Goal: Transaction & Acquisition: Purchase product/service

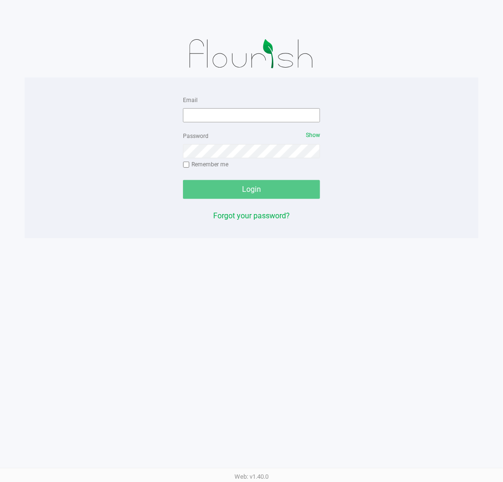
click at [267, 142] on div "Password Show Remember me" at bounding box center [251, 151] width 137 height 43
click at [271, 114] on input "Email" at bounding box center [251, 115] width 137 height 14
type input "[EMAIL_ADDRESS][DOMAIN_NAME]"
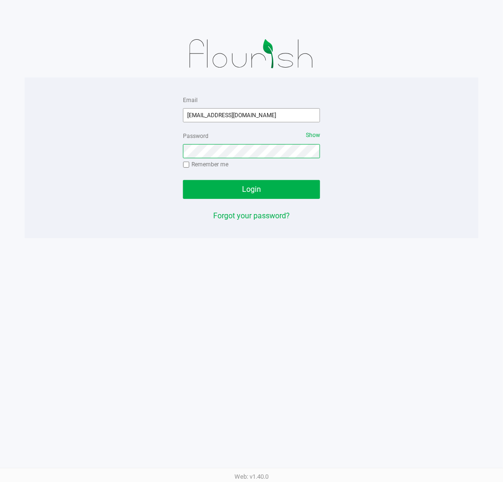
click at [183, 180] on button "Login" at bounding box center [251, 189] width 137 height 19
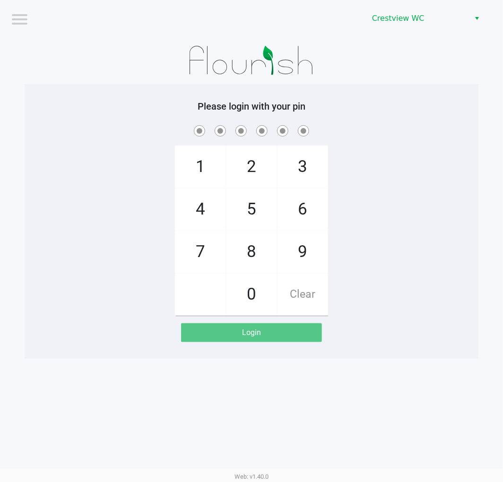
click at [476, 435] on div "Logout Crestview WC Please login with your pin 1 4 7 2 5 8 0 3 6 9 Clear Login …" at bounding box center [251, 241] width 503 height 482
click at [445, 386] on div "Logout Crestview WC Please login with your pin 1 4 7 2 5 8 0 3 6 9 Clear Login …" at bounding box center [251, 241] width 503 height 482
checkbox input "true"
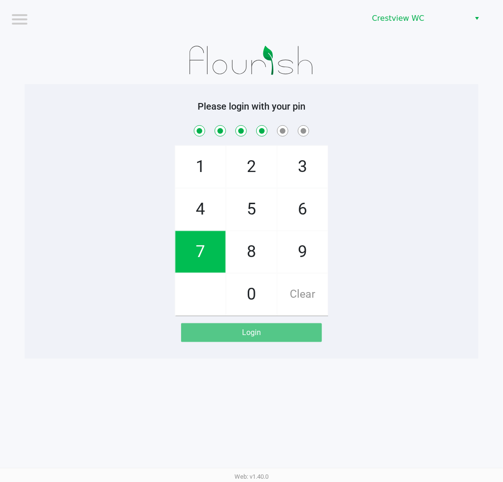
checkbox input "true"
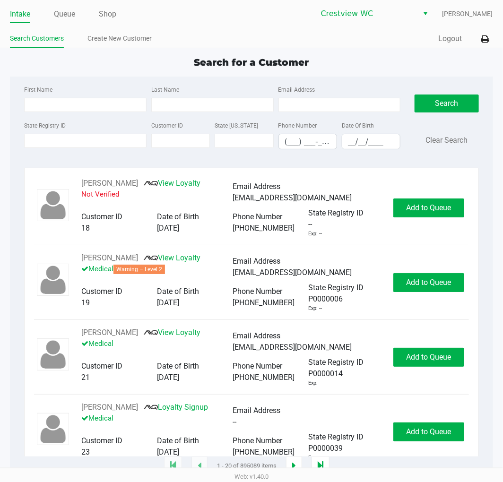
click at [393, 74] on div "Search for a Customer First Name Last Name Email Address State Registry ID Cust…" at bounding box center [251, 260] width 482 height 411
click at [64, 25] on div "Intake Queue Shop Crestview WC Lewis Schilling Search Customers Create New Cust…" at bounding box center [251, 24] width 503 height 48
click at [68, 20] on link "Queue" at bounding box center [64, 14] width 21 height 13
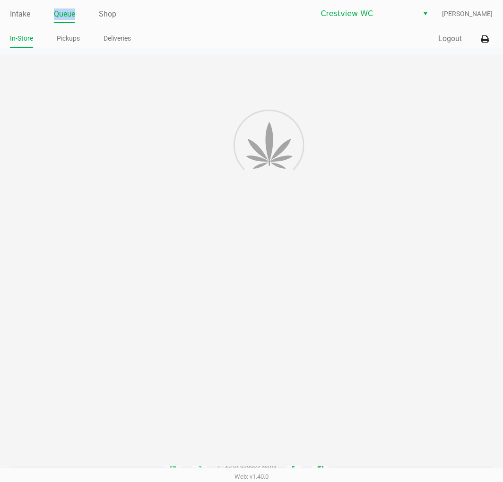
click at [69, 19] on link "Queue" at bounding box center [64, 14] width 21 height 13
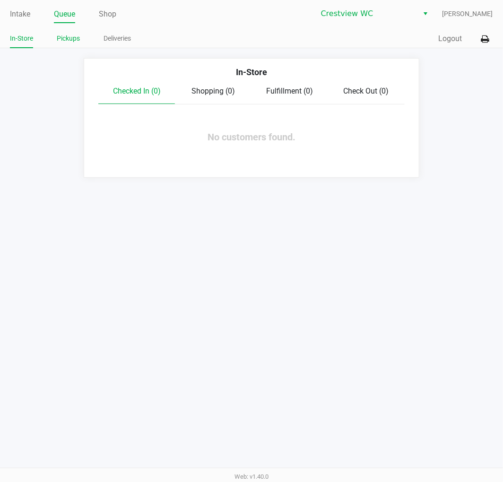
click at [74, 32] on li "Pickups" at bounding box center [68, 40] width 23 height 17
click at [77, 39] on link "Pickups" at bounding box center [68, 39] width 23 height 12
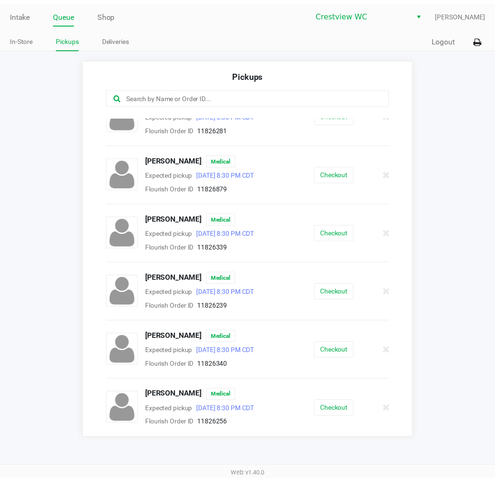
scroll to position [22, 0]
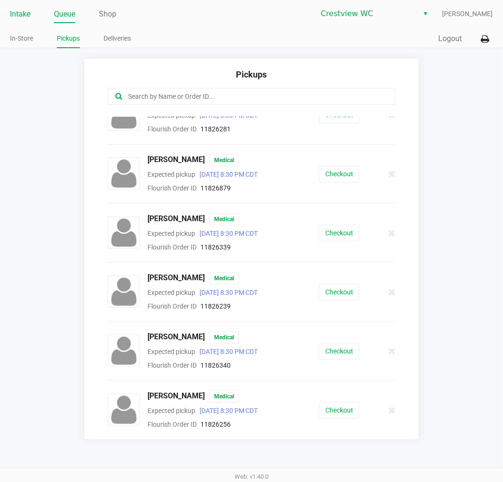
click at [26, 13] on link "Intake" at bounding box center [20, 14] width 20 height 13
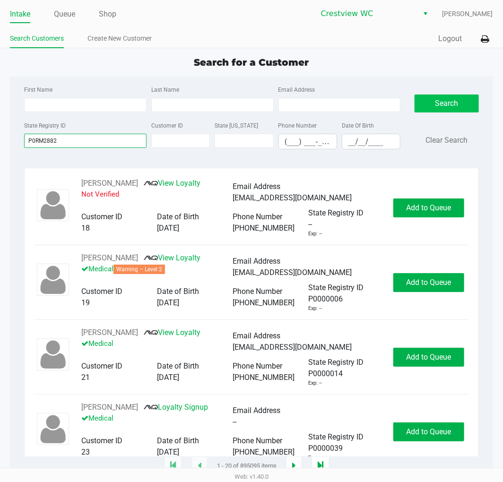
type input "P0RM2882"
click at [462, 112] on button "Search" at bounding box center [446, 104] width 64 height 18
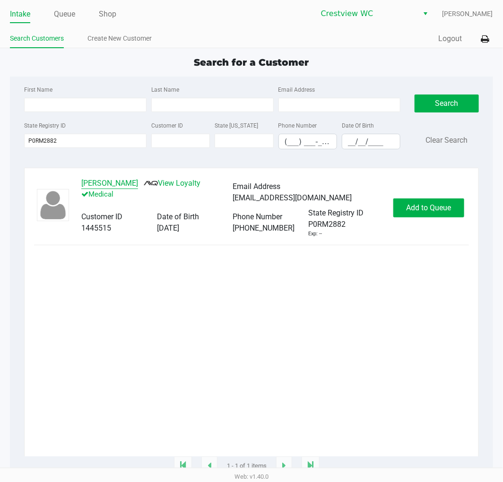
click at [104, 189] on button "VICTORIA GRIFFITT" at bounding box center [109, 183] width 57 height 11
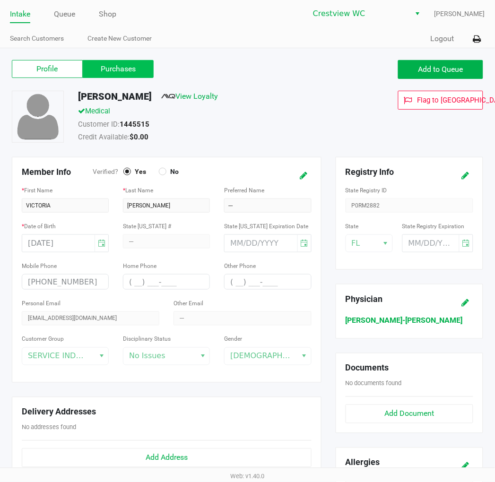
drag, startPoint x: 119, startPoint y: 63, endPoint x: 119, endPoint y: 75, distance: 11.3
click at [120, 63] on label "Purchases" at bounding box center [118, 69] width 71 height 18
click at [0, 0] on 1 "Purchases" at bounding box center [0, 0] width 0 height 0
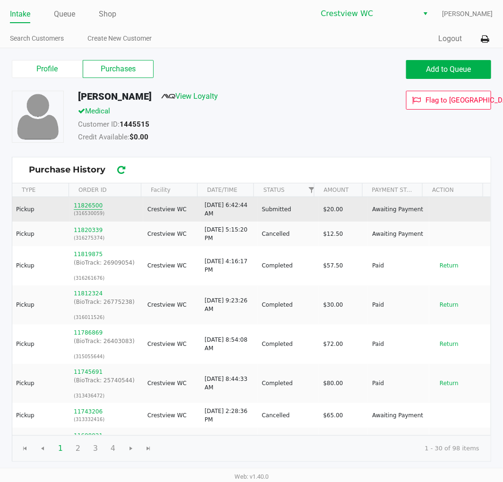
click at [91, 208] on button "11826500" at bounding box center [88, 205] width 29 height 9
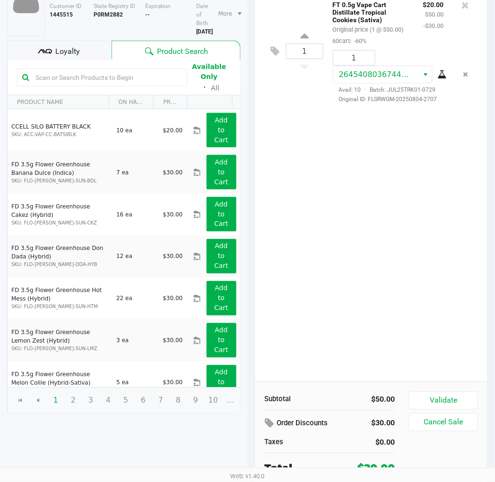
scroll to position [97, 0]
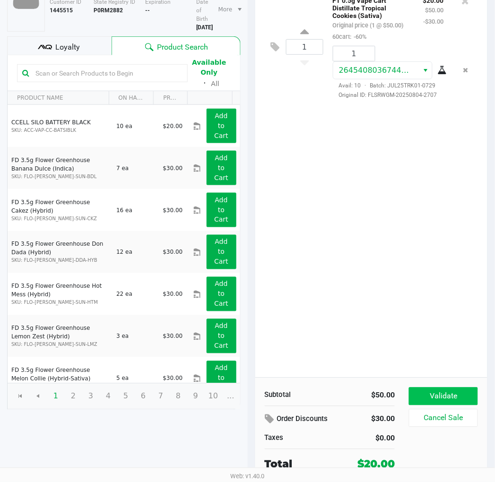
drag, startPoint x: 456, startPoint y: 384, endPoint x: 458, endPoint y: 394, distance: 10.3
click at [455, 385] on div "Subtotal $50.00 Order Discounts $30.00 Taxes $0.00 Total $20.00 Validate Cancel…" at bounding box center [371, 430] width 232 height 104
click at [458, 394] on button "Validate" at bounding box center [443, 396] width 69 height 18
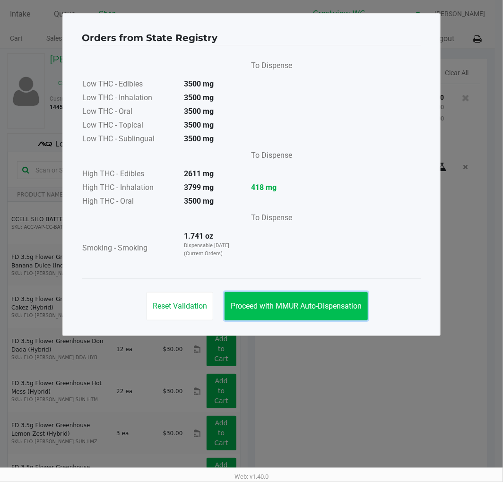
drag, startPoint x: 279, startPoint y: 293, endPoint x: 286, endPoint y: 305, distance: 13.5
click at [281, 301] on button "Proceed with MMUR Auto-Dispensation" at bounding box center [295, 306] width 143 height 28
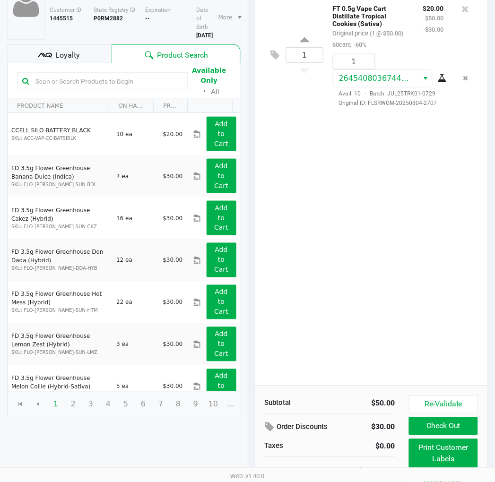
scroll to position [107, 0]
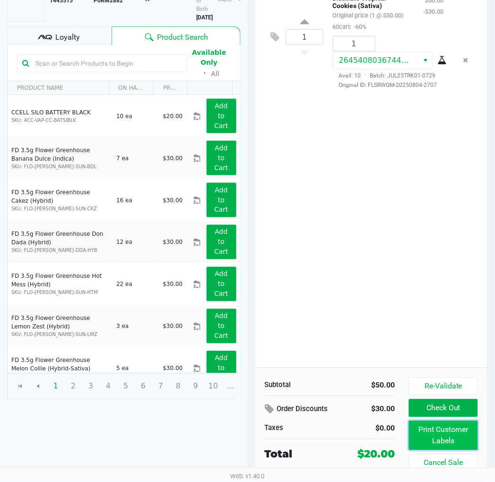
click at [459, 439] on button "Print Customer Labels" at bounding box center [443, 435] width 69 height 29
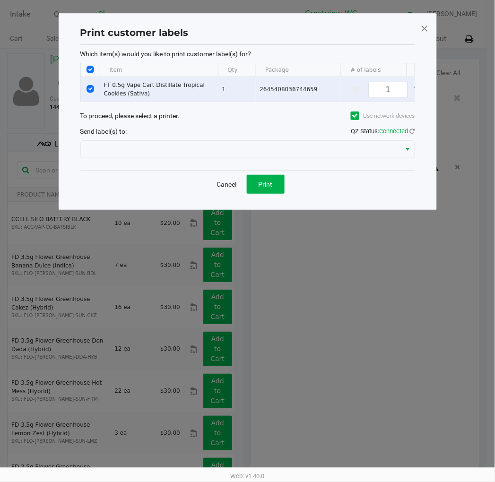
scroll to position [0, 0]
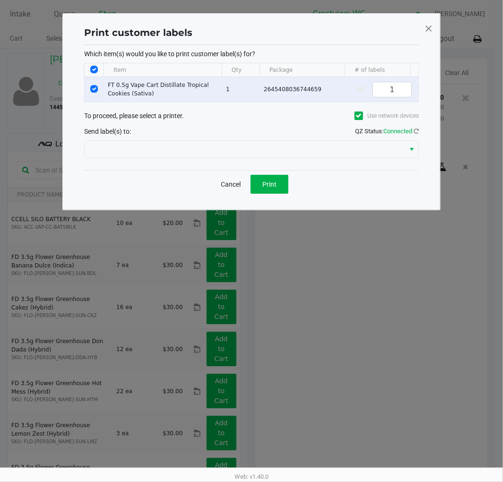
click at [325, 146] on div at bounding box center [251, 149] width 335 height 23
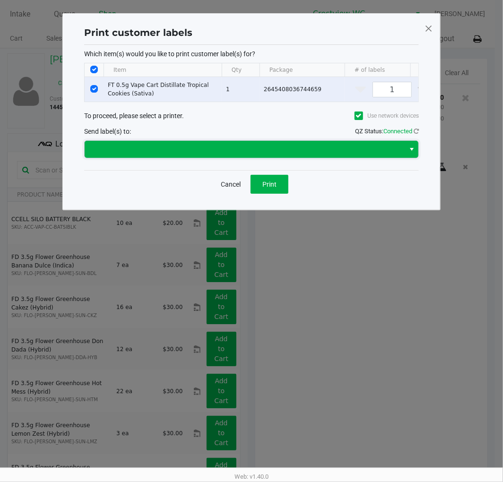
click at [320, 152] on span at bounding box center [244, 149] width 309 height 11
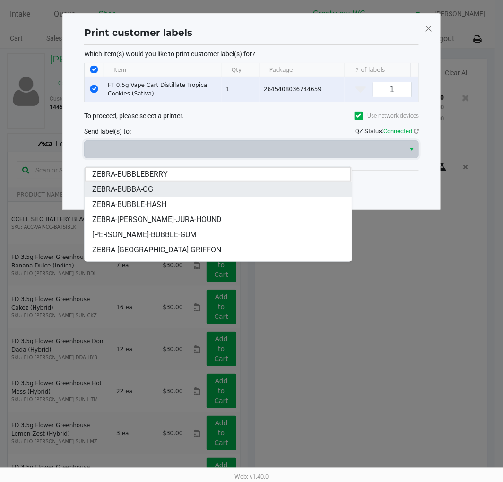
click at [198, 193] on li "ZEBRA-BUBBA-OG" at bounding box center [218, 189] width 267 height 15
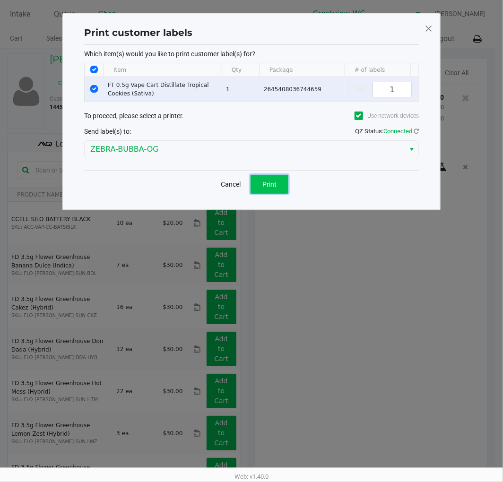
click at [257, 194] on button "Print" at bounding box center [269, 184] width 38 height 19
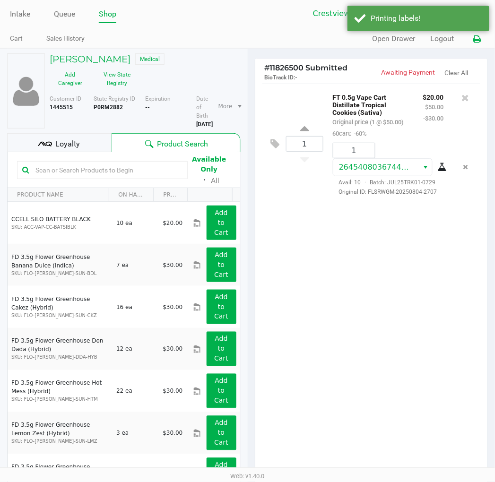
click at [479, 36] on icon at bounding box center [477, 39] width 8 height 7
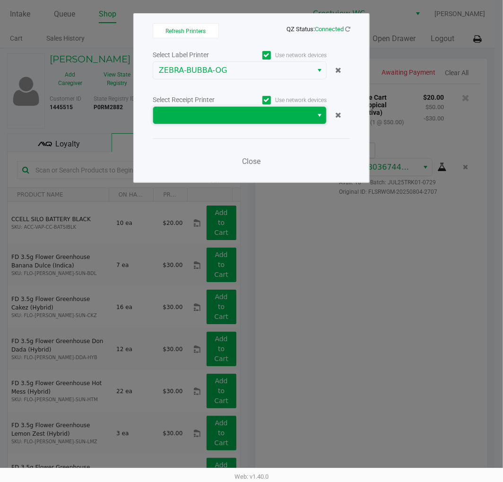
click at [269, 112] on span at bounding box center [233, 115] width 148 height 11
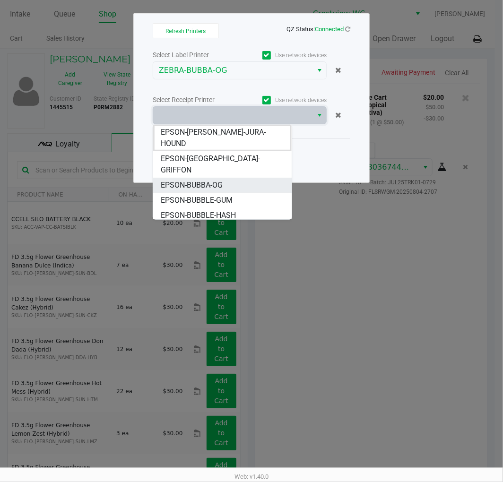
click at [210, 180] on span "EPSON-BUBBA-OG" at bounding box center [192, 185] width 62 height 11
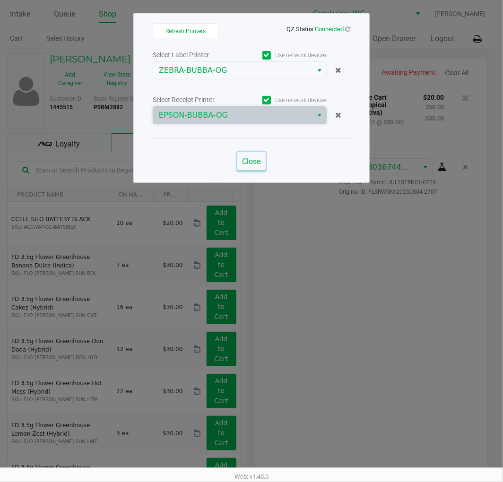
drag, startPoint x: 251, startPoint y: 159, endPoint x: 334, endPoint y: 249, distance: 122.4
click at [254, 162] on span "Close" at bounding box center [251, 161] width 18 height 9
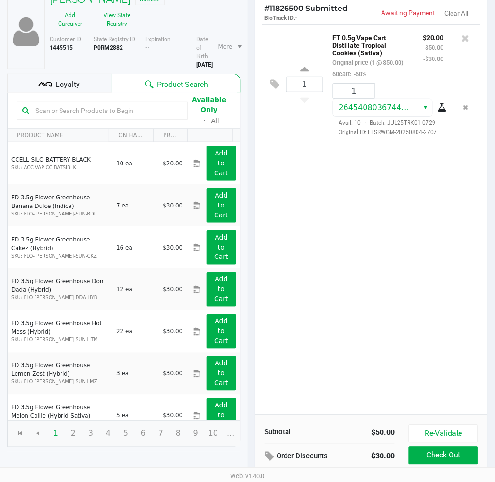
scroll to position [107, 0]
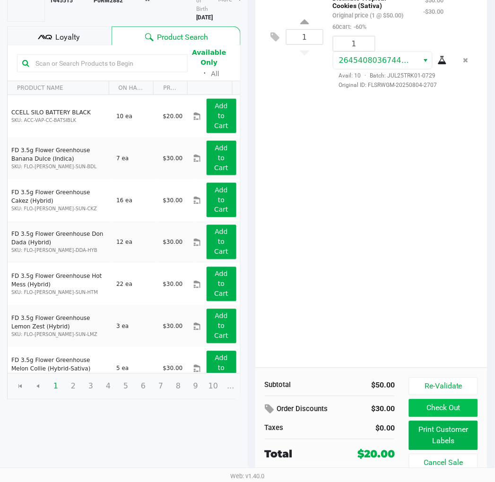
click at [464, 411] on button "Check Out" at bounding box center [443, 408] width 69 height 18
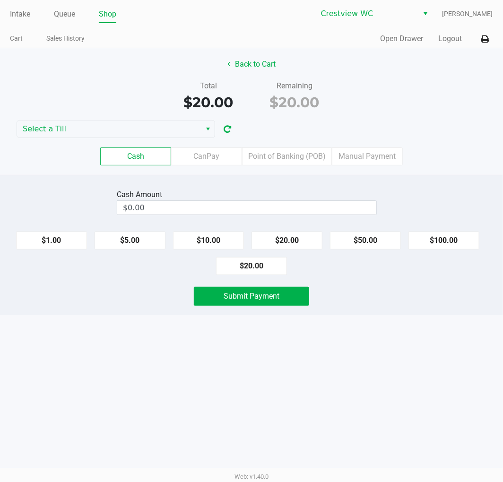
click at [266, 265] on button "$20.00" at bounding box center [251, 266] width 71 height 18
type input "$20.00"
click at [265, 301] on span "Submit Payment" at bounding box center [252, 296] width 56 height 9
click at [485, 39] on icon at bounding box center [485, 39] width 8 height 7
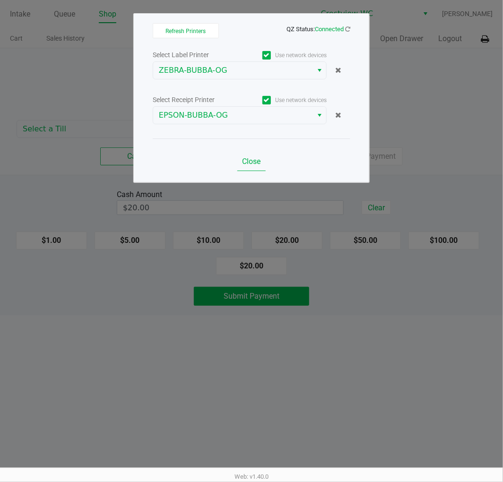
click at [251, 164] on span "Close" at bounding box center [251, 161] width 18 height 9
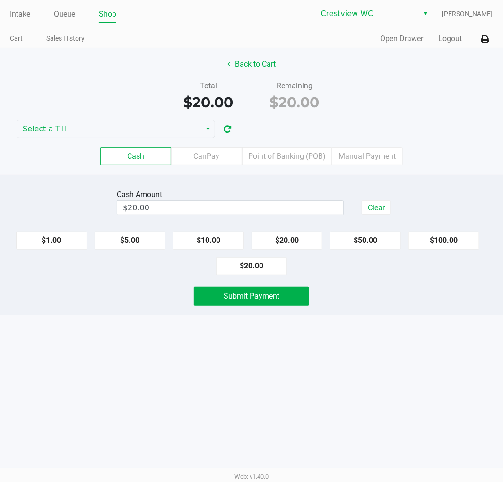
click at [161, 109] on div "Total $20.00 Remaining $20.00" at bounding box center [251, 96] width 517 height 33
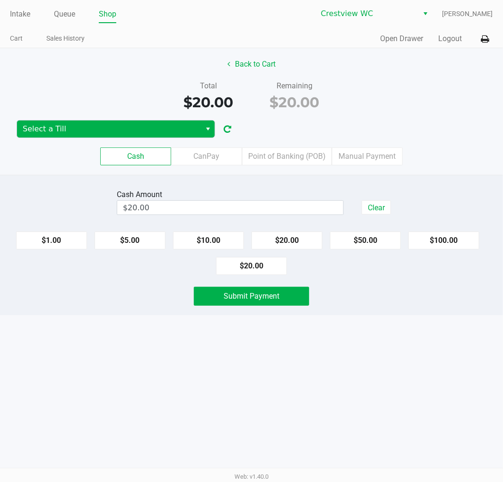
click at [125, 129] on span "Select a Till" at bounding box center [109, 128] width 172 height 11
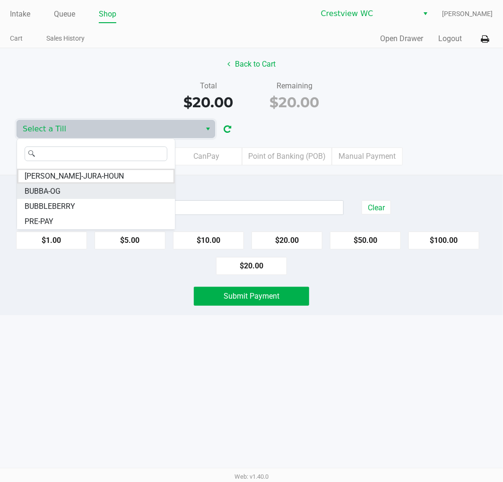
click at [65, 189] on li "BUBBA-OG" at bounding box center [96, 191] width 158 height 15
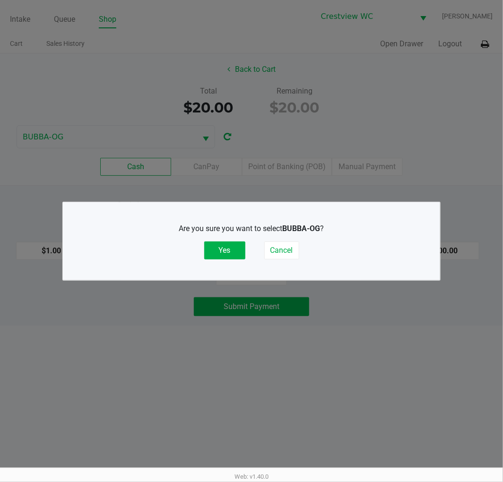
click at [216, 255] on button "Yes" at bounding box center [224, 250] width 41 height 18
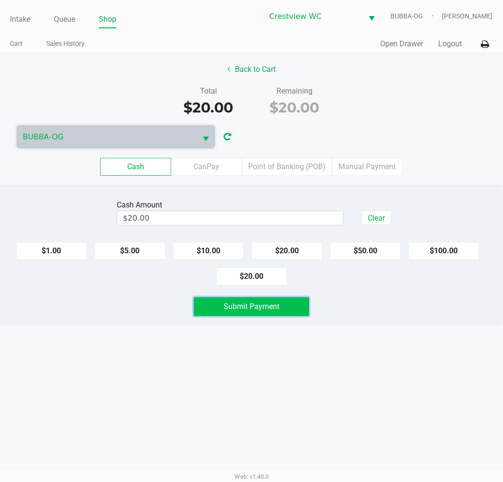
click at [247, 315] on button "Submit Payment" at bounding box center [251, 306] width 115 height 19
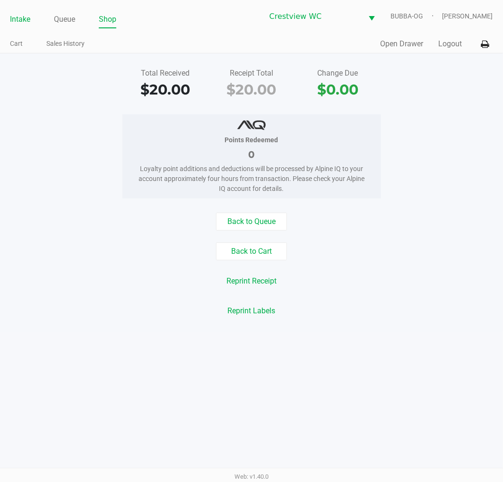
click at [24, 20] on link "Intake" at bounding box center [20, 19] width 20 height 13
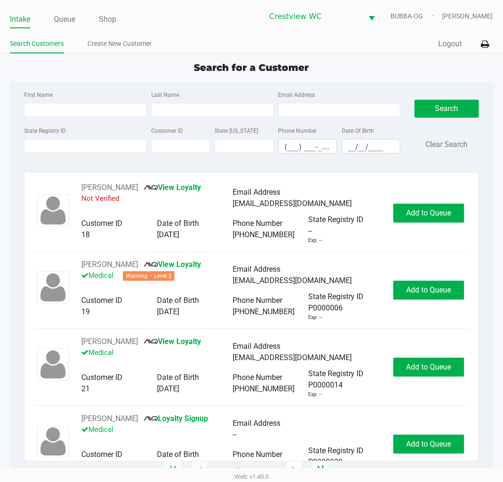
click at [46, 131] on label "State Registry ID" at bounding box center [45, 131] width 42 height 9
click at [46, 139] on input "State Registry ID" at bounding box center [85, 146] width 122 height 14
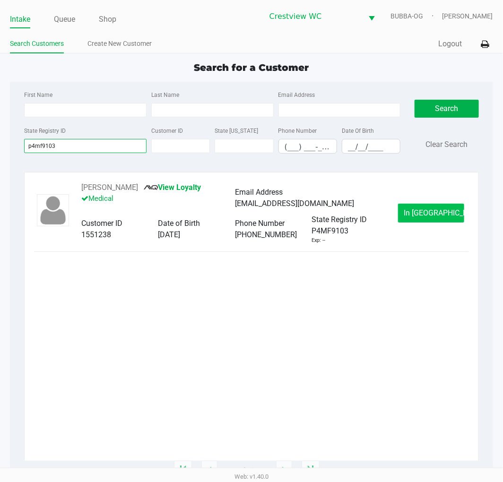
type input "p4mf9103"
click at [430, 212] on span "In Queue" at bounding box center [443, 212] width 79 height 9
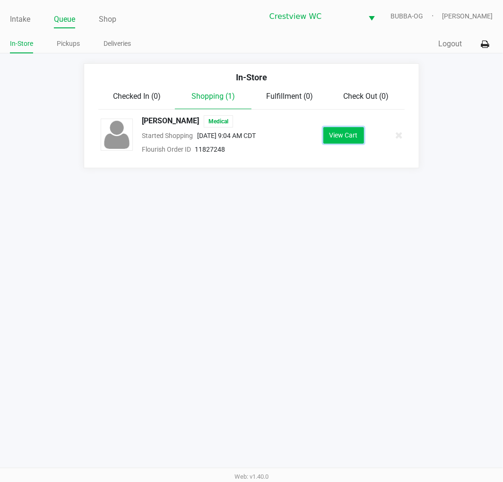
click at [345, 134] on button "View Cart" at bounding box center [343, 135] width 41 height 17
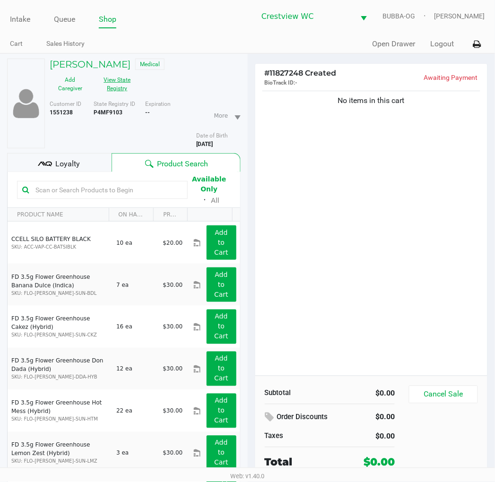
click at [109, 86] on button "View State Registry" at bounding box center [114, 84] width 47 height 24
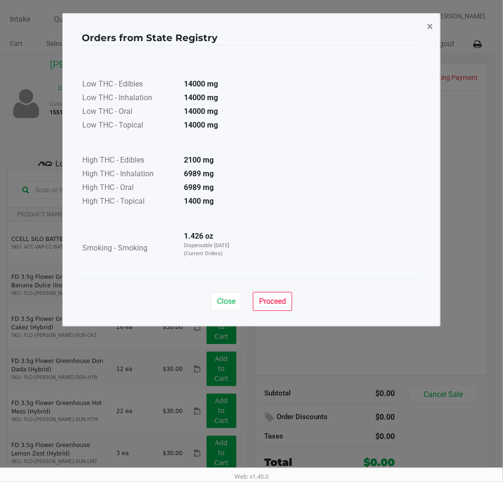
drag, startPoint x: 429, startPoint y: 20, endPoint x: 448, endPoint y: 35, distance: 24.3
click at [432, 22] on span "×" at bounding box center [430, 26] width 6 height 13
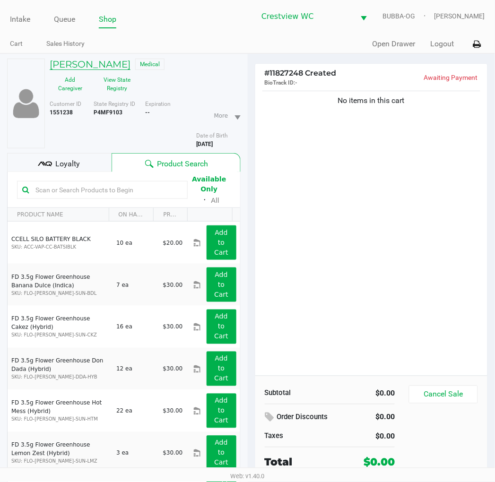
click at [121, 69] on h5 "HANS GEORING" at bounding box center [90, 64] width 81 height 11
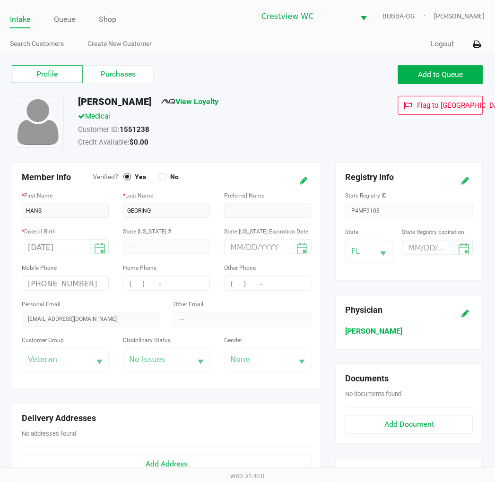
click at [119, 69] on label "Purchases" at bounding box center [118, 74] width 71 height 18
click at [0, 0] on 1 "Purchases" at bounding box center [0, 0] width 0 height 0
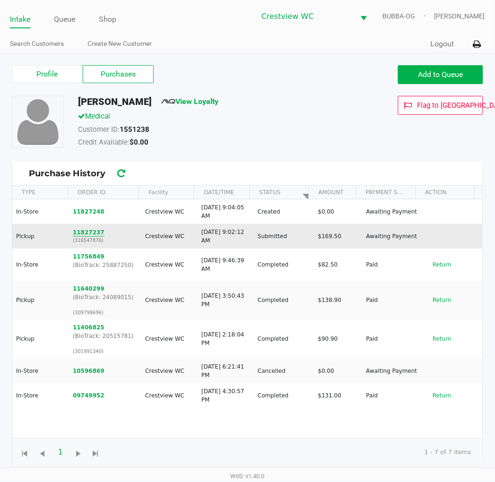
click at [83, 232] on button "11827237" at bounding box center [89, 232] width 32 height 9
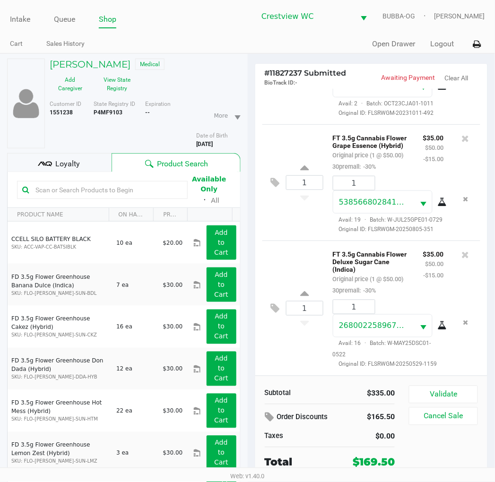
scroll to position [440, 0]
drag, startPoint x: 77, startPoint y: 148, endPoint x: 81, endPoint y: 163, distance: 15.7
click at [81, 163] on div "HANS GEORING Medical Add Caregiver View State Registry Customer ID 1551238 Stat…" at bounding box center [123, 292] width 233 height 477
click at [81, 163] on div "Loyalty" at bounding box center [59, 162] width 104 height 19
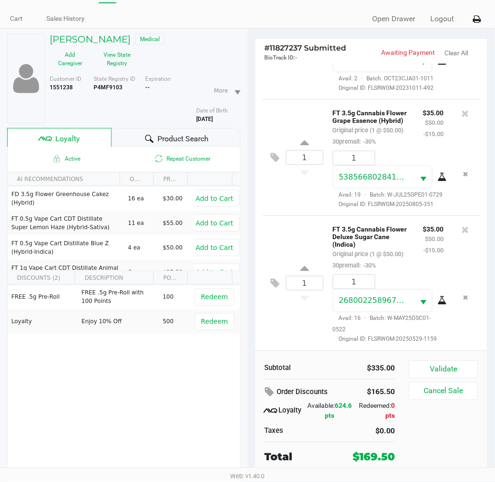
scroll to position [49, 0]
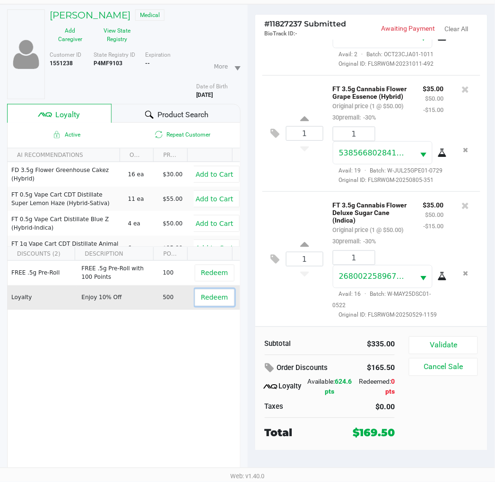
click at [218, 300] on button "Redeem" at bounding box center [214, 297] width 39 height 17
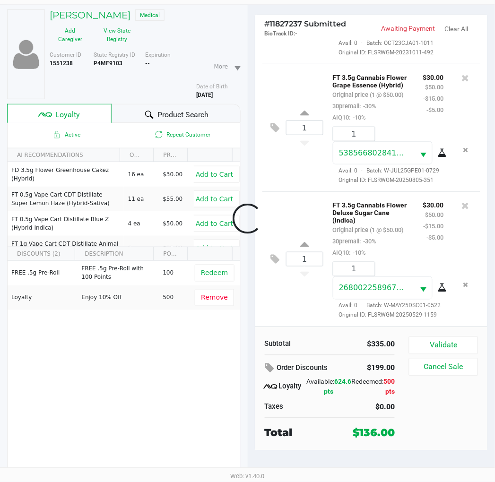
scroll to position [497, 0]
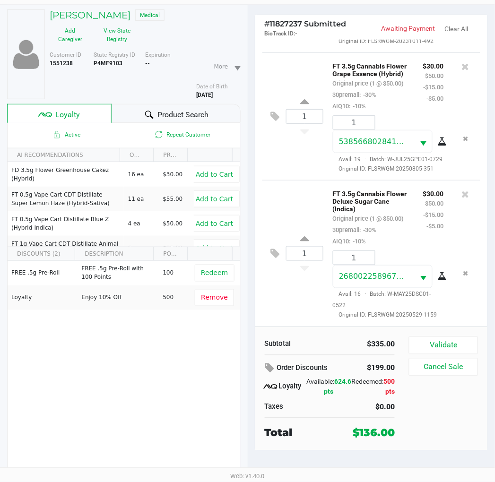
drag, startPoint x: 348, startPoint y: 433, endPoint x: 403, endPoint y: 432, distance: 54.8
click at [403, 432] on div "Subtotal $335.00 Order Discounts $199.00 Loyalty Available: 624.6 pts Redeemed:…" at bounding box center [334, 388] width 152 height 104
click at [402, 432] on div "Subtotal $335.00 Order Discounts $199.00 Loyalty Available: 624.6 pts Redeemed:…" at bounding box center [334, 388] width 152 height 104
drag, startPoint x: 408, startPoint y: 429, endPoint x: 339, endPoint y: 431, distance: 68.6
click at [339, 431] on div "Subtotal $335.00 Order Discounts $199.00 Loyalty Available: 624.6 pts Redeemed:…" at bounding box center [334, 388] width 152 height 104
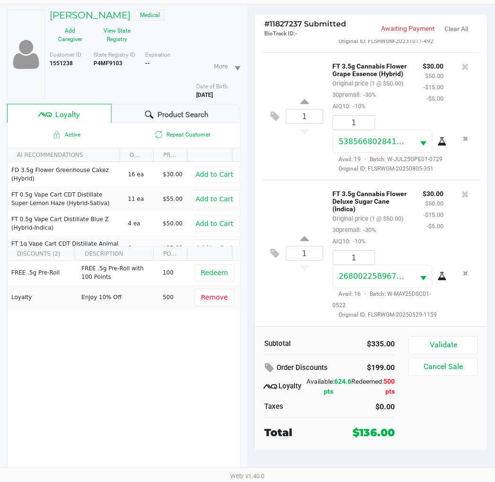
click at [339, 431] on div "Total" at bounding box center [302, 433] width 88 height 16
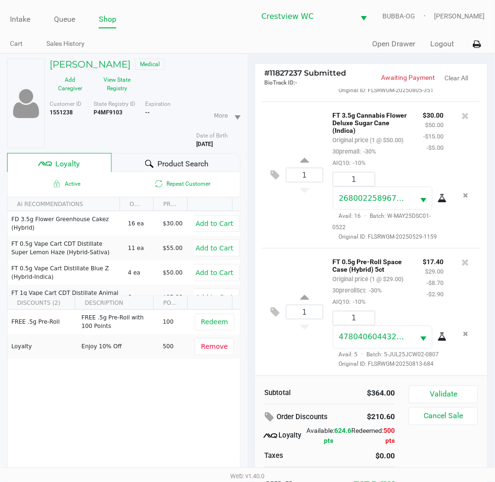
scroll to position [648, 0]
click at [275, 307] on icon at bounding box center [275, 312] width 9 height 11
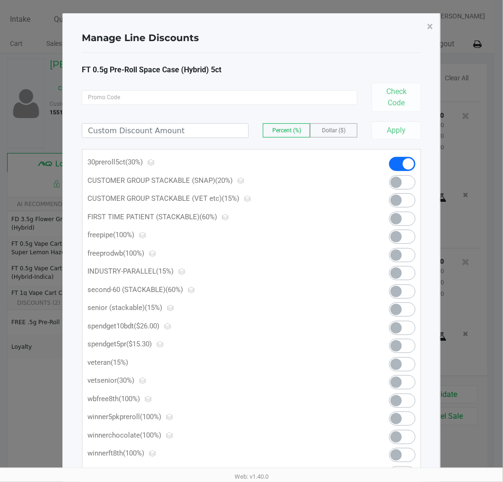
click at [412, 344] on span at bounding box center [402, 346] width 26 height 14
drag, startPoint x: 414, startPoint y: 32, endPoint x: 431, endPoint y: 30, distance: 16.6
click at [418, 32] on div "Manage Line Discounts ×" at bounding box center [251, 38] width 339 height 30
click at [432, 29] on span "×" at bounding box center [430, 26] width 6 height 13
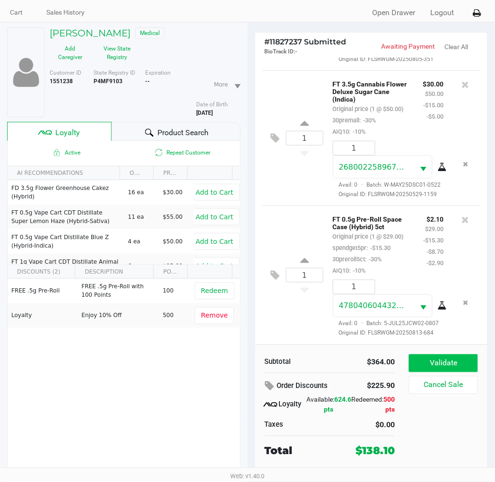
scroll to position [49, 0]
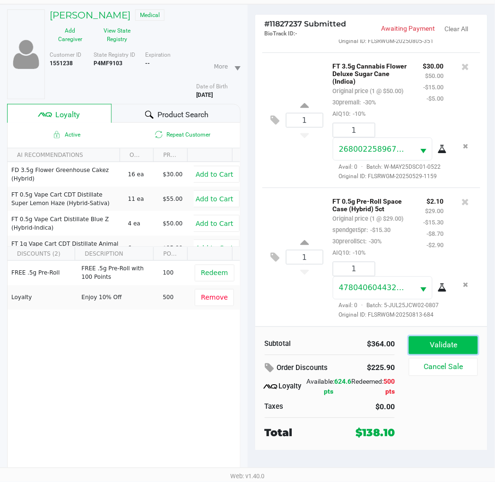
click at [446, 341] on button "Validate" at bounding box center [443, 345] width 69 height 18
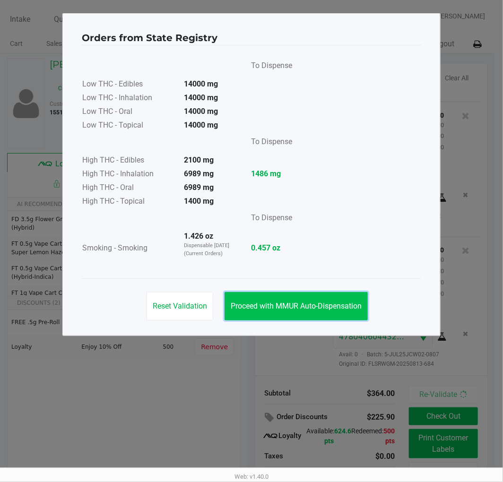
click at [329, 304] on span "Proceed with MMUR Auto-Dispensation" at bounding box center [296, 305] width 131 height 9
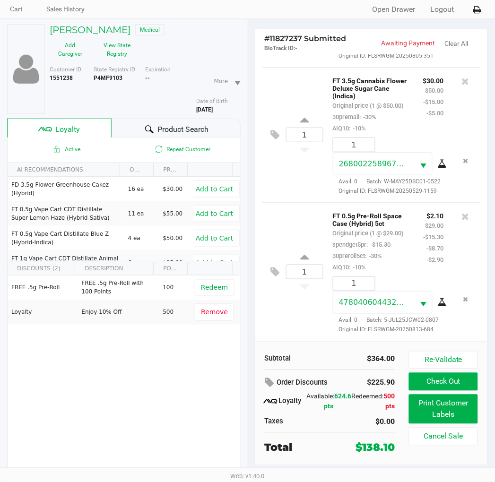
scroll to position [49, 0]
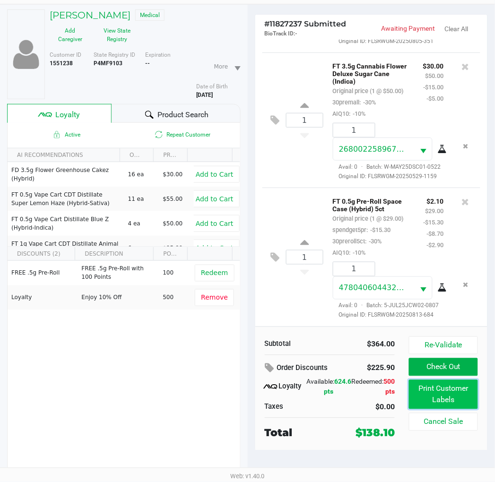
click at [442, 394] on button "Print Customer Labels" at bounding box center [443, 394] width 69 height 29
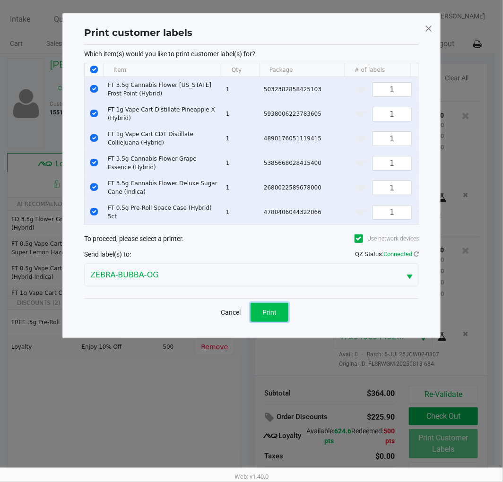
click at [276, 316] on button "Print" at bounding box center [269, 312] width 38 height 19
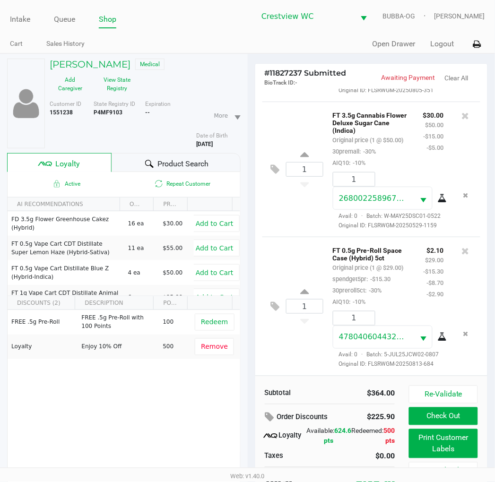
click at [460, 414] on button "Check Out" at bounding box center [443, 416] width 69 height 18
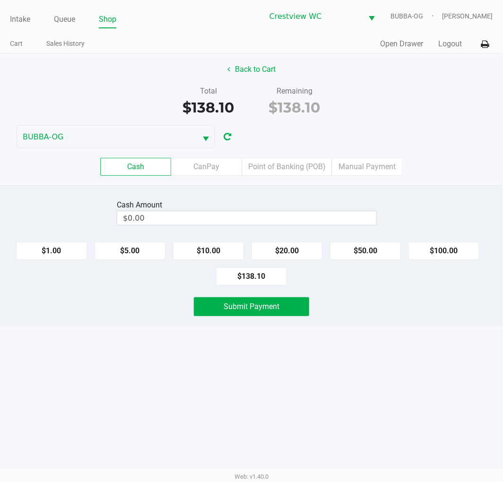
click at [297, 166] on label "Point of Banking (POB)" at bounding box center [287, 167] width 90 height 18
click at [0, 0] on 7 "Point of Banking (POB)" at bounding box center [0, 0] width 0 height 0
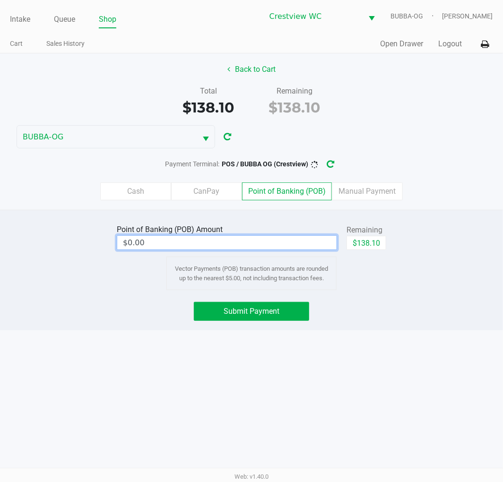
click at [303, 241] on input "$0.00" at bounding box center [226, 243] width 219 height 14
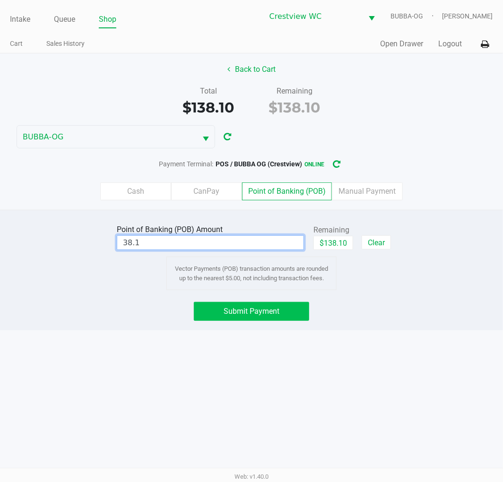
click at [289, 308] on button "Submit Payment" at bounding box center [251, 311] width 115 height 19
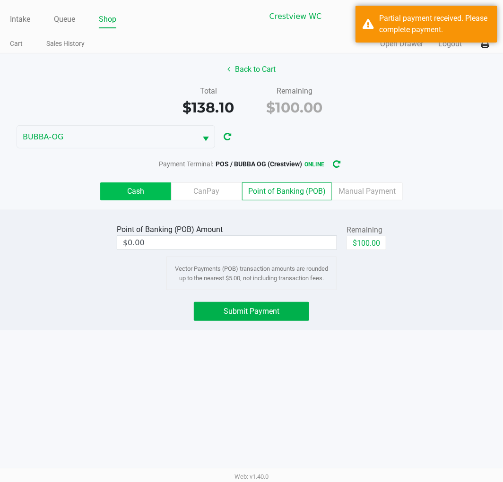
click at [147, 194] on label "Cash" at bounding box center [135, 191] width 71 height 18
click at [0, 0] on 0 "Cash" at bounding box center [0, 0] width 0 height 0
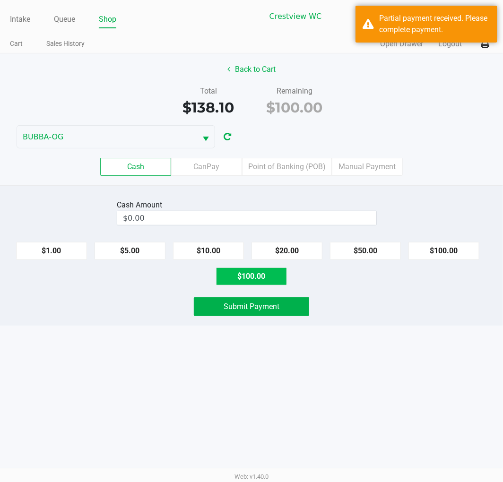
click at [278, 278] on button "$100.00" at bounding box center [251, 276] width 71 height 18
type input "$100.00"
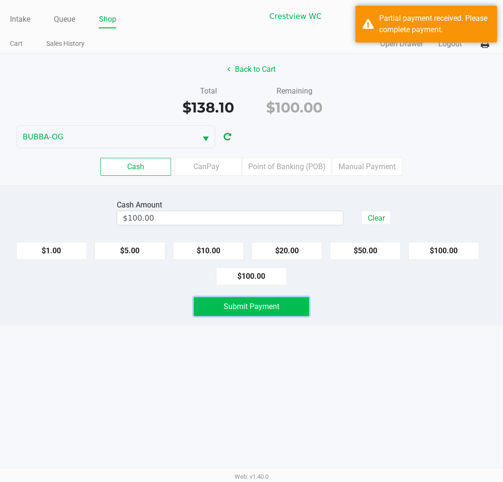
click at [285, 309] on button "Submit Payment" at bounding box center [251, 306] width 115 height 19
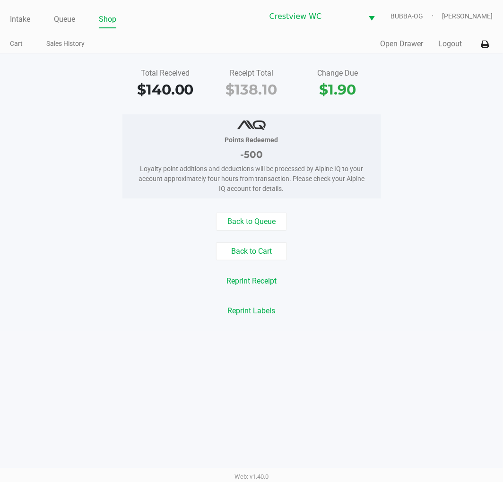
click at [396, 44] on button "Open Drawer" at bounding box center [401, 43] width 43 height 11
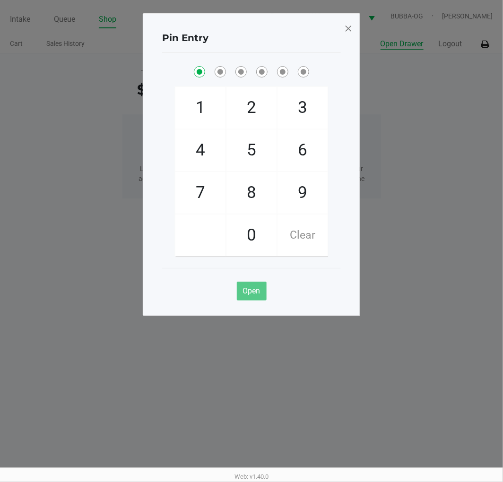
checkbox input "true"
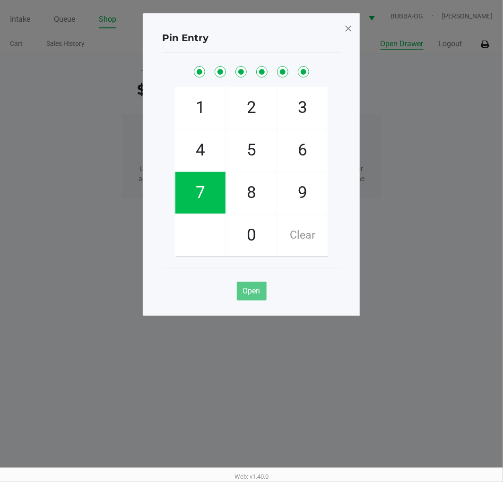
checkbox input "true"
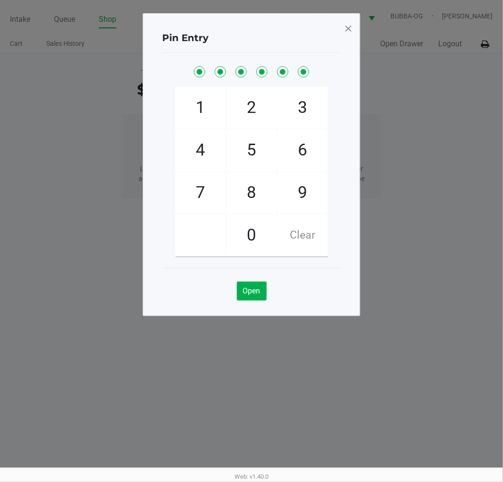
click at [351, 34] on span at bounding box center [348, 28] width 9 height 15
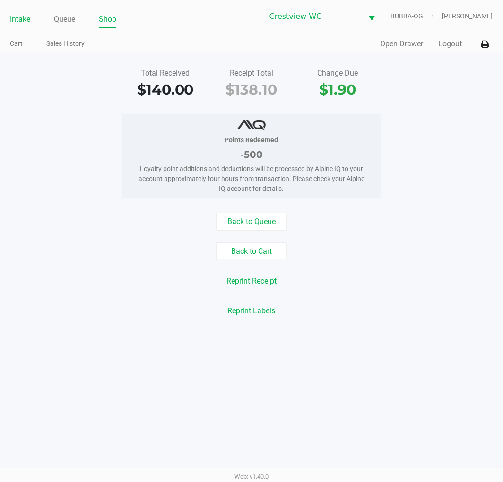
click at [29, 13] on link "Intake" at bounding box center [20, 19] width 20 height 13
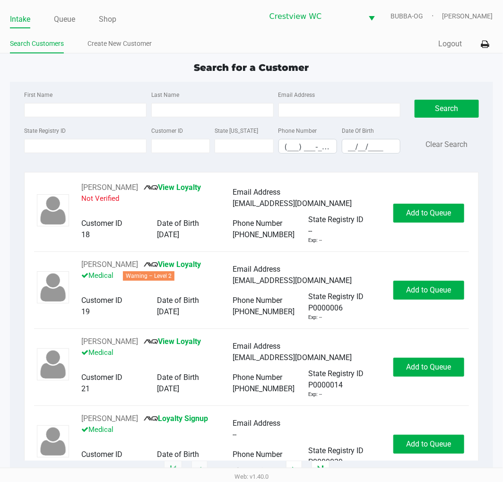
click at [60, 171] on div "First Name Last Name Email Address State Registry ID Customer ID State ID Phone…" at bounding box center [251, 276] width 482 height 389
click at [53, 130] on label "State Registry ID" at bounding box center [45, 131] width 42 height 9
click at [53, 139] on input "State Registry ID" at bounding box center [85, 146] width 122 height 14
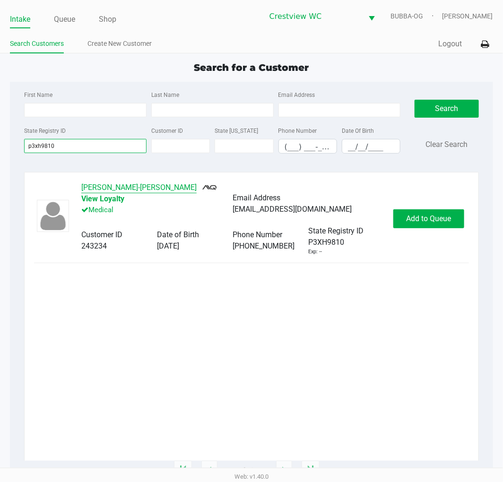
type input "p3xh9810"
click at [126, 191] on button "ALEX PEREZ-JAVIER" at bounding box center [138, 187] width 115 height 11
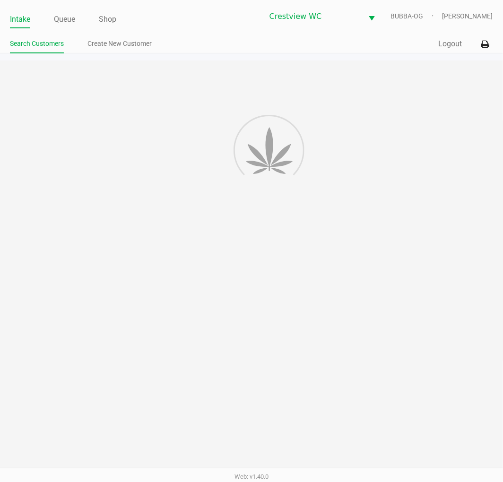
click at [128, 69] on div at bounding box center [251, 265] width 503 height 410
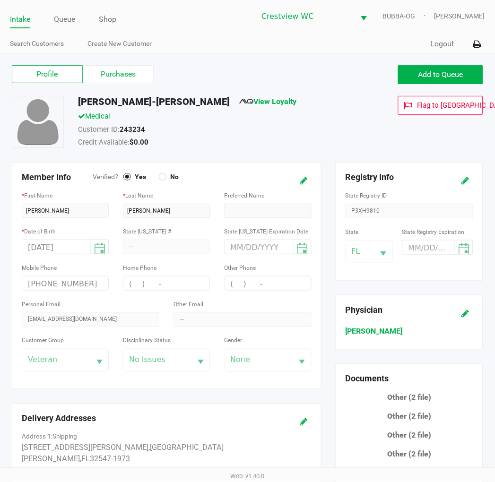
click at [128, 69] on label "Purchases" at bounding box center [118, 74] width 71 height 18
click at [0, 0] on 1 "Purchases" at bounding box center [0, 0] width 0 height 0
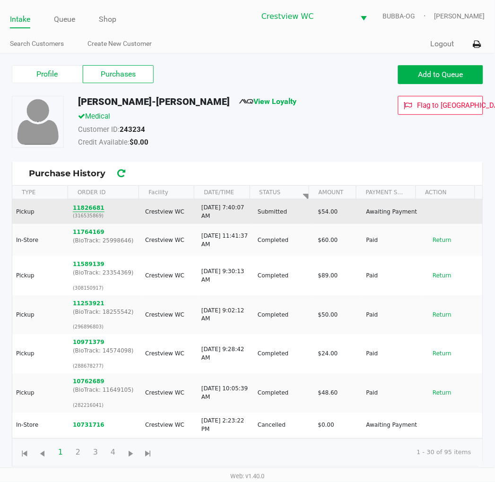
click at [86, 205] on button "11826681" at bounding box center [89, 208] width 32 height 9
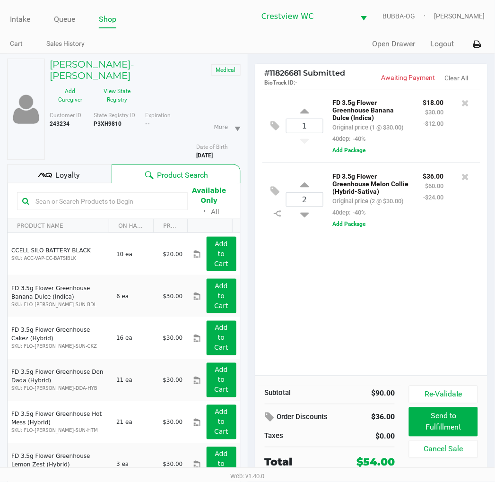
click at [363, 337] on div "1 FD 3.5g Flower Greenhouse Banana Dulce (Indica) Original price (1 @ $30.00) 4…" at bounding box center [371, 232] width 232 height 287
click at [392, 337] on div "1 FD 3.5g Flower Greenhouse Banana Dulce (Indica) Original price (1 @ $30.00) 4…" at bounding box center [371, 232] width 232 height 287
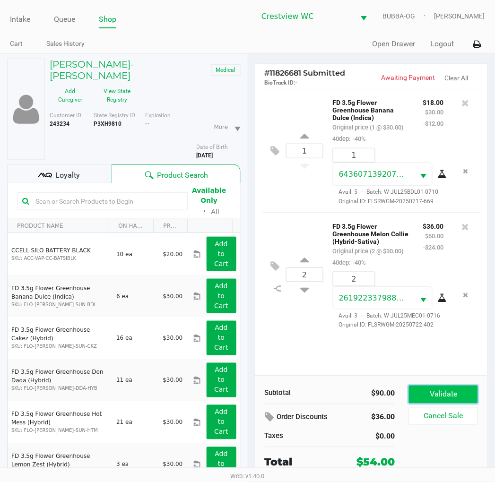
click at [463, 386] on button "Validate" at bounding box center [443, 395] width 69 height 18
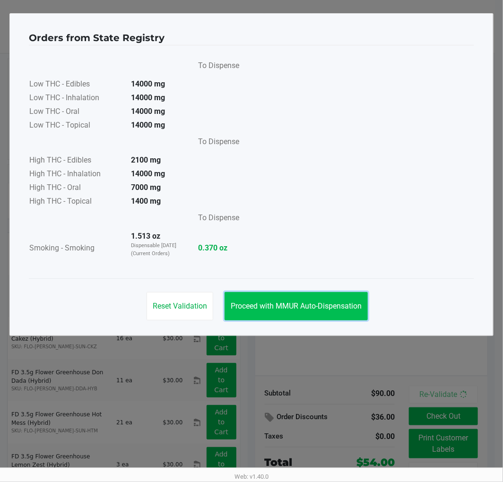
click at [276, 299] on button "Proceed with MMUR Auto-Dispensation" at bounding box center [295, 306] width 143 height 28
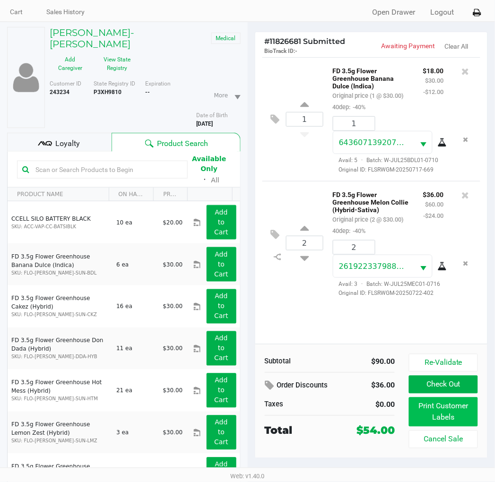
scroll to position [49, 0]
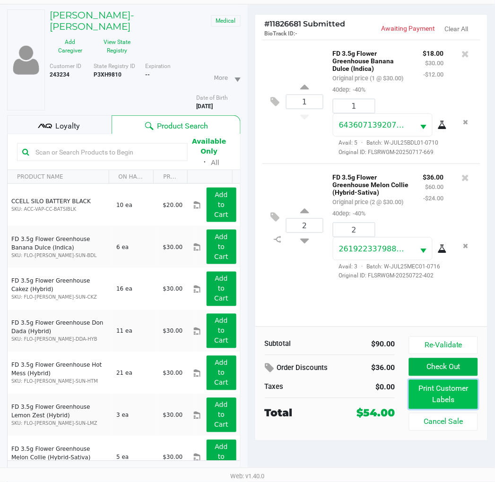
click at [452, 392] on button "Print Customer Labels" at bounding box center [443, 394] width 69 height 29
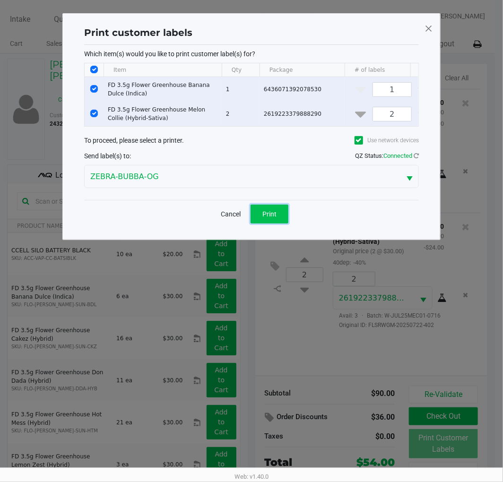
click at [262, 224] on button "Print" at bounding box center [269, 214] width 38 height 19
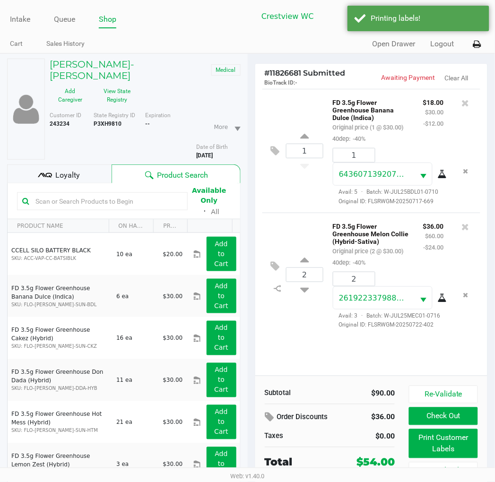
click at [94, 164] on div "Loyalty" at bounding box center [59, 173] width 104 height 19
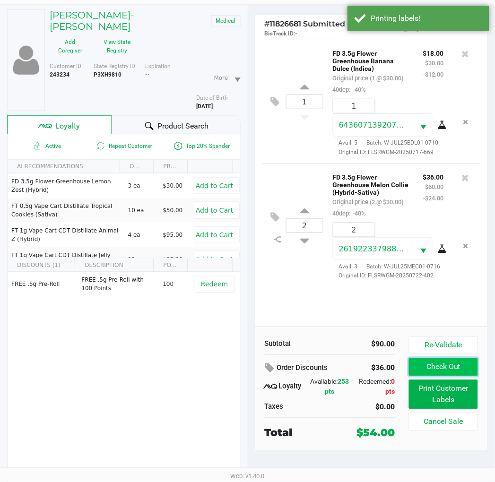
click at [440, 371] on button "Check Out" at bounding box center [443, 367] width 69 height 18
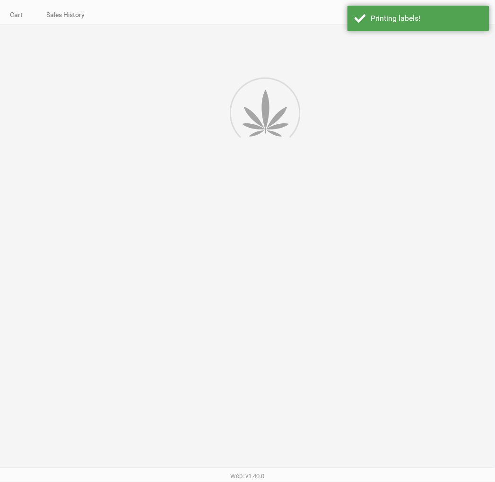
scroll to position [18, 0]
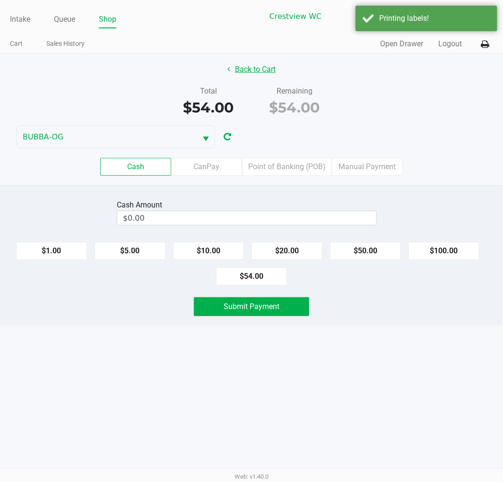
click at [250, 63] on button "Back to Cart" at bounding box center [251, 69] width 60 height 18
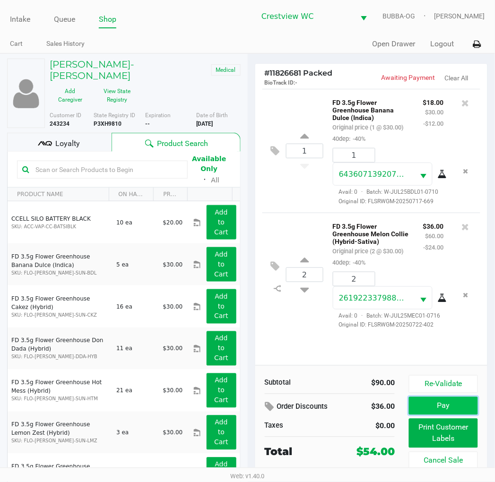
click at [430, 410] on button "Pay" at bounding box center [443, 406] width 69 height 18
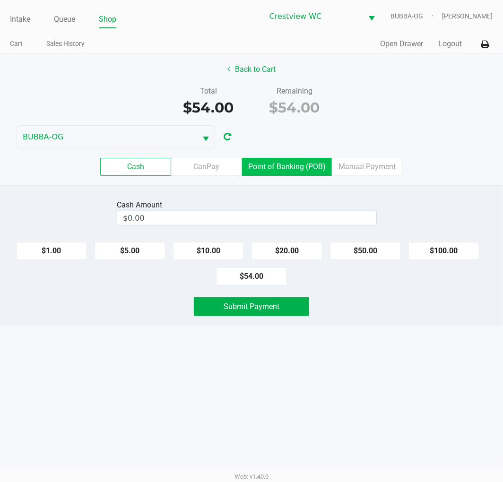
click at [295, 167] on label "Point of Banking (POB)" at bounding box center [287, 167] width 90 height 18
click at [0, 0] on 7 "Point of Banking (POB)" at bounding box center [0, 0] width 0 height 0
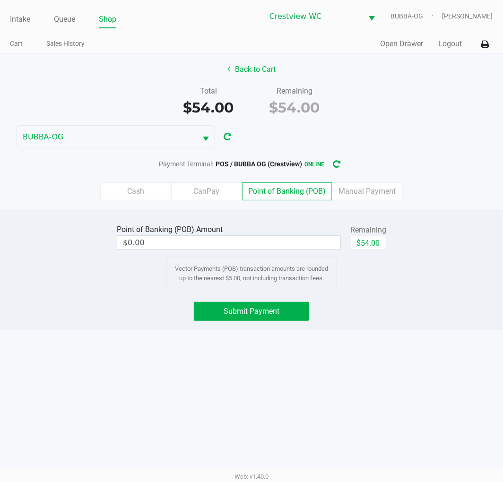
click at [227, 182] on div "Cash CanPay Point of Banking (POB) Manual Payment" at bounding box center [251, 191] width 517 height 37
click at [232, 188] on label "CanPay" at bounding box center [206, 191] width 71 height 18
click at [0, 0] on 2 "CanPay" at bounding box center [0, 0] width 0 height 0
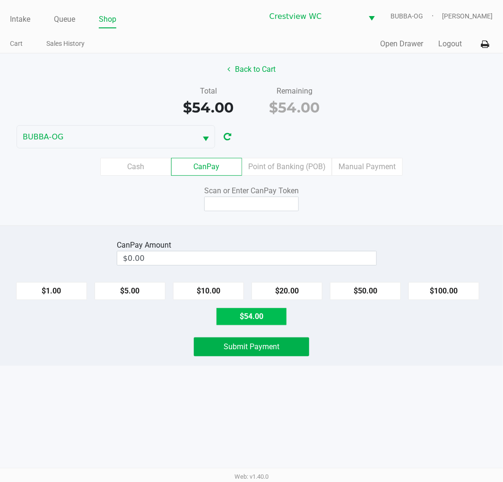
click at [256, 312] on button "$54.00" at bounding box center [251, 317] width 71 height 18
type input "$54.00"
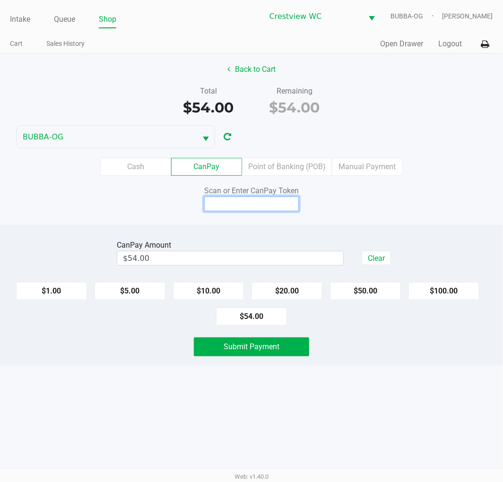
click at [272, 201] on input at bounding box center [251, 204] width 95 height 15
type input "Q5766582Q"
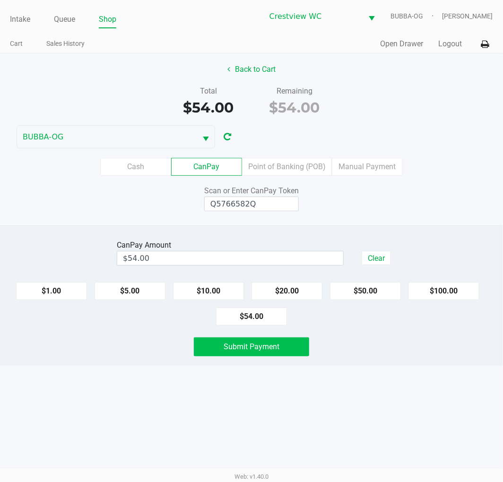
click at [291, 353] on button "Submit Payment" at bounding box center [251, 346] width 115 height 19
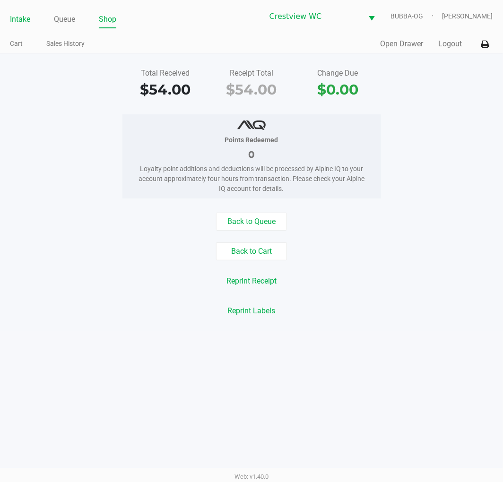
click at [29, 14] on link "Intake" at bounding box center [20, 19] width 20 height 13
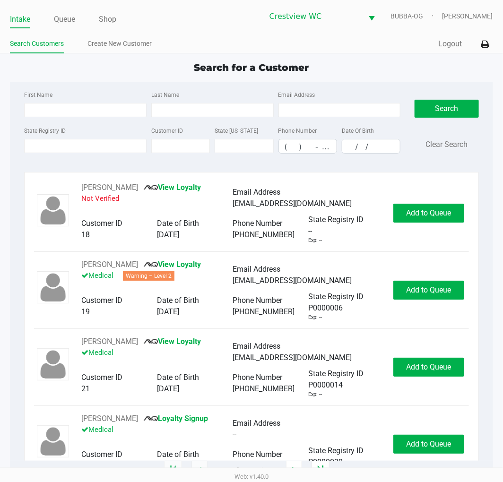
click at [63, 41] on link "Search Customers" at bounding box center [37, 44] width 54 height 12
click at [60, 22] on link "Queue" at bounding box center [64, 19] width 21 height 13
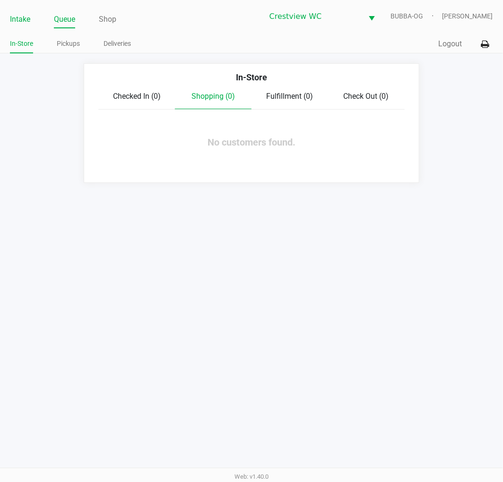
click at [23, 22] on link "Intake" at bounding box center [20, 19] width 20 height 13
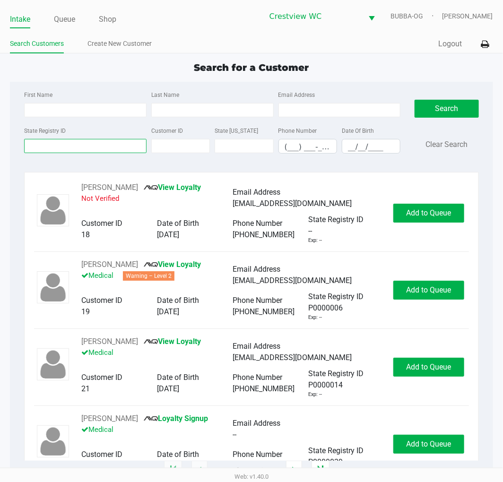
click at [64, 139] on input "State Registry ID" at bounding box center [85, 146] width 122 height 14
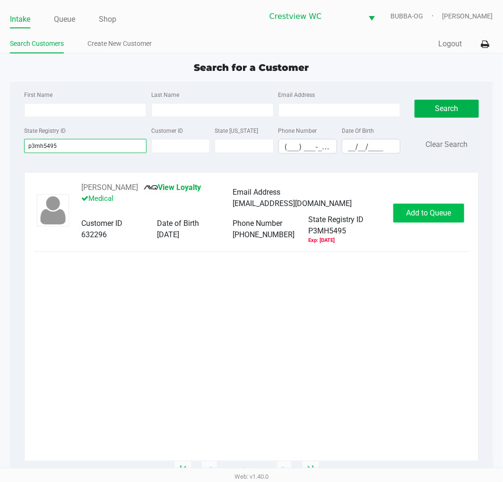
type input "p3mh5495"
click at [419, 217] on span "Add to Queue" at bounding box center [428, 212] width 45 height 9
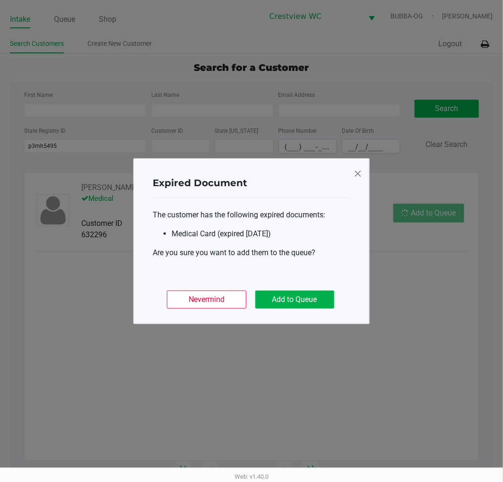
click at [357, 170] on span at bounding box center [357, 173] width 9 height 15
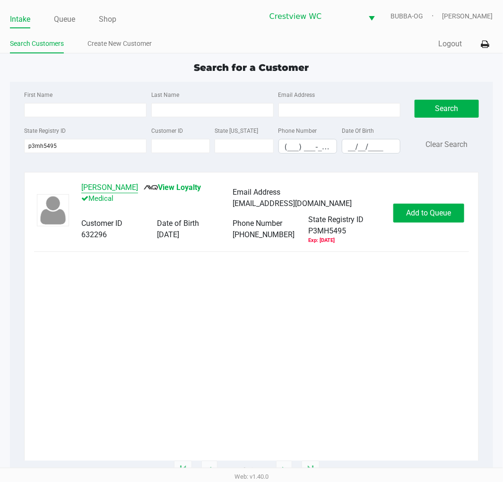
click at [98, 184] on button "CHARLES STEPHENS III" at bounding box center [109, 187] width 57 height 11
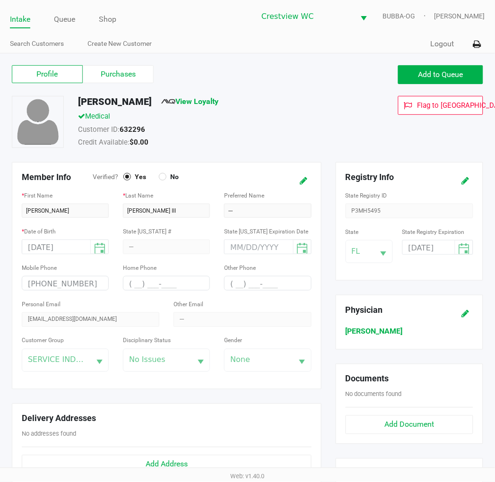
click at [125, 81] on label "Purchases" at bounding box center [118, 74] width 71 height 18
click at [0, 0] on 1 "Purchases" at bounding box center [0, 0] width 0 height 0
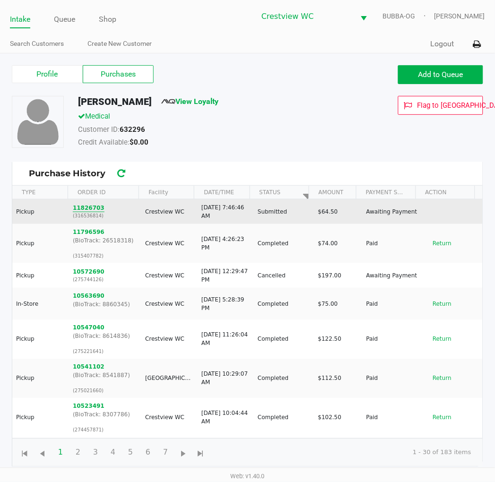
click at [92, 208] on button "11826703" at bounding box center [89, 208] width 32 height 9
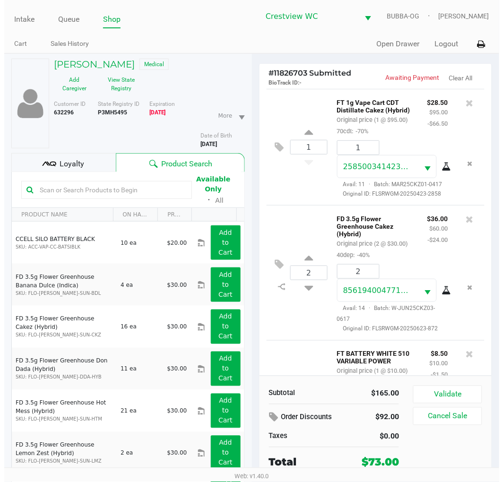
scroll to position [122, 0]
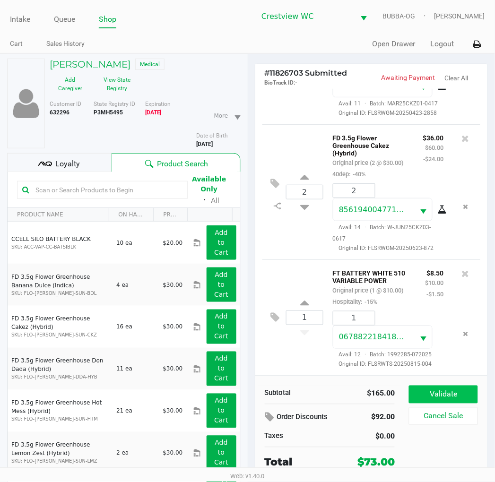
click at [459, 402] on button "Validate" at bounding box center [443, 395] width 69 height 18
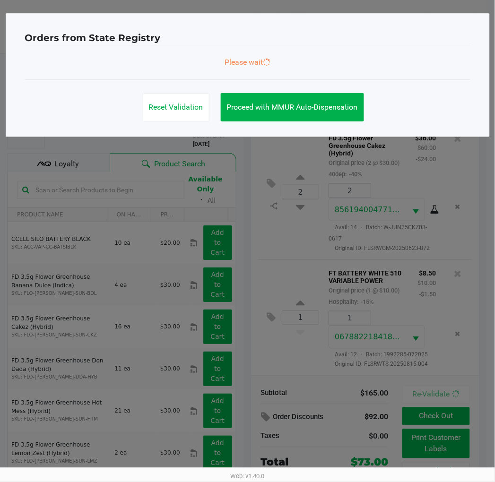
scroll to position [137, 0]
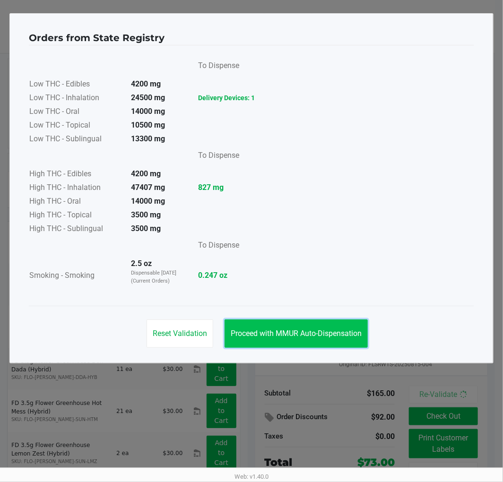
click at [249, 339] on button "Proceed with MMUR Auto-Dispensation" at bounding box center [295, 333] width 143 height 28
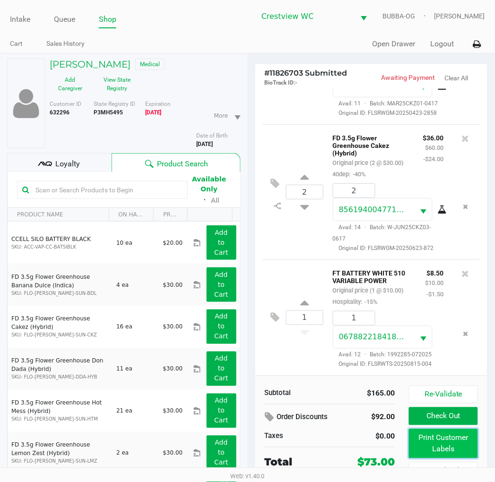
click at [433, 434] on button "Print Customer Labels" at bounding box center [443, 443] width 69 height 29
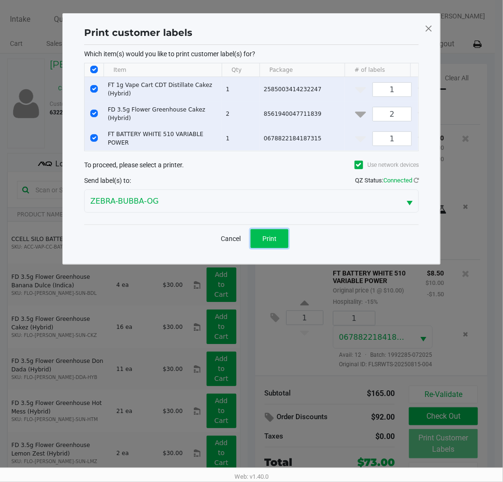
click at [259, 242] on button "Print" at bounding box center [269, 238] width 38 height 19
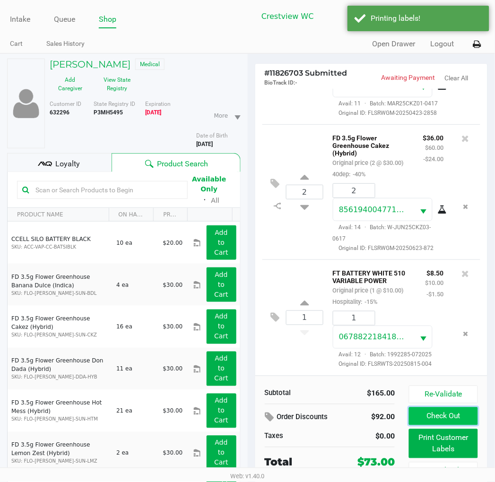
click at [432, 420] on button "Check Out" at bounding box center [443, 416] width 69 height 18
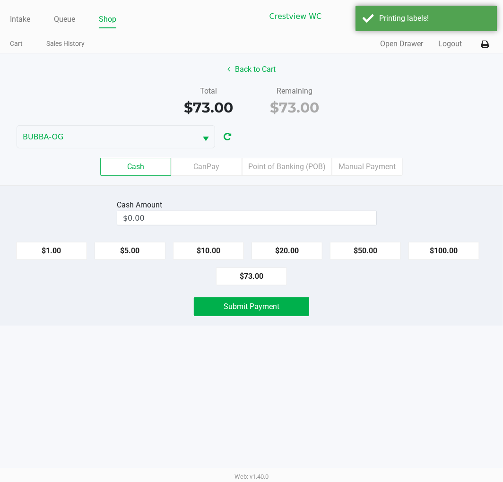
click at [290, 153] on div "Cash CanPay Point of Banking (POB) Manual Payment" at bounding box center [251, 166] width 517 height 37
click at [293, 158] on label "Point of Banking (POB)" at bounding box center [287, 167] width 90 height 18
click at [0, 0] on 7 "Point of Banking (POB)" at bounding box center [0, 0] width 0 height 0
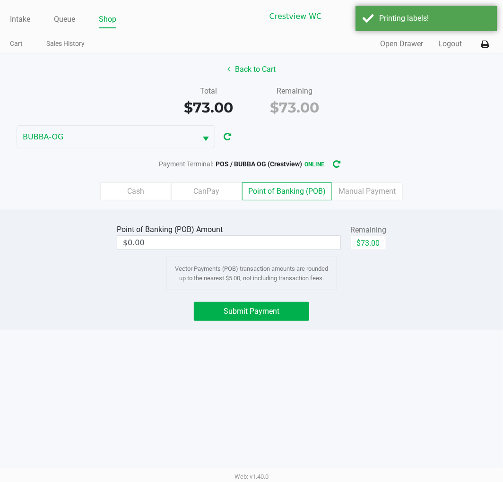
click at [304, 166] on span "online" at bounding box center [313, 163] width 22 height 9
click at [372, 244] on button "$73.00" at bounding box center [368, 243] width 36 height 14
type input "$73.00"
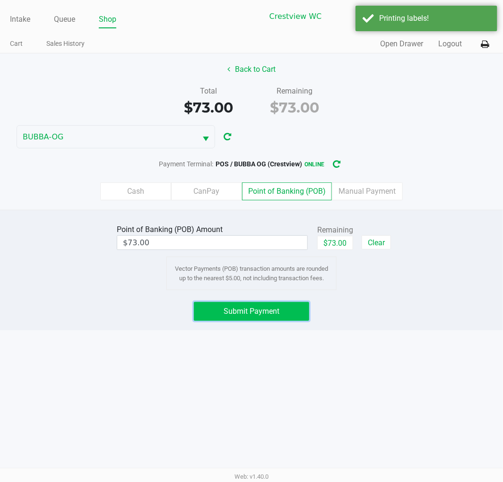
click at [290, 308] on button "Submit Payment" at bounding box center [251, 311] width 115 height 19
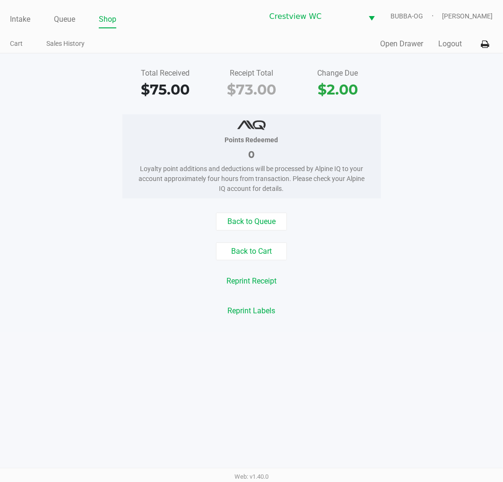
click at [399, 43] on button "Open Drawer" at bounding box center [401, 43] width 43 height 11
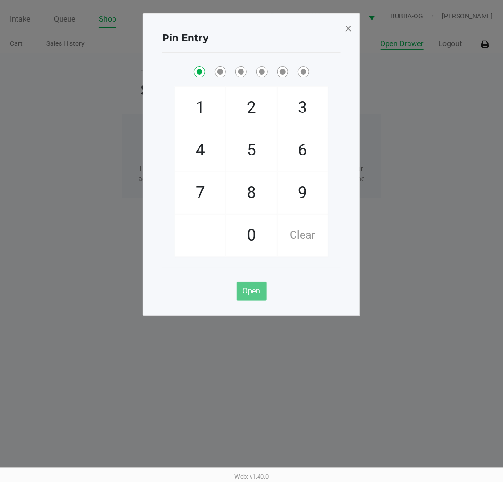
checkbox input "true"
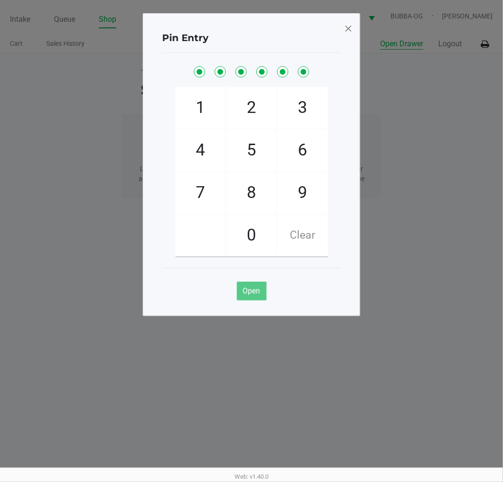
checkbox input "true"
click at [350, 27] on span at bounding box center [348, 28] width 9 height 15
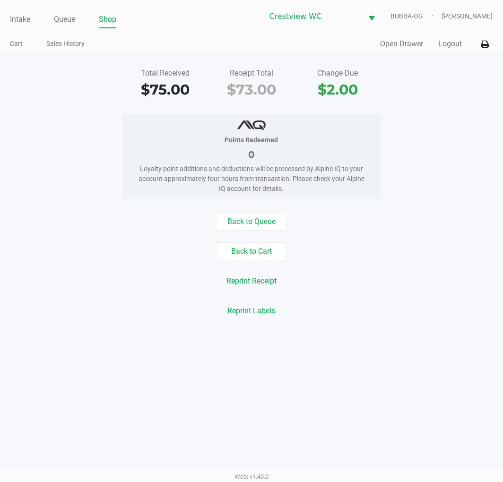
drag, startPoint x: 23, startPoint y: 24, endPoint x: 132, endPoint y: 14, distance: 110.0
click at [24, 24] on link "Intake" at bounding box center [20, 19] width 20 height 13
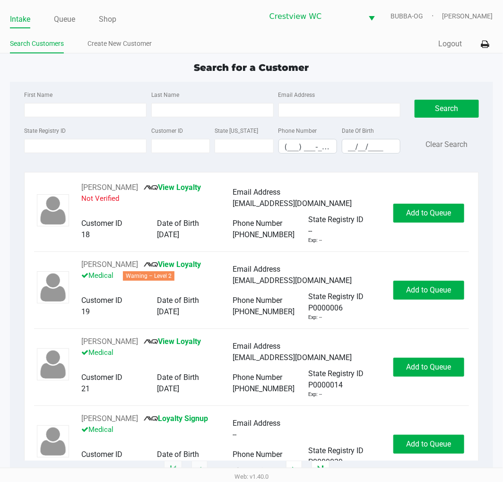
click at [377, 72] on div "Search for a Customer" at bounding box center [251, 67] width 497 height 14
click at [42, 144] on input "State Registry ID" at bounding box center [85, 146] width 122 height 14
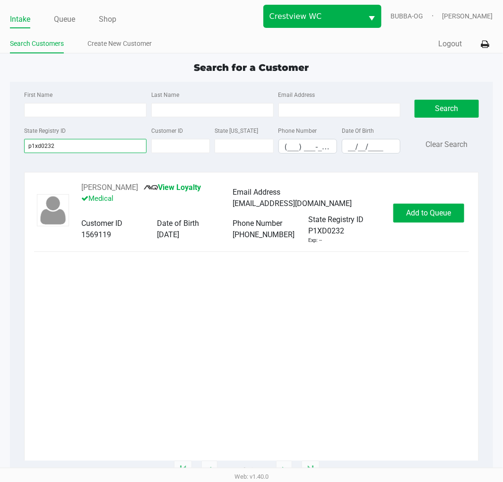
type input "p1xd0232"
click at [310, 7] on span "Crestview WC" at bounding box center [313, 16] width 99 height 22
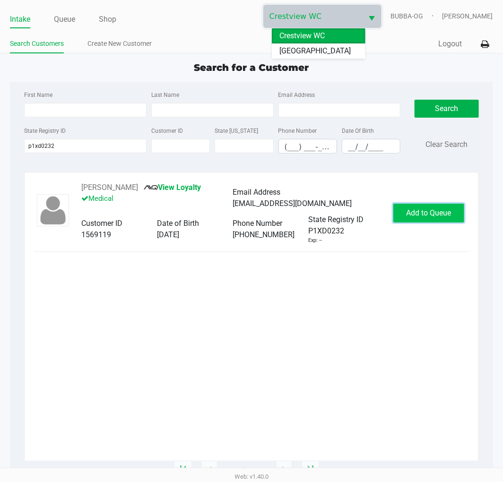
click at [449, 212] on span "Add to Queue" at bounding box center [428, 212] width 45 height 9
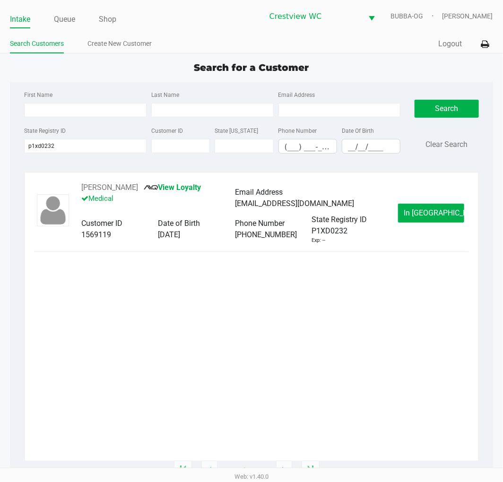
click at [67, 12] on li "Queue" at bounding box center [64, 20] width 21 height 17
click at [69, 24] on link "Queue" at bounding box center [64, 19] width 21 height 13
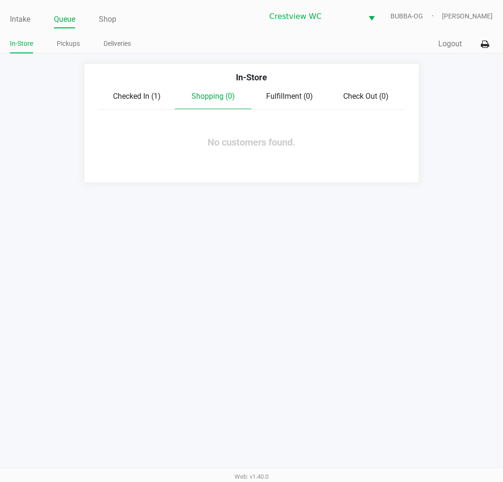
click at [135, 99] on span "Checked In (1)" at bounding box center [137, 96] width 48 height 9
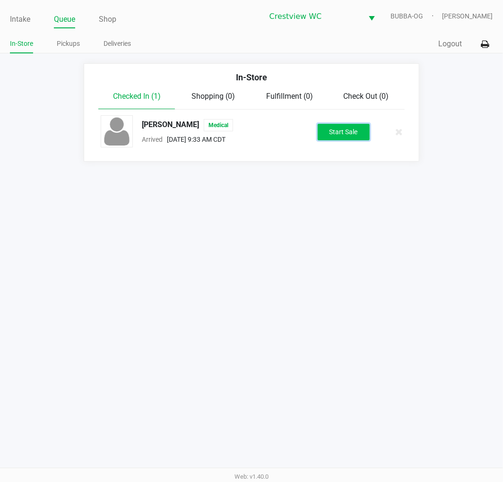
click at [364, 135] on button "Start Sale" at bounding box center [344, 132] width 52 height 17
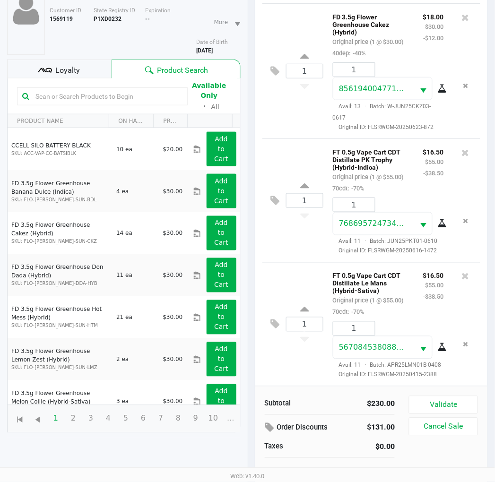
scroll to position [103, 0]
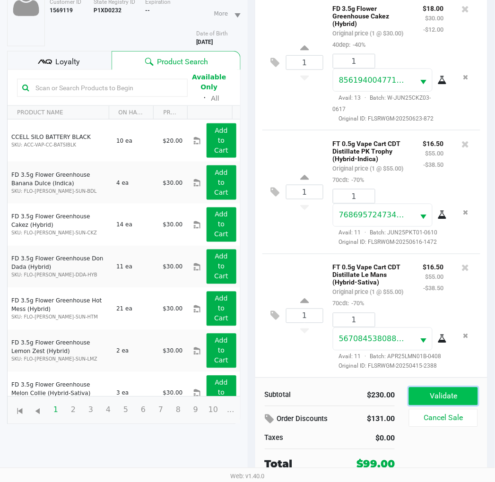
click at [464, 391] on button "Validate" at bounding box center [443, 396] width 69 height 18
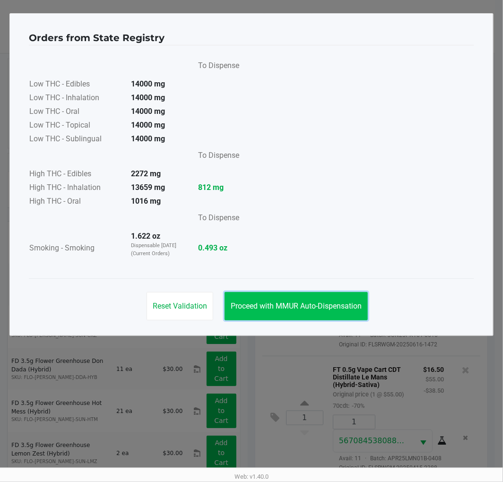
drag, startPoint x: 317, startPoint y: 301, endPoint x: 335, endPoint y: 302, distance: 17.5
click at [317, 302] on span "Proceed with MMUR Auto-Dispensation" at bounding box center [296, 305] width 131 height 9
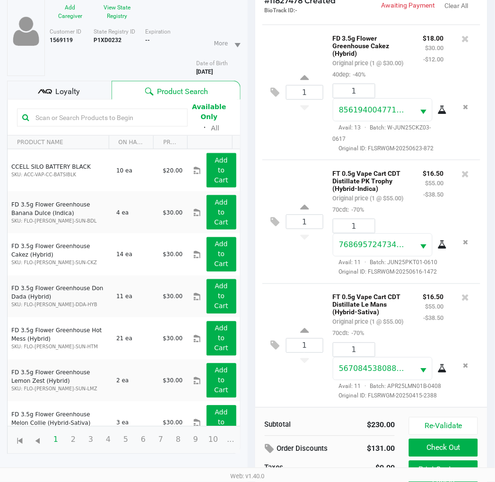
scroll to position [112, 0]
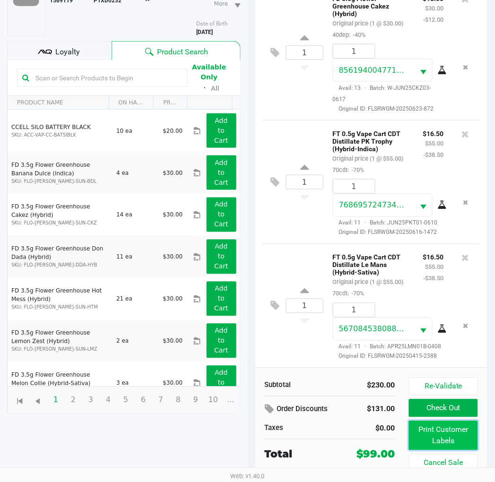
click at [424, 433] on button "Print Customer Labels" at bounding box center [443, 435] width 69 height 29
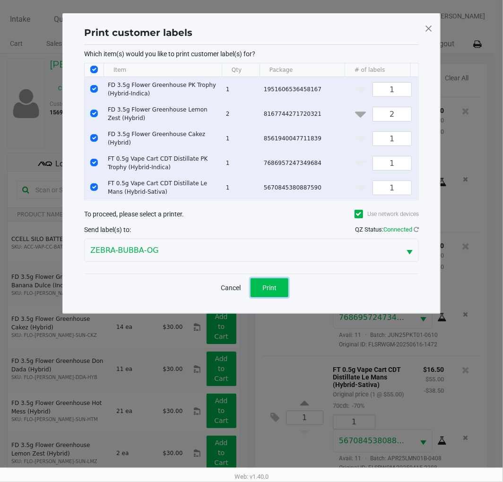
click at [276, 297] on button "Print" at bounding box center [269, 287] width 38 height 19
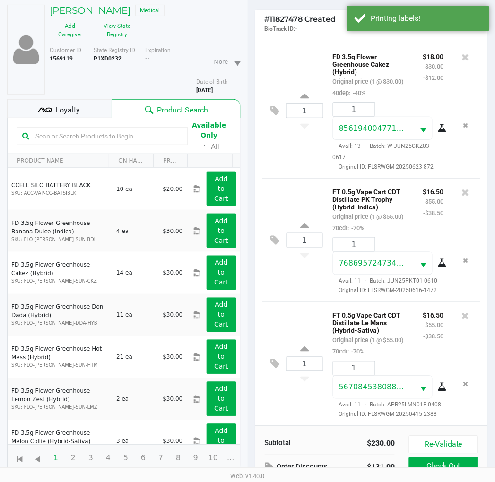
scroll to position [112, 0]
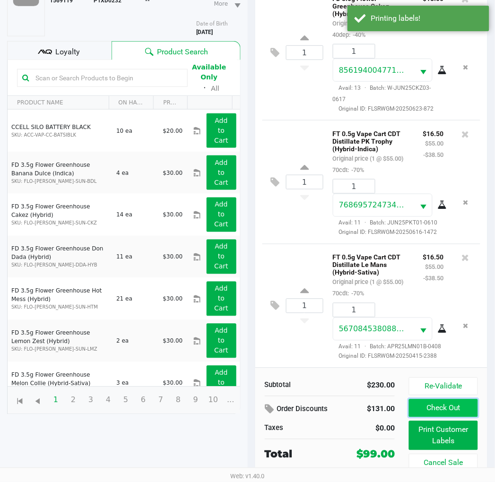
click at [451, 409] on button "Check Out" at bounding box center [443, 408] width 69 height 18
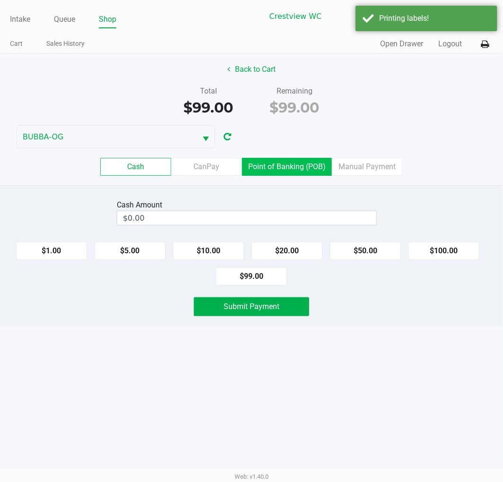
click at [288, 170] on label "Point of Banking (POB)" at bounding box center [287, 167] width 90 height 18
click at [0, 0] on 7 "Point of Banking (POB)" at bounding box center [0, 0] width 0 height 0
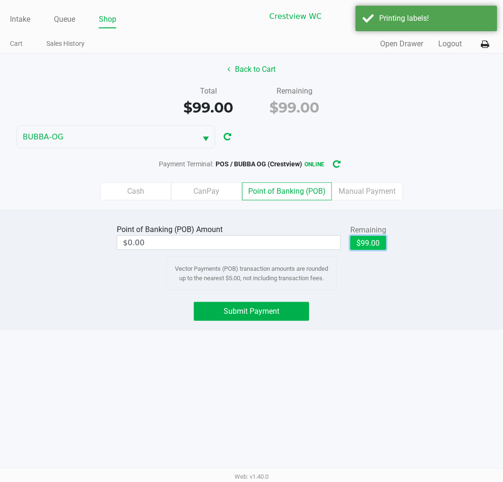
drag, startPoint x: 366, startPoint y: 244, endPoint x: 309, endPoint y: 299, distance: 79.5
click at [362, 244] on button "$99.00" at bounding box center [368, 243] width 36 height 14
type input "$99.00"
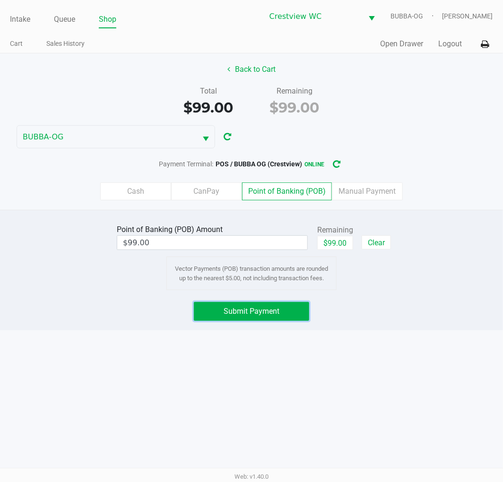
drag, startPoint x: 294, startPoint y: 314, endPoint x: 313, endPoint y: 292, distance: 28.8
click at [292, 313] on button "Submit Payment" at bounding box center [251, 311] width 115 height 19
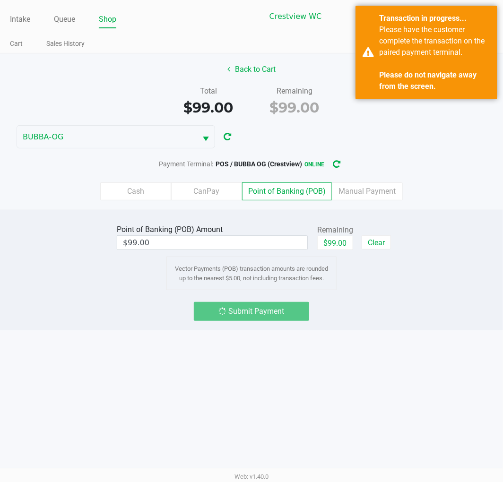
click at [237, 64] on button "Back to Cart" at bounding box center [251, 69] width 60 height 18
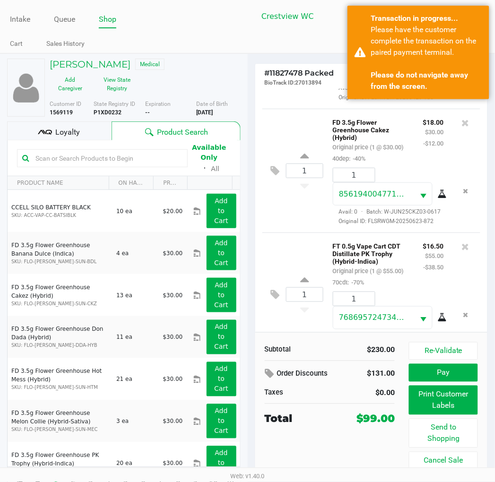
scroll to position [223, 0]
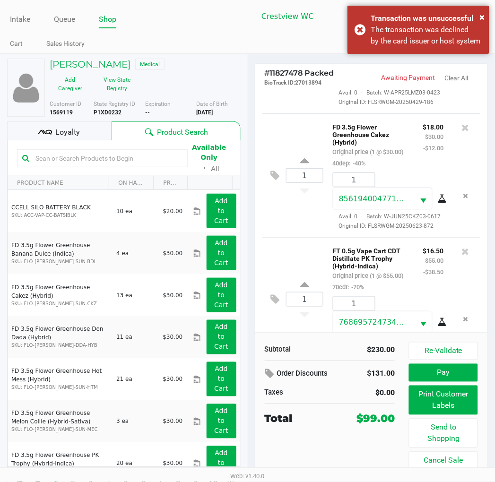
click at [272, 380] on button at bounding box center [271, 374] width 12 height 17
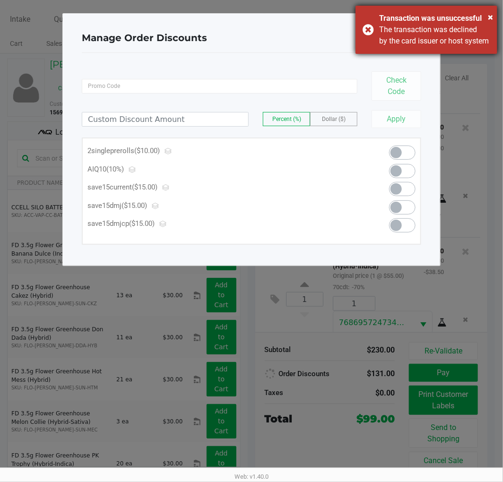
click at [439, 37] on div "The transaction was declined by the card issuer or host system" at bounding box center [434, 35] width 111 height 23
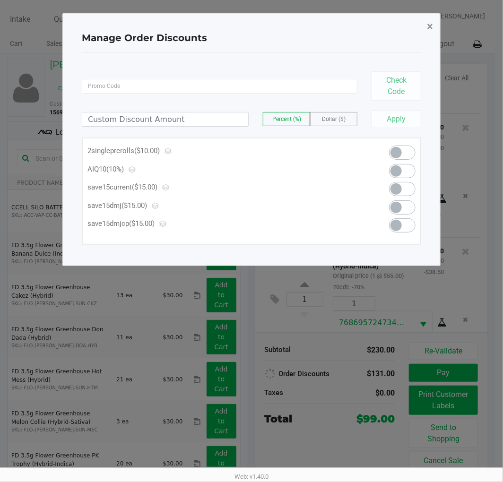
click at [425, 21] on button "×" at bounding box center [429, 26] width 21 height 26
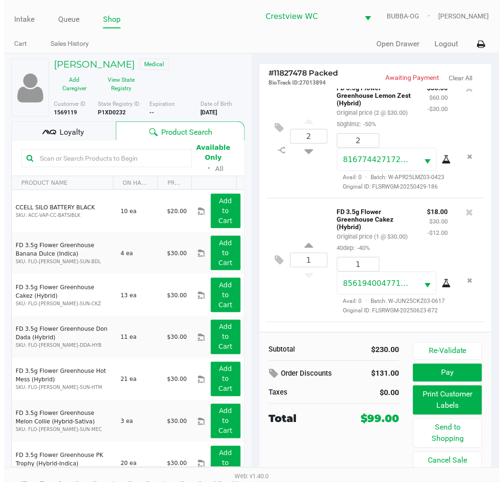
scroll to position [157, 0]
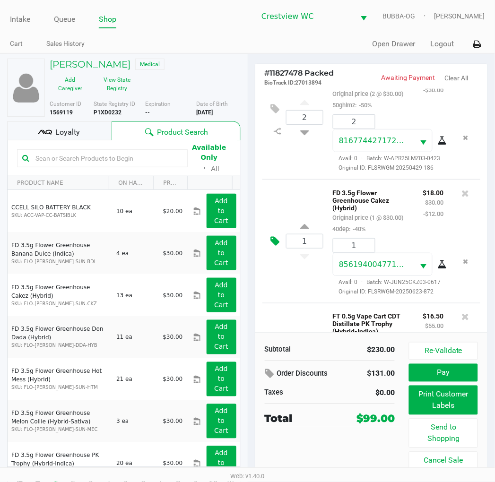
click at [274, 253] on button at bounding box center [277, 241] width 17 height 23
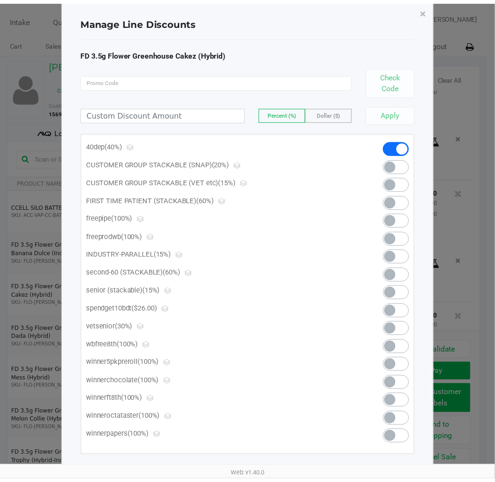
scroll to position [26, 0]
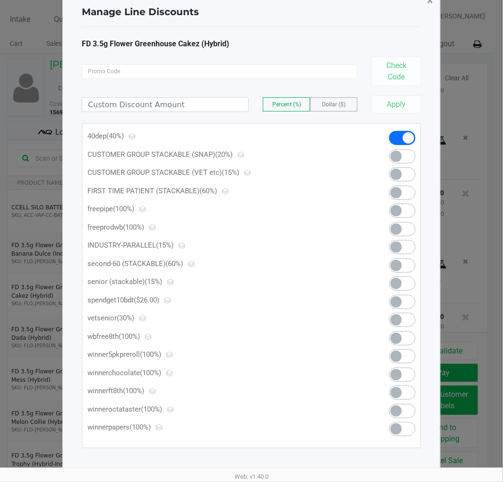
drag, startPoint x: 422, startPoint y: 15, endPoint x: 426, endPoint y: 8, distance: 8.3
click at [424, 11] on div "Manage Line Discounts × FD 3.5g Flower Greenhouse Cakez (Hybrid) Check Code Per…" at bounding box center [251, 228] width 378 height 482
click at [426, 8] on button "×" at bounding box center [429, 0] width 21 height 26
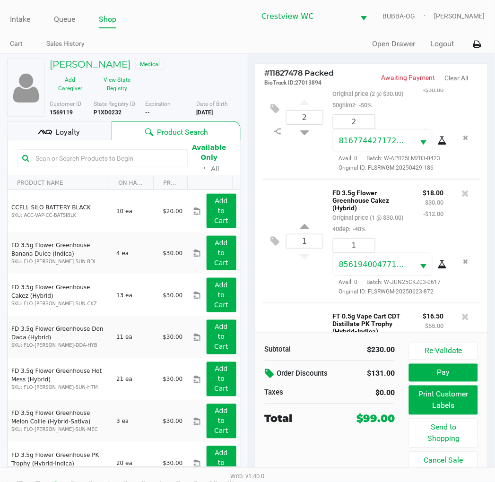
click at [272, 373] on icon at bounding box center [270, 374] width 11 height 11
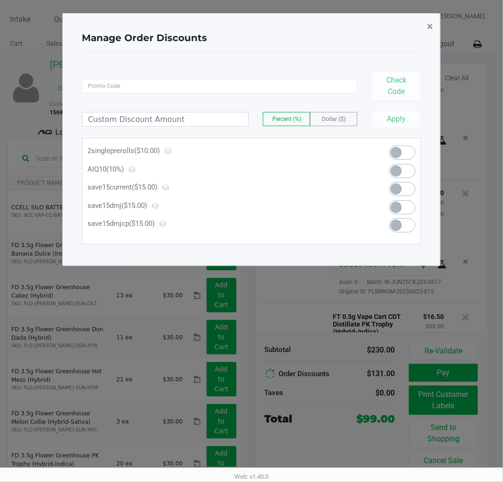
click at [424, 13] on button "×" at bounding box center [429, 26] width 21 height 26
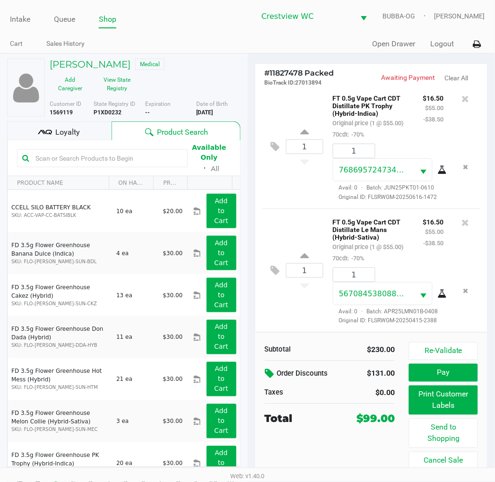
scroll to position [378, 0]
click at [267, 374] on icon at bounding box center [270, 374] width 11 height 11
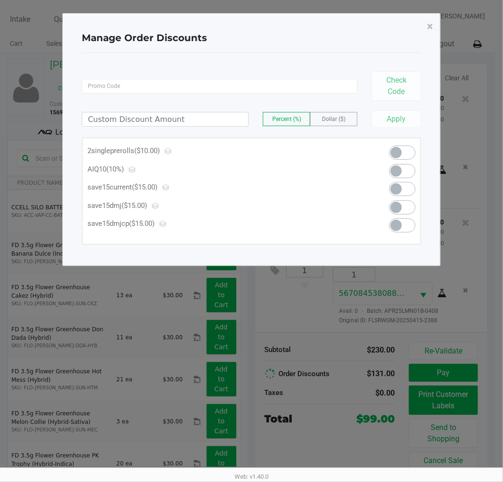
click at [265, 381] on ngb-modal-window "Manage Order Discounts × Check Code Percent (%) Dollar ($) Apply 2singlepreroll…" at bounding box center [251, 241] width 503 height 482
click at [425, 35] on button "×" at bounding box center [429, 26] width 21 height 26
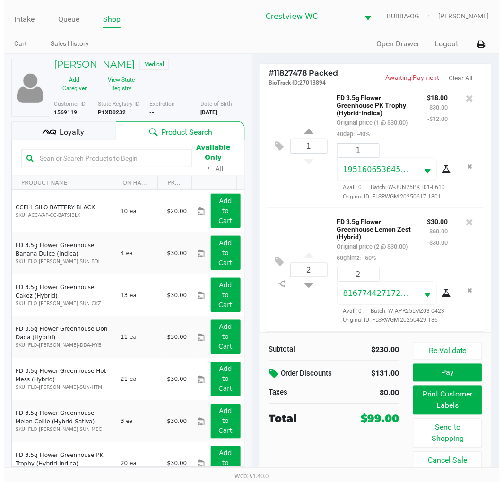
scroll to position [0, 0]
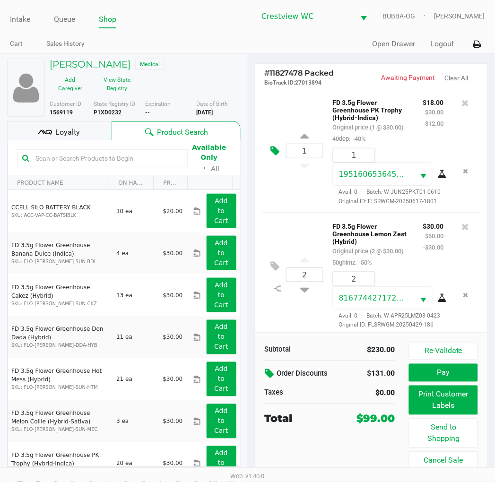
click at [275, 156] on icon at bounding box center [275, 151] width 9 height 11
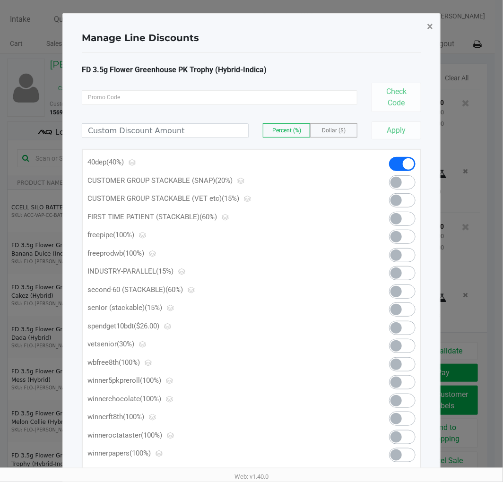
click at [427, 26] on span "×" at bounding box center [430, 26] width 6 height 13
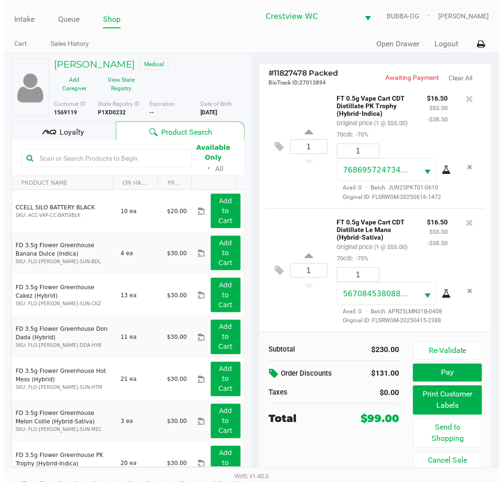
scroll to position [483, 0]
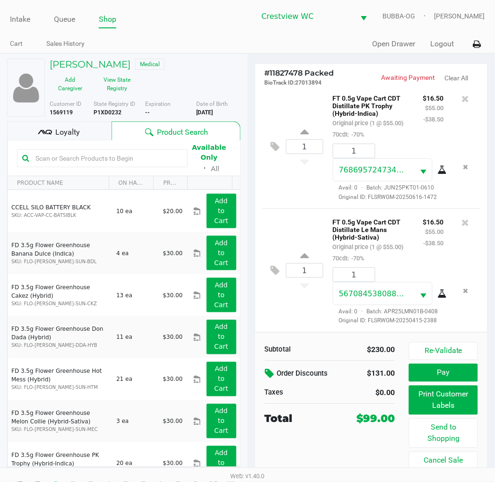
click at [267, 374] on icon at bounding box center [270, 374] width 11 height 11
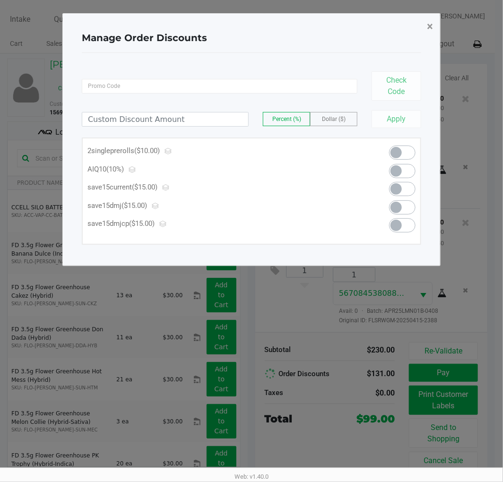
click at [427, 33] on button "×" at bounding box center [429, 26] width 21 height 26
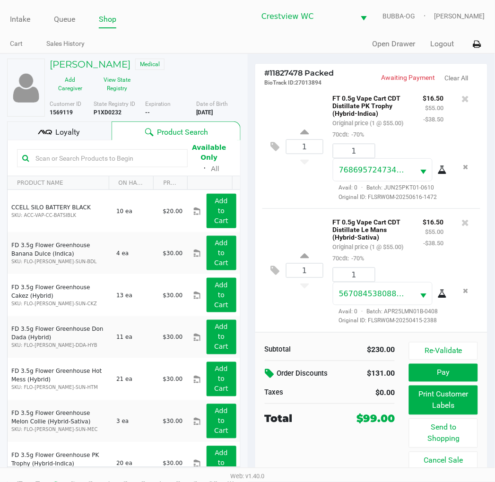
click at [267, 374] on icon at bounding box center [270, 374] width 11 height 11
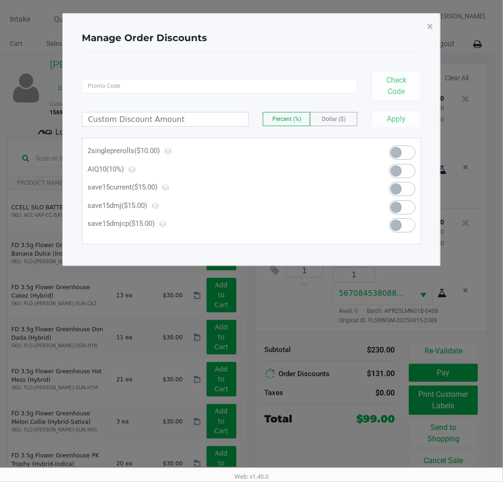
click at [442, 33] on ngb-modal-window "Manage Order Discounts × Check Code Percent (%) Dollar ($) Apply 2singlepreroll…" at bounding box center [251, 241] width 503 height 482
click at [438, 30] on button "×" at bounding box center [429, 26] width 21 height 26
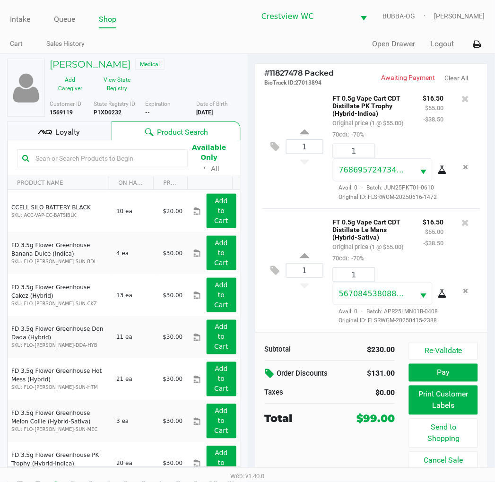
drag, startPoint x: 279, startPoint y: 383, endPoint x: 273, endPoint y: 376, distance: 9.0
click at [279, 382] on div "Order Discounts" at bounding box center [306, 374] width 82 height 17
click at [272, 374] on icon at bounding box center [270, 374] width 11 height 11
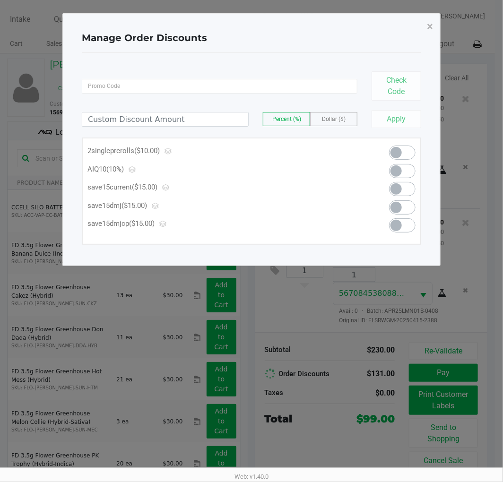
click at [200, 128] on div "Percent (%) Dollar ($) Apply" at bounding box center [251, 114] width 339 height 27
click at [202, 115] on input at bounding box center [165, 119] width 166 height 14
type input "16.00"
click at [336, 112] on label "Dollar ($)" at bounding box center [333, 118] width 46 height 13
drag, startPoint x: 336, startPoint y: 116, endPoint x: 417, endPoint y: 138, distance: 83.9
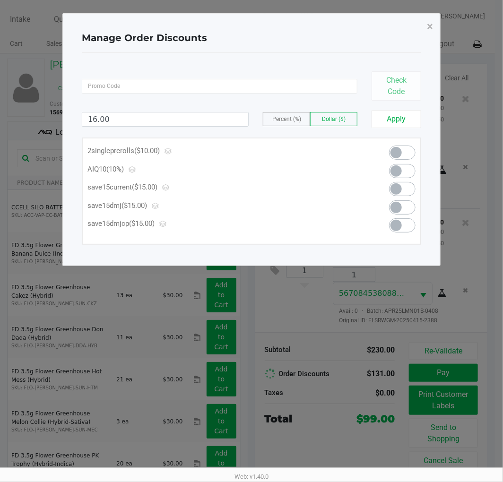
click at [336, 116] on span "Dollar ($)" at bounding box center [334, 119] width 24 height 7
click at [410, 119] on button "Apply" at bounding box center [396, 119] width 50 height 18
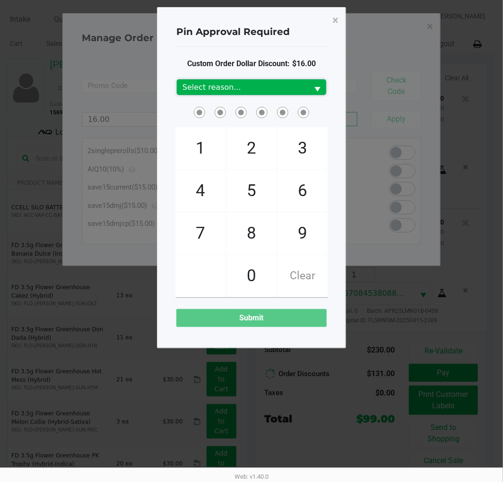
click at [283, 93] on span "Select reason..." at bounding box center [242, 87] width 131 height 16
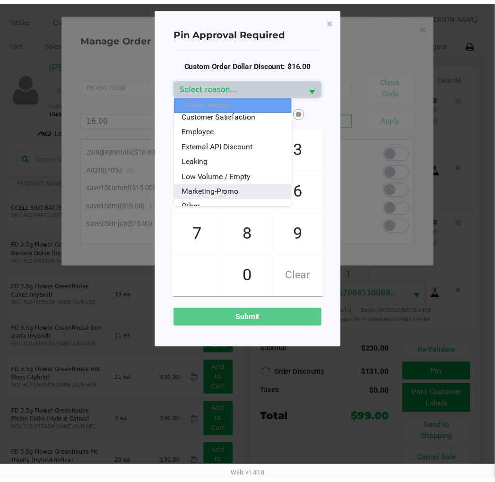
scroll to position [52, 0]
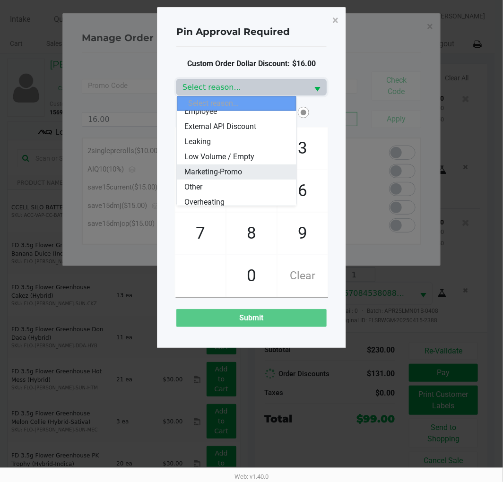
click at [237, 176] on span "Marketing-Promo" at bounding box center [213, 171] width 58 height 11
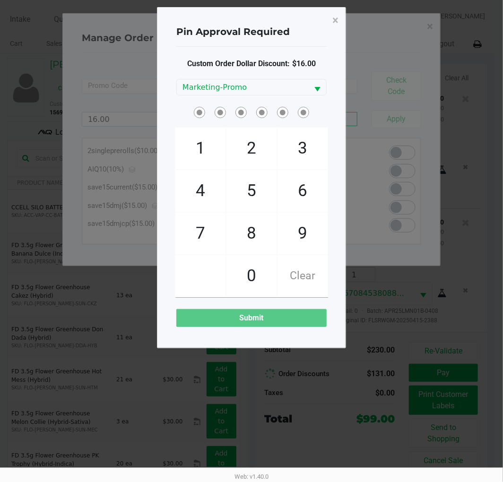
click at [301, 265] on span "Clear" at bounding box center [302, 276] width 50 height 42
checkbox input "true"
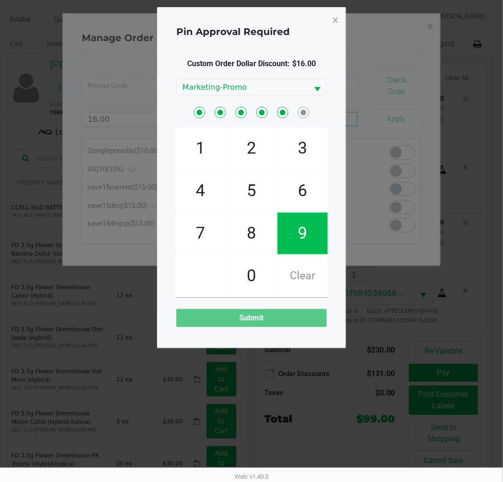
checkbox input "true"
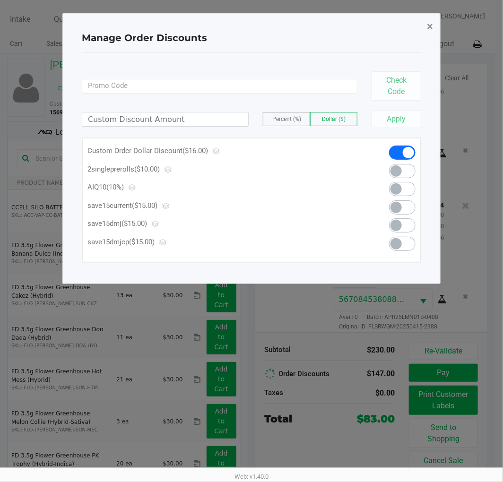
click at [432, 16] on button "×" at bounding box center [429, 26] width 21 height 26
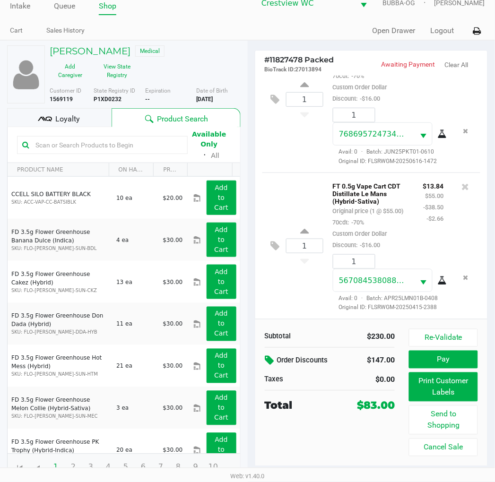
scroll to position [17, 0]
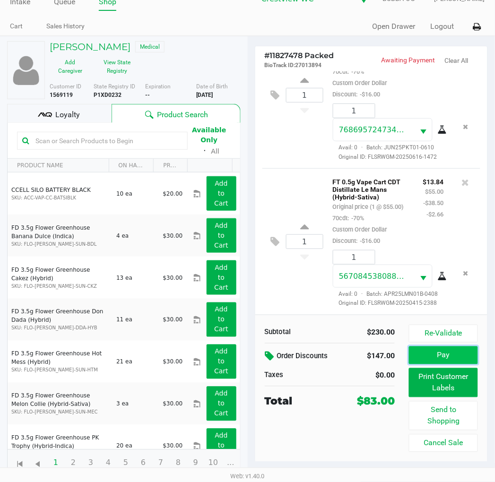
click at [423, 359] on button "Pay" at bounding box center [443, 355] width 69 height 18
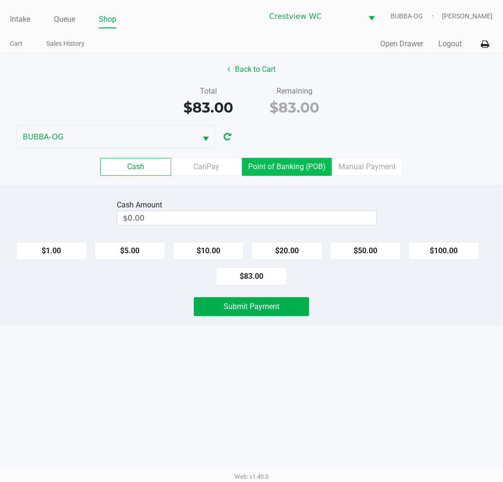
drag, startPoint x: 288, startPoint y: 163, endPoint x: 328, endPoint y: 205, distance: 57.5
click at [289, 163] on label "Point of Banking (POB)" at bounding box center [287, 167] width 90 height 18
click at [0, 0] on 7 "Point of Banking (POB)" at bounding box center [0, 0] width 0 height 0
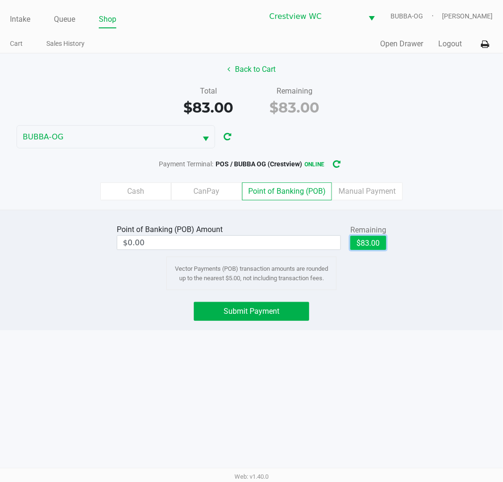
click at [378, 248] on button "$83.00" at bounding box center [368, 243] width 36 height 14
type input "$83.00"
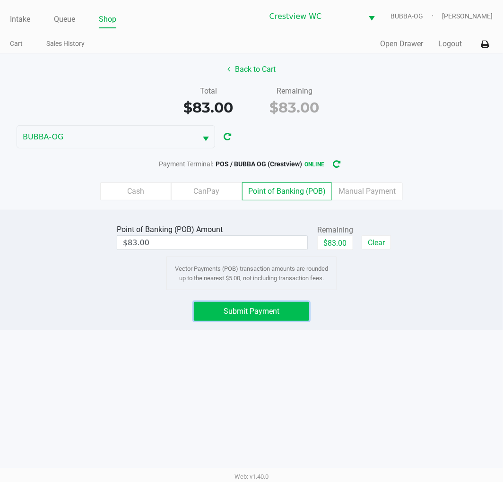
click at [240, 318] on button "Submit Payment" at bounding box center [251, 311] width 115 height 19
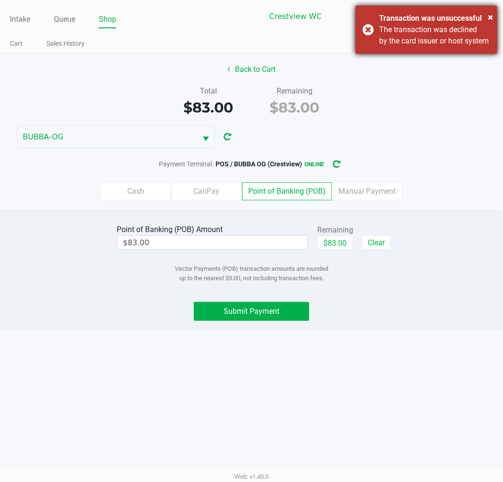
click at [398, 46] on div "The transaction was declined by the card issuer or host system" at bounding box center [434, 35] width 111 height 23
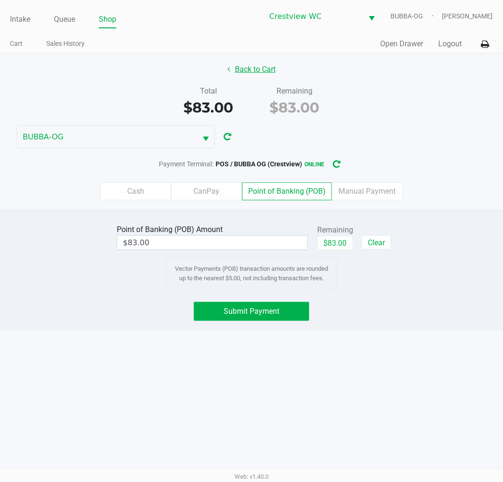
click at [263, 68] on button "Back to Cart" at bounding box center [251, 69] width 60 height 18
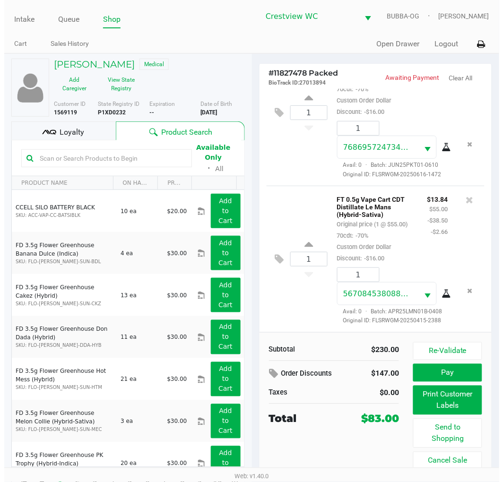
scroll to position [596, 0]
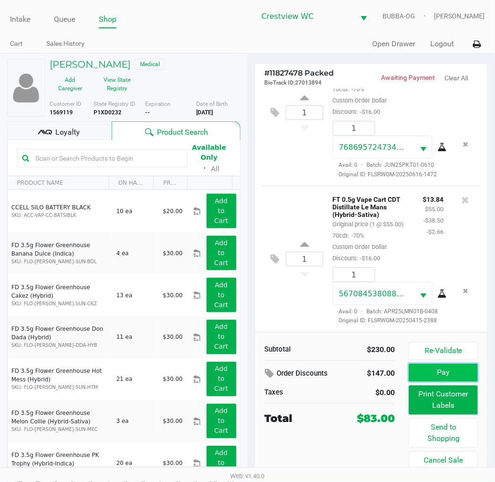
click at [454, 370] on button "Pay" at bounding box center [443, 373] width 69 height 18
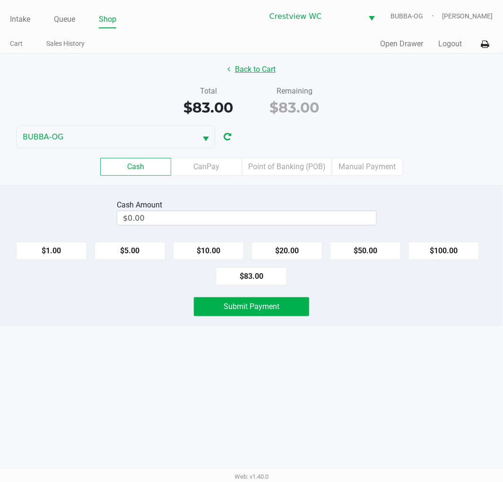
click at [262, 60] on button "Back to Cart" at bounding box center [251, 69] width 60 height 18
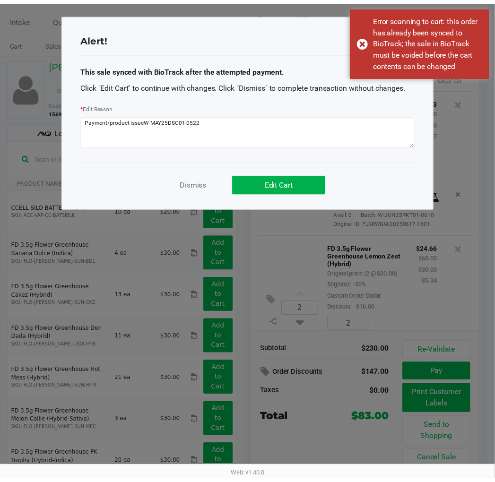
scroll to position [596, 0]
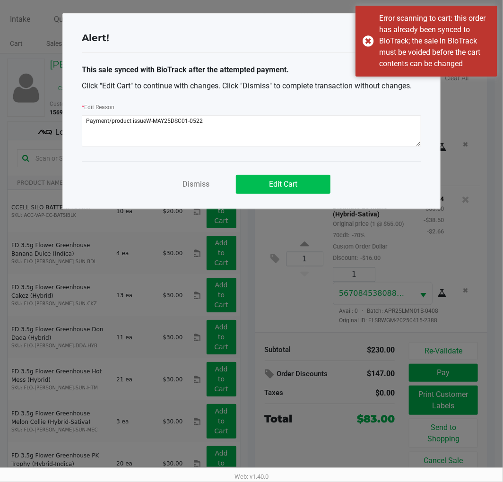
type textarea "Payment/product issueW-MAY25DSC01-0522"
click at [299, 178] on button "Edit Cart" at bounding box center [283, 184] width 95 height 19
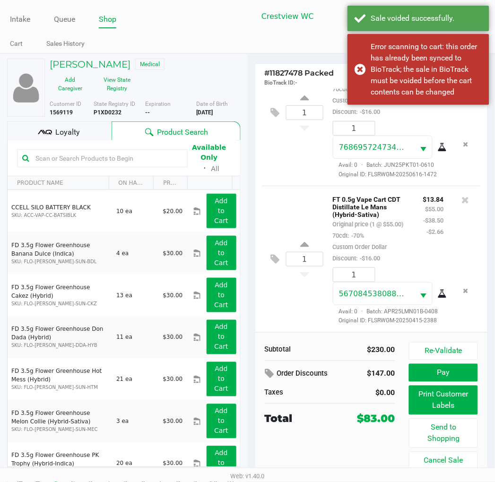
click at [437, 239] on div "$13.84 $55.00 -$38.50 -$2.66" at bounding box center [433, 228] width 35 height 70
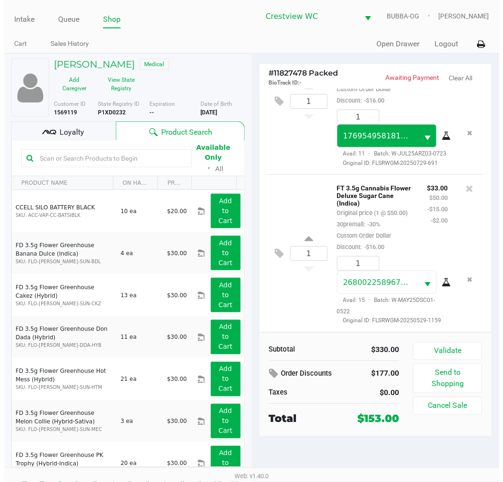
scroll to position [829, 0]
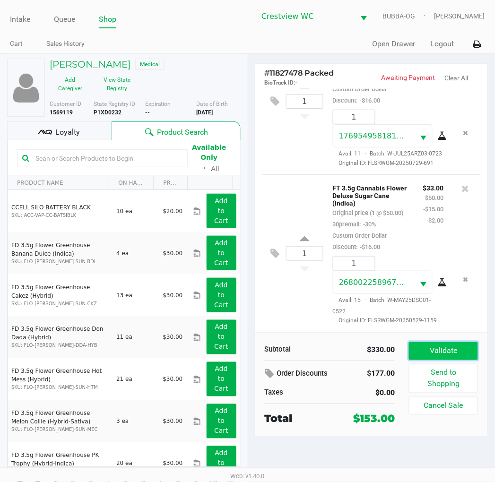
click at [471, 353] on button "Validate" at bounding box center [443, 351] width 69 height 18
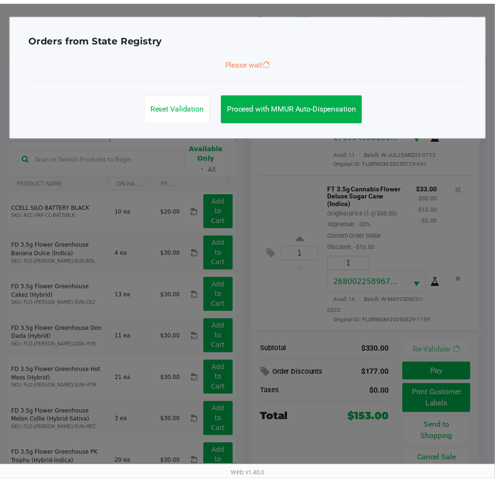
scroll to position [948, 0]
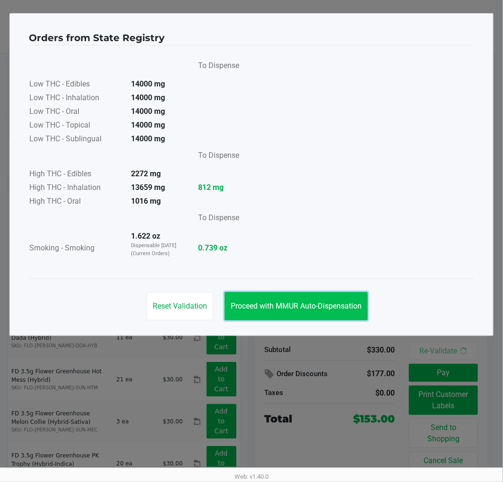
click at [338, 317] on button "Proceed with MMUR Auto-Dispensation" at bounding box center [295, 306] width 143 height 28
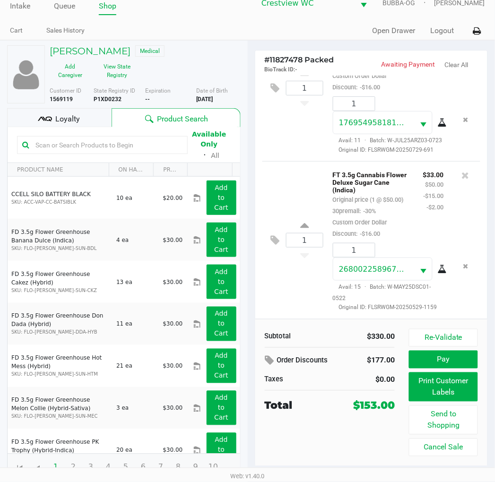
scroll to position [17, 0]
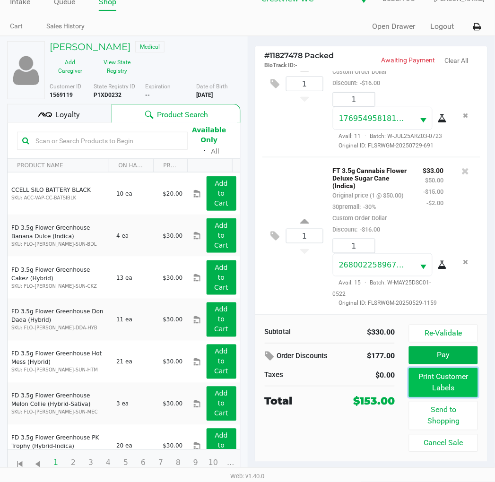
click at [449, 384] on button "Print Customer Labels" at bounding box center [443, 382] width 69 height 29
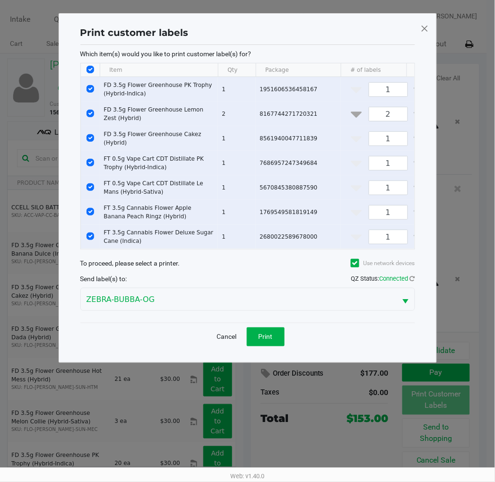
scroll to position [0, 0]
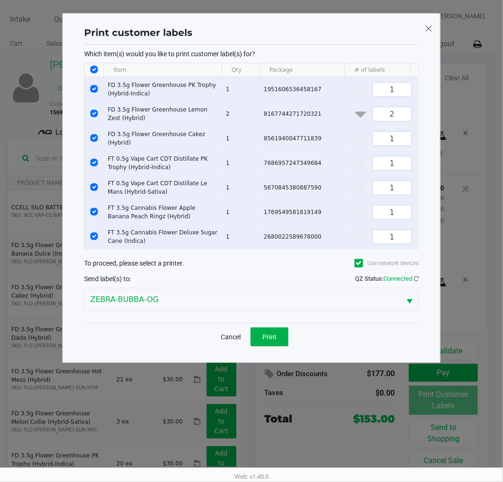
click at [92, 73] on input "Select All Rows" at bounding box center [94, 70] width 8 height 8
checkbox input "false"
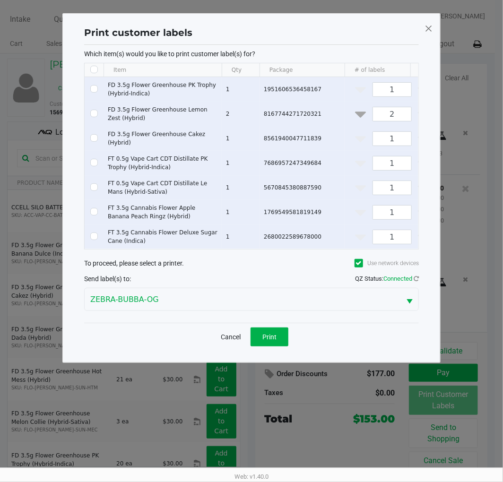
checkbox input "false"
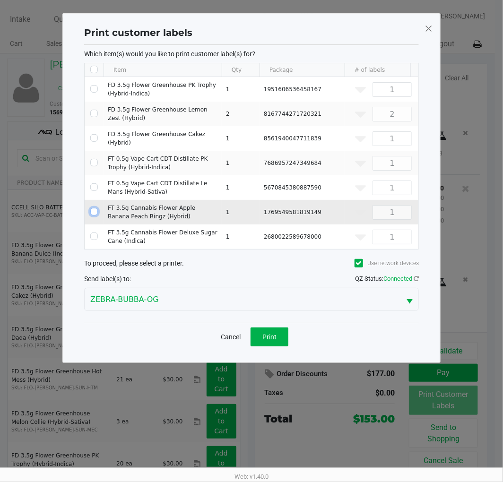
click at [93, 208] on input "Select Row" at bounding box center [94, 212] width 8 height 8
checkbox input "true"
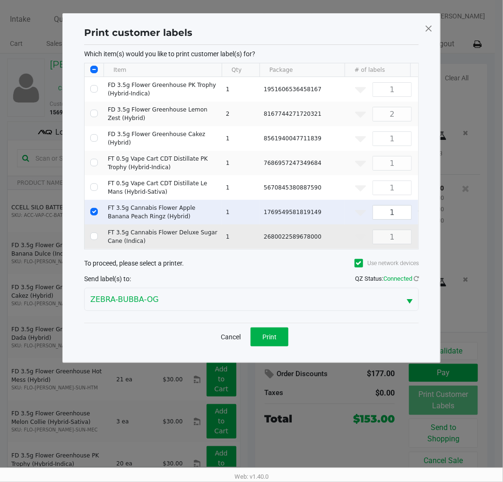
click at [96, 238] on td "Data table" at bounding box center [94, 236] width 19 height 25
click at [93, 233] on input "Select Row" at bounding box center [94, 236] width 8 height 8
checkbox input "true"
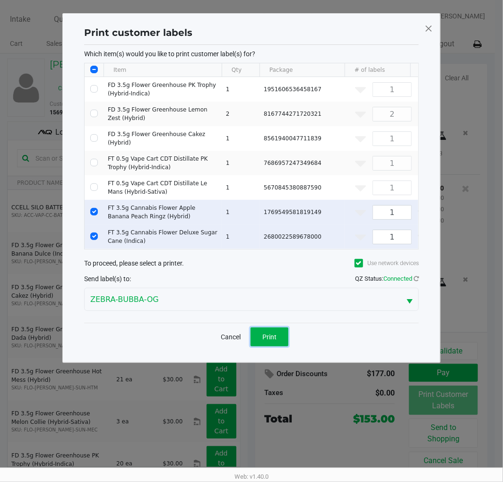
click at [267, 341] on span "Print" at bounding box center [269, 337] width 14 height 8
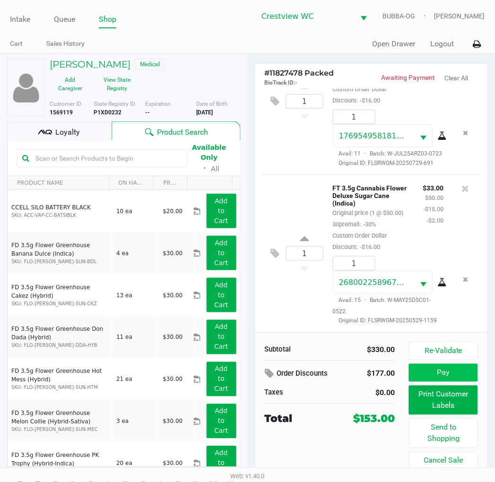
click at [451, 379] on button "Pay" at bounding box center [443, 373] width 69 height 18
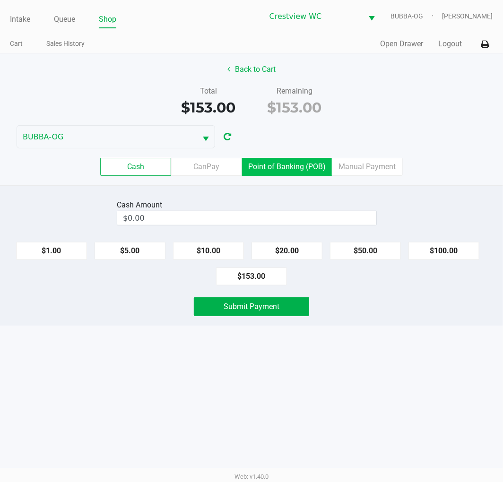
click at [302, 166] on label "Point of Banking (POB)" at bounding box center [287, 167] width 90 height 18
click at [0, 0] on 7 "Point of Banking (POB)" at bounding box center [0, 0] width 0 height 0
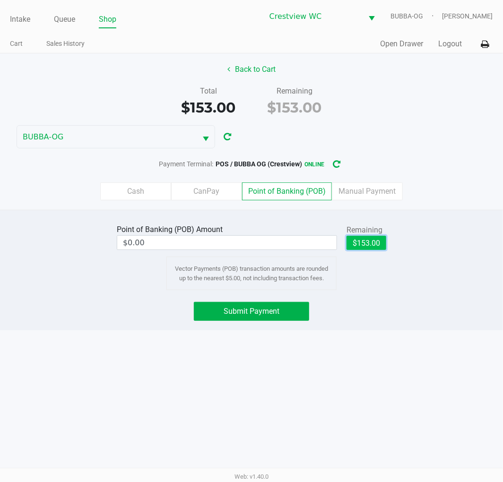
click at [381, 242] on button "$153.00" at bounding box center [366, 243] width 40 height 14
type input "$153.00"
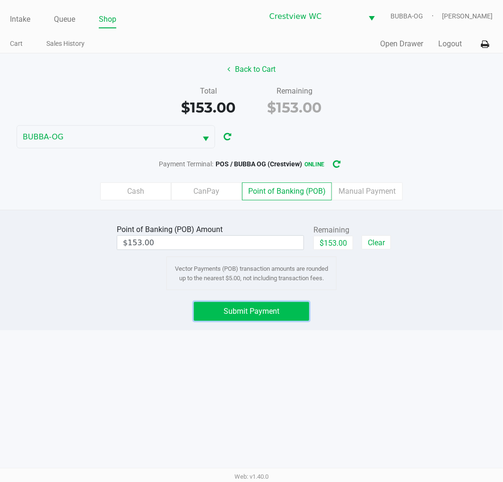
click at [280, 318] on button "Submit Payment" at bounding box center [251, 311] width 115 height 19
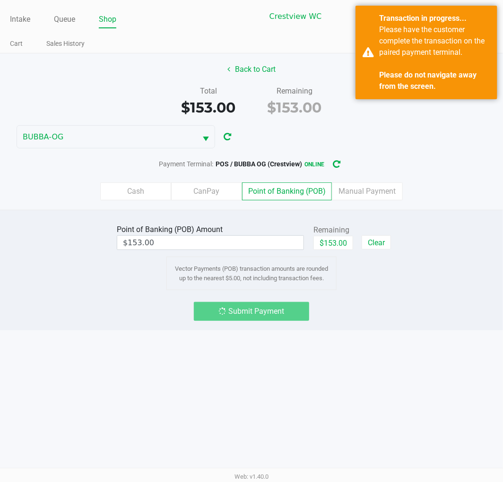
click at [438, 77] on strong "Please do not navigate away from the screen." at bounding box center [427, 80] width 97 height 20
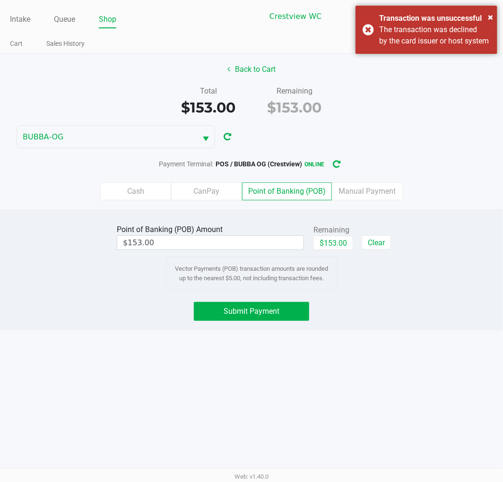
click at [391, 54] on div "× Transaction was unsuccessful The transaction was declined by the card issuer …" at bounding box center [426, 30] width 142 height 48
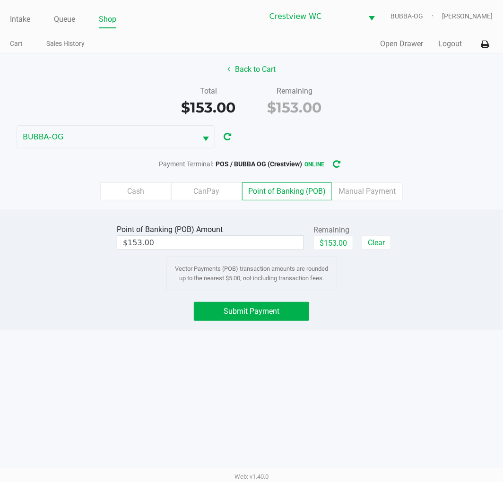
click at [35, 39] on ul "Cart Sales History" at bounding box center [130, 45] width 241 height 16
click at [14, 39] on link "Cart" at bounding box center [16, 44] width 13 height 12
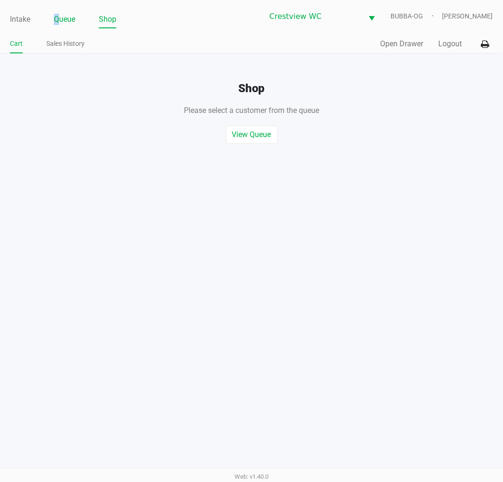
click at [58, 14] on link "Queue" at bounding box center [64, 19] width 21 height 13
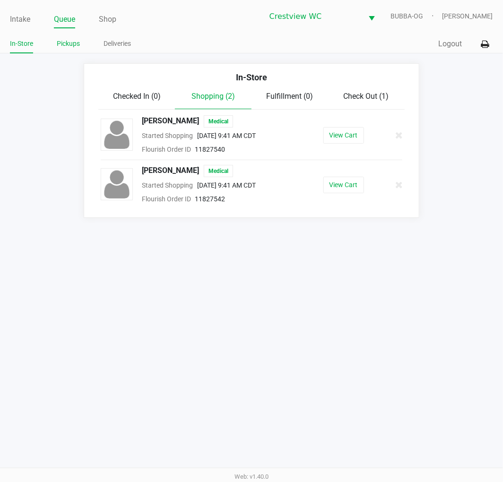
click at [72, 46] on link "Pickups" at bounding box center [68, 44] width 23 height 12
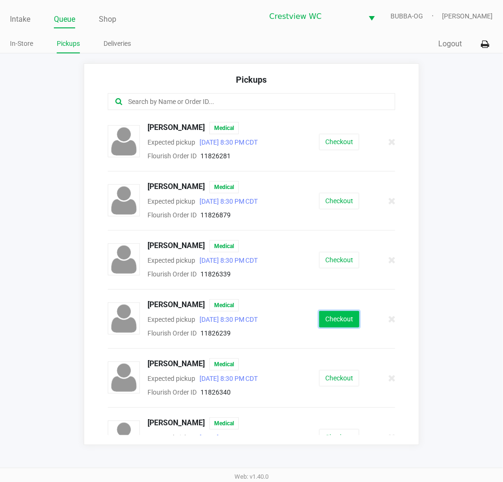
click at [330, 319] on button "Checkout" at bounding box center [339, 319] width 40 height 17
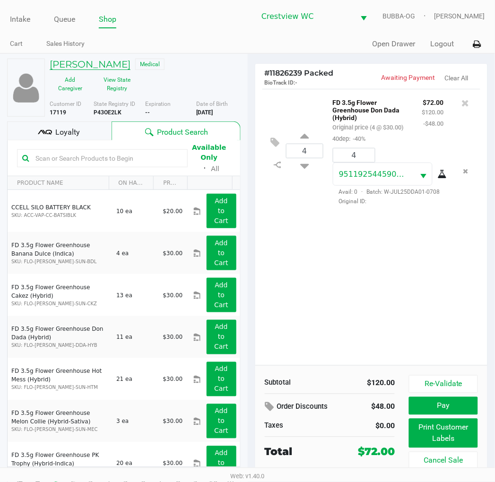
click at [130, 67] on h5 "CONSTANCE CHARTIER" at bounding box center [90, 64] width 81 height 11
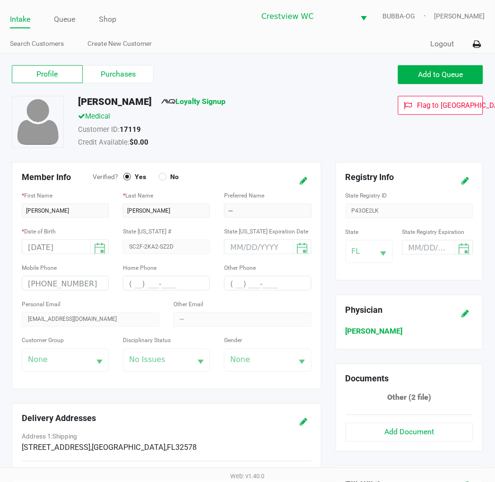
click at [119, 79] on label "Purchases" at bounding box center [118, 74] width 71 height 18
click at [0, 0] on 1 "Purchases" at bounding box center [0, 0] width 0 height 0
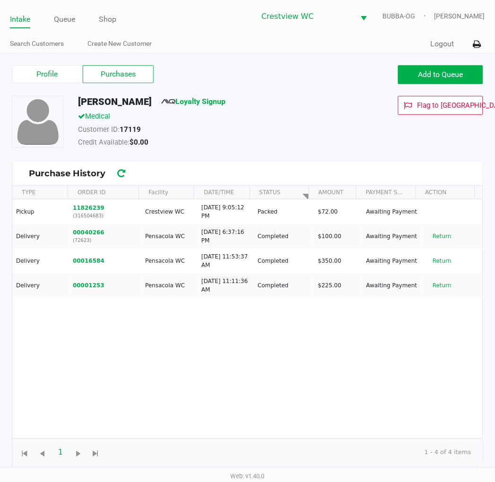
click at [87, 211] on button "11826239" at bounding box center [89, 208] width 32 height 9
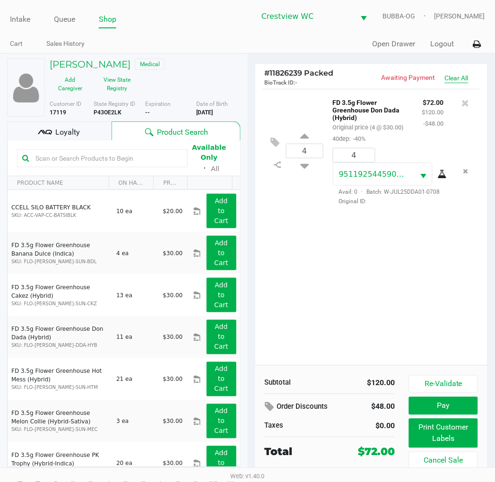
click at [462, 81] on button "Clear All" at bounding box center [457, 78] width 24 height 10
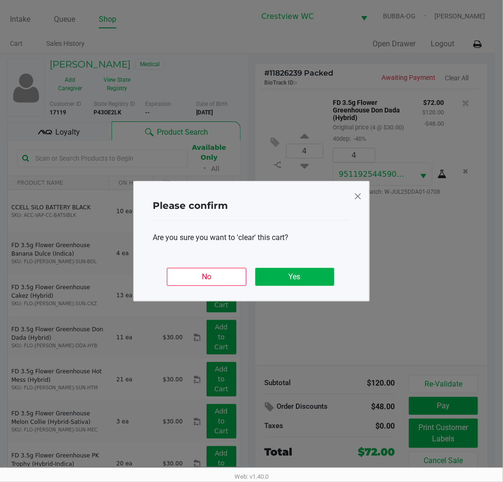
click at [361, 197] on span at bounding box center [357, 196] width 9 height 15
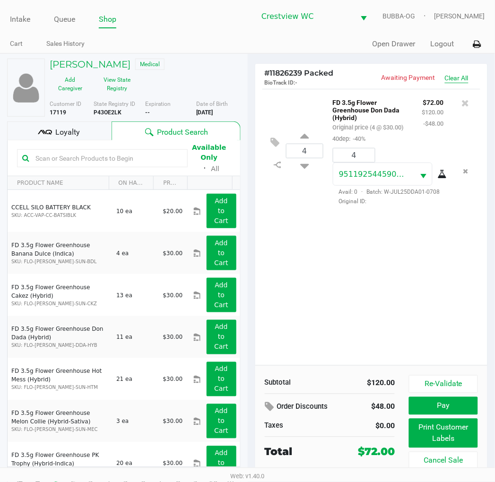
click at [465, 110] on button at bounding box center [466, 102] width 8 height 13
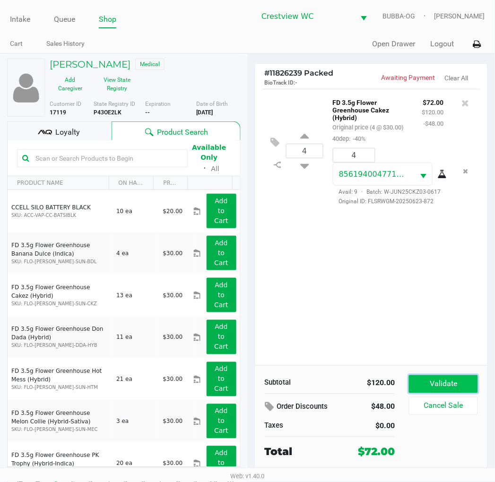
click at [440, 382] on button "Validate" at bounding box center [443, 384] width 69 height 18
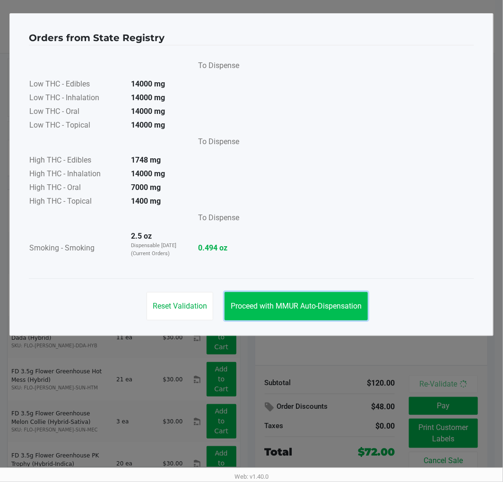
click at [335, 316] on button "Proceed with MMUR Auto-Dispensation" at bounding box center [295, 306] width 143 height 28
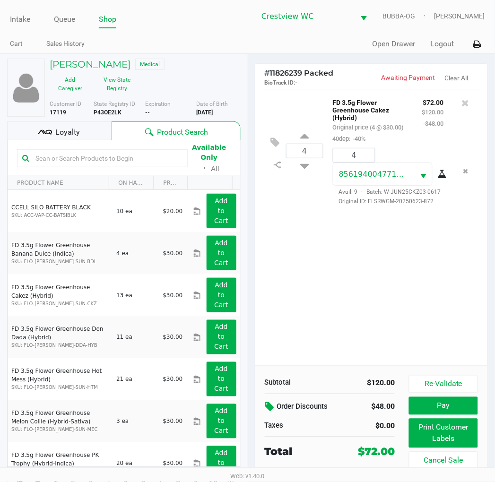
click at [267, 413] on button at bounding box center [271, 407] width 12 height 17
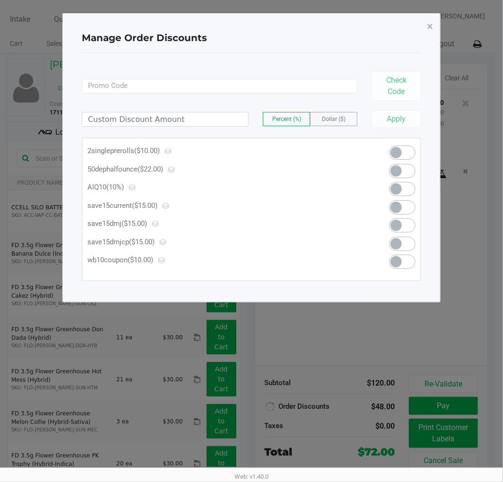
click at [403, 171] on span at bounding box center [402, 171] width 26 height 14
click at [431, 30] on span "×" at bounding box center [430, 26] width 6 height 13
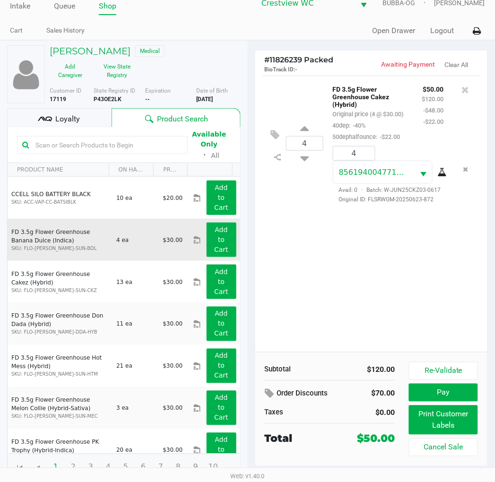
scroll to position [17, 0]
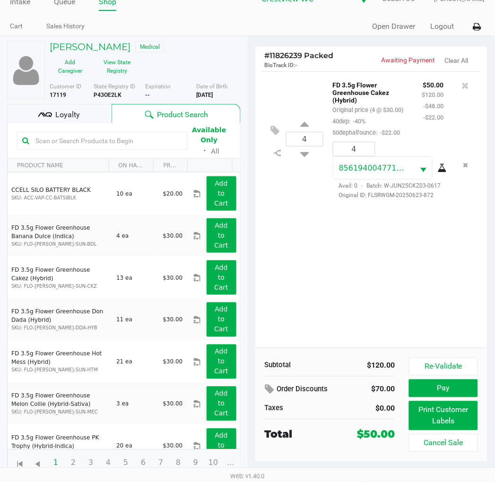
click at [50, 110] on icon at bounding box center [45, 115] width 14 height 14
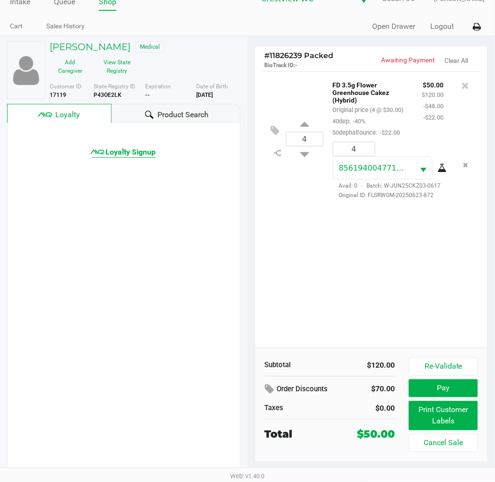
click at [133, 154] on span "Loyalty Signup" at bounding box center [130, 151] width 50 height 11
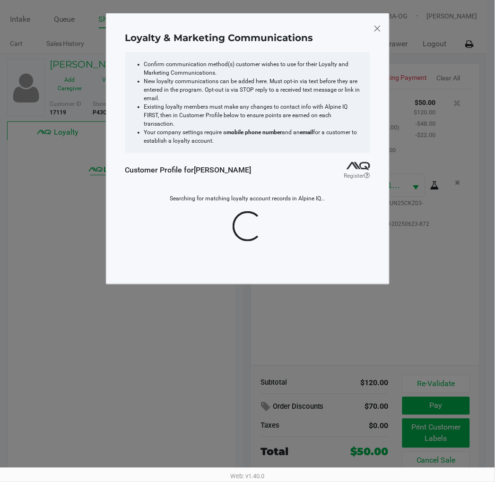
scroll to position [0, 0]
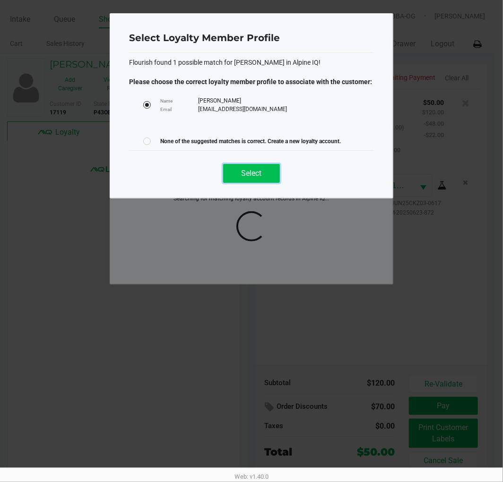
click at [268, 177] on button "Select" at bounding box center [251, 173] width 57 height 19
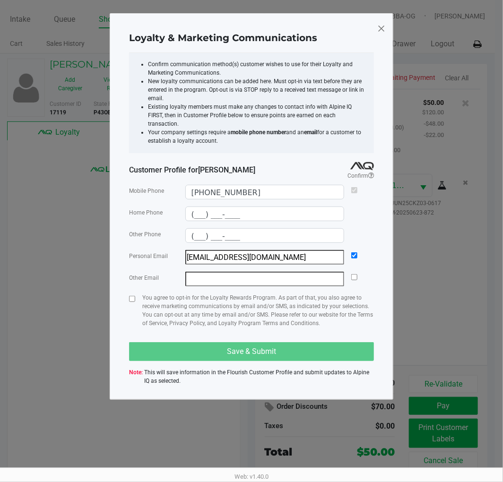
click at [130, 292] on div "Loyalty & Marketing Communications Confirm communication method(s) customer wis…" at bounding box center [252, 206] width 284 height 387
click at [136, 293] on div "You agree to opt-in for the Loyalty Rewards Program. As part of that, you also …" at bounding box center [251, 314] width 245 height 42
click at [135, 296] on input "checkbox" at bounding box center [132, 299] width 6 height 6
checkbox input "true"
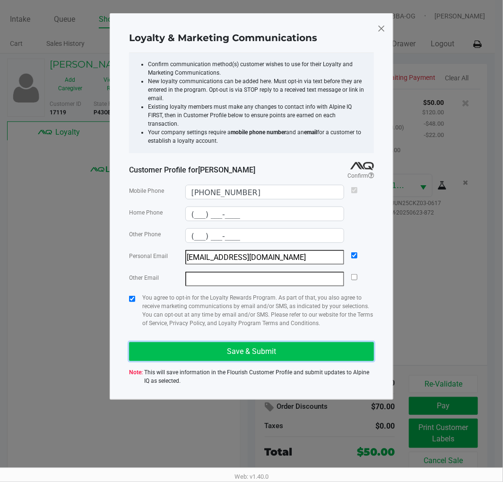
click at [181, 342] on button "Save & Submit" at bounding box center [251, 351] width 245 height 19
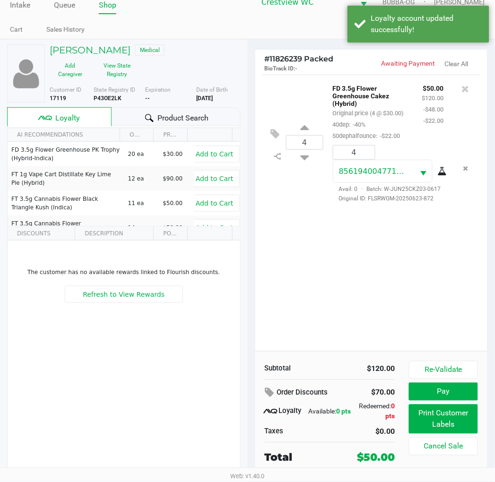
scroll to position [17, 0]
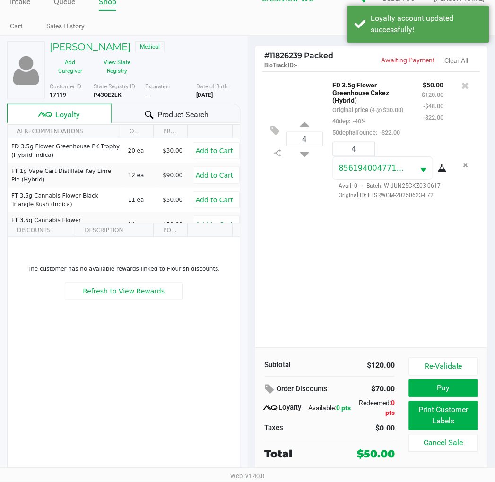
click at [214, 117] on div "Product Search" at bounding box center [176, 113] width 129 height 19
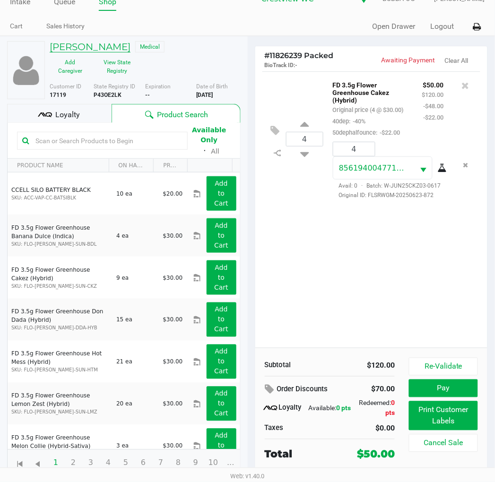
click at [129, 46] on h5 "CONSTANCE CHARTIER" at bounding box center [90, 46] width 81 height 11
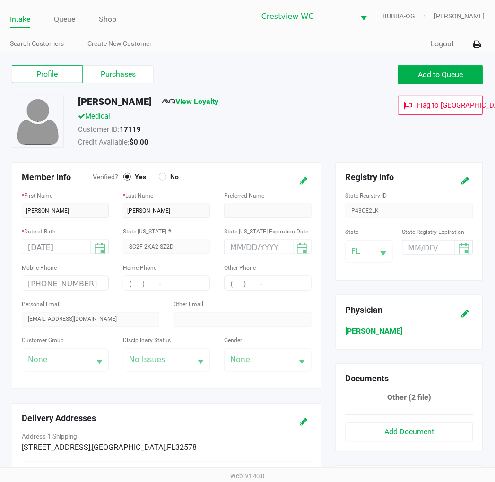
click at [306, 180] on icon at bounding box center [304, 181] width 8 height 7
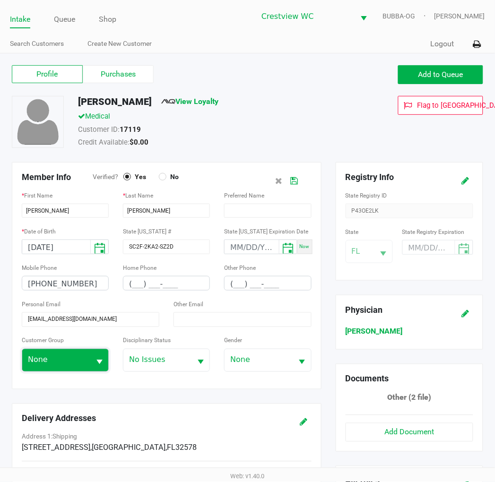
click at [86, 358] on span "None" at bounding box center [56, 360] width 68 height 22
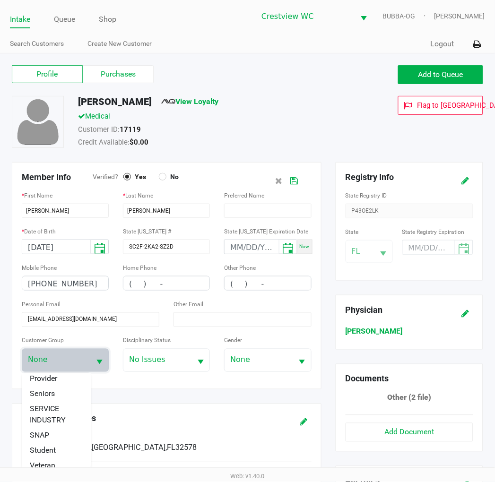
scroll to position [155, 0]
click at [48, 381] on li "Seniors" at bounding box center [56, 388] width 69 height 15
click at [301, 178] on button at bounding box center [294, 180] width 15 height 17
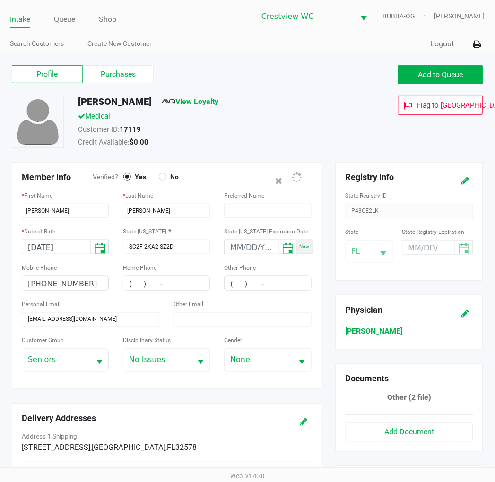
click at [299, 179] on div "Member Info Verified? Yes No * First Name CONSTANCE * Last Name CHARTIER Prefer…" at bounding box center [167, 275] width 310 height 227
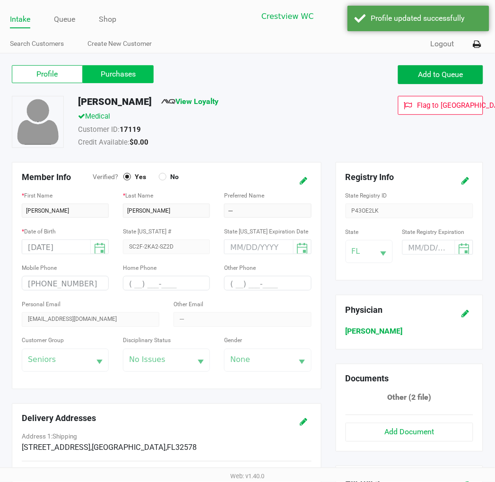
click at [131, 79] on label "Purchases" at bounding box center [118, 74] width 71 height 18
click at [0, 0] on 1 "Purchases" at bounding box center [0, 0] width 0 height 0
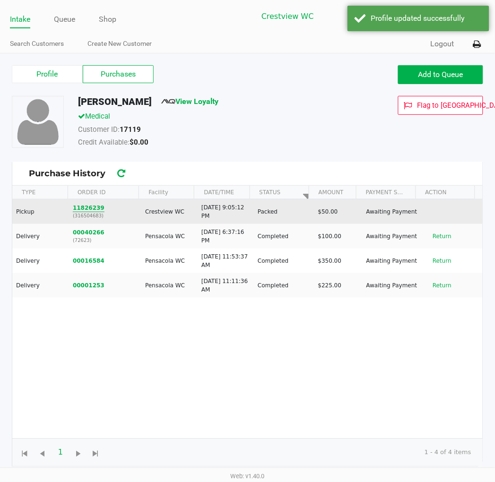
click at [82, 204] on button "11826239" at bounding box center [89, 208] width 32 height 9
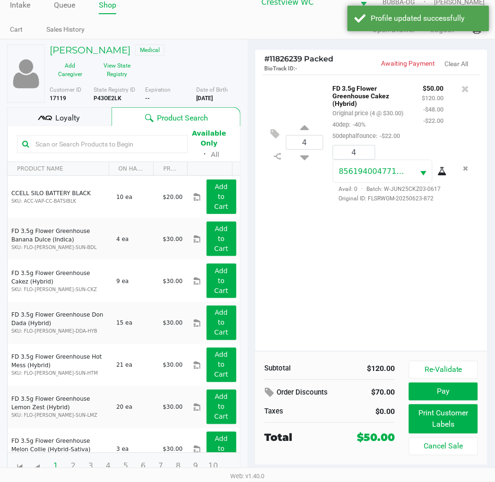
scroll to position [17, 0]
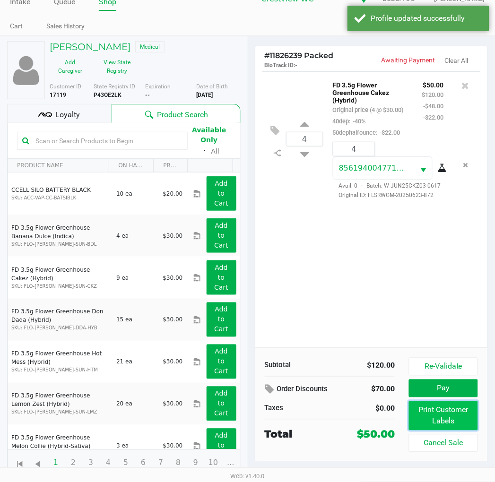
click at [442, 417] on button "Print Customer Labels" at bounding box center [443, 415] width 69 height 29
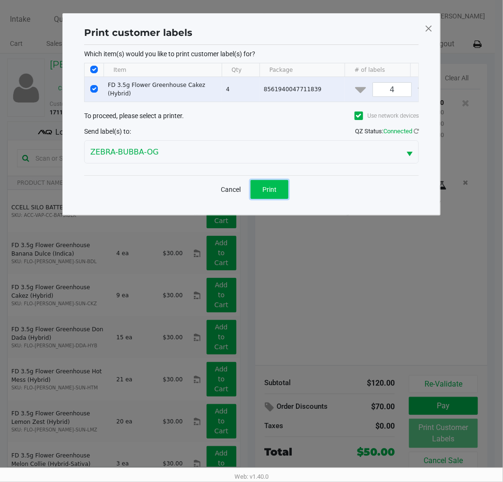
click at [272, 198] on button "Print" at bounding box center [269, 189] width 38 height 19
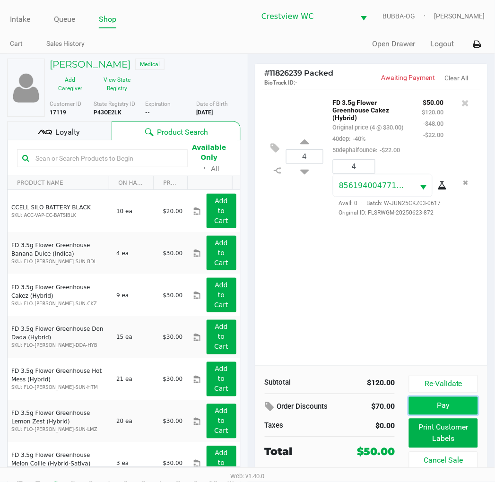
click at [423, 411] on button "Pay" at bounding box center [443, 406] width 69 height 18
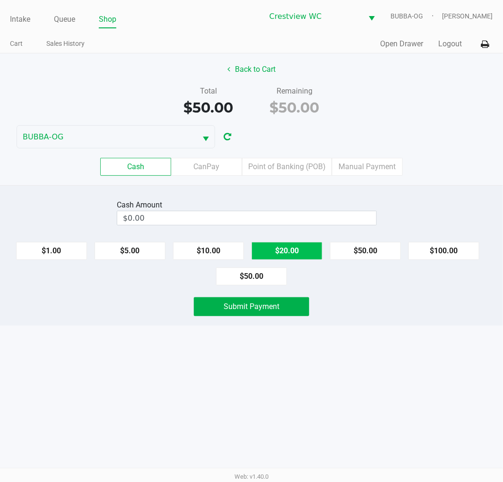
click at [301, 258] on button "$20.00" at bounding box center [286, 251] width 71 height 18
click at [300, 260] on button "$20.00" at bounding box center [286, 251] width 71 height 18
click at [299, 256] on button "$20.00" at bounding box center [286, 251] width 71 height 18
click at [296, 251] on button "$20.00" at bounding box center [286, 251] width 71 height 18
click at [369, 212] on button "Clear" at bounding box center [375, 218] width 29 height 14
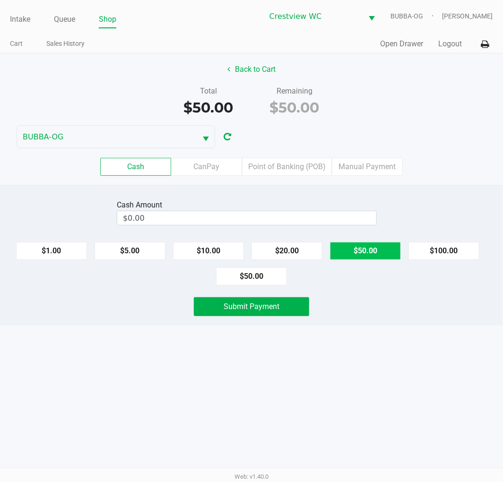
click at [361, 254] on button "$50.00" at bounding box center [365, 251] width 71 height 18
click at [214, 252] on button "$10.00" at bounding box center [208, 251] width 71 height 18
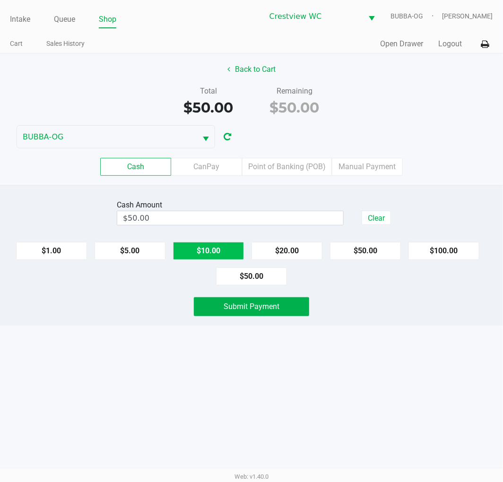
type input "$60.00"
click at [250, 302] on span "Submit Payment" at bounding box center [252, 306] width 56 height 9
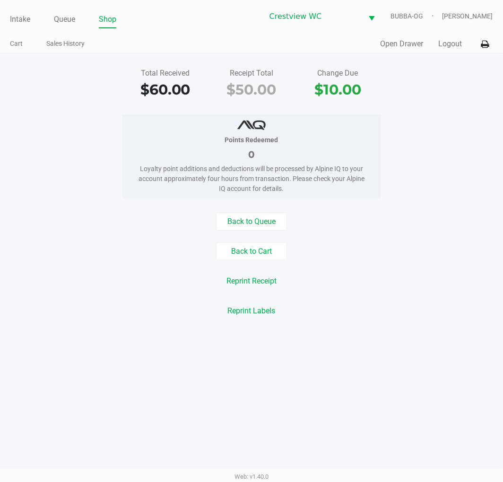
click at [279, 246] on button "Back to Cart" at bounding box center [251, 251] width 71 height 18
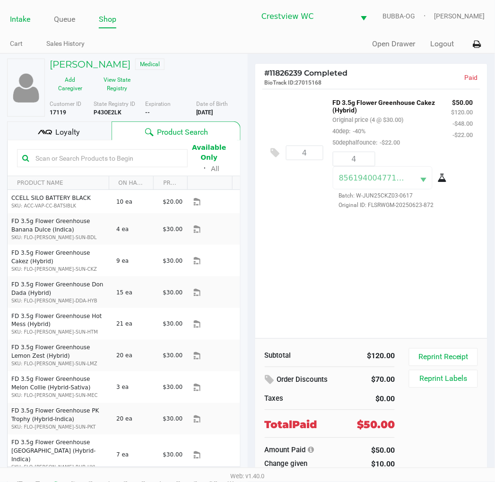
click at [26, 17] on link "Intake" at bounding box center [20, 19] width 20 height 13
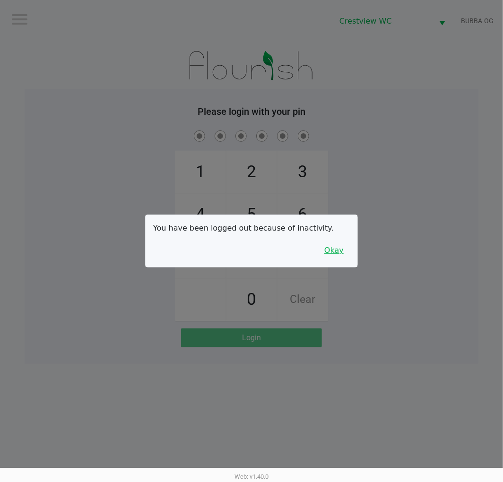
click at [346, 252] on button "Okay" at bounding box center [334, 250] width 32 height 18
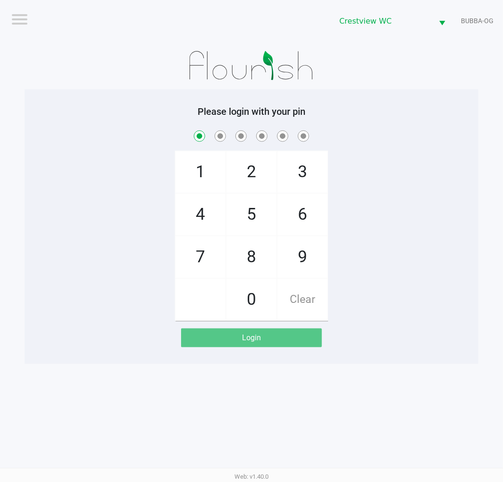
checkbox input "true"
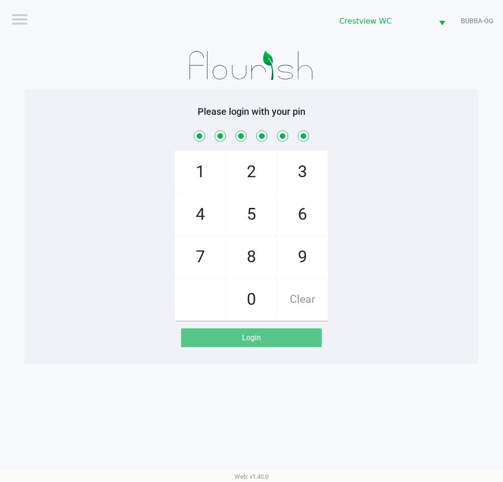
checkbox input "true"
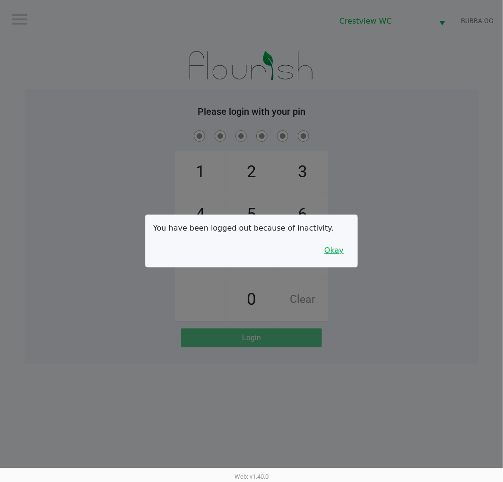
click at [337, 248] on button "Okay" at bounding box center [334, 250] width 32 height 18
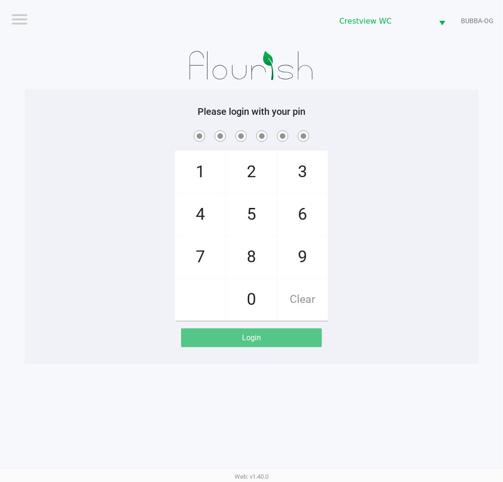
click at [374, 234] on div "1 4 7 2 5 8 0 3 6 9 Clear" at bounding box center [252, 225] width 454 height 192
checkbox input "true"
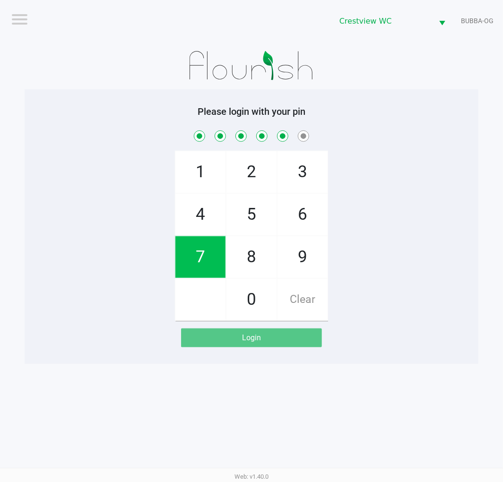
checkbox input "true"
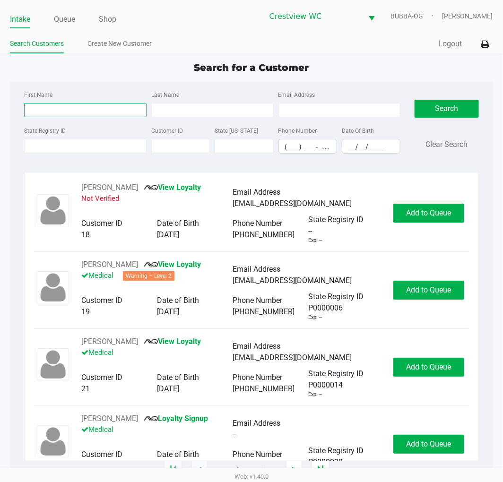
click at [94, 113] on input "First Name" at bounding box center [85, 110] width 122 height 14
type input "alan"
type input "olive"
click at [370, 151] on input "__/__/____" at bounding box center [371, 146] width 58 height 15
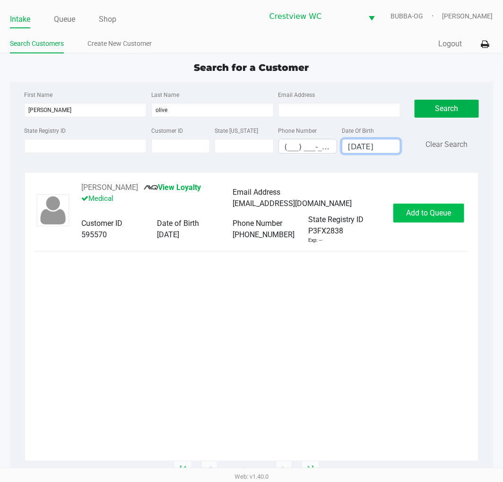
type input "06/30/1975"
click at [423, 217] on span "Add to Queue" at bounding box center [428, 212] width 45 height 9
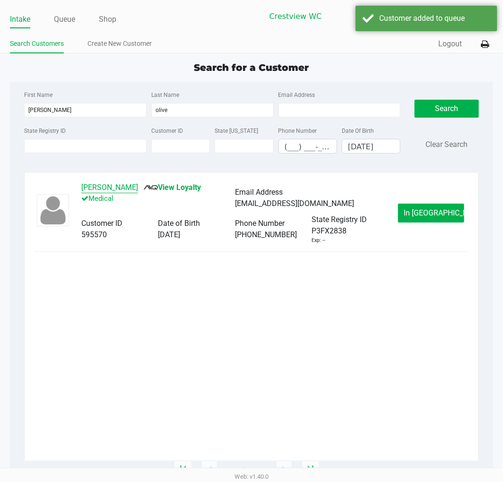
click at [100, 191] on button "Fang OLIVER" at bounding box center [109, 187] width 57 height 11
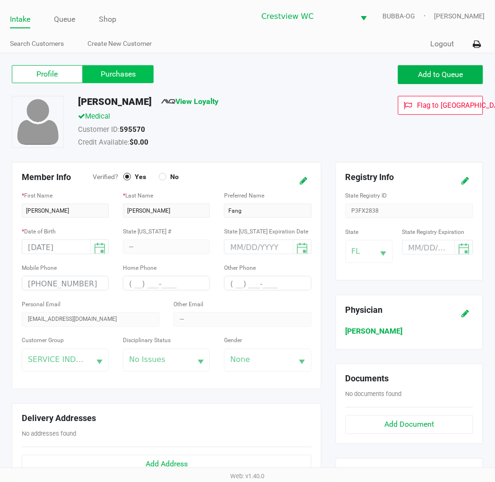
click at [136, 76] on label "Purchases" at bounding box center [118, 74] width 71 height 18
click at [0, 0] on 1 "Purchases" at bounding box center [0, 0] width 0 height 0
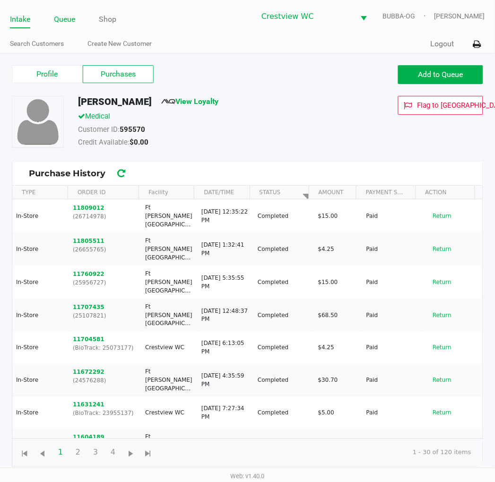
click at [54, 19] on link "Queue" at bounding box center [64, 19] width 21 height 13
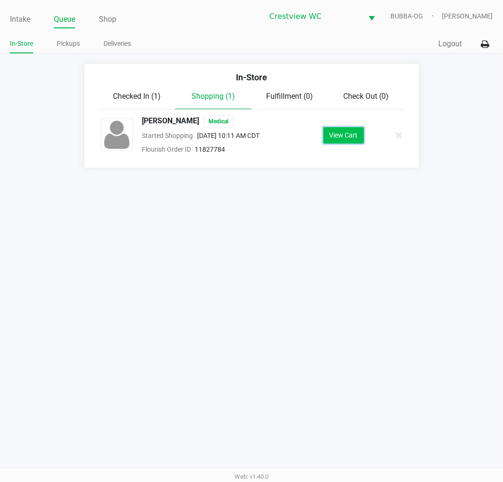
click at [330, 135] on button "View Cart" at bounding box center [343, 135] width 41 height 17
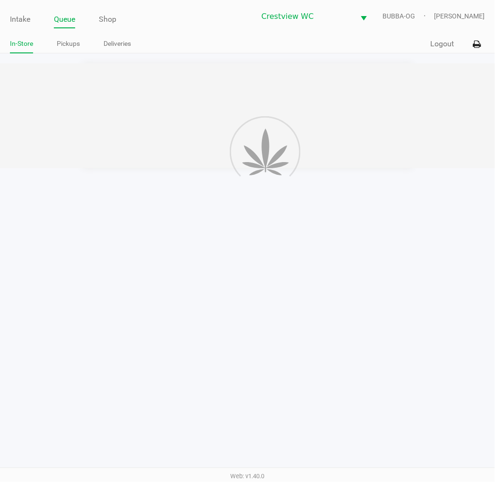
click at [59, 15] on link "Queue" at bounding box center [64, 19] width 21 height 13
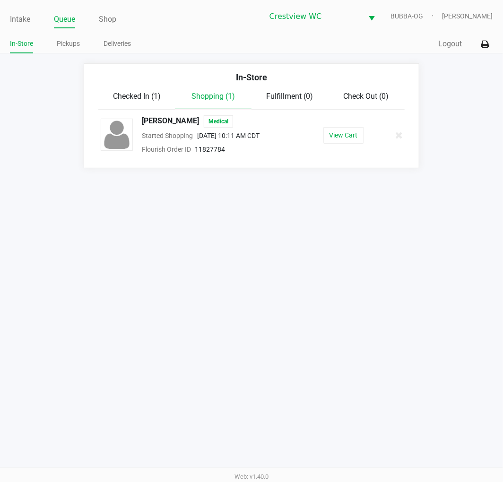
click at [138, 100] on span "Checked In (1)" at bounding box center [137, 96] width 48 height 9
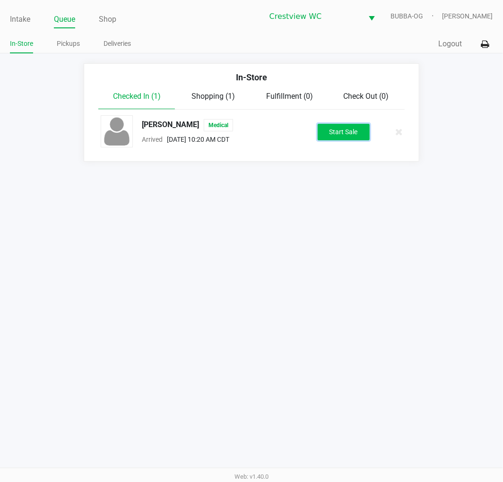
click at [364, 133] on button "Start Sale" at bounding box center [344, 132] width 52 height 17
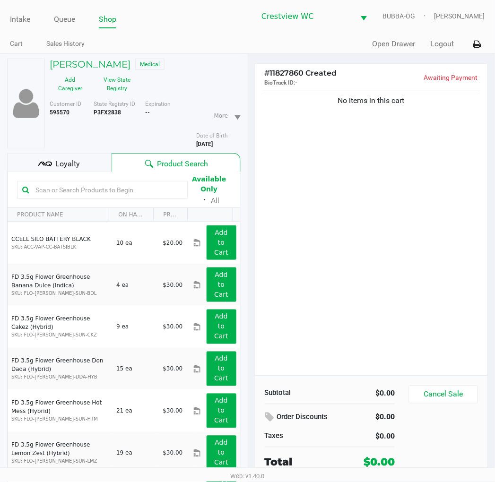
click at [417, 262] on div "No items in this cart" at bounding box center [371, 232] width 232 height 287
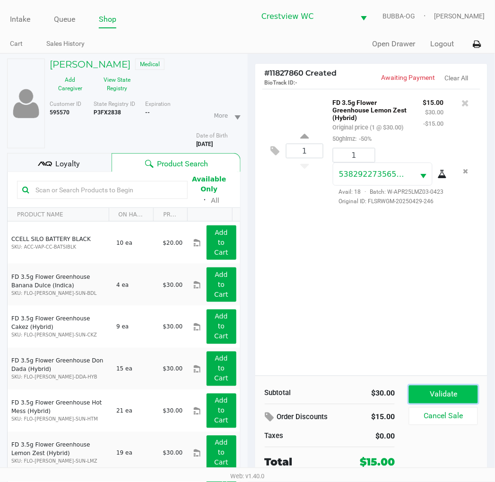
click at [446, 387] on button "Validate" at bounding box center [443, 395] width 69 height 18
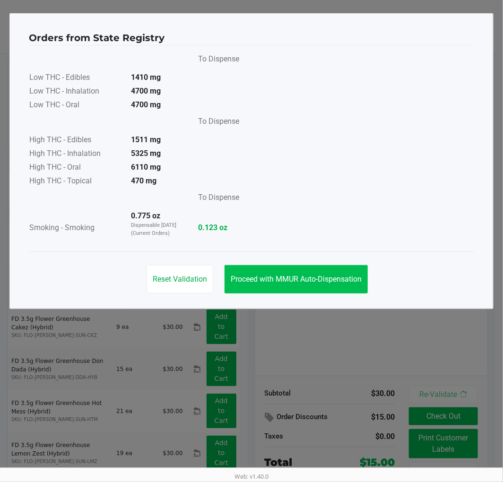
click at [314, 293] on button "Proceed with MMUR Auto-Dispensation" at bounding box center [295, 279] width 143 height 28
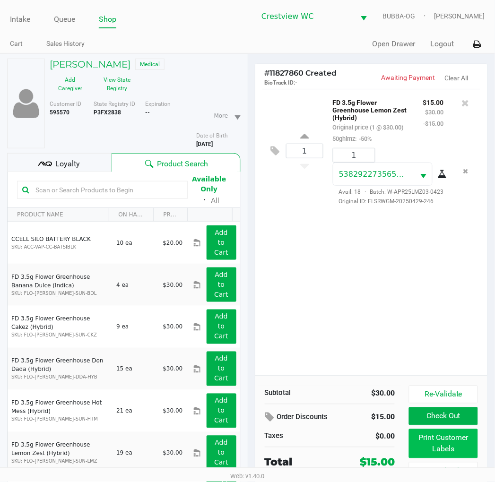
click at [417, 454] on button "Print Customer Labels" at bounding box center [443, 443] width 69 height 29
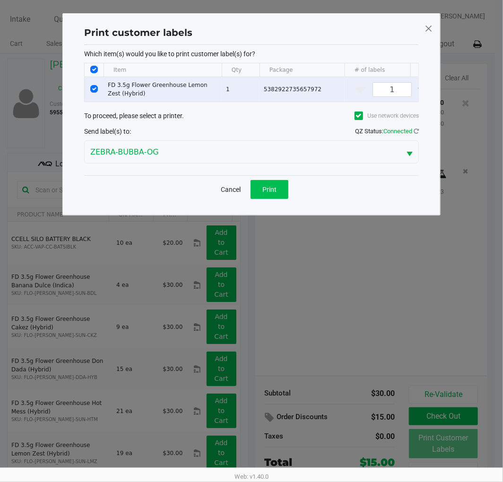
click at [280, 199] on button "Print" at bounding box center [269, 189] width 38 height 19
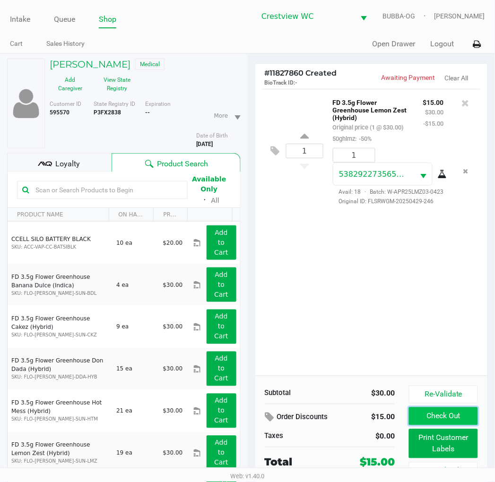
click at [459, 419] on button "Check Out" at bounding box center [443, 416] width 69 height 18
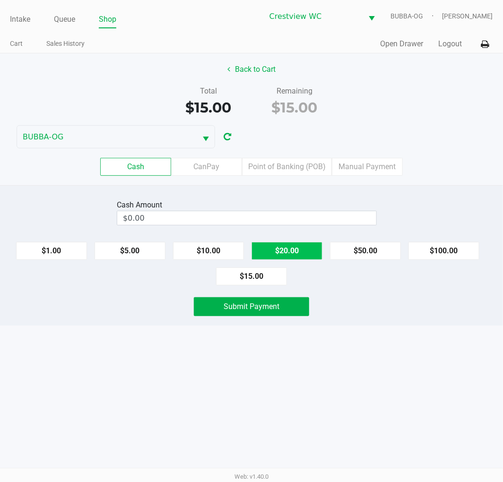
click at [303, 257] on button "$20.00" at bounding box center [286, 251] width 71 height 18
type input "$20.00"
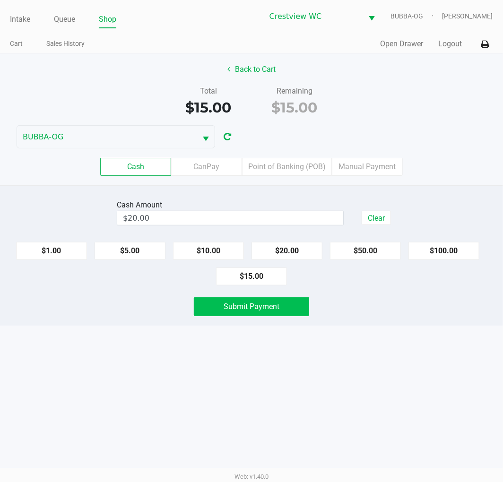
click at [251, 303] on span "Submit Payment" at bounding box center [252, 306] width 56 height 9
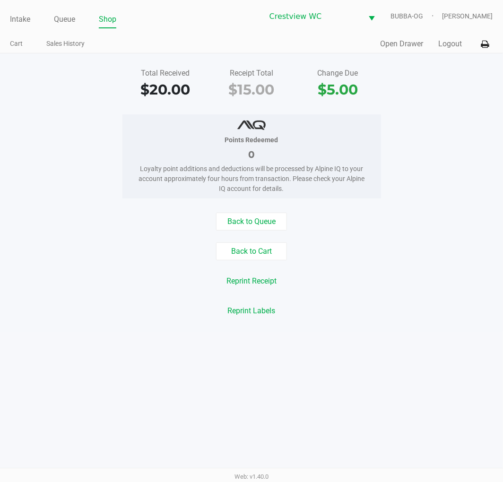
click at [23, 13] on link "Intake" at bounding box center [20, 19] width 20 height 13
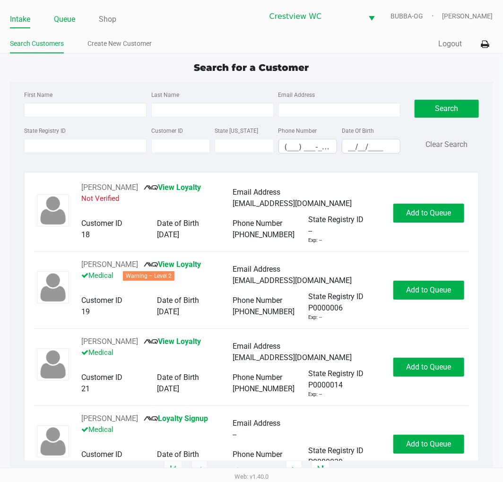
click at [62, 17] on link "Queue" at bounding box center [64, 19] width 21 height 13
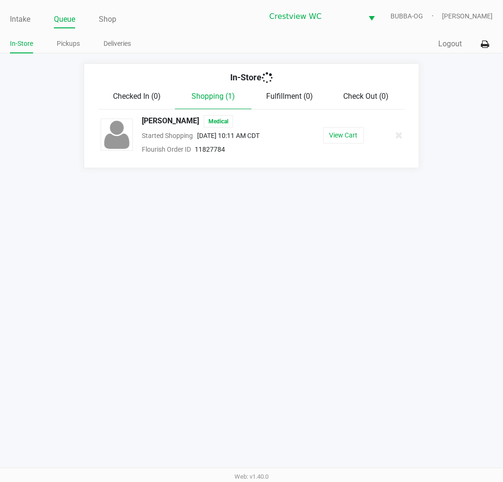
click at [65, 40] on link "Pickups" at bounding box center [68, 44] width 23 height 12
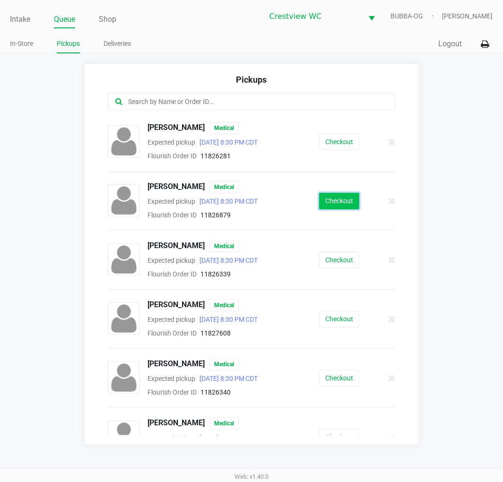
click at [341, 204] on button "Checkout" at bounding box center [339, 201] width 40 height 17
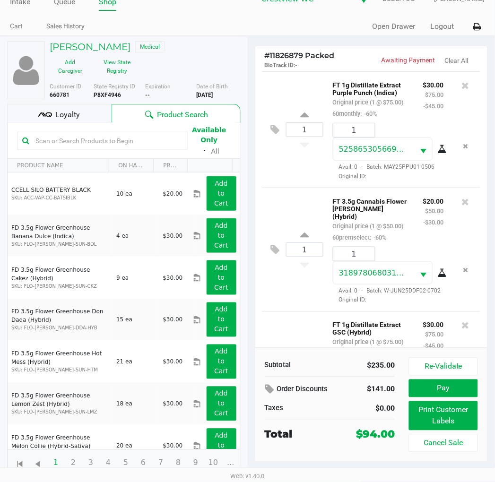
click at [82, 112] on div "Loyalty" at bounding box center [59, 113] width 104 height 19
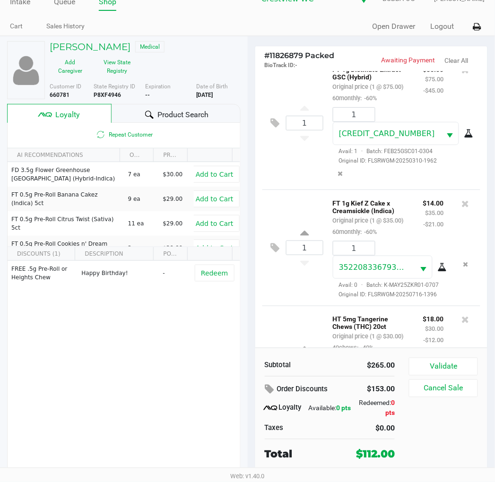
scroll to position [393, 0]
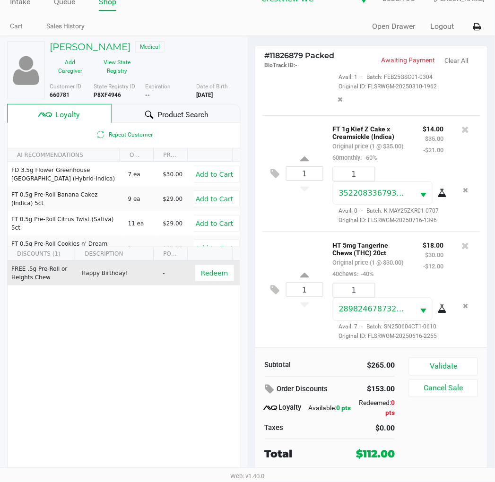
click at [220, 284] on td "Redeem" at bounding box center [216, 273] width 46 height 25
click at [222, 279] on button "Redeem" at bounding box center [214, 273] width 39 height 17
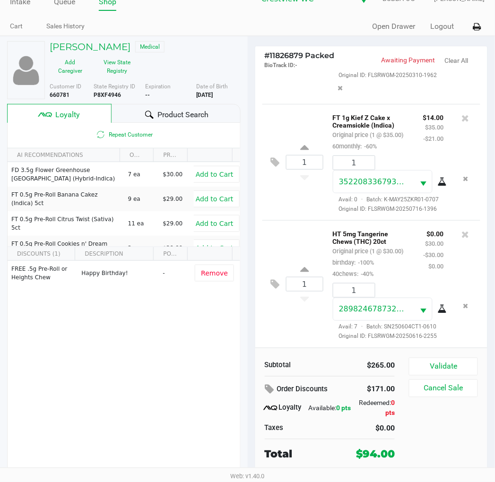
scroll to position [418, 0]
click at [435, 365] on button "Validate" at bounding box center [443, 367] width 69 height 18
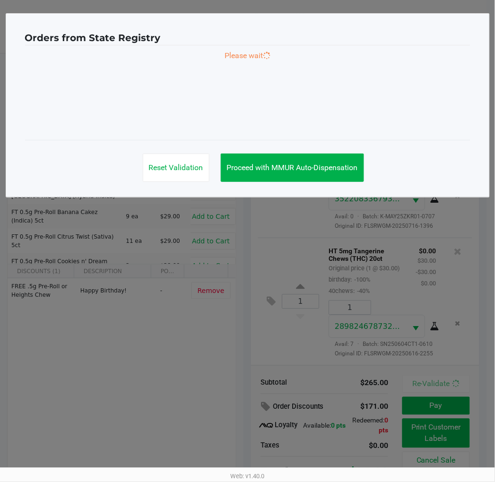
scroll to position [0, 0]
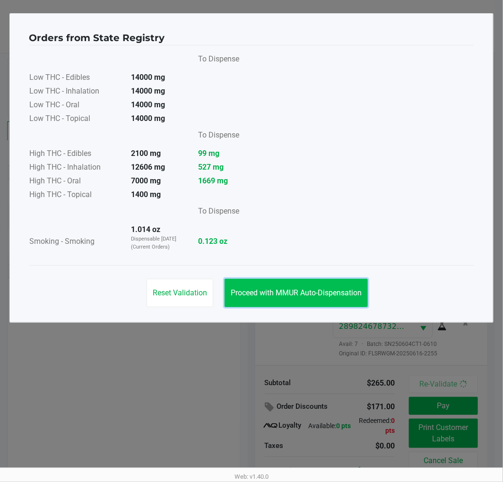
click at [326, 284] on button "Proceed with MMUR Auto-Dispensation" at bounding box center [295, 293] width 143 height 28
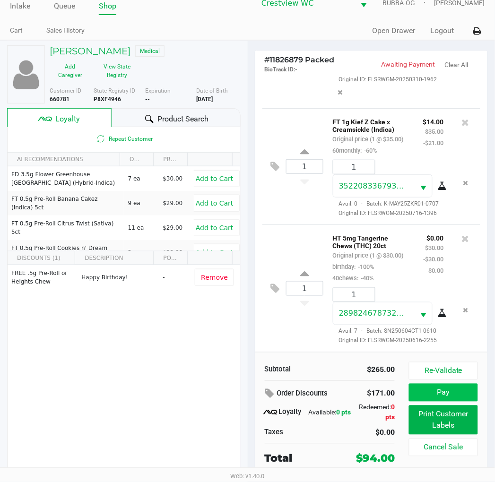
scroll to position [17, 0]
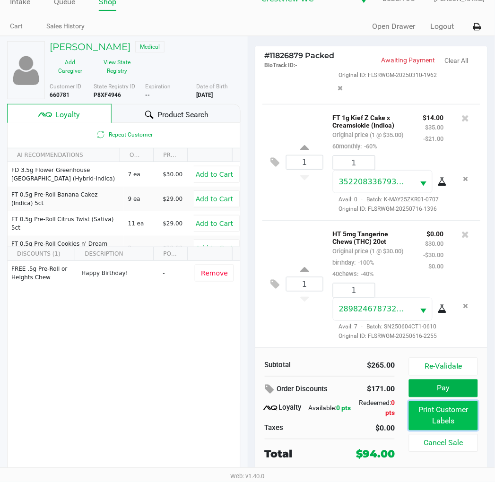
click at [438, 403] on button "Print Customer Labels" at bounding box center [443, 415] width 69 height 29
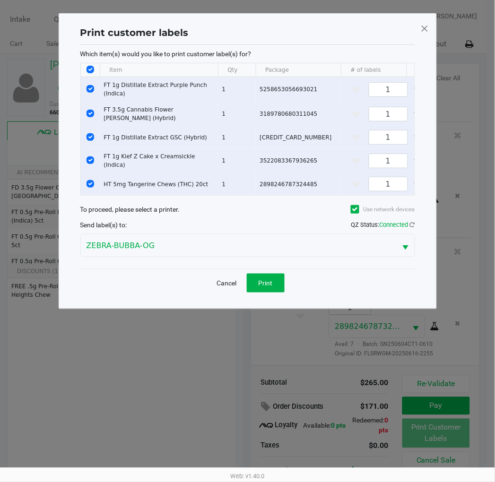
scroll to position [0, 0]
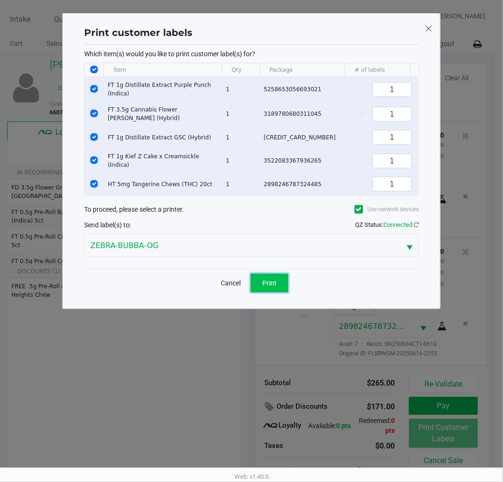
click at [275, 291] on button "Print" at bounding box center [269, 283] width 38 height 19
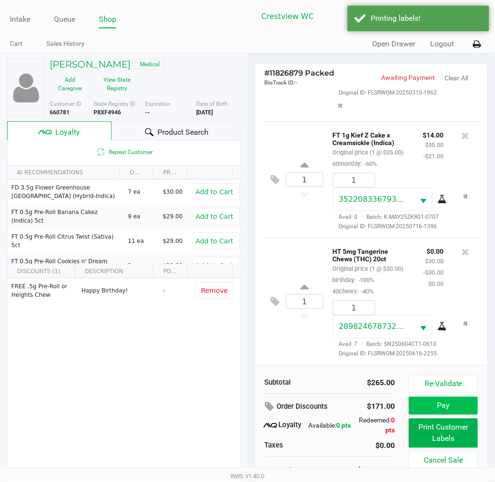
click at [475, 405] on button "Pay" at bounding box center [443, 406] width 69 height 18
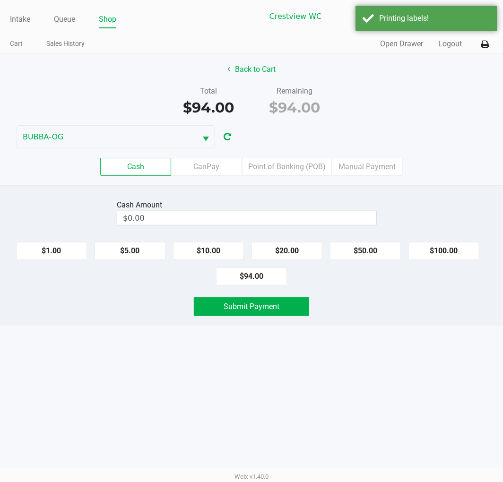
click at [250, 71] on button "Back to Cart" at bounding box center [251, 69] width 60 height 18
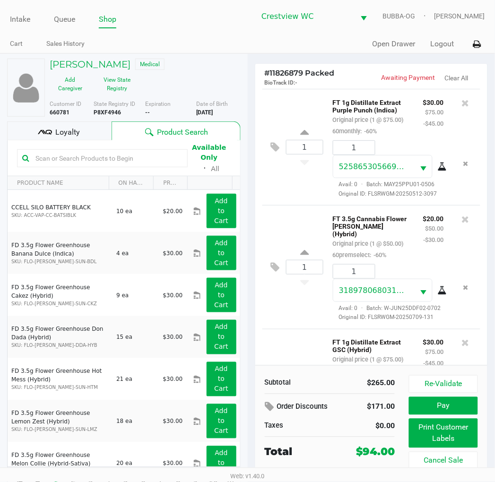
click at [86, 124] on div "Loyalty" at bounding box center [59, 130] width 104 height 19
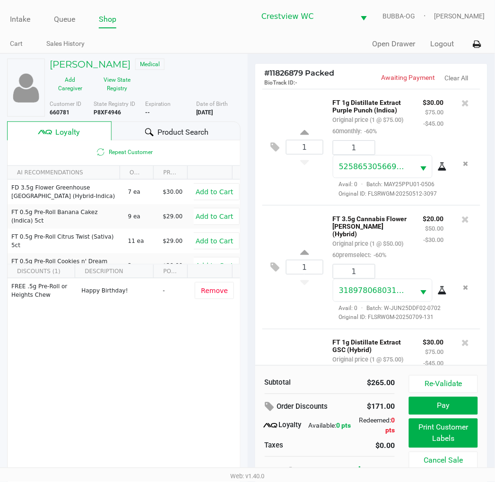
scroll to position [17, 0]
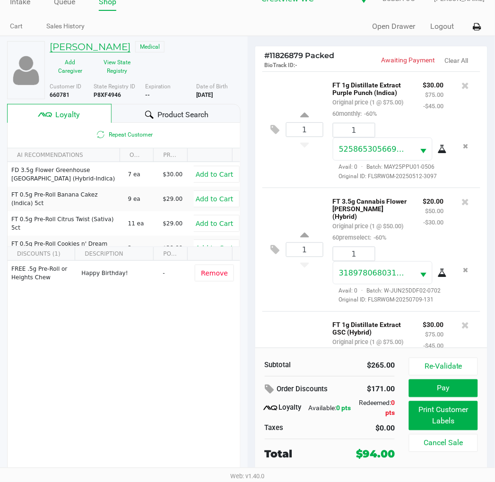
click at [108, 45] on h5 "AMANDA CLAMPITT" at bounding box center [90, 46] width 81 height 11
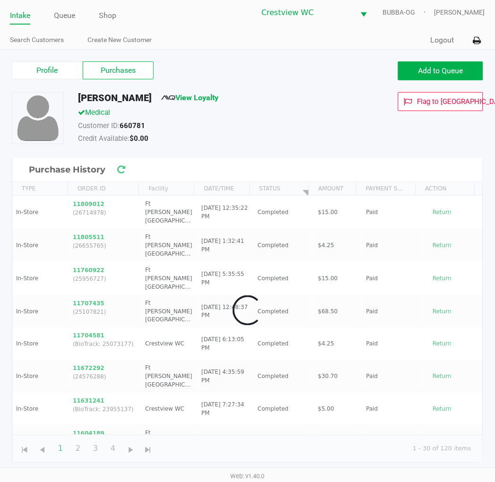
scroll to position [3, 0]
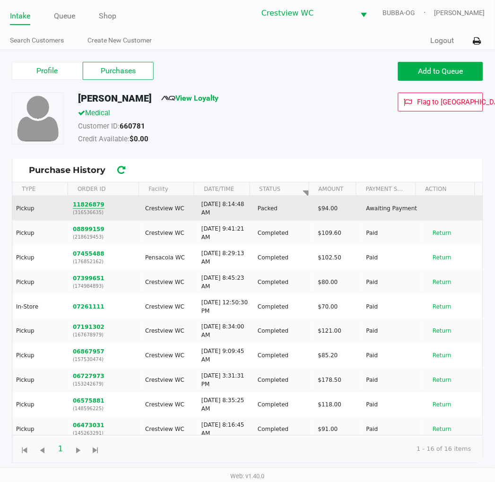
click at [77, 201] on button "11826879" at bounding box center [89, 204] width 32 height 9
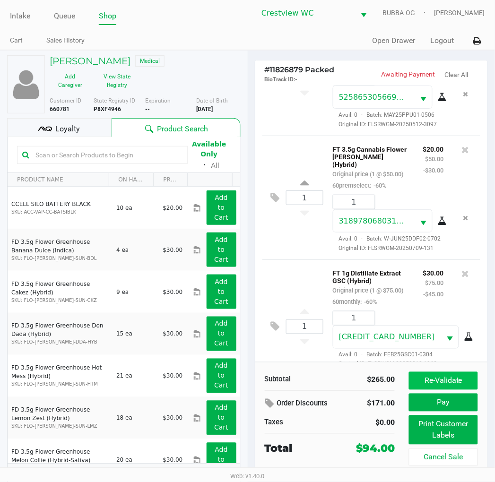
scroll to position [210, 0]
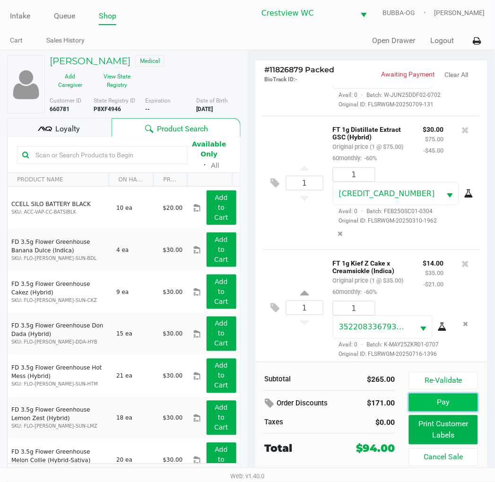
click at [445, 400] on button "Pay" at bounding box center [443, 403] width 69 height 18
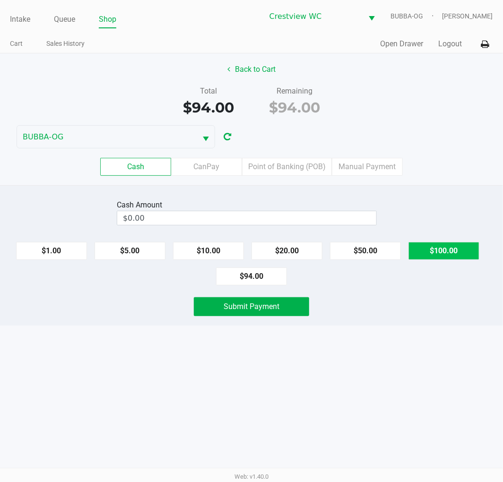
drag, startPoint x: 433, startPoint y: 254, endPoint x: 425, endPoint y: 254, distance: 7.6
click at [431, 254] on button "$100.00" at bounding box center [443, 251] width 71 height 18
type input "$100.00"
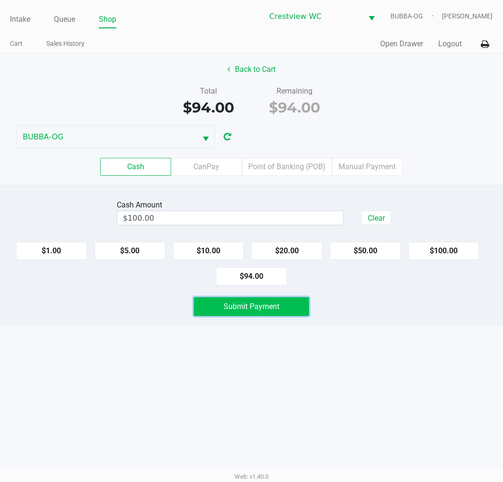
click at [246, 314] on button "Submit Payment" at bounding box center [251, 306] width 115 height 19
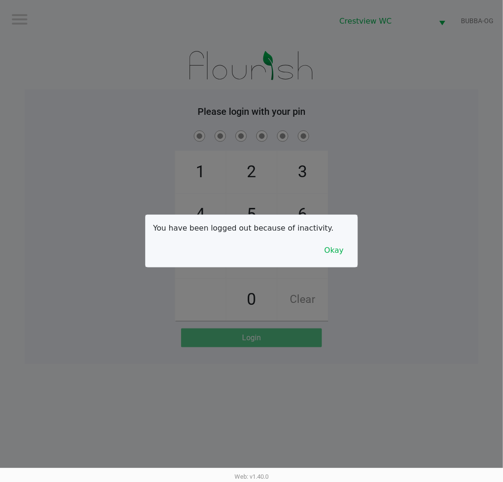
click at [336, 257] on button "Okay" at bounding box center [334, 250] width 32 height 18
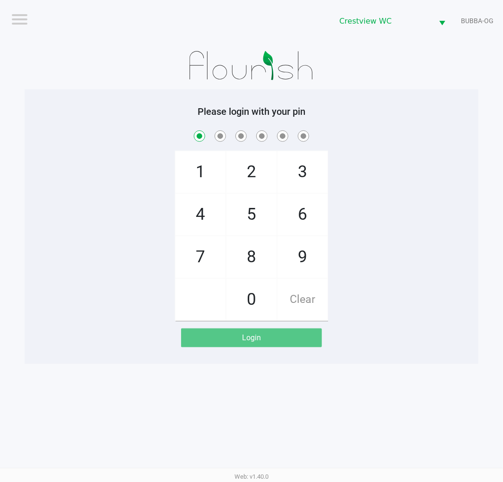
checkbox input "true"
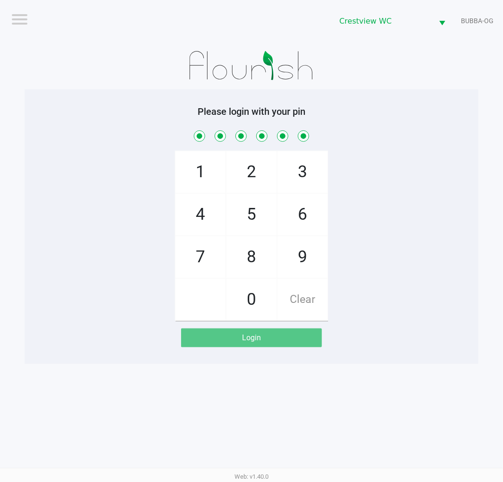
checkbox input "true"
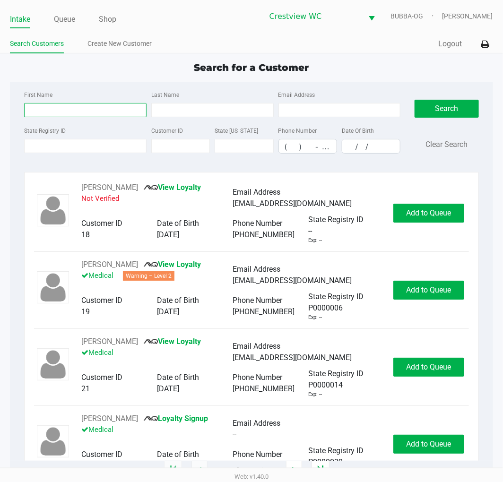
click at [49, 111] on input "First Name" at bounding box center [85, 110] width 122 height 14
type input "keri"
type input "cha"
click at [352, 150] on input "__/__/____" at bounding box center [371, 146] width 58 height 15
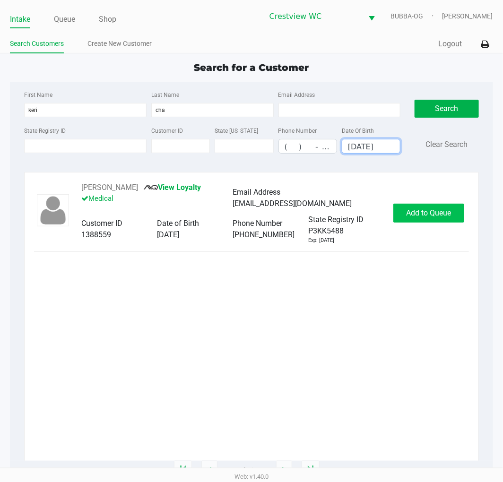
type input "10/11/1972"
click at [422, 208] on span "Add to Queue" at bounding box center [428, 212] width 45 height 9
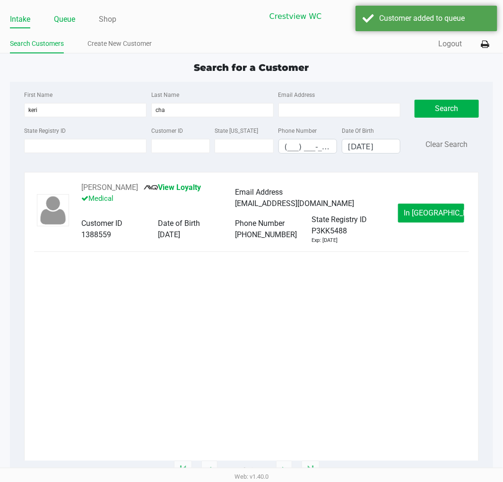
click at [69, 11] on div "Intake Queue Shop" at bounding box center [130, 18] width 241 height 17
click at [69, 19] on link "Queue" at bounding box center [64, 19] width 21 height 13
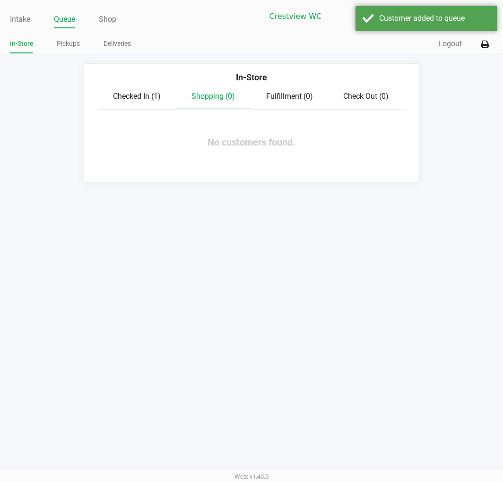
click at [129, 90] on div "In-Store" at bounding box center [251, 81] width 320 height 20
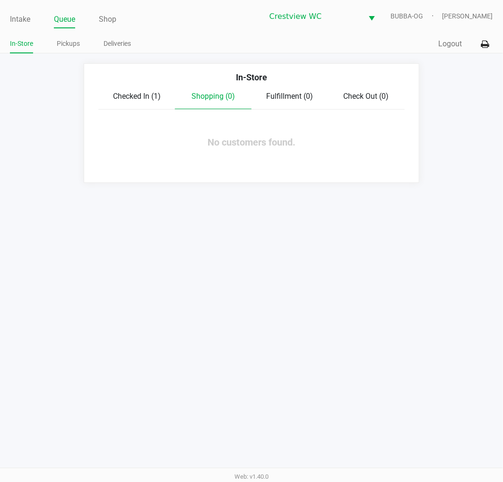
drag, startPoint x: 136, startPoint y: 96, endPoint x: 150, endPoint y: 103, distance: 16.3
click at [136, 96] on span "Checked In (1)" at bounding box center [137, 96] width 48 height 9
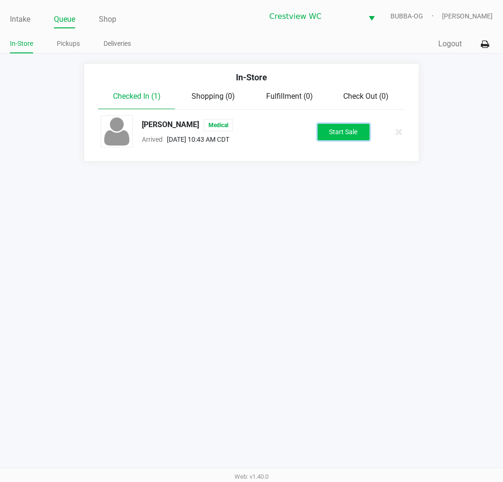
click at [343, 128] on button "Start Sale" at bounding box center [344, 132] width 52 height 17
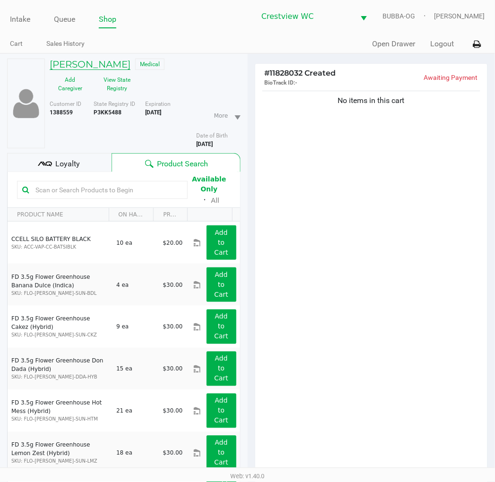
click at [95, 67] on h5 "KERI CHASE" at bounding box center [90, 64] width 81 height 11
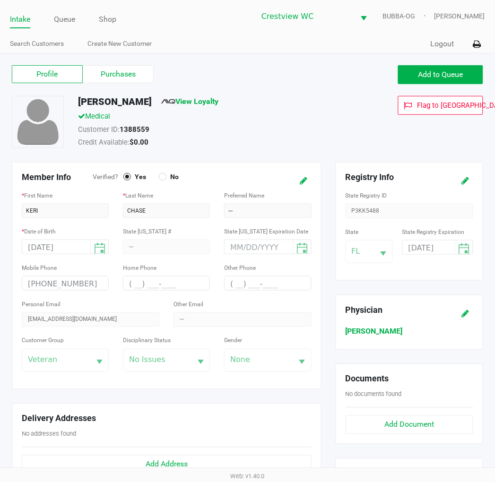
click at [111, 68] on label "Purchases" at bounding box center [118, 74] width 71 height 18
click at [0, 0] on 1 "Purchases" at bounding box center [0, 0] width 0 height 0
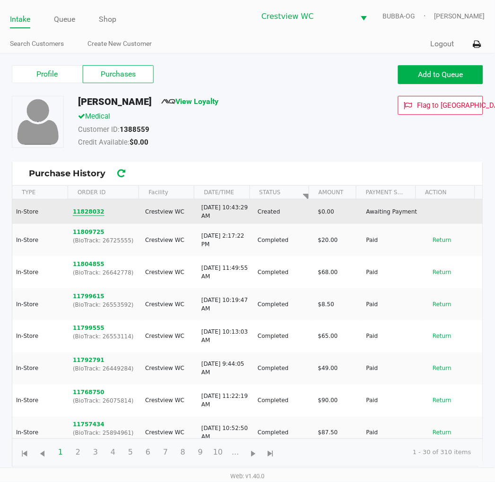
click at [87, 210] on button "11828032" at bounding box center [89, 211] width 32 height 9
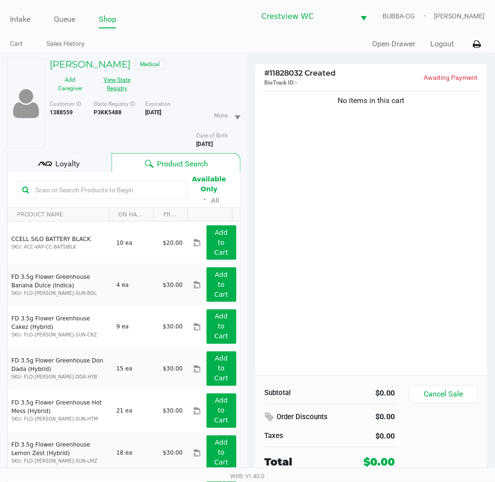
click at [117, 95] on button "View State Registry" at bounding box center [114, 84] width 47 height 24
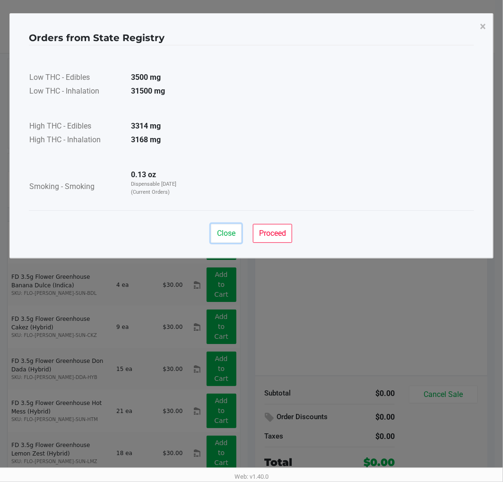
click at [232, 223] on div "Close Proceed" at bounding box center [251, 229] width 445 height 38
click at [227, 240] on button "Close" at bounding box center [226, 233] width 31 height 19
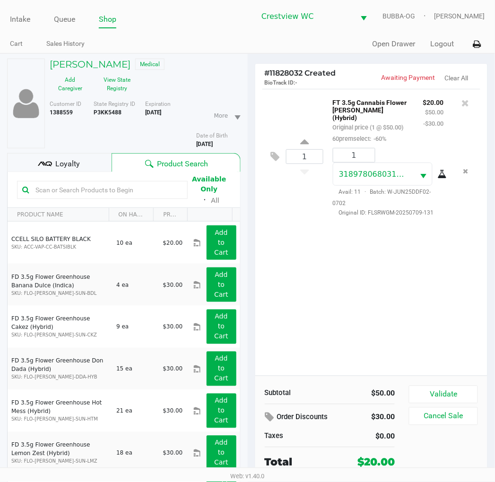
click at [448, 384] on div "Subtotal $50.00 Order Discounts $30.00 Taxes $0.00 Total $20.00 Validate Cancel…" at bounding box center [371, 428] width 232 height 104
click at [455, 391] on button "Validate" at bounding box center [443, 395] width 69 height 18
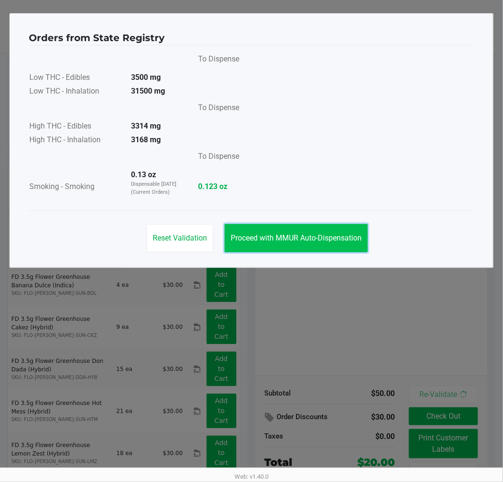
click at [324, 246] on button "Proceed with MMUR Auto-Dispensation" at bounding box center [295, 238] width 143 height 28
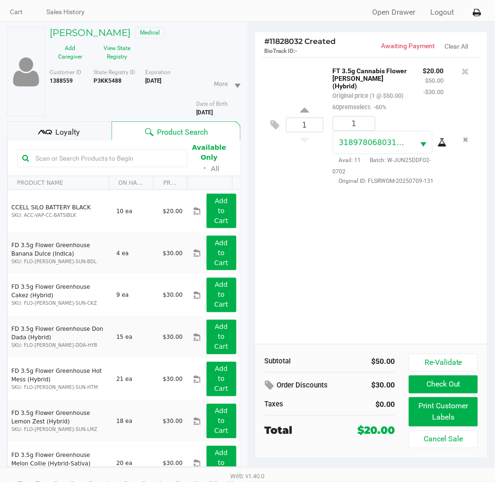
scroll to position [49, 0]
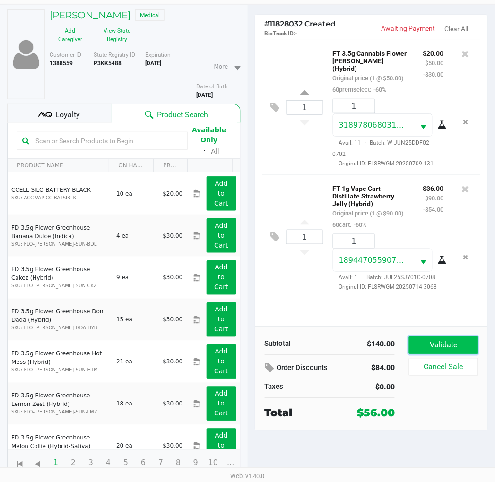
click at [428, 341] on button "Validate" at bounding box center [443, 345] width 69 height 18
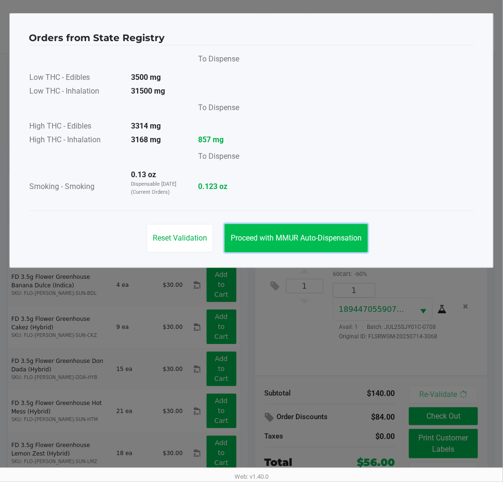
click at [315, 244] on button "Proceed with MMUR Auto-Dispensation" at bounding box center [295, 238] width 143 height 28
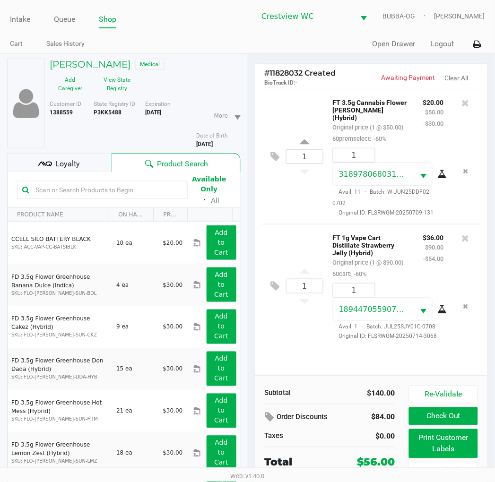
scroll to position [49, 0]
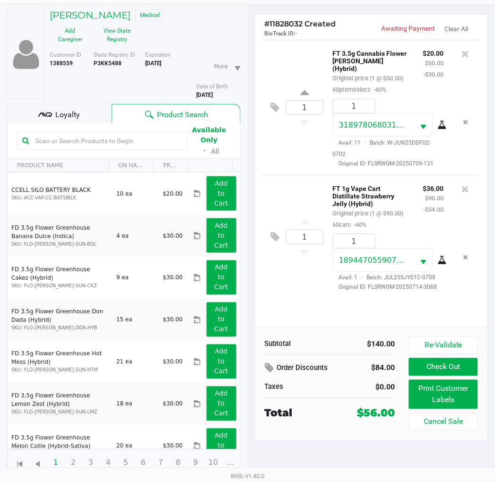
drag, startPoint x: 101, startPoint y: 113, endPoint x: 403, endPoint y: 375, distance: 399.6
click at [102, 113] on div "Loyalty" at bounding box center [59, 113] width 104 height 19
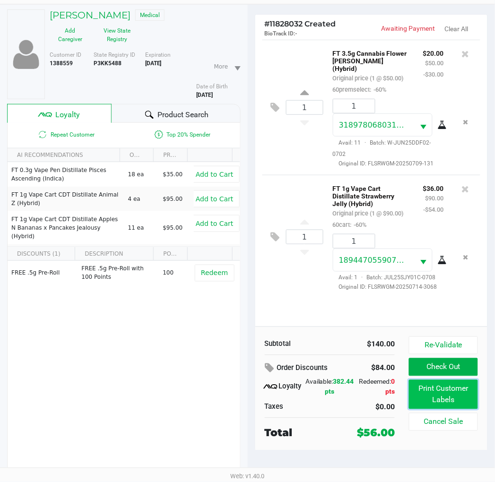
click at [428, 394] on button "Print Customer Labels" at bounding box center [443, 394] width 69 height 29
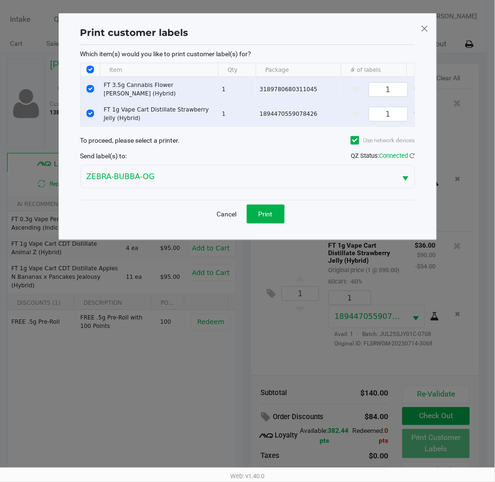
scroll to position [0, 0]
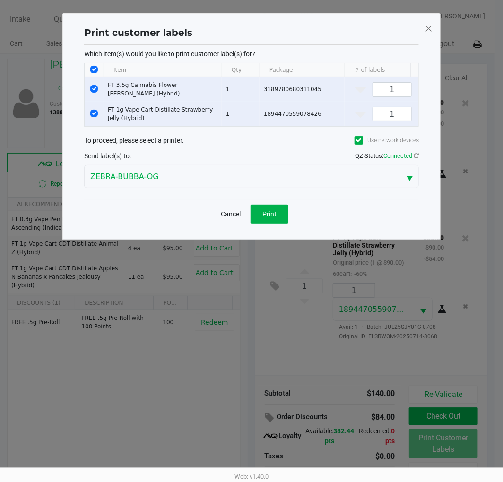
click at [268, 228] on div "Cancel Print" at bounding box center [251, 214] width 335 height 28
click at [281, 224] on button "Print" at bounding box center [269, 214] width 38 height 19
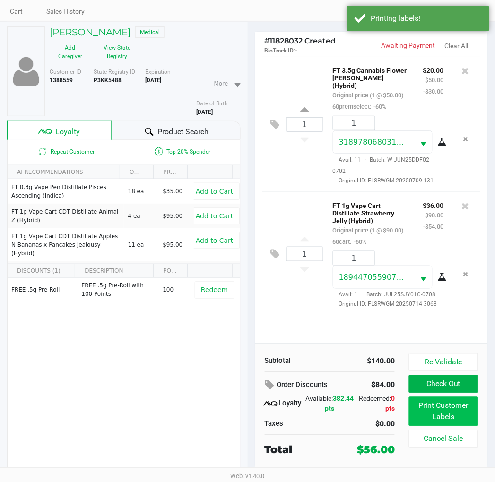
scroll to position [49, 0]
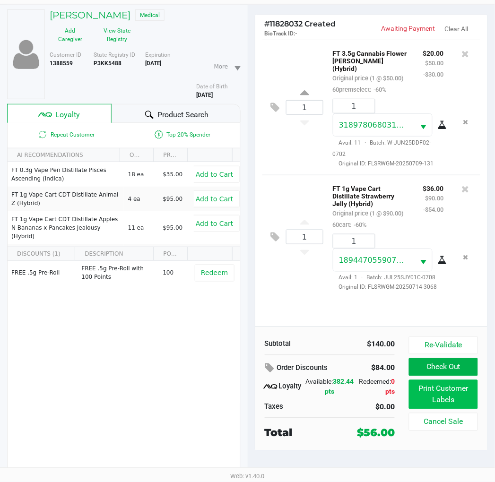
click at [462, 367] on button "Check Out" at bounding box center [443, 367] width 69 height 18
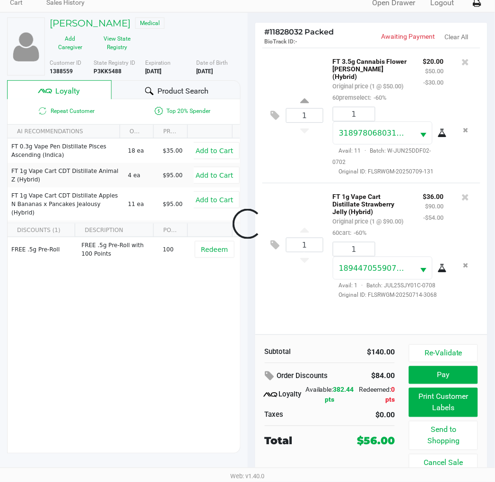
scroll to position [42, 0]
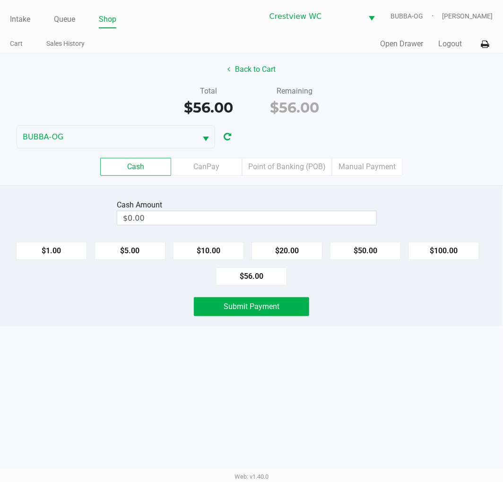
click at [299, 244] on button "$20.00" at bounding box center [286, 251] width 71 height 18
click at [308, 256] on button "$20.00" at bounding box center [286, 251] width 71 height 18
click at [304, 257] on button "$20.00" at bounding box center [286, 251] width 71 height 18
type input "$60.00"
click at [289, 308] on button "Submit Payment" at bounding box center [251, 306] width 115 height 19
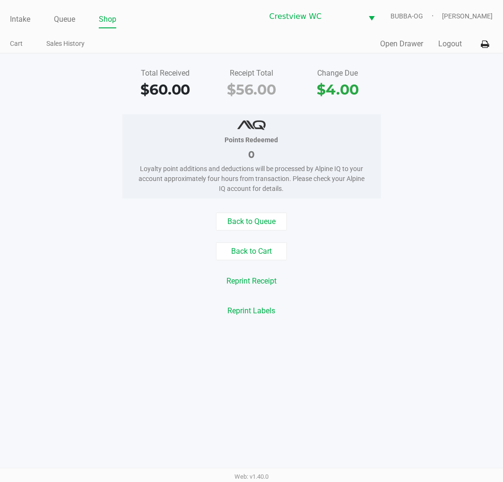
click at [238, 257] on button "Back to Cart" at bounding box center [251, 251] width 71 height 18
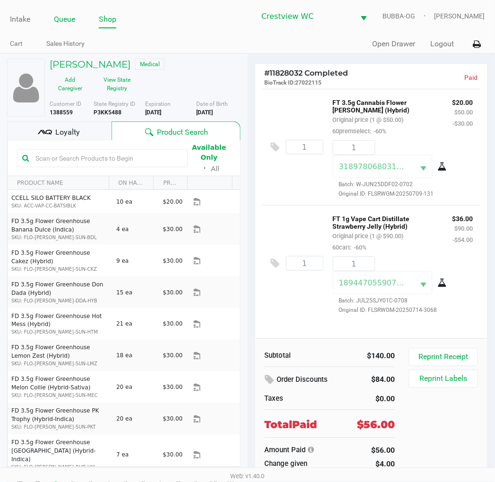
click at [55, 13] on link "Queue" at bounding box center [64, 19] width 21 height 13
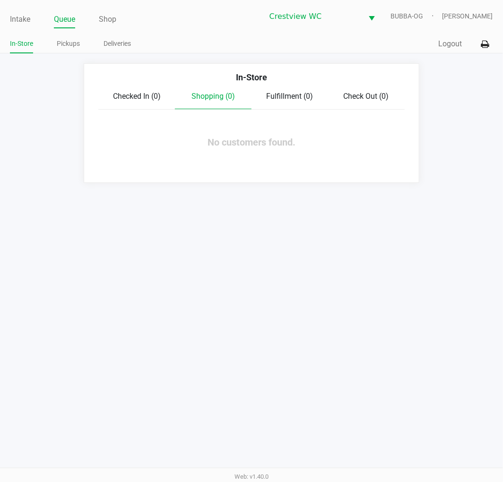
drag, startPoint x: 23, startPoint y: 18, endPoint x: 90, endPoint y: 33, distance: 69.2
click at [26, 18] on link "Intake" at bounding box center [20, 19] width 20 height 13
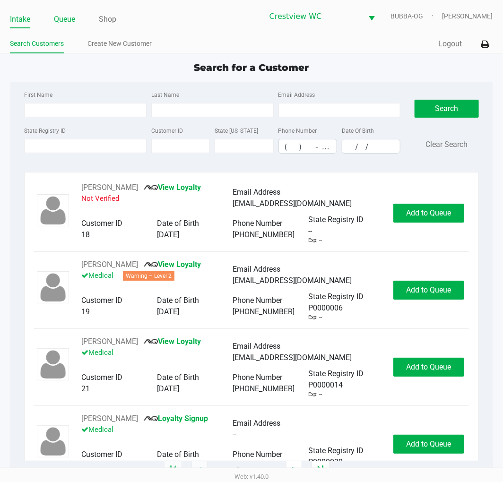
click at [68, 17] on link "Queue" at bounding box center [64, 19] width 21 height 13
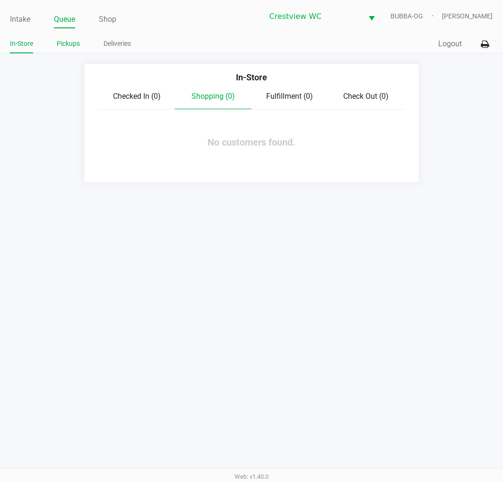
click at [68, 40] on link "Pickups" at bounding box center [68, 44] width 23 height 12
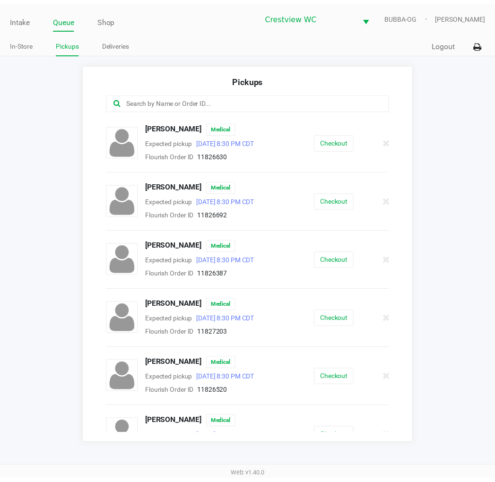
scroll to position [420, 0]
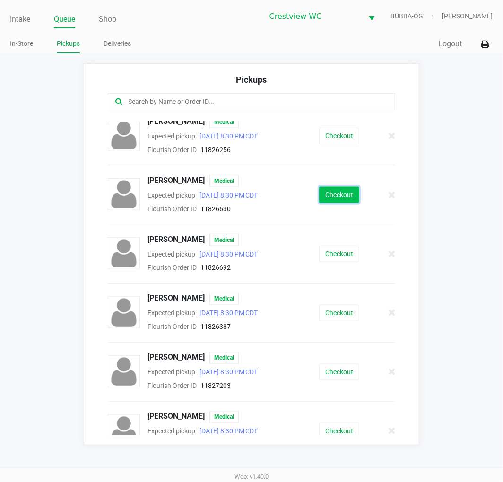
click at [334, 203] on button "Checkout" at bounding box center [339, 195] width 40 height 17
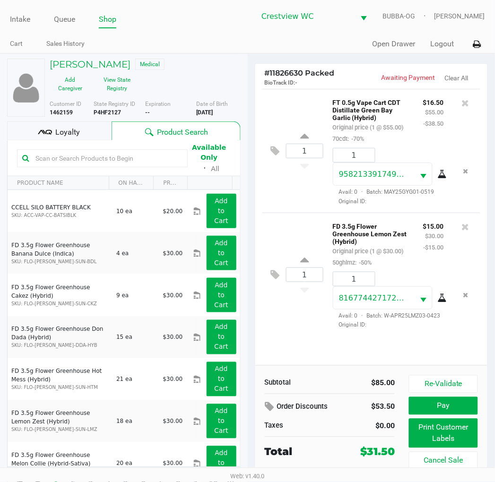
click at [454, 241] on div at bounding box center [465, 244] width 29 height 48
click at [462, 247] on div at bounding box center [465, 244] width 29 height 48
click at [465, 232] on icon at bounding box center [466, 226] width 8 height 9
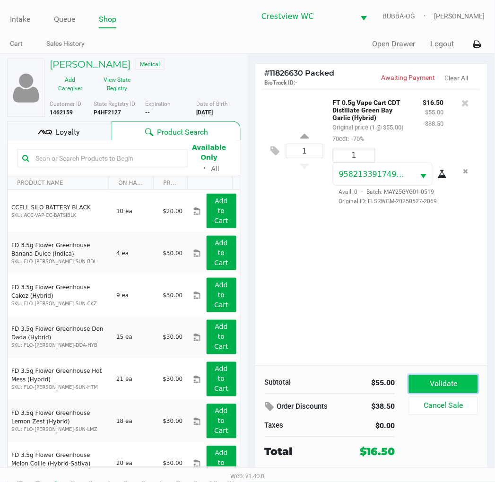
click at [455, 380] on button "Validate" at bounding box center [443, 384] width 69 height 18
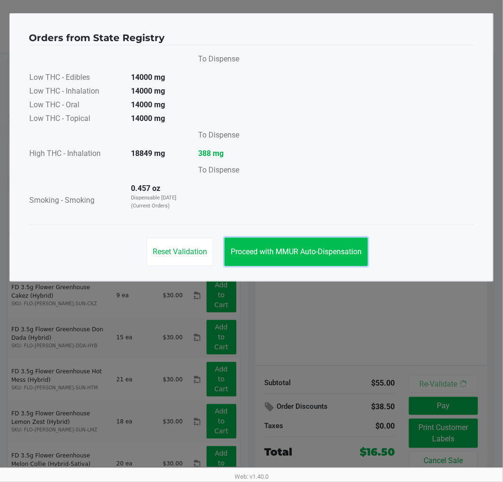
click at [296, 240] on button "Proceed with MMUR Auto-Dispensation" at bounding box center [295, 252] width 143 height 28
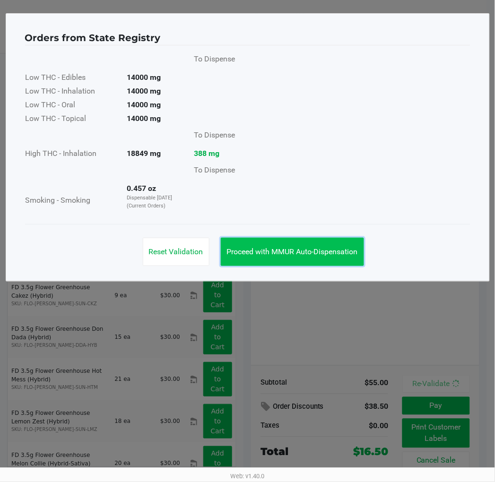
click at [298, 240] on button "Proceed with MMUR Auto-Dispensation" at bounding box center [292, 252] width 143 height 28
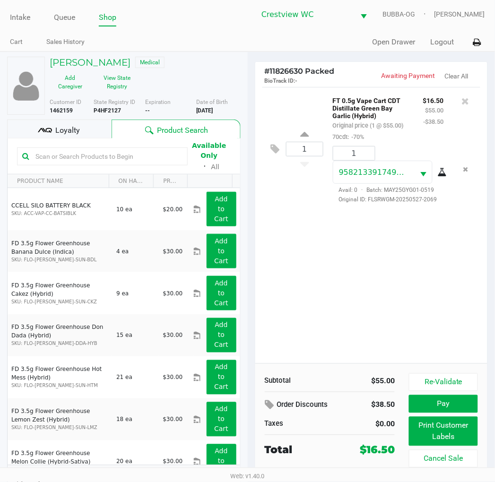
scroll to position [4, 0]
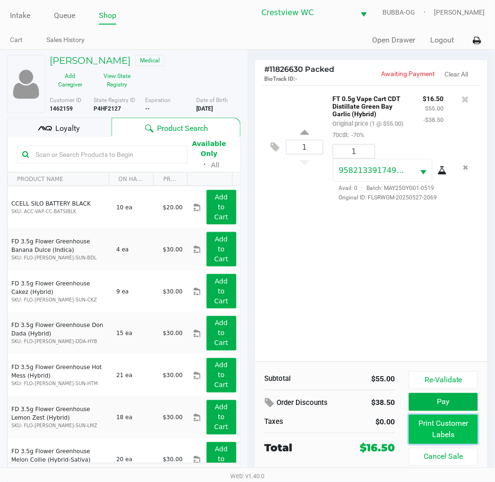
click at [423, 429] on button "Print Customer Labels" at bounding box center [443, 429] width 69 height 29
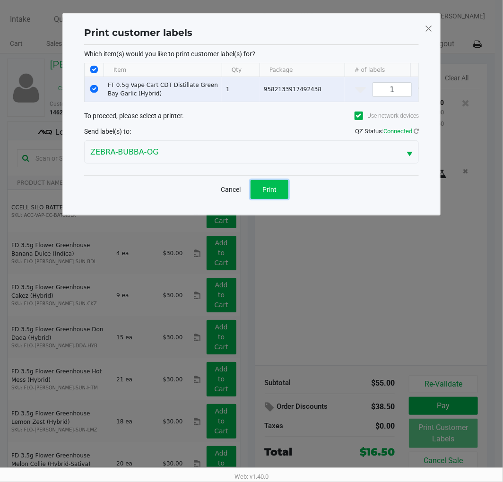
click at [262, 194] on button "Print" at bounding box center [269, 189] width 38 height 19
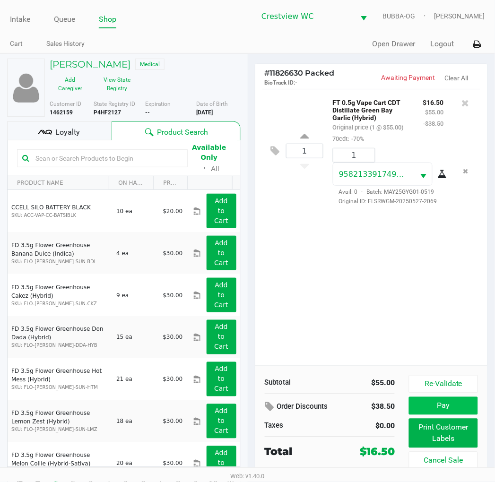
click at [437, 413] on button "Pay" at bounding box center [443, 406] width 69 height 18
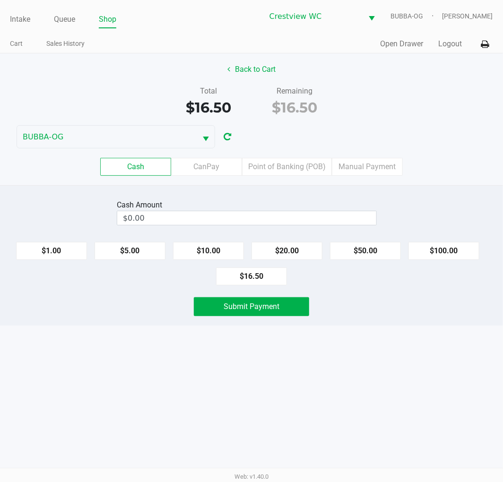
click at [293, 247] on button "$20.00" at bounding box center [286, 251] width 71 height 18
type input "$20.00"
click at [287, 315] on button "Submit Payment" at bounding box center [251, 306] width 115 height 19
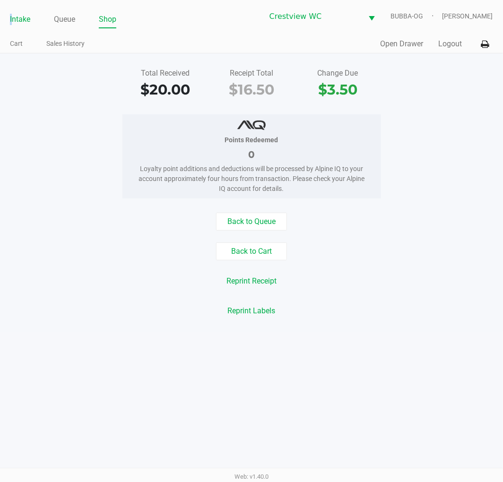
click at [12, 16] on link "Intake" at bounding box center [20, 19] width 20 height 13
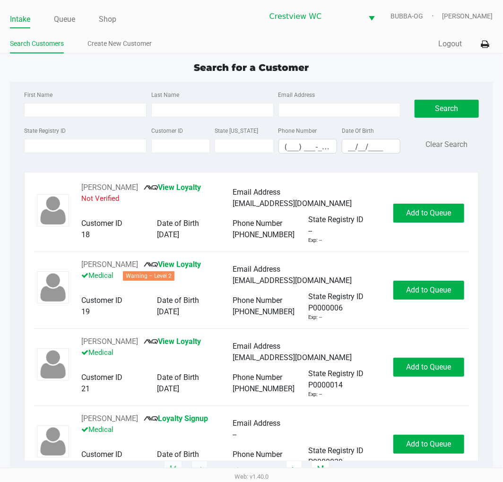
click at [430, 69] on div "Search for a Customer" at bounding box center [251, 67] width 497 height 14
click at [74, 111] on input "First Name" at bounding box center [85, 110] width 122 height 14
type input "rach"
type input "livi"
click at [351, 150] on input "__/__/____" at bounding box center [371, 146] width 58 height 15
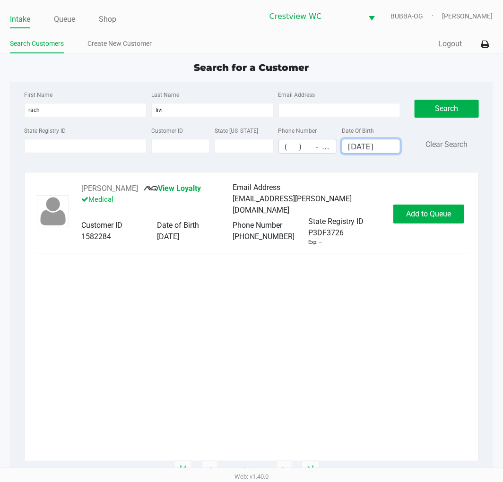
type input "01/18/1982"
click at [443, 213] on span "Add to Queue" at bounding box center [428, 213] width 45 height 9
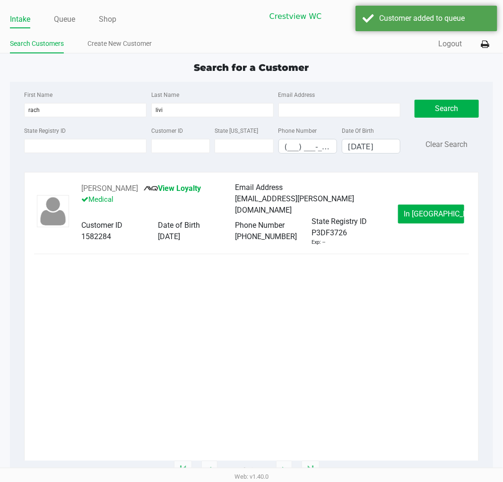
click at [69, 24] on link "Queue" at bounding box center [64, 19] width 21 height 13
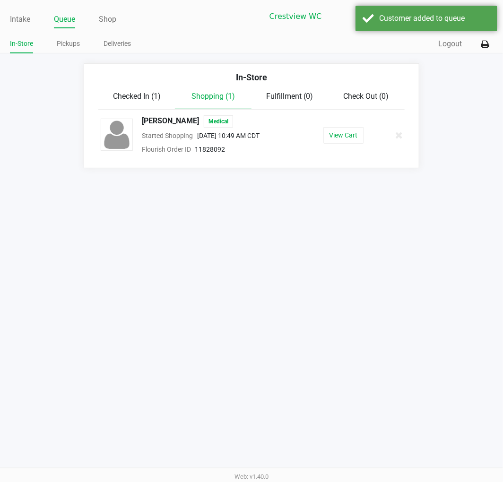
click at [337, 133] on button "View Cart" at bounding box center [343, 135] width 41 height 17
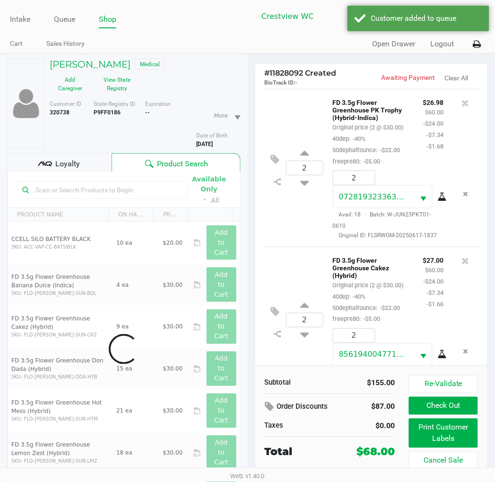
scroll to position [385, 0]
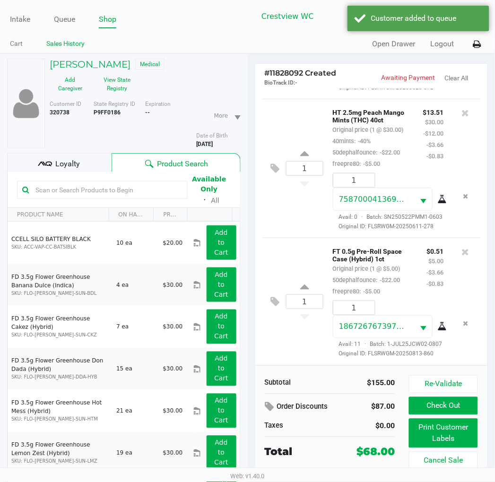
click at [53, 48] on link "Sales History" at bounding box center [65, 44] width 38 height 12
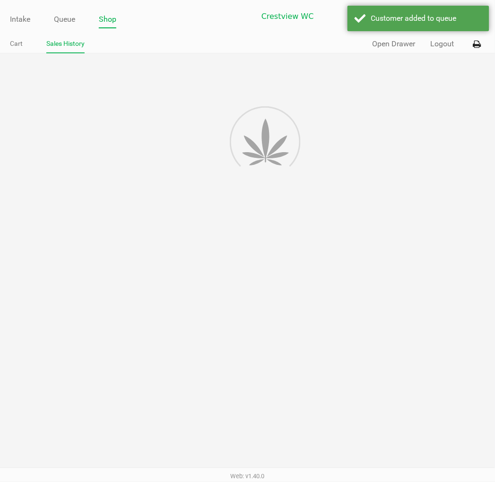
click at [65, 17] on link "Queue" at bounding box center [64, 19] width 21 height 13
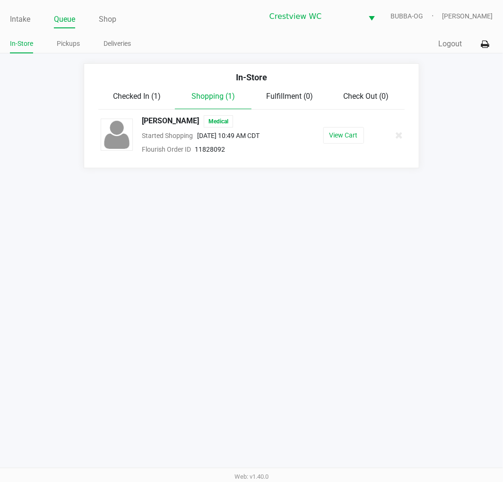
click at [125, 101] on span "Checked In (1)" at bounding box center [137, 96] width 48 height 9
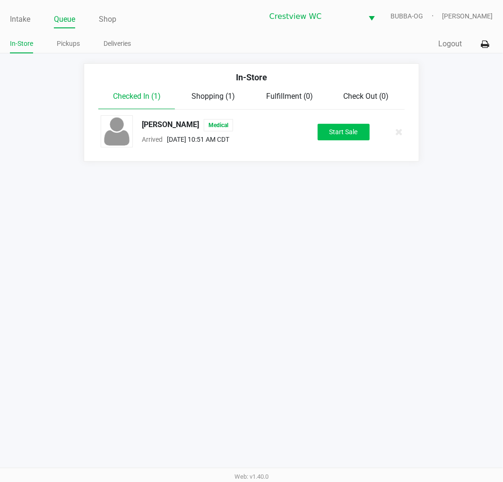
click at [344, 128] on button "Start Sale" at bounding box center [344, 132] width 52 height 17
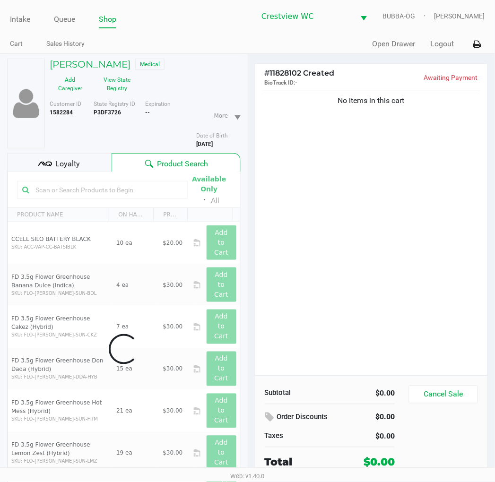
click at [50, 153] on div "Loyalty" at bounding box center [59, 162] width 104 height 19
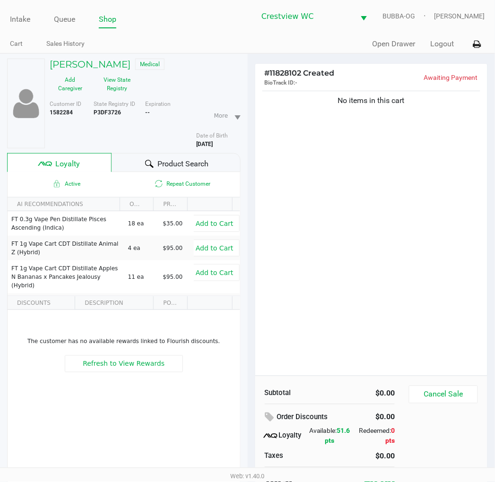
click at [336, 181] on div "No items in this cart" at bounding box center [371, 232] width 232 height 287
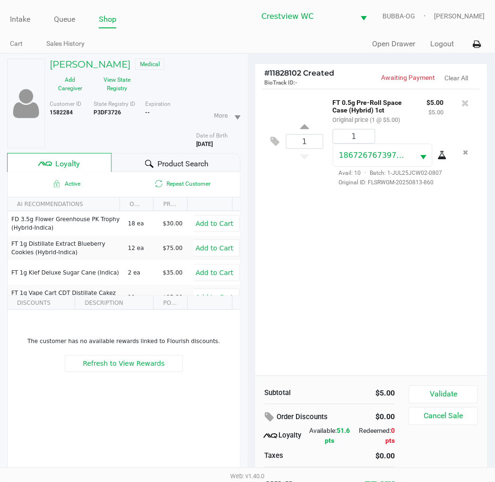
click at [454, 389] on button "Validate" at bounding box center [443, 395] width 69 height 18
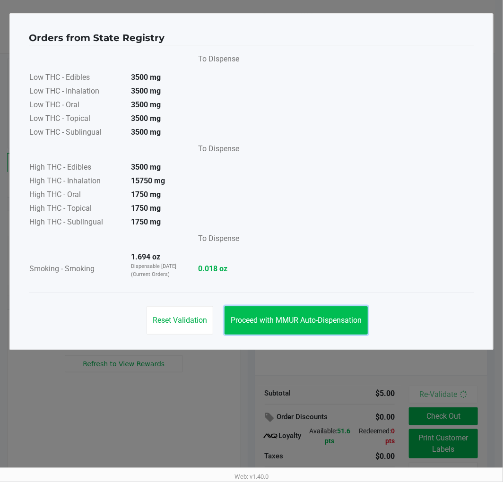
click at [314, 318] on span "Proceed with MMUR Auto-Dispensation" at bounding box center [296, 320] width 131 height 9
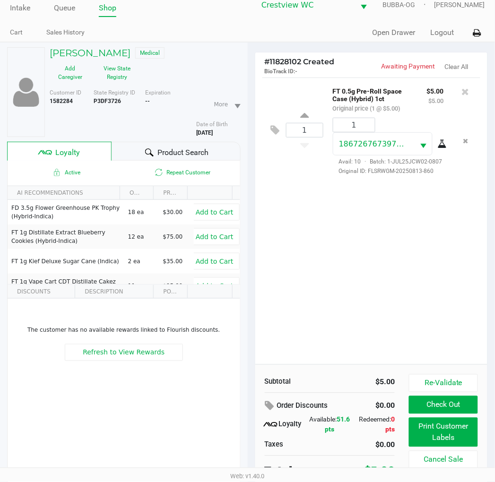
scroll to position [49, 0]
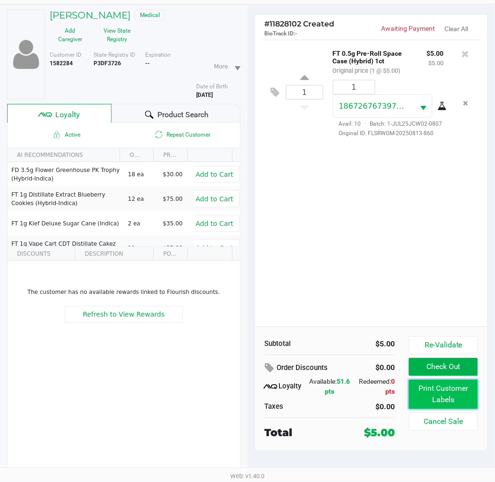
click at [469, 407] on button "Print Customer Labels" at bounding box center [443, 394] width 69 height 29
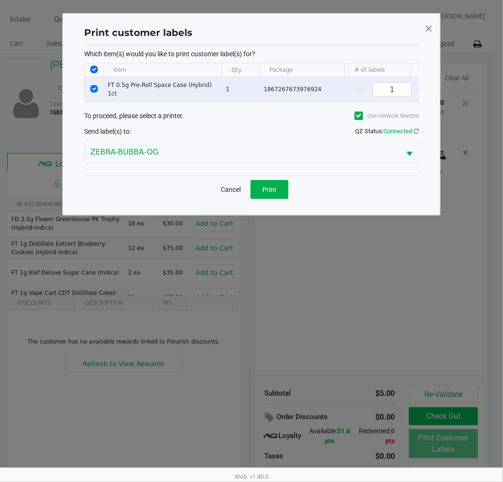
click at [277, 203] on div "Cancel Print" at bounding box center [251, 189] width 335 height 28
click at [276, 199] on button "Print" at bounding box center [269, 189] width 38 height 19
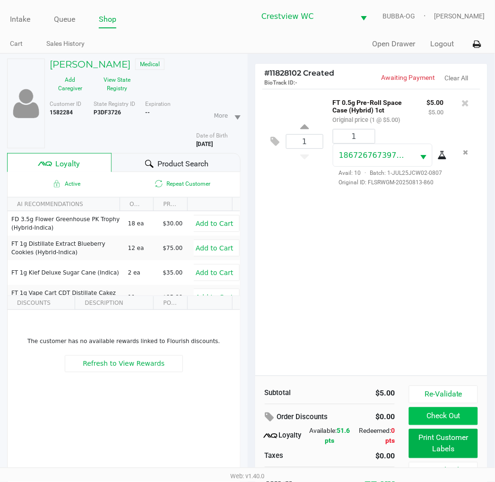
click at [428, 415] on button "Check Out" at bounding box center [443, 416] width 69 height 18
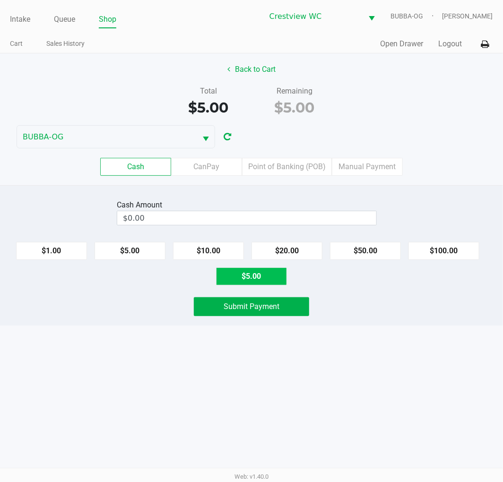
click at [258, 277] on button "$5.00" at bounding box center [251, 276] width 71 height 18
type input "$5.00"
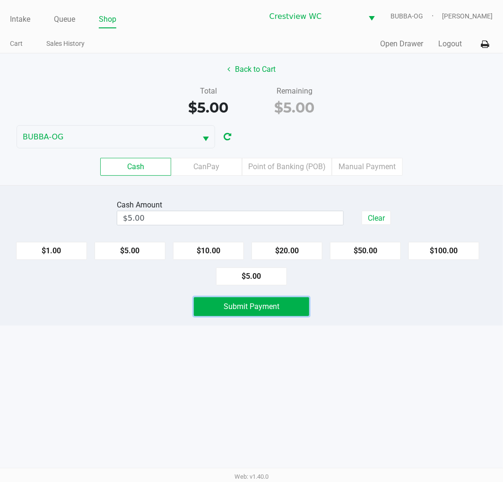
drag, startPoint x: 290, startPoint y: 315, endPoint x: 287, endPoint y: 311, distance: 4.9
click at [289, 314] on button "Submit Payment" at bounding box center [251, 306] width 115 height 19
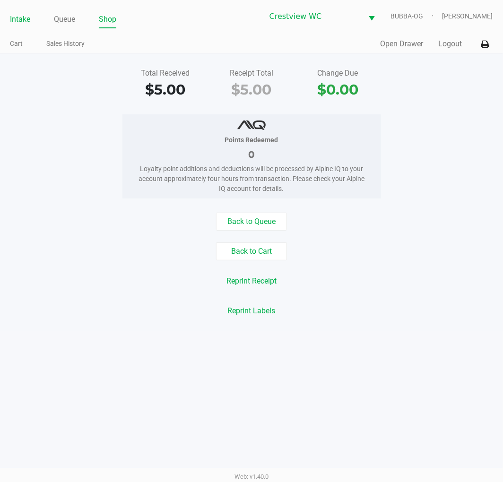
click at [29, 21] on link "Intake" at bounding box center [20, 19] width 20 height 13
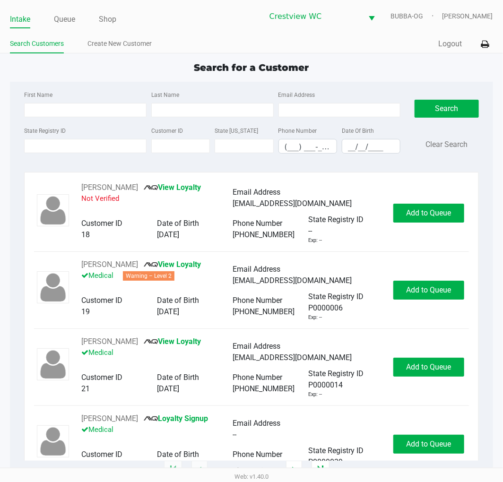
click at [265, 77] on div "Search for a Customer First Name Last Name Email Address State Registry ID Cust…" at bounding box center [251, 265] width 482 height 410
click at [70, 24] on link "Queue" at bounding box center [64, 19] width 21 height 13
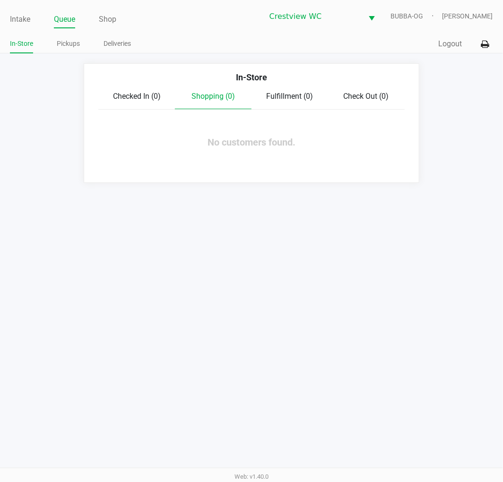
click at [26, 19] on link "Intake" at bounding box center [20, 19] width 20 height 13
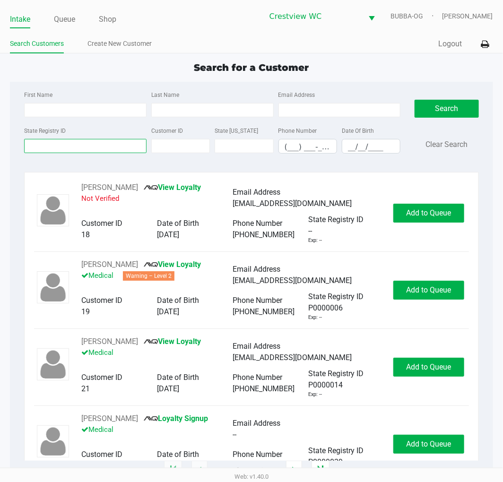
click at [82, 145] on input "State Registry ID" at bounding box center [85, 146] width 122 height 14
click at [57, 113] on input "First Name" at bounding box center [85, 110] width 122 height 14
type input "chri"
click at [216, 109] on input "Last Name" at bounding box center [212, 110] width 122 height 14
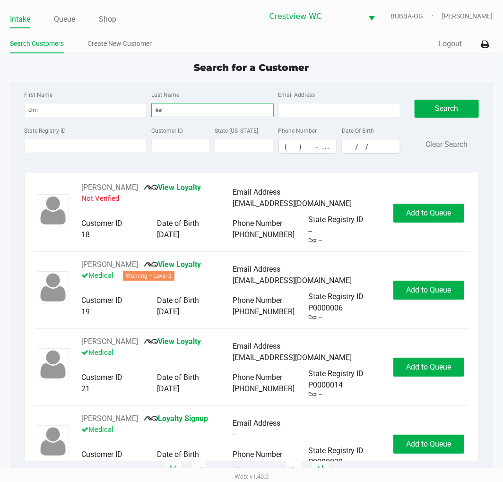
type input "ker"
click at [369, 145] on input "__/__/____" at bounding box center [371, 146] width 58 height 15
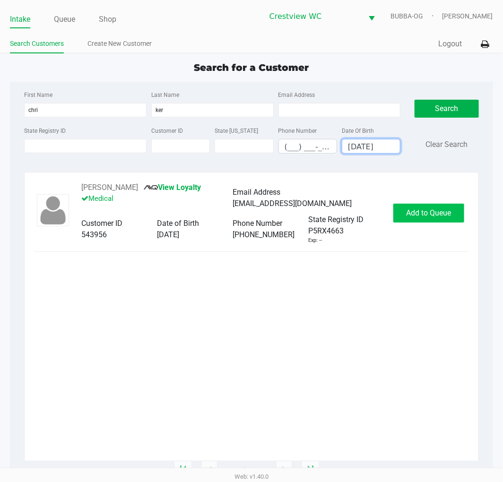
type input "09/04/1981"
drag, startPoint x: 403, startPoint y: 225, endPoint x: 404, endPoint y: 221, distance: 4.8
click at [404, 223] on button "Add to Queue" at bounding box center [428, 213] width 71 height 19
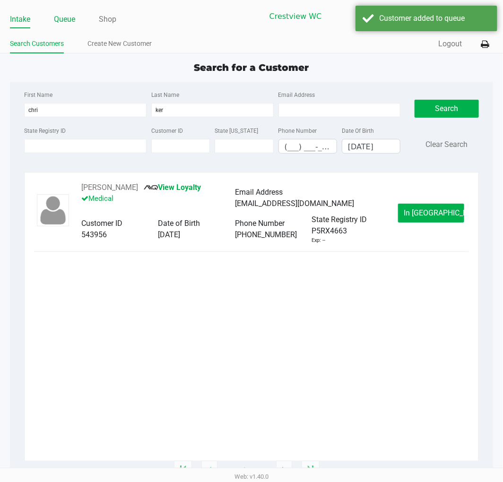
click at [63, 19] on link "Queue" at bounding box center [64, 19] width 21 height 13
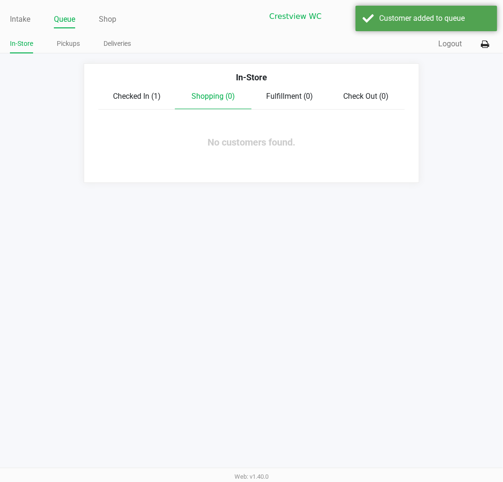
drag, startPoint x: 107, startPoint y: 97, endPoint x: 121, endPoint y: 96, distance: 13.7
click at [118, 96] on div "Checked In (1)" at bounding box center [136, 96] width 77 height 11
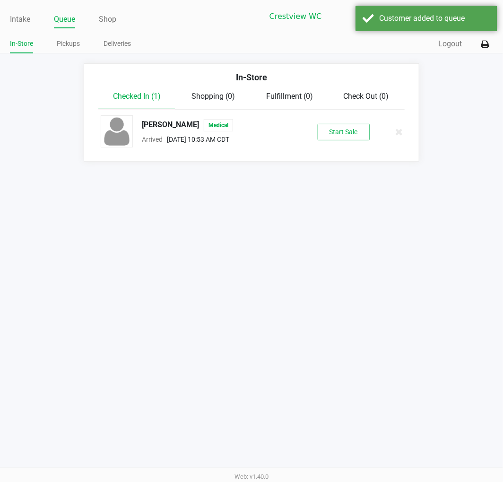
click at [332, 118] on div "CHRISTOPHER KERSHAW Medical Arrived Aug 22, 2025 10:53 AM CDT Start Sale" at bounding box center [251, 131] width 315 height 33
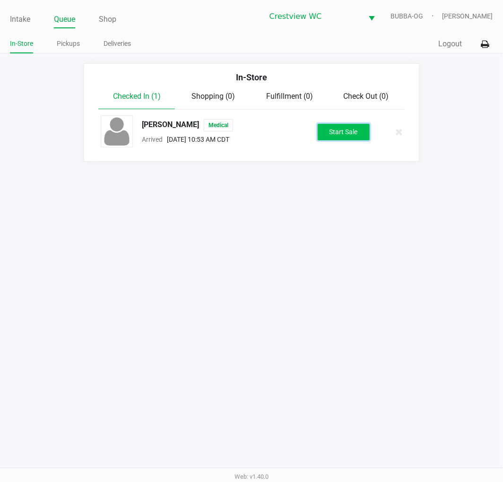
click at [337, 127] on button "Start Sale" at bounding box center [344, 132] width 52 height 17
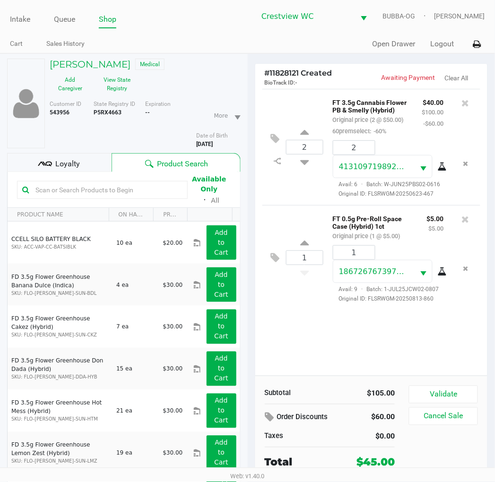
click at [82, 163] on div "Loyalty" at bounding box center [59, 162] width 104 height 19
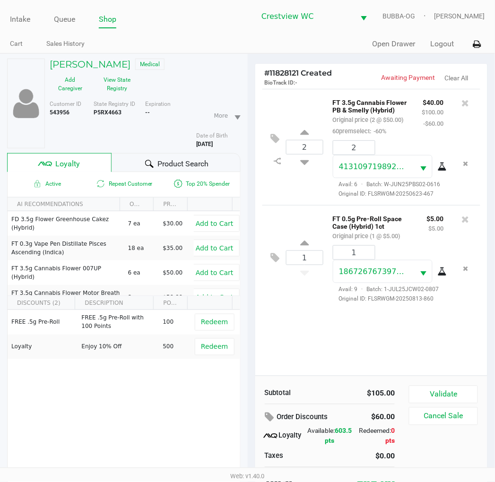
scroll to position [49, 0]
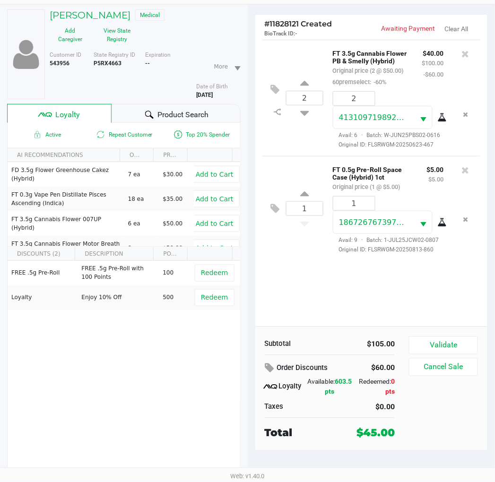
click at [452, 340] on button "Validate" at bounding box center [443, 345] width 69 height 18
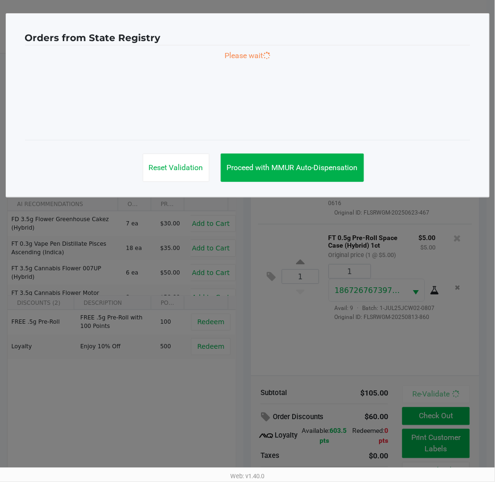
scroll to position [0, 0]
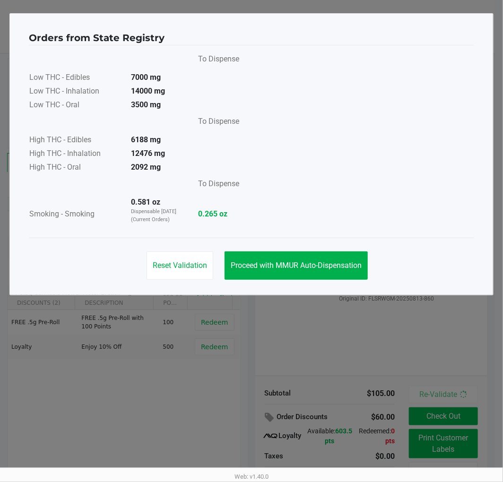
click at [310, 262] on span "Proceed with MMUR Auto-Dispensation" at bounding box center [296, 265] width 131 height 9
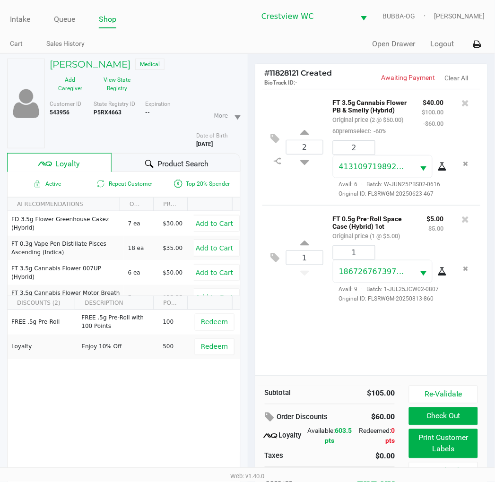
click at [440, 449] on button "Print Customer Labels" at bounding box center [443, 443] width 69 height 29
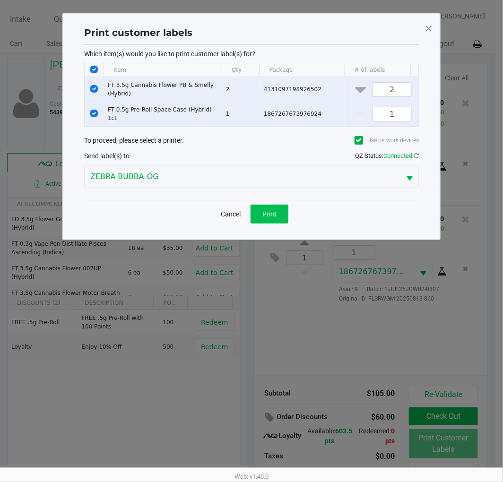
click at [284, 221] on button "Print" at bounding box center [269, 214] width 38 height 19
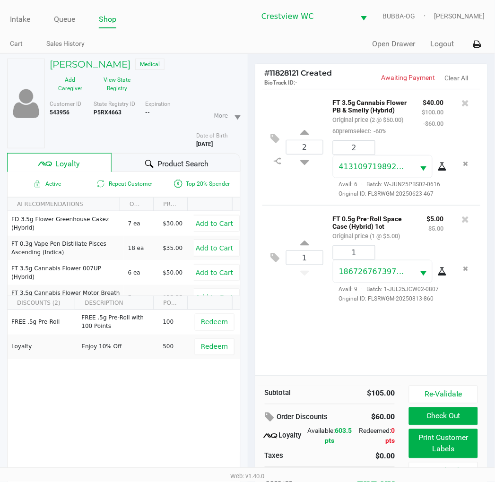
scroll to position [49, 0]
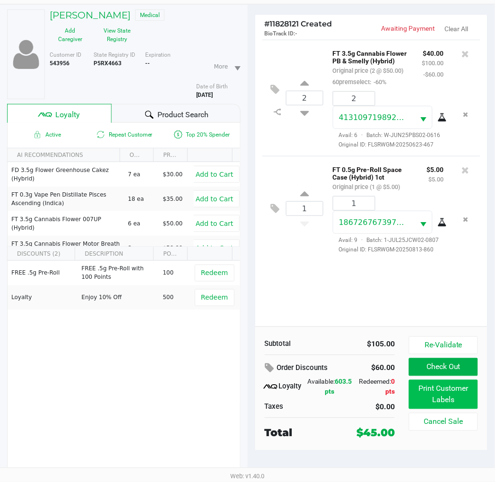
click at [452, 387] on button "Print Customer Labels" at bounding box center [443, 394] width 69 height 29
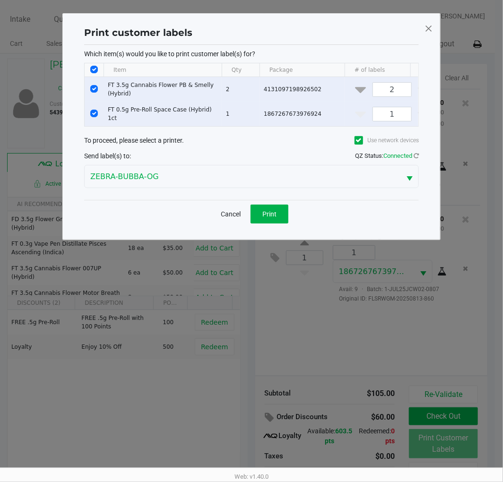
click at [227, 218] on button "Cancel" at bounding box center [231, 214] width 32 height 19
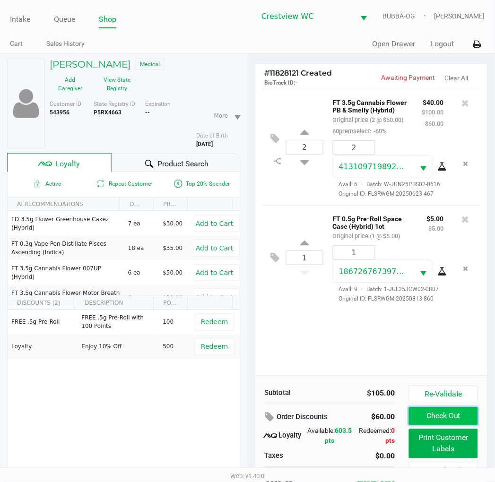
click at [441, 413] on button "Check Out" at bounding box center [443, 416] width 69 height 18
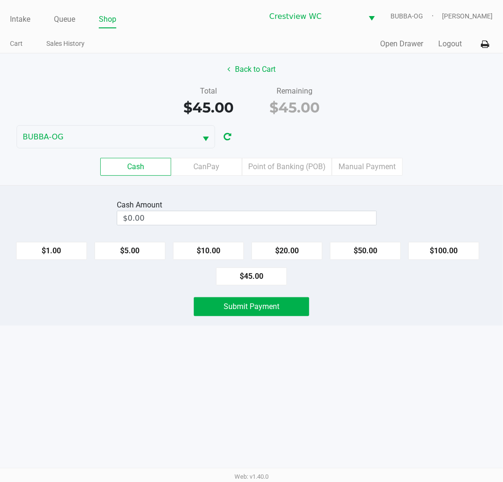
click at [291, 258] on button "$20.00" at bounding box center [286, 251] width 71 height 18
click at [296, 248] on button "$20.00" at bounding box center [286, 251] width 71 height 18
click at [302, 246] on button "$20.00" at bounding box center [286, 251] width 71 height 18
type input "$60.00"
click at [267, 310] on span "Submit Payment" at bounding box center [252, 306] width 56 height 9
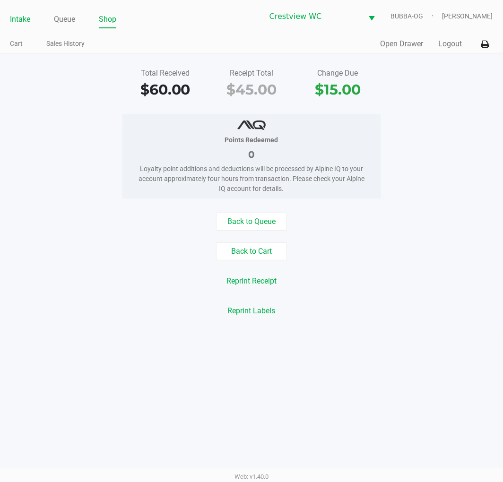
click at [26, 12] on li "Intake" at bounding box center [20, 20] width 20 height 17
click at [17, 17] on link "Intake" at bounding box center [20, 19] width 20 height 13
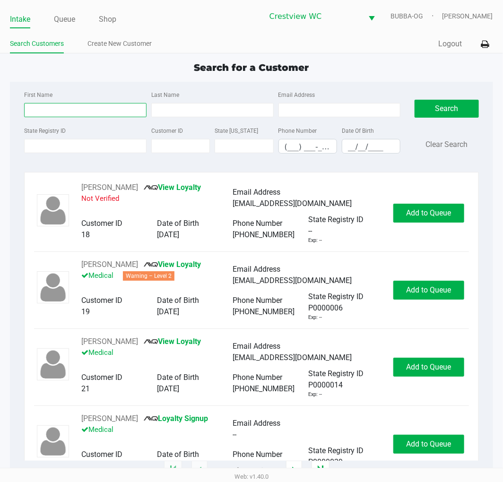
click at [107, 106] on input "First Name" at bounding box center [85, 110] width 122 height 14
type input "cry"
type input "weat"
click at [372, 152] on input "__/__/____" at bounding box center [371, 146] width 58 height 15
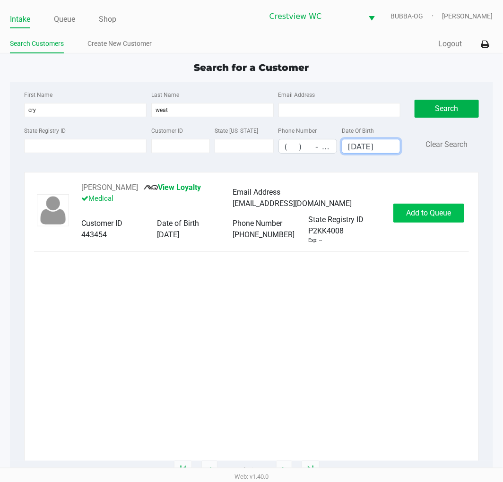
type input "06/09/1989"
click at [429, 215] on span "Add to Queue" at bounding box center [428, 212] width 45 height 9
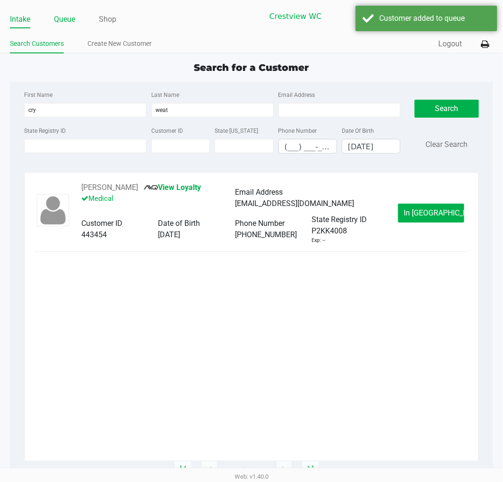
click at [65, 19] on link "Queue" at bounding box center [64, 19] width 21 height 13
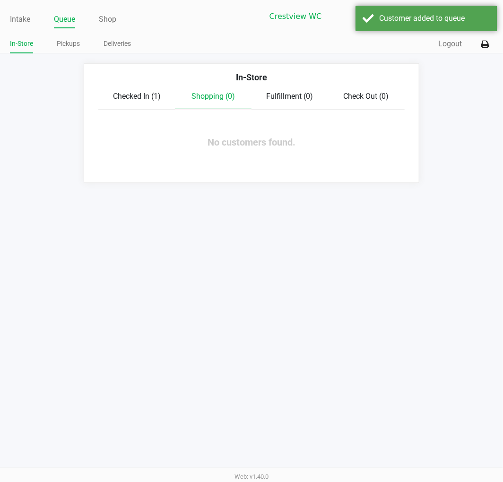
drag, startPoint x: 150, startPoint y: 95, endPoint x: 156, endPoint y: 96, distance: 6.7
click at [151, 95] on span "Checked In (1)" at bounding box center [137, 96] width 48 height 9
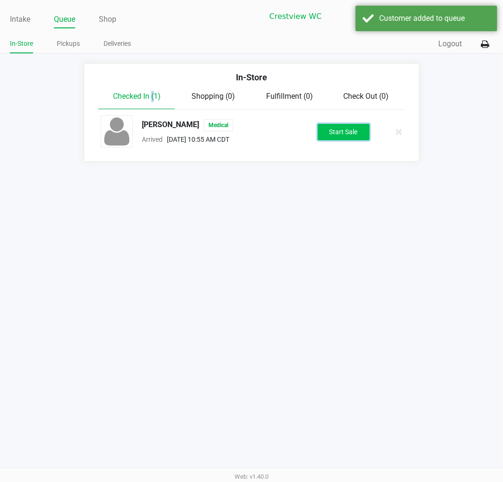
click at [360, 136] on button "Start Sale" at bounding box center [344, 132] width 52 height 17
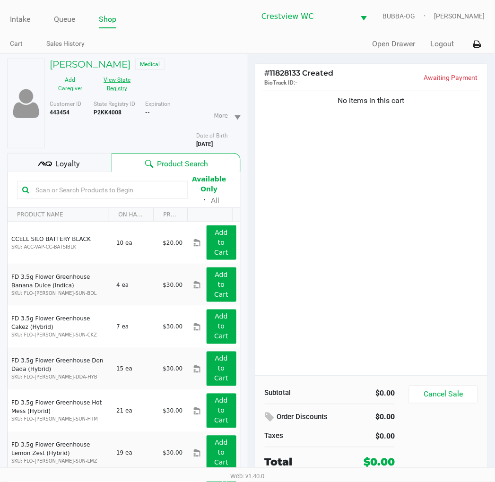
click at [108, 86] on button "View State Registry" at bounding box center [114, 84] width 47 height 24
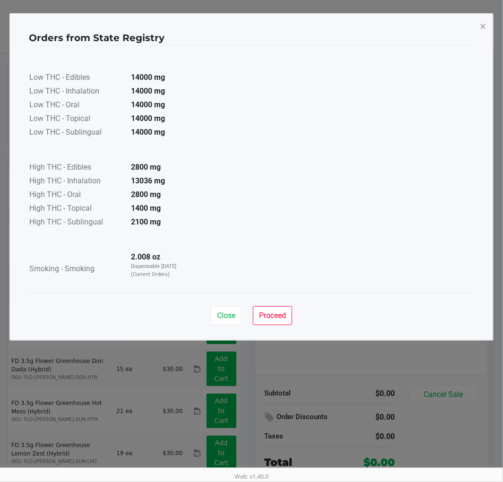
click at [233, 321] on button "Close" at bounding box center [226, 315] width 31 height 19
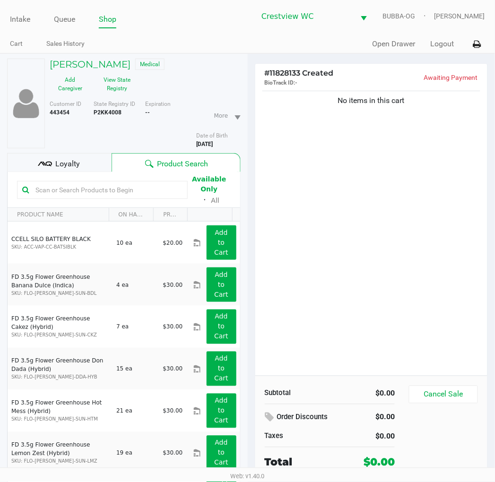
click at [91, 170] on div "Loyalty" at bounding box center [59, 162] width 104 height 19
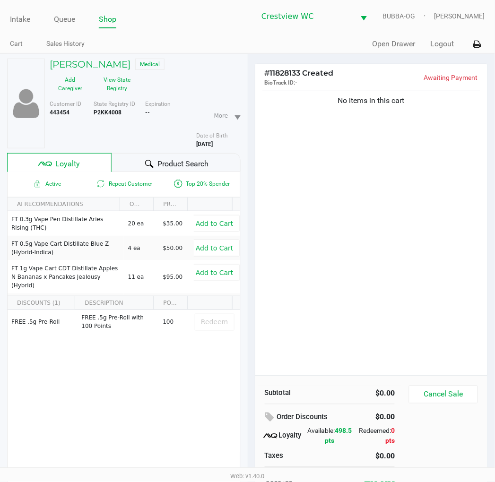
click at [185, 164] on span "Product Search" at bounding box center [182, 163] width 51 height 11
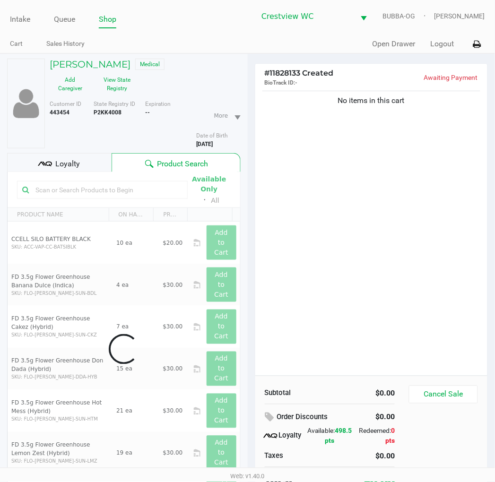
click at [124, 189] on input "text" at bounding box center [107, 190] width 151 height 14
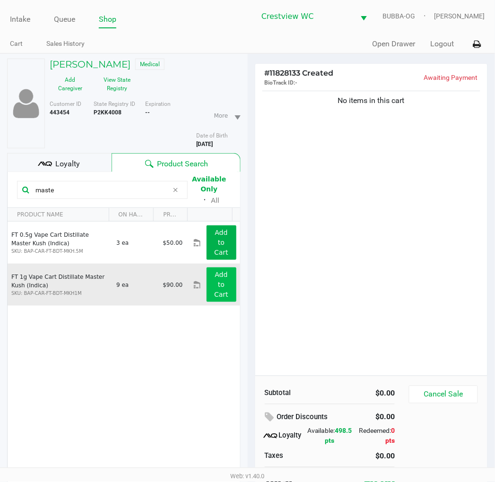
type input "maste"
click at [215, 278] on app-button-loader "Add to Cart" at bounding box center [221, 284] width 14 height 27
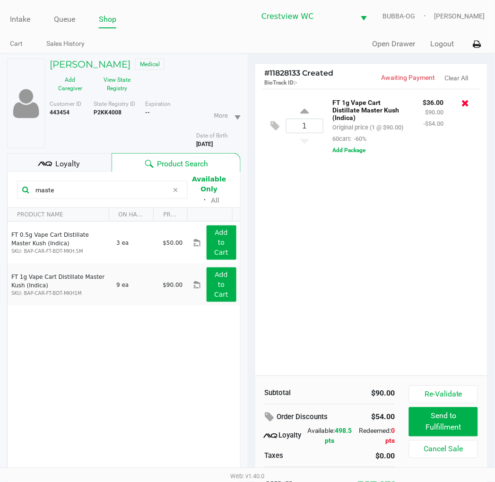
click at [464, 100] on icon at bounding box center [466, 102] width 8 height 9
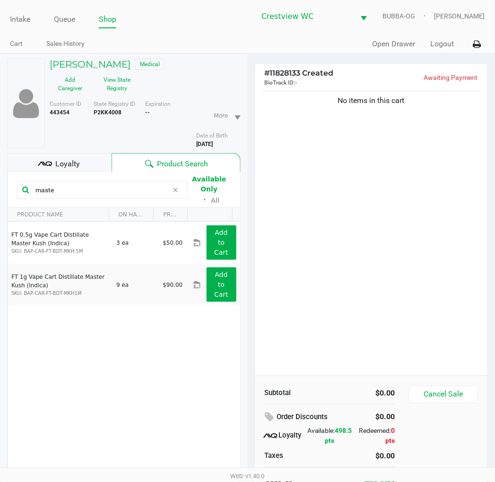
click at [272, 159] on div "No items in this cart" at bounding box center [371, 232] width 232 height 287
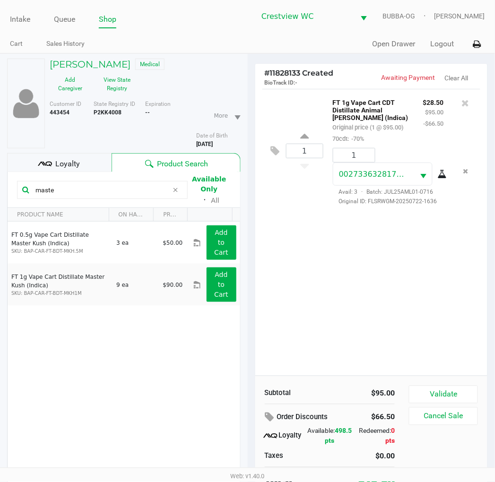
click at [418, 294] on div "1 FT 1g Vape Cart CDT Distillate Animal Larry (Indica) Original price (1 @ $95.…" at bounding box center [371, 232] width 232 height 287
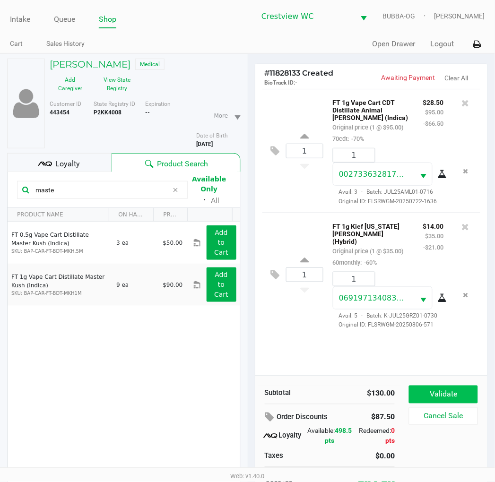
click at [445, 396] on button "Validate" at bounding box center [443, 395] width 69 height 18
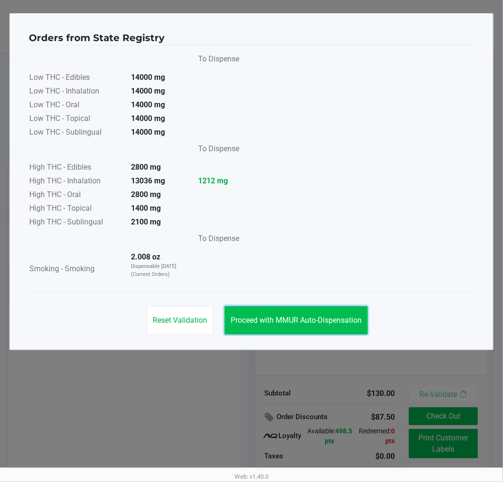
click at [273, 314] on button "Proceed with MMUR Auto-Dispensation" at bounding box center [295, 320] width 143 height 28
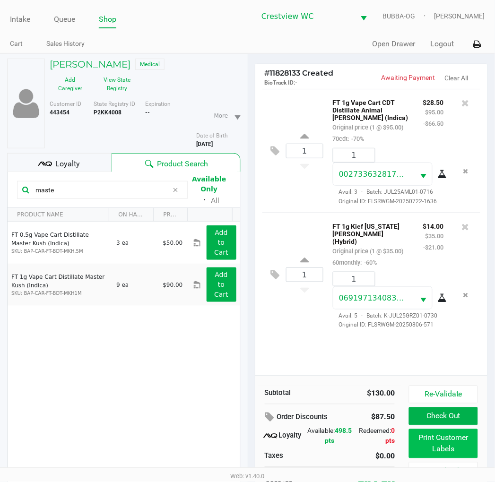
scroll to position [49, 0]
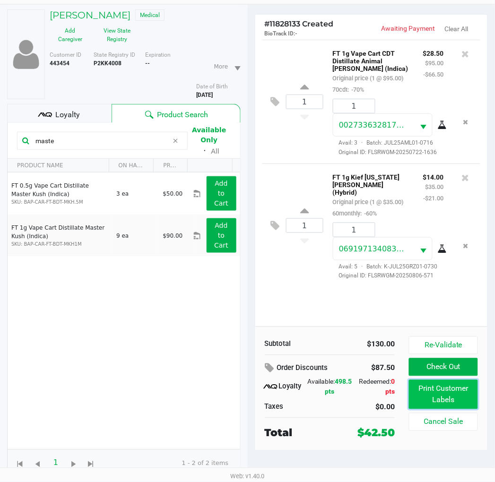
click at [424, 396] on button "Print Customer Labels" at bounding box center [443, 394] width 69 height 29
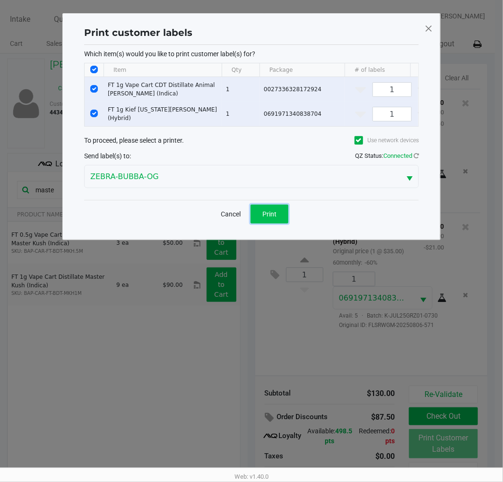
click at [267, 218] on span "Print" at bounding box center [269, 214] width 14 height 8
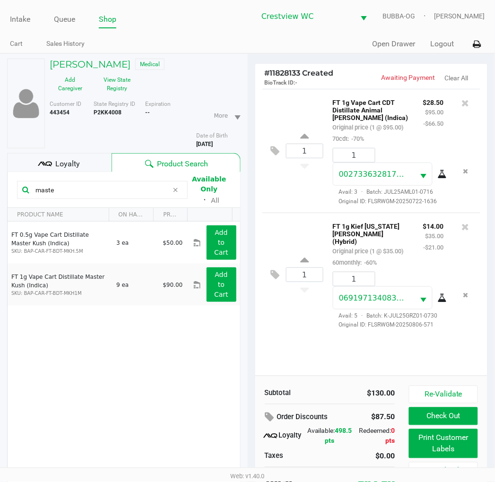
click at [172, 190] on icon at bounding box center [175, 190] width 6 height 8
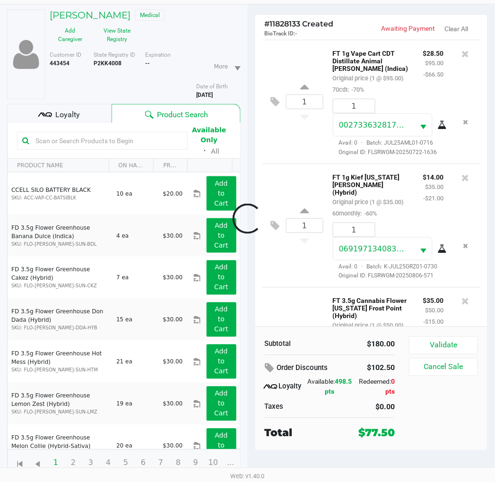
scroll to position [122, 0]
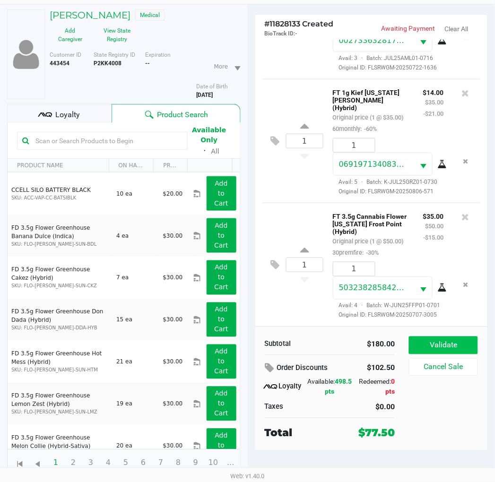
click at [444, 345] on button "Validate" at bounding box center [443, 345] width 69 height 18
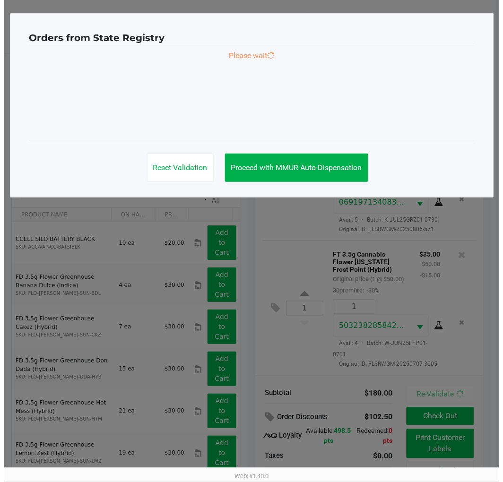
scroll to position [137, 0]
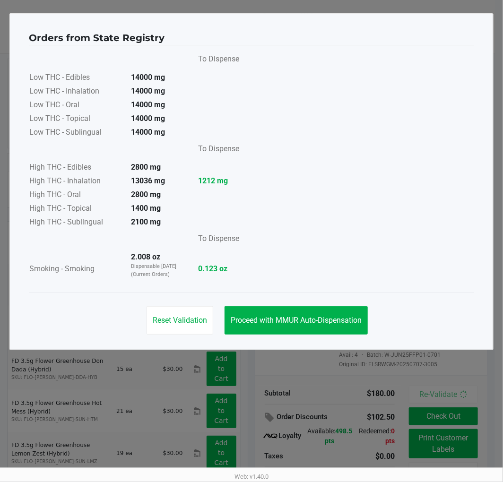
click at [300, 309] on button "Proceed with MMUR Auto-Dispensation" at bounding box center [295, 320] width 143 height 28
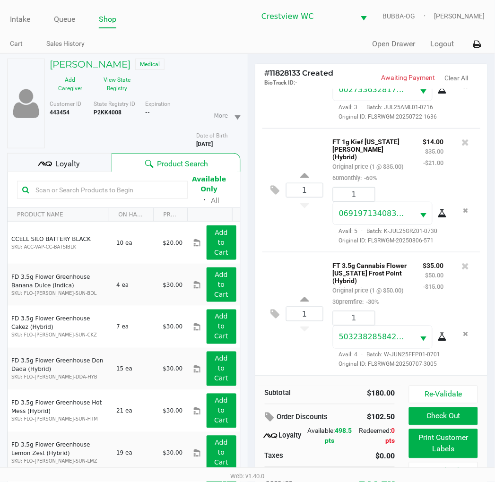
click at [429, 446] on button "Print Customer Labels" at bounding box center [443, 443] width 69 height 29
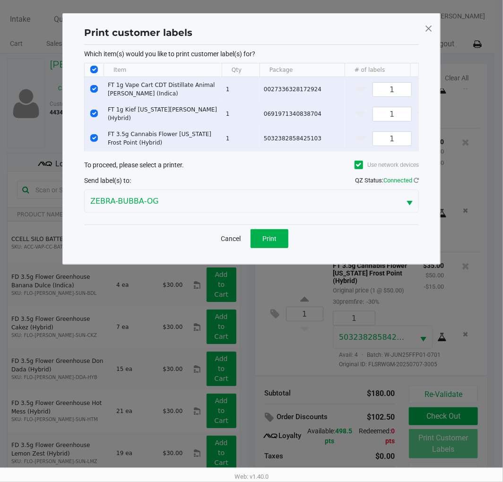
click at [95, 69] on input "Select All Rows" at bounding box center [94, 70] width 8 height 8
checkbox input "false"
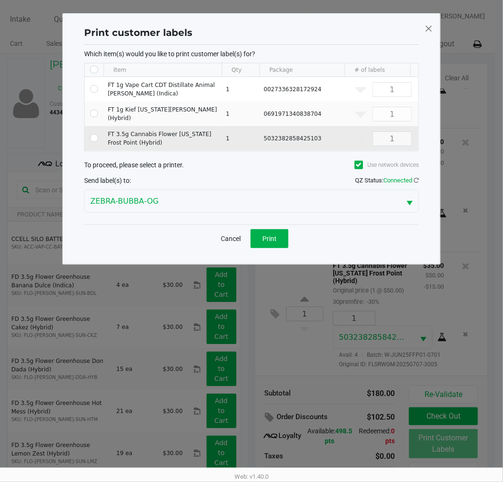
click at [97, 147] on td "Data table" at bounding box center [94, 138] width 19 height 25
click at [94, 135] on input "Select Row" at bounding box center [94, 138] width 8 height 8
checkbox input "true"
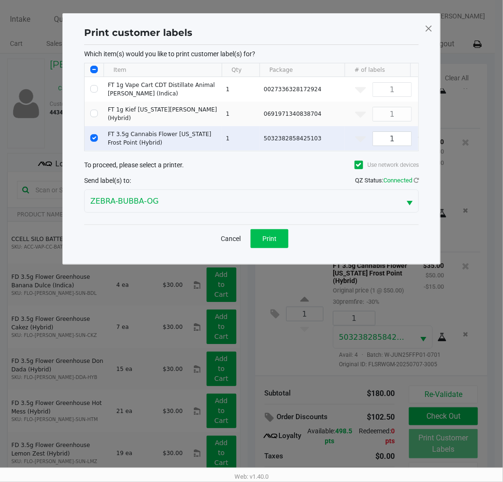
click at [284, 246] on button "Print" at bounding box center [269, 238] width 38 height 19
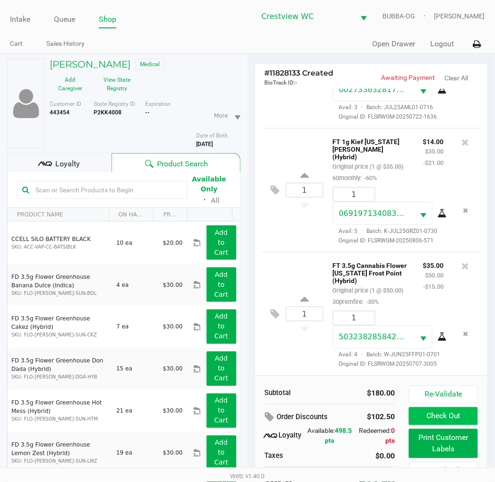
click at [441, 415] on button "Check Out" at bounding box center [443, 416] width 69 height 18
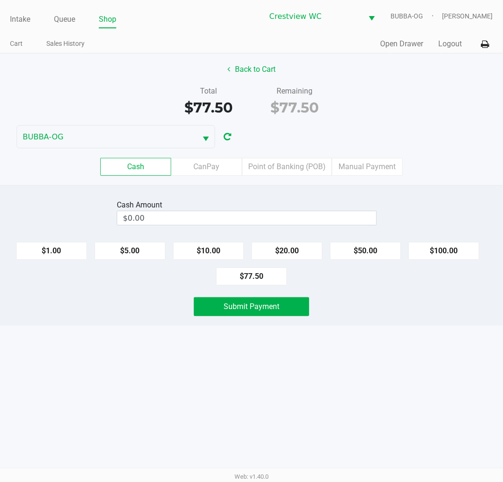
click at [293, 167] on label "Point of Banking (POB)" at bounding box center [287, 167] width 90 height 18
click at [0, 0] on 7 "Point of Banking (POB)" at bounding box center [0, 0] width 0 height 0
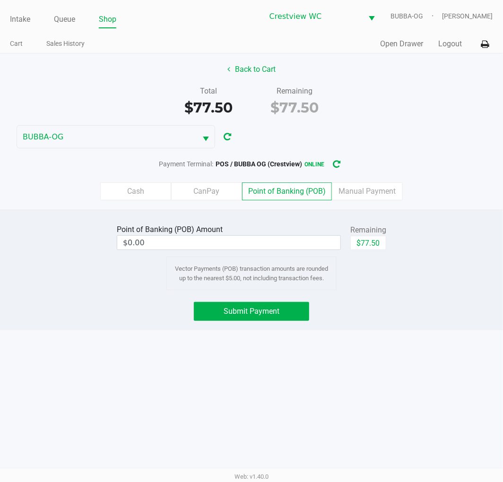
click at [300, 248] on input "$0.00" at bounding box center [228, 243] width 223 height 14
click at [281, 245] on input "0" at bounding box center [228, 243] width 223 height 14
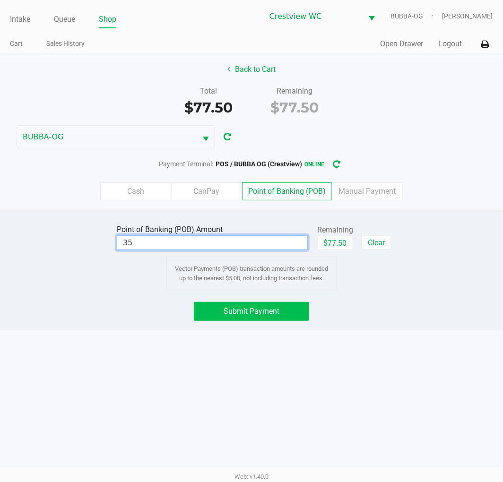
click at [271, 304] on button "Submit Payment" at bounding box center [251, 311] width 115 height 19
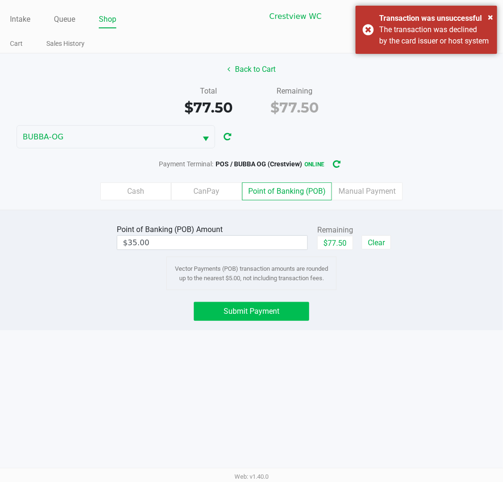
click at [435, 54] on div "× Transaction was unsuccessful The transaction was declined by the card issuer …" at bounding box center [426, 30] width 142 height 48
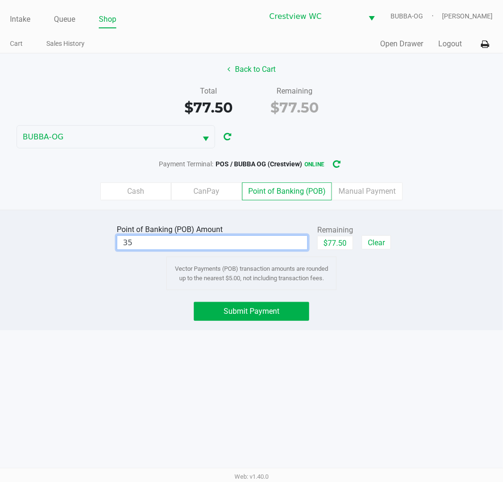
click at [253, 246] on input "35" at bounding box center [212, 243] width 190 height 14
click at [318, 318] on div "Submit Payment" at bounding box center [251, 311] width 517 height 19
click at [282, 313] on button "Submit Payment" at bounding box center [251, 311] width 115 height 19
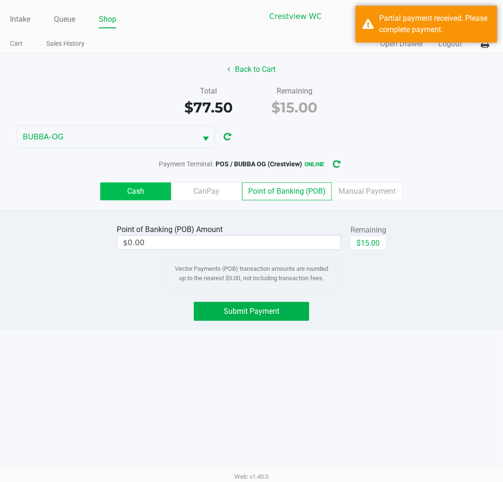
click at [121, 189] on label "Cash" at bounding box center [135, 191] width 71 height 18
click at [0, 0] on 0 "Cash" at bounding box center [0, 0] width 0 height 0
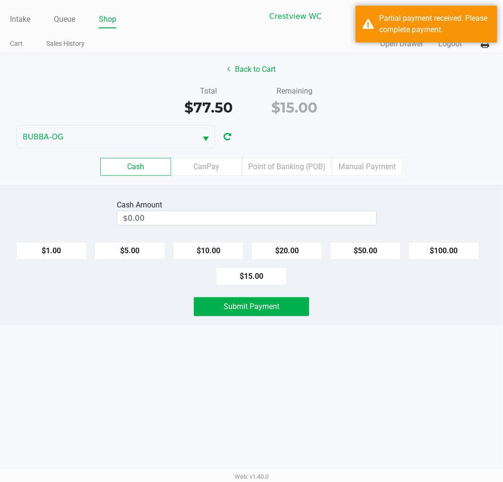
click at [248, 282] on button "$15.00" at bounding box center [251, 276] width 71 height 18
type input "$15.00"
click at [240, 306] on span "Submit Payment" at bounding box center [252, 306] width 56 height 9
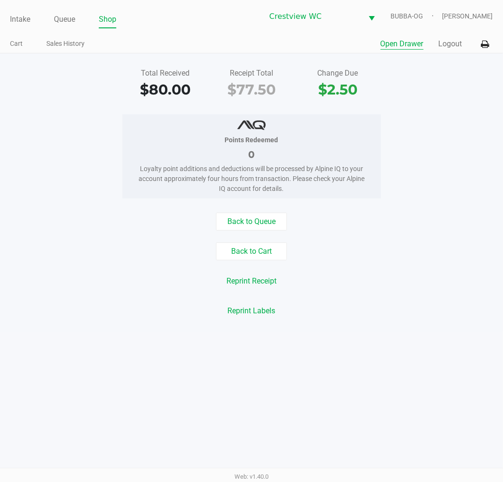
click at [396, 41] on button "Open Drawer" at bounding box center [401, 43] width 43 height 11
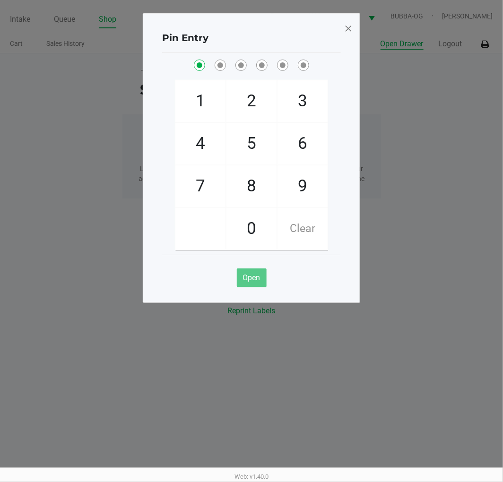
checkbox input "true"
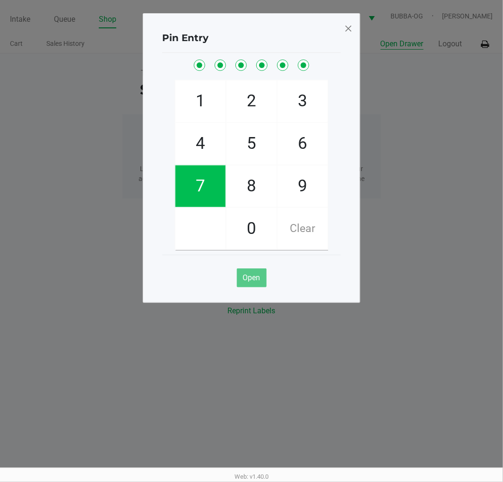
checkbox input "true"
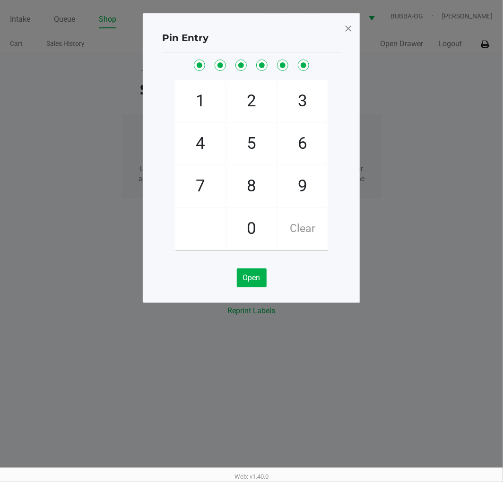
drag, startPoint x: 349, startPoint y: 31, endPoint x: 342, endPoint y: 26, distance: 7.9
click at [349, 30] on span at bounding box center [348, 28] width 9 height 15
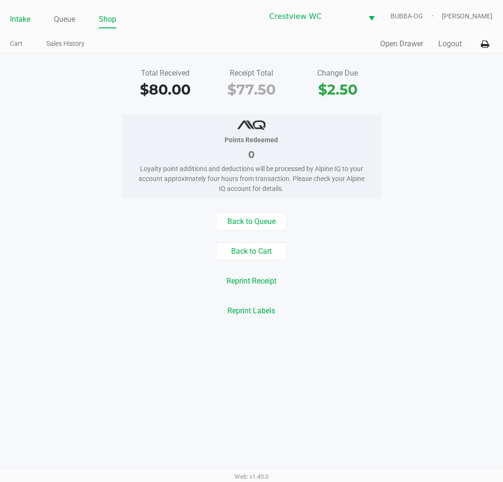
click at [17, 21] on link "Intake" at bounding box center [20, 19] width 20 height 13
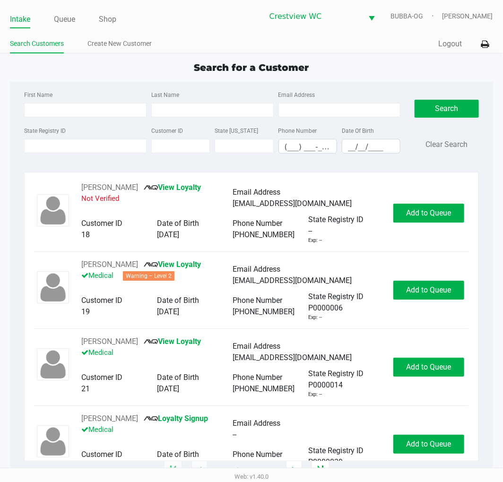
click at [238, 56] on app-point-of-sale "Intake Queue Shop Crestview WC BUBBA-OG Lewis Schilling Search Customers Create…" at bounding box center [251, 235] width 503 height 471
click at [138, 144] on div "State Registry ID" at bounding box center [85, 139] width 127 height 29
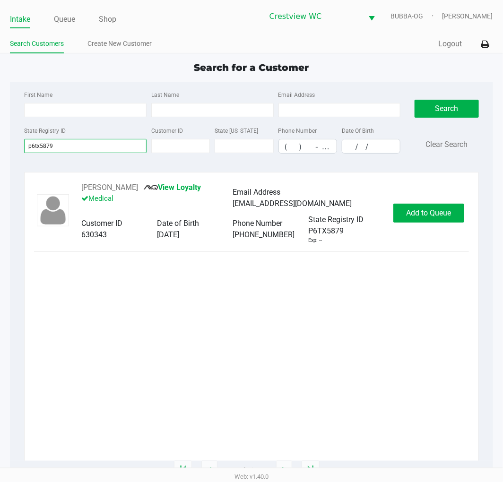
type input "p6tx5879"
click at [383, 205] on div "robintruett1994@gmail.com" at bounding box center [307, 203] width 151 height 11
click at [425, 223] on button "Add to Queue" at bounding box center [428, 213] width 71 height 19
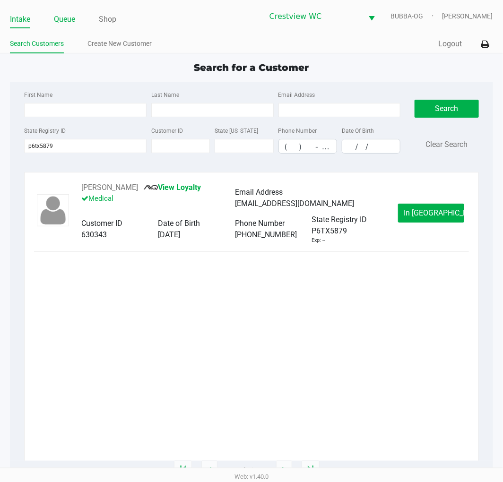
click at [67, 20] on link "Queue" at bounding box center [64, 19] width 21 height 13
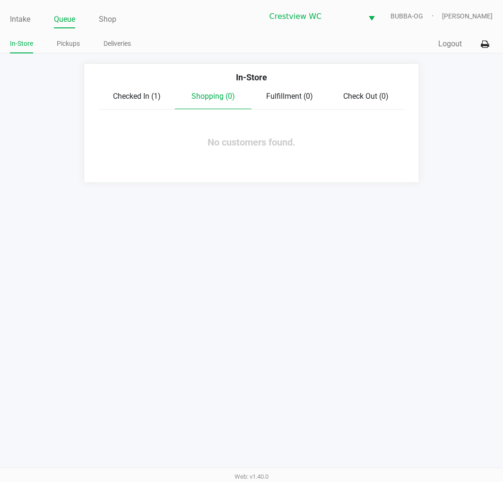
click at [148, 113] on div "In-Store Checked In (1) Shopping (0) Fulfillment (0) Check Out (0) No customers…" at bounding box center [251, 122] width 335 height 119
click at [125, 114] on div "In-Store Checked In (1) Shopping (0) Fulfillment (0) Check Out (0) No customers…" at bounding box center [251, 122] width 335 height 119
click at [136, 95] on span "Checked In (1)" at bounding box center [137, 96] width 48 height 9
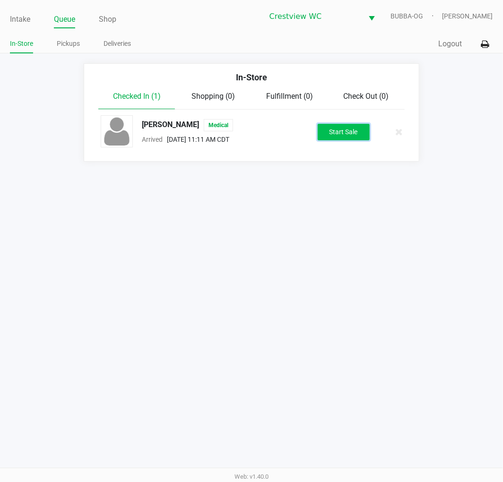
click at [331, 127] on button "Start Sale" at bounding box center [344, 132] width 52 height 17
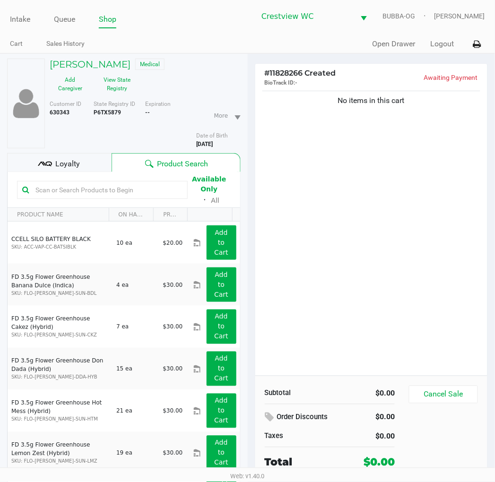
click at [338, 267] on div "No items in this cart" at bounding box center [371, 232] width 232 height 287
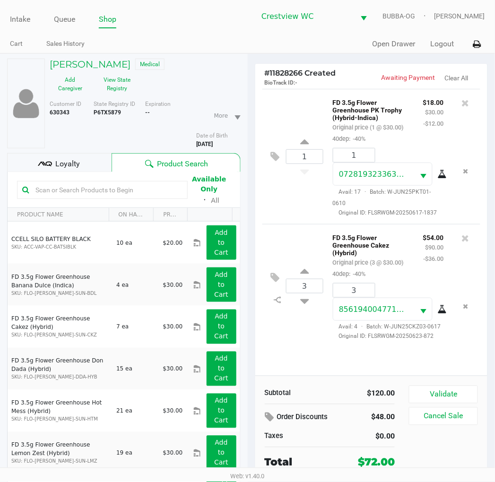
click at [268, 427] on div "Order Discounts $48.00 Taxes $0.00" at bounding box center [330, 425] width 145 height 33
click at [272, 408] on div "Subtotal $120.00 Order Discounts $48.00 Taxes $0.00 Total $72.00" at bounding box center [330, 428] width 145 height 85
click at [272, 413] on icon at bounding box center [270, 417] width 11 height 11
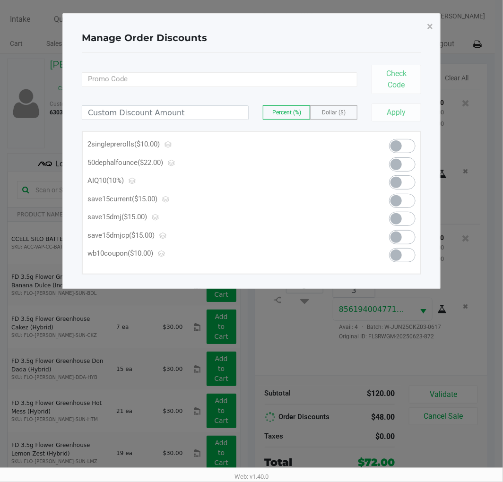
click at [394, 164] on span at bounding box center [395, 164] width 11 height 11
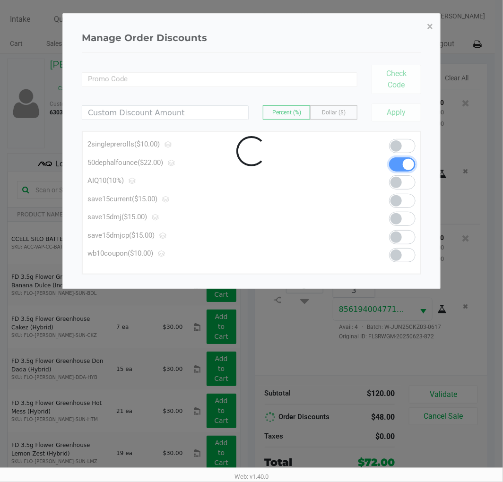
scroll to position [8, 0]
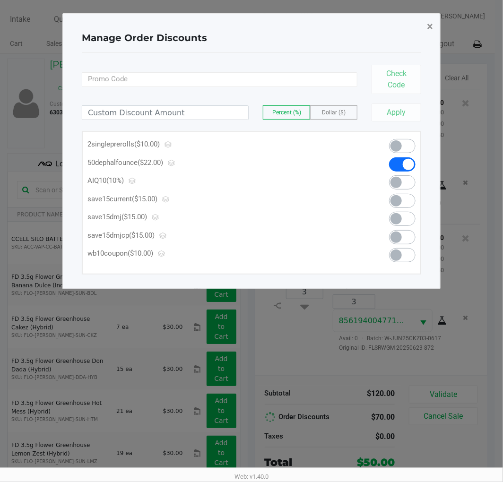
click at [439, 22] on button "×" at bounding box center [429, 26] width 21 height 26
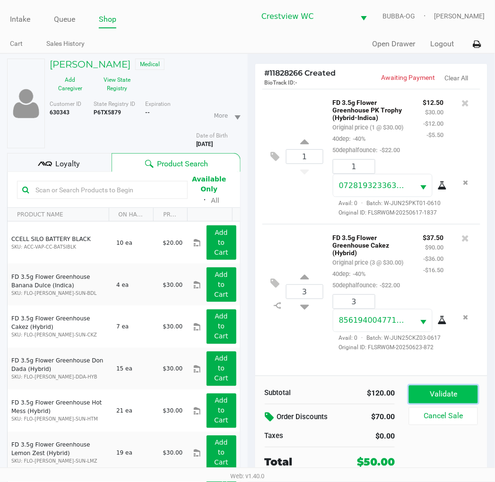
click at [449, 390] on button "Validate" at bounding box center [443, 395] width 69 height 18
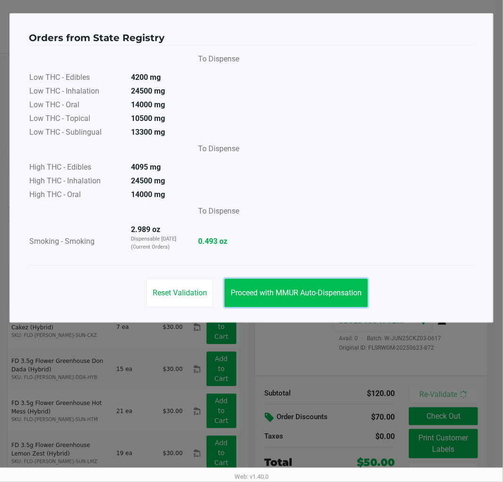
click at [306, 303] on button "Proceed with MMUR Auto-Dispensation" at bounding box center [295, 293] width 143 height 28
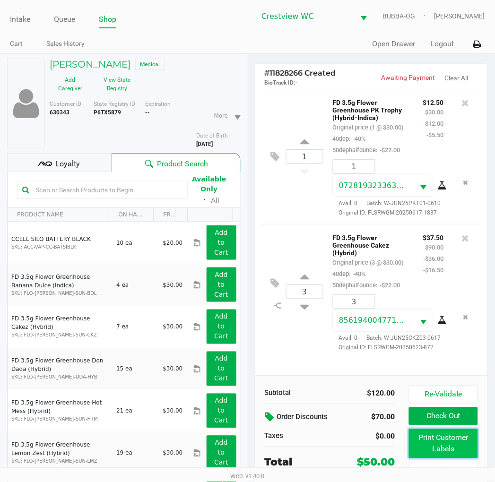
click at [426, 436] on button "Print Customer Labels" at bounding box center [443, 443] width 69 height 29
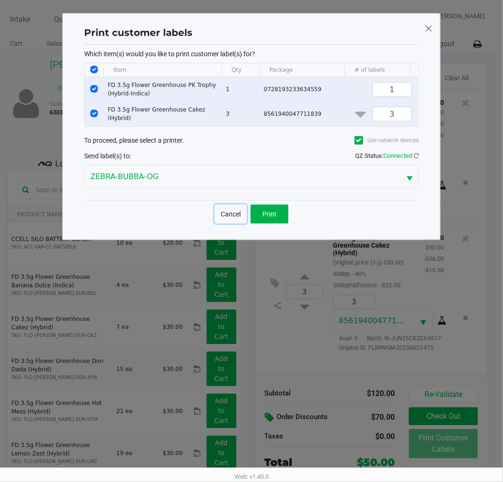
click at [227, 216] on button "Cancel" at bounding box center [231, 214] width 32 height 19
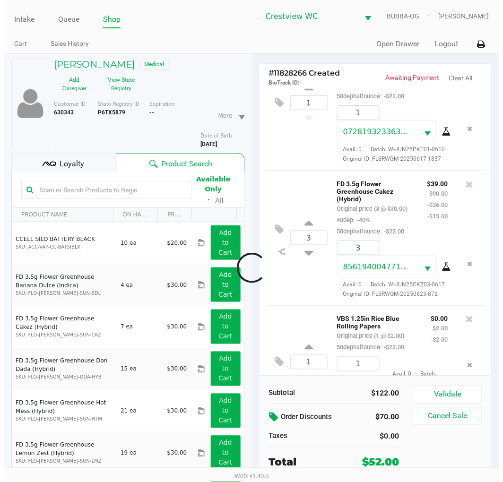
scroll to position [168, 0]
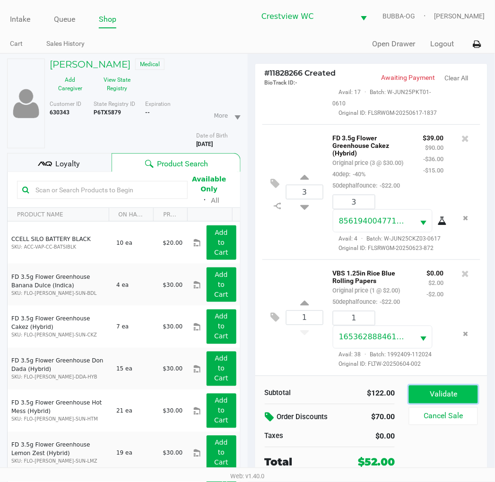
click at [440, 388] on button "Validate" at bounding box center [443, 395] width 69 height 18
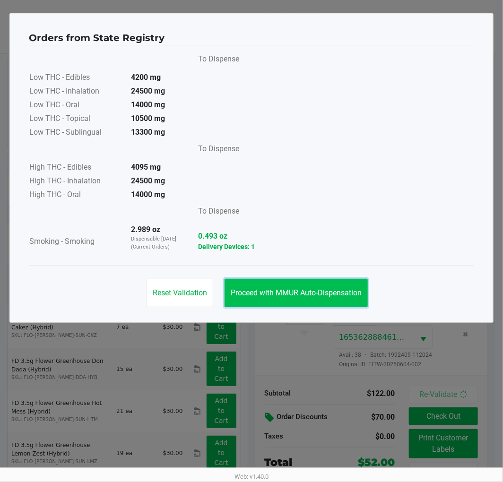
click at [313, 299] on button "Proceed with MMUR Auto-Dispensation" at bounding box center [295, 293] width 143 height 28
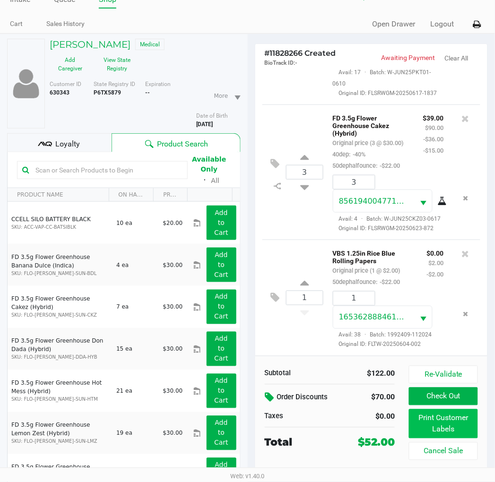
scroll to position [49, 0]
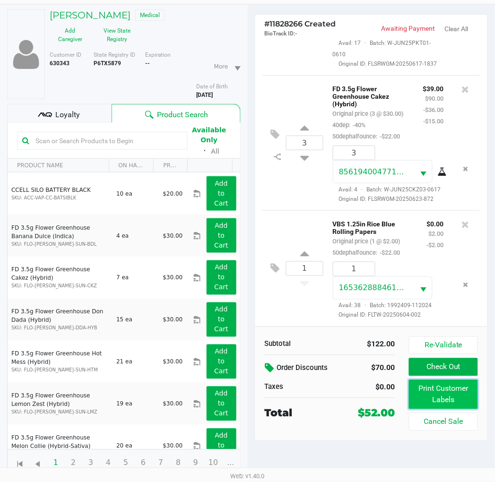
click at [427, 386] on button "Print Customer Labels" at bounding box center [443, 394] width 69 height 29
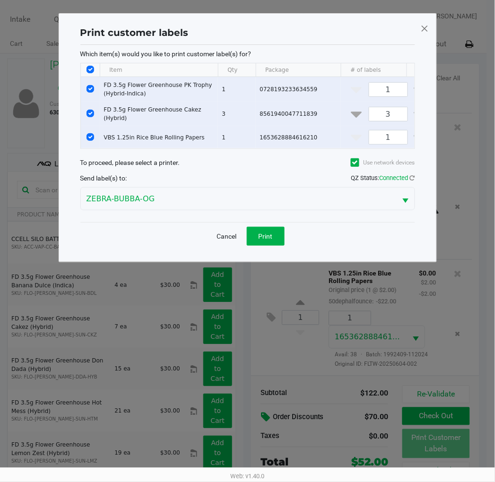
scroll to position [0, 0]
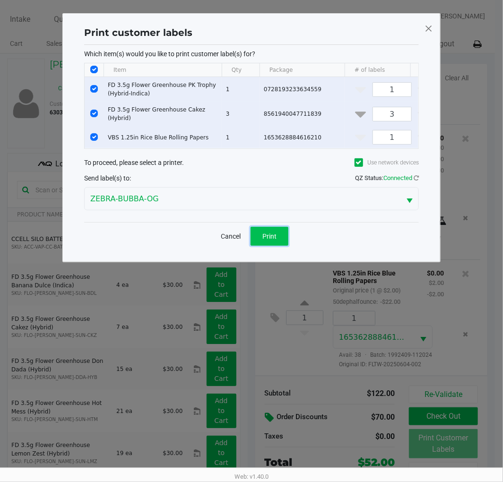
click at [275, 245] on button "Print" at bounding box center [269, 236] width 38 height 19
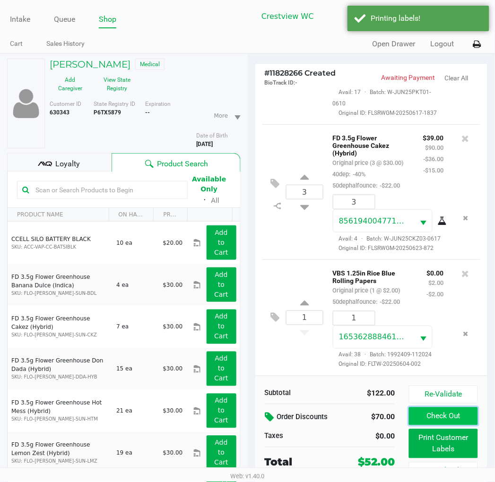
click at [472, 422] on button "Check Out" at bounding box center [443, 416] width 69 height 18
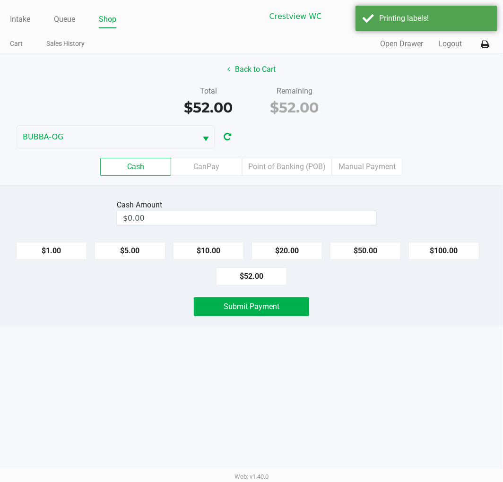
click at [286, 154] on div "Cash CanPay Point of Banking (POB) Manual Payment" at bounding box center [251, 166] width 517 height 37
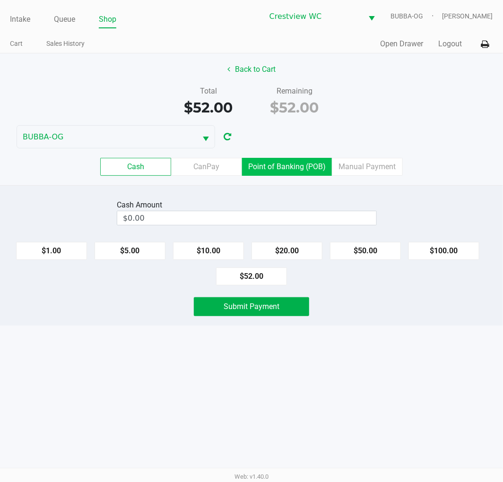
click at [292, 165] on label "Point of Banking (POB)" at bounding box center [287, 167] width 90 height 18
click at [0, 0] on 7 "Point of Banking (POB)" at bounding box center [0, 0] width 0 height 0
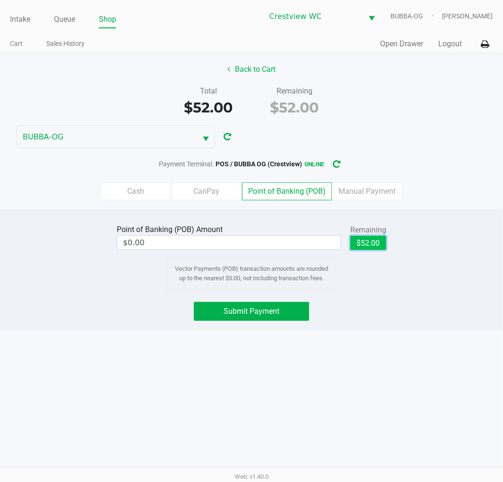
click at [373, 247] on button "$52.00" at bounding box center [368, 243] width 36 height 14
type input "$52.00"
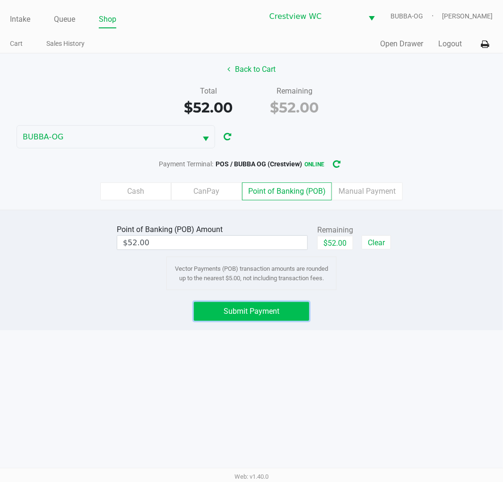
click at [245, 314] on span "Submit Payment" at bounding box center [252, 311] width 56 height 9
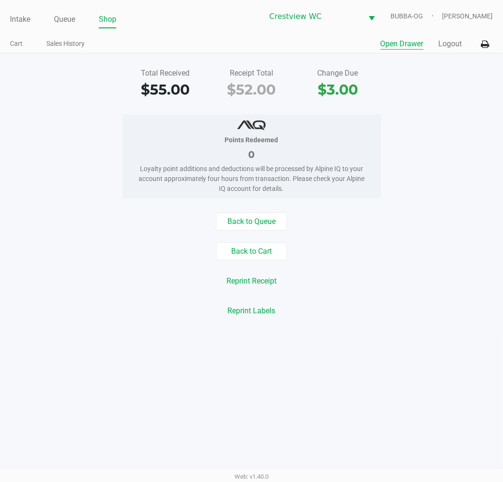
click at [399, 44] on button "Open Drawer" at bounding box center [401, 43] width 43 height 11
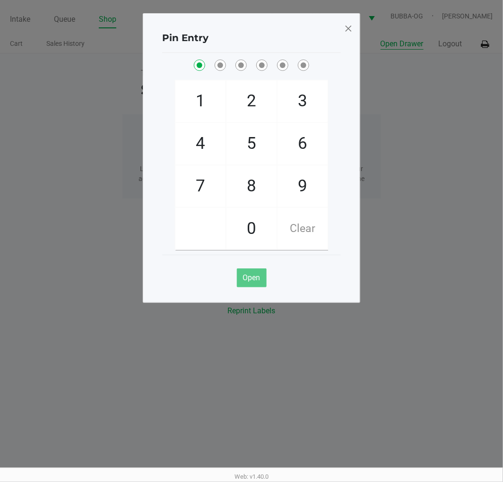
checkbox input "true"
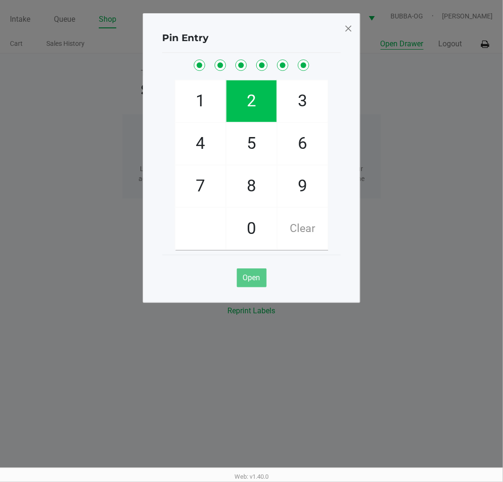
checkbox input "true"
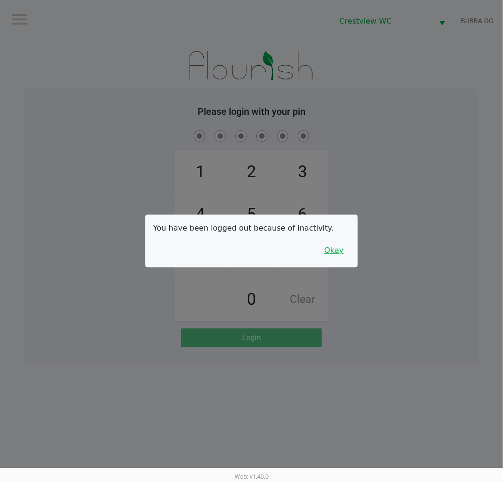
click at [338, 250] on button "Okay" at bounding box center [334, 250] width 32 height 18
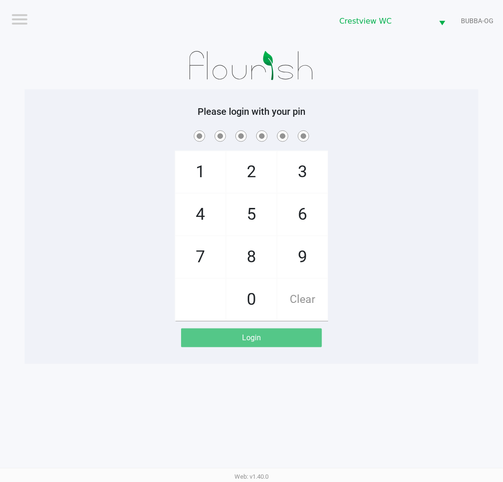
click at [379, 228] on div "1 4 7 2 5 8 0 3 6 9 Clear" at bounding box center [252, 225] width 454 height 192
checkbox input "true"
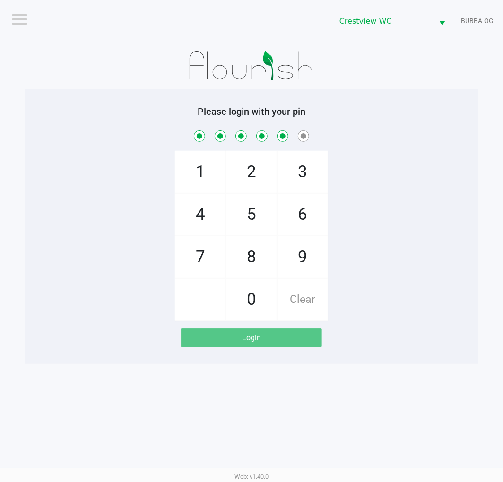
checkbox input "true"
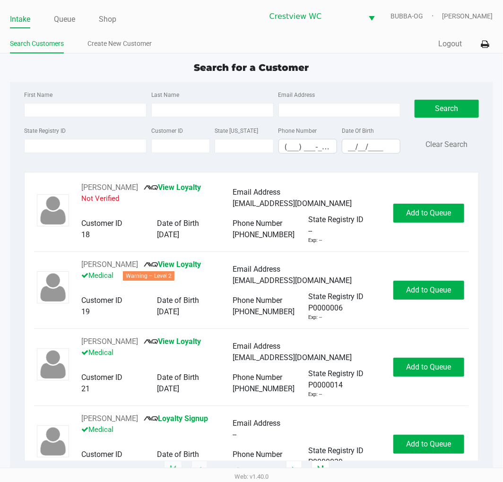
click at [340, 54] on app-point-of-sale "Intake Queue Shop Crestview WC BUBBA-OG Lewis Schilling Search Customers Create…" at bounding box center [251, 235] width 503 height 471
click at [55, 131] on label "State Registry ID" at bounding box center [45, 131] width 42 height 9
click at [55, 139] on input "State Registry ID" at bounding box center [85, 146] width 122 height 14
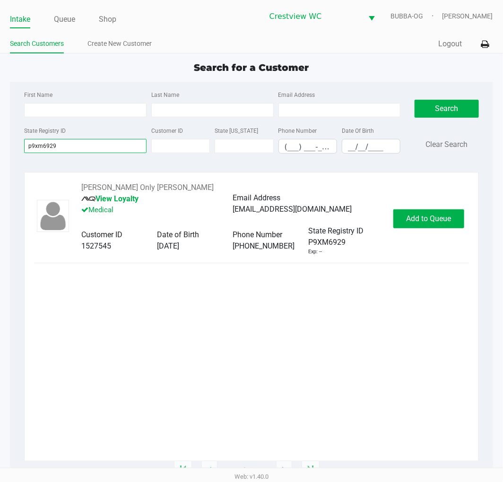
type input "p9xm6929"
click at [387, 214] on div "DENNIS Sativa Only EGGLESTON View Loyalty Medical Email Address deggy066@gmail.…" at bounding box center [232, 219] width 321 height 74
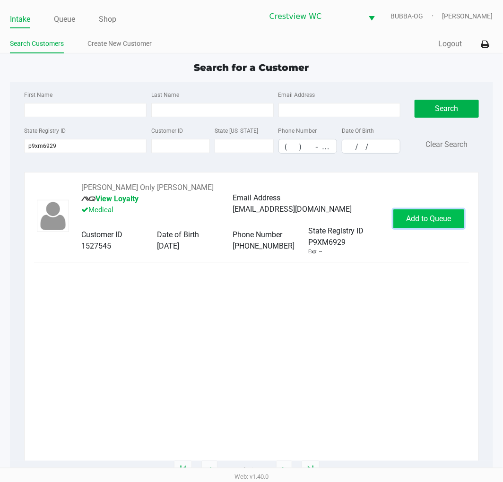
click at [407, 217] on span "Add to Queue" at bounding box center [428, 218] width 45 height 9
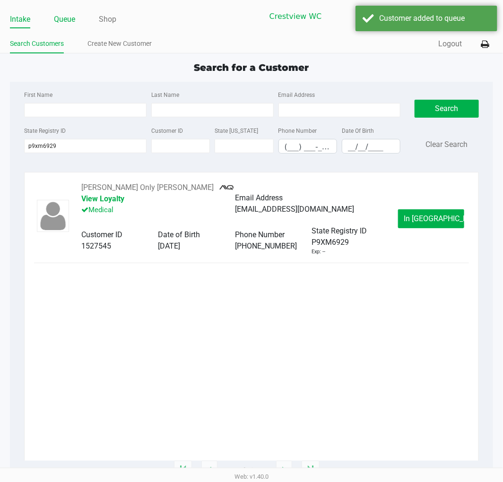
click at [64, 14] on link "Queue" at bounding box center [64, 19] width 21 height 13
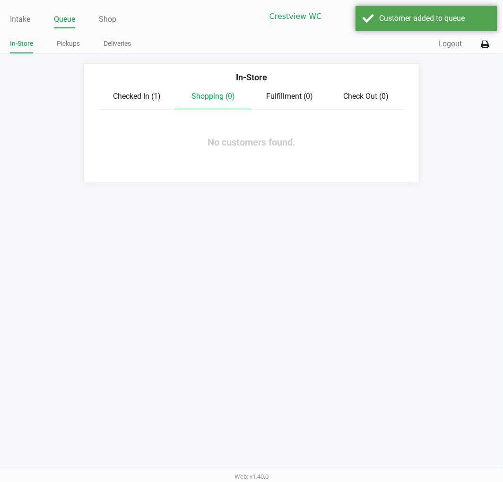
click at [112, 71] on div "In-Store" at bounding box center [251, 81] width 320 height 20
click at [121, 86] on div "In-Store" at bounding box center [251, 81] width 320 height 20
click at [134, 103] on div "Checked In (1) Shopping (0) Fulfillment (0) Check Out (0)" at bounding box center [251, 100] width 306 height 19
click at [138, 96] on span "Checked In (1)" at bounding box center [137, 96] width 48 height 9
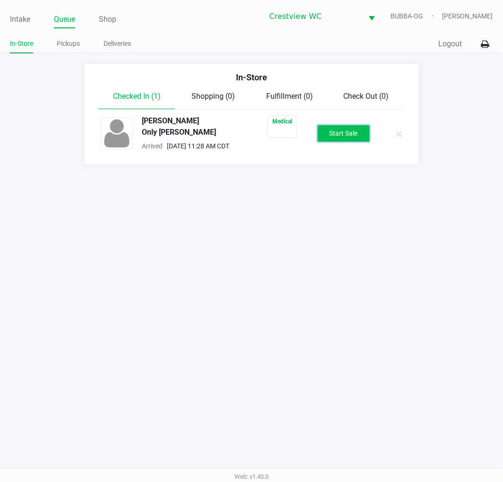
click at [345, 137] on button "Start Sale" at bounding box center [344, 133] width 52 height 17
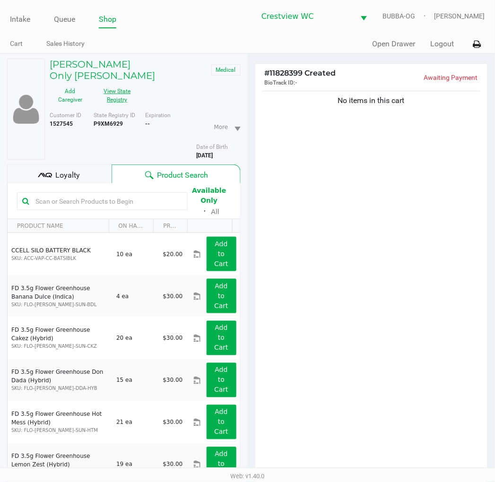
click at [101, 86] on button "View State Registry" at bounding box center [114, 96] width 47 height 24
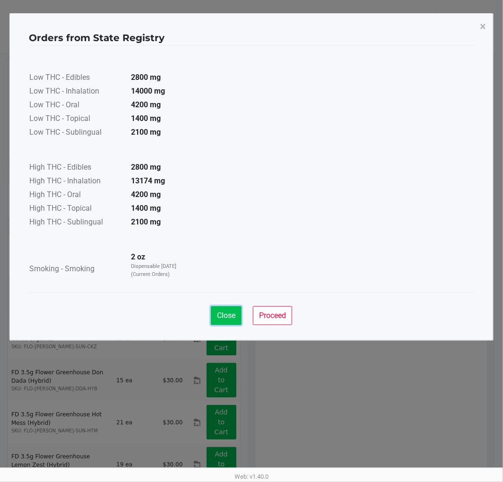
click at [230, 314] on span "Close" at bounding box center [226, 315] width 18 height 9
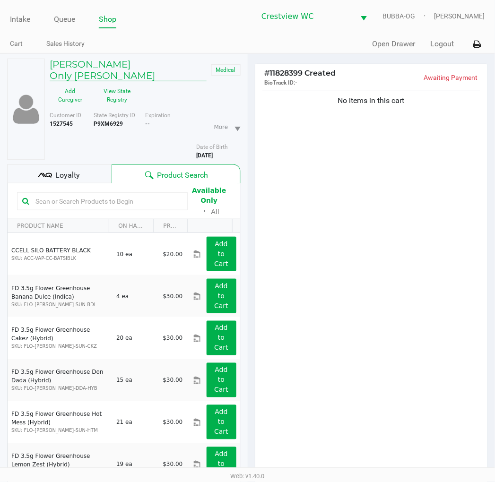
click at [172, 65] on h5 "DENNIS Sativa Only EGGLESTON" at bounding box center [128, 70] width 157 height 23
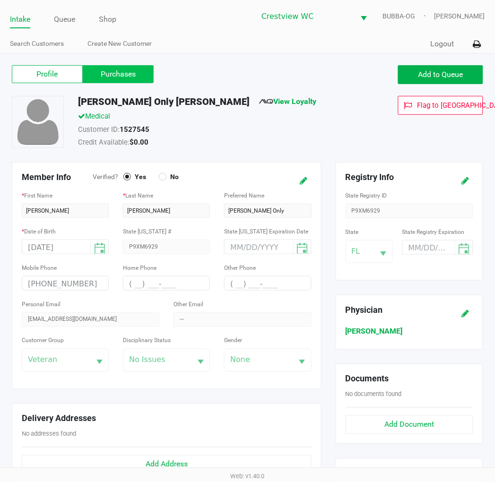
click at [130, 74] on label "Purchases" at bounding box center [118, 74] width 71 height 18
click at [0, 0] on 1 "Purchases" at bounding box center [0, 0] width 0 height 0
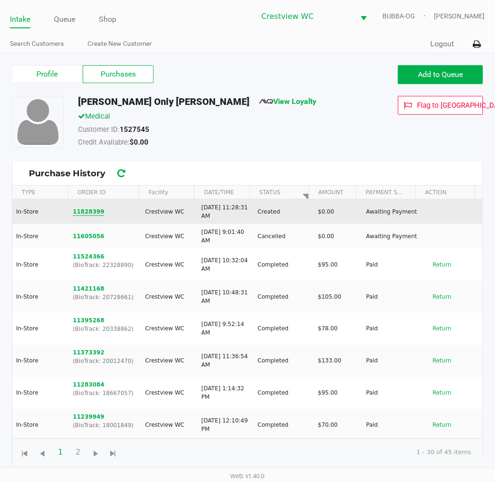
click at [86, 213] on button "11828399" at bounding box center [89, 211] width 32 height 9
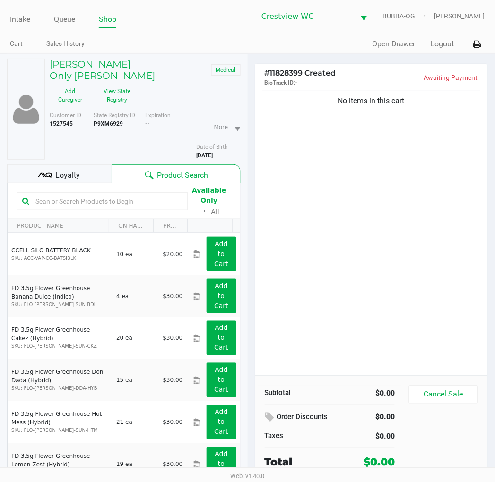
click at [372, 304] on div "No items in this cart" at bounding box center [371, 232] width 232 height 287
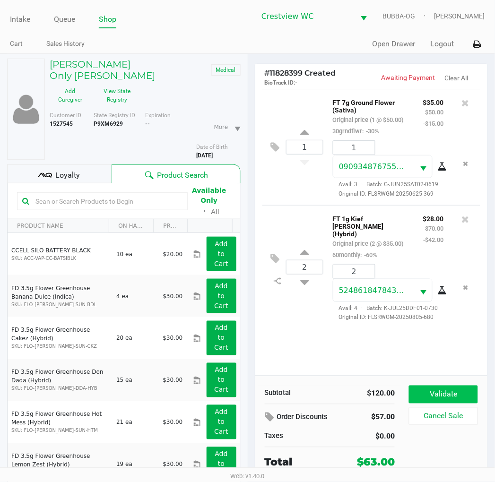
click at [452, 388] on button "Validate" at bounding box center [443, 395] width 69 height 18
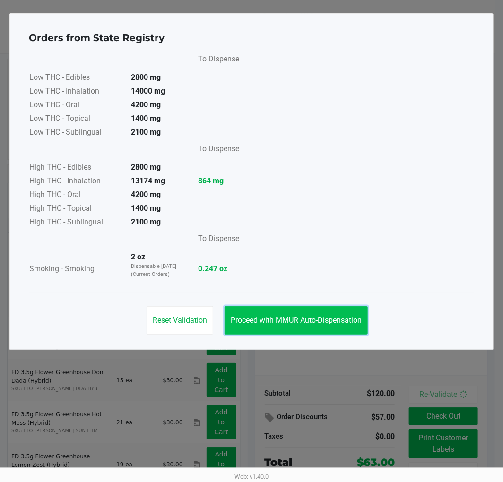
click at [337, 320] on span "Proceed with MMUR Auto-Dispensation" at bounding box center [296, 320] width 131 height 9
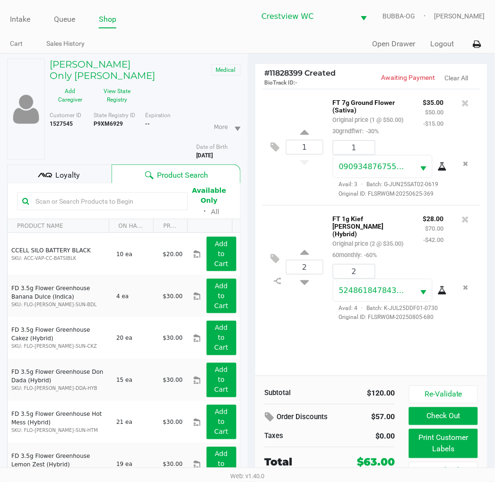
click at [451, 449] on button "Print Customer Labels" at bounding box center [443, 443] width 69 height 29
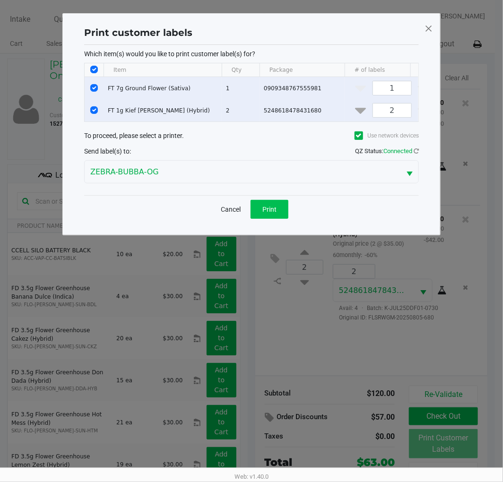
click at [285, 218] on button "Print" at bounding box center [269, 209] width 38 height 19
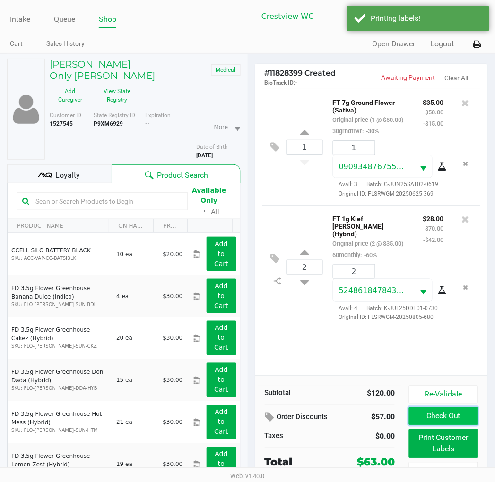
click at [451, 418] on button "Check Out" at bounding box center [443, 416] width 69 height 18
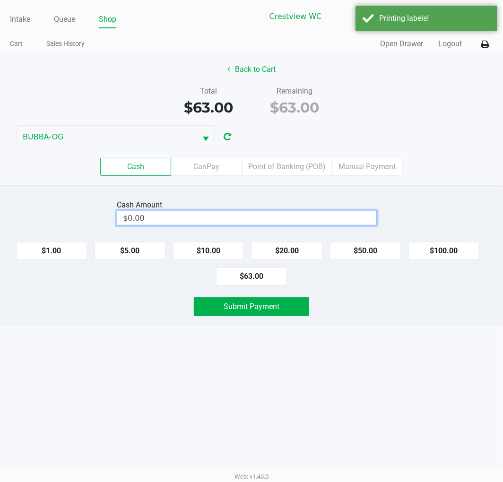
click at [303, 220] on input "$0.00" at bounding box center [246, 218] width 259 height 14
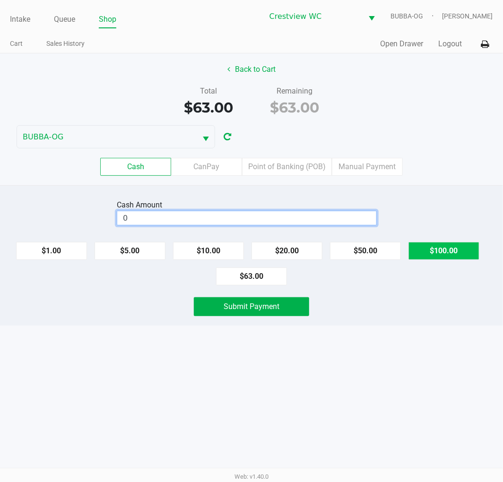
click at [448, 258] on button "$100.00" at bounding box center [443, 251] width 71 height 18
type input "$100.00"
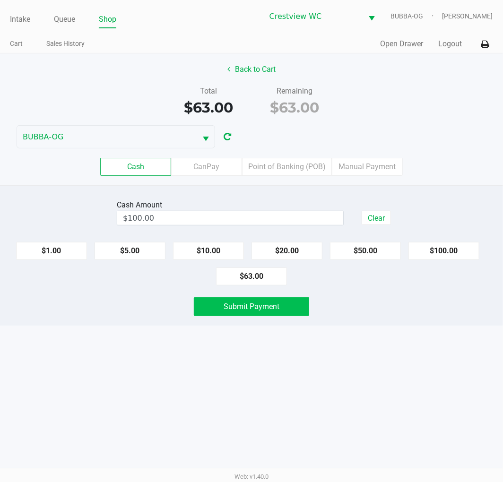
click at [293, 316] on button "Submit Payment" at bounding box center [251, 306] width 115 height 19
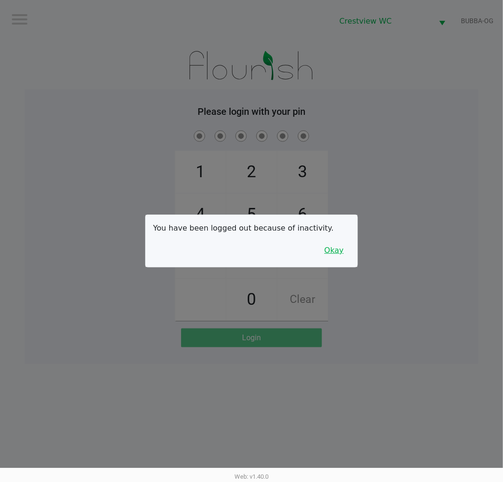
click at [334, 255] on button "Okay" at bounding box center [334, 250] width 32 height 18
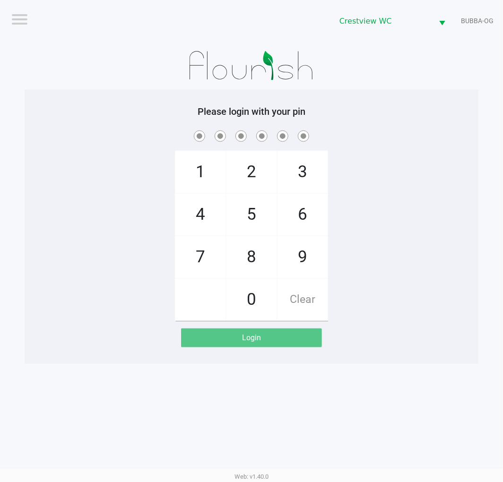
click at [473, 218] on div "1 4 7 2 5 8 0 3 6 9 Clear" at bounding box center [252, 225] width 454 height 192
checkbox input "true"
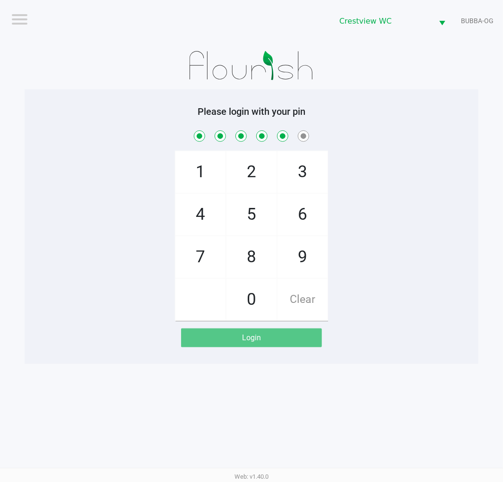
checkbox input "true"
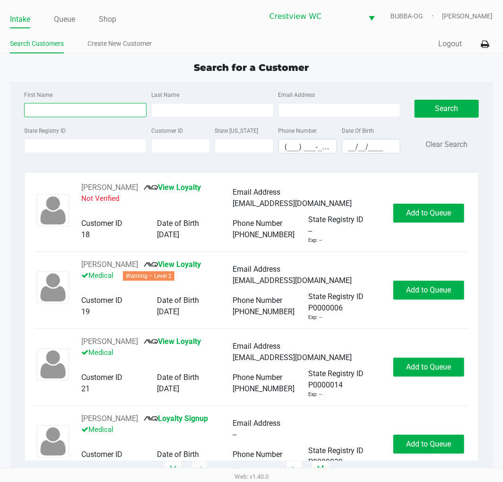
click at [49, 106] on input "First Name" at bounding box center [85, 110] width 122 height 14
type input "dawn"
type input "squi"
drag, startPoint x: 311, startPoint y: 251, endPoint x: 230, endPoint y: 260, distance: 81.3
click at [145, 48] on link "Create New Customer" at bounding box center [119, 44] width 64 height 12
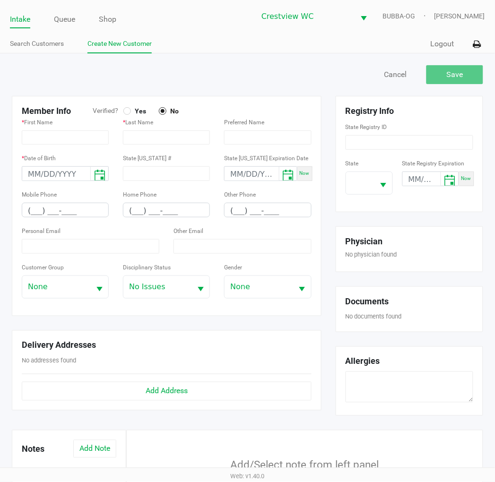
click at [131, 107] on span "Yes" at bounding box center [138, 111] width 15 height 9
type input "P5EX7081"
click at [387, 171] on div "State" at bounding box center [368, 175] width 47 height 37
click at [384, 180] on span "Select" at bounding box center [384, 186] width 12 height 12
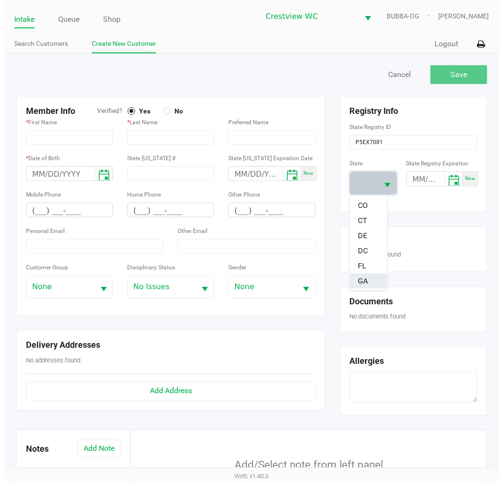
scroll to position [105, 0]
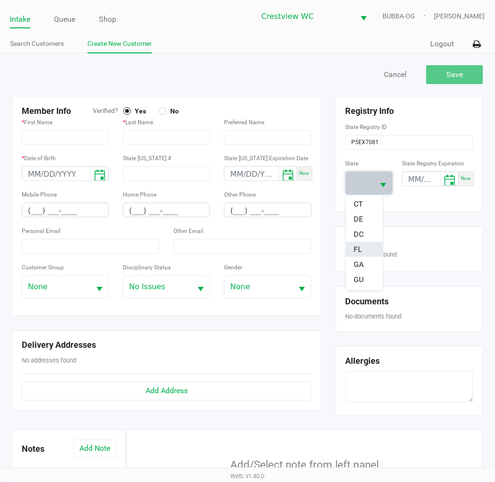
click at [359, 253] on span "FL" at bounding box center [357, 249] width 9 height 11
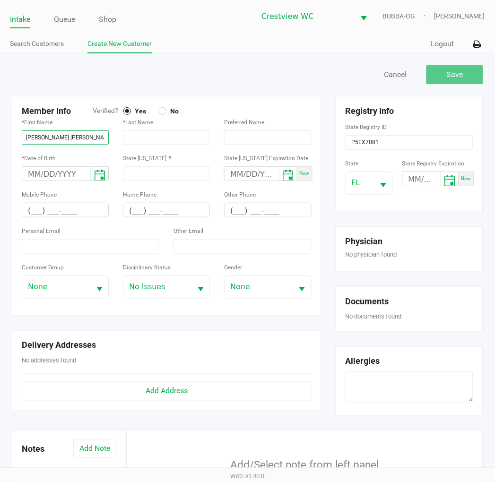
type input "DAWN MARIE"
type input "SQUIRES"
click at [60, 180] on input "month/day/year" at bounding box center [56, 174] width 68 height 15
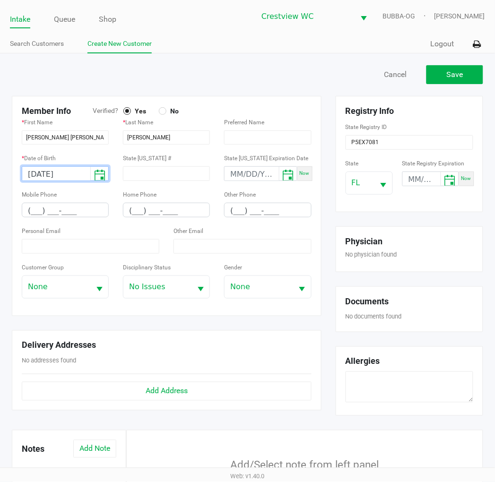
type input "08/12/1965"
click at [34, 208] on input "(___) ___-____" at bounding box center [65, 210] width 86 height 15
type input "(912) 257-6446"
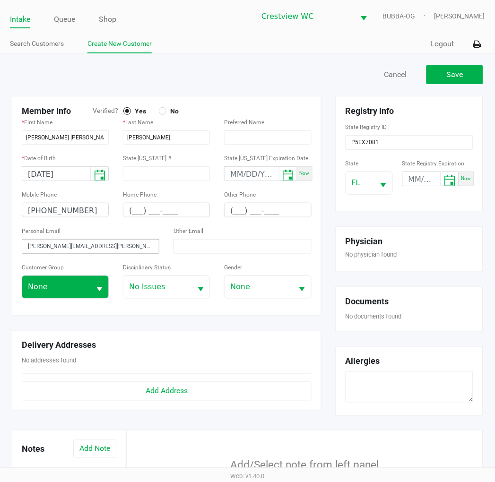
type input "squires.dawn@yahoo.com"
click at [53, 284] on span "None" at bounding box center [56, 286] width 57 height 11
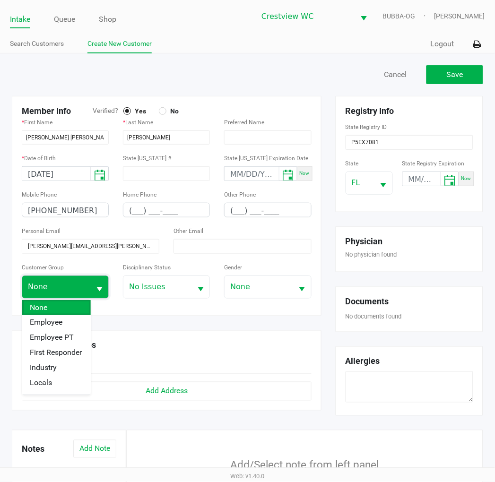
click at [67, 284] on span "None" at bounding box center [56, 286] width 57 height 11
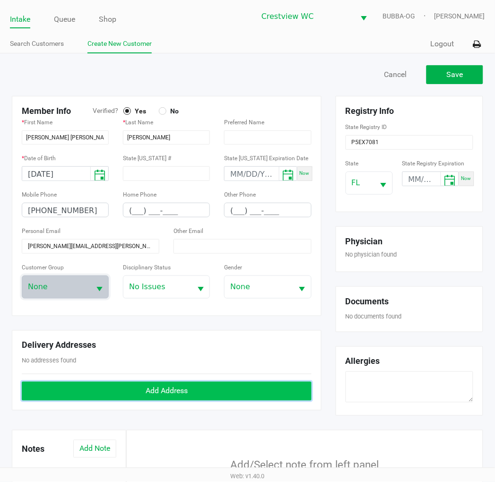
click at [199, 399] on button "Add Address" at bounding box center [167, 391] width 290 height 19
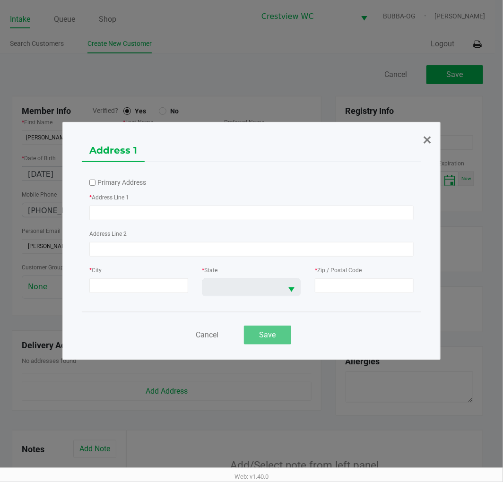
click at [134, 178] on label "Primary Address" at bounding box center [121, 183] width 49 height 10
click at [95, 180] on input "Primary Address" at bounding box center [92, 183] width 6 height 6
checkbox input "true"
type input "4611 JAYHAWK DR"
type input "CRESTVIEW"
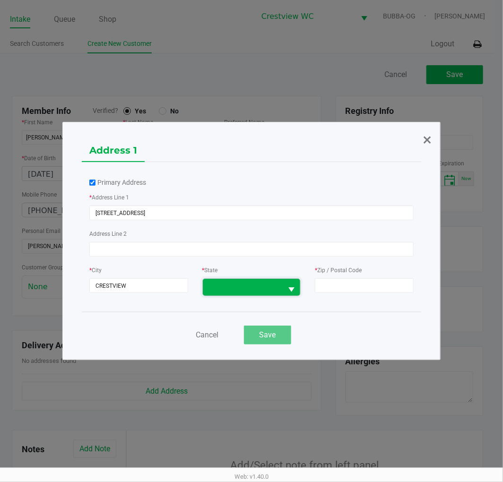
click at [206, 283] on span at bounding box center [243, 287] width 80 height 17
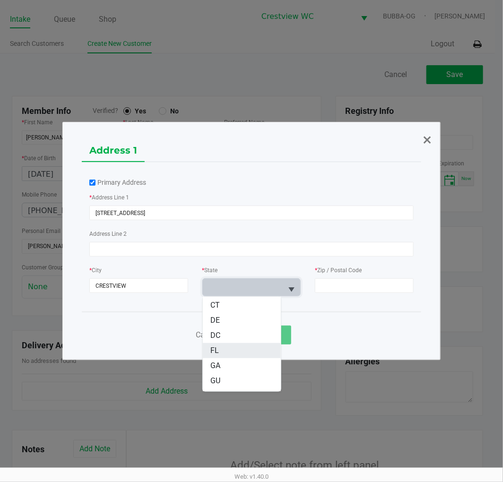
click at [234, 353] on li "FL" at bounding box center [242, 350] width 78 height 15
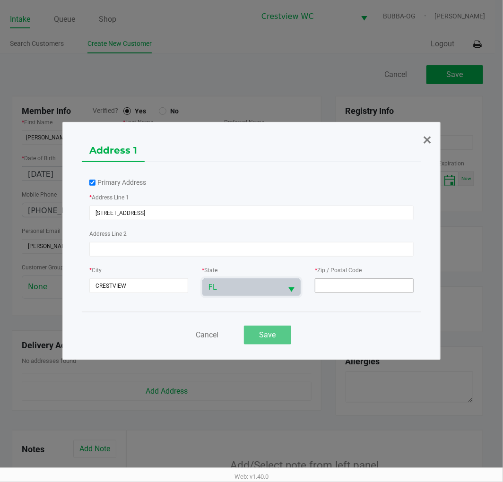
click at [360, 284] on input at bounding box center [364, 285] width 99 height 15
type input "32539"
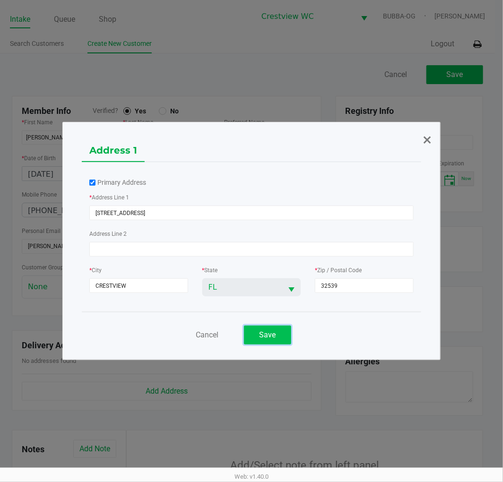
click at [285, 342] on button "Save" at bounding box center [267, 335] width 47 height 19
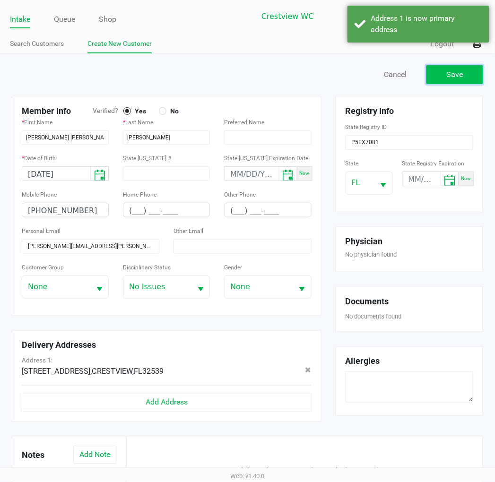
click at [466, 76] on button "Save" at bounding box center [454, 74] width 57 height 19
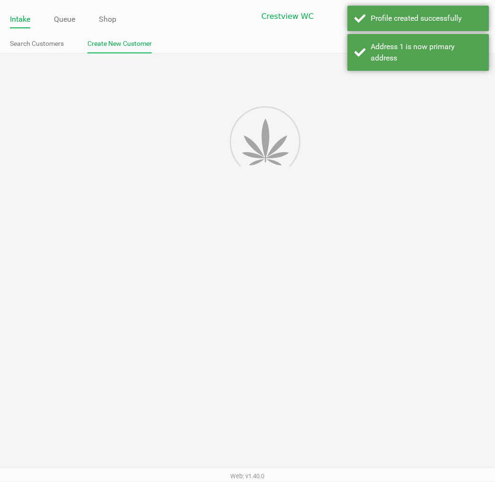
type input "---"
type input "( __) ___-____"
type input "---"
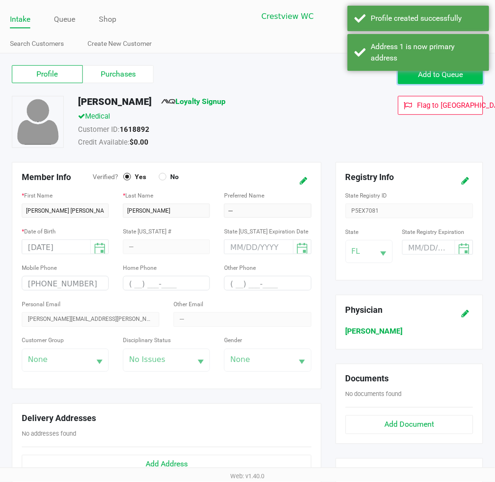
click at [411, 78] on button "Add to Queue" at bounding box center [440, 74] width 85 height 19
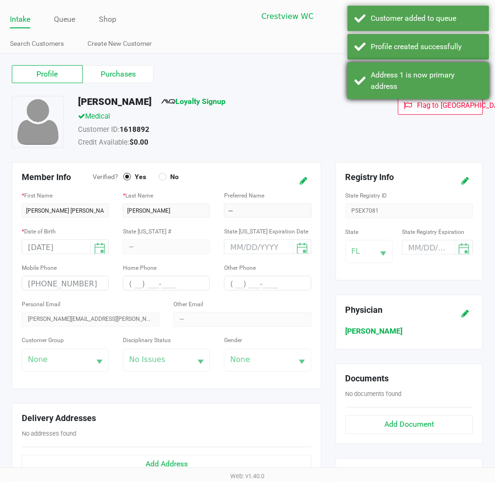
click at [421, 68] on div "Address 1 is now primary address" at bounding box center [418, 80] width 142 height 37
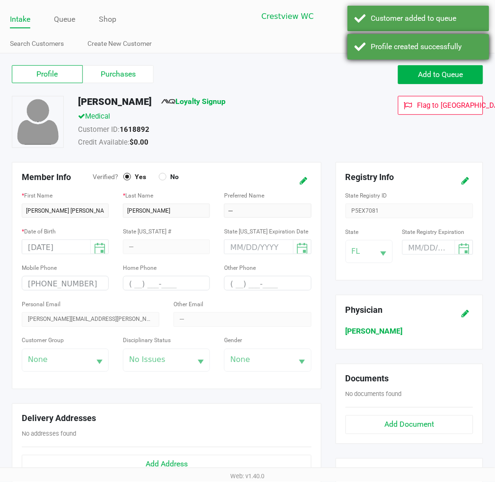
click at [436, 43] on div "Profile created successfully" at bounding box center [426, 46] width 111 height 11
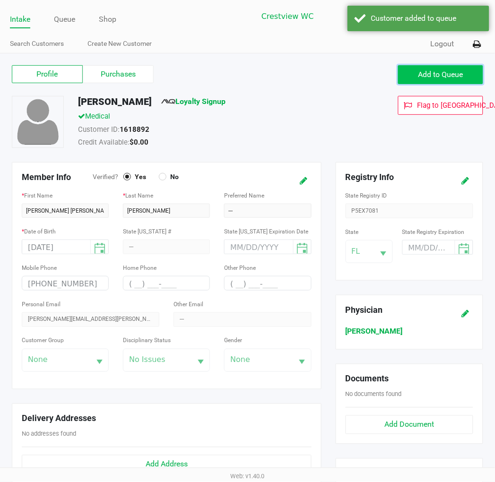
click at [446, 73] on span "Add to Queue" at bounding box center [440, 74] width 45 height 9
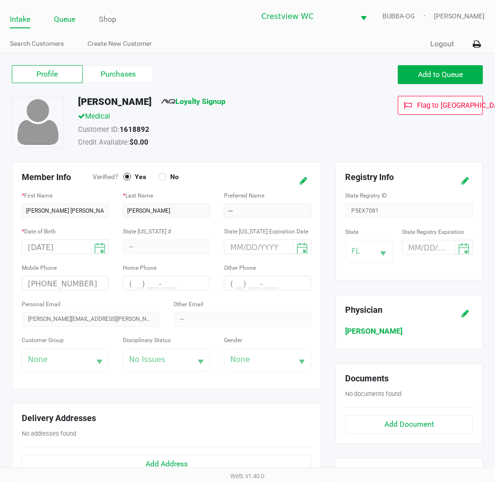
click at [64, 20] on link "Queue" at bounding box center [64, 19] width 21 height 13
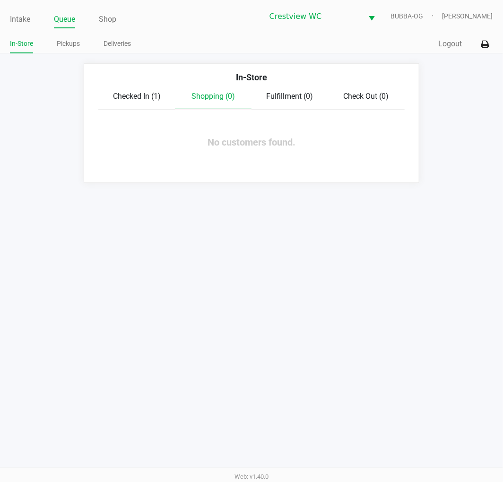
click at [149, 104] on div "Checked In (1) Shopping (0) Fulfillment (0) Check Out (0)" at bounding box center [251, 100] width 306 height 19
click at [155, 101] on span "Checked In (1)" at bounding box center [137, 96] width 48 height 9
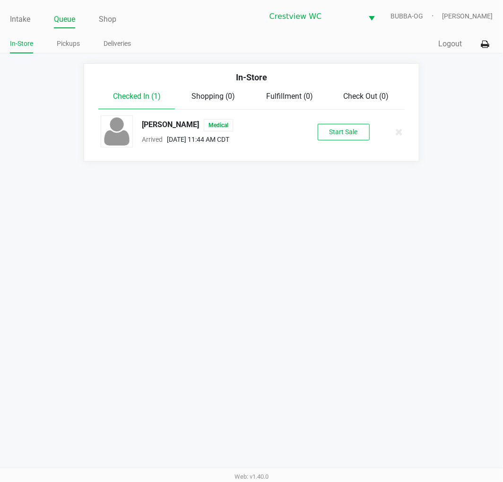
click at [316, 129] on div "Start Sale" at bounding box center [343, 132] width 79 height 17
click at [331, 129] on button "Start Sale" at bounding box center [344, 132] width 52 height 17
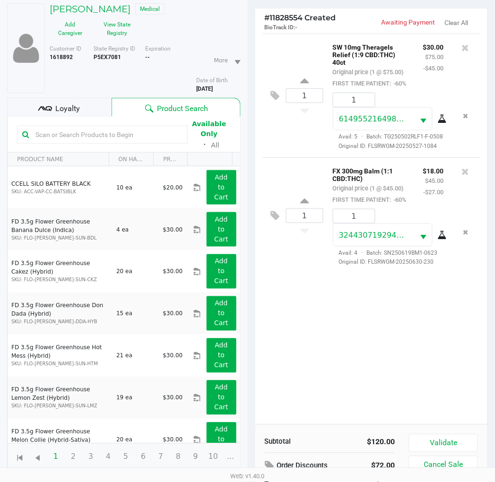
scroll to position [103, 0]
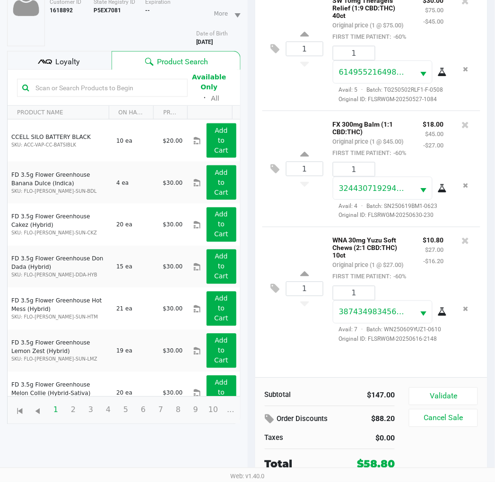
drag, startPoint x: 375, startPoint y: 400, endPoint x: 393, endPoint y: 399, distance: 18.5
click at [397, 400] on div "$147.00" at bounding box center [366, 395] width 72 height 11
click at [389, 399] on div "$147.00" at bounding box center [366, 395] width 58 height 11
drag, startPoint x: 372, startPoint y: 394, endPoint x: 396, endPoint y: 397, distance: 23.5
click at [396, 398] on div "$147.00" at bounding box center [366, 395] width 72 height 11
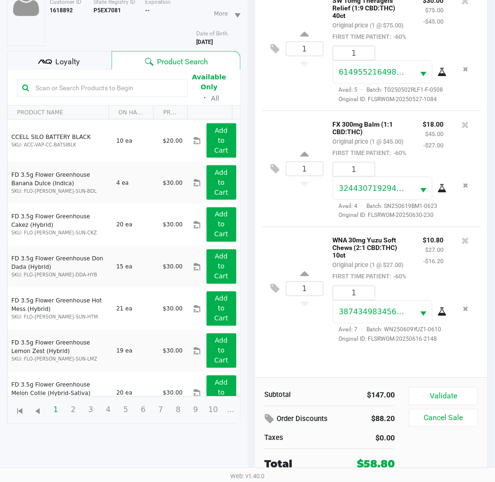
click at [390, 397] on div "$147.00" at bounding box center [366, 395] width 58 height 11
drag, startPoint x: 364, startPoint y: 396, endPoint x: 394, endPoint y: 398, distance: 29.4
click at [394, 398] on div "$147.00" at bounding box center [366, 395] width 58 height 11
drag, startPoint x: 366, startPoint y: 398, endPoint x: 400, endPoint y: 395, distance: 34.2
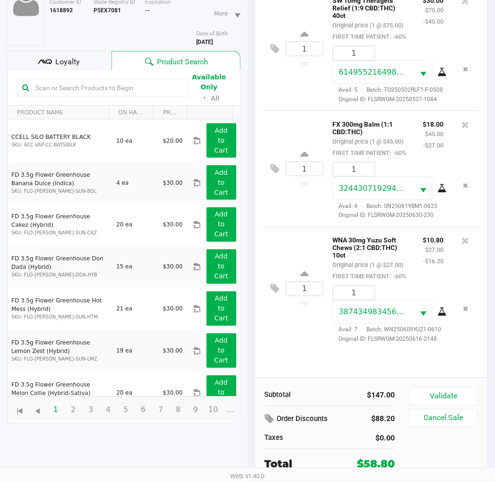
click at [400, 395] on div "$147.00" at bounding box center [366, 395] width 72 height 11
click at [399, 394] on div "$147.00" at bounding box center [366, 395] width 72 height 11
drag, startPoint x: 398, startPoint y: 394, endPoint x: 359, endPoint y: 397, distance: 38.9
click at [359, 397] on div "$147.00" at bounding box center [366, 395] width 72 height 11
click at [359, 397] on div "$147.00" at bounding box center [366, 395] width 58 height 11
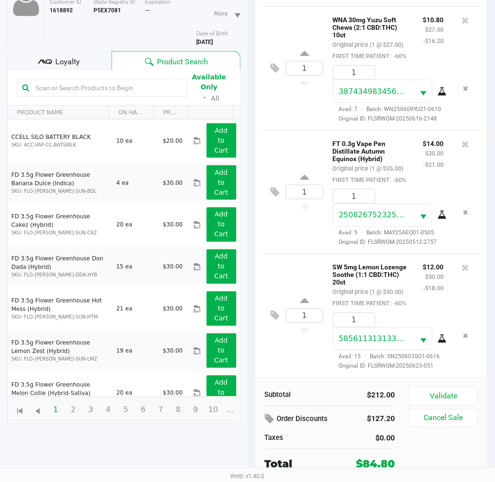
scroll to position [370, 0]
click at [445, 390] on button "Validate" at bounding box center [443, 396] width 69 height 18
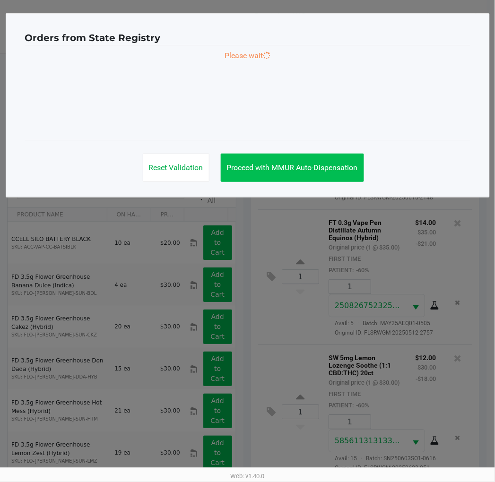
scroll to position [385, 0]
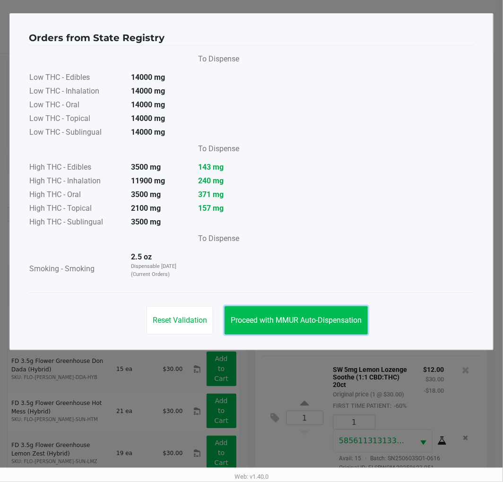
click at [334, 312] on button "Proceed with MMUR Auto-Dispensation" at bounding box center [295, 320] width 143 height 28
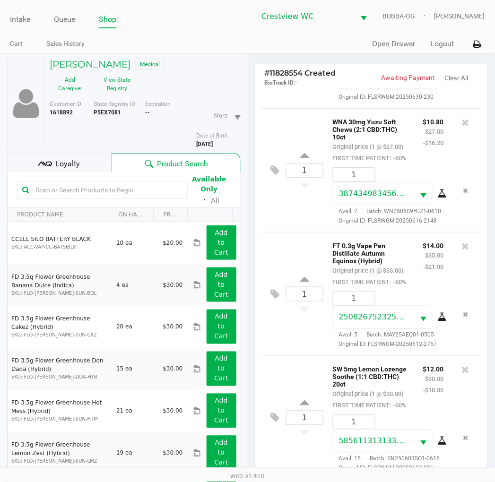
scroll to position [112, 0]
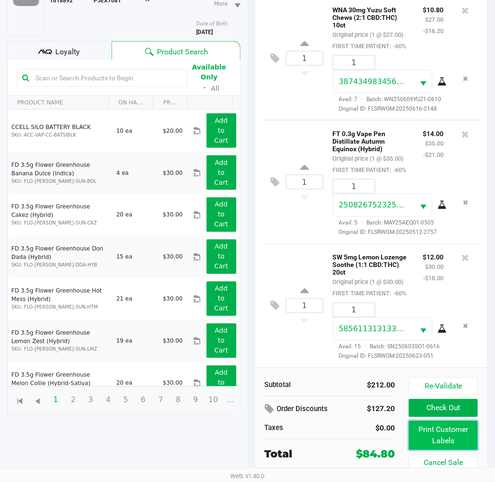
click at [430, 431] on button "Print Customer Labels" at bounding box center [443, 435] width 69 height 29
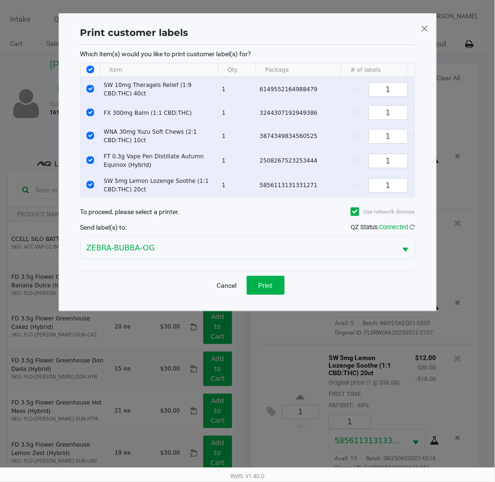
scroll to position [0, 0]
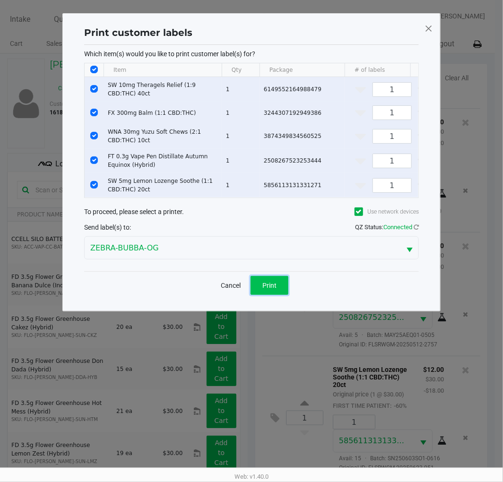
click at [269, 289] on span "Print" at bounding box center [269, 286] width 14 height 8
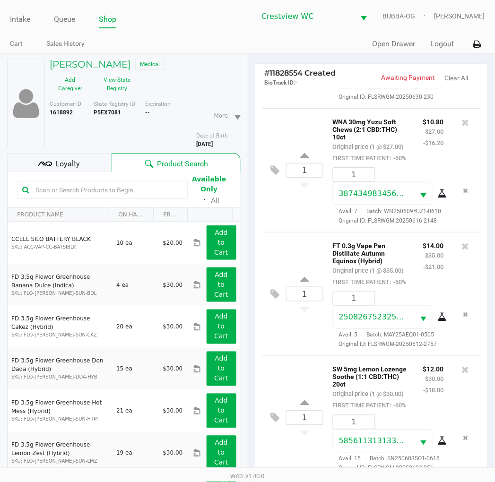
scroll to position [112, 0]
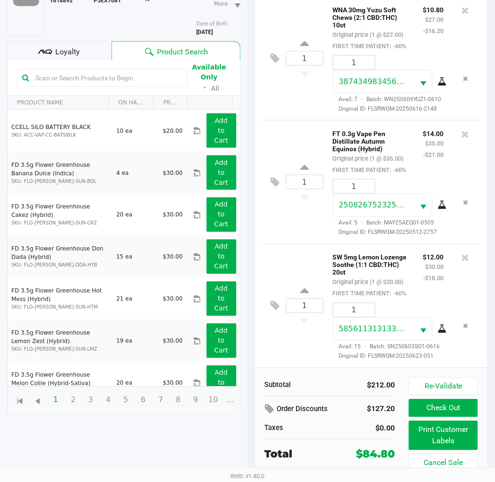
click at [449, 404] on button "Check Out" at bounding box center [443, 408] width 69 height 18
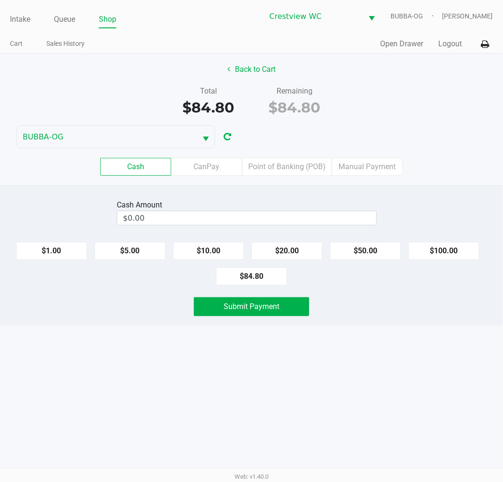
click at [297, 176] on label "Point of Banking (POB)" at bounding box center [287, 167] width 90 height 18
click at [0, 0] on 7 "Point of Banking (POB)" at bounding box center [0, 0] width 0 height 0
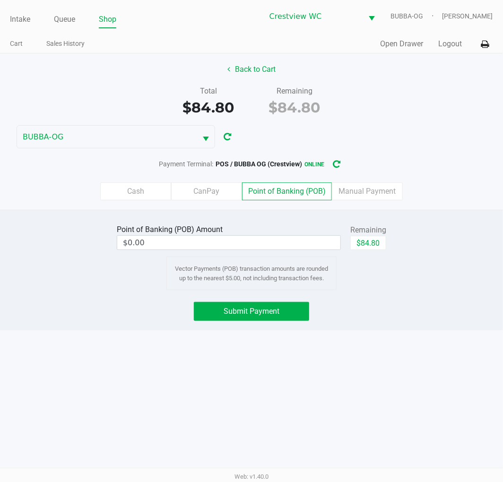
click at [260, 71] on button "Back to Cart" at bounding box center [251, 69] width 60 height 18
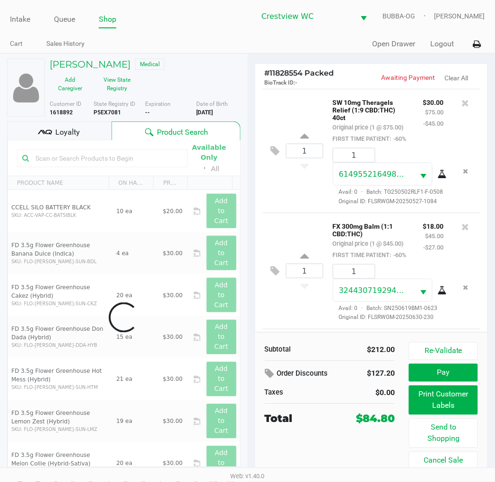
click at [79, 124] on div "Loyalty" at bounding box center [59, 130] width 104 height 19
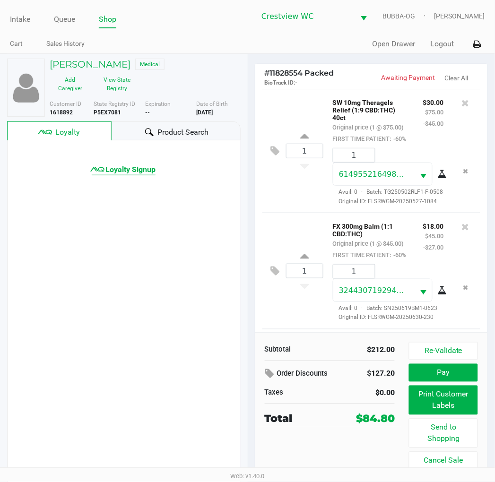
click at [138, 170] on span "Loyalty Signup" at bounding box center [130, 169] width 50 height 11
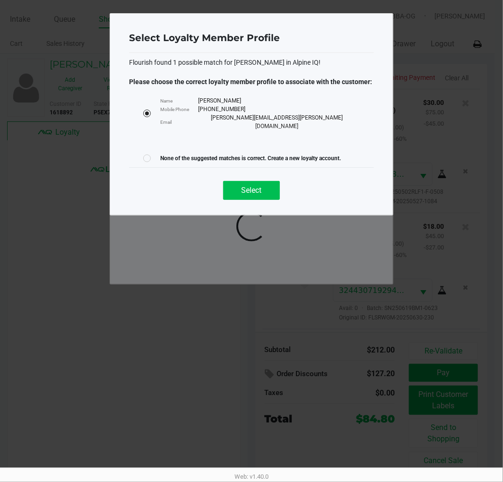
click at [243, 181] on button "Select" at bounding box center [251, 190] width 57 height 19
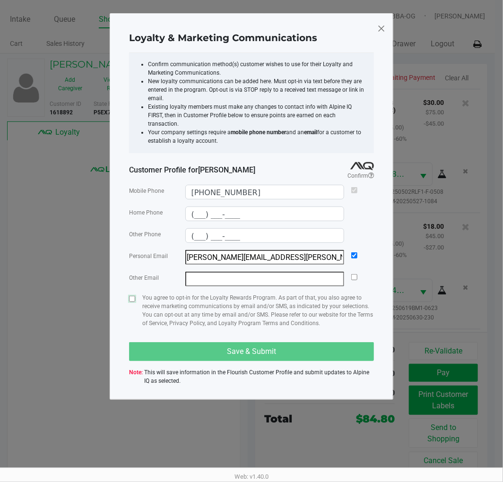
click at [132, 296] on input "checkbox" at bounding box center [132, 299] width 6 height 6
checkbox input "true"
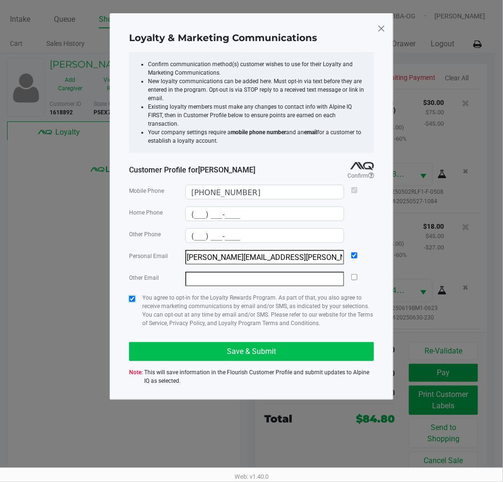
click at [190, 342] on button "Save & Submit" at bounding box center [251, 351] width 245 height 19
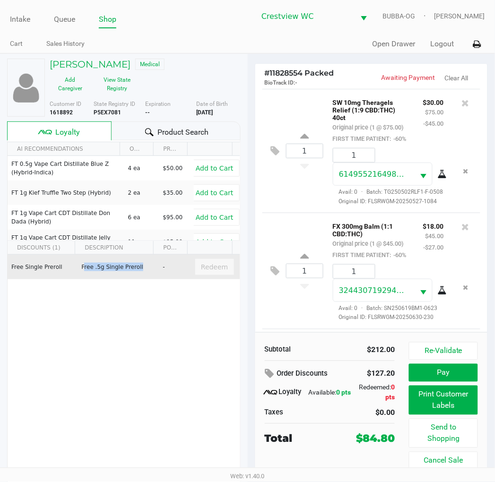
drag, startPoint x: 153, startPoint y: 262, endPoint x: 77, endPoint y: 267, distance: 75.8
click at [77, 267] on tr "Free Single Preroll Free .5g Single Preroll - Redeem" at bounding box center [124, 267] width 232 height 25
click at [79, 267] on td "Free .5g Single Preroll" at bounding box center [117, 267] width 81 height 25
click at [82, 267] on td "Free .5g Single Preroll" at bounding box center [117, 267] width 81 height 25
drag, startPoint x: 82, startPoint y: 267, endPoint x: 147, endPoint y: 272, distance: 65.9
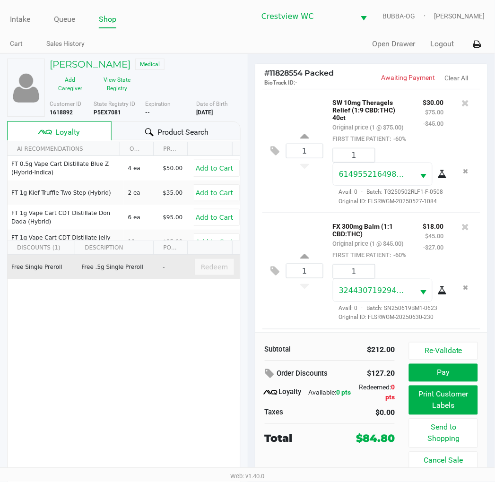
click at [144, 271] on td "Free .5g Single Preroll" at bounding box center [117, 267] width 81 height 25
click at [147, 272] on td "Free .5g Single Preroll" at bounding box center [117, 267] width 81 height 25
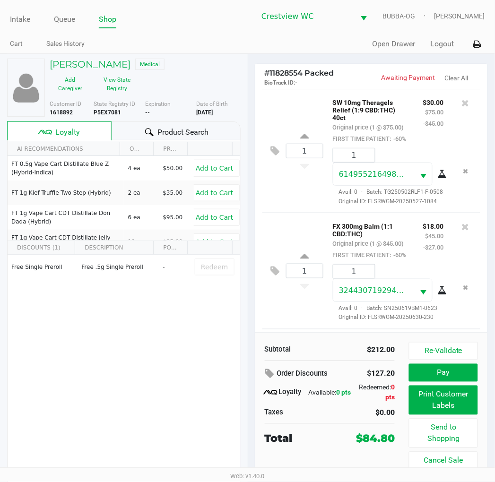
click at [150, 282] on div "Free Single Preroll Free .5g Single Preroll - Redeem" at bounding box center [124, 326] width 232 height 142
click at [443, 367] on button "Pay" at bounding box center [443, 373] width 69 height 18
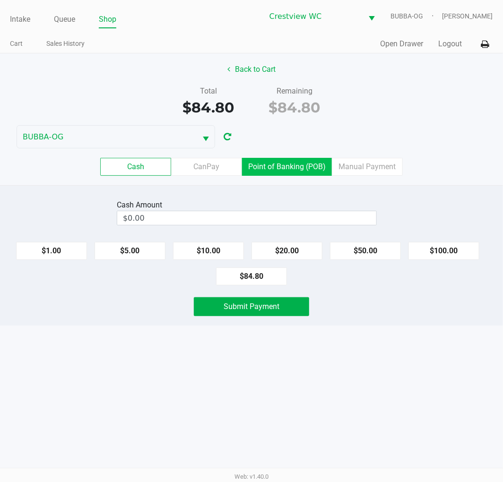
click at [317, 168] on label "Point of Banking (POB)" at bounding box center [287, 167] width 90 height 18
click at [0, 0] on 7 "Point of Banking (POB)" at bounding box center [0, 0] width 0 height 0
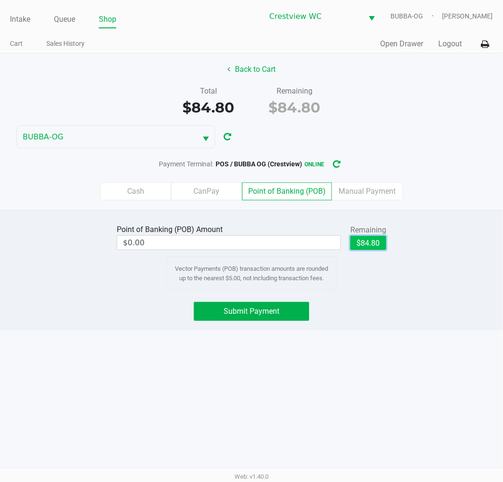
click at [373, 239] on button "$84.80" at bounding box center [368, 243] width 36 height 14
type input "$84.80"
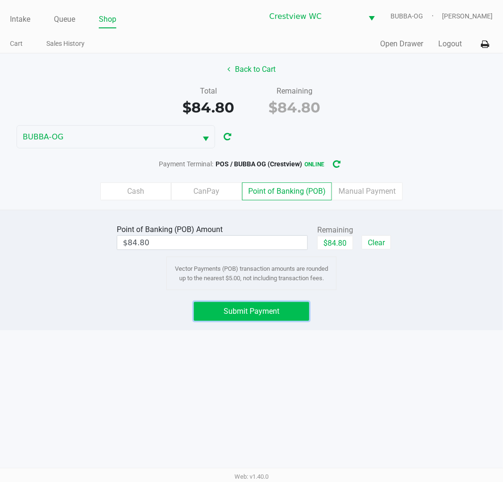
click at [271, 313] on span "Submit Payment" at bounding box center [252, 311] width 56 height 9
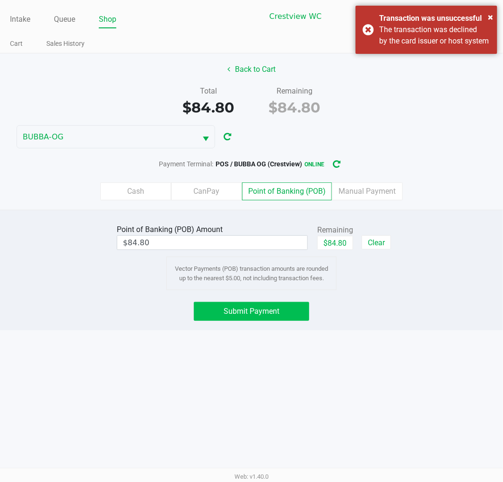
click at [268, 318] on button "Submit Payment" at bounding box center [251, 311] width 115 height 19
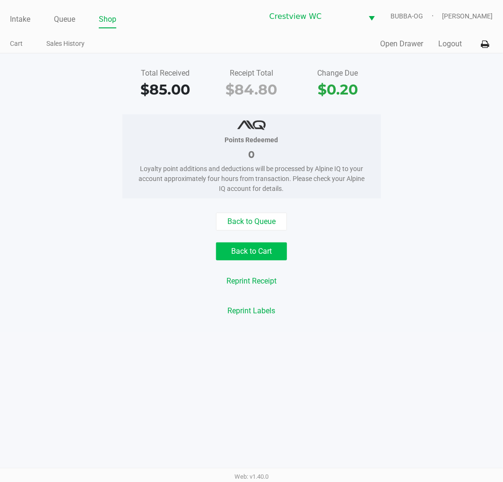
click at [235, 254] on button "Back to Cart" at bounding box center [251, 251] width 71 height 18
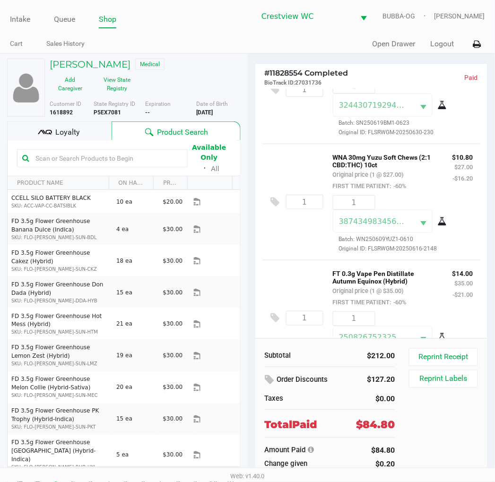
scroll to position [172, 0]
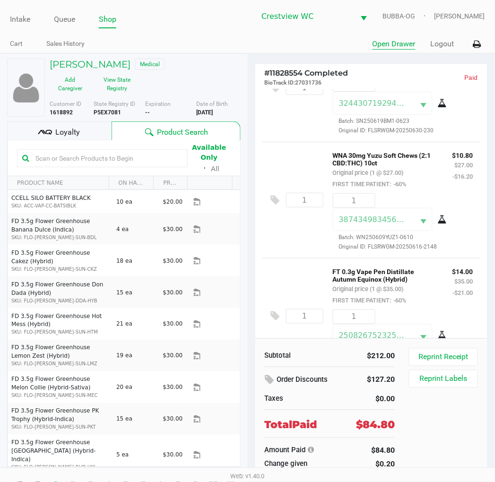
click at [388, 42] on button "Open Drawer" at bounding box center [393, 43] width 43 height 11
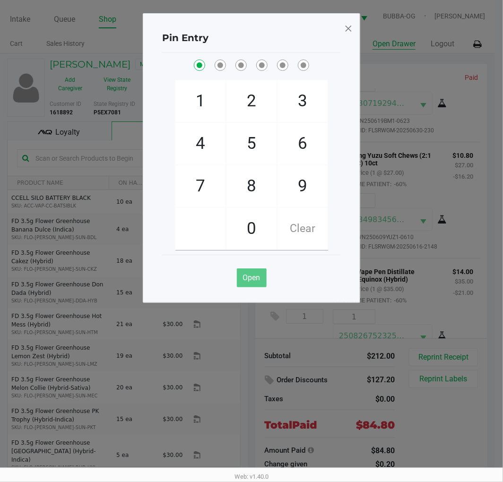
checkbox input "true"
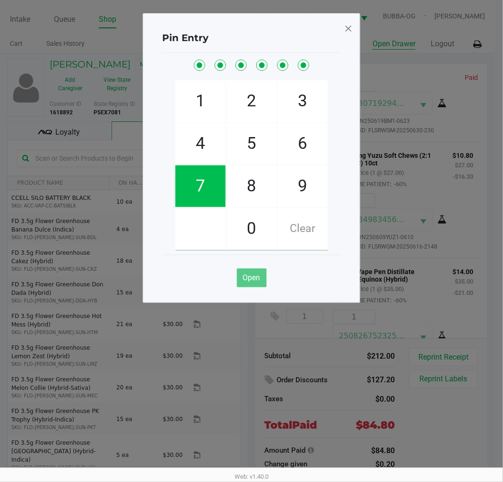
checkbox input "true"
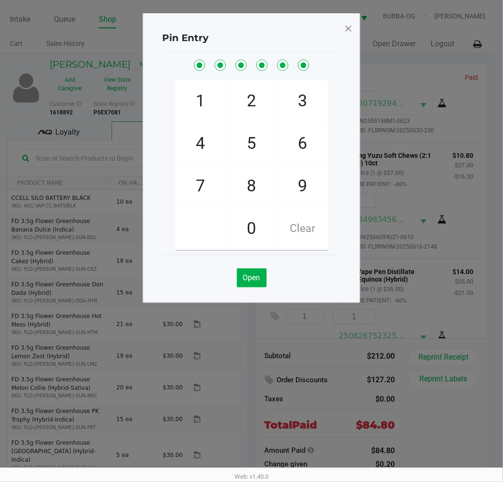
click at [346, 29] on span at bounding box center [348, 28] width 9 height 15
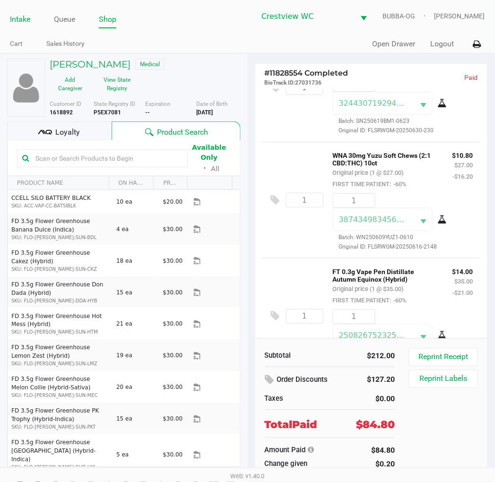
click at [26, 19] on link "Intake" at bounding box center [20, 19] width 20 height 13
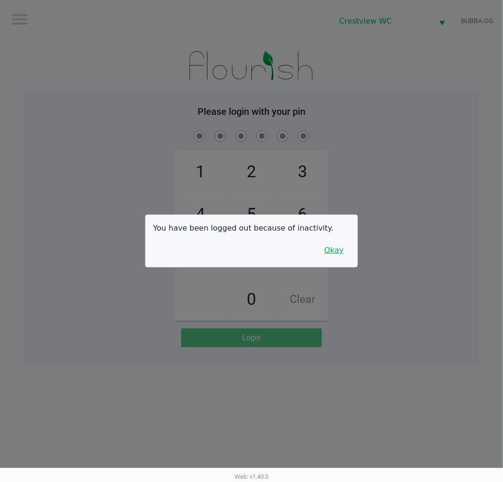
drag, startPoint x: 340, startPoint y: 245, endPoint x: 344, endPoint y: 237, distance: 8.7
click at [342, 244] on button "Okay" at bounding box center [334, 250] width 32 height 18
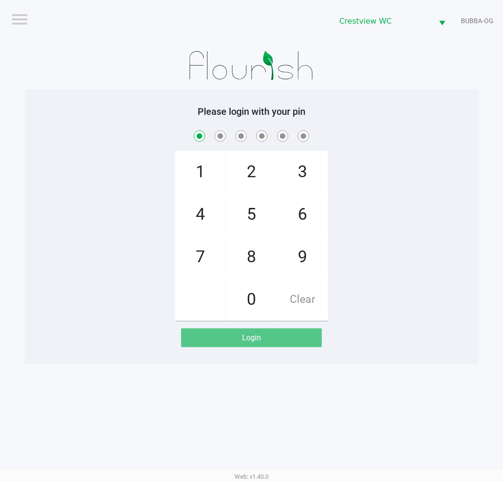
checkbox input "true"
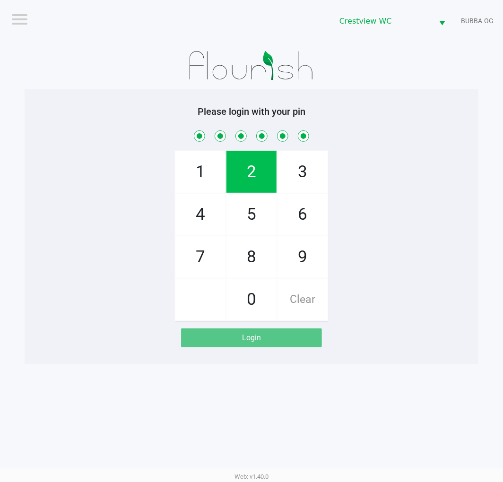
checkbox input "true"
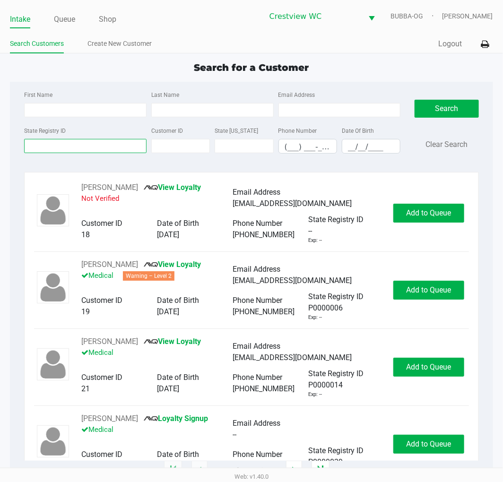
drag, startPoint x: 30, startPoint y: 144, endPoint x: 38, endPoint y: 144, distance: 8.0
click at [31, 144] on input "State Registry ID" at bounding box center [85, 146] width 122 height 14
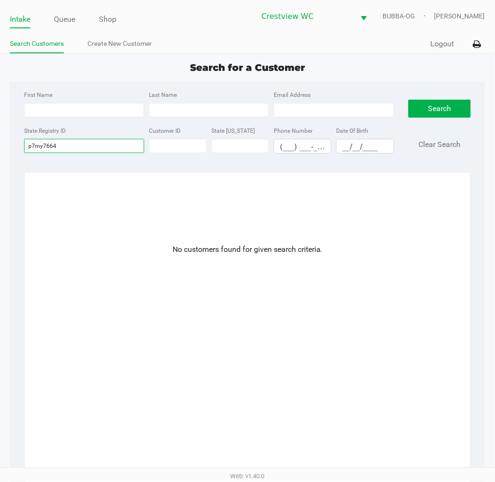
type input "p7my7664"
click at [60, 147] on input "p7my7664" at bounding box center [84, 146] width 120 height 14
click at [125, 43] on link "Create New Customer" at bounding box center [119, 44] width 64 height 12
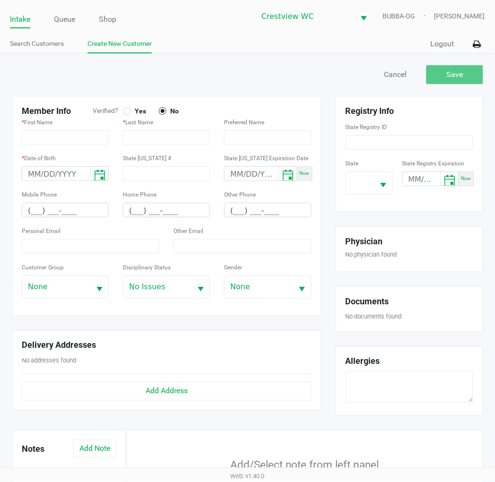
click at [135, 107] on span "Yes" at bounding box center [138, 111] width 15 height 9
click at [379, 175] on button "Select" at bounding box center [383, 183] width 18 height 22
type input "P7MY7664"
click at [356, 245] on span "FL" at bounding box center [357, 249] width 9 height 11
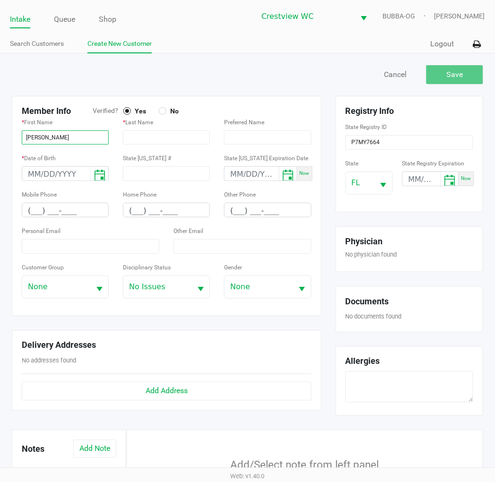
type input "PATRICK"
type input "BURRELL"
click at [73, 167] on input "month/day/year" at bounding box center [56, 174] width 68 height 15
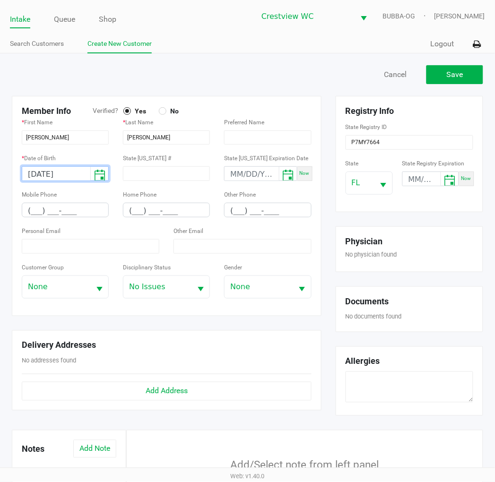
type input "05/05/1959"
click at [72, 213] on input "(___) ___-____" at bounding box center [65, 210] width 86 height 15
type input "(843) 324-7766"
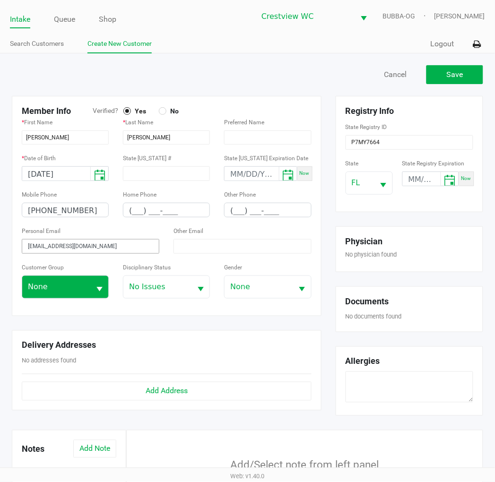
type input "seperately@gmail.com"
click at [83, 296] on span "None" at bounding box center [56, 287] width 68 height 22
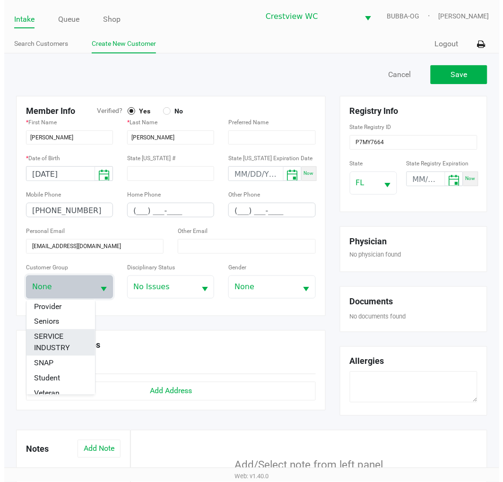
scroll to position [155, 0]
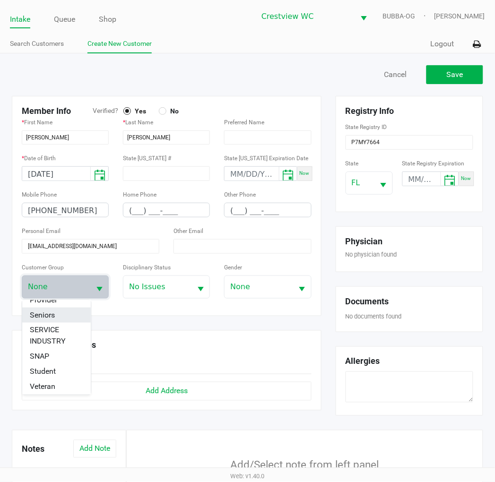
click at [38, 317] on span "Seniors" at bounding box center [42, 315] width 25 height 11
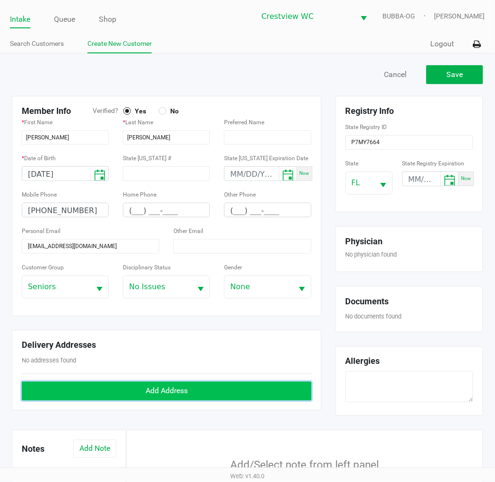
click at [176, 391] on span "Add Address" at bounding box center [167, 391] width 42 height 9
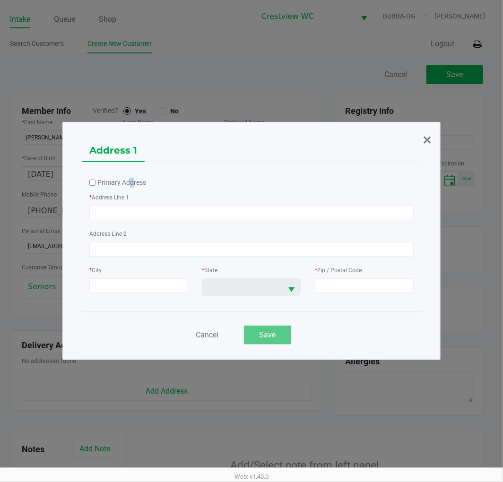
click at [129, 186] on label "Primary Address" at bounding box center [121, 183] width 49 height 10
type input "15047 US HWY 331 N"
click at [116, 186] on label "Primary Address" at bounding box center [121, 183] width 49 height 10
click at [95, 186] on input "Primary Address" at bounding box center [92, 183] width 6 height 6
checkbox input "true"
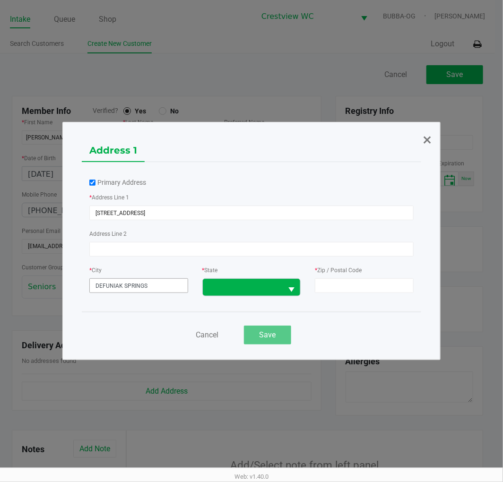
type input "DEFUNIAK SPRINGS"
click at [246, 295] on span at bounding box center [243, 287] width 80 height 17
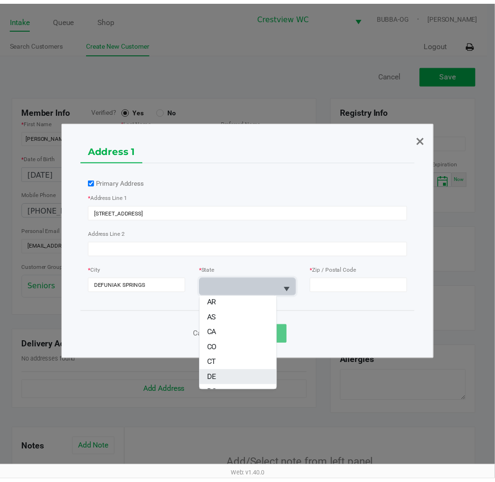
scroll to position [105, 0]
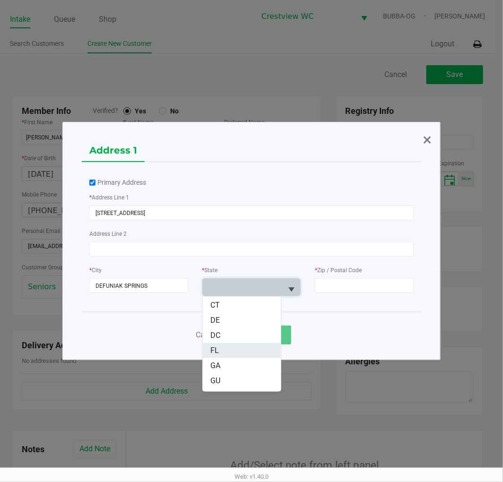
click at [233, 348] on li "FL" at bounding box center [242, 350] width 78 height 15
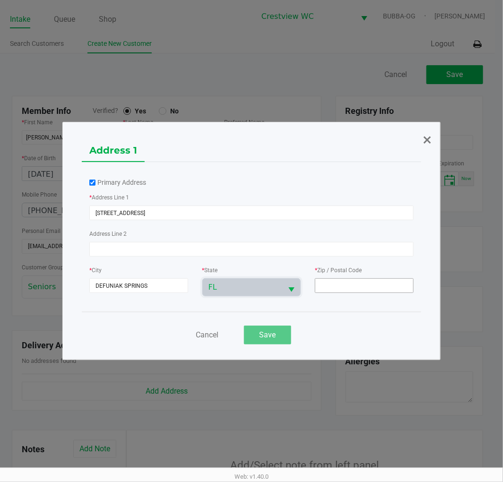
click at [381, 293] on div "* Zip / Postal Code" at bounding box center [364, 284] width 113 height 40
click at [381, 289] on input at bounding box center [364, 285] width 99 height 15
type input "32433"
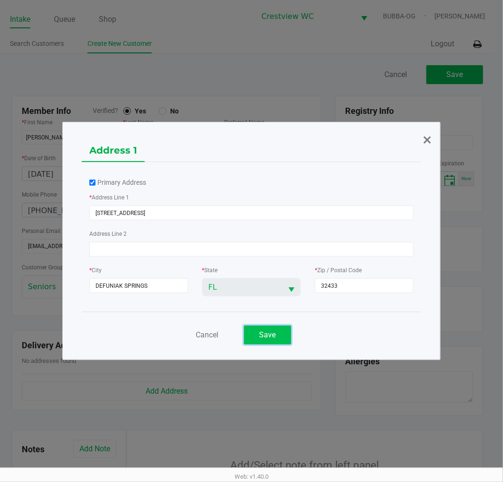
click at [276, 336] on button "Save" at bounding box center [267, 335] width 47 height 19
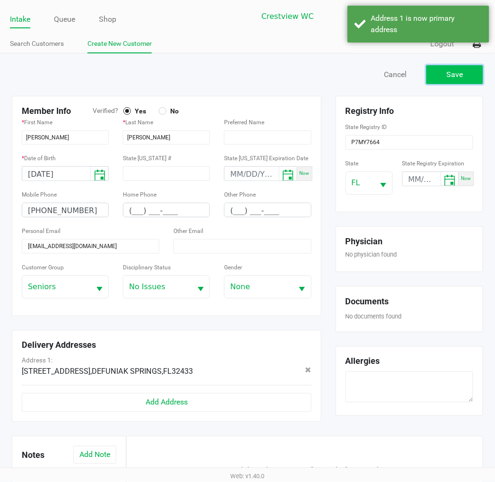
click at [471, 76] on button "Save" at bounding box center [454, 74] width 57 height 19
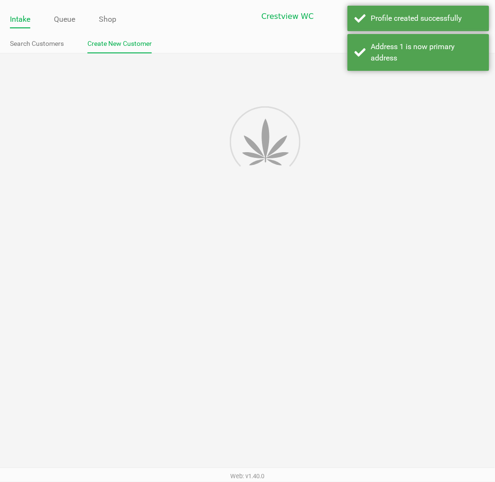
type input "---"
type input "( __) ___-____"
type input "---"
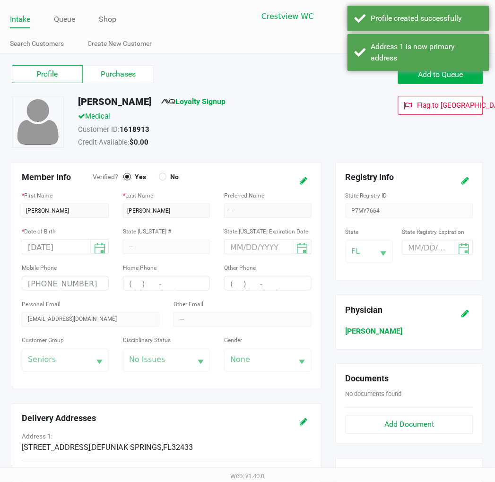
click at [465, 178] on icon at bounding box center [466, 181] width 8 height 7
click at [417, 253] on input "month/day/year" at bounding box center [422, 248] width 38 height 15
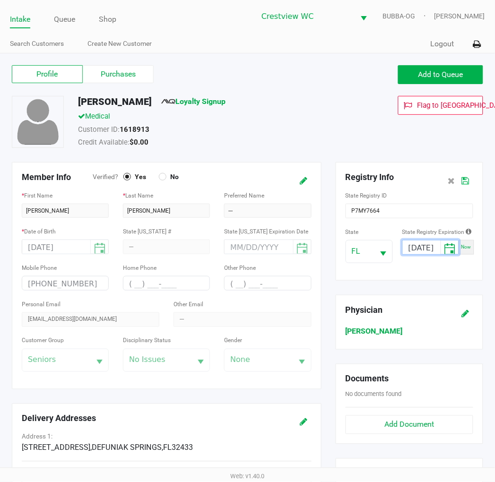
type input "07/17/2026"
click at [468, 181] on icon at bounding box center [466, 181] width 8 height 7
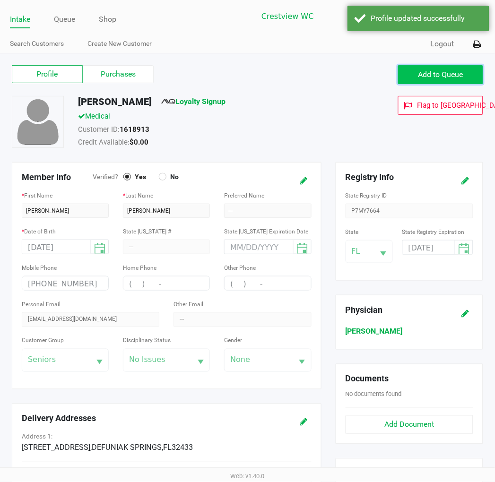
click at [465, 77] on button "Add to Queue" at bounding box center [440, 74] width 85 height 19
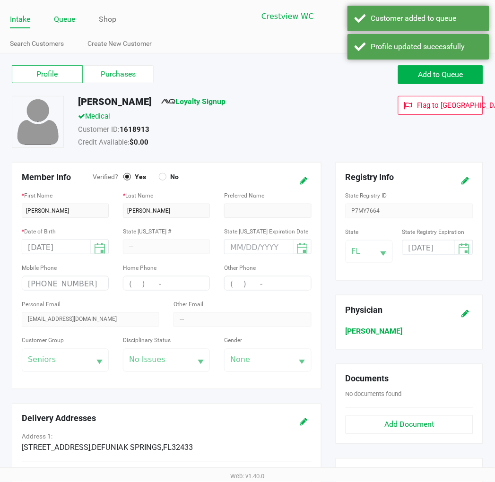
drag, startPoint x: 57, startPoint y: 15, endPoint x: 83, endPoint y: 27, distance: 29.0
click at [57, 15] on link "Queue" at bounding box center [64, 19] width 21 height 13
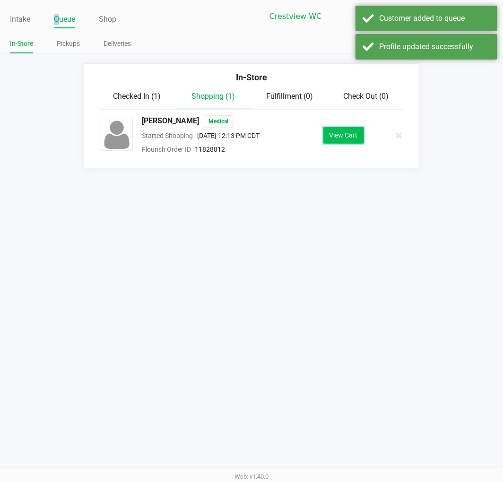
click at [332, 138] on button "View Cart" at bounding box center [343, 135] width 41 height 17
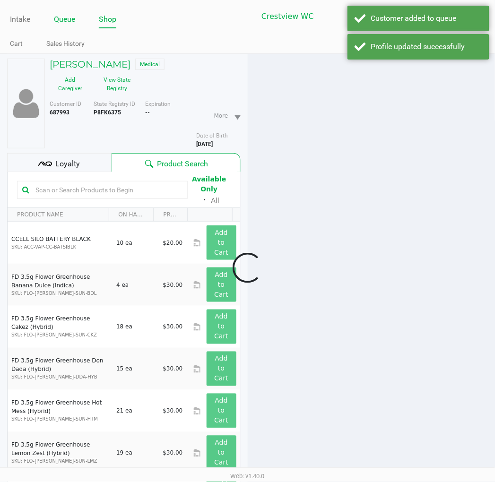
click at [69, 20] on link "Queue" at bounding box center [64, 19] width 21 height 13
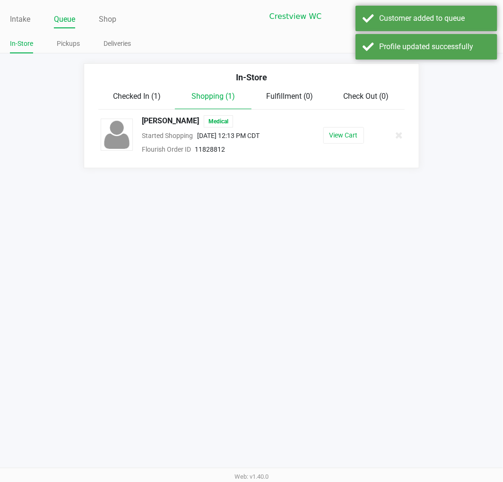
click at [110, 84] on div "In-Store" at bounding box center [251, 81] width 320 height 20
click at [124, 89] on div "In-Store" at bounding box center [251, 81] width 320 height 20
click at [133, 95] on span "Checked In (1)" at bounding box center [137, 96] width 48 height 9
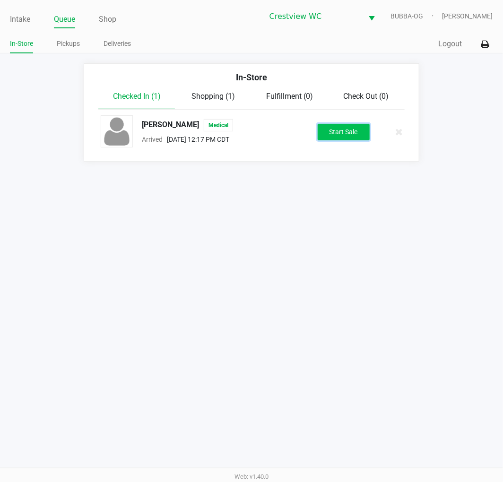
click at [342, 132] on button "Start Sale" at bounding box center [344, 132] width 52 height 17
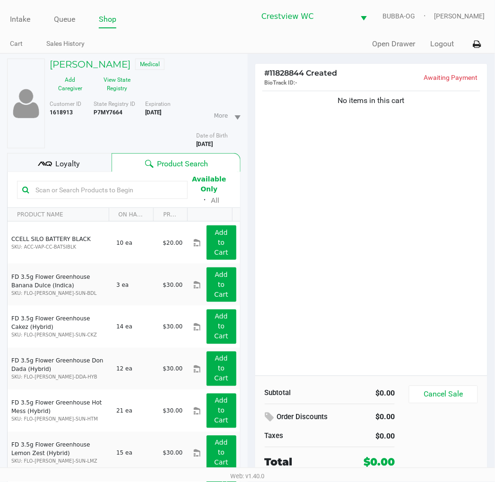
click at [379, 244] on div "No items in this cart" at bounding box center [371, 232] width 232 height 287
click at [133, 184] on input "text" at bounding box center [107, 190] width 151 height 14
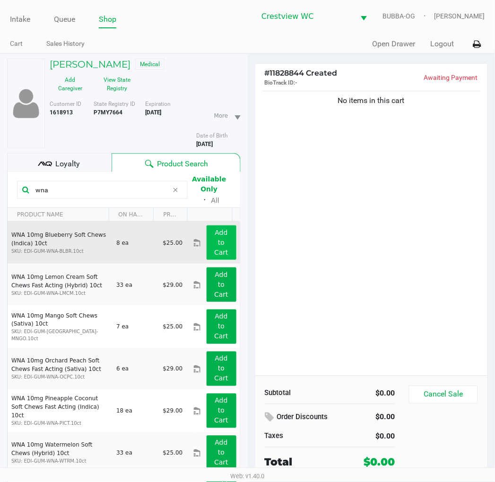
type input "wna"
click at [214, 253] on app-button-loader "Add to Cart" at bounding box center [221, 242] width 14 height 27
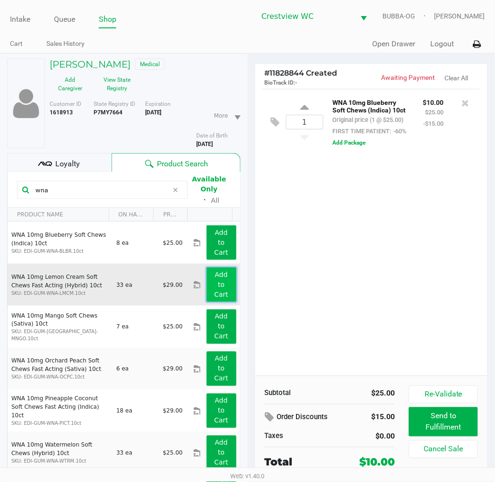
click at [215, 291] on app-button-loader "Add to Cart" at bounding box center [221, 284] width 14 height 27
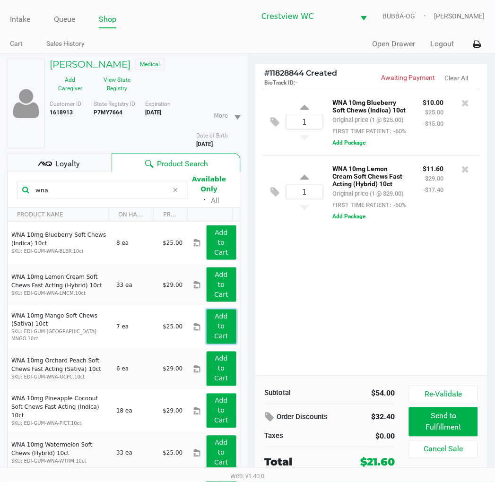
click at [214, 327] on app-button-loader "Add to Cart" at bounding box center [221, 326] width 14 height 27
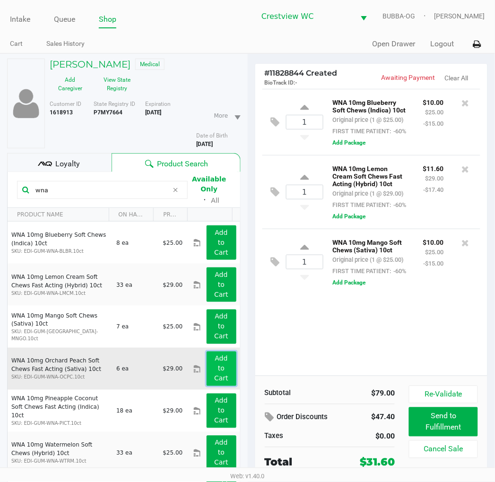
click at [214, 379] on app-button-loader "Add to Cart" at bounding box center [221, 368] width 14 height 27
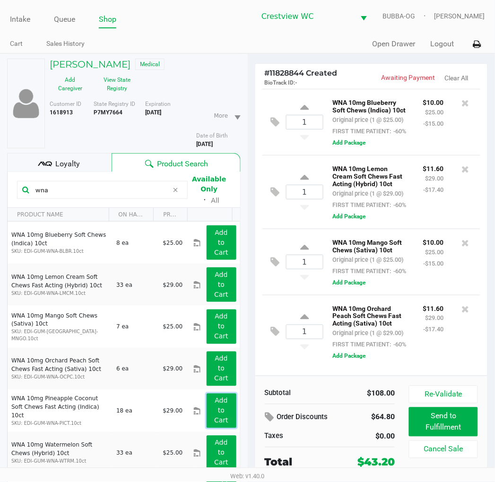
click at [218, 407] on button "Add to Cart" at bounding box center [222, 411] width 30 height 34
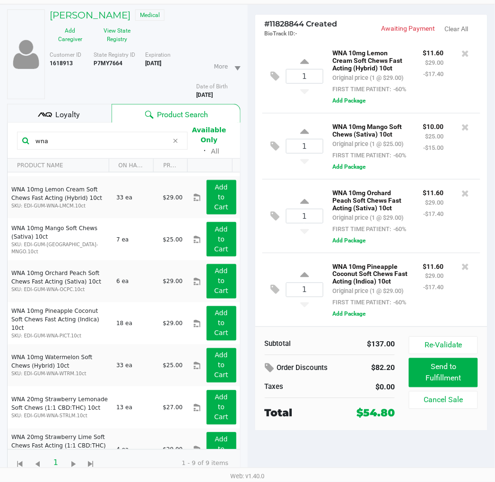
scroll to position [102, 0]
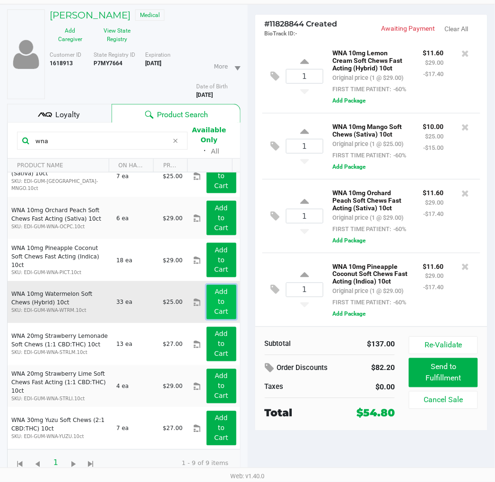
click at [214, 308] on app-button-loader "Add to Cart" at bounding box center [221, 301] width 14 height 27
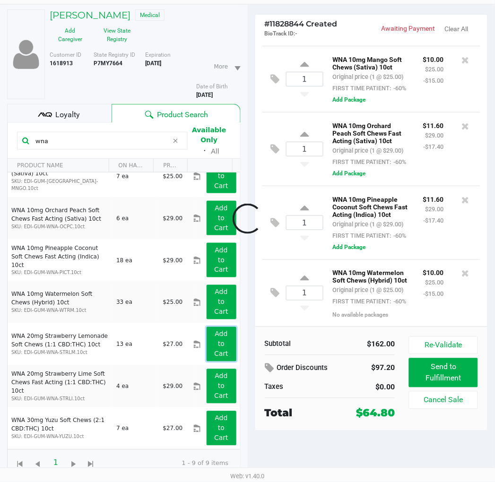
scroll to position [313, 0]
click at [218, 346] on button "Add to Cart" at bounding box center [222, 344] width 30 height 34
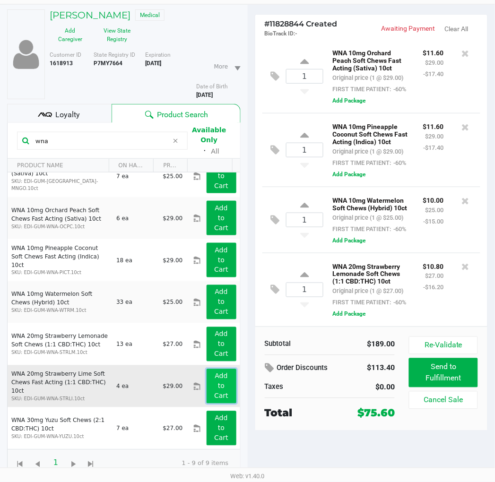
scroll to position [411, 0]
click at [220, 391] on button "Add to Cart" at bounding box center [222, 386] width 30 height 34
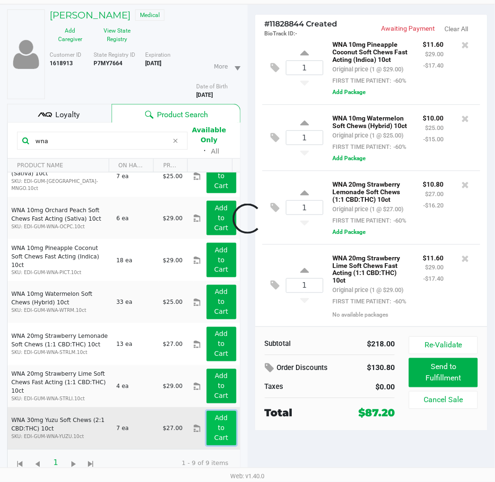
scroll to position [516, 0]
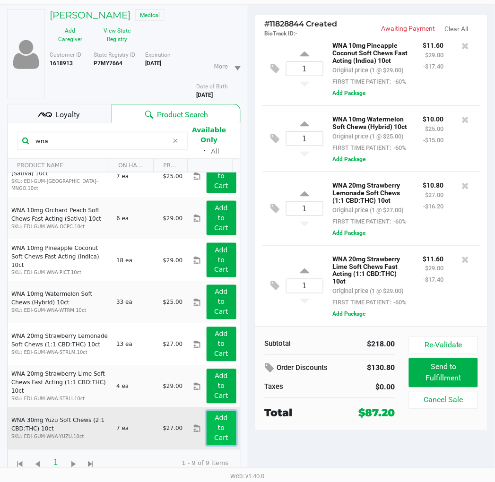
click at [219, 429] on button "Add to Cart" at bounding box center [222, 428] width 30 height 34
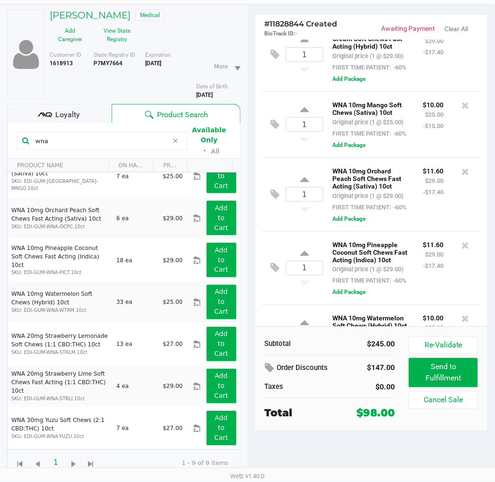
scroll to position [0, 0]
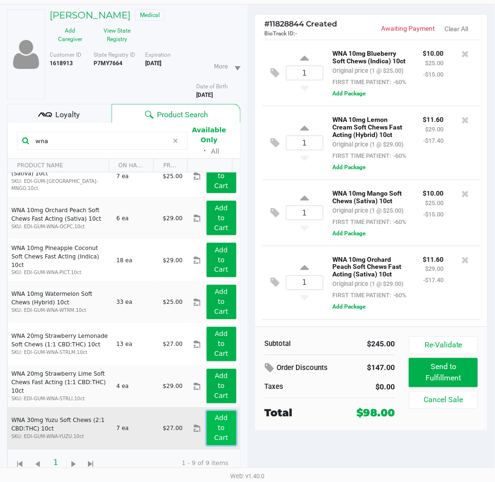
click at [215, 431] on app-button-loader "Add to Cart" at bounding box center [221, 427] width 14 height 27
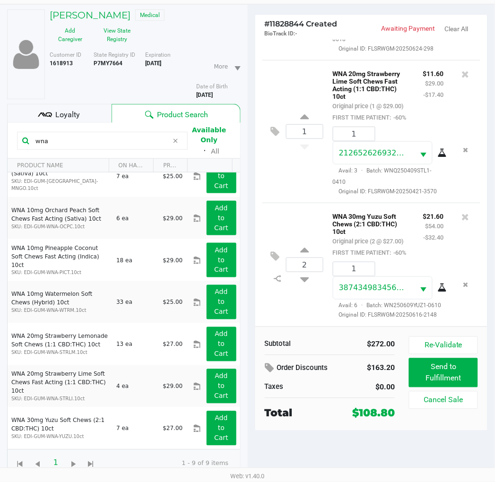
scroll to position [1167, 0]
click at [475, 344] on button "Validate" at bounding box center [443, 345] width 69 height 18
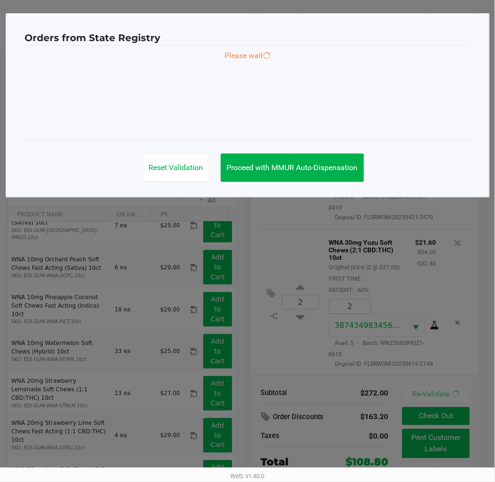
scroll to position [0, 0]
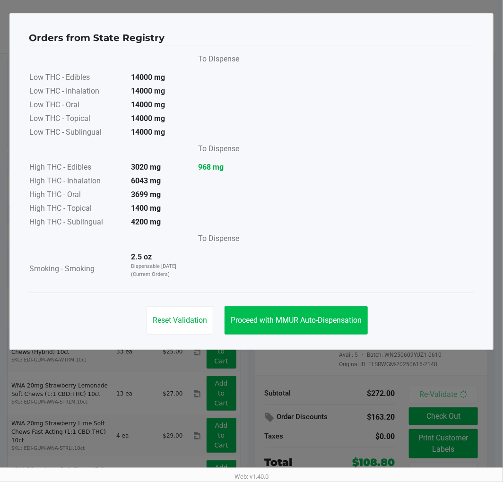
click at [327, 321] on span "Proceed with MMUR Auto-Dispensation" at bounding box center [296, 320] width 131 height 9
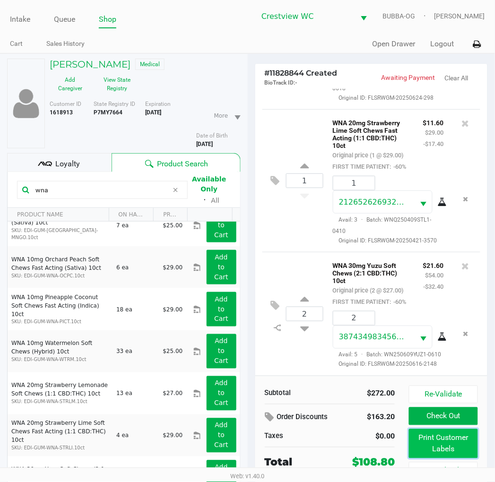
click at [431, 445] on button "Print Customer Labels" at bounding box center [443, 443] width 69 height 29
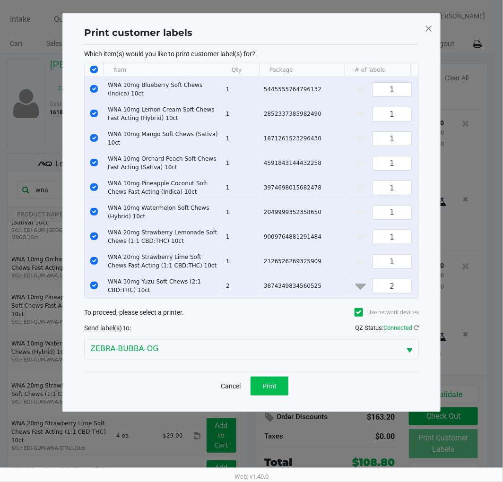
click at [269, 396] on button "Print" at bounding box center [269, 386] width 38 height 19
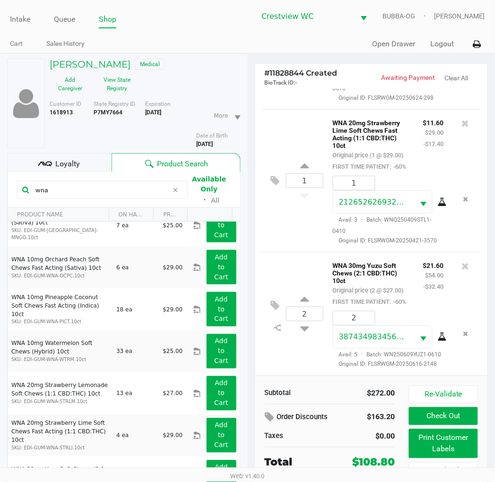
click at [459, 412] on button "Check Out" at bounding box center [443, 416] width 69 height 18
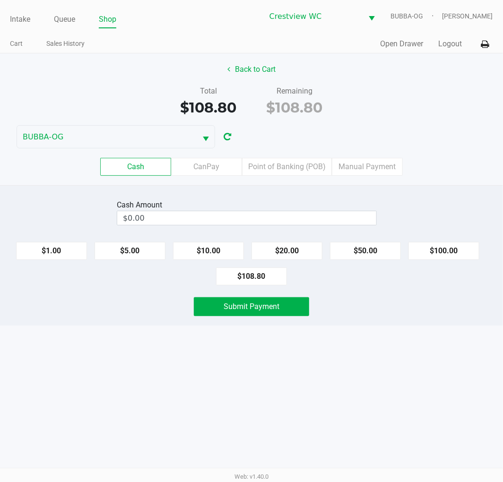
click at [443, 254] on button "$100.00" at bounding box center [443, 251] width 71 height 18
click at [450, 246] on button "$100.00" at bounding box center [443, 251] width 71 height 18
type input "$200.00"
click at [288, 326] on div "Cash Amount $200.00 Clear $1.00 $5.00 $10.00 $20.00 $50.00 $100.00 $108.80 Subm…" at bounding box center [251, 255] width 503 height 140
click at [291, 316] on button "Submit Payment" at bounding box center [251, 306] width 115 height 19
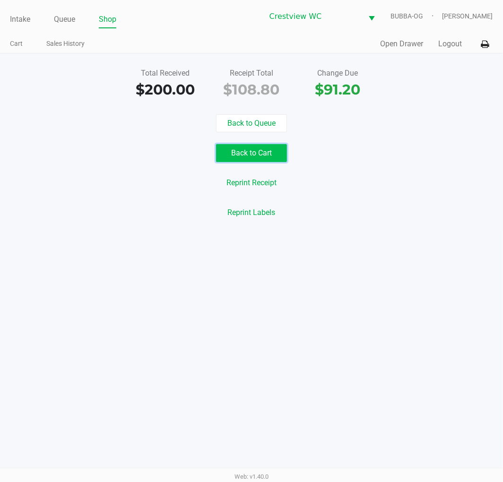
click at [266, 147] on button "Back to Cart" at bounding box center [251, 153] width 71 height 18
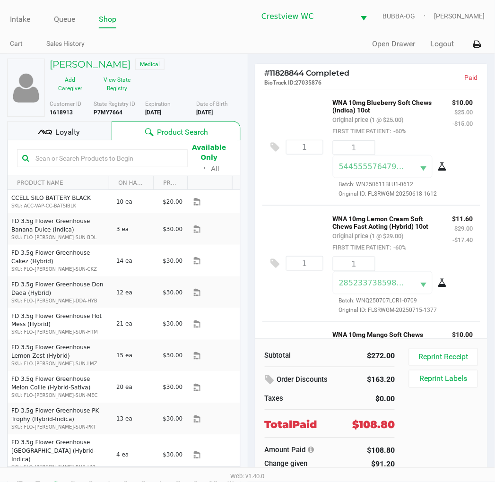
click at [82, 142] on div "Available Only ᛫ All" at bounding box center [124, 158] width 214 height 33
click at [97, 134] on div "Loyalty" at bounding box center [59, 130] width 104 height 19
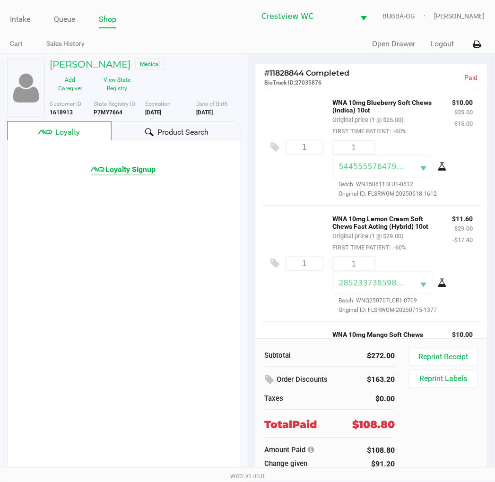
click at [140, 168] on span "Loyalty Signup" at bounding box center [130, 169] width 50 height 11
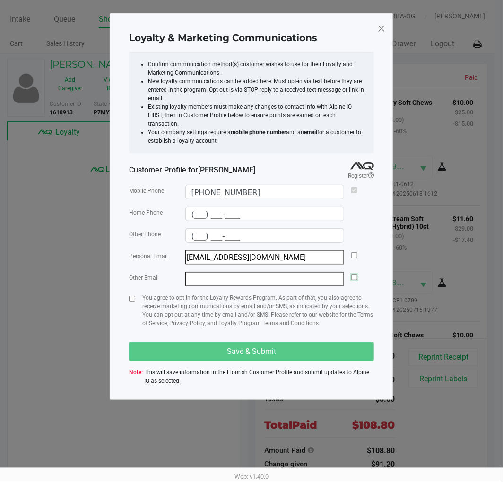
click at [354, 274] on input "checkbox" at bounding box center [354, 277] width 6 height 6
checkbox input "true"
click at [354, 252] on input "checkbox" at bounding box center [354, 255] width 6 height 6
checkbox input "true"
click at [356, 274] on input "checkbox" at bounding box center [354, 277] width 6 height 6
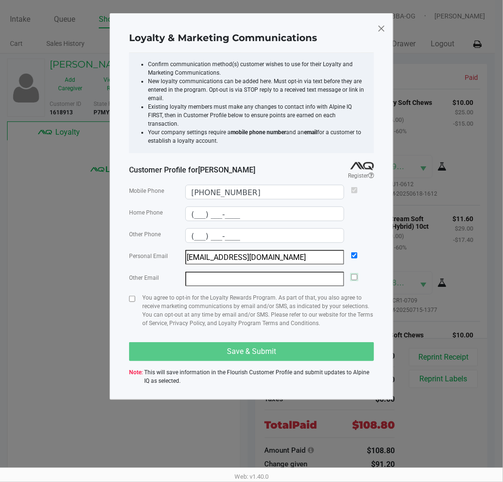
checkbox input "true"
checkbox input "false"
click at [130, 296] on input "checkbox" at bounding box center [132, 299] width 6 height 6
checkbox input "true"
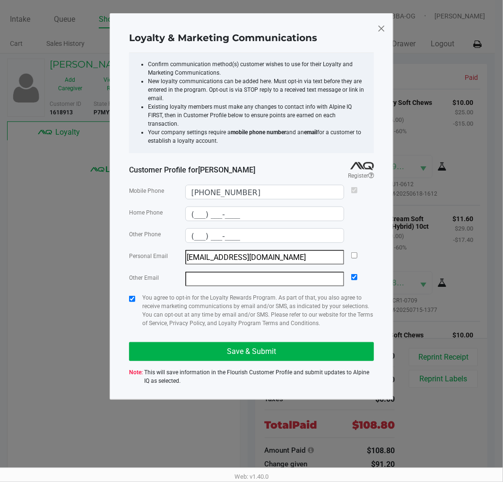
click at [356, 252] on input "checkbox" at bounding box center [354, 255] width 6 height 6
checkbox input "true"
checkbox input "false"
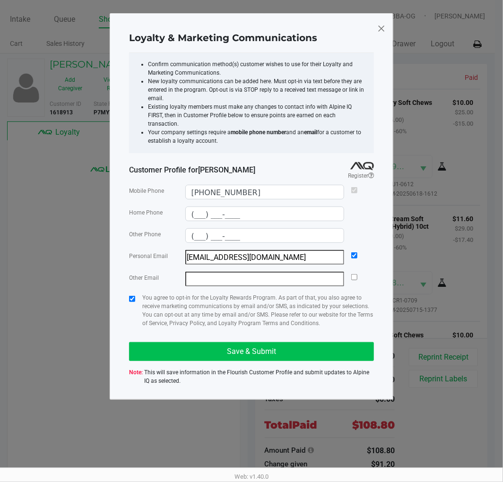
click at [298, 342] on button "Save & Submit" at bounding box center [251, 351] width 245 height 19
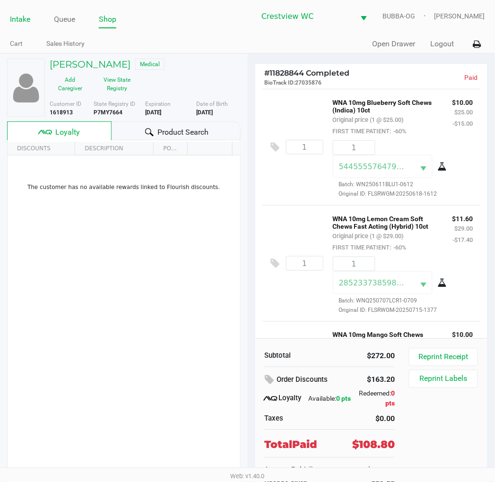
click at [19, 22] on link "Intake" at bounding box center [20, 19] width 20 height 13
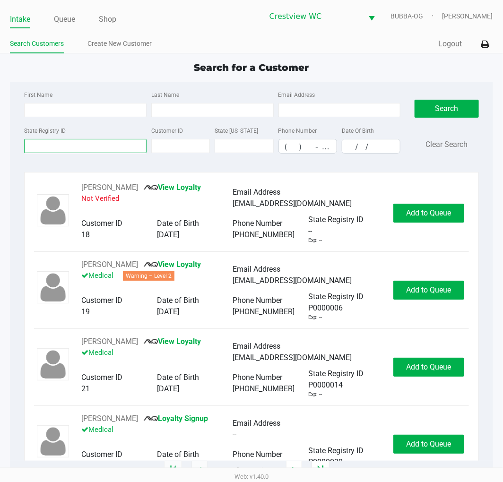
click at [102, 153] on input "State Registry ID" at bounding box center [85, 146] width 122 height 14
click at [95, 164] on div "First Name Last Name Email Address State Registry ID Customer ID State ID Phone…" at bounding box center [251, 125] width 468 height 86
click at [91, 150] on input "State Registry ID" at bounding box center [85, 146] width 122 height 14
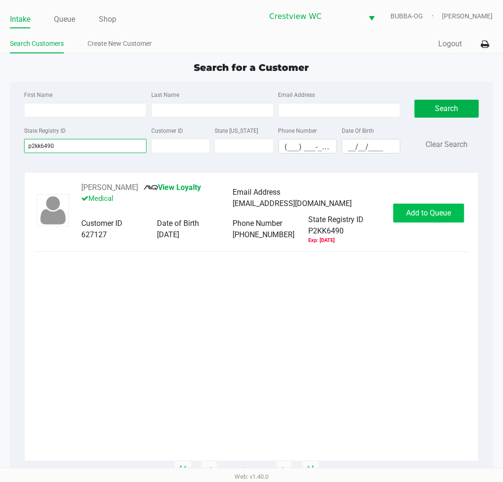
type input "p2kk6490"
click at [431, 209] on span "Add to Queue" at bounding box center [428, 212] width 45 height 9
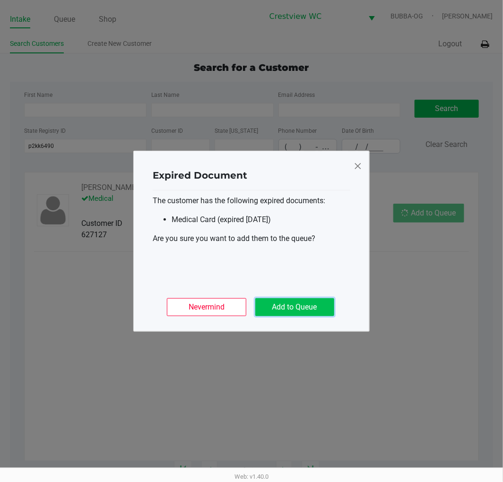
click at [301, 304] on button "Add to Queue" at bounding box center [294, 307] width 79 height 18
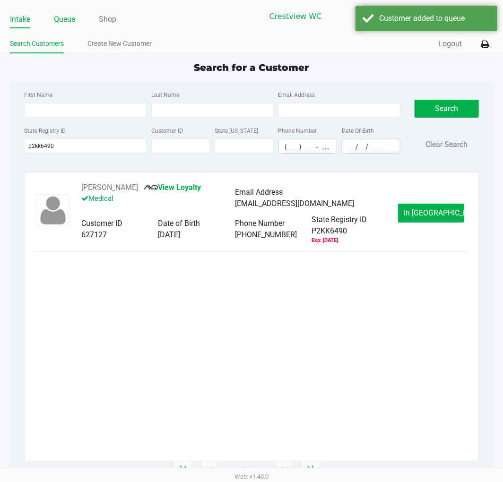
drag, startPoint x: 67, startPoint y: 27, endPoint x: 68, endPoint y: 22, distance: 5.3
click at [67, 27] on li "Queue" at bounding box center [64, 20] width 21 height 17
click at [68, 22] on link "Queue" at bounding box center [64, 19] width 21 height 13
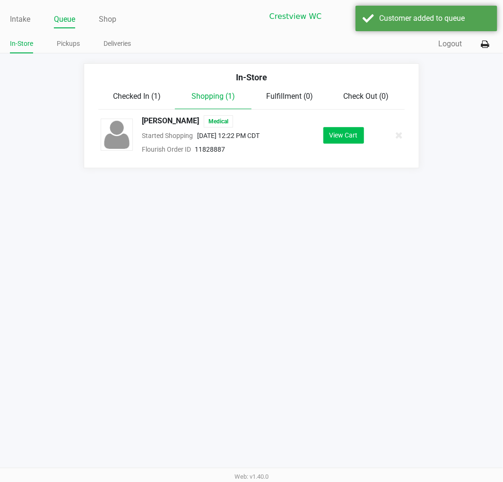
drag, startPoint x: 366, startPoint y: 130, endPoint x: 360, endPoint y: 131, distance: 6.7
click at [363, 131] on div "View Cart" at bounding box center [343, 135] width 79 height 17
click at [360, 131] on button "View Cart" at bounding box center [343, 135] width 41 height 17
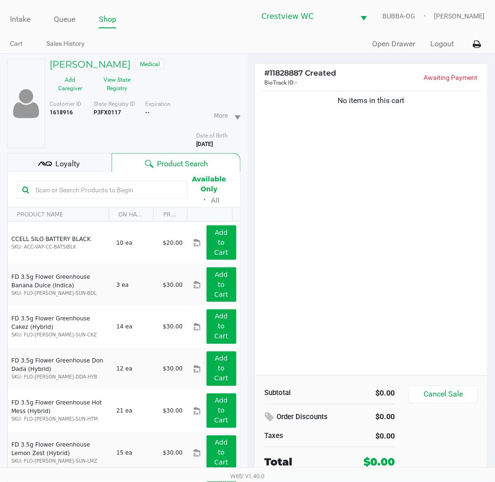
click at [277, 156] on div "No items in this cart" at bounding box center [371, 232] width 232 height 287
drag, startPoint x: 405, startPoint y: 98, endPoint x: 476, endPoint y: 95, distance: 71.4
click at [476, 95] on div "No items in this cart" at bounding box center [371, 100] width 218 height 11
click at [424, 115] on div "No items in this cart" at bounding box center [371, 232] width 232 height 287
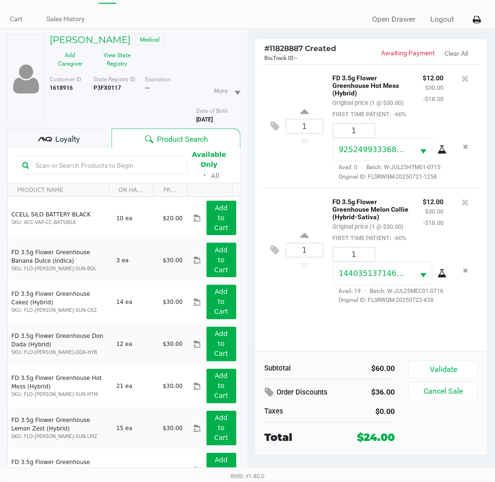
scroll to position [49, 0]
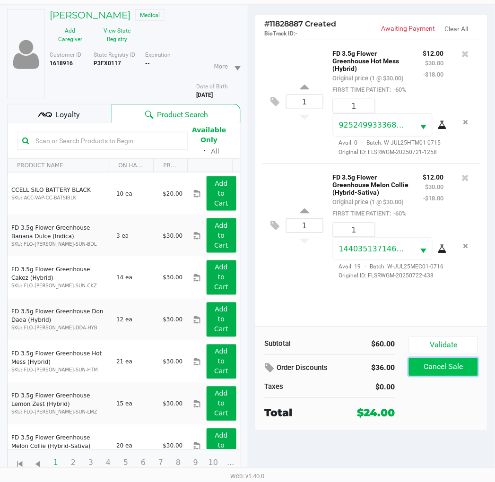
click at [431, 365] on button "Cancel Sale" at bounding box center [443, 367] width 69 height 18
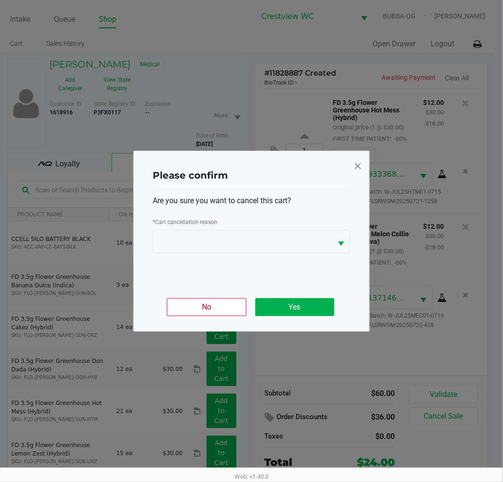
click at [365, 164] on div "Please confirm Are you sure you want to cancel this cart? * Cart cancellation r…" at bounding box center [251, 241] width 236 height 181
click at [357, 162] on span at bounding box center [357, 165] width 9 height 15
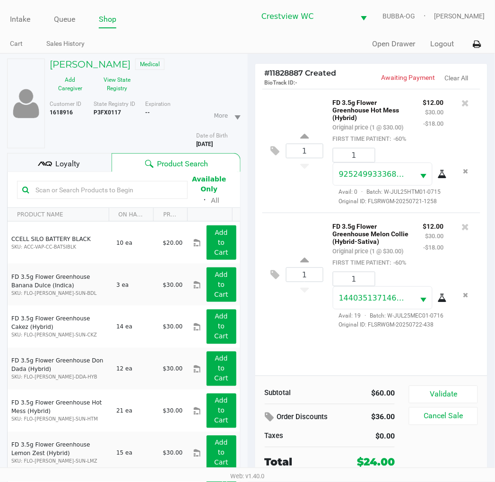
click at [457, 95] on div "1 FD 3.5g Flower Greenhouse Hot Mess (Hybrid) Original price (1 @ $30.00) FIRST…" at bounding box center [371, 151] width 218 height 124
click at [462, 102] on icon at bounding box center [466, 102] width 8 height 9
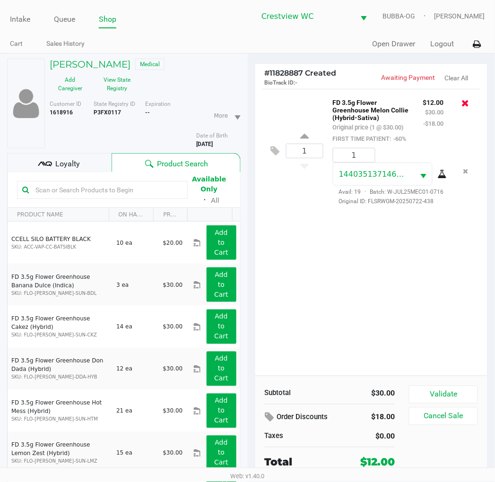
click at [464, 104] on icon at bounding box center [466, 102] width 8 height 9
click at [63, 13] on link "Queue" at bounding box center [64, 19] width 21 height 13
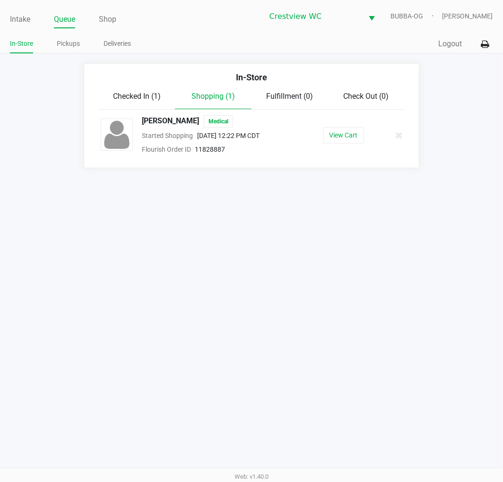
click at [140, 98] on span "Checked In (1)" at bounding box center [137, 96] width 48 height 9
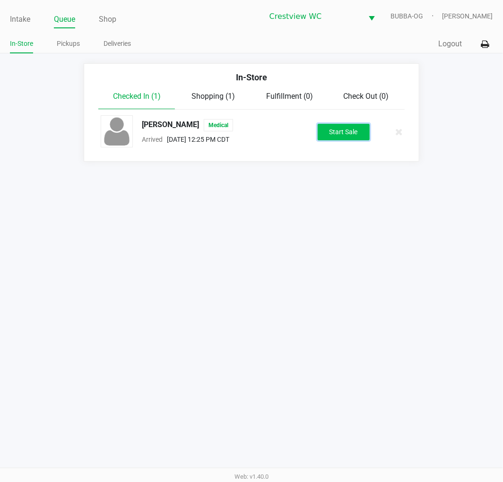
click at [327, 133] on button "Start Sale" at bounding box center [344, 132] width 52 height 17
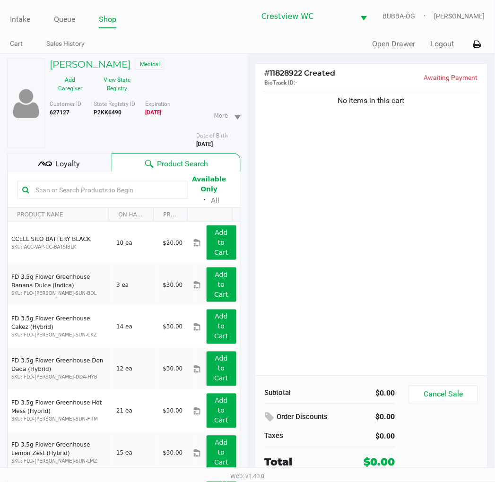
click at [328, 111] on div "No items in this cart" at bounding box center [371, 232] width 232 height 287
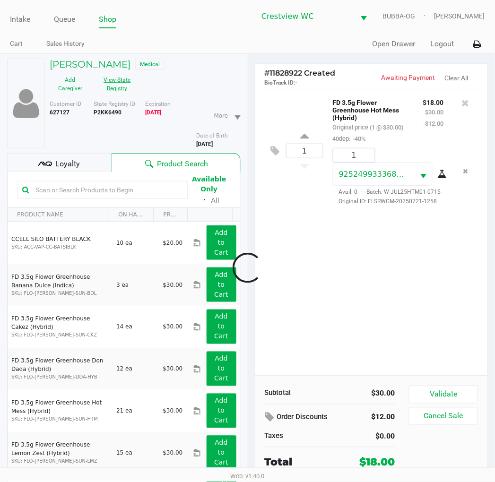
click at [138, 72] on button "View State Registry" at bounding box center [114, 84] width 47 height 24
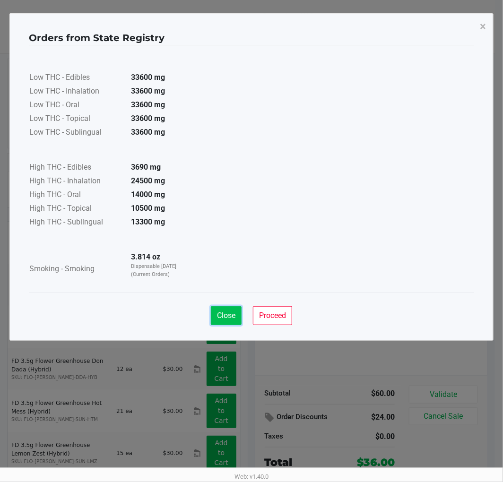
drag, startPoint x: 229, startPoint y: 316, endPoint x: 169, endPoint y: 238, distance: 98.7
click at [229, 315] on span "Close" at bounding box center [226, 315] width 18 height 9
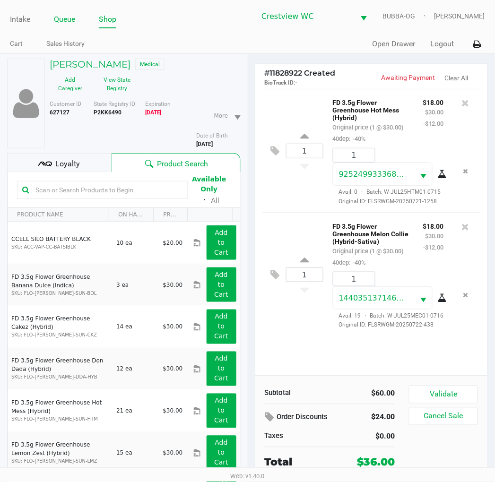
click at [68, 25] on link "Queue" at bounding box center [64, 19] width 21 height 13
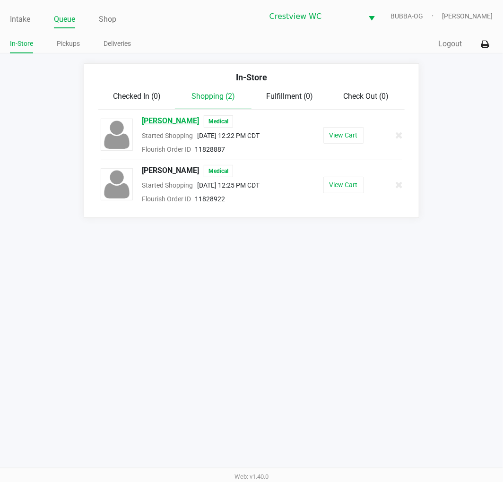
click at [167, 123] on span "RON SENKLE" at bounding box center [170, 121] width 57 height 12
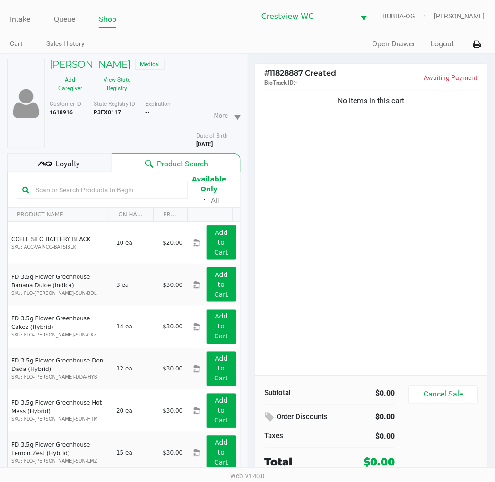
drag, startPoint x: 67, startPoint y: 17, endPoint x: 91, endPoint y: 24, distance: 25.3
click at [68, 19] on link "Queue" at bounding box center [64, 19] width 21 height 13
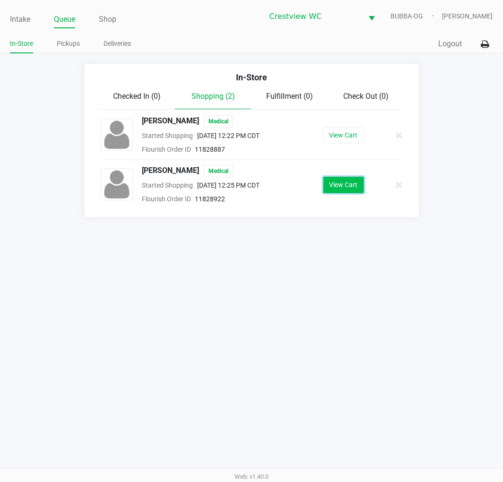
click at [361, 181] on button "View Cart" at bounding box center [343, 185] width 41 height 17
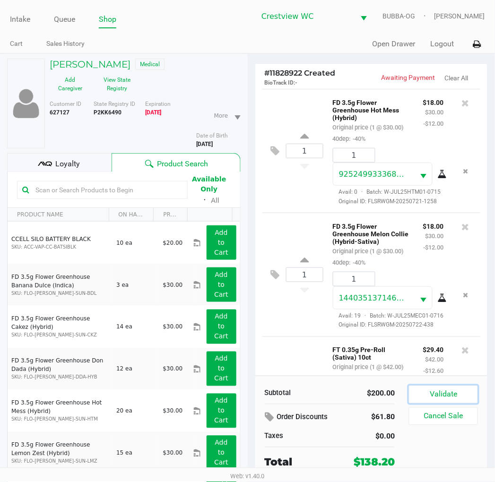
click at [422, 394] on button "Validate" at bounding box center [443, 395] width 69 height 18
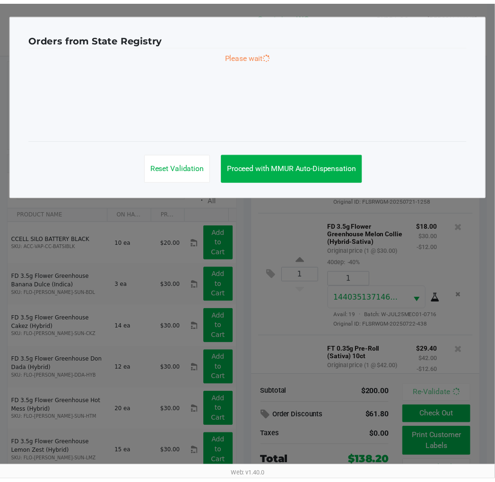
scroll to position [544, 0]
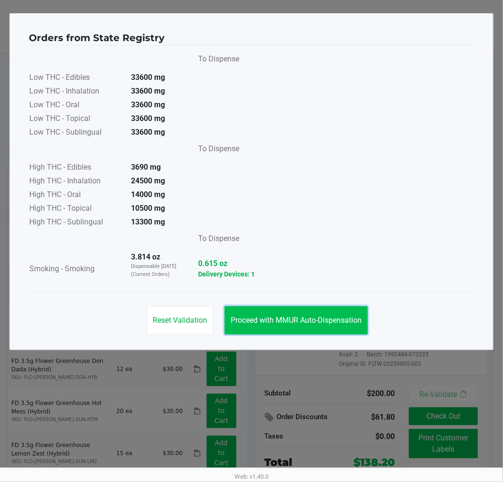
click at [352, 320] on span "Proceed with MMUR Auto-Dispensation" at bounding box center [296, 320] width 131 height 9
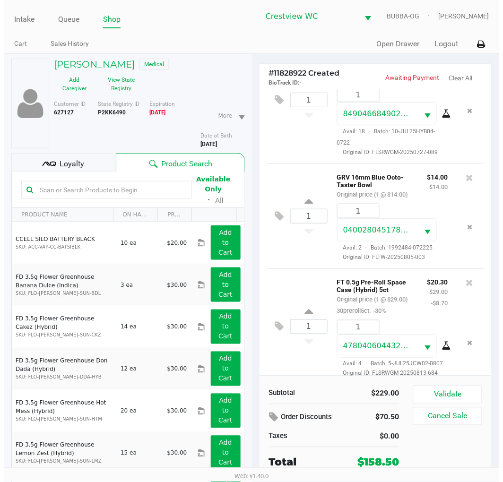
scroll to position [670, 0]
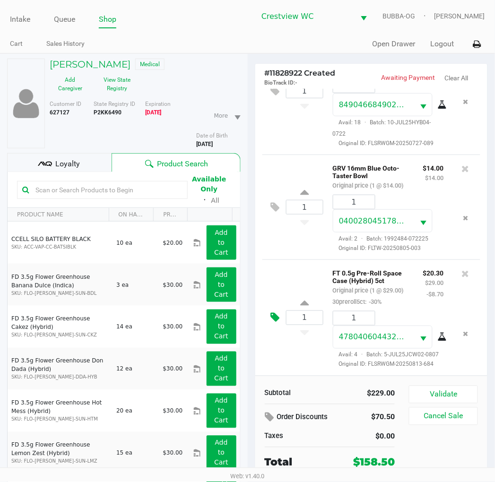
click at [277, 312] on button at bounding box center [277, 318] width 17 height 23
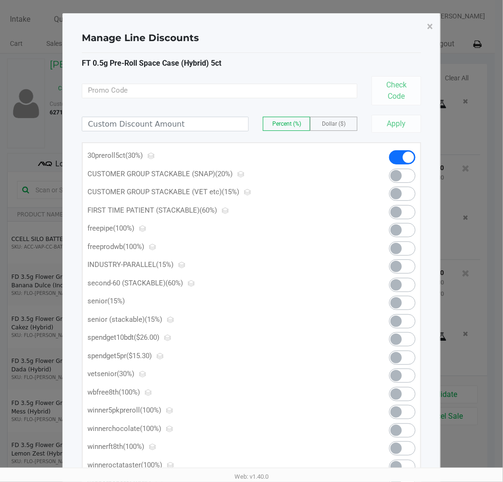
click at [404, 360] on span at bounding box center [402, 358] width 26 height 14
click at [430, 18] on button "×" at bounding box center [429, 26] width 21 height 26
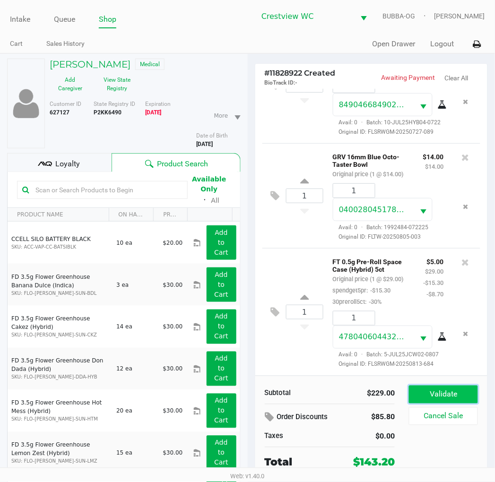
click at [469, 394] on button "Validate" at bounding box center [443, 395] width 69 height 18
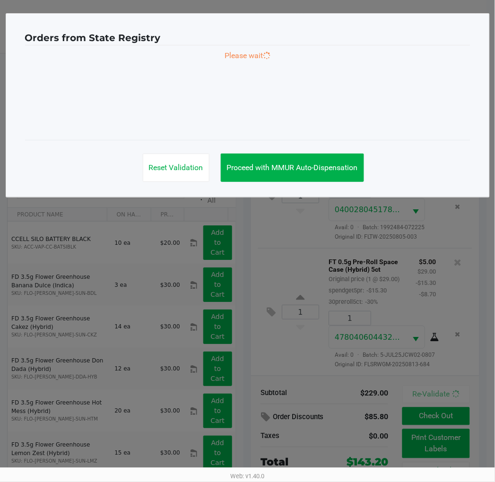
scroll to position [696, 0]
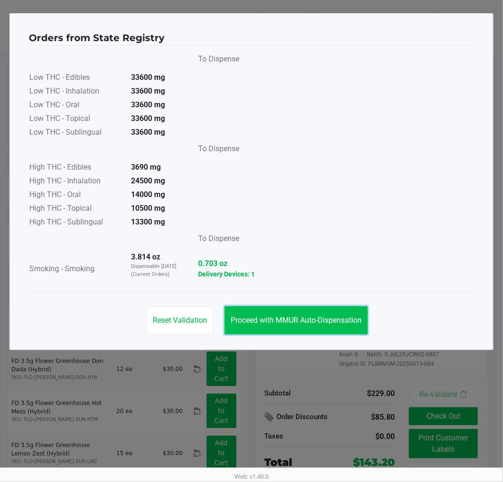
click at [327, 324] on span "Proceed with MMUR Auto-Dispensation" at bounding box center [296, 320] width 131 height 9
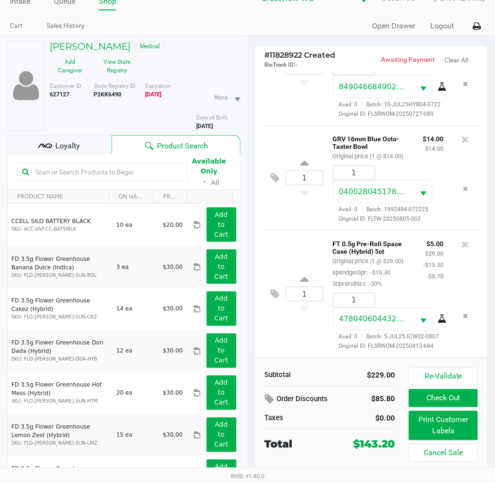
scroll to position [35, 0]
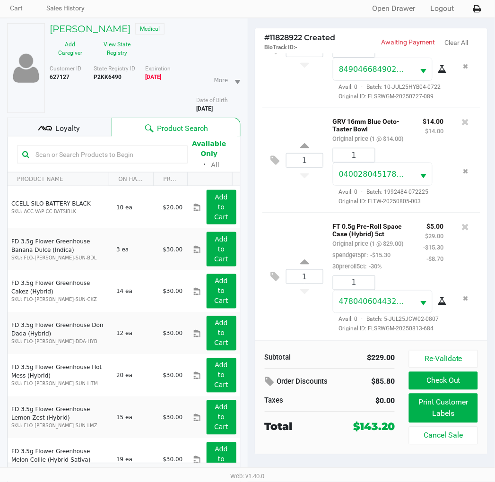
drag, startPoint x: 69, startPoint y: 90, endPoint x: 67, endPoint y: 114, distance: 24.7
click at [68, 90] on div "Customer ID 627127" at bounding box center [68, 88] width 51 height 49
click at [67, 123] on span "Loyalty" at bounding box center [67, 128] width 25 height 11
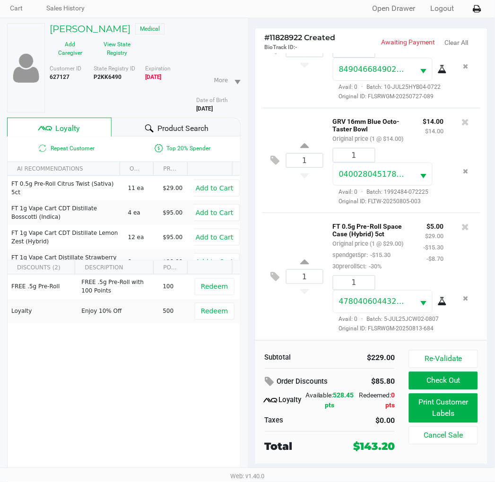
drag, startPoint x: 306, startPoint y: 404, endPoint x: 342, endPoint y: 409, distance: 36.8
click at [341, 409] on div "Loyalty Available: 528.45 pts Redeemed: 0 pts" at bounding box center [330, 401] width 130 height 20
click at [343, 409] on div "Available: 528.45 pts" at bounding box center [329, 401] width 49 height 20
drag, startPoint x: 342, startPoint y: 448, endPoint x: 387, endPoint y: 452, distance: 45.1
click at [387, 452] on div "Total $143.20" at bounding box center [330, 446] width 145 height 18
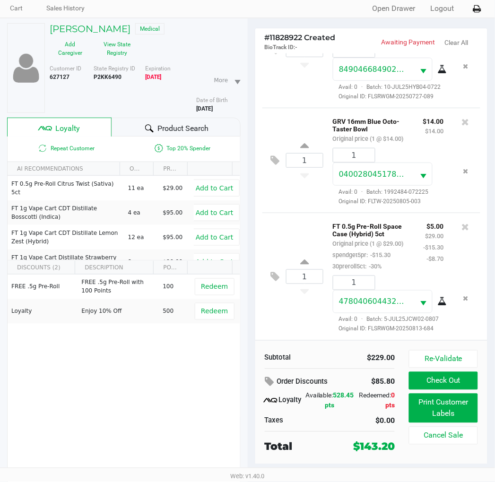
click at [361, 405] on div "Redeemed: 0 pts" at bounding box center [374, 401] width 41 height 20
click at [420, 413] on button "Print Customer Labels" at bounding box center [443, 408] width 69 height 29
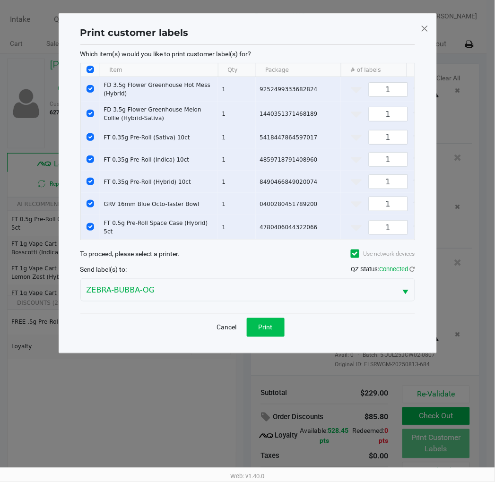
scroll to position [0, 0]
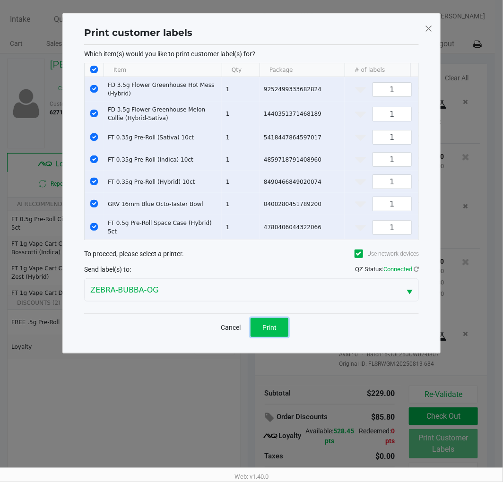
click at [280, 337] on button "Print" at bounding box center [269, 327] width 38 height 19
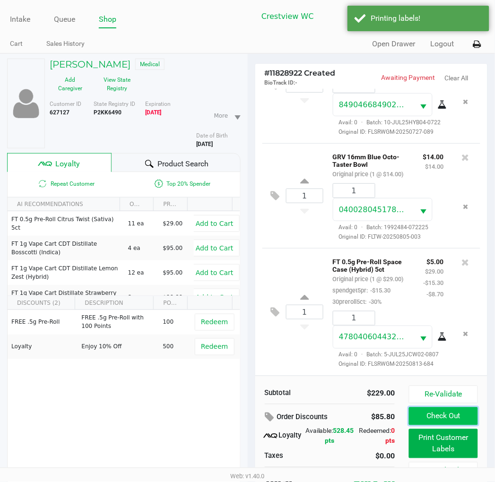
click at [460, 422] on button "Check Out" at bounding box center [443, 416] width 69 height 18
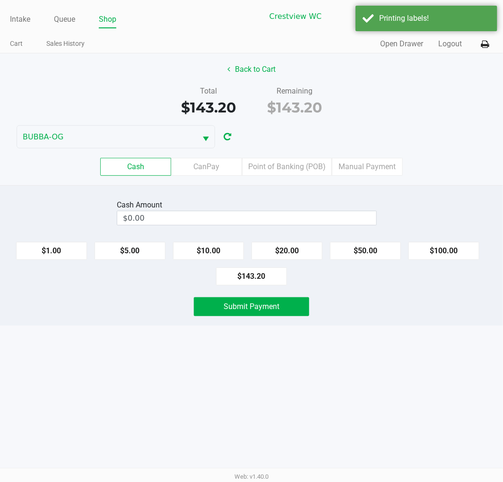
click at [288, 168] on label "Point of Banking (POB)" at bounding box center [287, 167] width 90 height 18
click at [0, 0] on 7 "Point of Banking (POB)" at bounding box center [0, 0] width 0 height 0
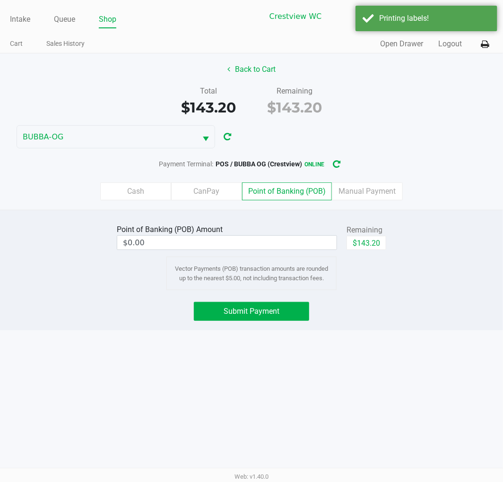
click at [383, 241] on button "$143.20" at bounding box center [366, 243] width 40 height 14
type input "$143.20"
click at [293, 304] on button "Submit Payment" at bounding box center [251, 311] width 115 height 19
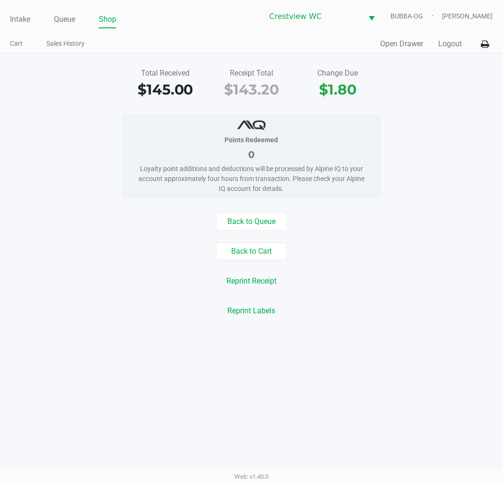
click at [243, 252] on button "Back to Cart" at bounding box center [251, 251] width 71 height 18
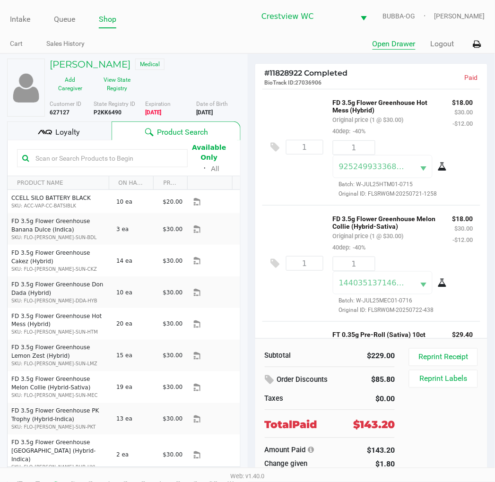
click at [381, 46] on button "Open Drawer" at bounding box center [393, 43] width 43 height 11
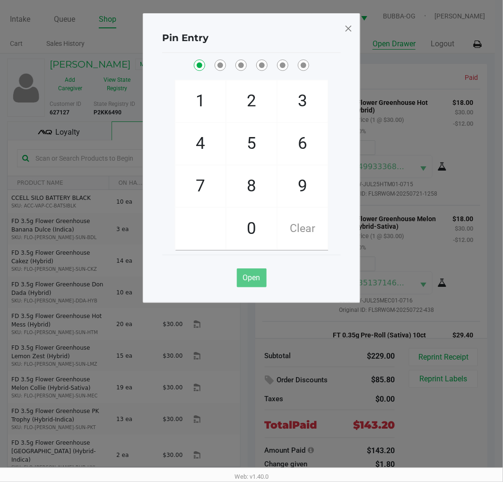
checkbox input "true"
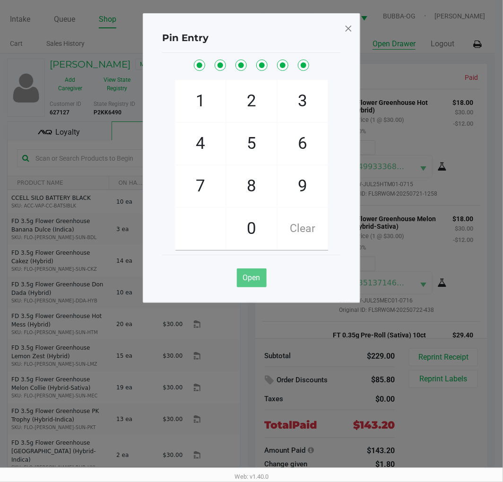
checkbox input "true"
click at [336, 43] on div "Pin Entry" at bounding box center [251, 38] width 179 height 30
click at [36, 15] on ngb-modal-window "Pin Entry 1 4 7 2 5 8 0 3 6 9 Clear Open" at bounding box center [251, 241] width 503 height 482
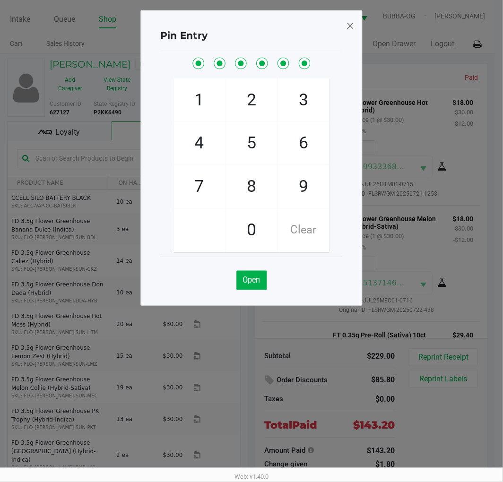
click at [347, 29] on span at bounding box center [350, 26] width 9 height 16
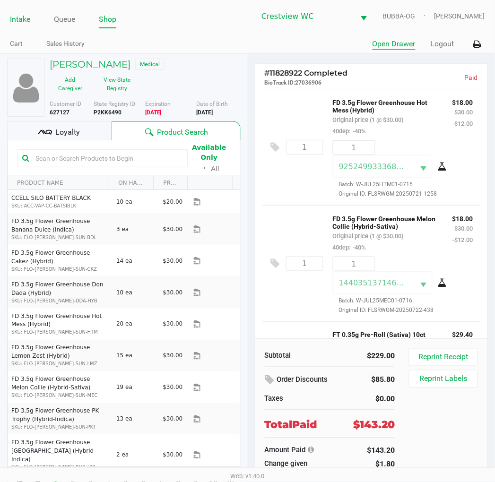
click at [22, 22] on link "Intake" at bounding box center [20, 19] width 20 height 13
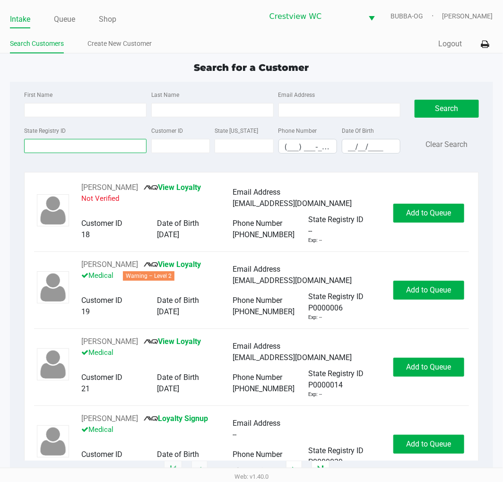
click at [63, 147] on input "State Registry ID" at bounding box center [85, 146] width 122 height 14
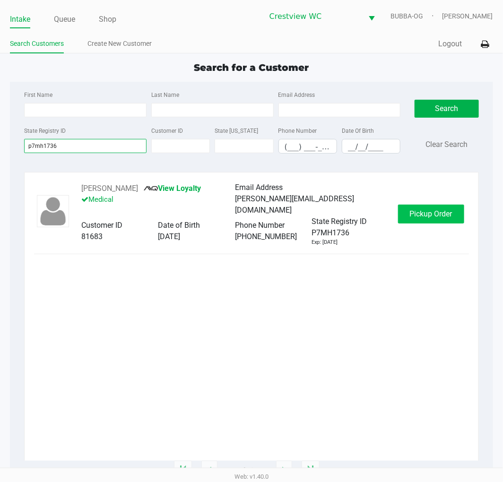
type input "p7mh1736"
click at [419, 215] on span "Pickup Order" at bounding box center [431, 213] width 43 height 9
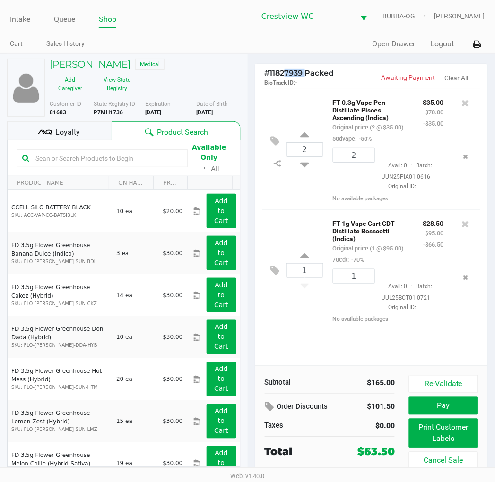
drag, startPoint x: 284, startPoint y: 73, endPoint x: 304, endPoint y: 76, distance: 19.5
click at [304, 76] on span "# 11827939 Packed" at bounding box center [299, 73] width 69 height 9
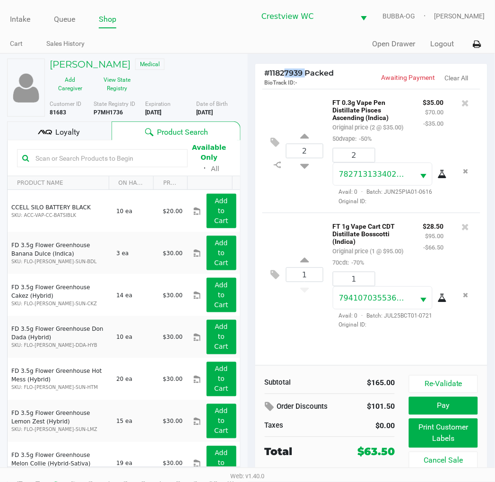
click at [86, 138] on div "Loyalty" at bounding box center [59, 130] width 104 height 19
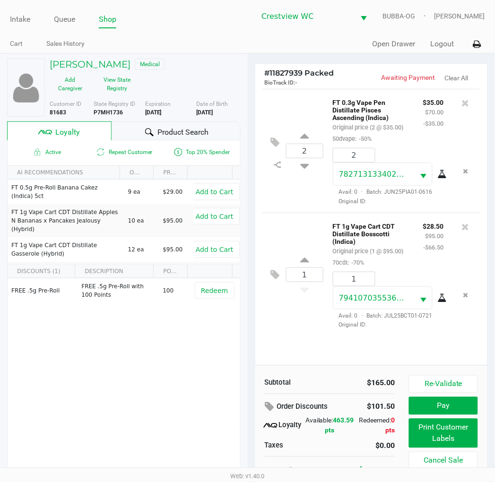
scroll to position [17, 0]
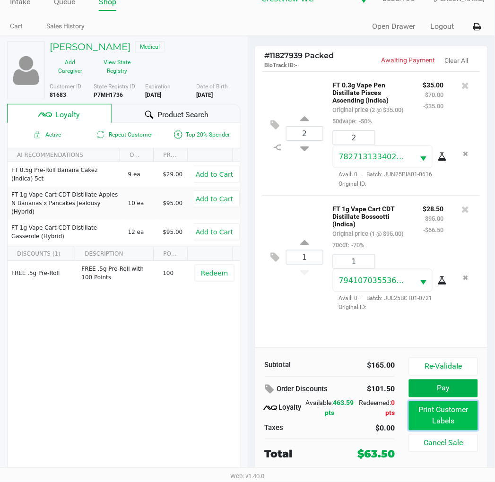
click at [439, 414] on button "Print Customer Labels" at bounding box center [443, 415] width 69 height 29
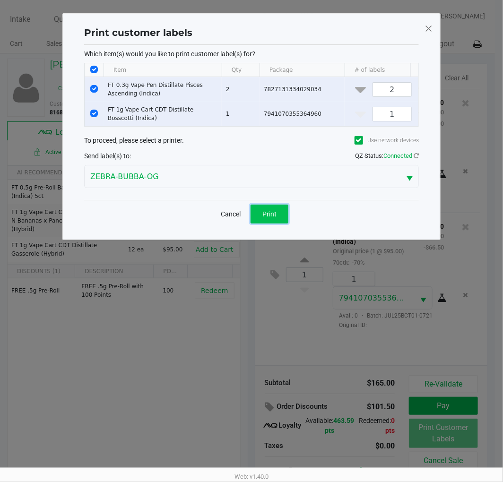
click at [285, 224] on button "Print" at bounding box center [269, 214] width 38 height 19
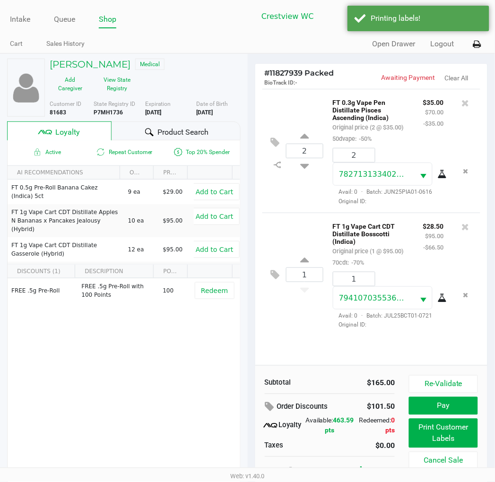
scroll to position [17, 0]
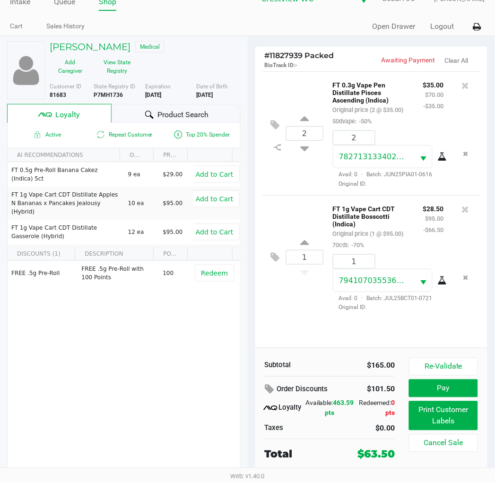
click at [456, 379] on button "Pay" at bounding box center [443, 388] width 69 height 18
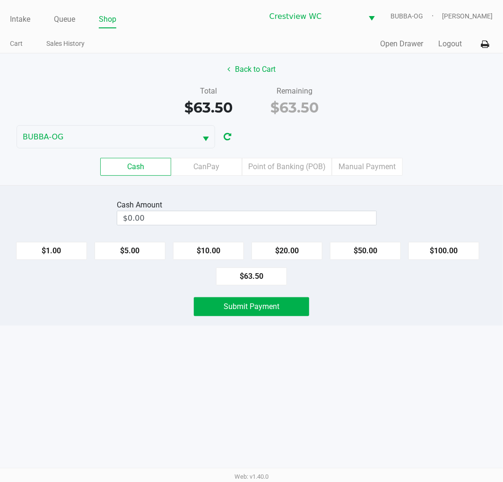
click at [310, 159] on label "Point of Banking (POB)" at bounding box center [287, 167] width 90 height 18
click at [0, 0] on 7 "Point of Banking (POB)" at bounding box center [0, 0] width 0 height 0
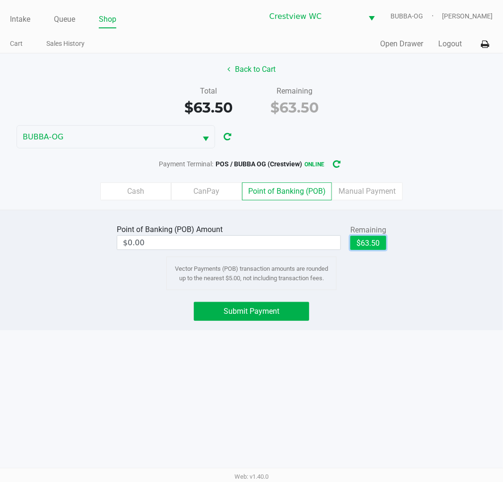
click at [378, 247] on button "$63.50" at bounding box center [368, 243] width 36 height 14
click at [276, 319] on button "Submit Payment" at bounding box center [251, 311] width 115 height 19
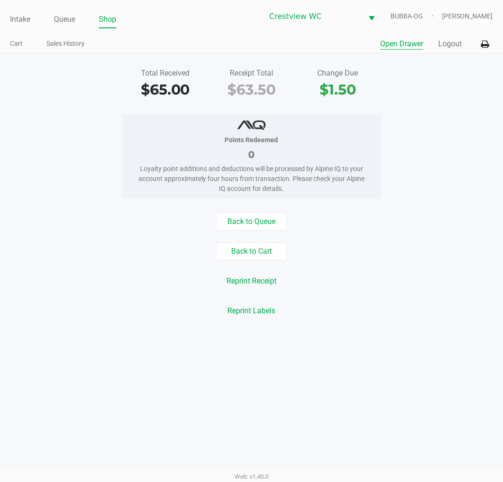
click at [401, 40] on button "Open Drawer" at bounding box center [401, 43] width 43 height 11
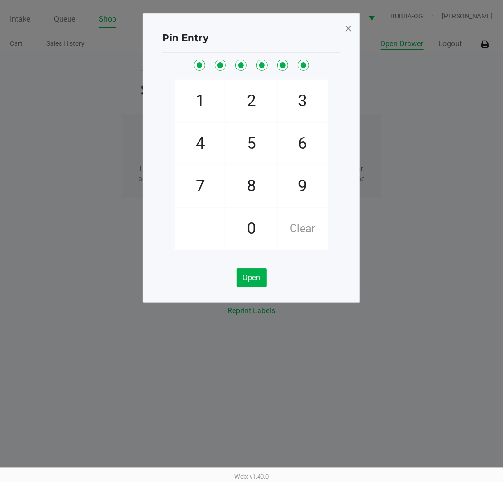
click at [346, 24] on span at bounding box center [348, 28] width 9 height 15
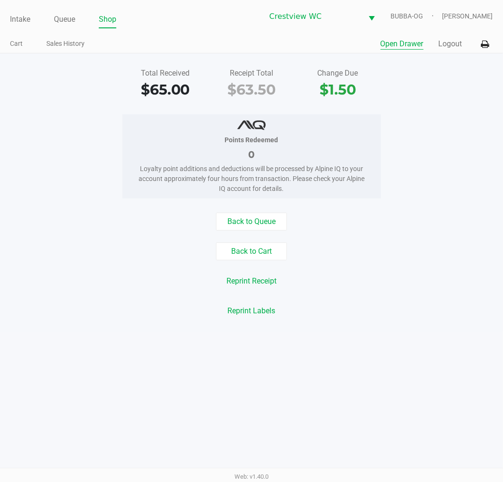
click at [19, 15] on link "Intake" at bounding box center [20, 19] width 20 height 13
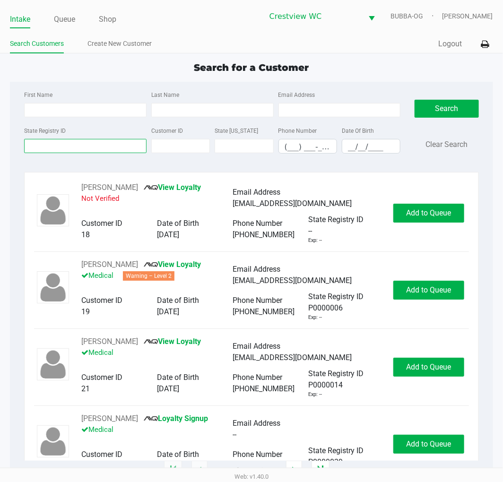
click at [124, 149] on input "State Registry ID" at bounding box center [85, 146] width 122 height 14
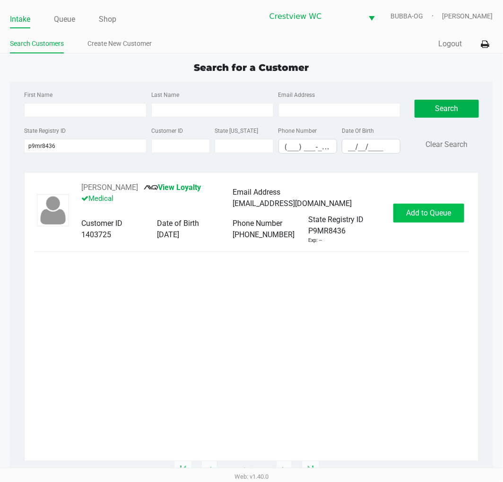
click at [430, 222] on button "Add to Queue" at bounding box center [428, 213] width 71 height 19
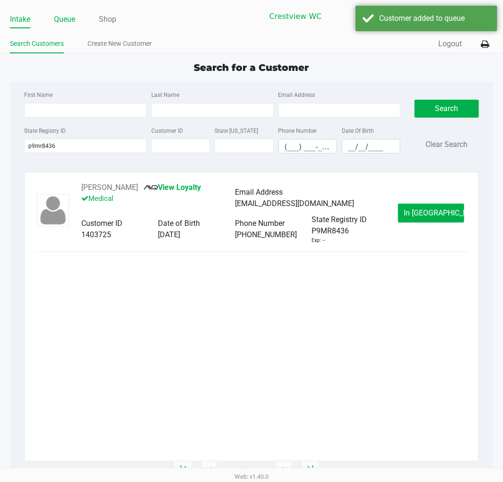
click at [61, 20] on link "Queue" at bounding box center [64, 19] width 21 height 13
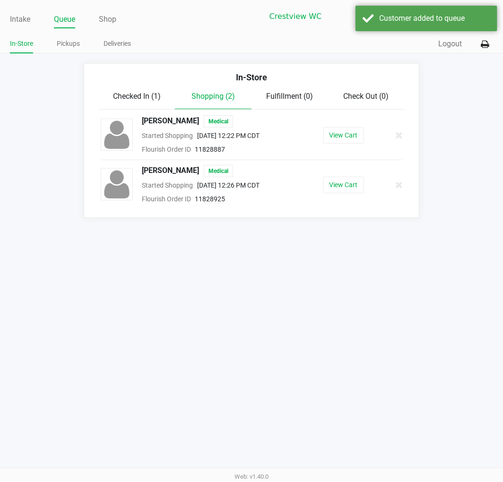
click at [139, 100] on span "Checked In (1)" at bounding box center [137, 96] width 48 height 9
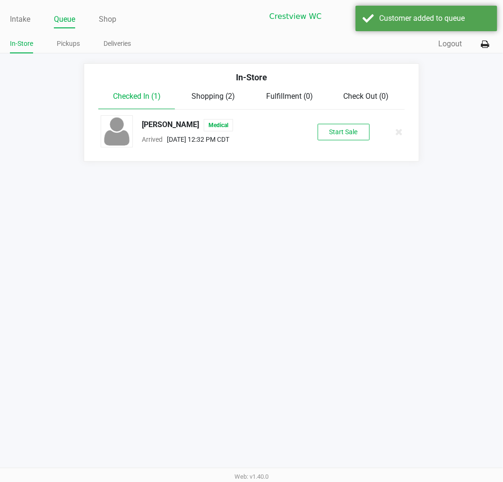
click at [336, 137] on button "Start Sale" at bounding box center [344, 132] width 52 height 17
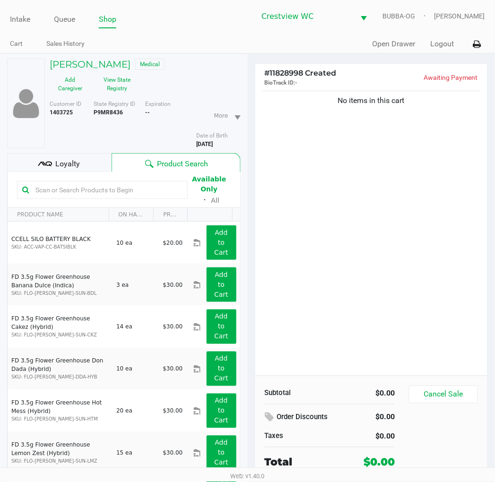
click at [378, 259] on div "No items in this cart" at bounding box center [371, 232] width 232 height 287
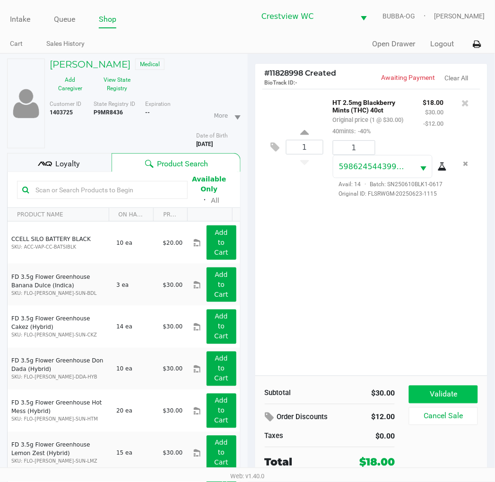
click at [436, 390] on button "Validate" at bounding box center [443, 395] width 69 height 18
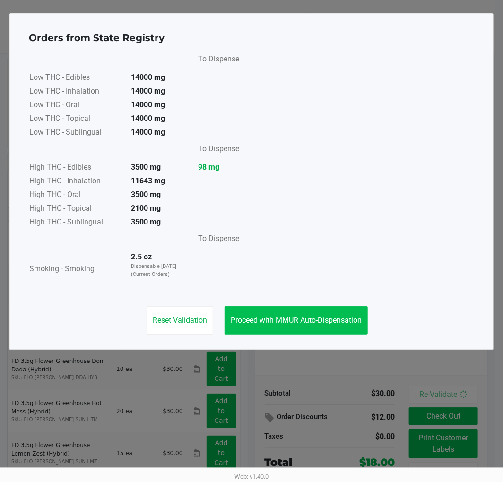
click at [304, 318] on span "Proceed with MMUR Auto-Dispensation" at bounding box center [296, 320] width 131 height 9
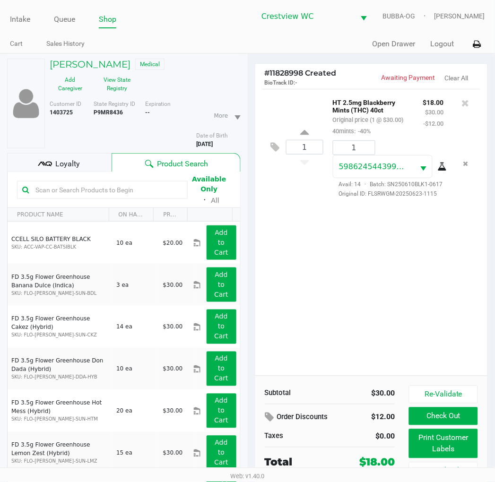
click at [450, 449] on button "Print Customer Labels" at bounding box center [443, 443] width 69 height 29
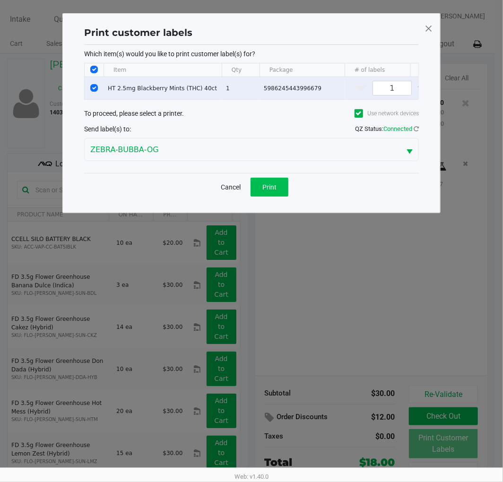
click at [272, 191] on span "Print" at bounding box center [269, 187] width 14 height 8
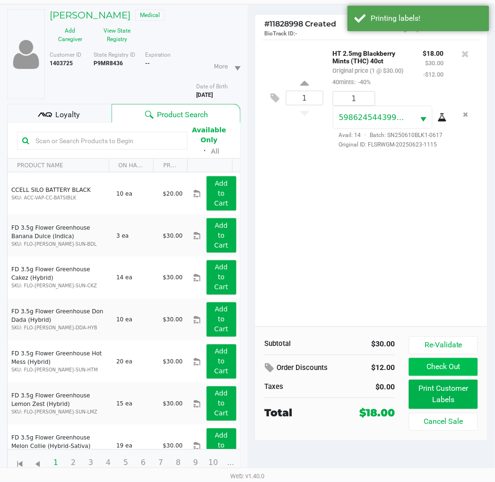
click at [457, 369] on button "Check Out" at bounding box center [443, 367] width 69 height 18
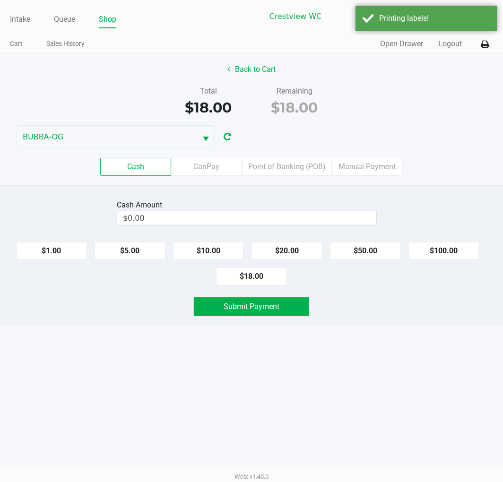
click at [300, 169] on label "Point of Banking (POB)" at bounding box center [287, 167] width 90 height 18
click at [0, 0] on 7 "Point of Banking (POB)" at bounding box center [0, 0] width 0 height 0
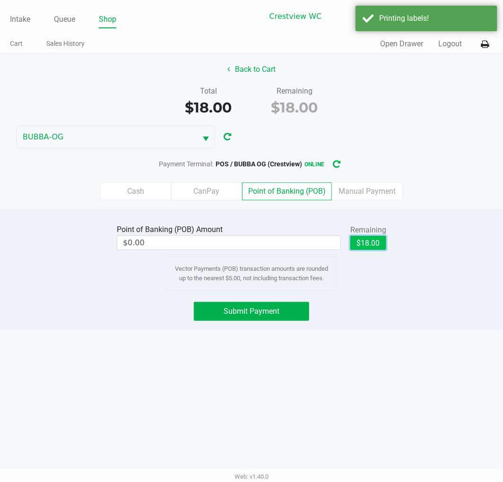
click at [379, 243] on button "$18.00" at bounding box center [368, 243] width 36 height 14
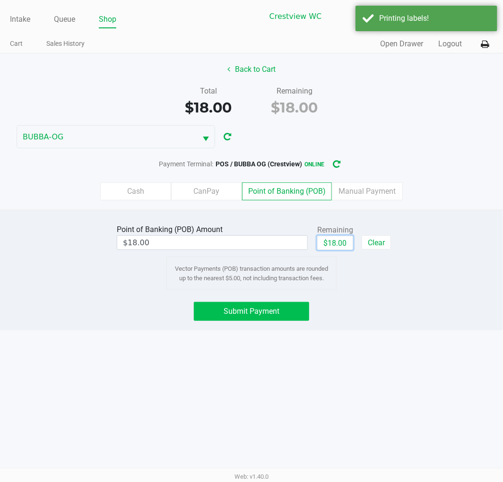
click at [260, 318] on button "Submit Payment" at bounding box center [251, 311] width 115 height 19
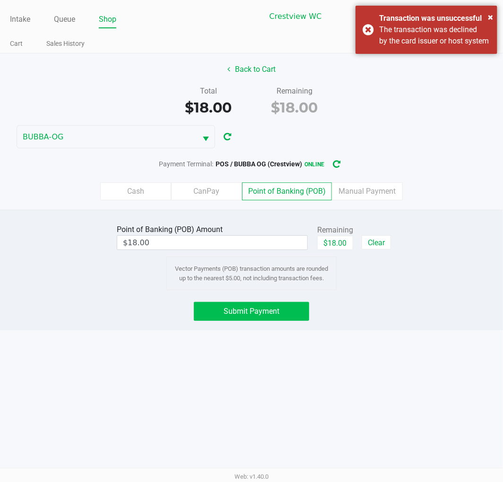
click at [285, 320] on button "Submit Payment" at bounding box center [251, 311] width 115 height 19
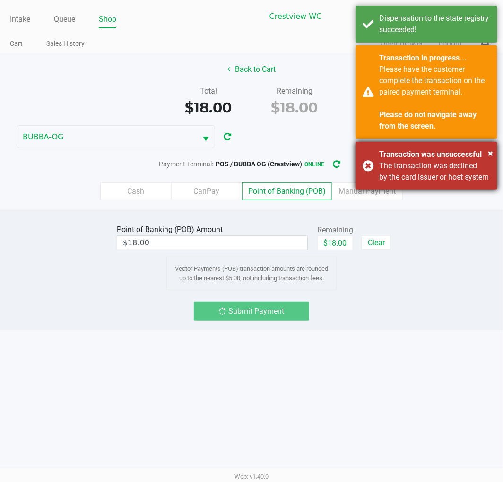
click at [432, 180] on div "The transaction was declined by the card issuer or host system" at bounding box center [434, 171] width 111 height 23
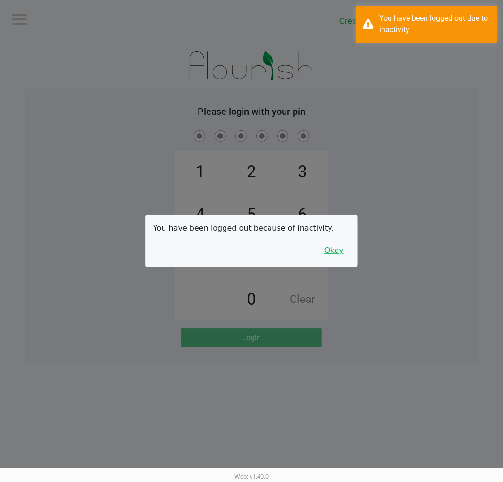
drag, startPoint x: 338, startPoint y: 249, endPoint x: 372, endPoint y: 194, distance: 64.5
click at [341, 250] on button "Okay" at bounding box center [334, 250] width 32 height 18
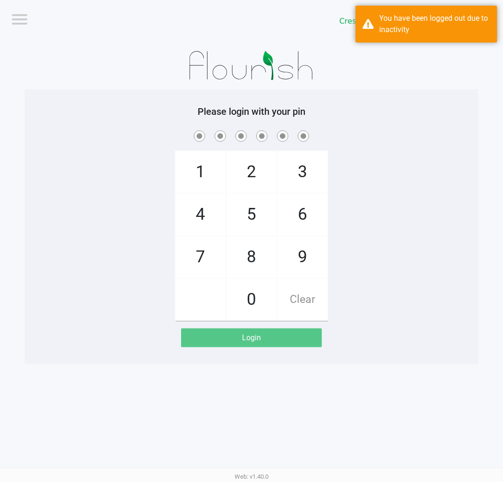
click at [398, 1] on div "Crestview WC BUBBA-OG" at bounding box center [380, 21] width 244 height 42
click at [405, 30] on div "You have been logged out due to inactivity" at bounding box center [434, 24] width 111 height 23
click at [391, 227] on div "1 4 7 2 5 8 0 3 6 9 Clear" at bounding box center [252, 225] width 454 height 192
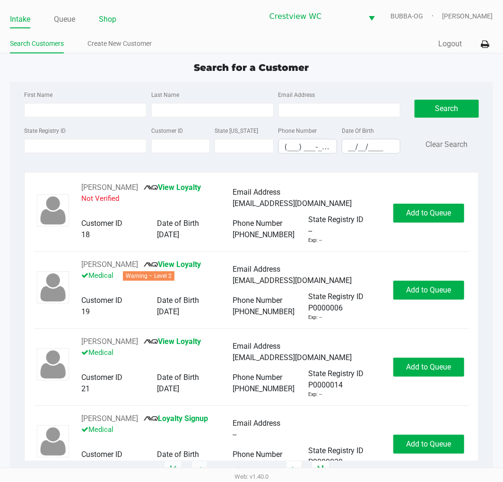
click at [115, 19] on link "Shop" at bounding box center [107, 19] width 17 height 13
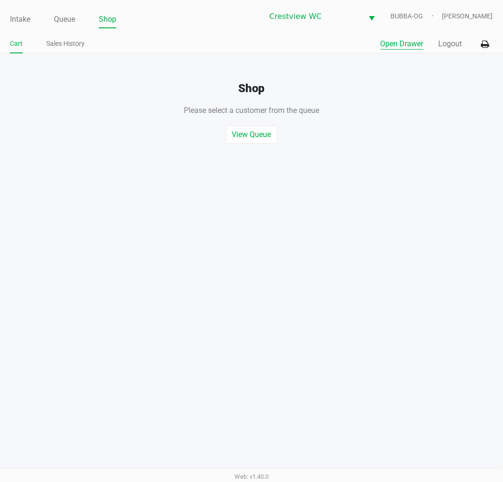
click at [402, 41] on button "Open Drawer" at bounding box center [401, 43] width 43 height 11
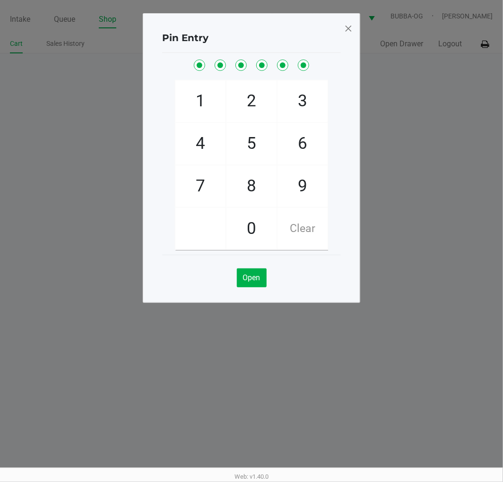
click at [345, 31] on span at bounding box center [348, 28] width 9 height 15
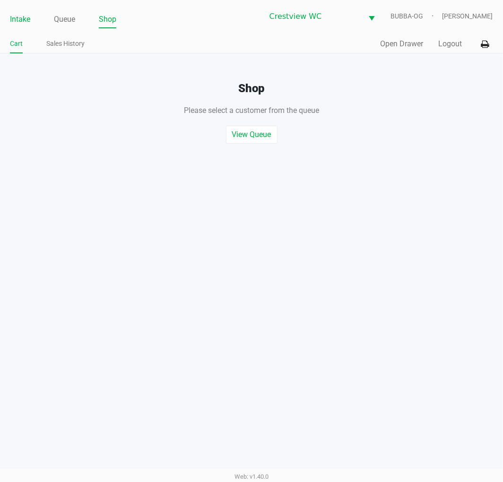
click at [21, 27] on li "Intake" at bounding box center [20, 20] width 20 height 17
click at [16, 22] on link "Intake" at bounding box center [20, 19] width 20 height 13
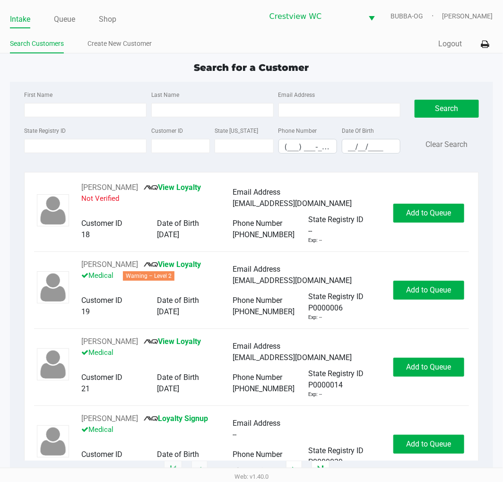
click at [132, 79] on div "Search for a Customer First Name Last Name Email Address State Registry ID Cust…" at bounding box center [251, 265] width 482 height 410
click at [101, 144] on input "State Registry ID" at bounding box center [85, 146] width 122 height 14
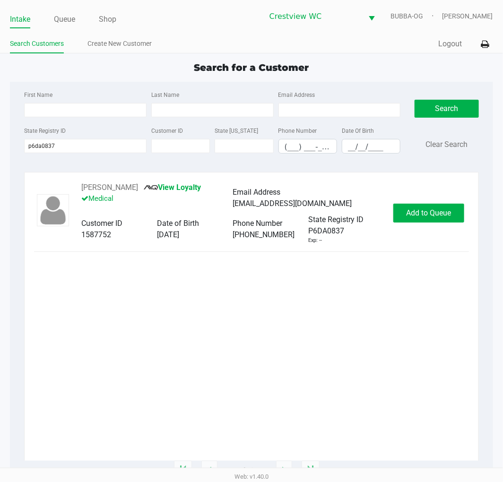
click at [405, 243] on div "ROBBIE PHILLIPS View Loyalty Medical Email Address rhpdog12@gmail.com Customer …" at bounding box center [251, 213] width 434 height 62
click at [405, 221] on button "Add to Queue" at bounding box center [428, 213] width 71 height 19
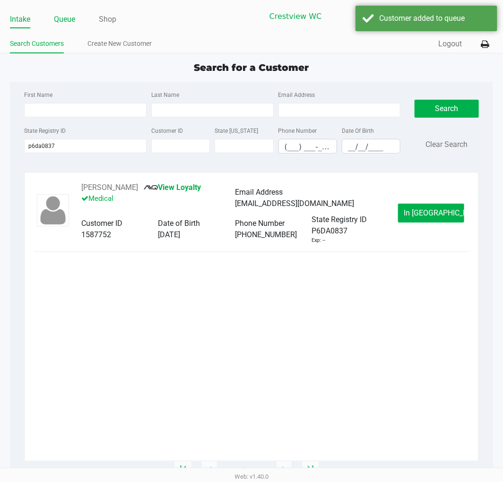
click at [54, 20] on link "Queue" at bounding box center [64, 19] width 21 height 13
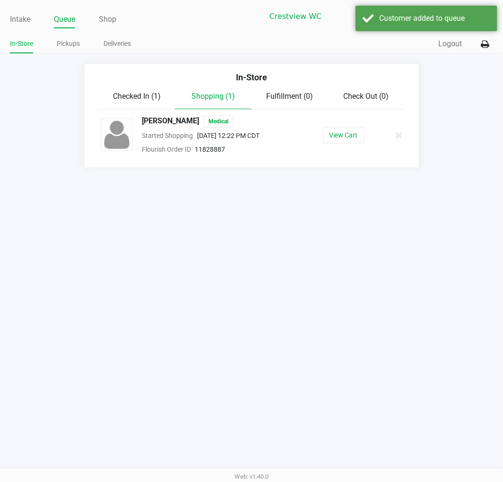
click at [334, 142] on button "View Cart" at bounding box center [343, 135] width 41 height 17
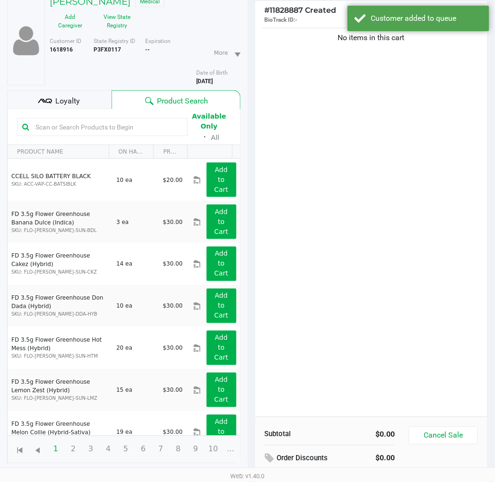
scroll to position [103, 0]
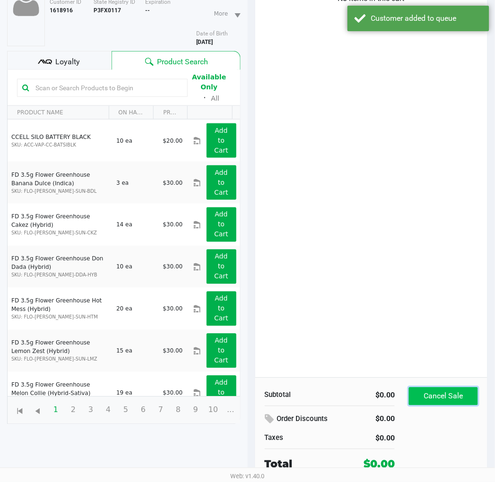
click at [452, 401] on button "Cancel Sale" at bounding box center [443, 396] width 69 height 18
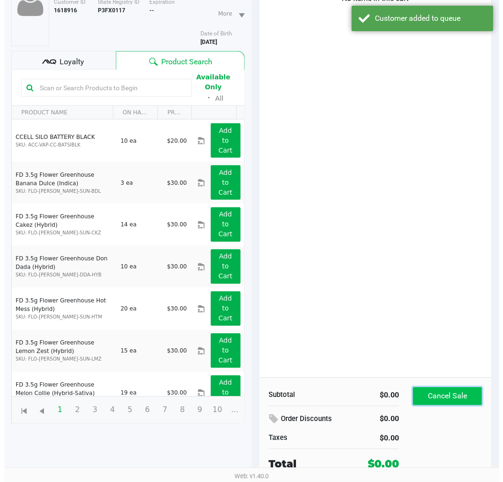
scroll to position [0, 0]
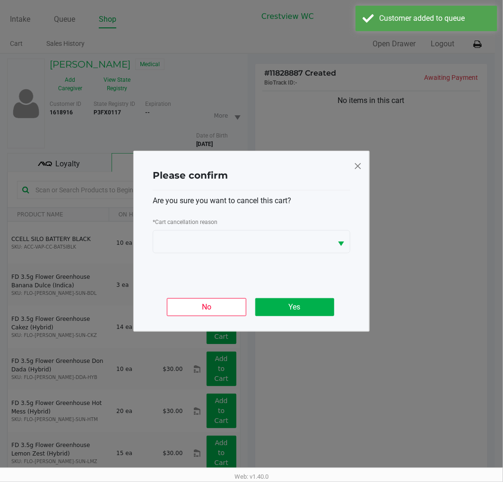
click at [322, 304] on button "Yes" at bounding box center [294, 307] width 79 height 18
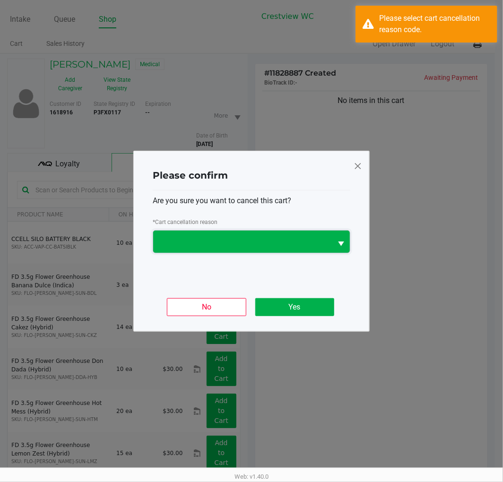
click at [311, 246] on span at bounding box center [242, 241] width 167 height 11
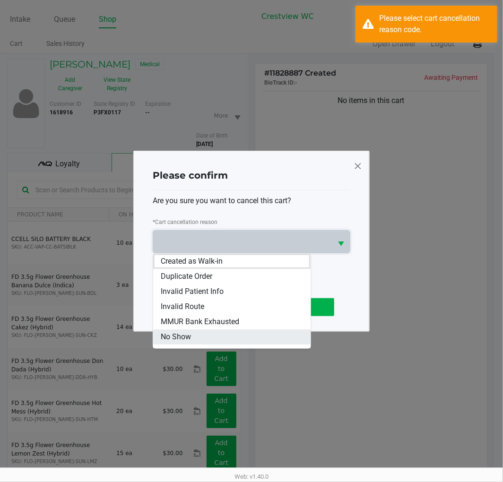
click at [192, 338] on li "No Show" at bounding box center [231, 336] width 157 height 15
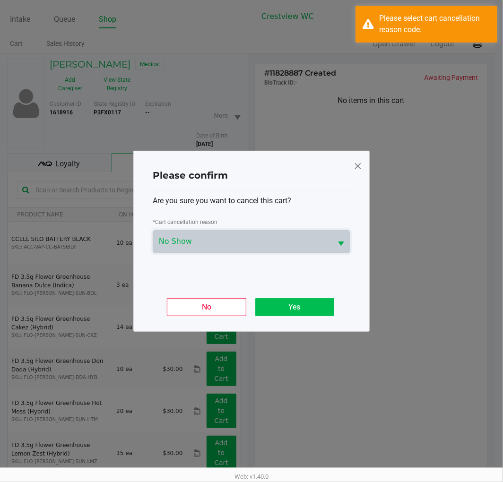
click at [294, 307] on button "Yes" at bounding box center [294, 307] width 79 height 18
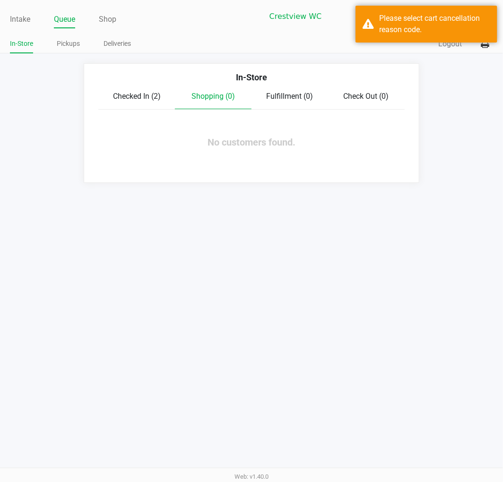
click at [64, 22] on link "Queue" at bounding box center [64, 19] width 21 height 13
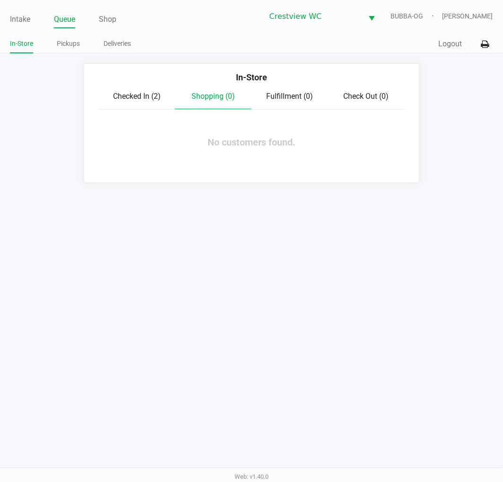
click at [151, 94] on span "Checked In (2)" at bounding box center [137, 96] width 48 height 9
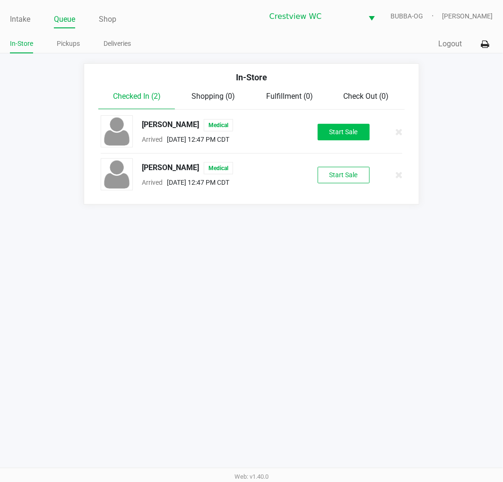
click at [337, 131] on button "Start Sale" at bounding box center [344, 132] width 52 height 17
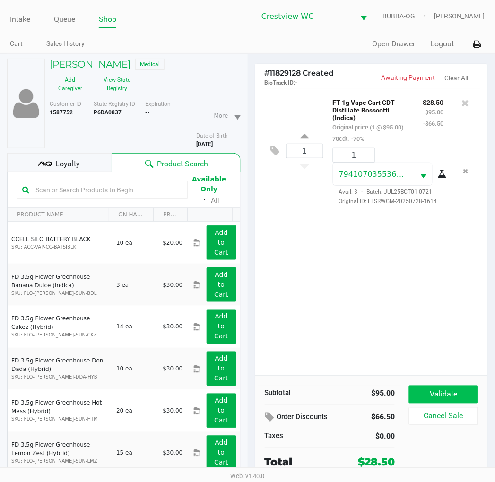
click at [438, 398] on button "Validate" at bounding box center [443, 395] width 69 height 18
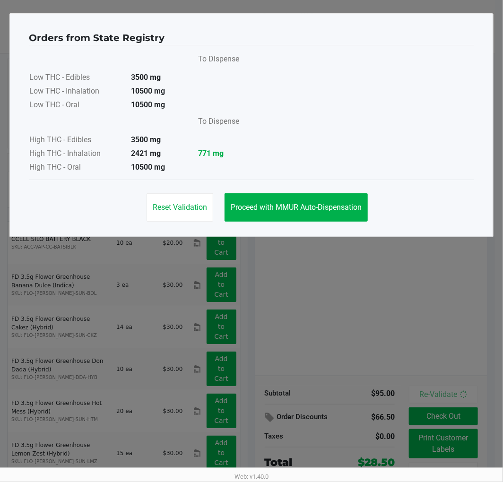
click at [343, 232] on div "Orders from State Registry To Dispense Low THC - Edibles 3500 mg Low THC - Inha…" at bounding box center [251, 125] width 484 height 224
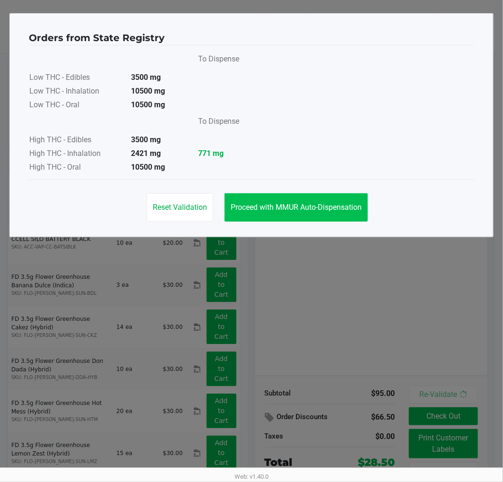
click at [318, 196] on button "Proceed with MMUR Auto-Dispensation" at bounding box center [295, 207] width 143 height 28
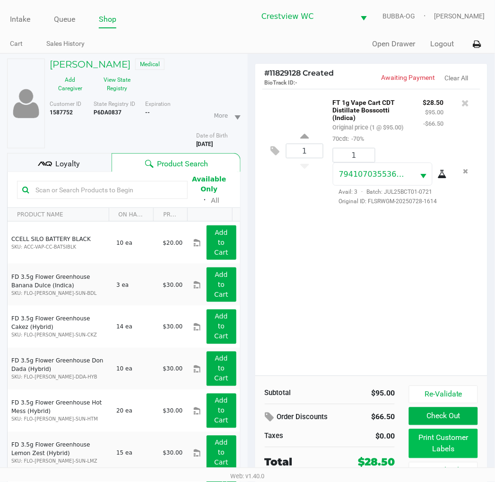
click at [456, 447] on button "Print Customer Labels" at bounding box center [443, 443] width 69 height 29
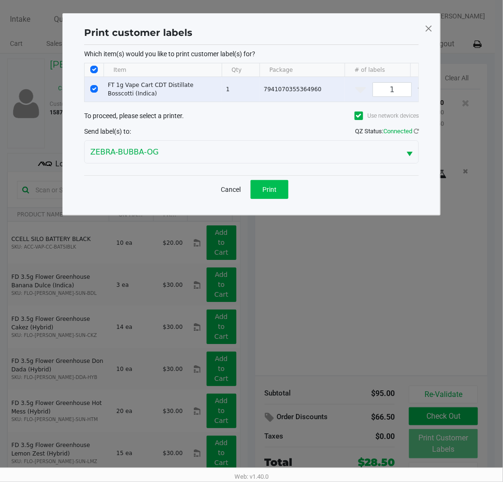
click at [274, 199] on button "Print" at bounding box center [269, 189] width 38 height 19
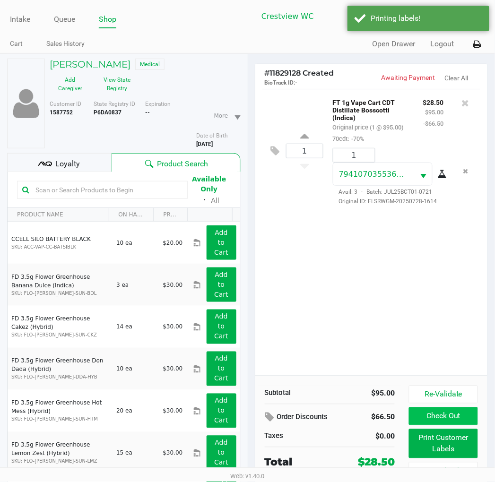
click at [442, 423] on button "Check Out" at bounding box center [443, 416] width 69 height 18
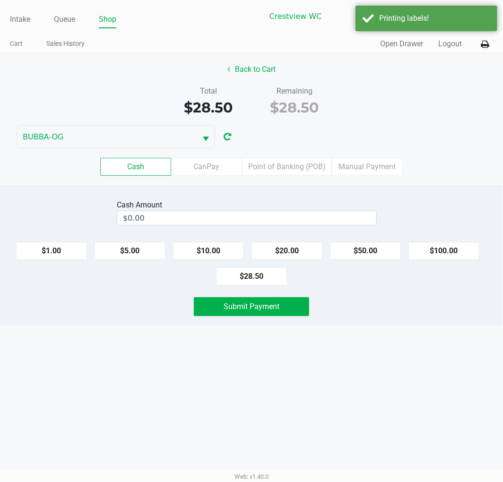
click at [295, 161] on label "Point of Banking (POB)" at bounding box center [287, 167] width 90 height 18
click at [0, 0] on 7 "Point of Banking (POB)" at bounding box center [0, 0] width 0 height 0
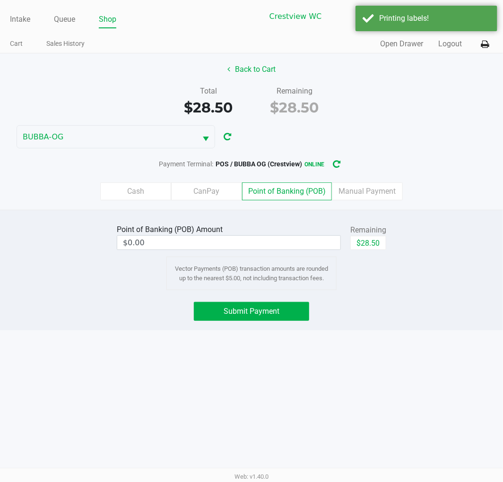
click at [365, 243] on button "$28.50" at bounding box center [368, 243] width 36 height 14
click at [260, 309] on span "Submit Payment" at bounding box center [252, 311] width 56 height 9
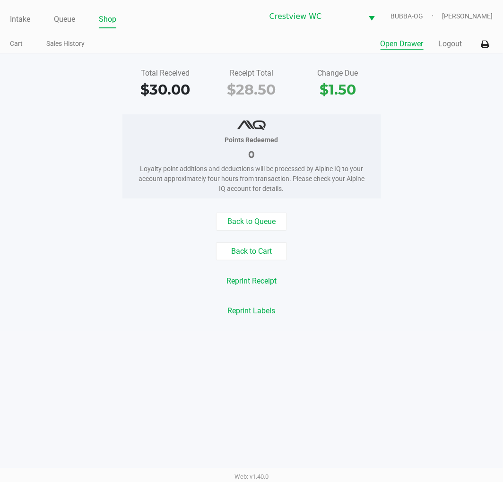
click at [400, 39] on button "Open Drawer" at bounding box center [401, 43] width 43 height 11
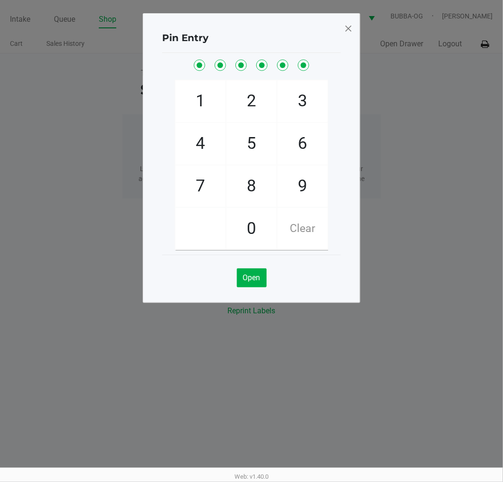
click at [312, 229] on span "Clear" at bounding box center [302, 229] width 50 height 42
click at [350, 31] on span at bounding box center [348, 28] width 9 height 15
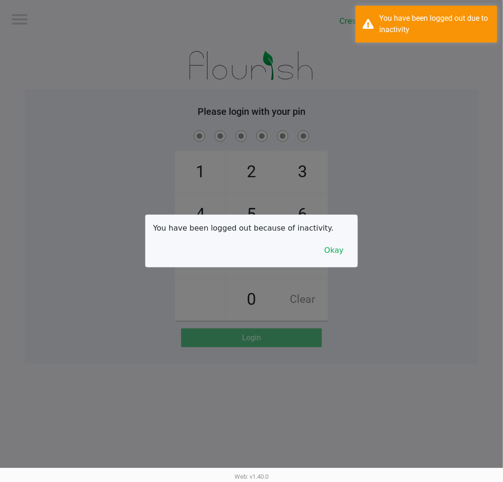
click at [67, 24] on div at bounding box center [251, 241] width 503 height 482
click at [331, 242] on button "Okay" at bounding box center [334, 250] width 32 height 18
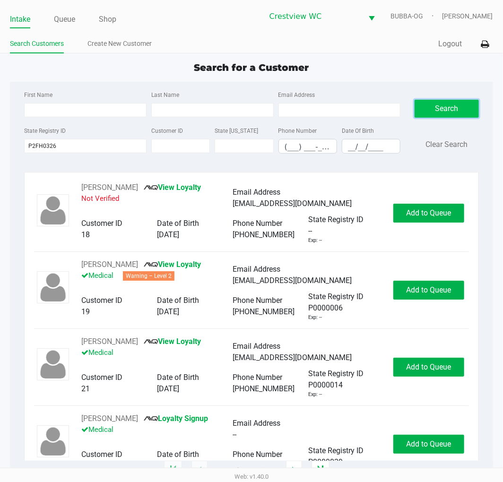
click at [434, 100] on button "Search" at bounding box center [446, 109] width 64 height 18
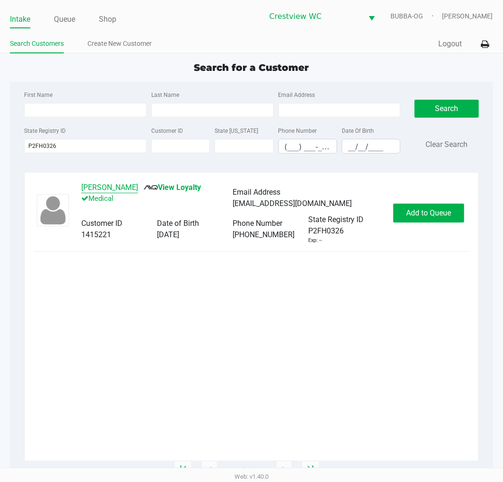
click at [84, 187] on button "Erin Lord" at bounding box center [109, 187] width 57 height 11
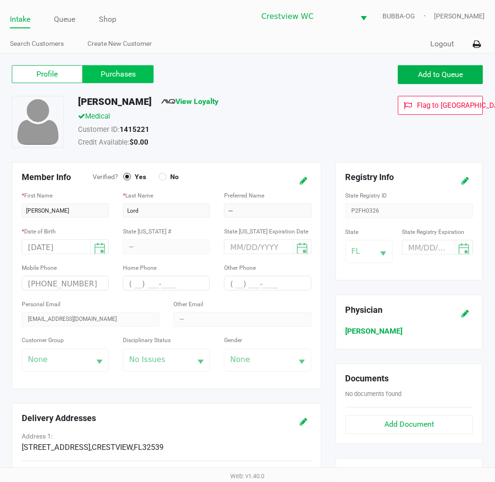
click at [145, 79] on label "Purchases" at bounding box center [118, 74] width 71 height 18
click at [0, 0] on 1 "Purchases" at bounding box center [0, 0] width 0 height 0
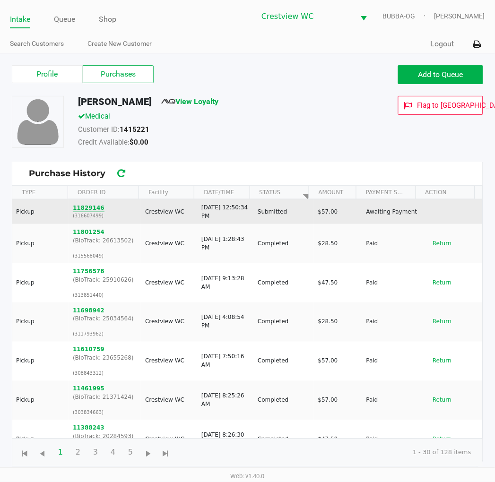
click at [92, 211] on button "11829146" at bounding box center [89, 208] width 32 height 9
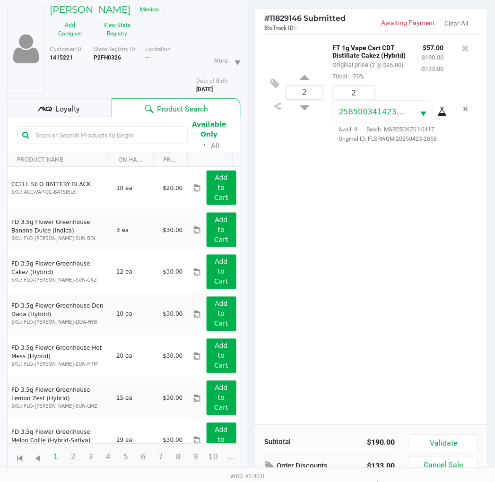
scroll to position [103, 0]
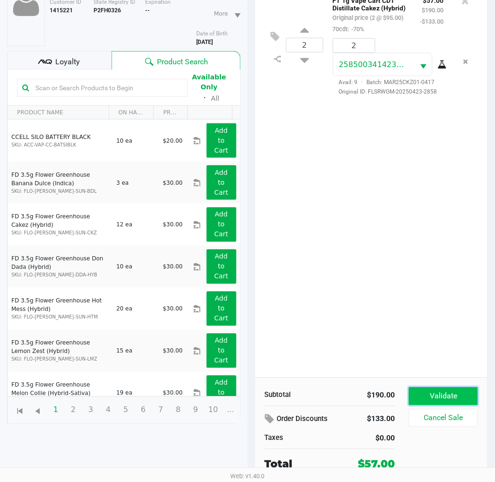
click at [429, 402] on button "Validate" at bounding box center [443, 396] width 69 height 18
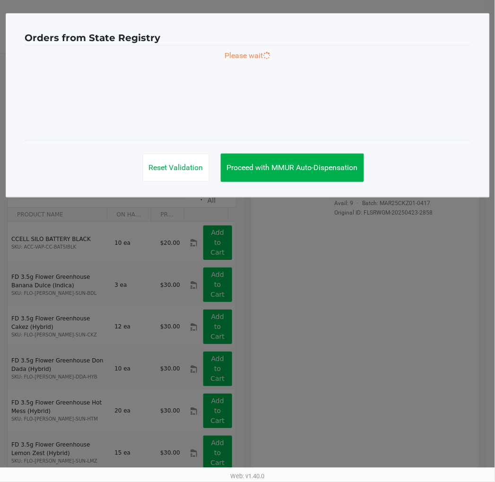
scroll to position [0, 0]
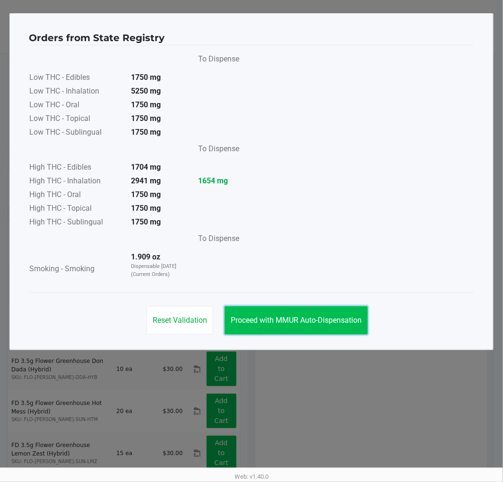
click at [343, 318] on span "Proceed with MMUR Auto-Dispensation" at bounding box center [296, 320] width 131 height 9
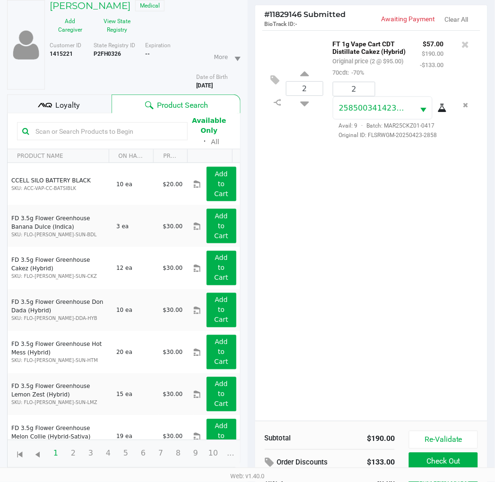
scroll to position [112, 0]
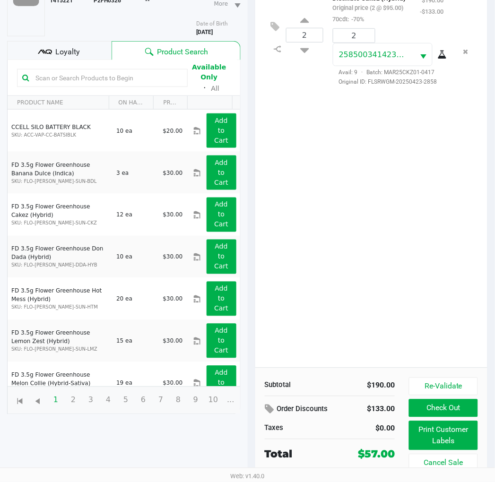
drag, startPoint x: 391, startPoint y: 284, endPoint x: 446, endPoint y: 459, distance: 182.6
click at [391, 284] on div "2 FT 1g Vape Cart CDT Distillate Cakez (Hybrid) Original price (2 @ $95.00) 70c…" at bounding box center [371, 172] width 232 height 391
click at [441, 435] on button "Print Customer Labels" at bounding box center [443, 435] width 69 height 29
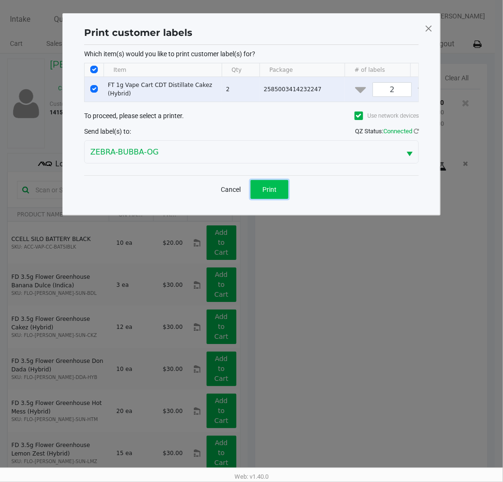
click at [279, 199] on button "Print" at bounding box center [269, 189] width 38 height 19
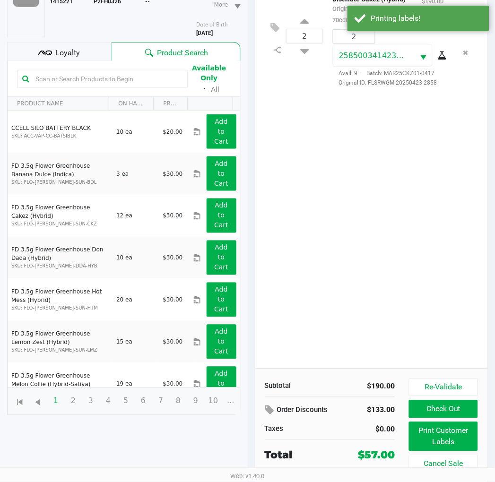
scroll to position [112, 0]
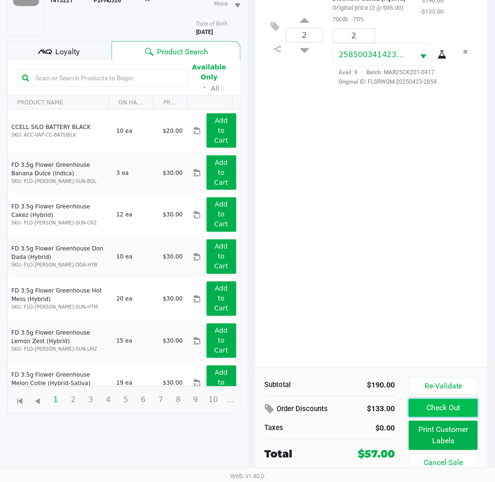
click at [454, 410] on button "Check Out" at bounding box center [443, 408] width 69 height 18
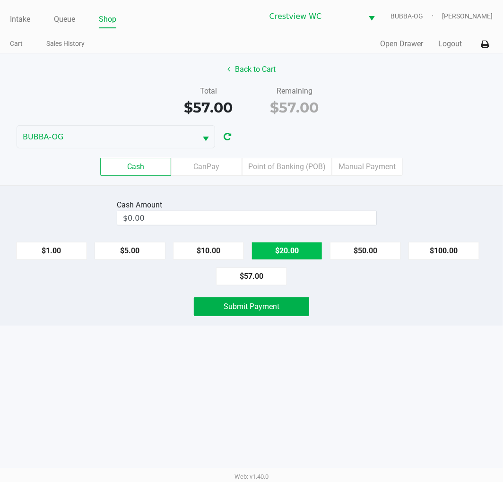
click at [298, 252] on button "$20.00" at bounding box center [286, 251] width 71 height 18
click at [301, 281] on div "$1.00 $5.00 $10.00 $20.00 $50.00 $100.00 $57.00" at bounding box center [251, 259] width 503 height 51
drag, startPoint x: 301, startPoint y: 292, endPoint x: 308, endPoint y: 301, distance: 12.2
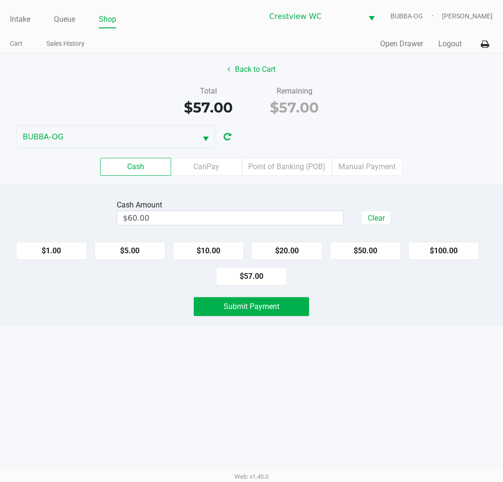
click at [301, 292] on div "Cash Amount $60.00 Clear $1.00 $5.00 $10.00 $20.00 $50.00 $100.00 $57.00 Submit…" at bounding box center [251, 255] width 503 height 140
click at [308, 301] on button "Submit Payment" at bounding box center [251, 306] width 115 height 19
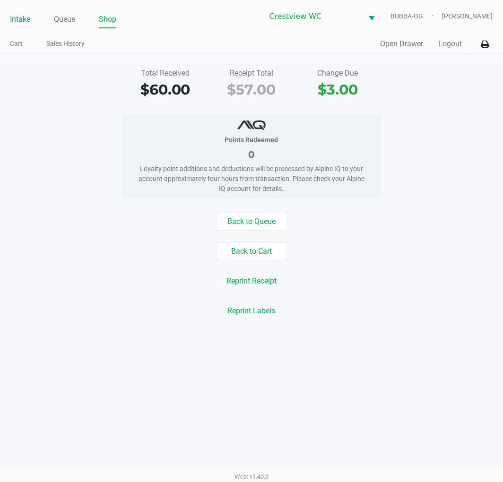
click at [25, 24] on link "Intake" at bounding box center [20, 19] width 20 height 13
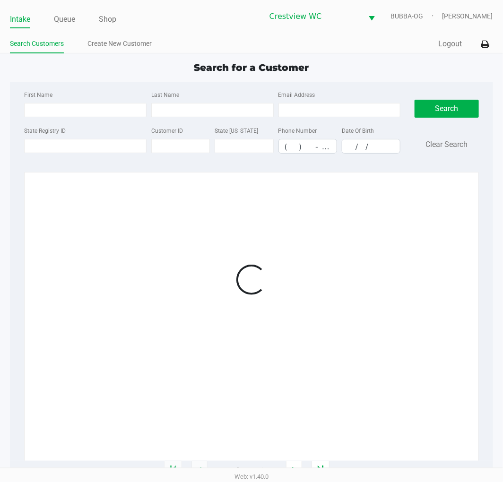
click at [93, 49] on link "Create New Customer" at bounding box center [119, 44] width 64 height 12
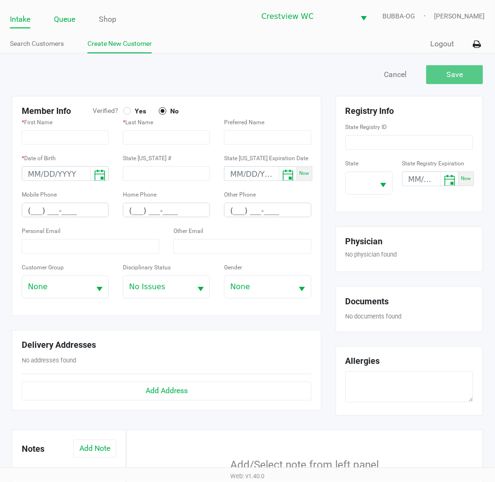
click at [59, 21] on link "Queue" at bounding box center [64, 19] width 21 height 13
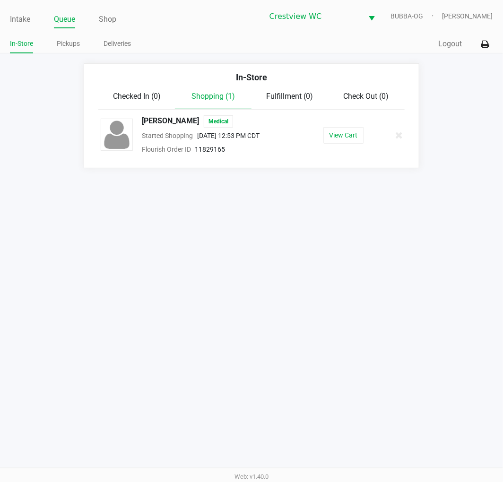
click at [17, 12] on li "Intake" at bounding box center [20, 20] width 20 height 17
click at [16, 20] on link "Intake" at bounding box center [20, 19] width 20 height 13
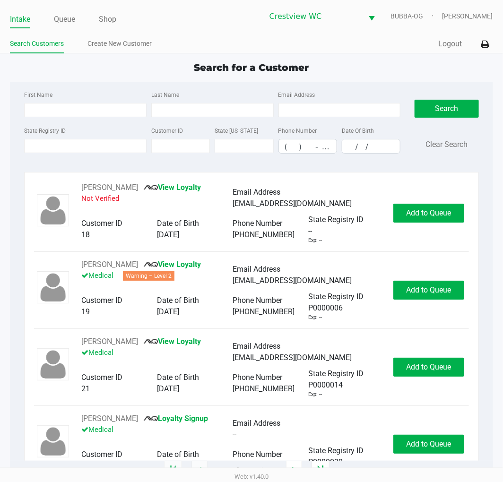
click at [100, 148] on input "State Registry ID" at bounding box center [85, 146] width 122 height 14
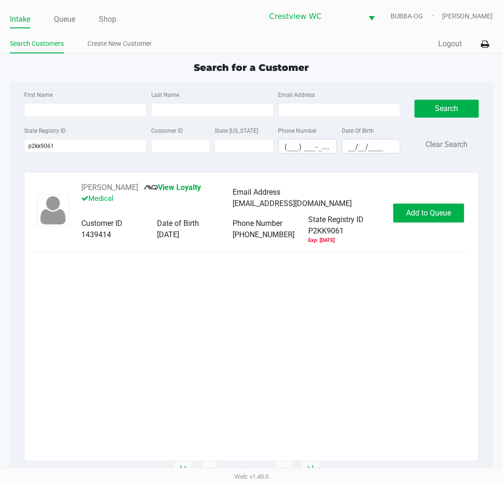
click at [416, 208] on button "Add to Queue" at bounding box center [428, 213] width 71 height 19
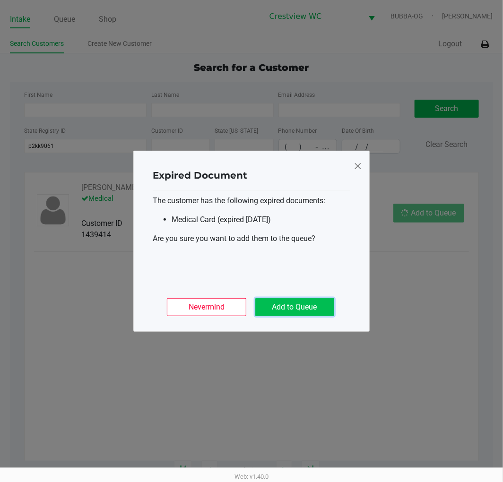
click at [291, 301] on button "Add to Queue" at bounding box center [294, 307] width 79 height 18
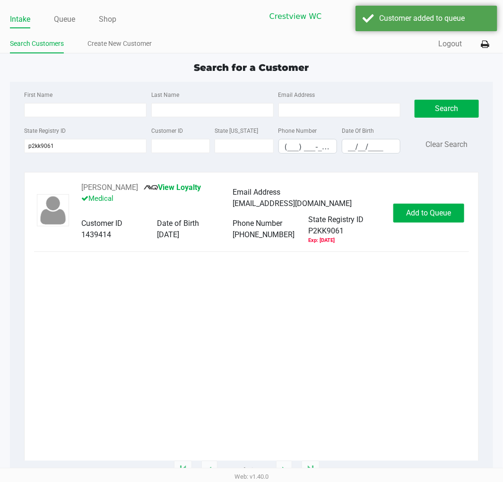
drag, startPoint x: 292, startPoint y: 302, endPoint x: 192, endPoint y: 166, distance: 168.8
click at [292, 298] on div "Nevermind Add to Queue" at bounding box center [252, 279] width 198 height 37
drag, startPoint x: 60, startPoint y: 15, endPoint x: 107, endPoint y: 34, distance: 50.6
click at [63, 15] on link "Queue" at bounding box center [64, 19] width 21 height 13
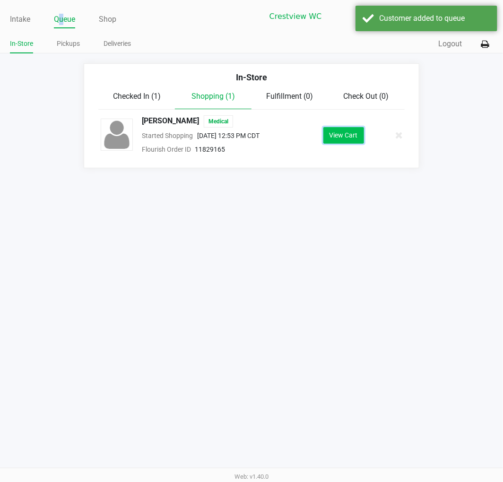
click at [352, 140] on button "View Cart" at bounding box center [343, 135] width 41 height 17
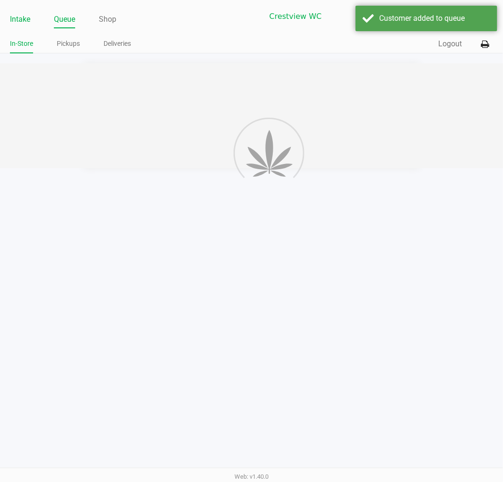
click at [11, 13] on div "Intake Queue Shop Crestview WC BUBBA-OG Lewis Schilling In-Store Pickups Delive…" at bounding box center [251, 26] width 503 height 53
click at [21, 17] on link "Intake" at bounding box center [20, 19] width 20 height 13
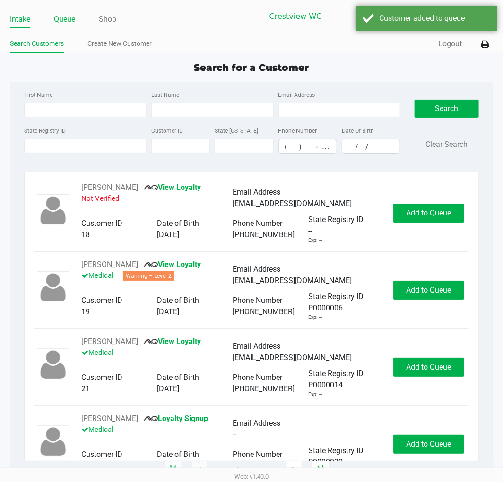
click at [73, 15] on link "Queue" at bounding box center [64, 19] width 21 height 13
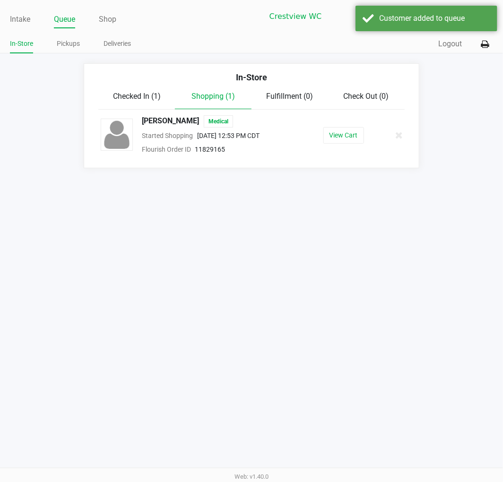
drag, startPoint x: 136, startPoint y: 91, endPoint x: 136, endPoint y: 97, distance: 5.7
click at [135, 92] on span "Checked In (1)" at bounding box center [137, 96] width 48 height 9
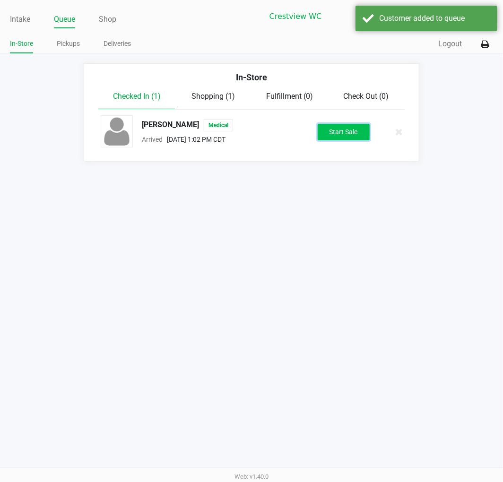
click at [339, 135] on button "Start Sale" at bounding box center [344, 132] width 52 height 17
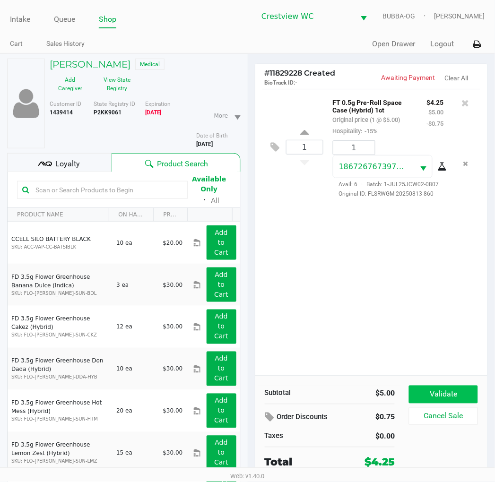
click at [446, 387] on button "Validate" at bounding box center [443, 395] width 69 height 18
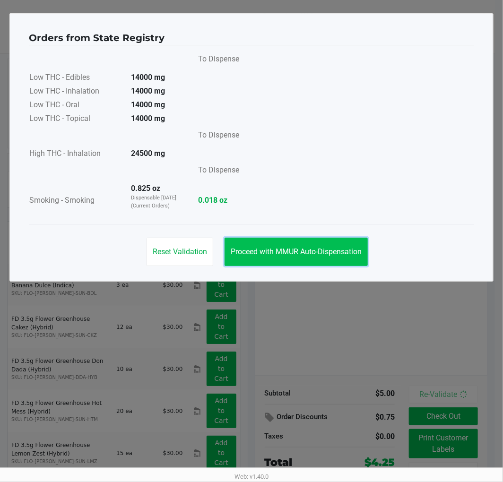
click at [320, 248] on span "Proceed with MMUR Auto-Dispensation" at bounding box center [296, 251] width 131 height 9
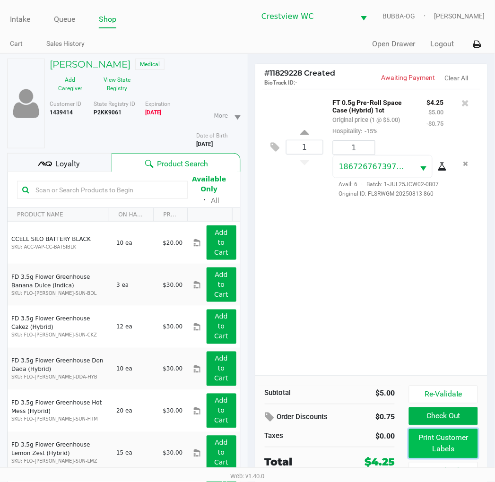
click at [442, 437] on button "Print Customer Labels" at bounding box center [443, 443] width 69 height 29
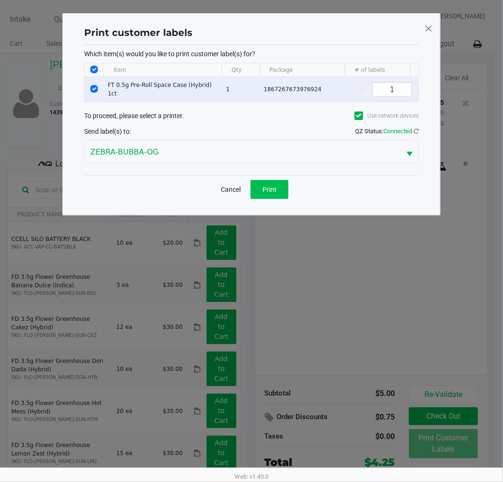
click at [270, 192] on span "Print" at bounding box center [269, 190] width 14 height 8
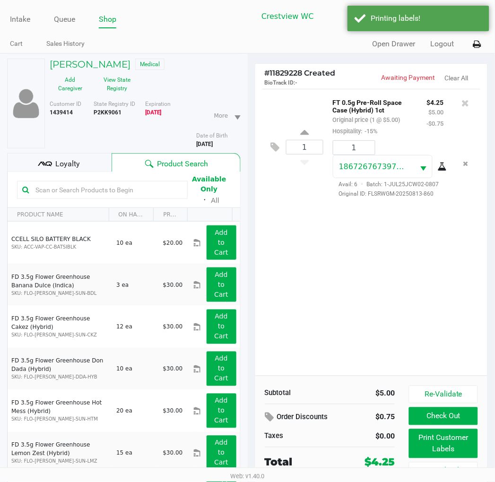
click at [450, 416] on button "Check Out" at bounding box center [443, 416] width 69 height 18
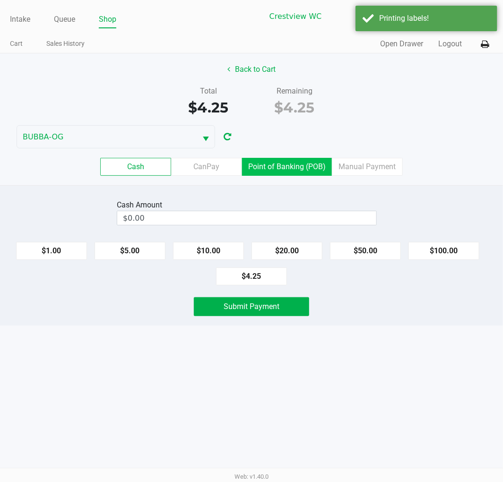
click at [280, 162] on label "Point of Banking (POB)" at bounding box center [287, 167] width 90 height 18
click at [0, 0] on 7 "Point of Banking (POB)" at bounding box center [0, 0] width 0 height 0
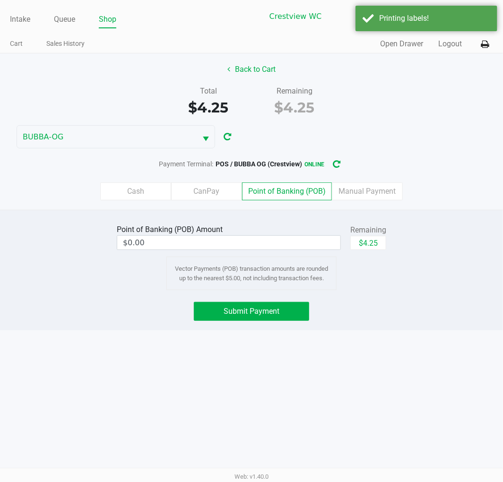
click at [374, 263] on div "Point of Banking (POB) Amount $0.00 Remaining $4.25 Vector Payments (POB) trans…" at bounding box center [252, 256] width 284 height 68
click at [377, 243] on button "$4.25" at bounding box center [368, 243] width 36 height 14
click at [266, 310] on span "Submit Payment" at bounding box center [252, 311] width 56 height 9
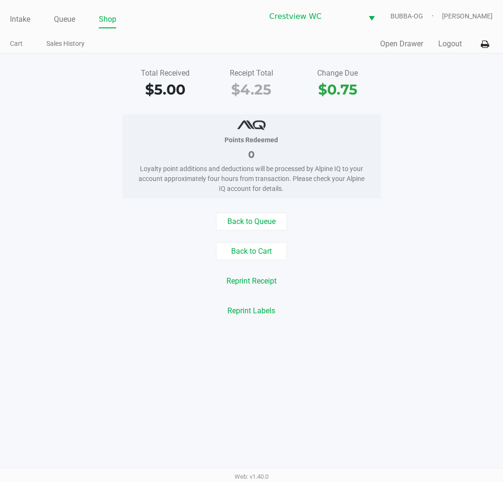
click at [24, 20] on link "Intake" at bounding box center [20, 19] width 20 height 13
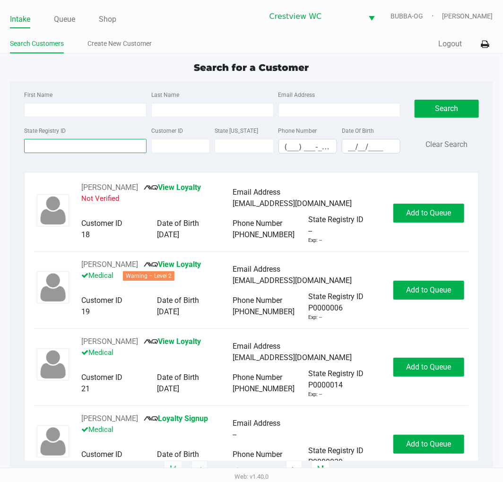
click at [103, 144] on input "State Registry ID" at bounding box center [85, 146] width 122 height 14
click at [59, 149] on input "State Registry ID" at bounding box center [85, 146] width 122 height 14
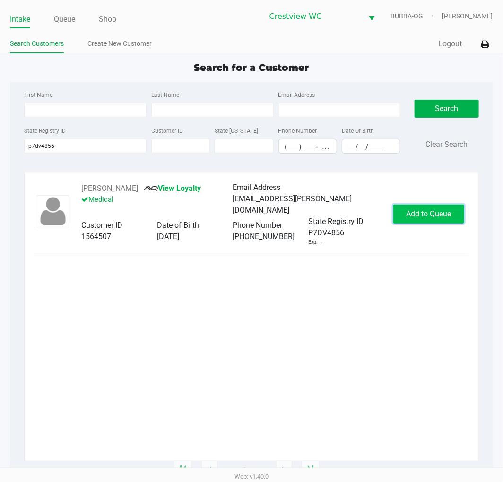
click at [435, 215] on span "Add to Queue" at bounding box center [428, 213] width 45 height 9
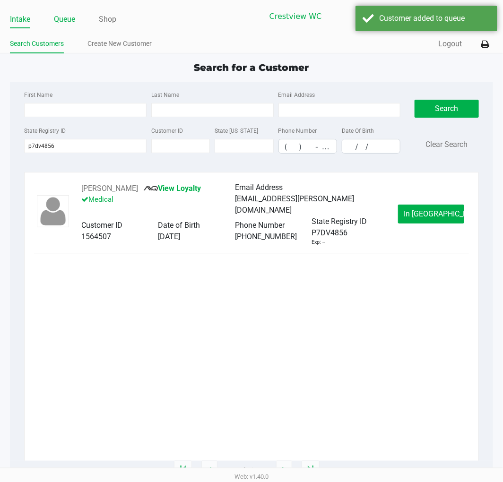
click at [69, 15] on link "Queue" at bounding box center [64, 19] width 21 height 13
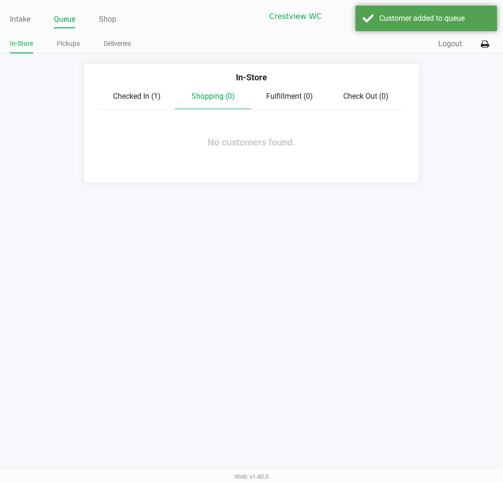
click at [139, 89] on div "In-Store" at bounding box center [251, 81] width 320 height 20
click at [155, 101] on span "Checked In (1)" at bounding box center [137, 96] width 48 height 9
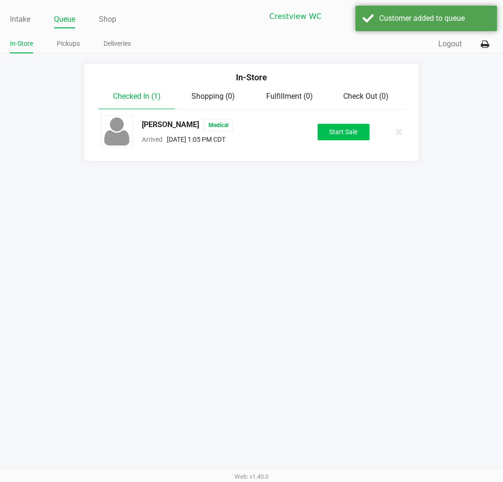
drag, startPoint x: 351, startPoint y: 143, endPoint x: 352, endPoint y: 134, distance: 9.0
click at [350, 143] on div "SANDRA TEETS Medical Arrived Aug 22, 2025 1:05 PM CDT Start Sale" at bounding box center [251, 131] width 315 height 33
click at [352, 134] on button "Start Sale" at bounding box center [344, 132] width 52 height 17
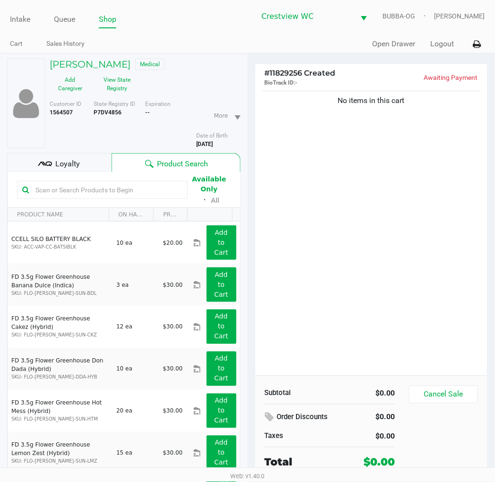
click at [388, 323] on div "No items in this cart" at bounding box center [371, 232] width 232 height 287
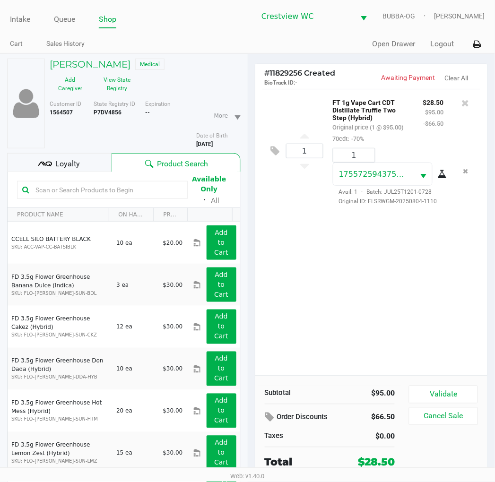
click at [458, 387] on button "Validate" at bounding box center [443, 395] width 69 height 18
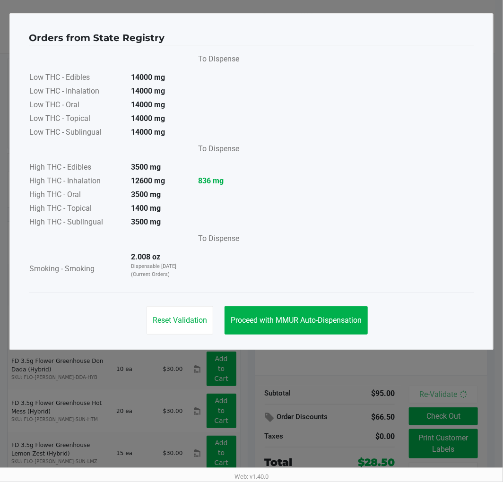
click at [317, 296] on div "Reset Validation Proceed with MMUR Auto-Dispensation" at bounding box center [251, 317] width 445 height 48
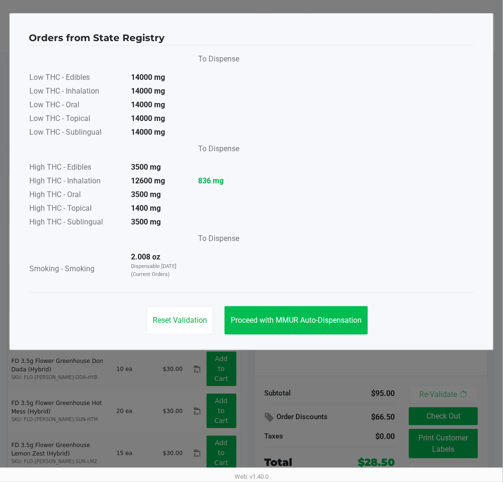
click at [347, 327] on button "Proceed with MMUR Auto-Dispensation" at bounding box center [295, 320] width 143 height 28
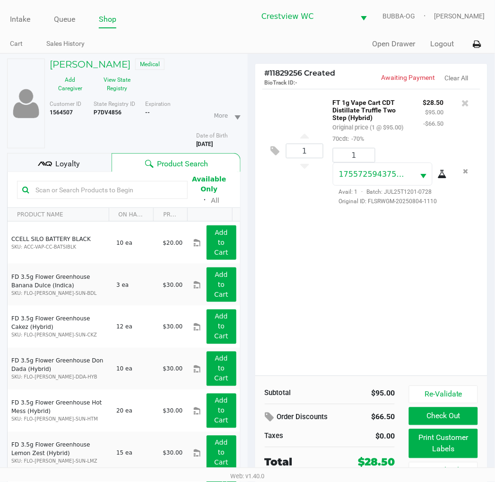
click at [436, 443] on button "Print Customer Labels" at bounding box center [443, 443] width 69 height 29
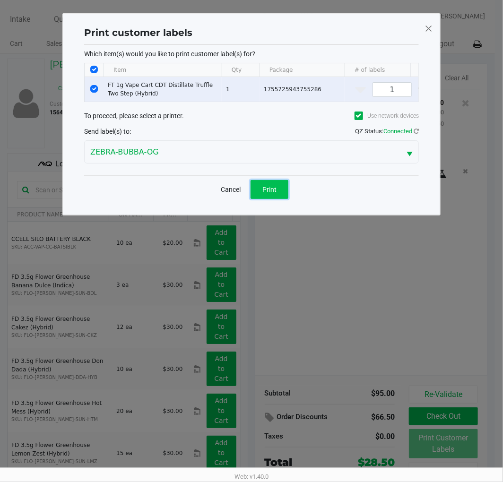
click at [272, 193] on span "Print" at bounding box center [269, 190] width 14 height 8
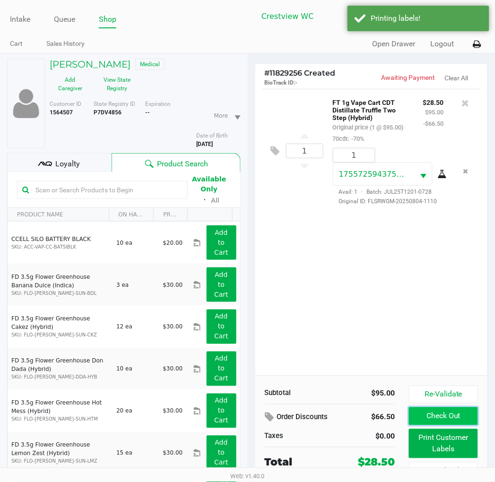
click at [454, 416] on button "Check Out" at bounding box center [443, 416] width 69 height 18
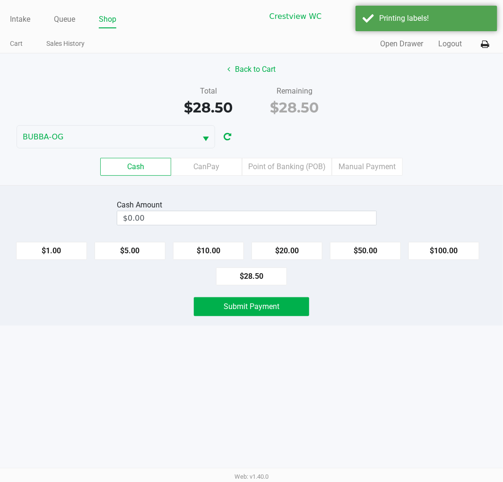
click at [294, 168] on label "Point of Banking (POB)" at bounding box center [287, 167] width 90 height 18
click at [0, 0] on 7 "Point of Banking (POB)" at bounding box center [0, 0] width 0 height 0
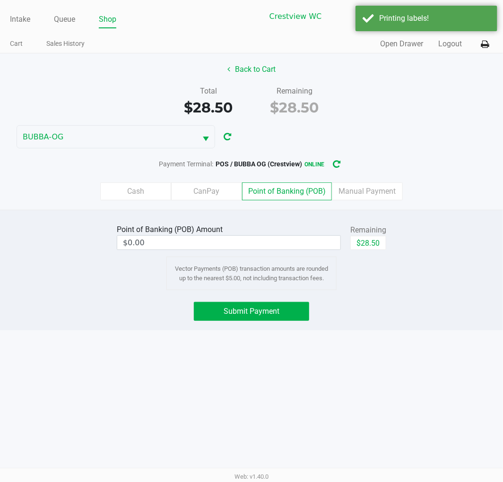
click at [369, 243] on button "$28.50" at bounding box center [368, 243] width 36 height 14
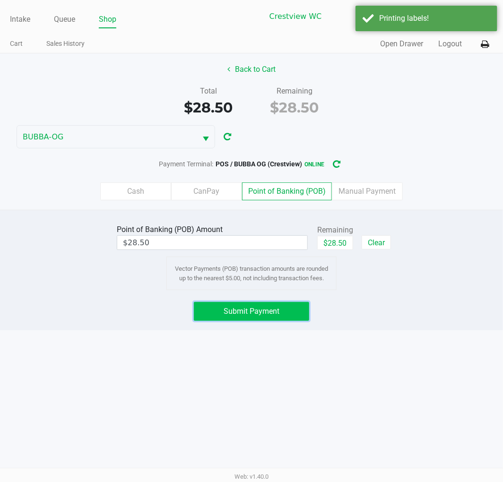
click at [265, 305] on button "Submit Payment" at bounding box center [251, 311] width 115 height 19
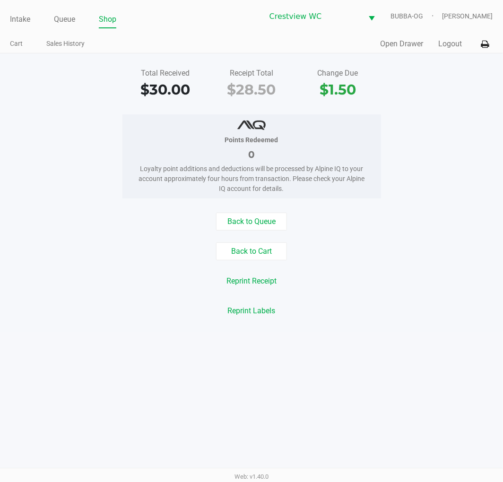
click at [409, 43] on button "Open Drawer" at bounding box center [401, 43] width 43 height 11
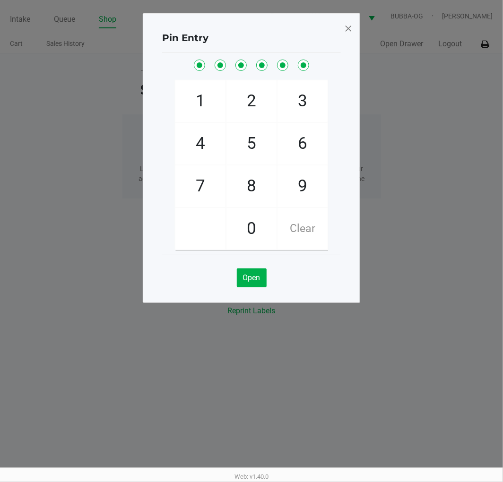
click at [345, 31] on span at bounding box center [348, 28] width 9 height 15
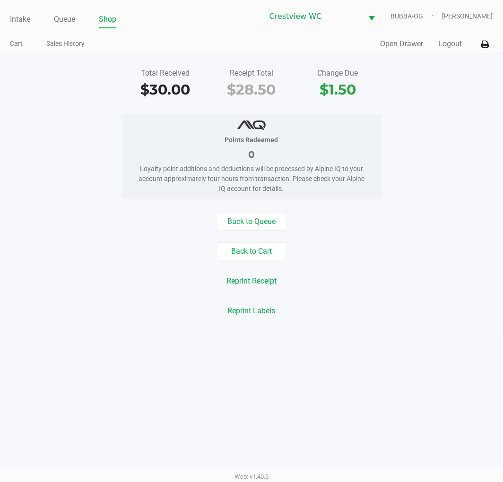
drag, startPoint x: 43, startPoint y: 15, endPoint x: 34, endPoint y: 16, distance: 8.6
click at [41, 15] on ul "Intake Queue Shop" at bounding box center [130, 20] width 241 height 16
click at [34, 16] on ul "Intake Queue Shop" at bounding box center [130, 20] width 241 height 16
click at [29, 19] on link "Intake" at bounding box center [20, 19] width 20 height 13
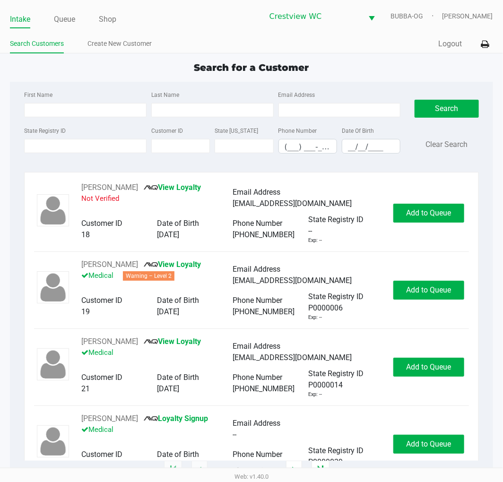
drag, startPoint x: 490, startPoint y: 109, endPoint x: 502, endPoint y: 109, distance: 12.3
click at [491, 109] on div "First Name Last Name Email Address State Registry ID Customer ID State ID Phone…" at bounding box center [251, 276] width 482 height 389
click at [339, 59] on app-point-of-sale "Intake Queue Shop Crestview WC BUBBA-OG Lewis Schilling Search Customers Create…" at bounding box center [251, 235] width 503 height 471
click at [371, 45] on div "Quick Sale Logout" at bounding box center [371, 43] width 241 height 17
click at [68, 113] on input "First Name" at bounding box center [85, 110] width 122 height 14
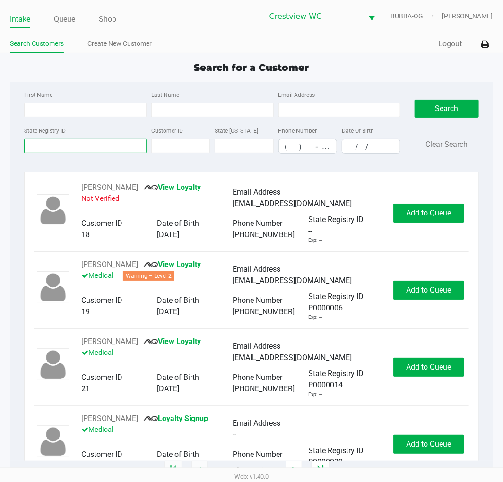
click at [41, 146] on input "State Registry ID" at bounding box center [85, 146] width 122 height 14
click at [101, 145] on input "State Registry ID" at bounding box center [85, 146] width 122 height 14
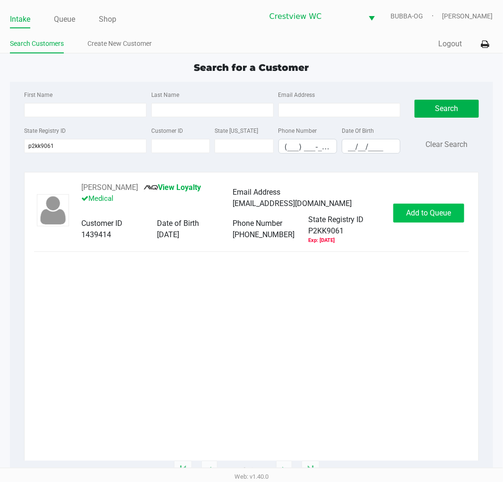
click at [426, 220] on button "Add to Queue" at bounding box center [428, 213] width 71 height 19
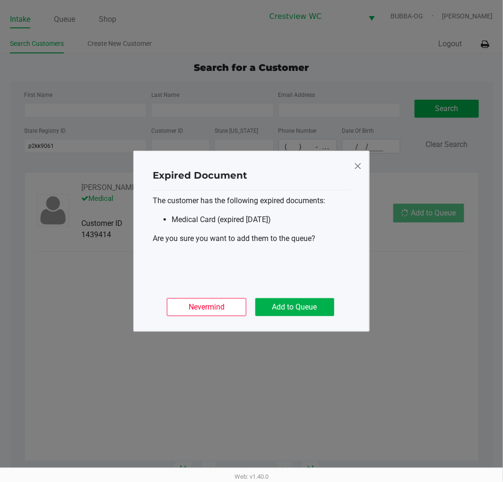
click at [305, 281] on div "The customer has the following expired documents: Medical Card (expired 2024-05…" at bounding box center [252, 237] width 198 height 95
click at [303, 312] on button "Add to Queue" at bounding box center [294, 307] width 79 height 18
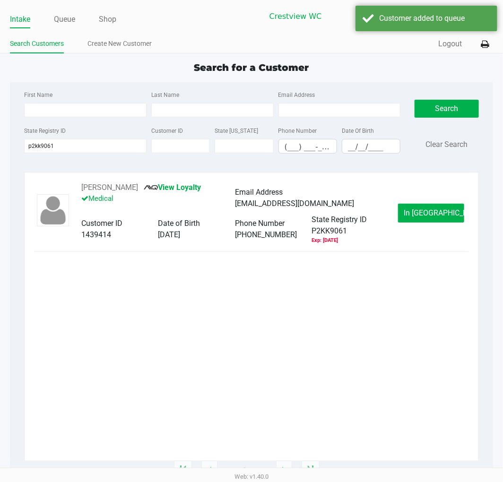
click at [63, 21] on link "Queue" at bounding box center [64, 19] width 21 height 13
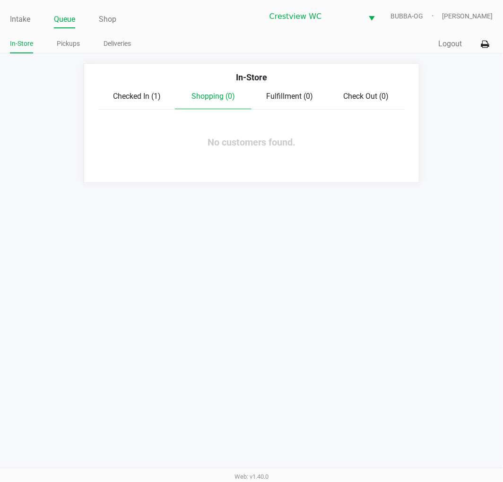
click at [145, 100] on span "Checked In (1)" at bounding box center [137, 96] width 48 height 9
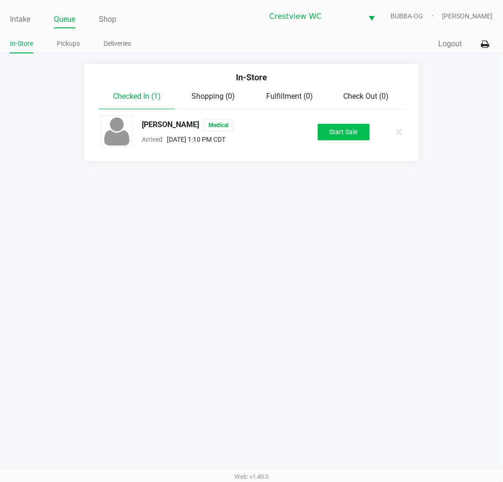
click at [338, 137] on button "Start Sale" at bounding box center [344, 132] width 52 height 17
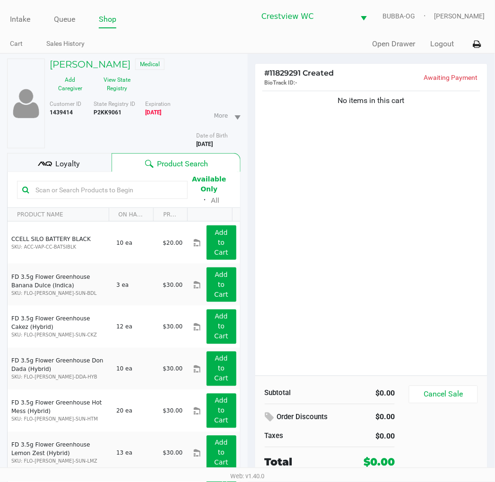
click at [349, 277] on div "No items in this cart" at bounding box center [371, 232] width 232 height 287
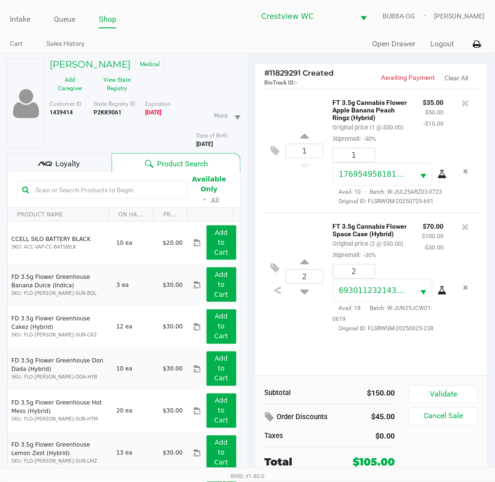
click at [82, 170] on div "Loyalty" at bounding box center [59, 162] width 104 height 19
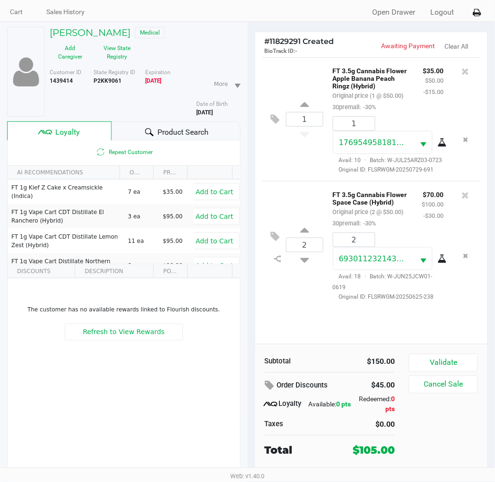
scroll to position [49, 0]
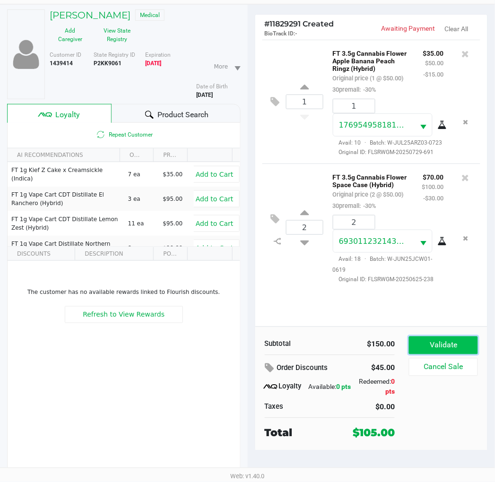
click at [425, 339] on button "Validate" at bounding box center [443, 345] width 69 height 18
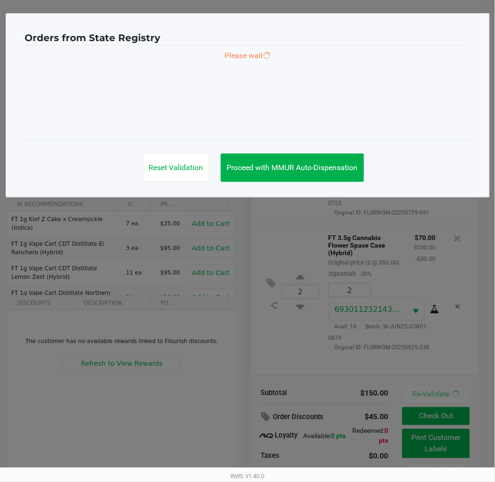
scroll to position [0, 0]
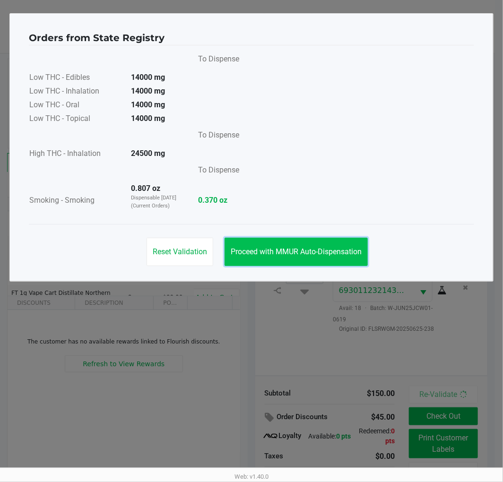
click at [317, 257] on button "Proceed with MMUR Auto-Dispensation" at bounding box center [295, 252] width 143 height 28
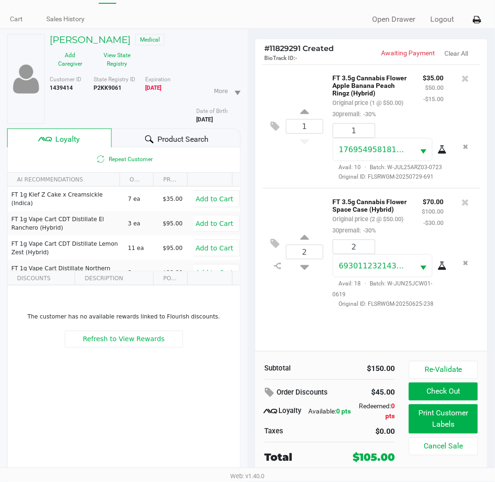
scroll to position [49, 0]
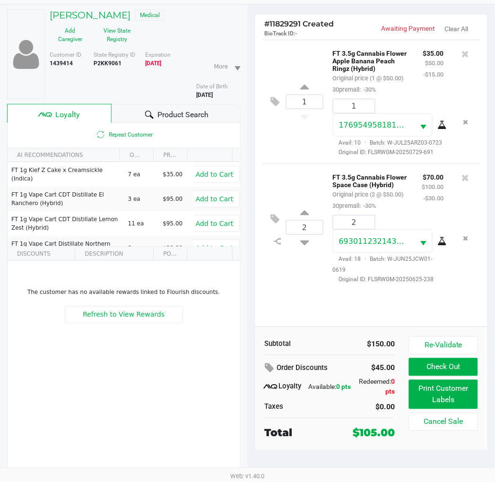
click at [327, 439] on div "Total" at bounding box center [302, 433] width 74 height 16
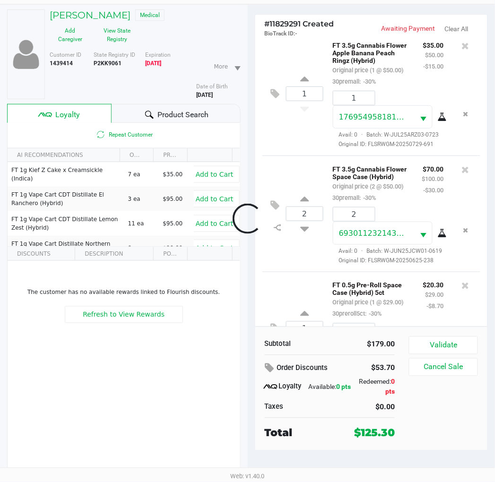
scroll to position [134, 0]
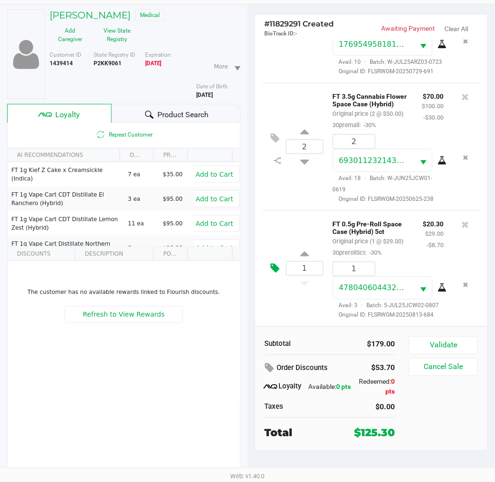
click at [277, 268] on icon at bounding box center [275, 268] width 9 height 11
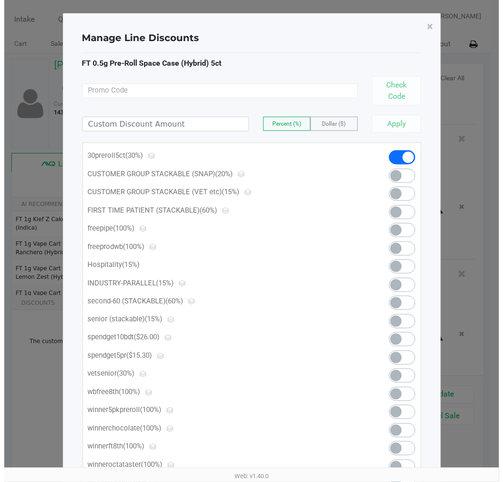
scroll to position [0, 0]
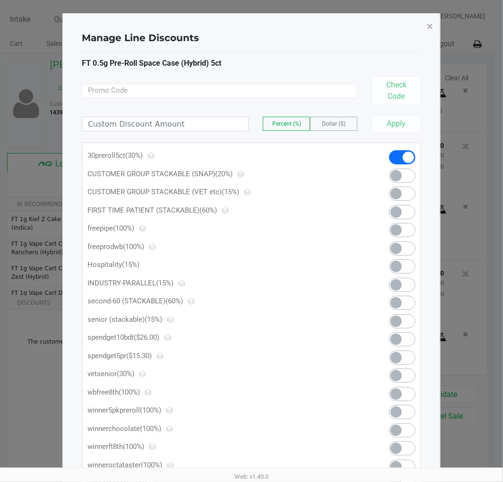
click at [401, 356] on span at bounding box center [395, 357] width 11 height 11
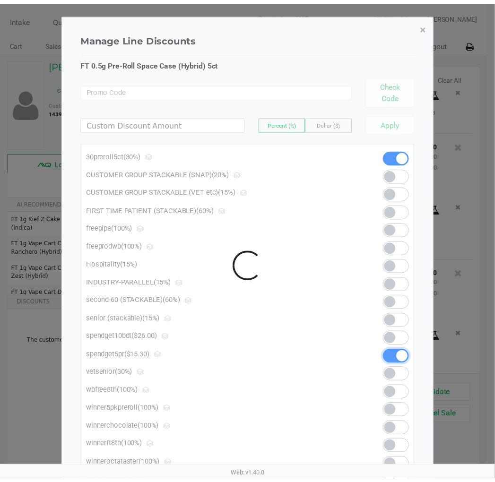
scroll to position [148, 0]
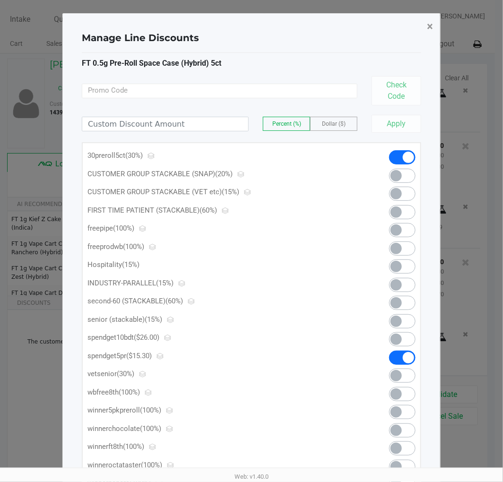
click at [433, 26] on button "×" at bounding box center [429, 26] width 21 height 26
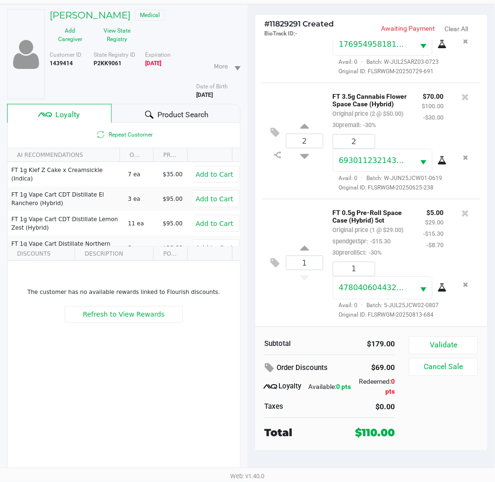
scroll to position [159, 0]
drag, startPoint x: 360, startPoint y: 431, endPoint x: 404, endPoint y: 431, distance: 44.4
click at [404, 431] on div "Subtotal $179.00 Order Discounts $69.00 Loyalty Available: 0 pts Redeemed: 0 pt…" at bounding box center [334, 388] width 152 height 104
drag, startPoint x: 330, startPoint y: 424, endPoint x: 402, endPoint y: 424, distance: 72.3
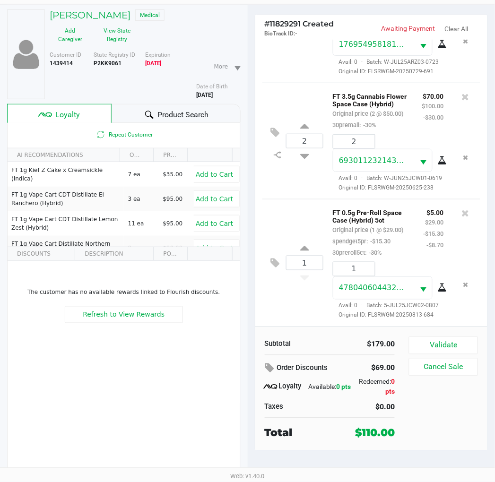
click at [402, 424] on div "Subtotal $179.00 Order Discounts $69.00 Loyalty Available: 0 pts Redeemed: 0 pt…" at bounding box center [334, 388] width 152 height 104
click at [393, 426] on div "$110.00" at bounding box center [375, 433] width 40 height 16
drag, startPoint x: 380, startPoint y: 429, endPoint x: 422, endPoint y: 433, distance: 41.8
click at [422, 433] on div "Subtotal $179.00 Order Discounts $69.00 Loyalty Available: 0 pts Redeemed: 0 pt…" at bounding box center [371, 389] width 232 height 124
click at [398, 430] on div "$110.00" at bounding box center [375, 433] width 54 height 16
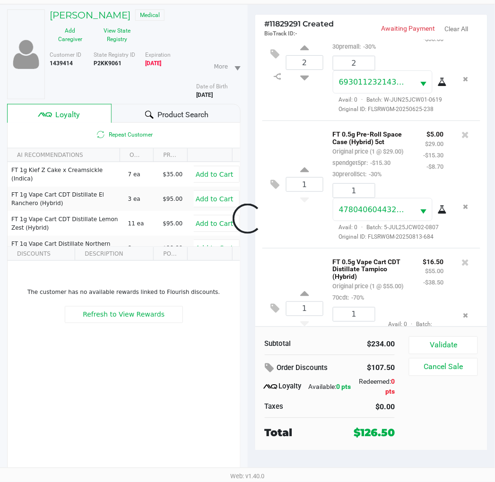
scroll to position [293, 0]
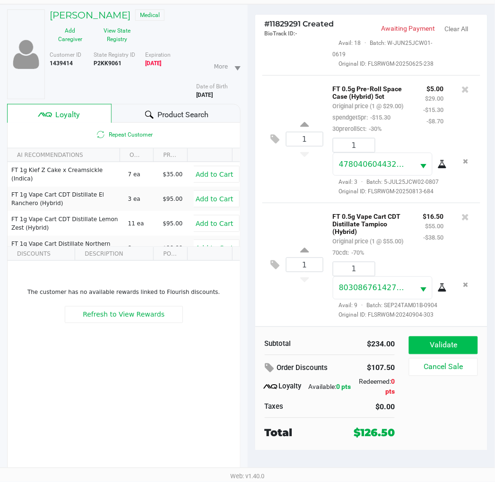
click at [450, 344] on button "Validate" at bounding box center [443, 345] width 69 height 18
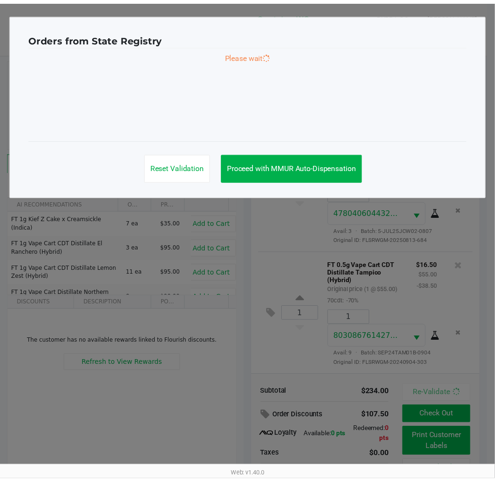
scroll to position [307, 0]
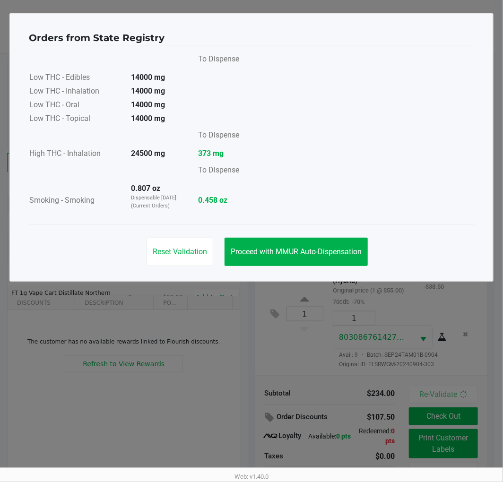
click at [326, 276] on div "Orders from State Registry To Dispense Low THC - Edibles 14000 mg Low THC - Inh…" at bounding box center [251, 147] width 484 height 268
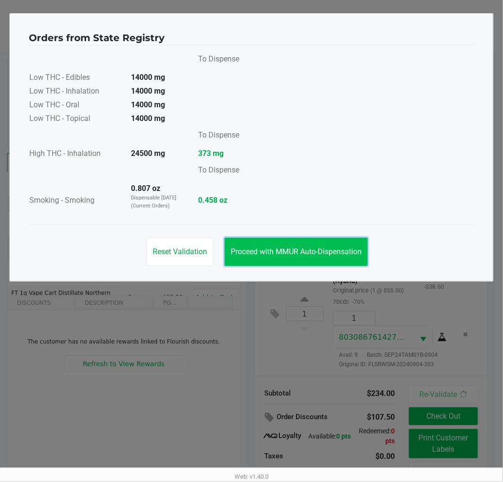
click at [299, 251] on span "Proceed with MMUR Auto-Dispensation" at bounding box center [296, 251] width 131 height 9
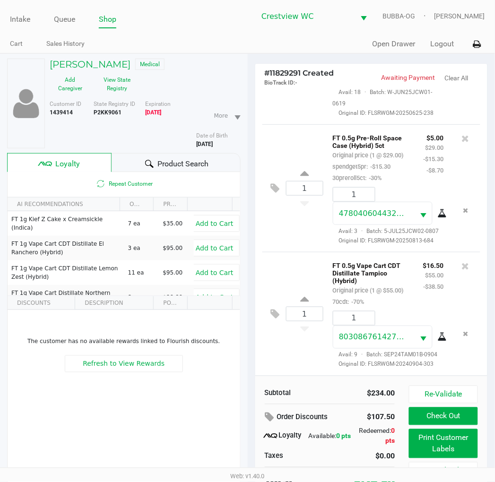
scroll to position [49, 0]
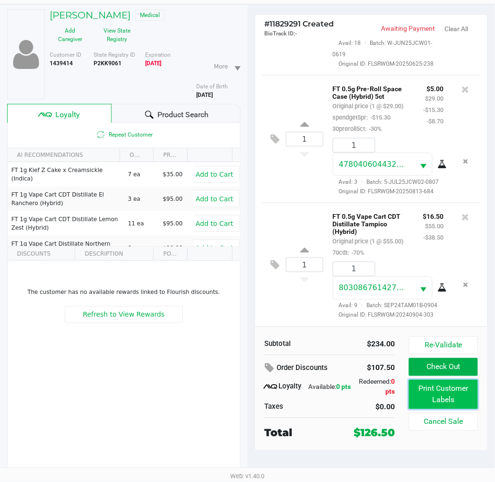
click at [456, 400] on button "Print Customer Labels" at bounding box center [443, 394] width 69 height 29
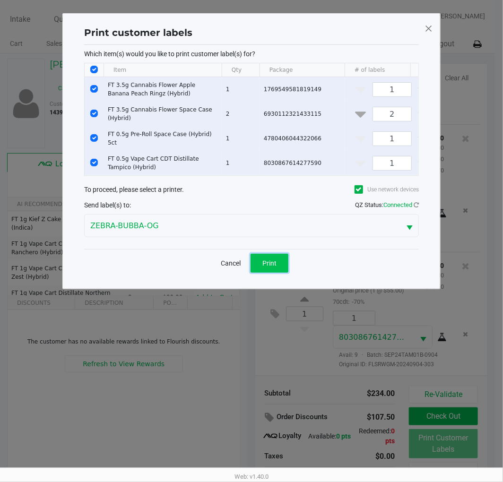
click at [277, 272] on button "Print" at bounding box center [269, 263] width 38 height 19
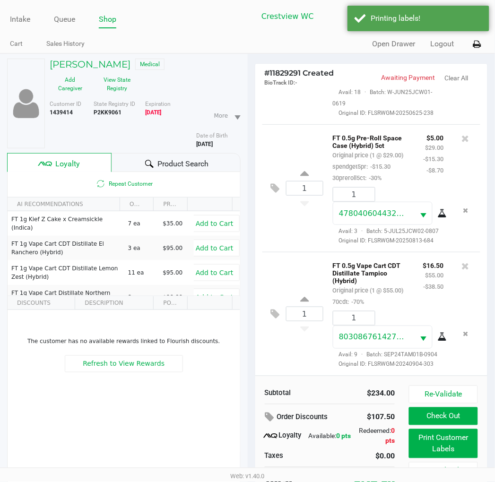
scroll to position [49, 0]
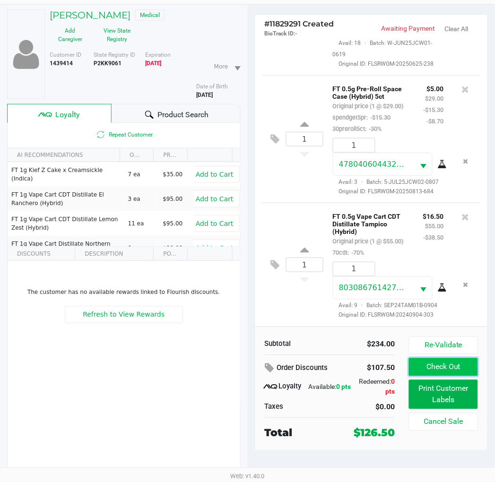
click at [427, 366] on button "Check Out" at bounding box center [443, 367] width 69 height 18
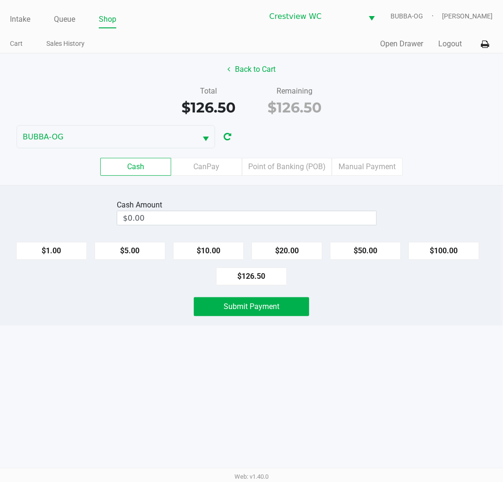
click at [306, 173] on label "Point of Banking (POB)" at bounding box center [287, 167] width 90 height 18
click at [0, 0] on 7 "Point of Banking (POB)" at bounding box center [0, 0] width 0 height 0
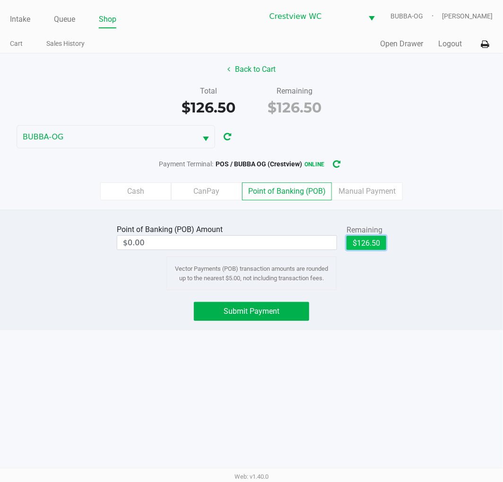
click at [376, 244] on button "$126.50" at bounding box center [366, 243] width 40 height 14
click at [263, 318] on button "Submit Payment" at bounding box center [251, 311] width 115 height 19
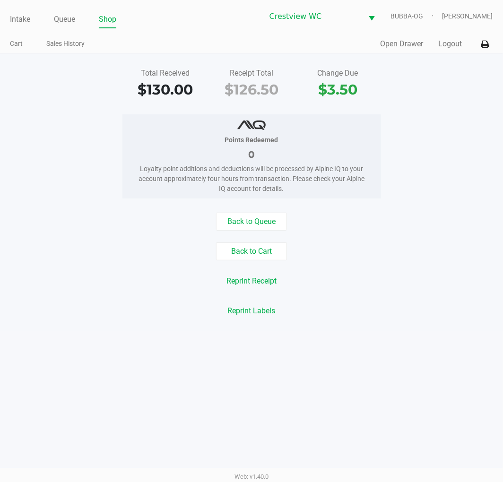
click at [401, 49] on button "Open Drawer" at bounding box center [401, 43] width 43 height 11
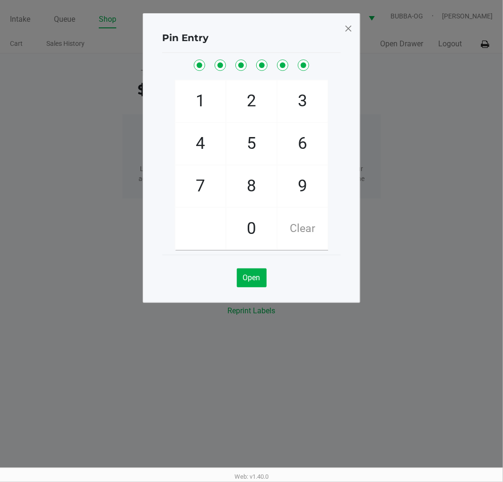
click at [349, 22] on span at bounding box center [348, 28] width 9 height 15
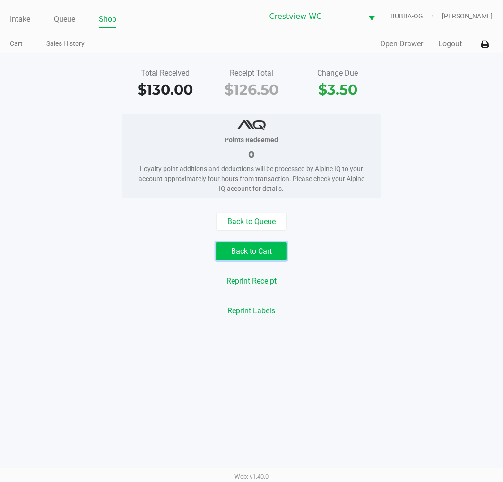
click at [252, 258] on button "Back to Cart" at bounding box center [251, 251] width 71 height 18
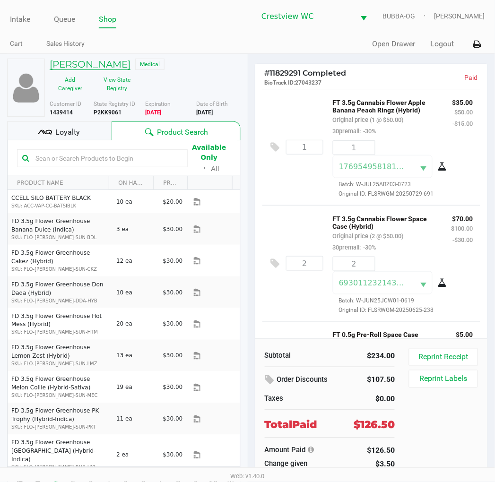
click at [126, 63] on h5 "BENJAMIN JONES" at bounding box center [90, 64] width 81 height 11
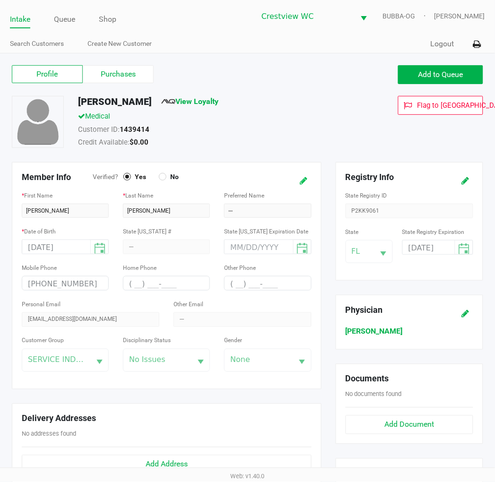
click at [303, 178] on icon at bounding box center [304, 181] width 8 height 7
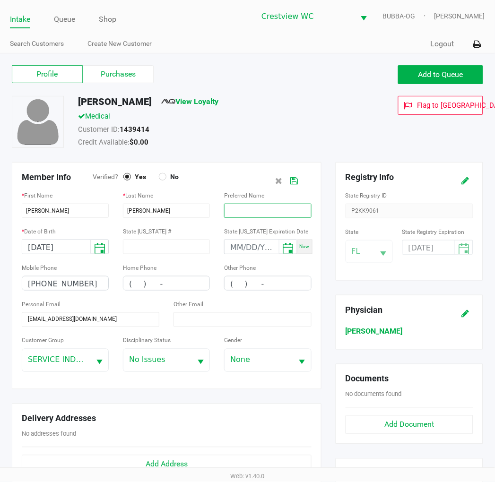
click at [274, 206] on input "text" at bounding box center [267, 211] width 87 height 14
click at [102, 103] on h5 "BENJAMIN JONES" at bounding box center [115, 101] width 74 height 11
copy h5 "BENJAMIN"
click at [247, 206] on input "text" at bounding box center [267, 211] width 87 height 14
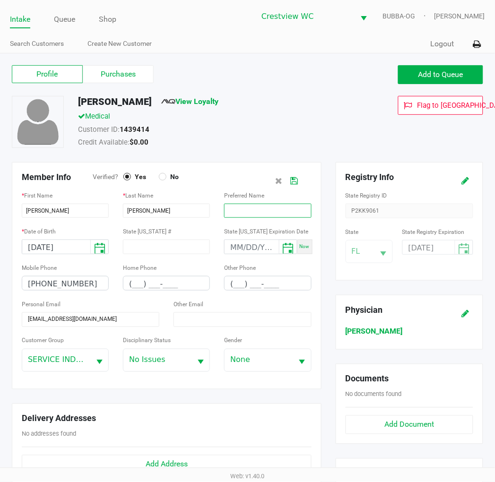
paste input "BENJAMIN"
click at [294, 180] on icon at bounding box center [295, 181] width 8 height 7
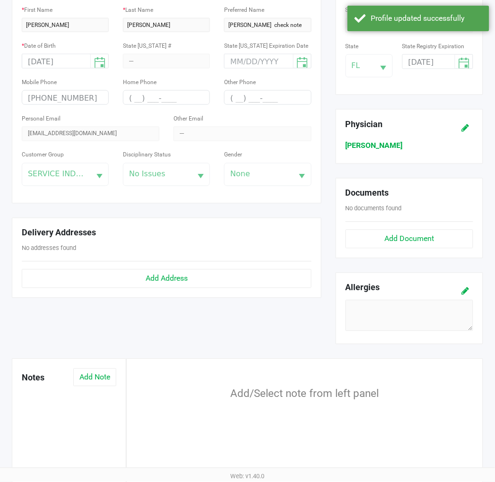
scroll to position [250, 0]
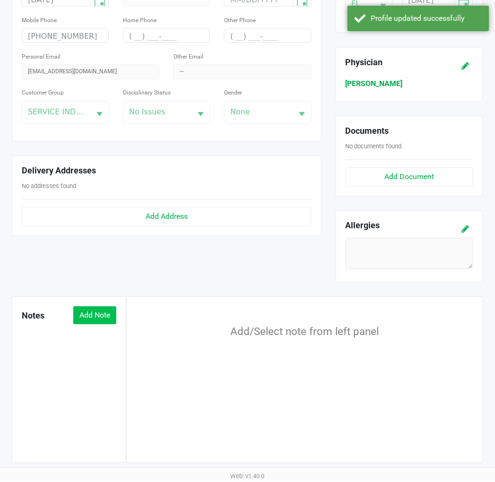
drag, startPoint x: 120, startPoint y: 329, endPoint x: 87, endPoint y: 323, distance: 33.2
click at [97, 327] on div "Notes Add Note" at bounding box center [69, 319] width 109 height 24
click at [87, 323] on button "Add Note" at bounding box center [94, 316] width 43 height 18
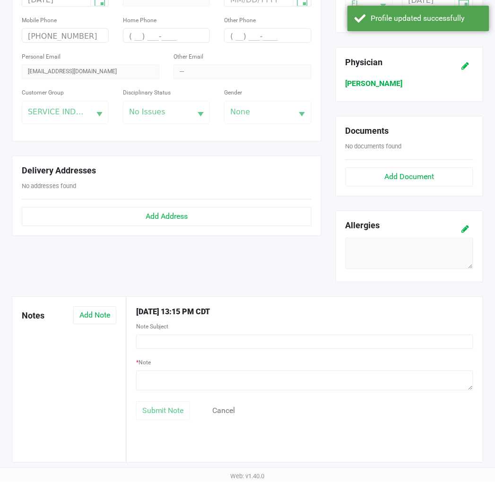
click at [159, 355] on div "8/22/2025 13:15 PM CDT Note Subject * Note Submit Note Cancel" at bounding box center [304, 363] width 351 height 113
click at [162, 351] on div "Note Subject" at bounding box center [304, 339] width 351 height 36
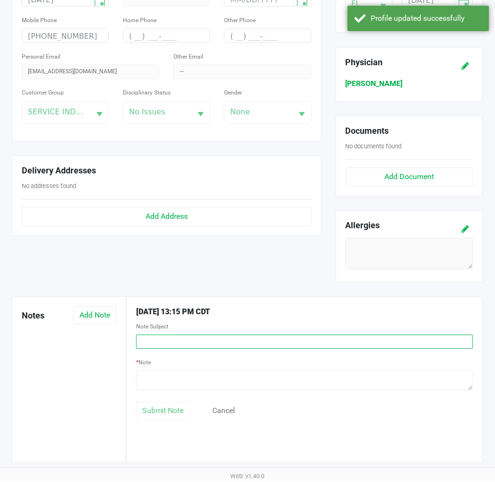
click at [164, 348] on input "text" at bounding box center [304, 342] width 337 height 14
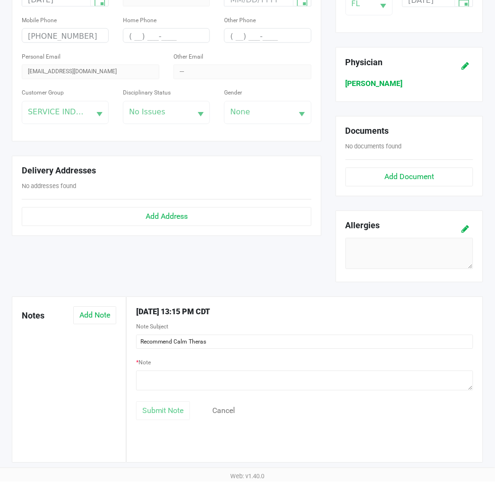
click at [346, 361] on div "* Note" at bounding box center [304, 375] width 337 height 37
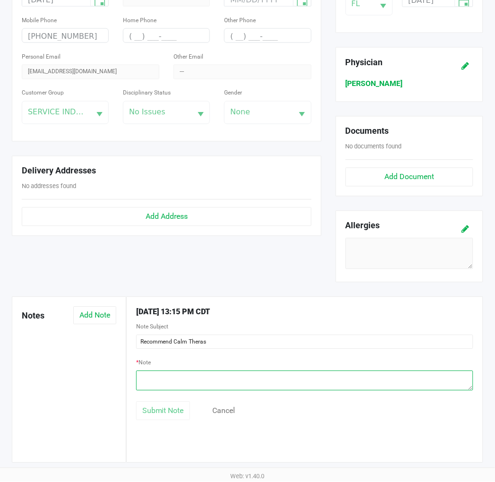
click at [330, 380] on textarea at bounding box center [304, 381] width 337 height 20
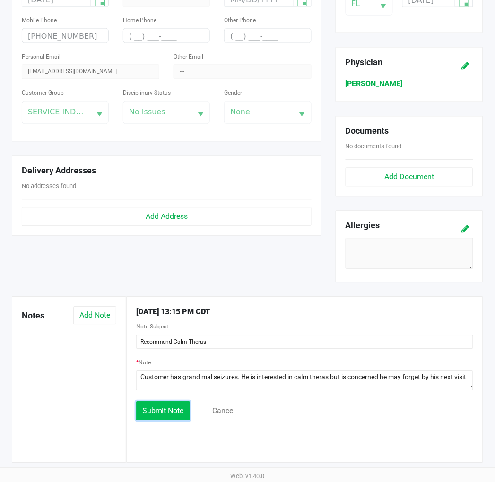
click at [172, 414] on span "Submit Note" at bounding box center [163, 410] width 42 height 9
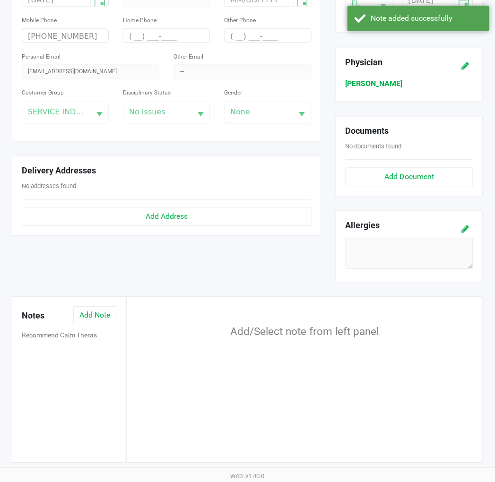
click at [82, 331] on div "Recommend Calm Theras" at bounding box center [69, 336] width 109 height 13
click at [81, 335] on button "Recommend Calm Theras" at bounding box center [59, 336] width 75 height 10
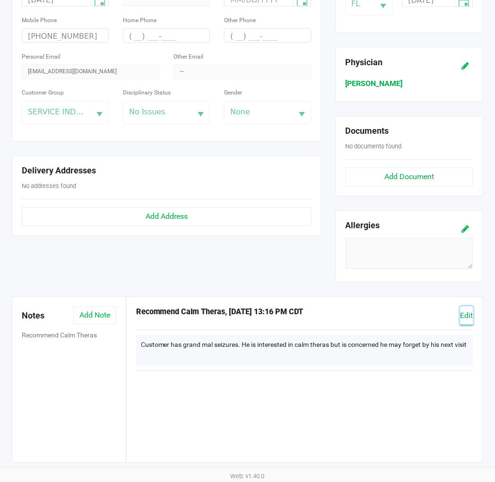
click at [468, 318] on span "Edit" at bounding box center [466, 315] width 13 height 9
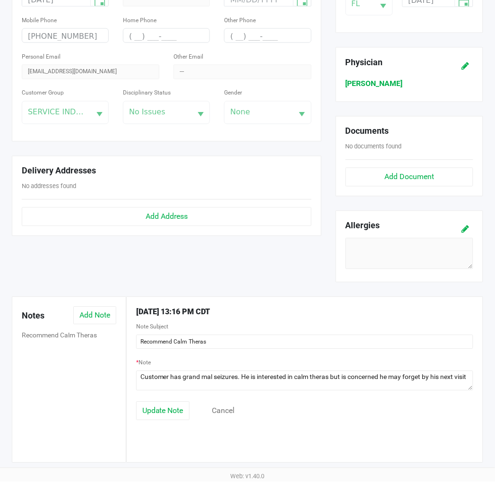
click at [252, 396] on div "* Note" at bounding box center [304, 379] width 351 height 45
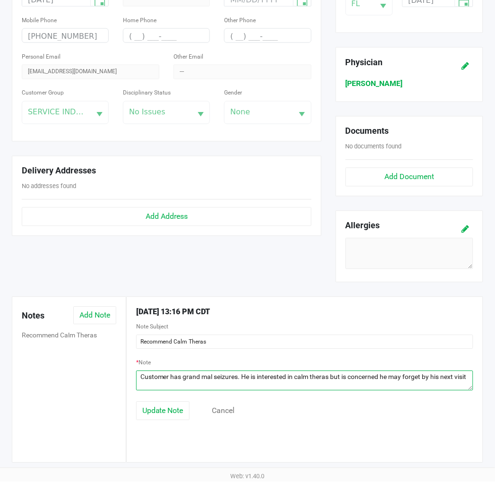
click at [252, 391] on textarea at bounding box center [304, 381] width 337 height 20
click at [157, 382] on textarea at bounding box center [304, 381] width 337 height 20
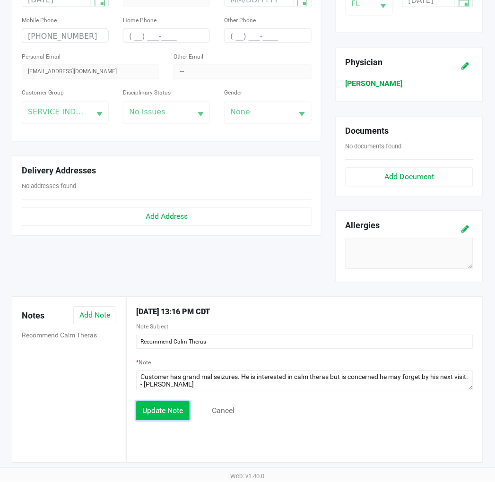
click at [166, 415] on span "Update Note" at bounding box center [162, 410] width 41 height 9
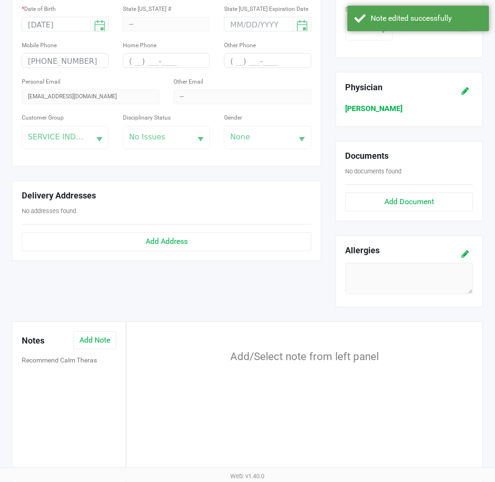
scroll to position [0, 0]
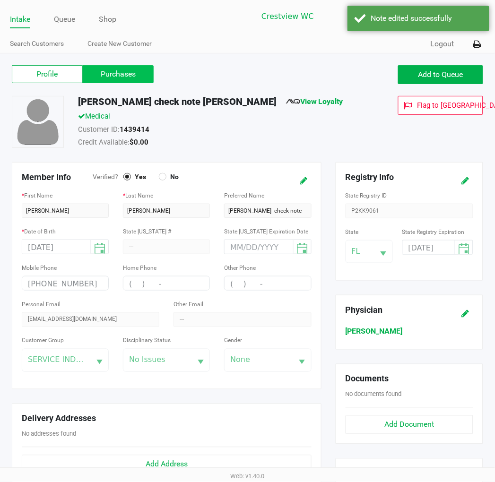
click at [146, 73] on label "Purchases" at bounding box center [118, 74] width 71 height 18
click at [0, 0] on 1 "Purchases" at bounding box center [0, 0] width 0 height 0
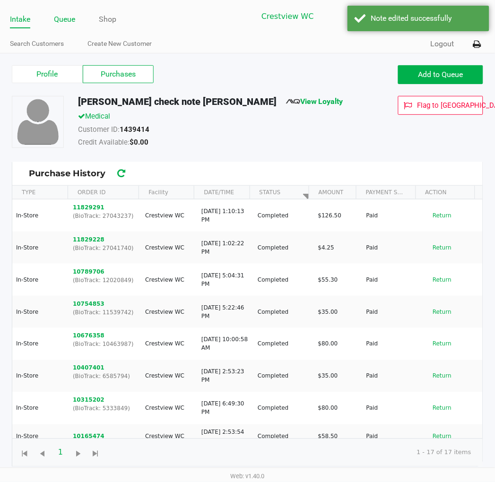
click at [67, 21] on link "Queue" at bounding box center [64, 19] width 21 height 13
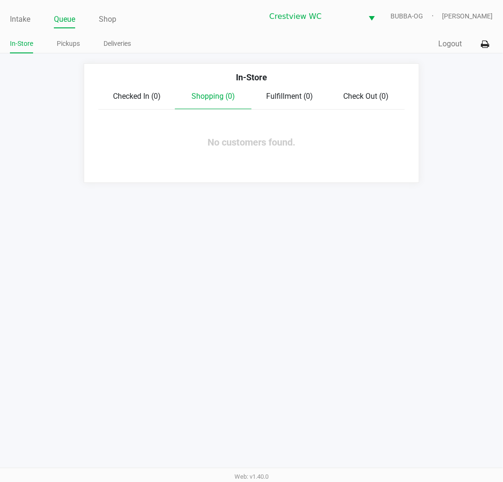
drag, startPoint x: 19, startPoint y: 29, endPoint x: 25, endPoint y: 29, distance: 5.7
click at [19, 29] on div "Intake Queue Shop Crestview WC BUBBA-OG Lewis Schilling In-Store Pickups Delive…" at bounding box center [251, 26] width 503 height 53
click at [30, 20] on link "Intake" at bounding box center [20, 19] width 20 height 13
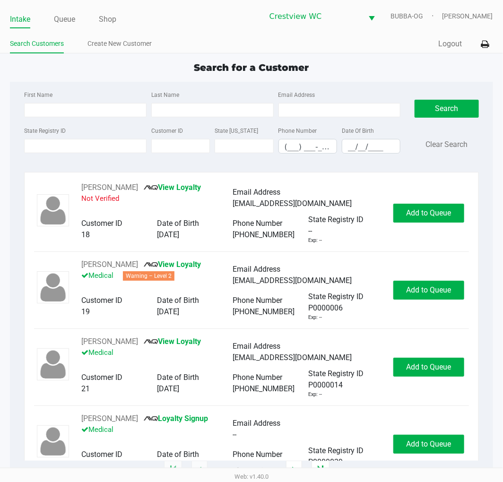
click at [83, 102] on div "First Name" at bounding box center [85, 103] width 127 height 28
click at [90, 114] on input "First Name" at bounding box center [85, 110] width 122 height 14
click at [374, 146] on input "__/__/____" at bounding box center [371, 146] width 58 height 15
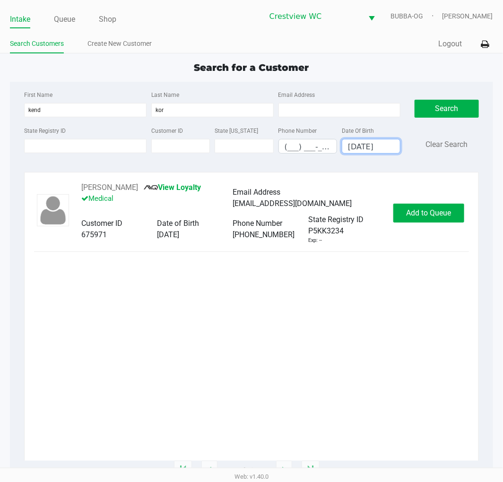
click at [434, 228] on div "KENDRA KORN View Loyalty Medical Email Address KFRANKLIN822@YAHOO.COM Customer …" at bounding box center [251, 213] width 434 height 62
drag, startPoint x: 434, startPoint y: 213, endPoint x: 432, endPoint y: 223, distance: 9.6
click at [435, 216] on span "Add to Queue" at bounding box center [428, 212] width 45 height 9
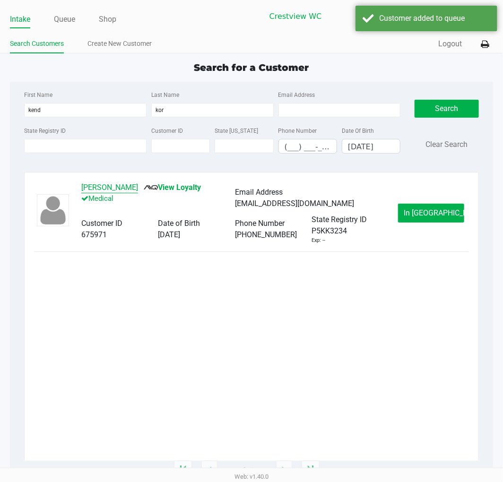
click at [101, 191] on button "KENDRA KORN" at bounding box center [109, 187] width 57 height 11
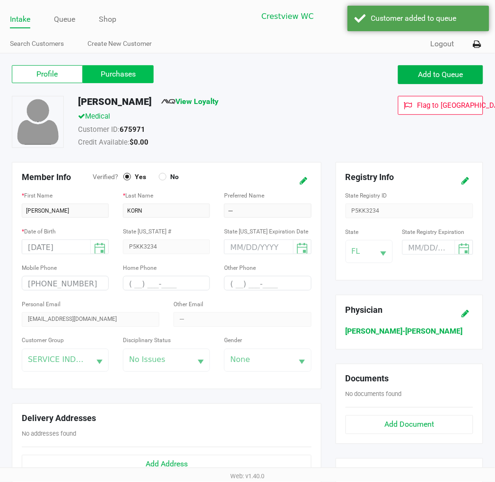
click at [141, 77] on label "Purchases" at bounding box center [118, 74] width 71 height 18
click at [0, 0] on 1 "Purchases" at bounding box center [0, 0] width 0 height 0
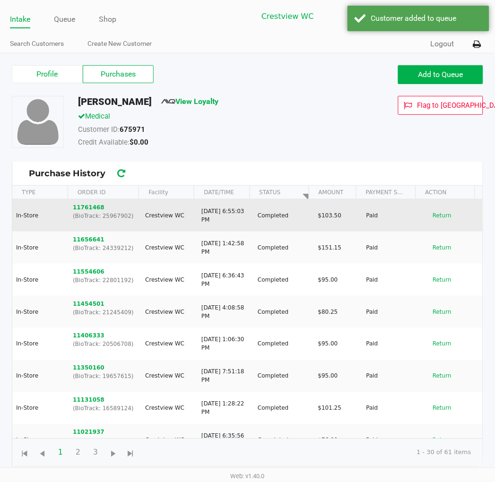
click at [95, 220] on p "(BioTrack: 25967902)" at bounding box center [105, 216] width 64 height 9
click at [90, 209] on button "11761468" at bounding box center [89, 207] width 32 height 9
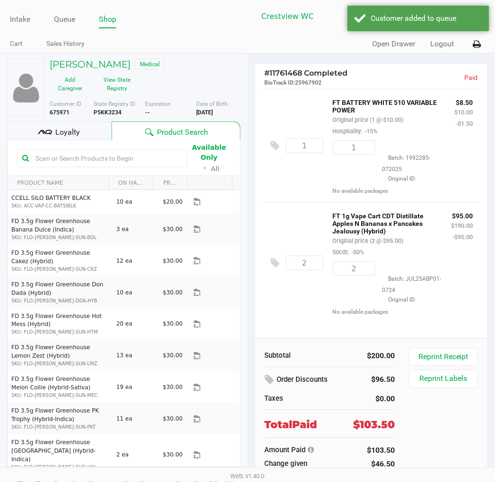
drag, startPoint x: 394, startPoint y: 236, endPoint x: 344, endPoint y: 210, distance: 56.7
click at [313, 217] on div "2 FT 1g Vape Cart CDT Distillate Apples N Bananas x Pancakes Jealousy (Hybrid) …" at bounding box center [371, 262] width 218 height 121
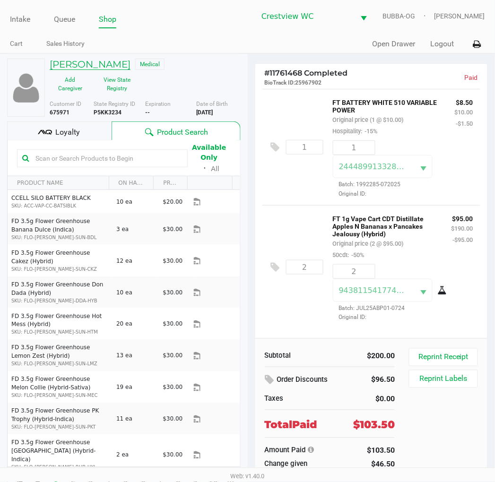
click at [111, 65] on h5 "KENDRA KORN" at bounding box center [90, 64] width 81 height 11
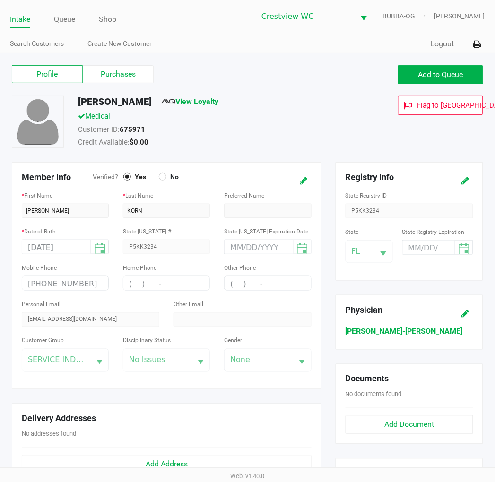
click at [161, 77] on div "Profile Purchases" at bounding box center [126, 74] width 229 height 18
click at [136, 76] on label "Purchases" at bounding box center [118, 74] width 71 height 18
click at [0, 0] on 1 "Purchases" at bounding box center [0, 0] width 0 height 0
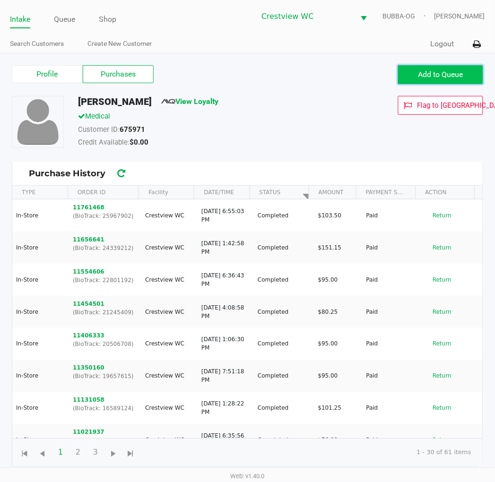
click at [426, 72] on span "Add to Queue" at bounding box center [440, 74] width 45 height 9
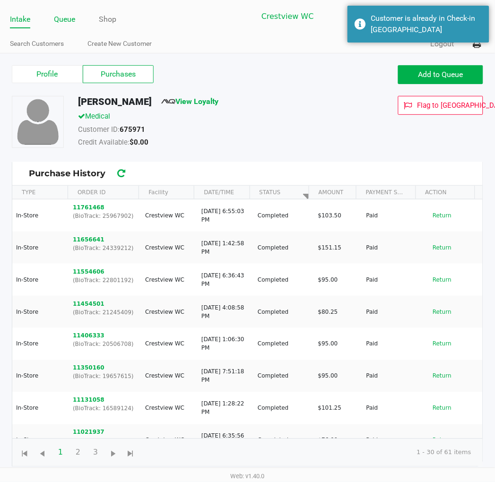
drag, startPoint x: 68, startPoint y: 21, endPoint x: 90, endPoint y: 29, distance: 24.1
click at [69, 21] on link "Queue" at bounding box center [64, 19] width 21 height 13
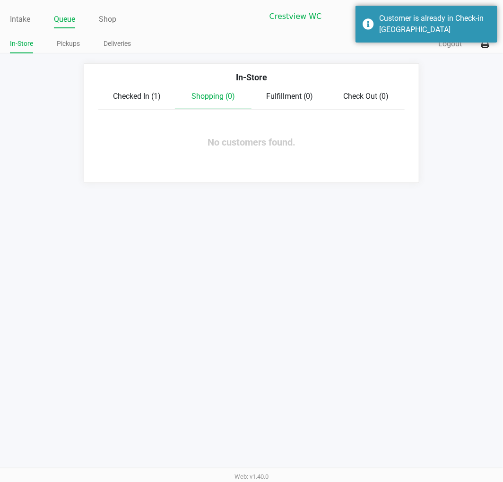
click at [143, 93] on span "Checked In (1)" at bounding box center [137, 96] width 48 height 9
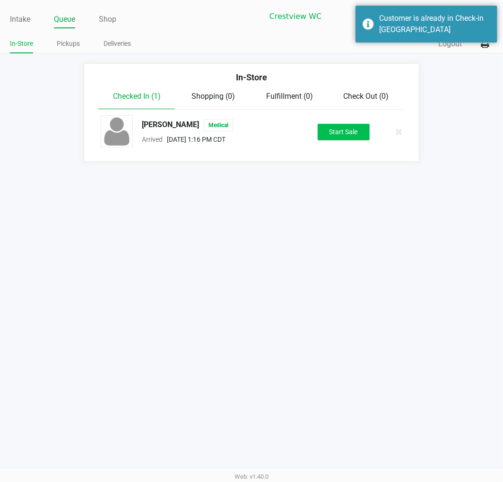
drag, startPoint x: 305, startPoint y: 135, endPoint x: 335, endPoint y: 134, distance: 29.3
click at [319, 134] on div "Start Sale" at bounding box center [343, 132] width 79 height 17
click at [337, 134] on button "Start Sale" at bounding box center [344, 132] width 52 height 17
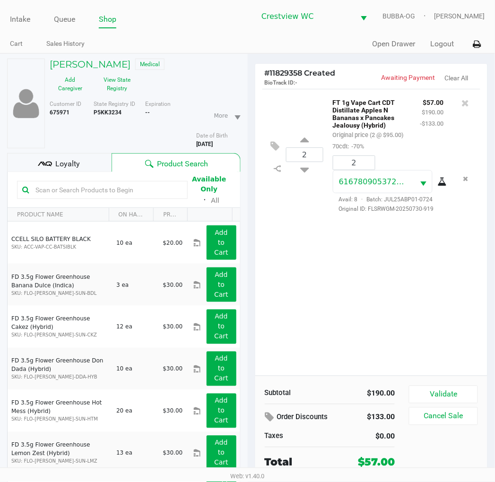
click at [78, 158] on span "Loyalty" at bounding box center [67, 163] width 25 height 11
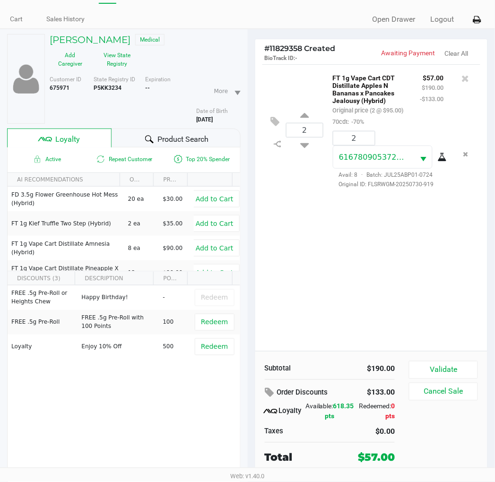
scroll to position [49, 0]
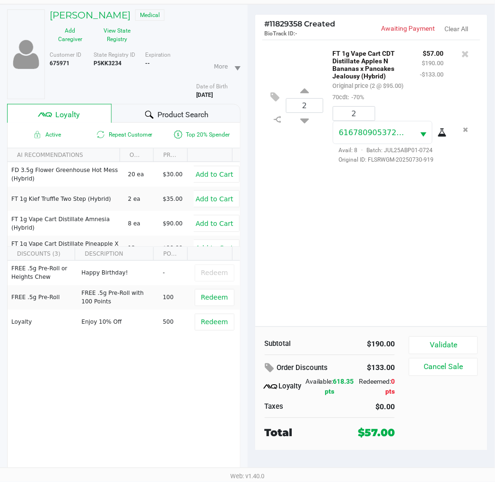
click at [393, 284] on div "2 FT 1g Vape Cart CDT Distillate Apples N Bananas x Pancakes Jealousy (Hybrid) …" at bounding box center [371, 183] width 232 height 287
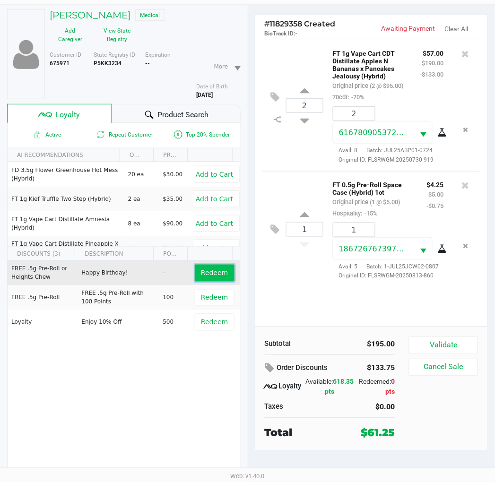
click at [215, 271] on span "Redeem" at bounding box center [214, 273] width 27 height 8
drag, startPoint x: 361, startPoint y: 436, endPoint x: 402, endPoint y: 438, distance: 40.7
click at [402, 438] on div "Subtotal $195.00 Order Discounts $138.00 Loyalty Available: 618.35 pts Redeemed…" at bounding box center [334, 388] width 152 height 104
click at [360, 431] on div "$57.00" at bounding box center [376, 433] width 37 height 16
drag, startPoint x: 356, startPoint y: 426, endPoint x: 395, endPoint y: 430, distance: 38.5
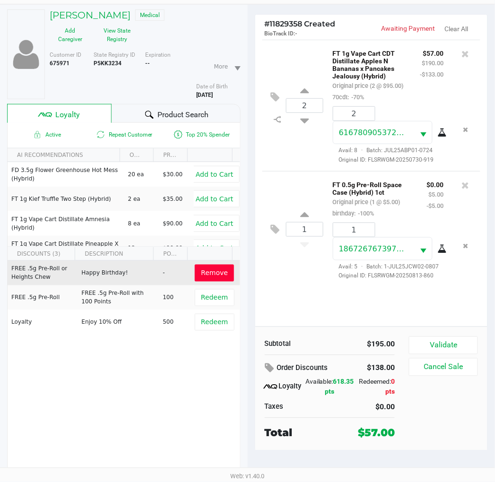
click at [395, 430] on div "$57.00" at bounding box center [375, 433] width 53 height 16
click at [401, 433] on div "$57.00" at bounding box center [375, 433] width 53 height 16
click at [403, 434] on div "Subtotal $195.00 Order Discounts $138.00 Loyalty Available: 618.35 pts Redeemed…" at bounding box center [334, 388] width 152 height 104
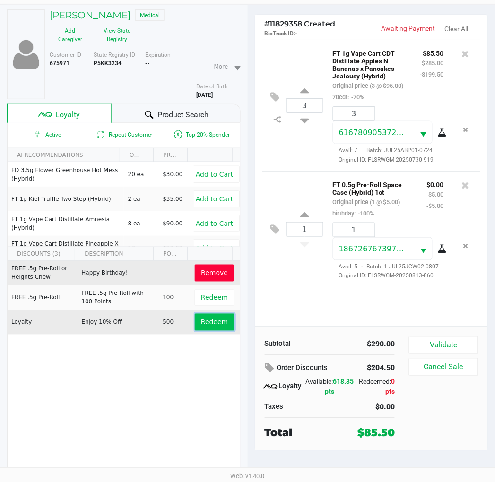
click at [201, 322] on span "Redeem" at bounding box center [214, 322] width 27 height 8
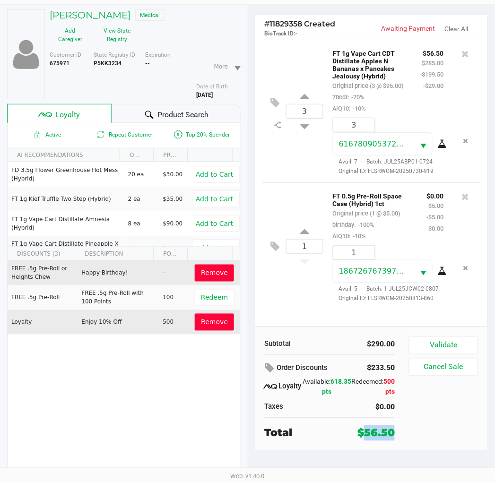
drag, startPoint x: 361, startPoint y: 430, endPoint x: 391, endPoint y: 432, distance: 30.8
click at [390, 432] on div "$56.50" at bounding box center [375, 433] width 53 height 16
click at [400, 434] on div "$56.50" at bounding box center [375, 433] width 53 height 16
click at [450, 338] on button "Validate" at bounding box center [443, 345] width 69 height 18
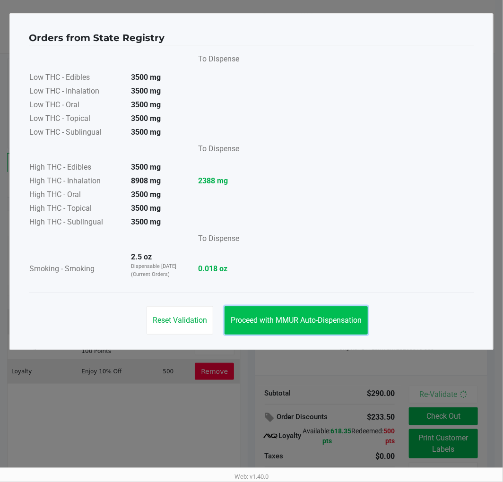
click at [326, 323] on span "Proceed with MMUR Auto-Dispensation" at bounding box center [296, 320] width 131 height 9
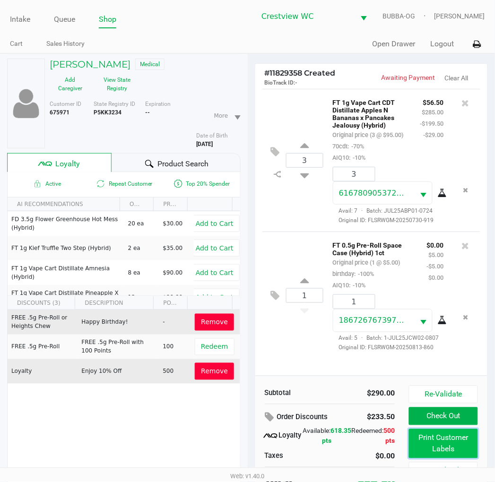
click at [430, 449] on button "Print Customer Labels" at bounding box center [443, 443] width 69 height 29
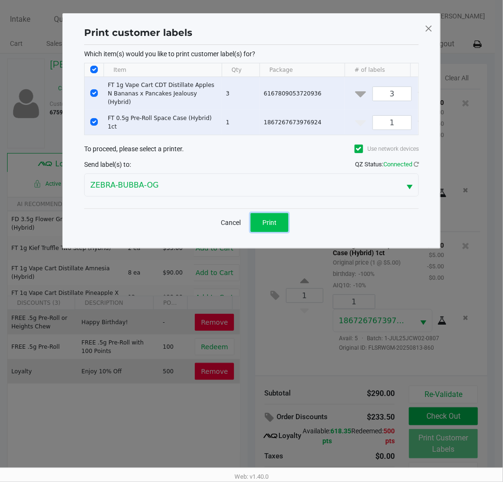
click at [264, 214] on button "Print" at bounding box center [269, 222] width 38 height 19
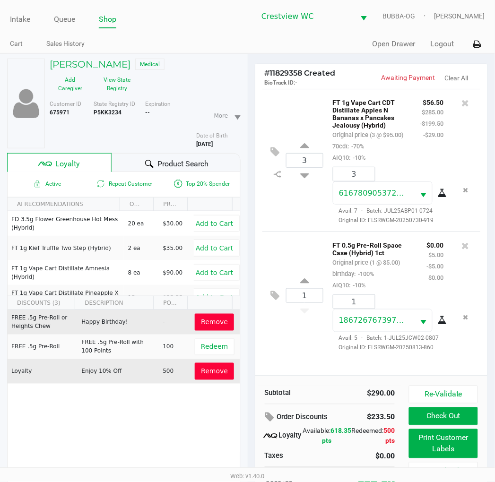
click at [433, 424] on button "Check Out" at bounding box center [443, 416] width 69 height 18
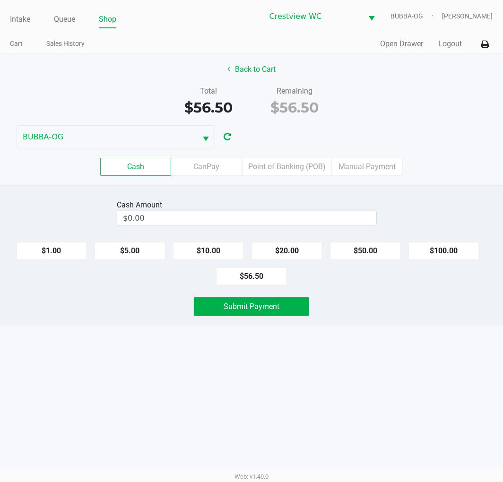
click at [441, 249] on button "$100.00" at bounding box center [443, 251] width 71 height 18
click at [282, 310] on button "Submit Payment" at bounding box center [251, 306] width 115 height 19
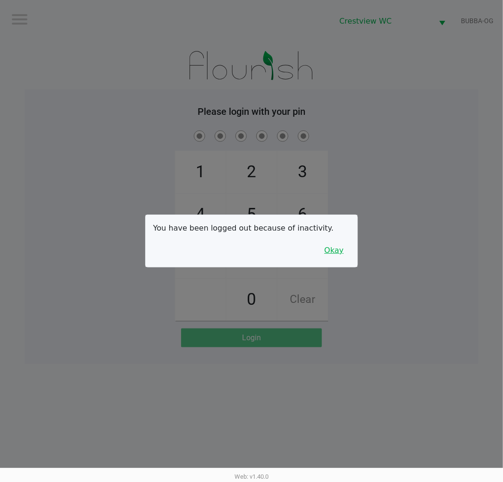
click at [337, 242] on button "Okay" at bounding box center [334, 250] width 32 height 18
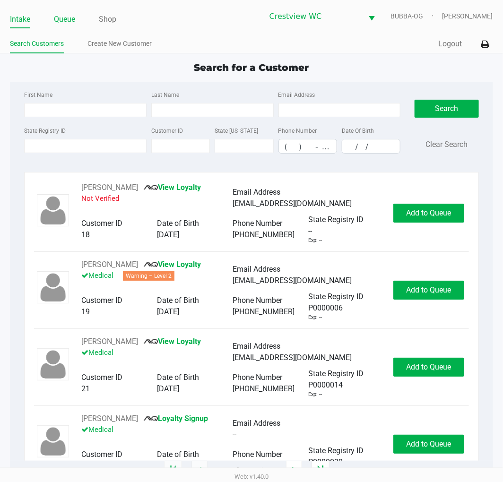
click at [63, 24] on link "Queue" at bounding box center [64, 19] width 21 height 13
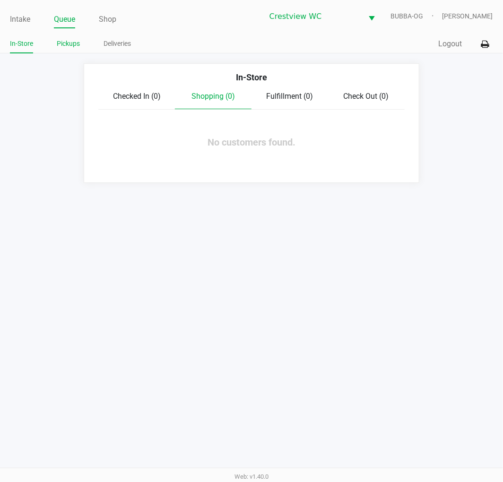
click at [77, 44] on link "Pickups" at bounding box center [68, 44] width 23 height 12
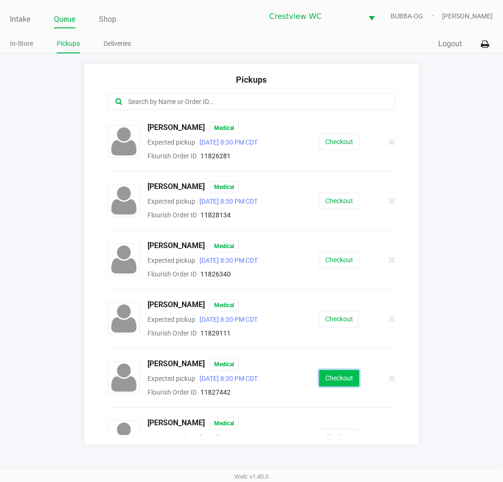
click at [340, 375] on button "Checkout" at bounding box center [339, 378] width 40 height 17
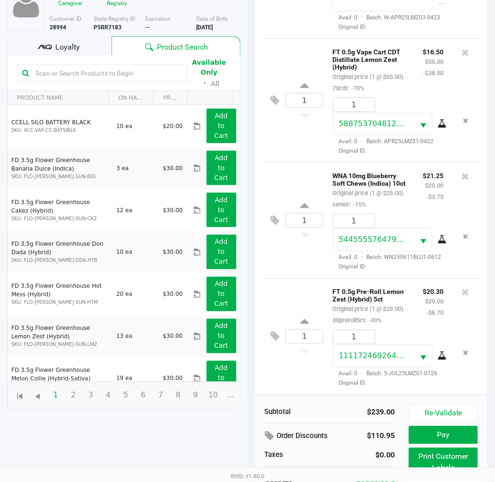
scroll to position [104, 0]
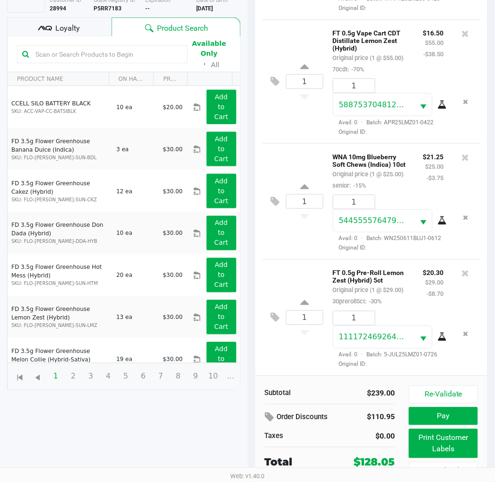
click at [268, 304] on div "1 FT 0.5g Pre-Roll Lemon Zest (Hybrid) 5ct Original price (1 @ $29.00) 30prerol…" at bounding box center [371, 317] width 218 height 116
click at [273, 312] on icon at bounding box center [275, 317] width 9 height 11
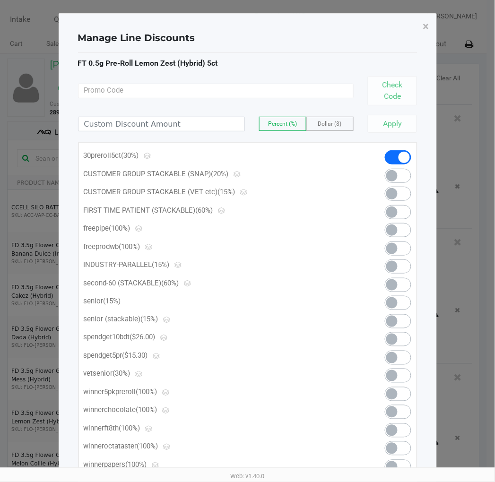
scroll to position [0, 0]
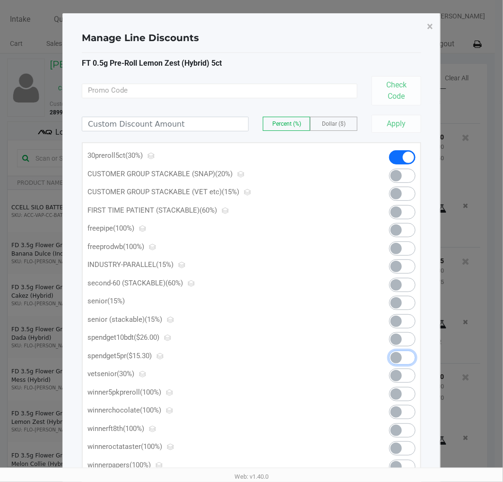
click at [394, 357] on span at bounding box center [395, 357] width 11 height 11
click at [430, 25] on span "×" at bounding box center [430, 26] width 6 height 13
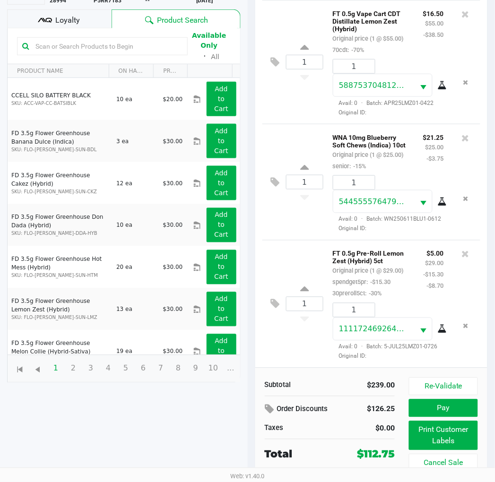
scroll to position [487, 0]
click at [64, 10] on div "Loyalty" at bounding box center [59, 18] width 104 height 19
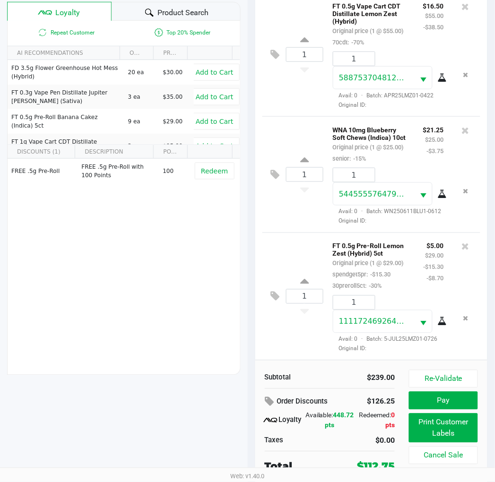
scroll to position [122, 0]
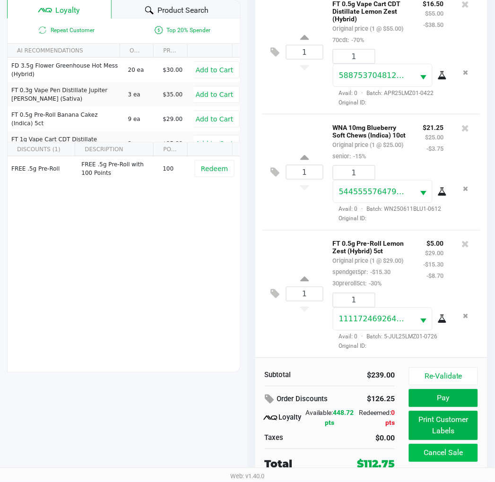
drag, startPoint x: 351, startPoint y: 462, endPoint x: 411, endPoint y: 462, distance: 60.0
click at [411, 462] on div "Subtotal $239.00 Order Discounts $126.25 Loyalty Available: 448.72 pts Redeemed…" at bounding box center [371, 420] width 232 height 124
click at [301, 441] on div "Taxes" at bounding box center [294, 438] width 58 height 11
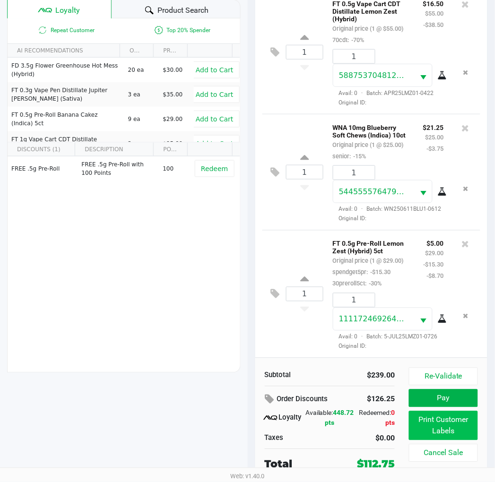
click at [456, 430] on button "Print Customer Labels" at bounding box center [443, 425] width 69 height 29
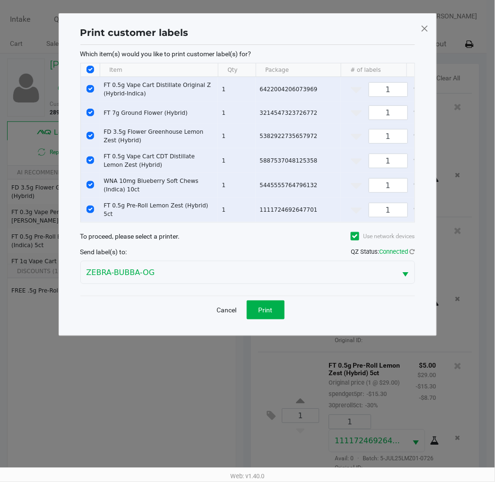
scroll to position [0, 0]
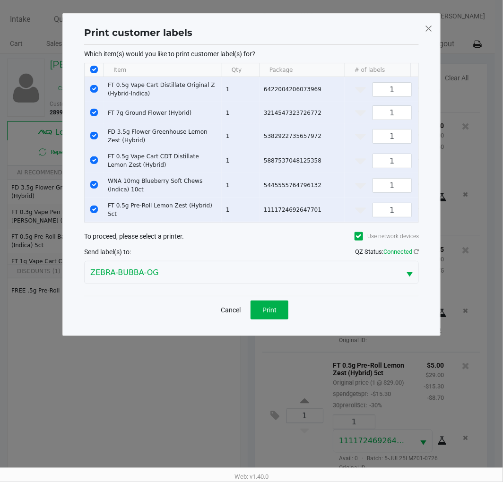
click at [279, 314] on button "Print" at bounding box center [269, 310] width 38 height 19
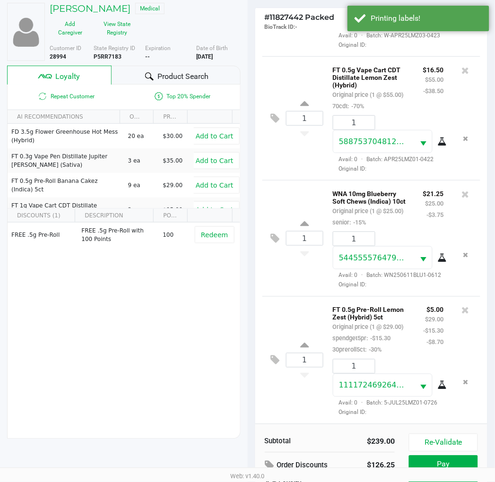
scroll to position [122, 0]
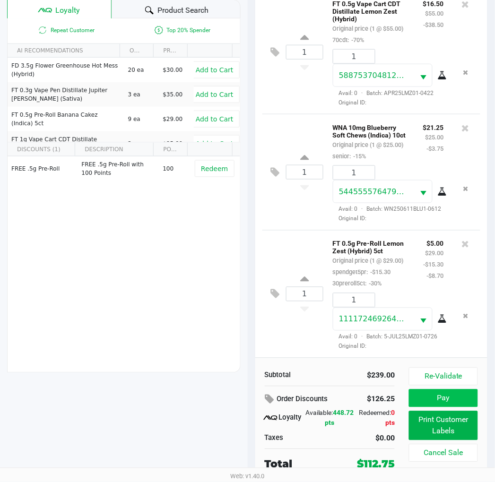
click at [459, 402] on button "Pay" at bounding box center [443, 398] width 69 height 18
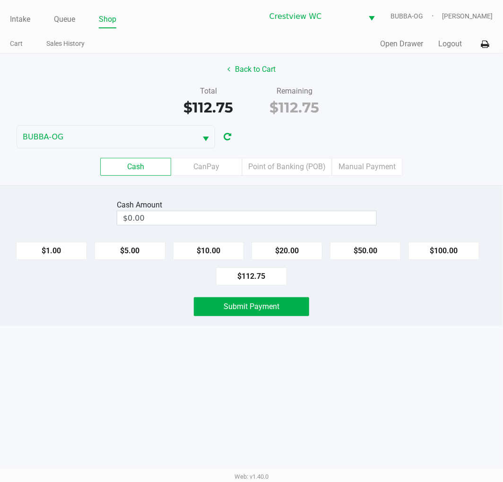
click at [299, 146] on div "Back to Cart Total $112.75 Remaining $112.75 BUBBA-OG Cash CanPay Point of Bank…" at bounding box center [251, 119] width 503 height 132
click at [302, 168] on label "Point of Banking (POB)" at bounding box center [287, 167] width 90 height 18
click at [0, 0] on 7 "Point of Banking (POB)" at bounding box center [0, 0] width 0 height 0
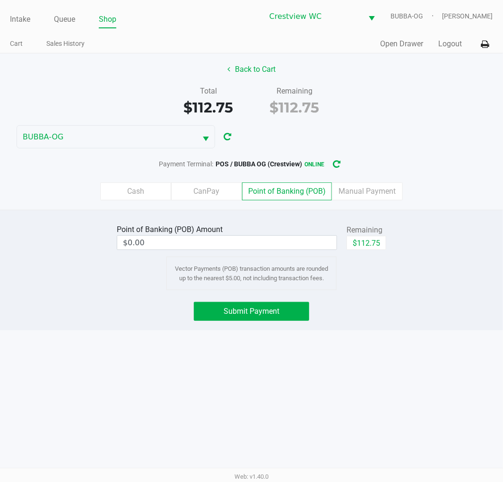
click at [380, 248] on button "$112.75" at bounding box center [366, 243] width 40 height 14
click at [295, 305] on button "Submit Payment" at bounding box center [251, 311] width 115 height 19
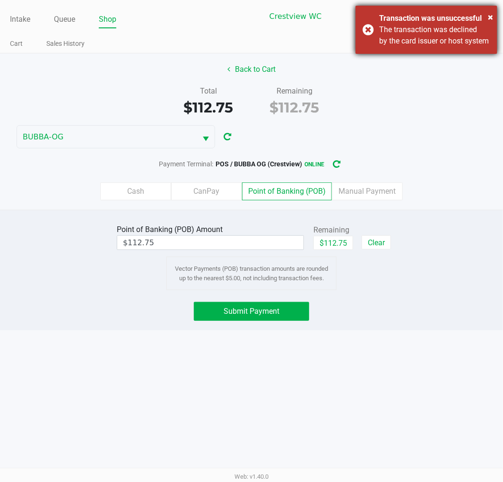
click at [393, 47] on div "The transaction was declined by the card issuer or host system" at bounding box center [434, 35] width 111 height 23
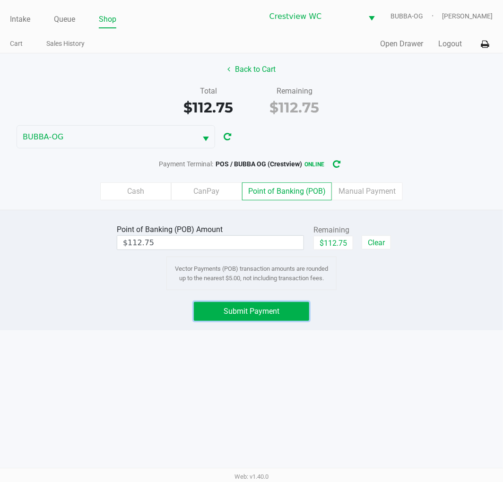
click at [279, 315] on button "Submit Payment" at bounding box center [251, 311] width 115 height 19
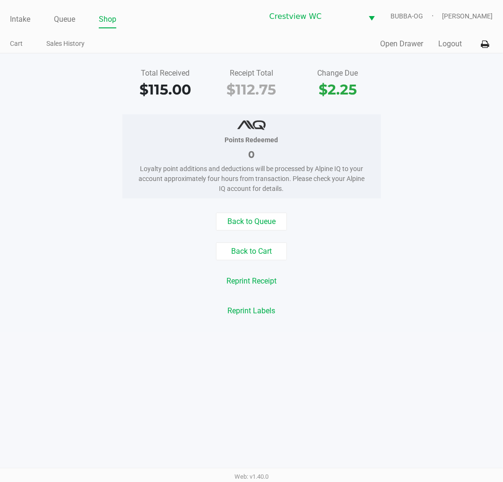
click at [395, 39] on button "Open Drawer" at bounding box center [401, 43] width 43 height 11
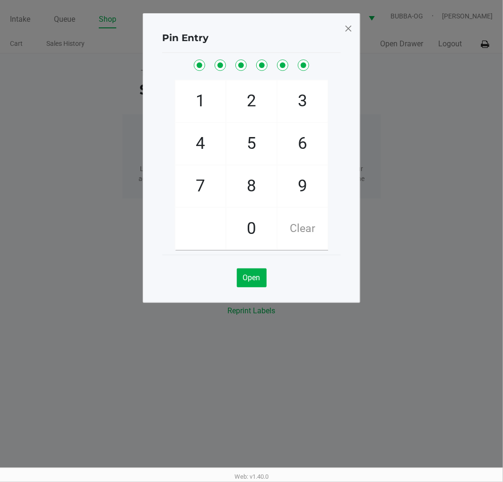
click at [256, 299] on div "Pin Entry 1 4 7 2 5 8 0 3 6 9 Clear Open" at bounding box center [251, 158] width 217 height 290
click at [263, 282] on button "Open" at bounding box center [252, 277] width 30 height 19
click at [348, 32] on span at bounding box center [348, 28] width 9 height 15
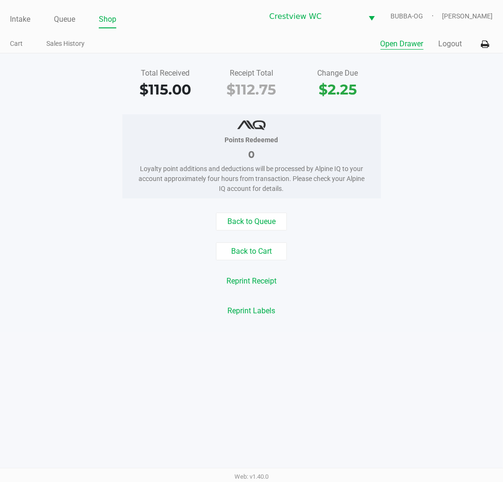
click at [25, 13] on link "Intake" at bounding box center [20, 19] width 20 height 13
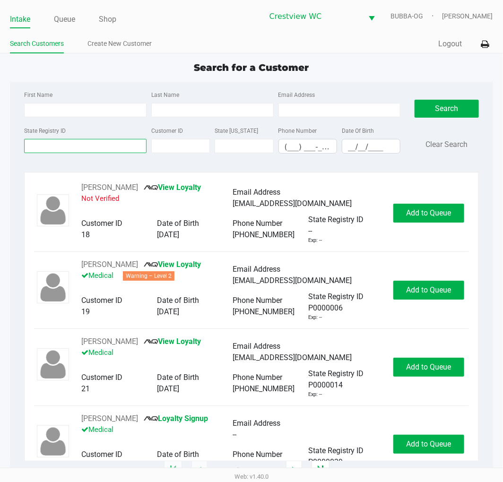
click at [102, 144] on input "State Registry ID" at bounding box center [85, 146] width 122 height 14
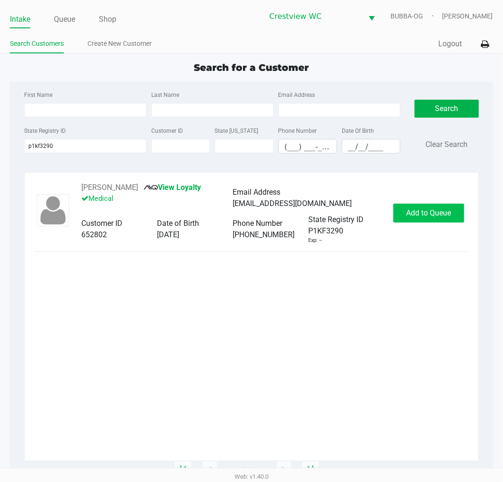
click at [416, 223] on button "Add to Queue" at bounding box center [428, 213] width 71 height 19
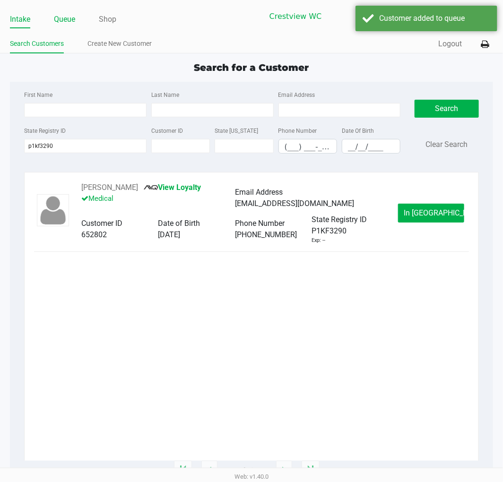
click at [69, 24] on link "Queue" at bounding box center [64, 19] width 21 height 13
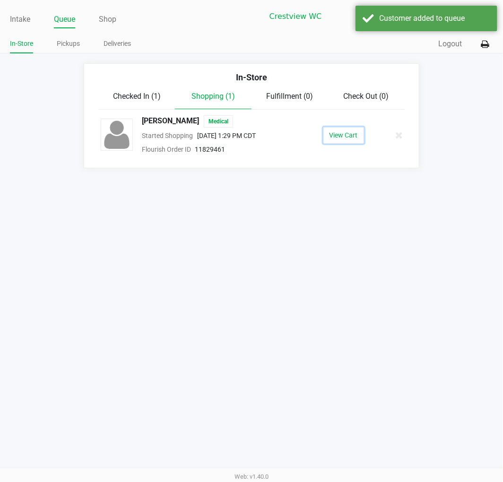
click at [358, 130] on button "View Cart" at bounding box center [343, 135] width 41 height 17
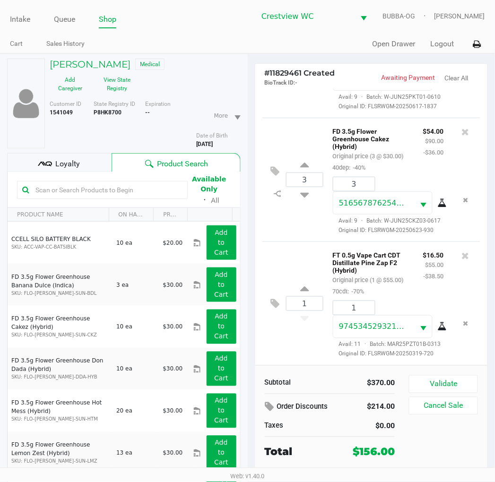
scroll to position [520, 0]
click at [354, 191] on input "3" at bounding box center [354, 184] width 42 height 14
click at [291, 282] on div "JESSICA JAHA Medical Add Caregiver View State Registry Customer ID 1541049 Stat…" at bounding box center [247, 292] width 495 height 478
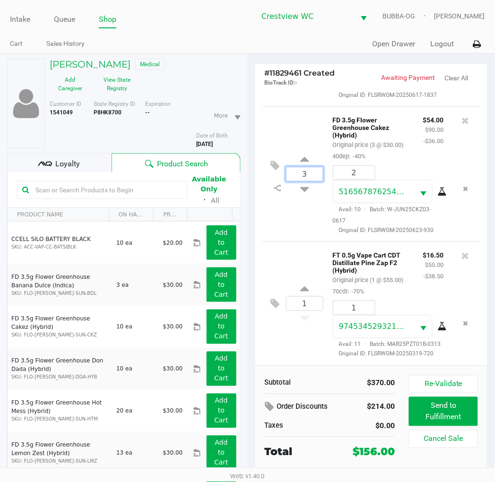
click at [309, 167] on input "3" at bounding box center [304, 174] width 36 height 14
click at [275, 352] on div "JESSICA JAHA Medical Add Caregiver View State Registry Customer ID 1541049 Stat…" at bounding box center [247, 292] width 495 height 478
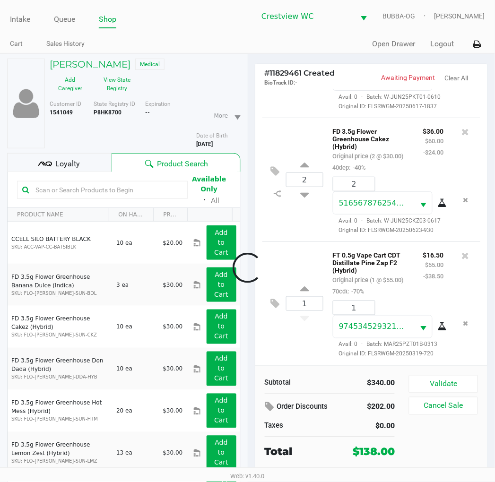
scroll to position [575, 0]
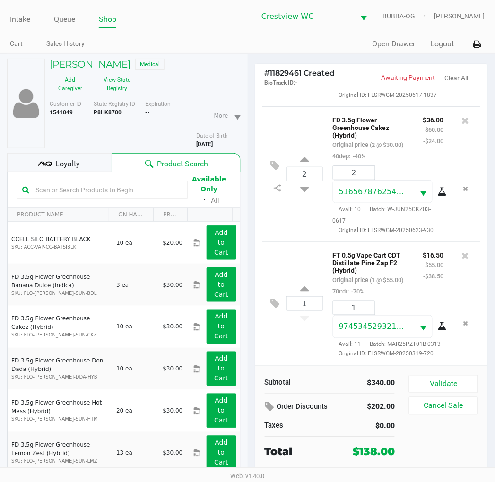
click at [304, 201] on div "2 FD 3.5g Flower Greenhouse Cakez (Hybrid) Original price (2 @ $30.00) 40dep: -…" at bounding box center [371, 173] width 218 height 135
click at [111, 79] on button "View State Registry" at bounding box center [114, 84] width 47 height 24
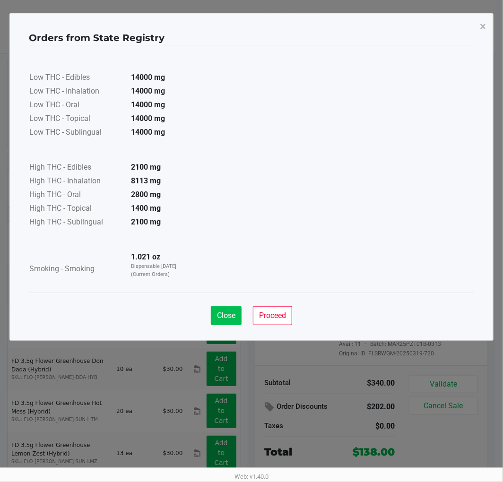
click at [211, 317] on button "Close" at bounding box center [226, 315] width 31 height 19
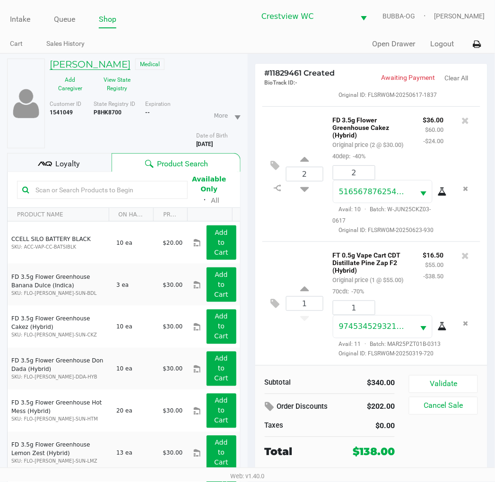
click at [90, 61] on h5 "JESSICA JAHA" at bounding box center [90, 64] width 81 height 11
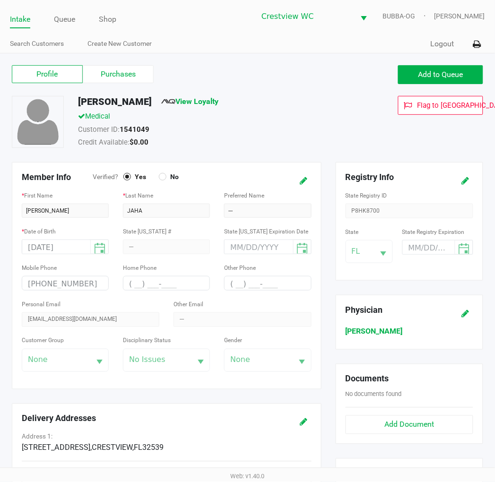
click at [66, 17] on link "Queue" at bounding box center [64, 19] width 21 height 13
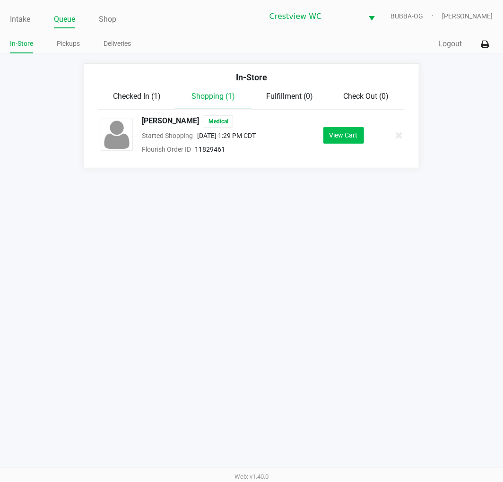
click at [329, 143] on button "View Cart" at bounding box center [343, 135] width 41 height 17
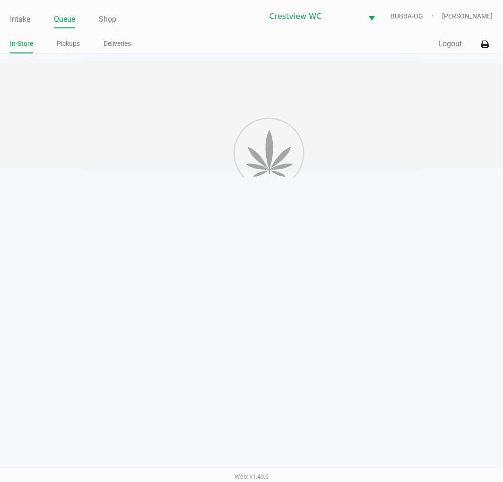
click at [63, 22] on link "Queue" at bounding box center [64, 19] width 21 height 13
click at [17, 22] on link "Intake" at bounding box center [20, 19] width 20 height 13
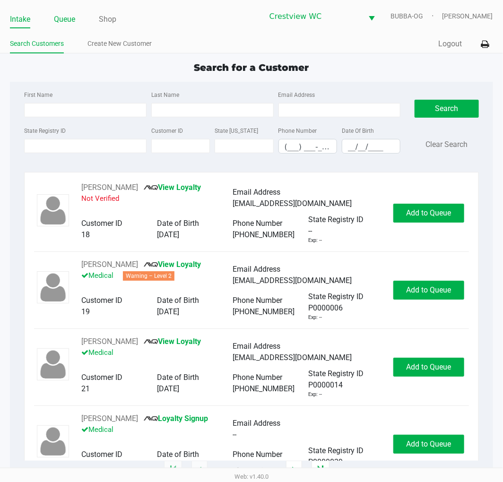
click at [60, 24] on link "Queue" at bounding box center [64, 19] width 21 height 13
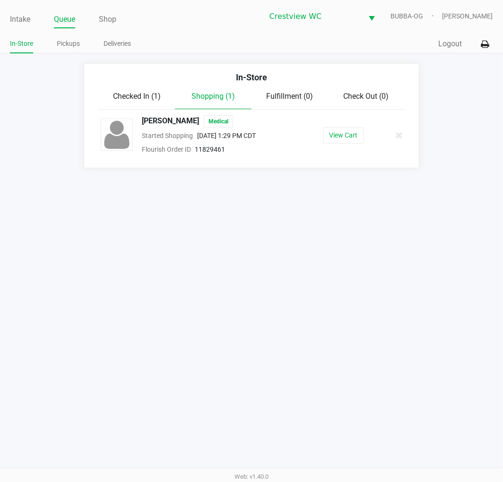
click at [137, 98] on span "Checked In (1)" at bounding box center [137, 96] width 48 height 9
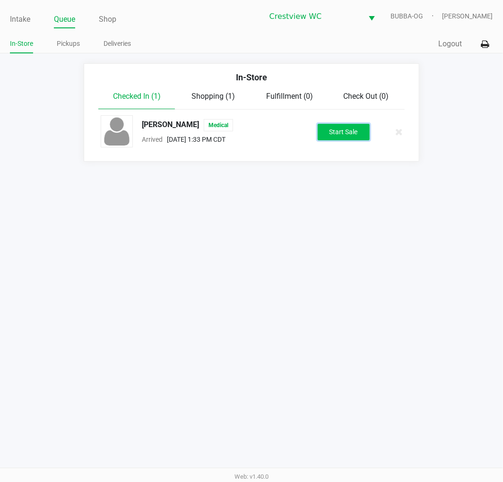
click at [337, 129] on button "Start Sale" at bounding box center [344, 132] width 52 height 17
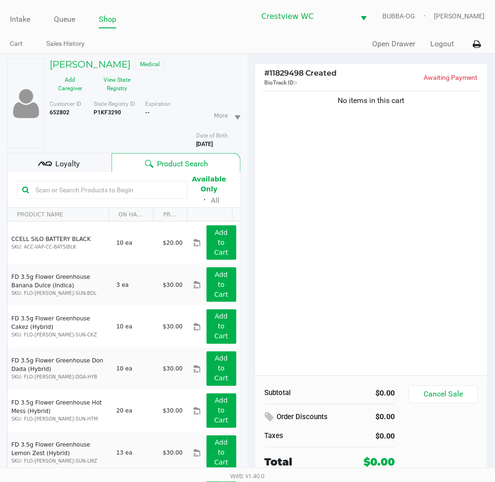
drag, startPoint x: 346, startPoint y: 271, endPoint x: 339, endPoint y: 273, distance: 7.3
click at [346, 270] on div "No items in this cart" at bounding box center [371, 232] width 232 height 287
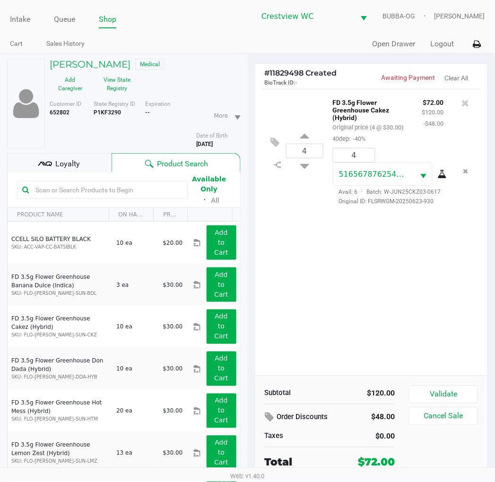
click at [272, 417] on icon at bounding box center [270, 417] width 11 height 11
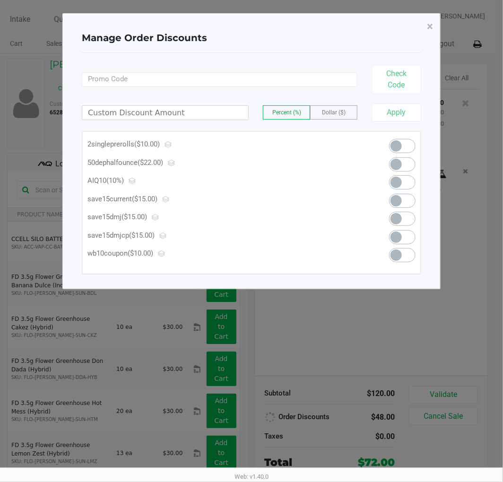
click at [402, 164] on span at bounding box center [402, 164] width 26 height 14
click at [436, 36] on button "×" at bounding box center [429, 26] width 21 height 26
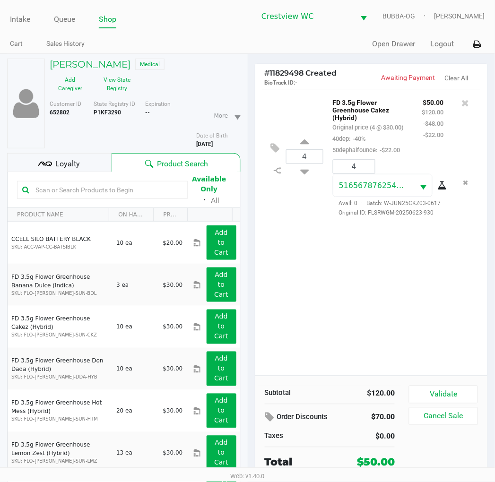
scroll to position [49, 0]
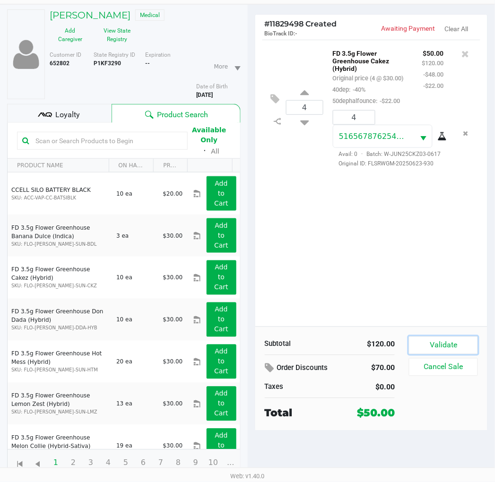
click at [442, 346] on button "Validate" at bounding box center [443, 345] width 69 height 18
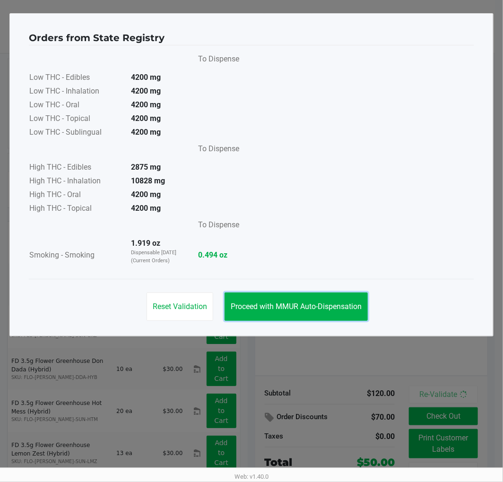
drag, startPoint x: 295, startPoint y: 295, endPoint x: 304, endPoint y: 327, distance: 33.5
click at [295, 295] on button "Proceed with MMUR Auto-Dispensation" at bounding box center [295, 307] width 143 height 28
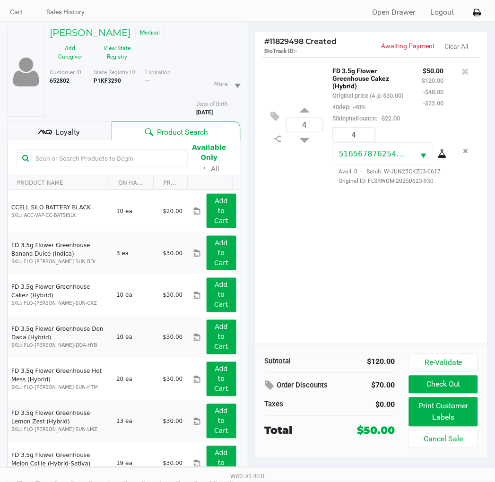
scroll to position [49, 0]
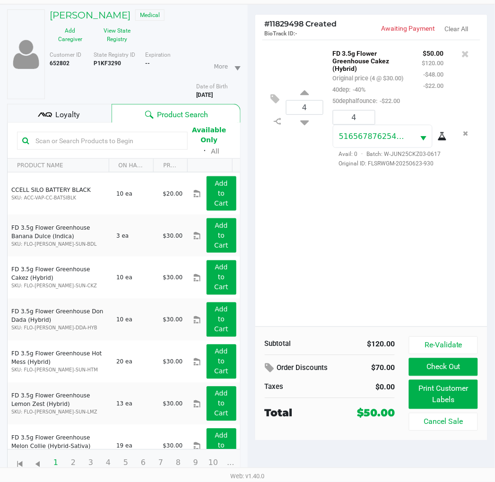
click at [319, 260] on div "4 FD 3.5g Flower Greenhouse Cakez (Hybrid) Original price (4 @ $30.00) 40dep: -…" at bounding box center [371, 183] width 232 height 287
click at [390, 262] on div "4 FD 3.5g Flower Greenhouse Cakez (Hybrid) Original price (4 @ $30.00) 40dep: -…" at bounding box center [371, 183] width 232 height 287
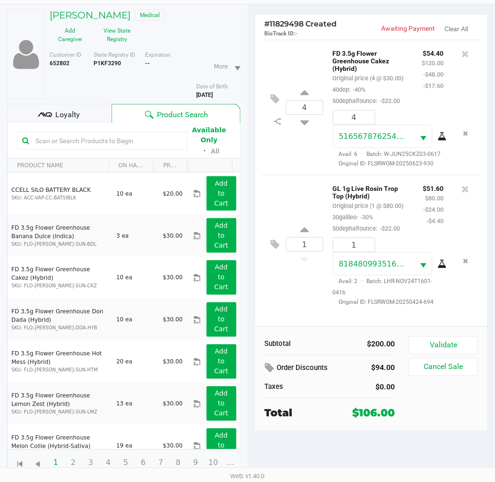
click at [68, 110] on span "Loyalty" at bounding box center [67, 114] width 25 height 11
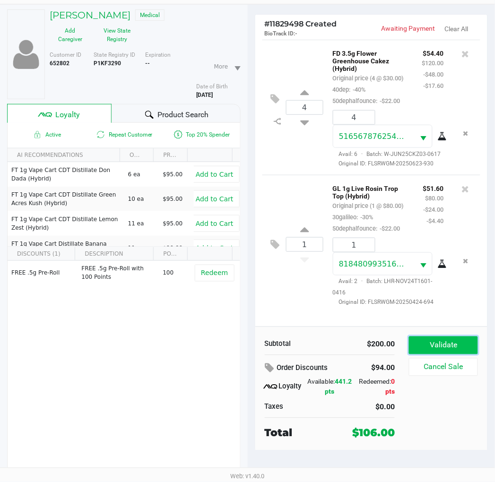
click at [451, 342] on button "Validate" at bounding box center [443, 345] width 69 height 18
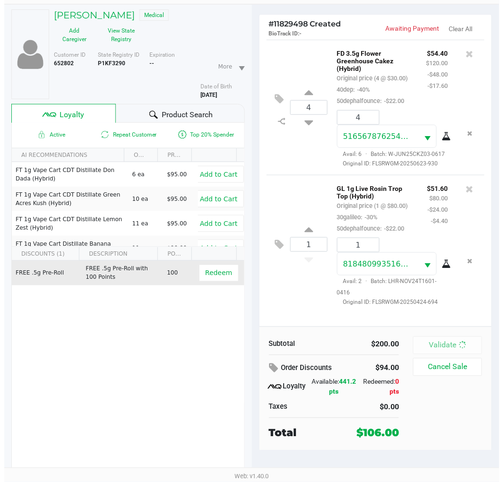
scroll to position [0, 0]
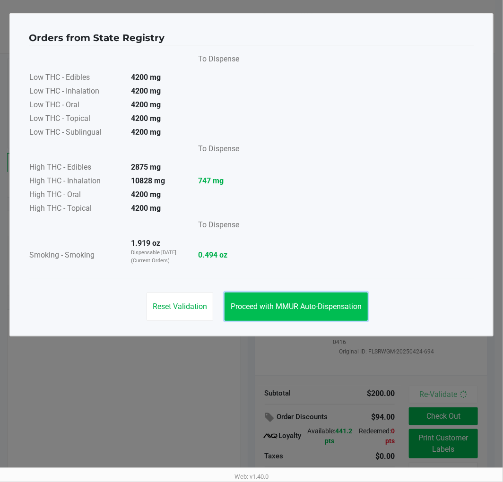
click at [298, 306] on span "Proceed with MMUR Auto-Dispensation" at bounding box center [296, 306] width 131 height 9
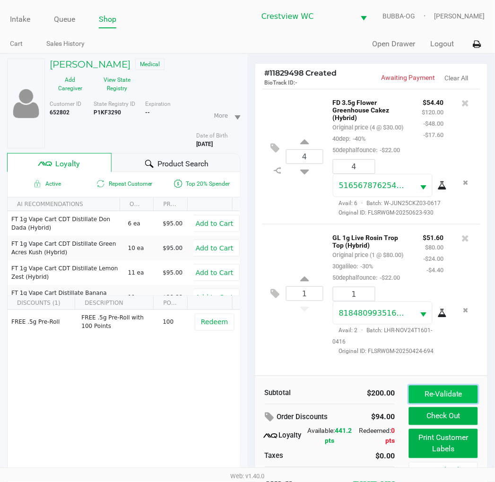
click at [446, 398] on button "Re-Validate" at bounding box center [443, 395] width 69 height 18
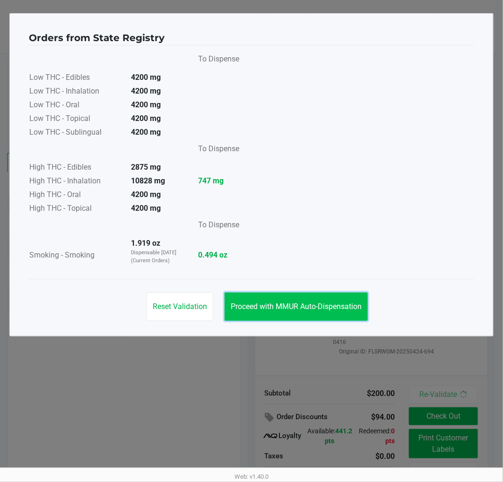
click at [312, 305] on span "Proceed with MMUR Auto-Dispensation" at bounding box center [296, 306] width 131 height 9
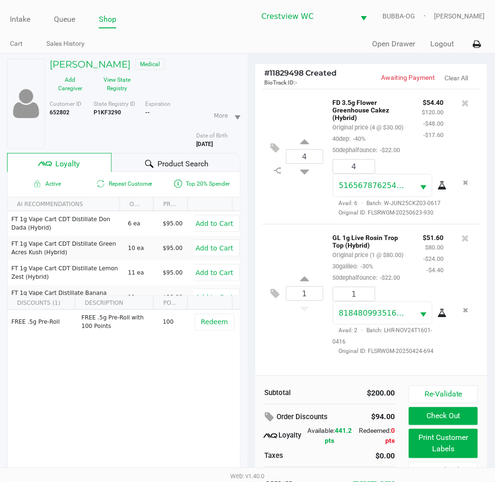
click at [280, 360] on div "1 GL 1g Live Rosin Trop Top (Hybrid) Original price (1 @ $80.00) 30galileo: -30…" at bounding box center [371, 293] width 218 height 139
click at [301, 335] on div "1 GL 1g Live Rosin Trop Top (Hybrid) Original price (1 @ $80.00) 30galileo: -30…" at bounding box center [371, 293] width 218 height 139
click at [273, 360] on div "1 GL 1g Live Rosin Trop Top (Hybrid) Original price (1 @ $80.00) 30galileo: -30…" at bounding box center [371, 293] width 218 height 139
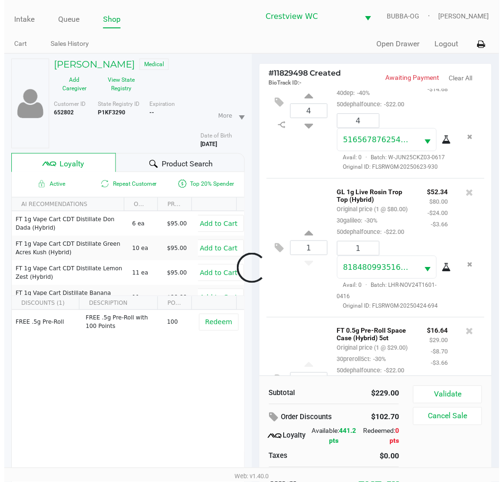
scroll to position [194, 0]
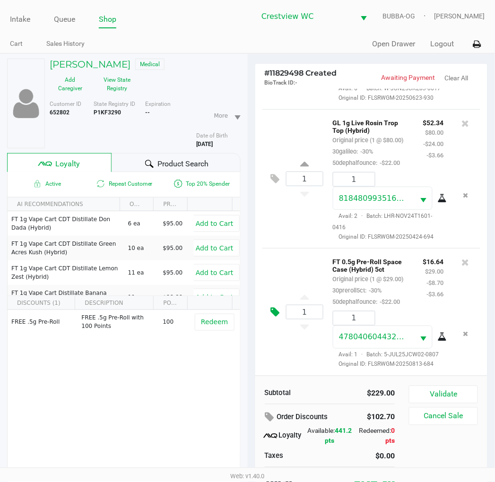
click at [276, 307] on icon at bounding box center [275, 312] width 9 height 11
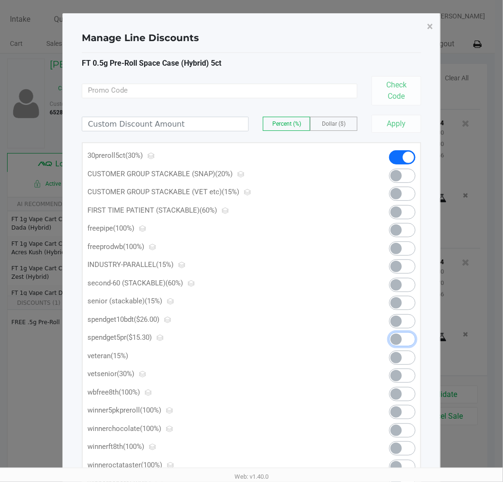
click at [410, 338] on span at bounding box center [402, 339] width 26 height 14
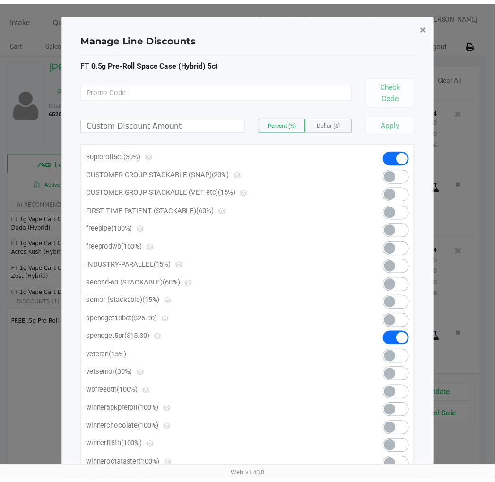
scroll to position [208, 0]
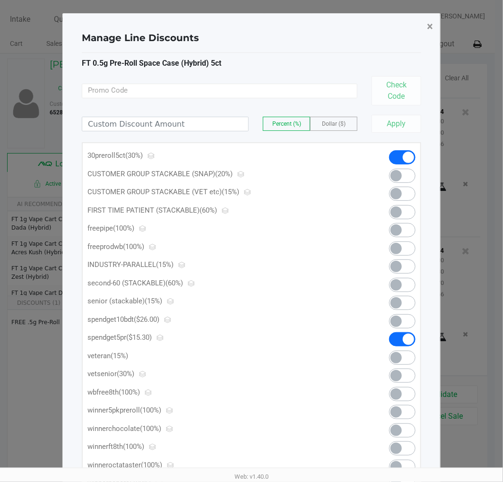
click at [432, 30] on span "×" at bounding box center [430, 26] width 6 height 13
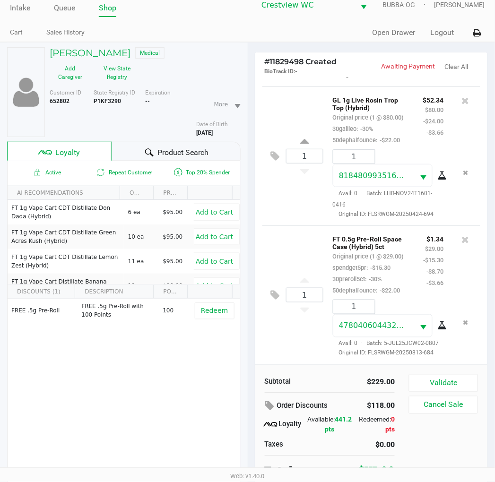
scroll to position [49, 0]
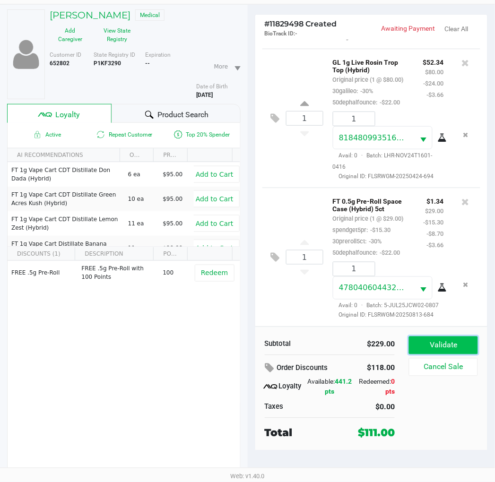
click at [448, 339] on button "Validate" at bounding box center [443, 345] width 69 height 18
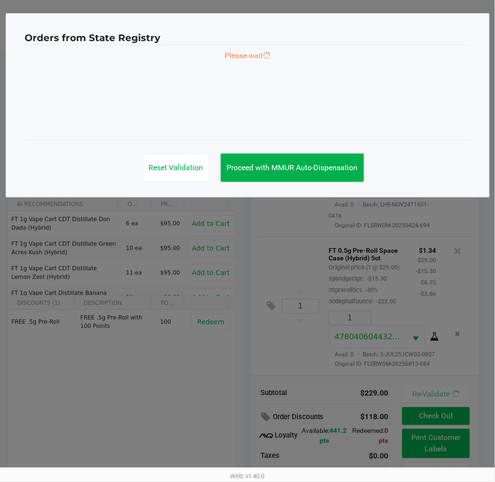
scroll to position [220, 0]
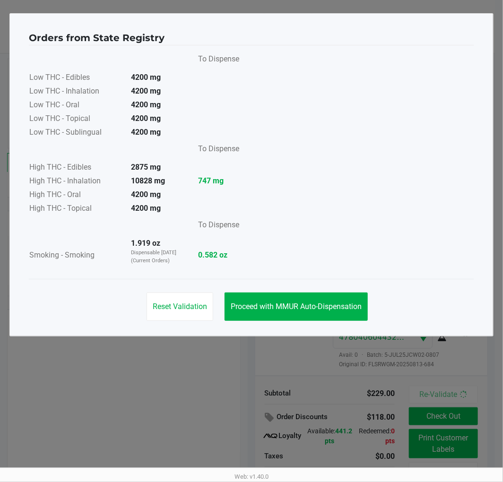
click at [340, 334] on div "Orders from State Registry To Dispense Low THC - Edibles 4200 mg Low THC - Inha…" at bounding box center [251, 174] width 484 height 323
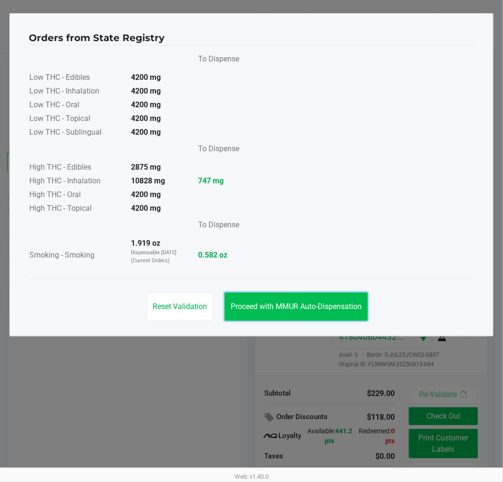
click at [340, 314] on button "Proceed with MMUR Auto-Dispensation" at bounding box center [295, 307] width 143 height 28
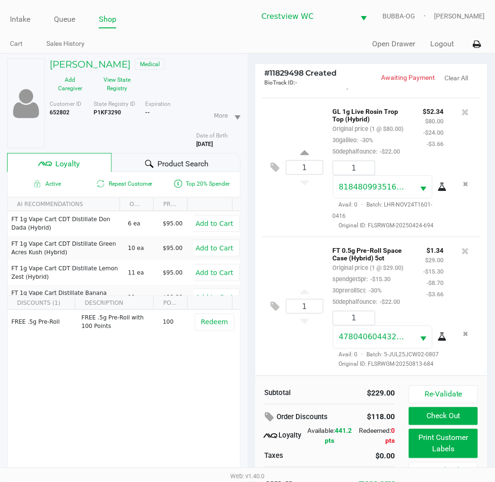
scroll to position [49, 0]
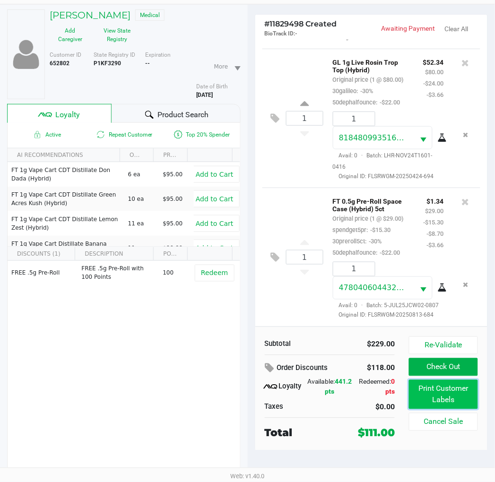
click at [438, 396] on button "Print Customer Labels" at bounding box center [443, 394] width 69 height 29
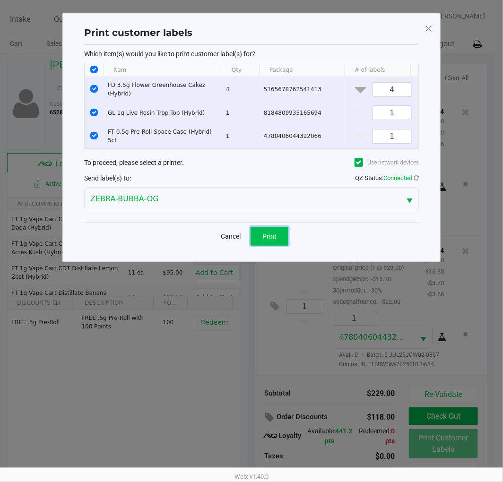
click at [280, 244] on button "Print" at bounding box center [269, 236] width 38 height 19
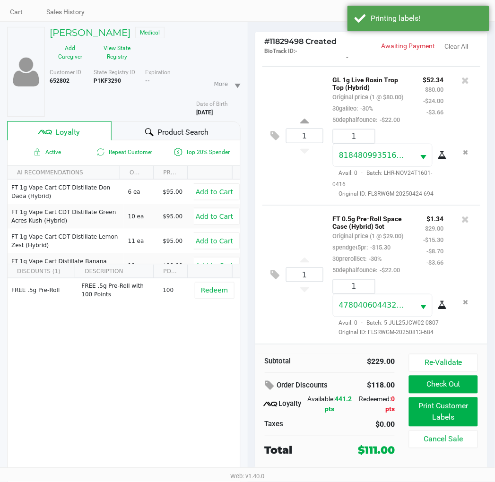
scroll to position [49, 0]
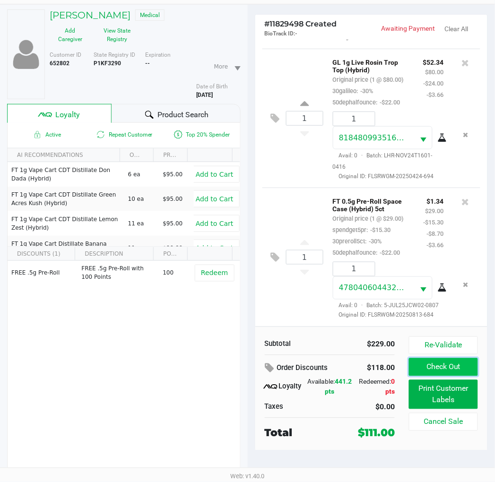
click at [468, 358] on button "Check Out" at bounding box center [443, 367] width 69 height 18
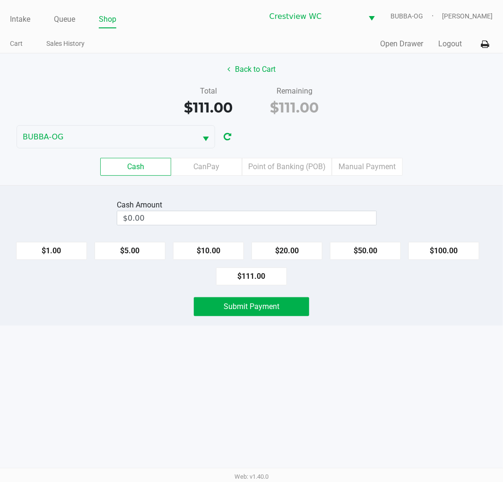
click at [255, 69] on button "Back to Cart" at bounding box center [251, 69] width 60 height 18
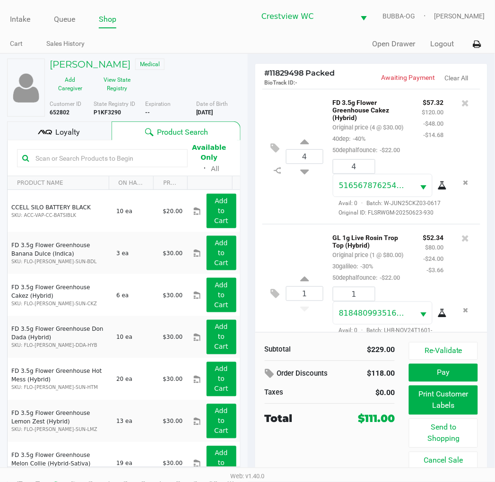
click at [447, 368] on button "Pay" at bounding box center [443, 373] width 69 height 18
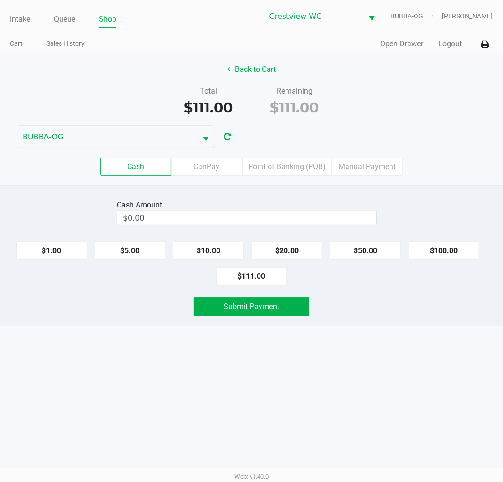
click at [275, 277] on button "$111.00" at bounding box center [251, 276] width 71 height 18
click at [272, 306] on span "Submit Payment" at bounding box center [252, 306] width 56 height 9
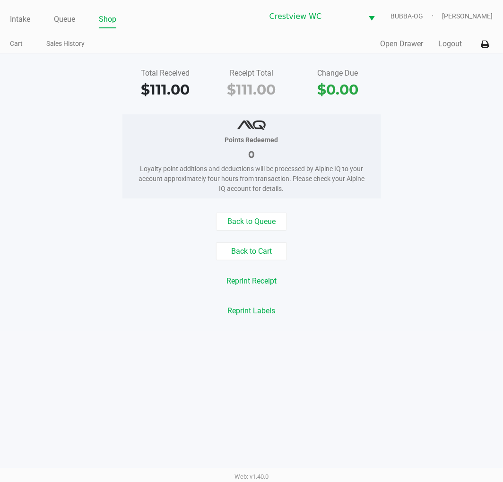
click at [63, 15] on link "Queue" at bounding box center [64, 19] width 21 height 13
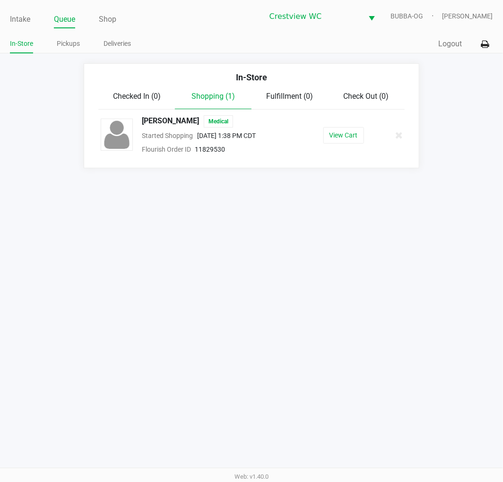
click at [21, 20] on link "Intake" at bounding box center [20, 19] width 20 height 13
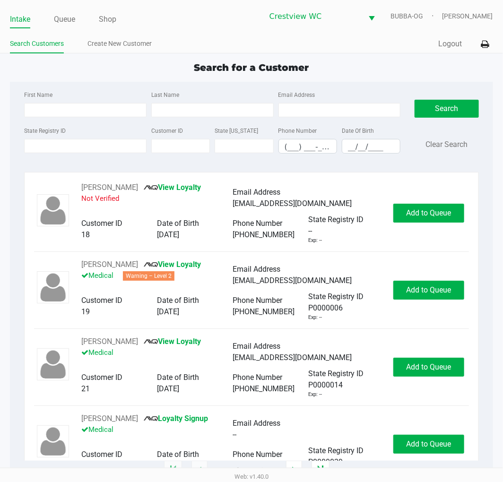
click at [61, 18] on link "Queue" at bounding box center [64, 19] width 21 height 13
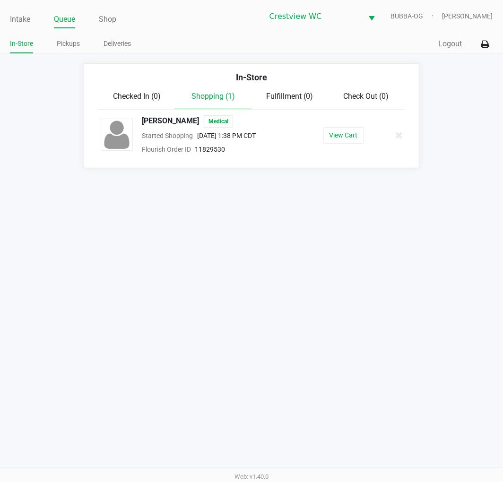
click at [343, 141] on button "View Cart" at bounding box center [343, 135] width 41 height 17
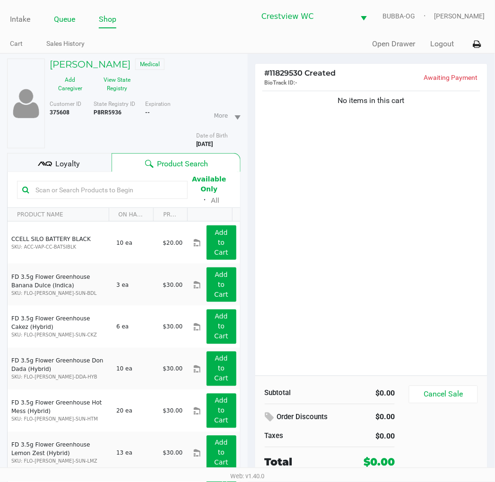
click at [68, 25] on link "Queue" at bounding box center [64, 19] width 21 height 13
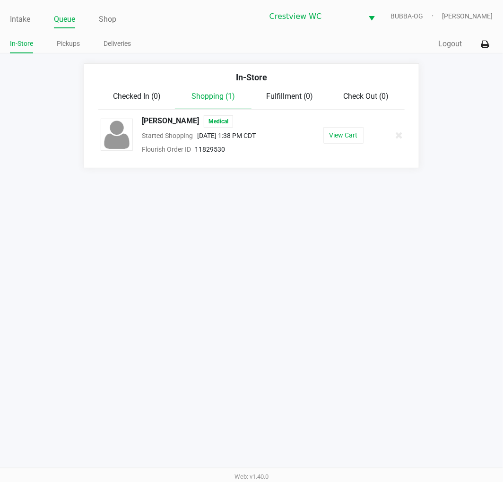
click at [122, 95] on span "Checked In (0)" at bounding box center [137, 96] width 48 height 9
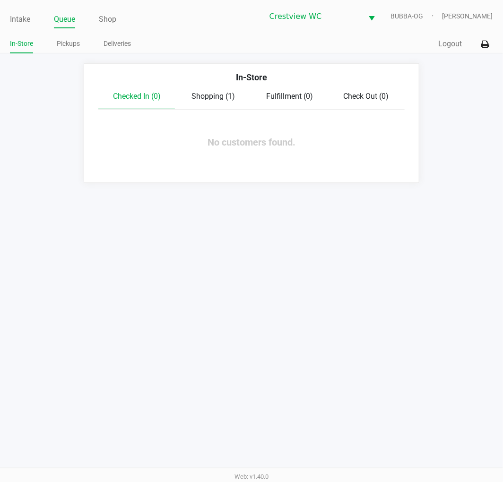
click at [215, 92] on span "Shopping (1)" at bounding box center [212, 96] width 43 height 9
click at [337, 96] on div "Check Out (1)" at bounding box center [366, 96] width 77 height 11
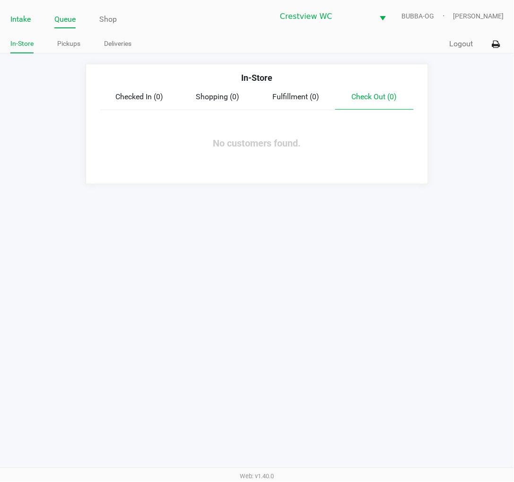
click at [29, 20] on link "Intake" at bounding box center [20, 19] width 20 height 13
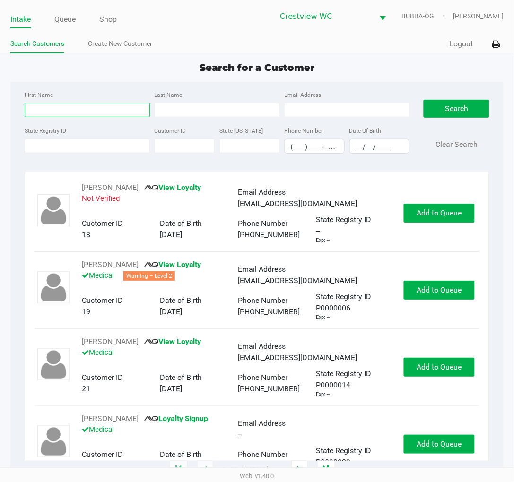
click at [42, 113] on input "First Name" at bounding box center [87, 110] width 125 height 14
click at [38, 129] on label "State Registry ID" at bounding box center [46, 131] width 42 height 9
click at [38, 139] on input "State Registry ID" at bounding box center [87, 146] width 125 height 14
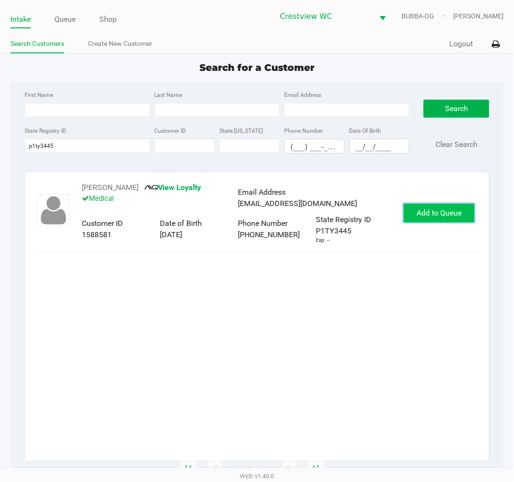
click at [436, 206] on button "Add to Queue" at bounding box center [439, 213] width 71 height 19
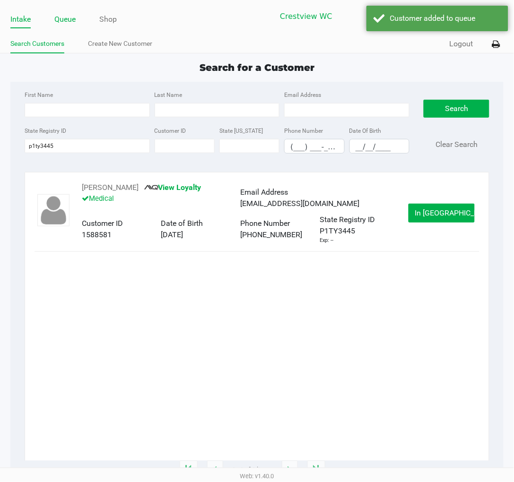
click at [63, 22] on link "Queue" at bounding box center [64, 19] width 21 height 13
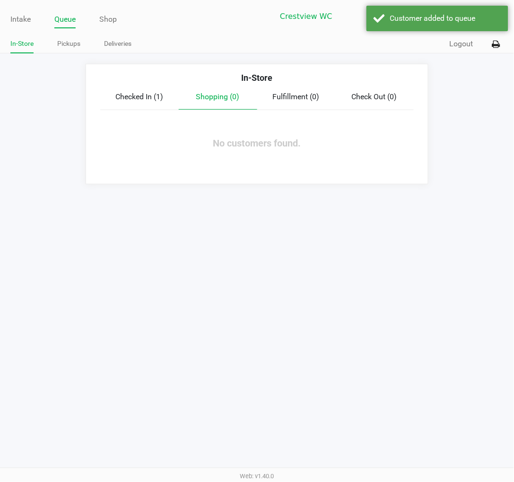
click at [140, 101] on div "Checked In (1)" at bounding box center [139, 96] width 78 height 11
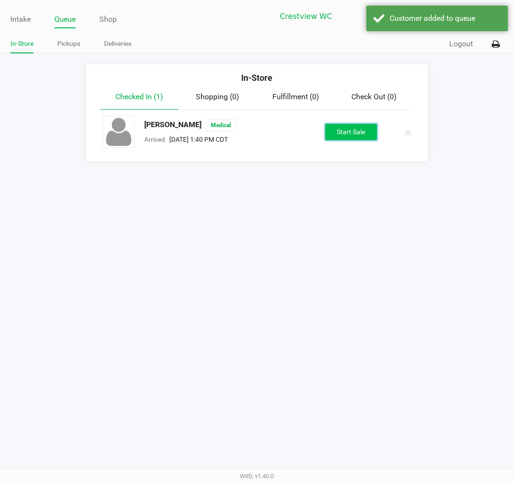
click at [351, 127] on button "Start Sale" at bounding box center [351, 132] width 52 height 17
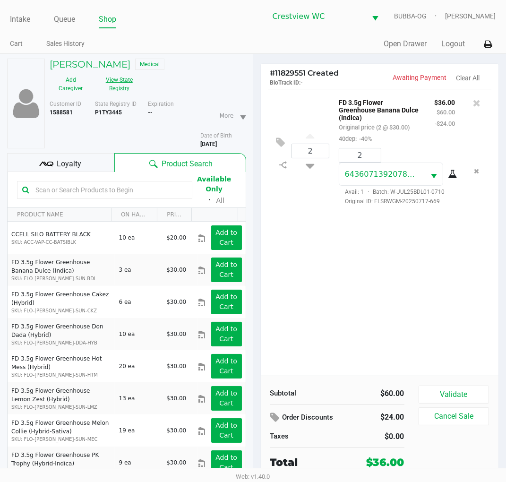
click at [482, 394] on button "Validate" at bounding box center [454, 395] width 71 height 18
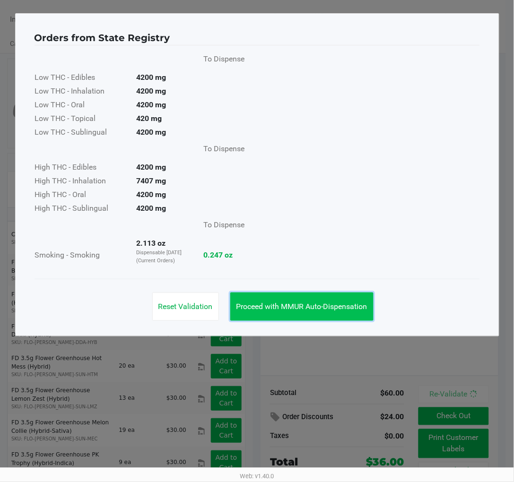
click at [345, 309] on span "Proceed with MMUR Auto-Dispensation" at bounding box center [301, 306] width 131 height 9
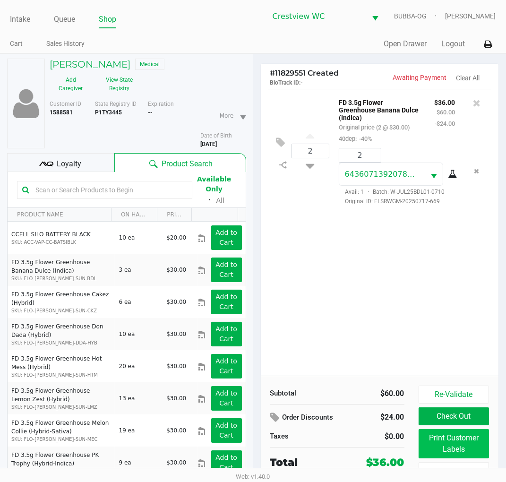
click at [444, 455] on button "Print Customer Labels" at bounding box center [454, 443] width 71 height 29
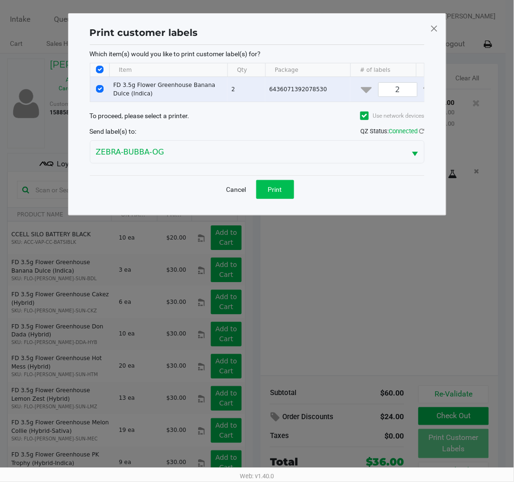
click at [284, 197] on button "Print" at bounding box center [275, 189] width 38 height 19
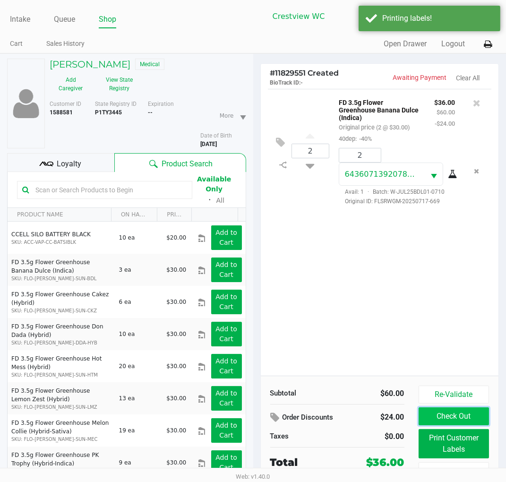
click at [475, 423] on button "Check Out" at bounding box center [454, 416] width 71 height 18
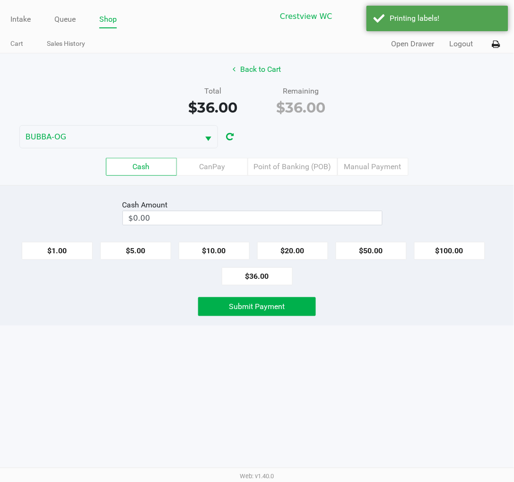
click at [305, 256] on button "$20.00" at bounding box center [292, 251] width 71 height 18
click at [302, 257] on button "$20.00" at bounding box center [292, 251] width 71 height 18
click at [268, 313] on button "Submit Payment" at bounding box center [257, 306] width 118 height 19
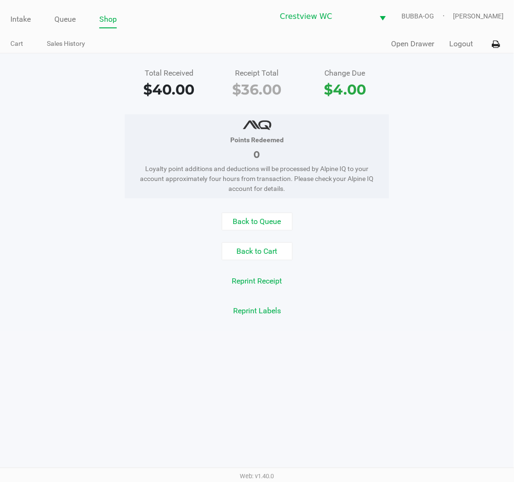
drag, startPoint x: 26, startPoint y: 15, endPoint x: 49, endPoint y: 19, distance: 23.0
click at [27, 15] on link "Intake" at bounding box center [20, 19] width 20 height 13
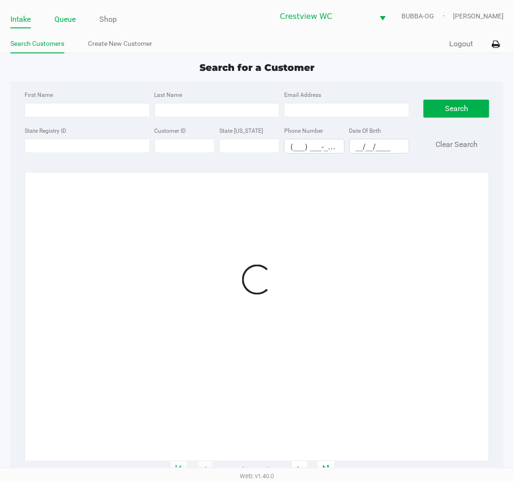
click at [73, 21] on link "Queue" at bounding box center [64, 19] width 21 height 13
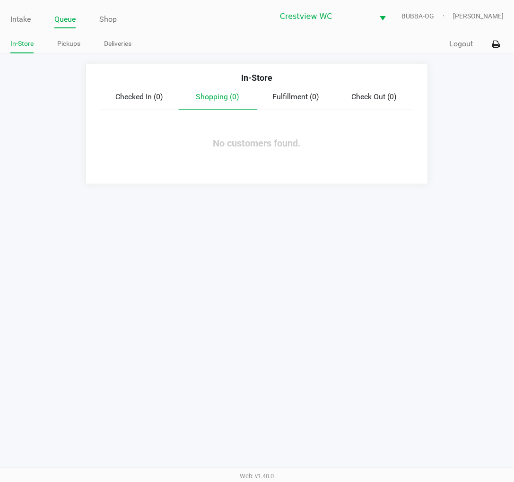
drag, startPoint x: 114, startPoint y: 83, endPoint x: 134, endPoint y: 106, distance: 30.1
click at [123, 99] on div "In-Store Checked In (0) Shopping (0) Fulfillment (0) Check Out (0) No customers…" at bounding box center [257, 124] width 343 height 120
click at [134, 105] on div "Checked In (0) Shopping (0) Fulfillment (0) Check Out (0)" at bounding box center [256, 100] width 313 height 19
click at [130, 101] on div "Checked In (0)" at bounding box center [139, 96] width 78 height 11
click at [229, 92] on span "Shopping (0)" at bounding box center [217, 96] width 43 height 9
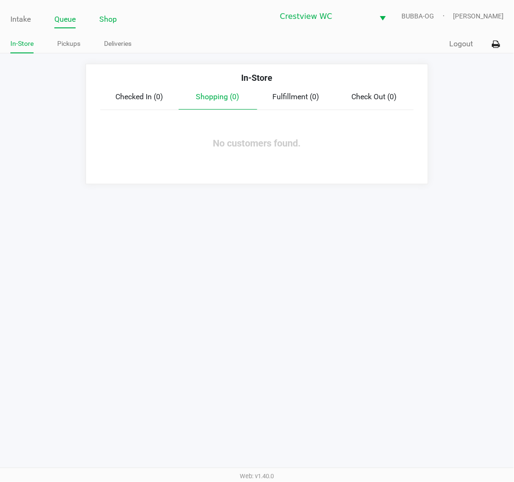
click at [109, 23] on link "Shop" at bounding box center [107, 19] width 17 height 13
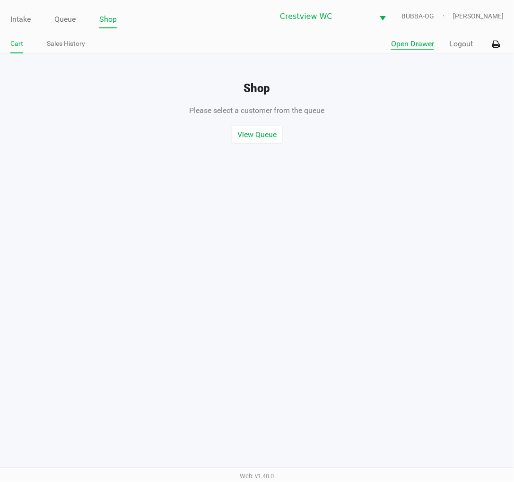
click at [399, 41] on button "Open Drawer" at bounding box center [412, 43] width 43 height 11
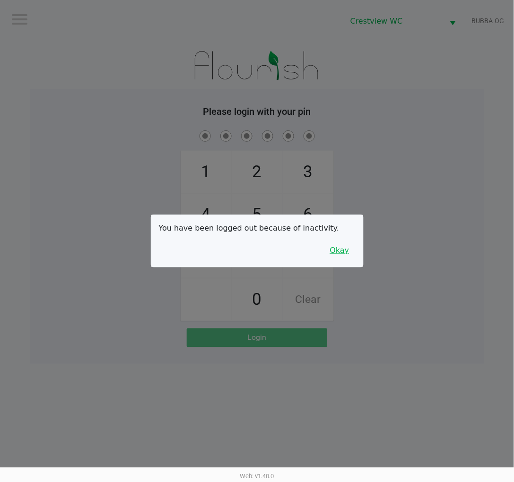
click at [331, 256] on button "Okay" at bounding box center [340, 250] width 32 height 18
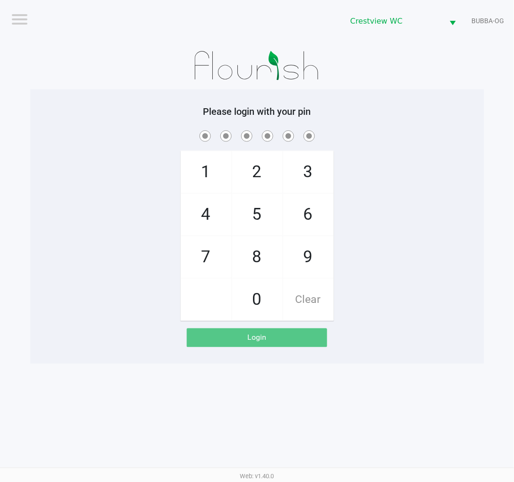
click at [419, 297] on div "1 4 7 2 5 8 0 3 6 9 Clear" at bounding box center [257, 225] width 454 height 192
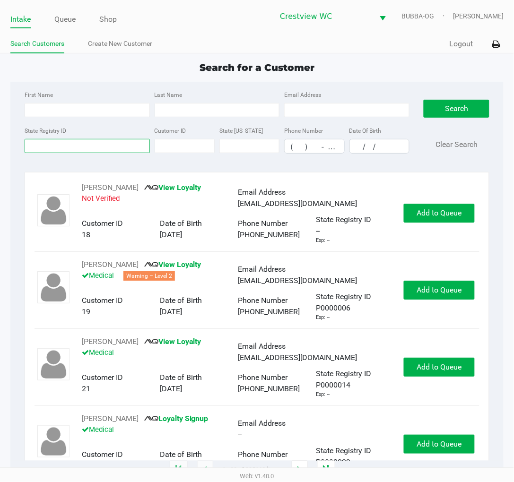
click at [103, 153] on input "State Registry ID" at bounding box center [87, 146] width 125 height 14
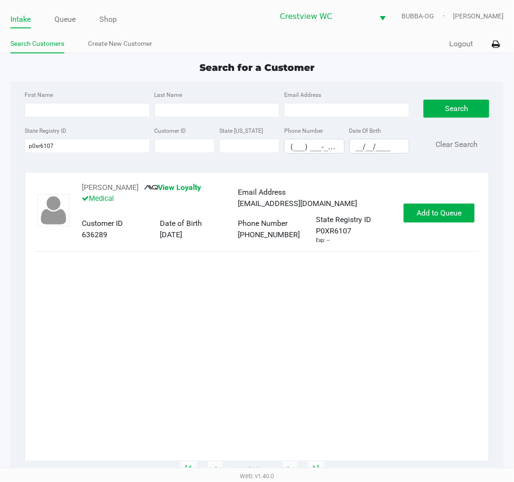
click at [460, 236] on div "TABITHA FOURNIER View Loyalty Medical Email Address tabby815@gmail.com Customer…" at bounding box center [256, 213] width 445 height 62
click at [455, 198] on div "TABITHA FOURNIER View Loyalty Medical Email Address tabby815@gmail.com Customer…" at bounding box center [256, 213] width 445 height 62
click at [456, 213] on span "Add to Queue" at bounding box center [439, 212] width 45 height 9
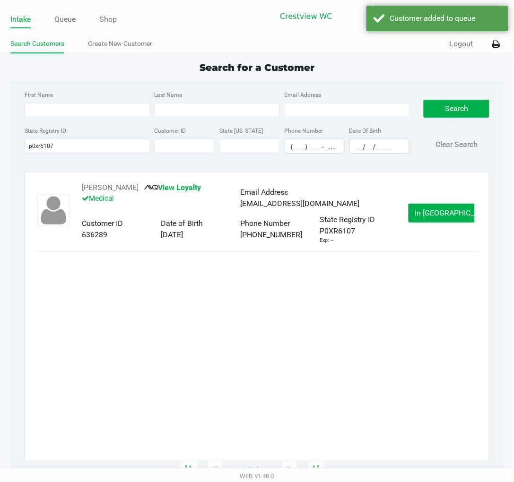
drag, startPoint x: 68, startPoint y: 20, endPoint x: 96, endPoint y: 45, distance: 37.2
click at [67, 22] on link "Queue" at bounding box center [64, 19] width 21 height 13
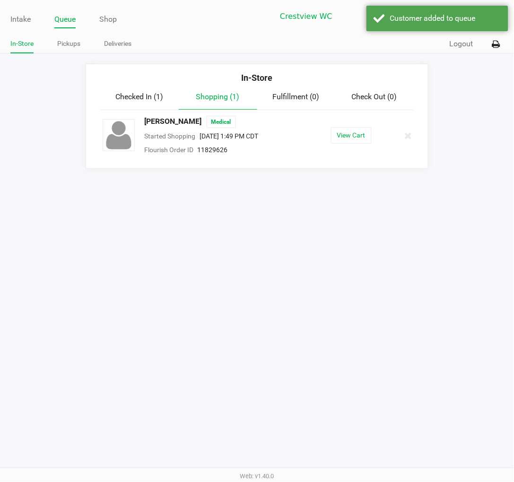
click at [323, 136] on div "View Cart" at bounding box center [350, 135] width 81 height 17
click at [337, 134] on button "View Cart" at bounding box center [351, 135] width 41 height 17
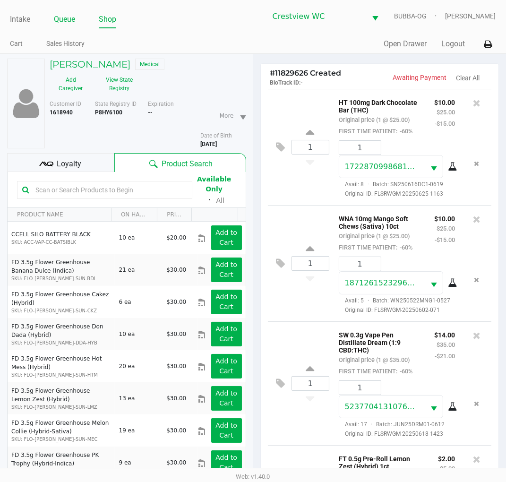
click at [72, 19] on link "Queue" at bounding box center [64, 19] width 21 height 13
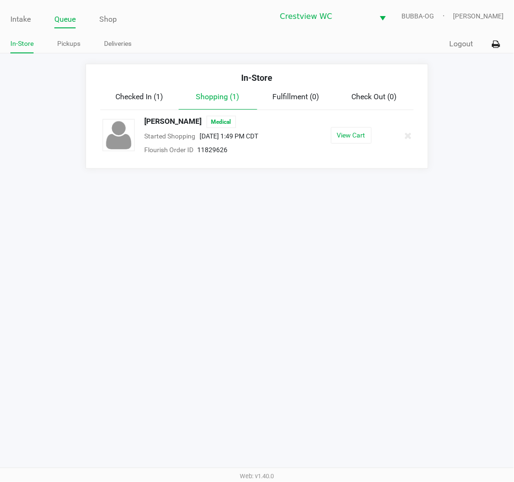
click at [119, 98] on span "Checked In (1)" at bounding box center [140, 96] width 48 height 9
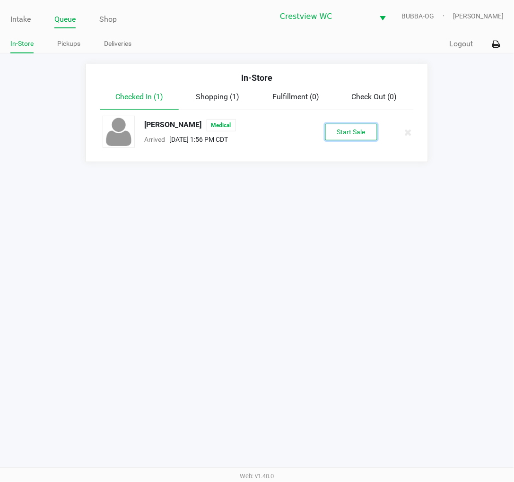
drag, startPoint x: 368, startPoint y: 135, endPoint x: 363, endPoint y: 134, distance: 4.7
click at [366, 134] on button "Start Sale" at bounding box center [351, 132] width 52 height 17
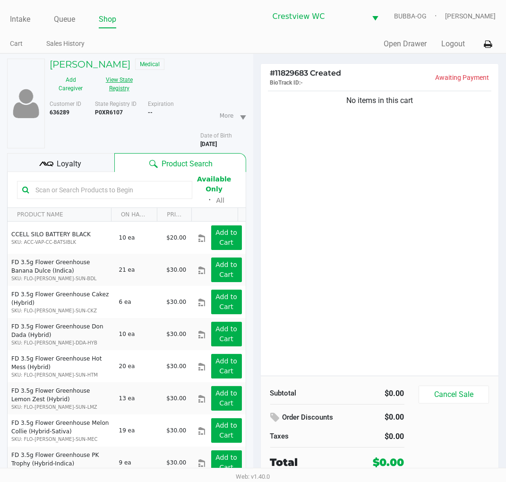
click at [105, 83] on button "View State Registry" at bounding box center [116, 84] width 49 height 24
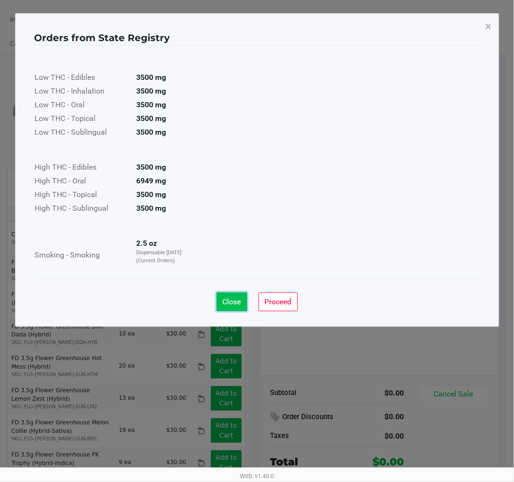
click at [239, 296] on button "Close" at bounding box center [231, 302] width 31 height 19
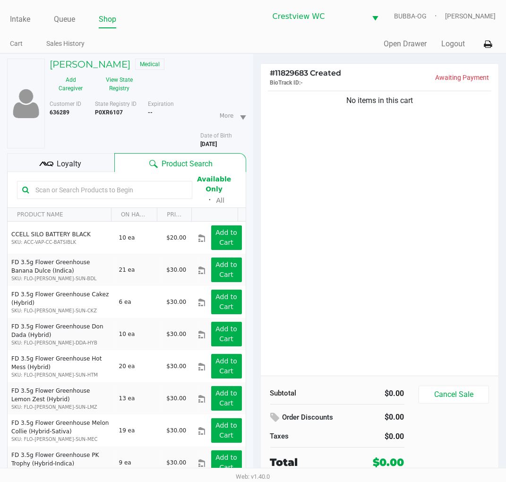
click at [350, 260] on div "No items in this cart" at bounding box center [380, 232] width 238 height 287
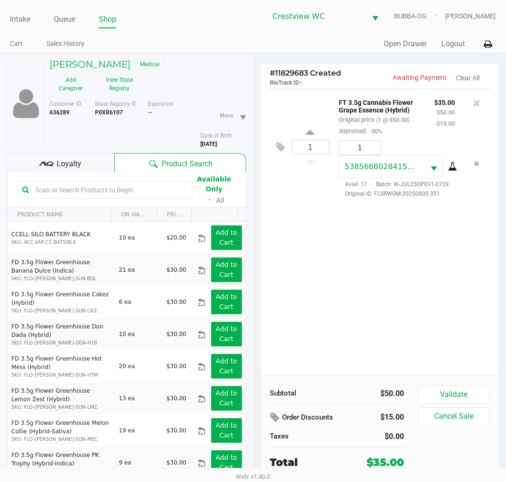
click at [65, 158] on span "Loyalty" at bounding box center [69, 163] width 25 height 11
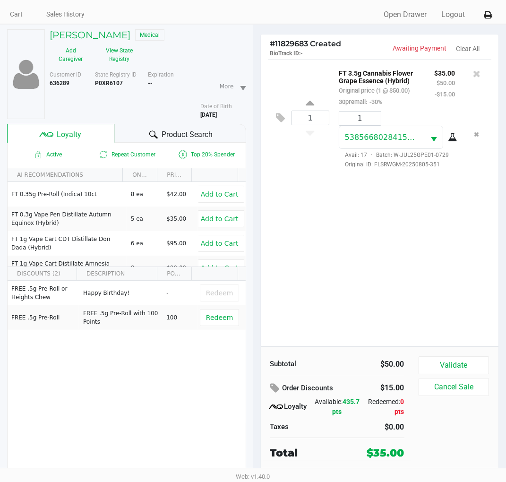
scroll to position [43, 0]
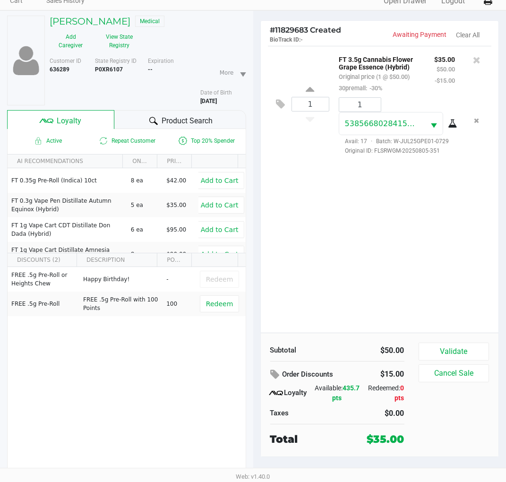
click at [181, 115] on span "Product Search" at bounding box center [187, 120] width 51 height 11
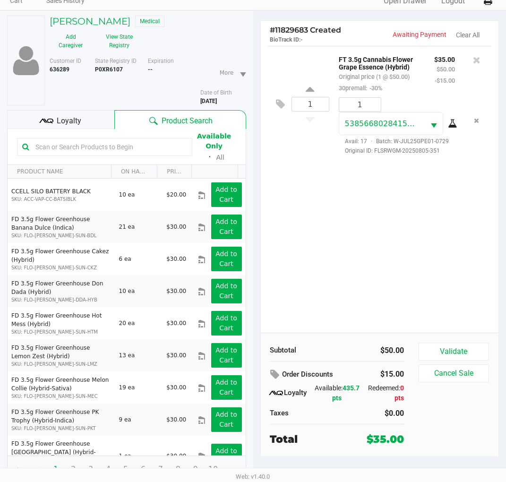
click at [129, 141] on input "text" at bounding box center [109, 147] width 155 height 14
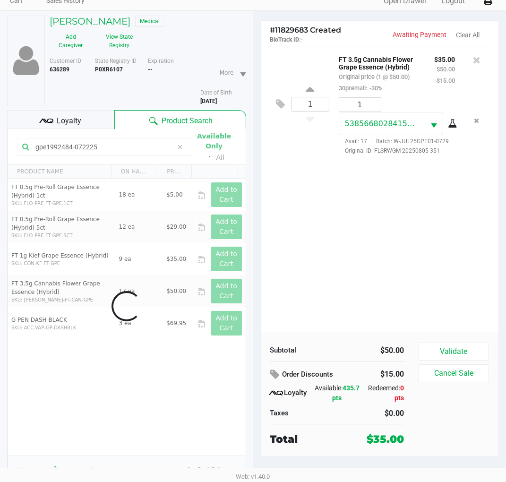
click at [371, 267] on div "1 FT 3.5g Cannabis Flower Grape Essence (Hybrid) Original price (1 @ $50.00) 30…" at bounding box center [380, 189] width 238 height 287
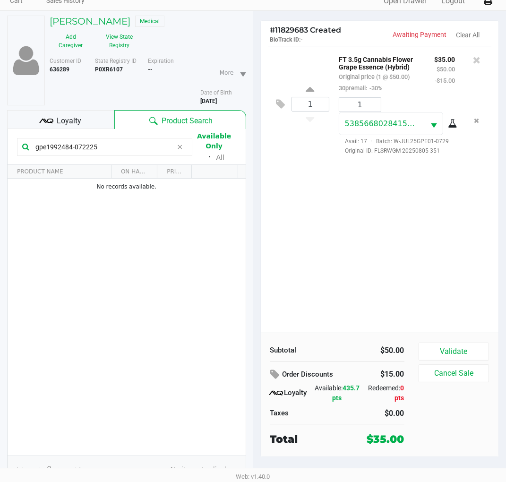
click at [391, 280] on div "1 FT 3.5g Cannabis Flower Grape Essence (Hybrid) Original price (1 @ $50.00) 30…" at bounding box center [380, 189] width 238 height 287
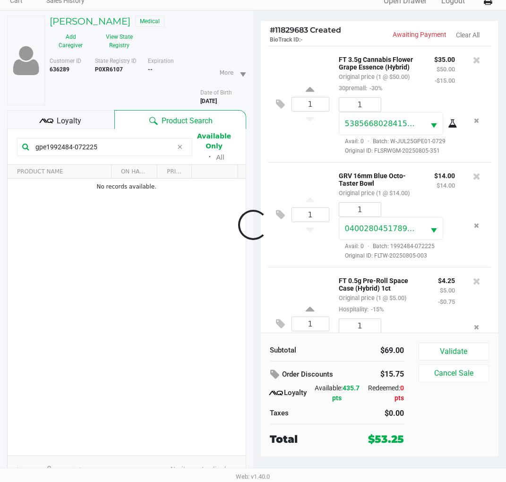
scroll to position [50, 0]
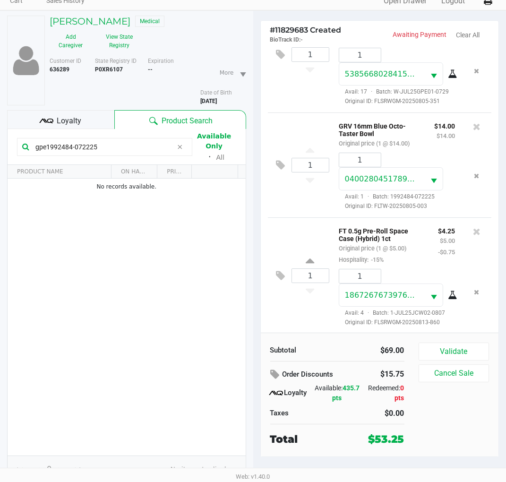
click at [79, 120] on span "Loyalty" at bounding box center [69, 120] width 25 height 11
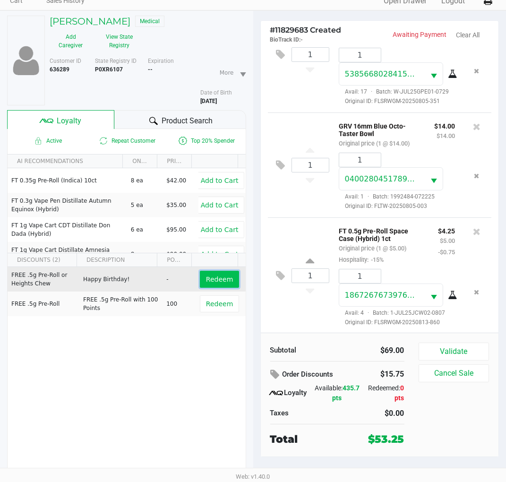
click at [209, 275] on span "Redeem" at bounding box center [219, 279] width 27 height 8
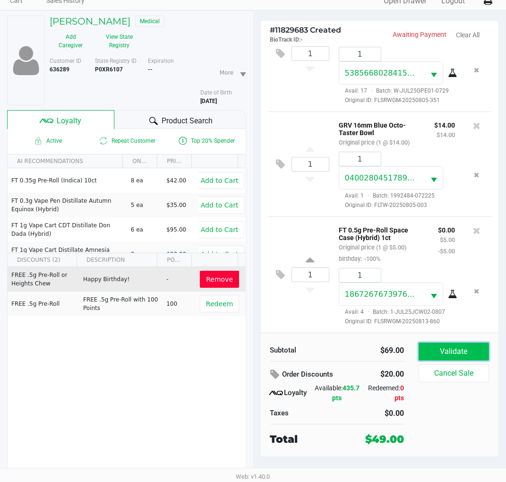
click at [456, 353] on button "Validate" at bounding box center [454, 352] width 71 height 18
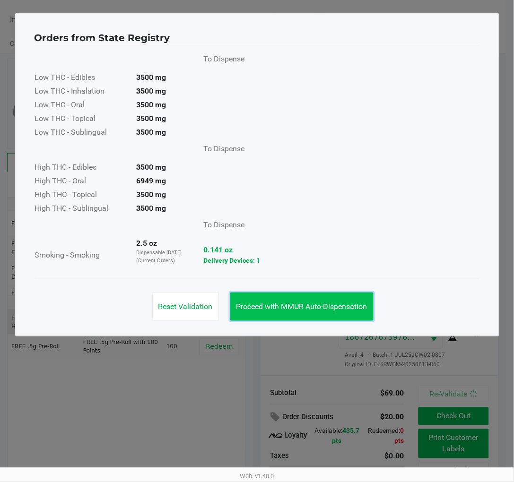
drag, startPoint x: 292, startPoint y: 315, endPoint x: 327, endPoint y: 319, distance: 35.2
click at [293, 315] on button "Proceed with MMUR Auto-Dispensation" at bounding box center [301, 307] width 143 height 28
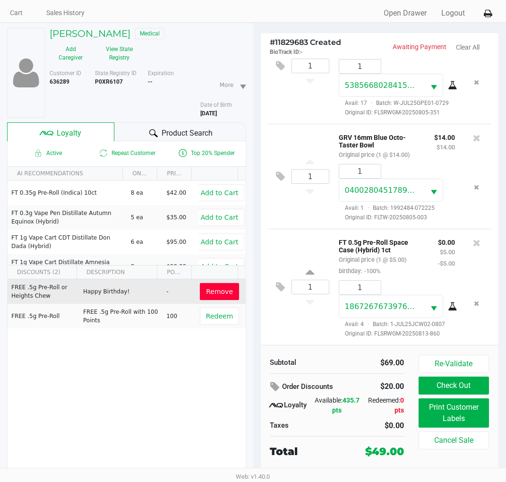
scroll to position [43, 0]
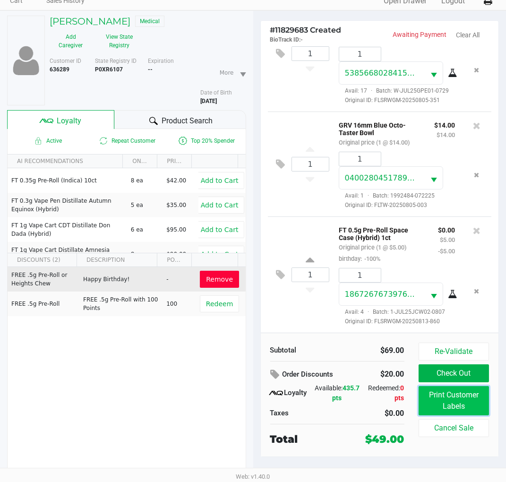
click at [456, 406] on button "Print Customer Labels" at bounding box center [454, 400] width 71 height 29
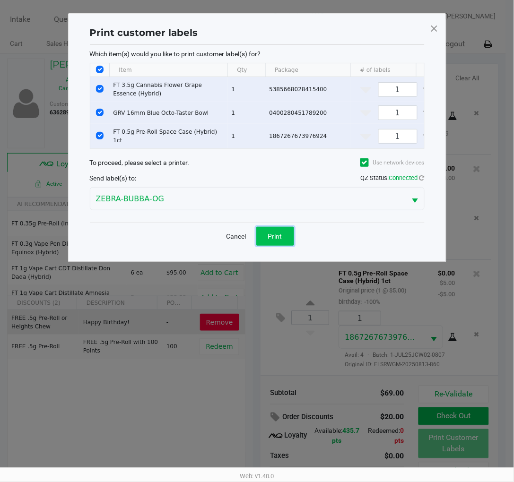
click at [282, 240] on span "Print" at bounding box center [275, 236] width 14 height 8
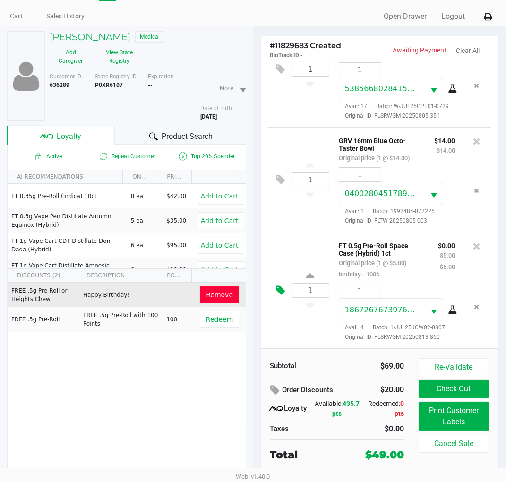
scroll to position [43, 0]
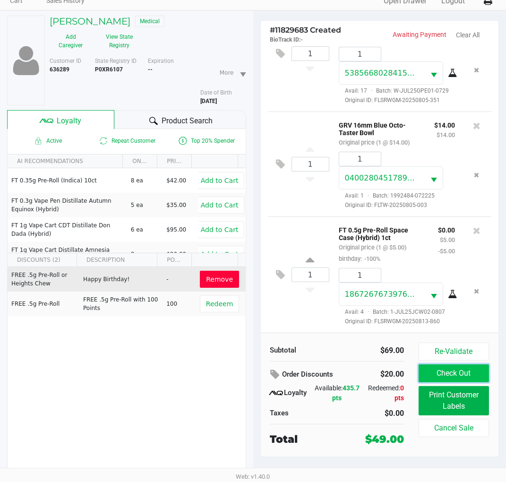
click at [441, 366] on button "Check Out" at bounding box center [454, 373] width 71 height 18
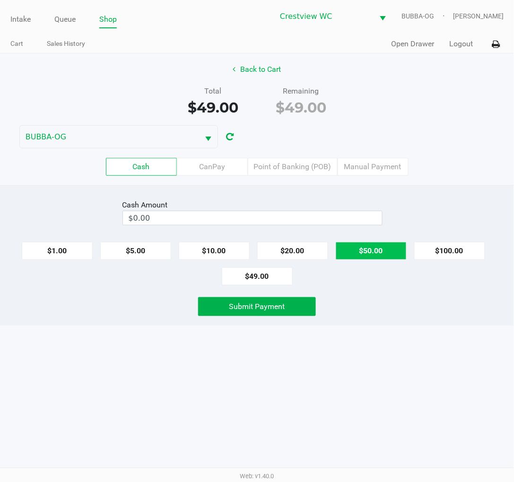
click at [377, 246] on button "$50.00" at bounding box center [371, 251] width 71 height 18
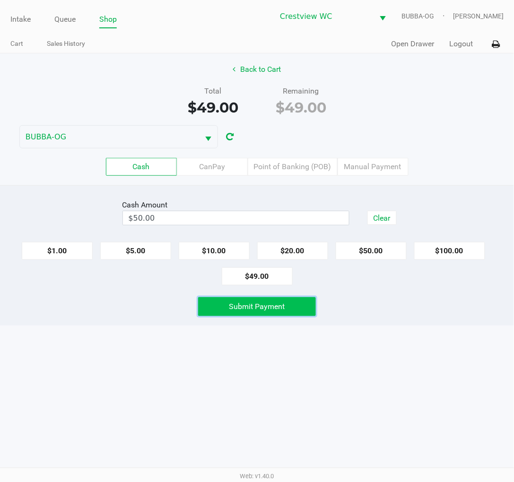
click at [301, 299] on button "Submit Payment" at bounding box center [257, 306] width 118 height 19
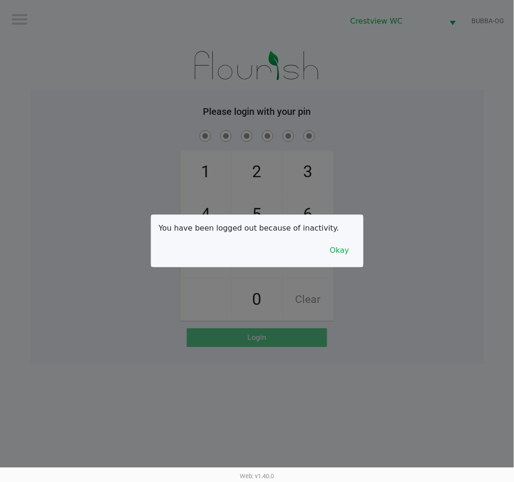
click at [351, 273] on div at bounding box center [257, 241] width 514 height 482
click at [339, 247] on button "Okay" at bounding box center [340, 250] width 32 height 18
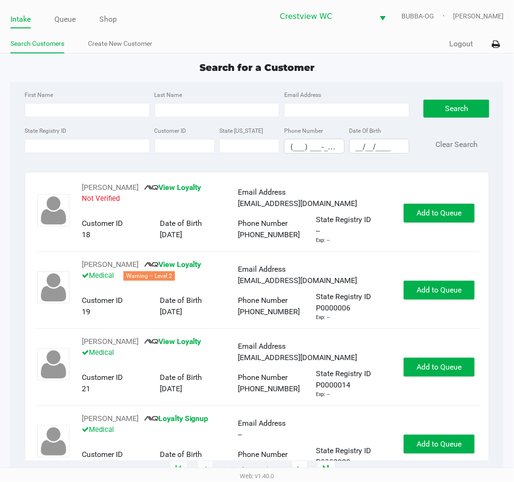
click at [420, 72] on div "Search for a Customer" at bounding box center [257, 67] width 508 height 14
click at [115, 144] on input "State Registry ID" at bounding box center [87, 146] width 125 height 14
click at [50, 112] on input "First Name" at bounding box center [87, 110] width 125 height 14
click at [62, 149] on input "State Registry ID" at bounding box center [87, 146] width 125 height 14
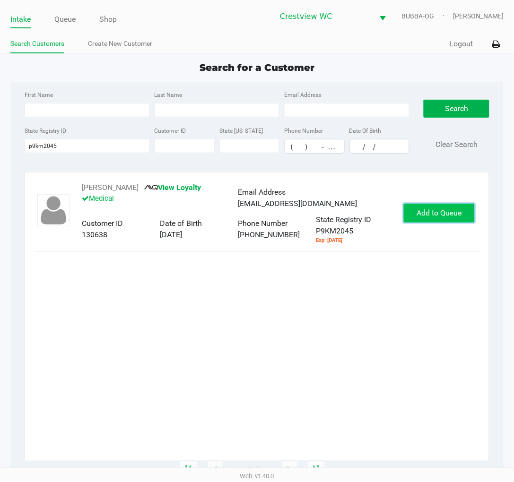
click at [438, 218] on button "Add to Queue" at bounding box center [439, 213] width 71 height 19
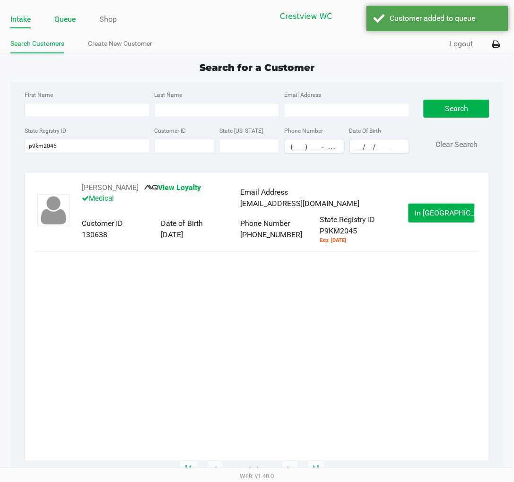
click at [68, 17] on link "Queue" at bounding box center [64, 19] width 21 height 13
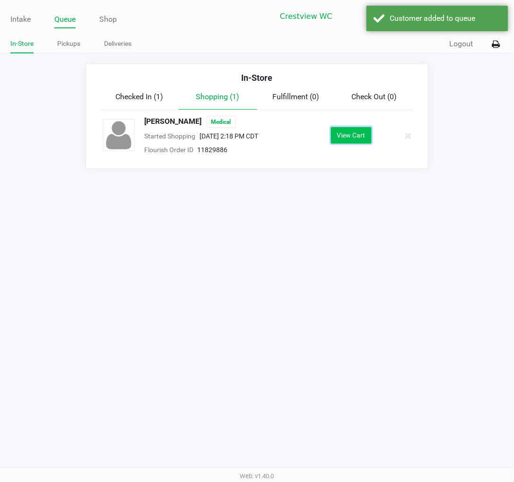
click at [343, 140] on button "View Cart" at bounding box center [351, 135] width 41 height 17
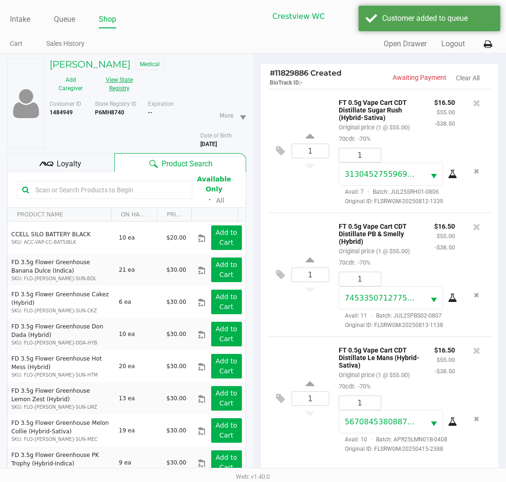
click at [118, 82] on button "View State Registry" at bounding box center [116, 84] width 49 height 24
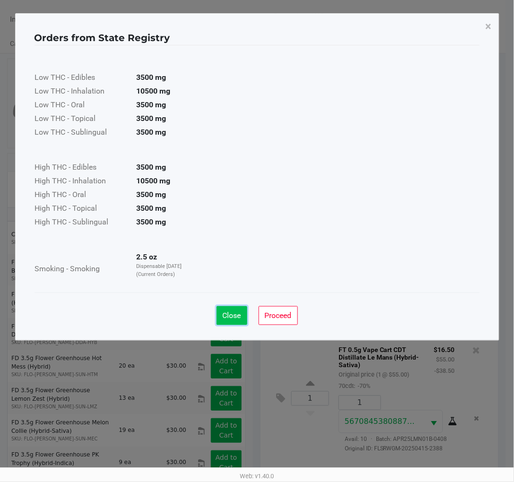
click at [229, 312] on span "Close" at bounding box center [232, 315] width 18 height 9
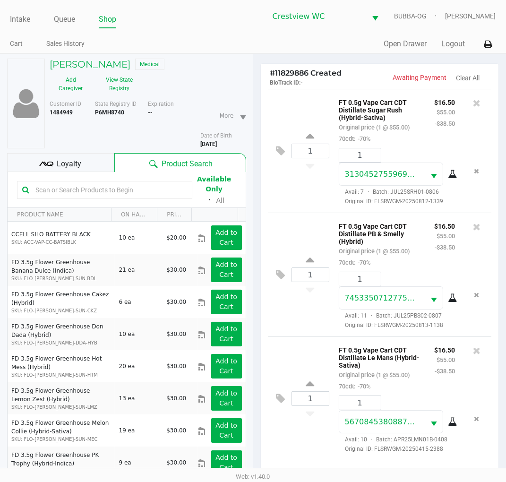
click at [96, 153] on div "Loyalty" at bounding box center [60, 162] width 107 height 19
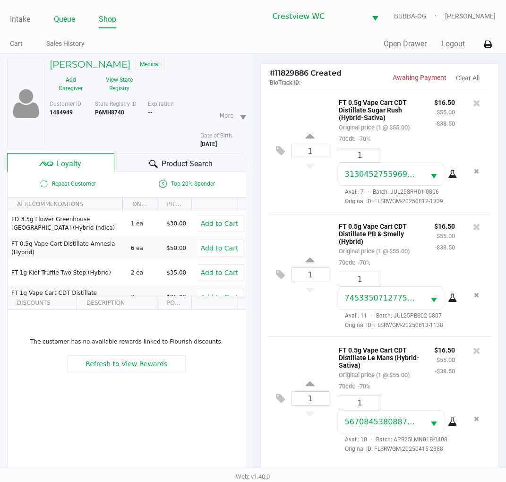
click at [70, 24] on link "Queue" at bounding box center [64, 19] width 21 height 13
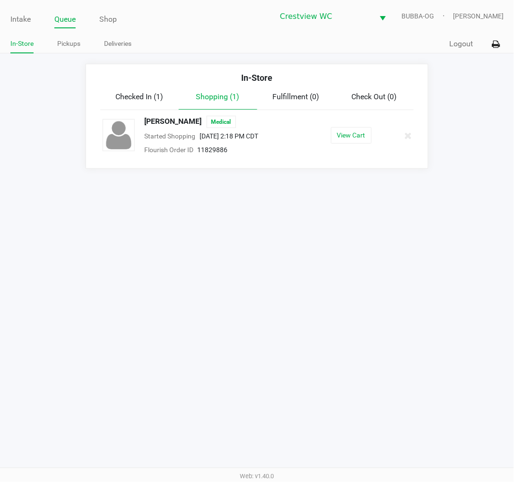
click at [141, 103] on div "Checked In (1) Shopping (1) Fulfillment (0) Check Out (0)" at bounding box center [256, 100] width 313 height 19
click at [153, 99] on span "Checked In (1)" at bounding box center [140, 96] width 48 height 9
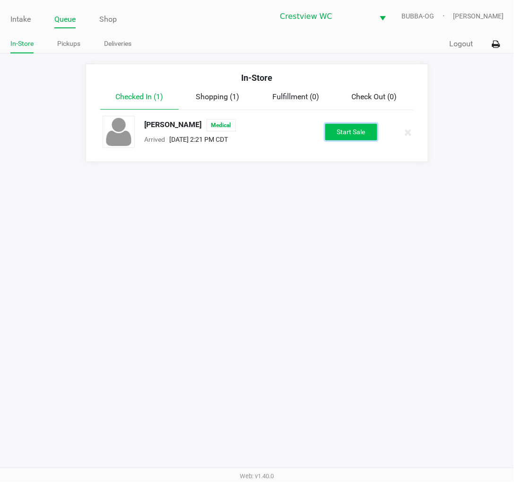
click at [364, 135] on button "Start Sale" at bounding box center [351, 132] width 52 height 17
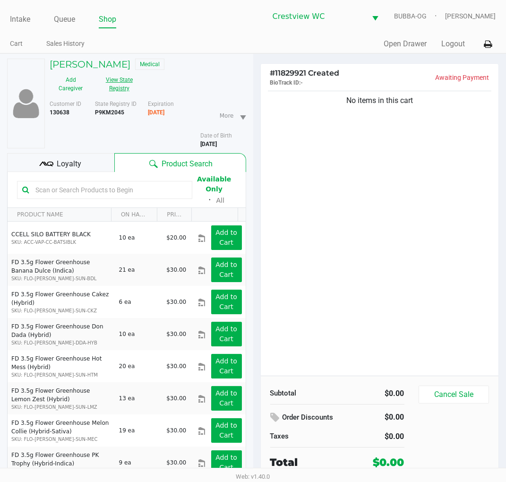
drag, startPoint x: 126, startPoint y: 87, endPoint x: 131, endPoint y: 87, distance: 5.7
click at [131, 87] on button "View State Registry" at bounding box center [116, 84] width 49 height 24
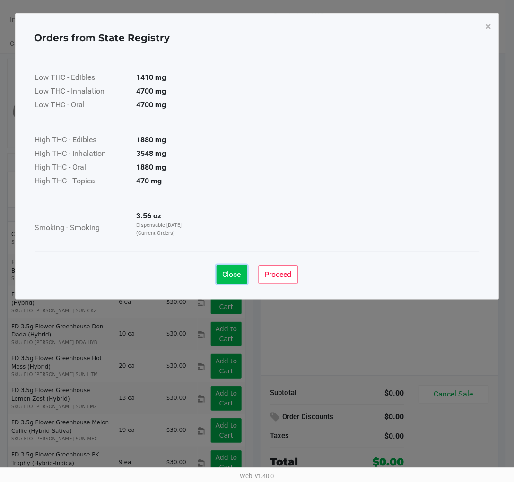
click at [224, 273] on span "Close" at bounding box center [232, 274] width 18 height 9
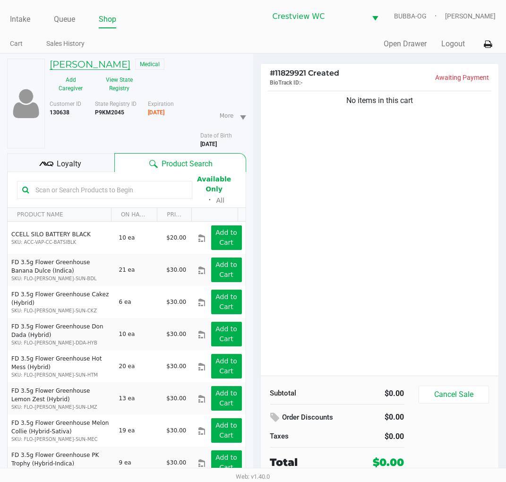
click at [121, 59] on h5 "MELISSA LAGUENS" at bounding box center [90, 64] width 81 height 11
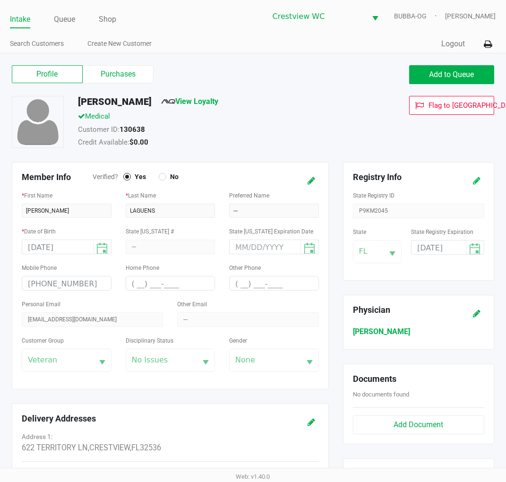
click at [471, 177] on button at bounding box center [476, 180] width 15 height 17
drag, startPoint x: 446, startPoint y: 253, endPoint x: 448, endPoint y: 249, distance: 5.1
click at [446, 253] on input "09/20/2025" at bounding box center [432, 248] width 40 height 15
click at [483, 174] on button at bounding box center [476, 180] width 15 height 17
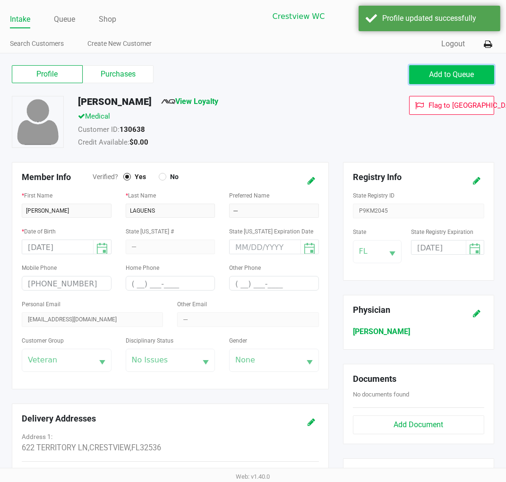
click at [455, 79] on button "Add to Queue" at bounding box center [451, 74] width 85 height 19
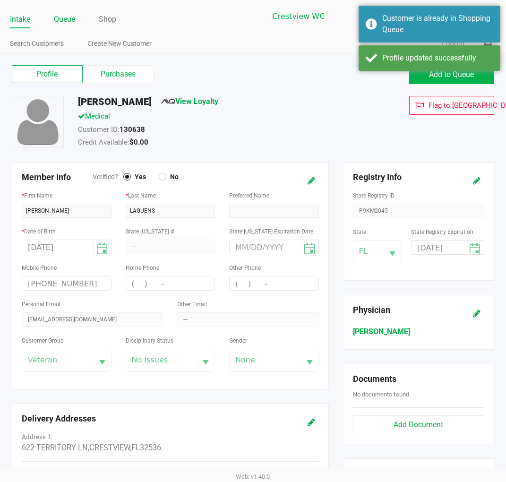
click at [71, 23] on link "Queue" at bounding box center [64, 19] width 21 height 13
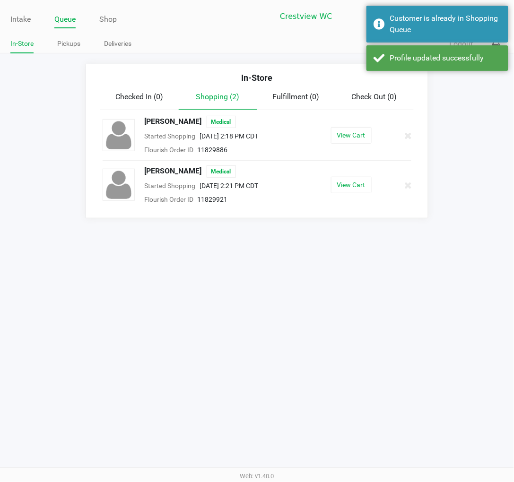
click at [360, 195] on div "MELISSA LAGUENS Medical Started Shopping Aug 22, 2025 2:21 PM CDT Flourish Orde…" at bounding box center [256, 185] width 323 height 40
click at [358, 189] on button "View Cart" at bounding box center [351, 185] width 41 height 17
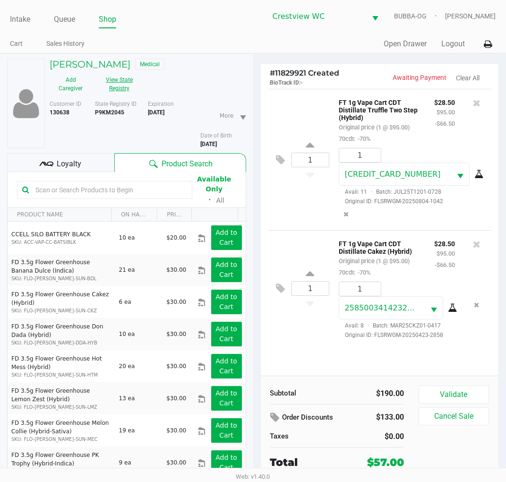
click at [121, 95] on button "View State Registry" at bounding box center [116, 84] width 49 height 24
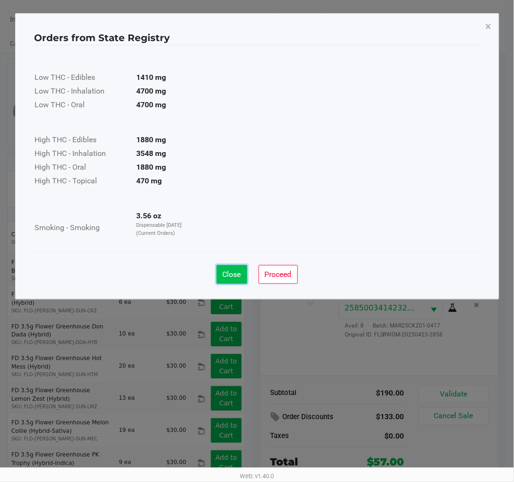
click at [221, 275] on button "Close" at bounding box center [231, 274] width 31 height 19
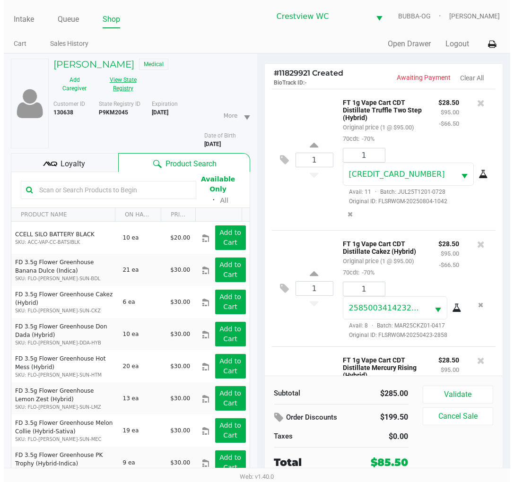
scroll to position [77, 0]
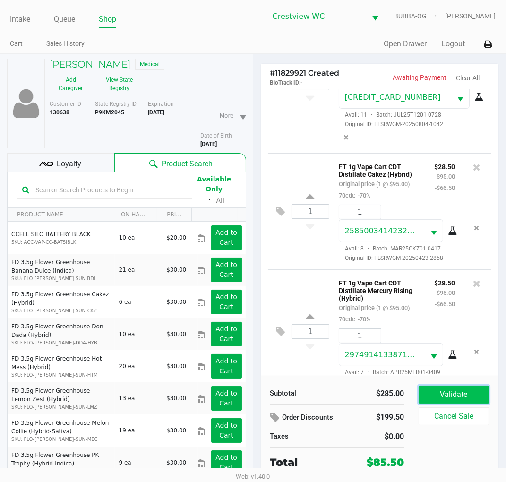
click at [437, 400] on button "Validate" at bounding box center [454, 395] width 71 height 18
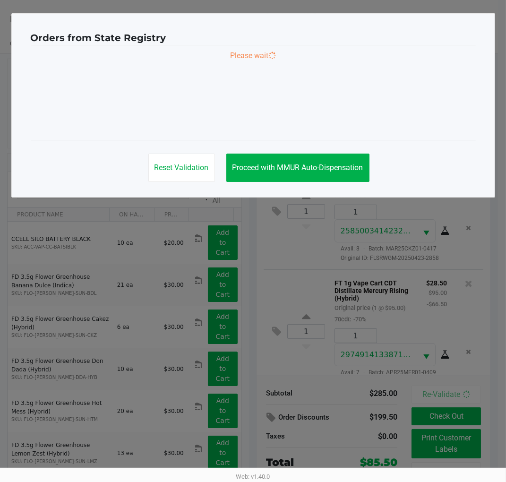
scroll to position [80, 0]
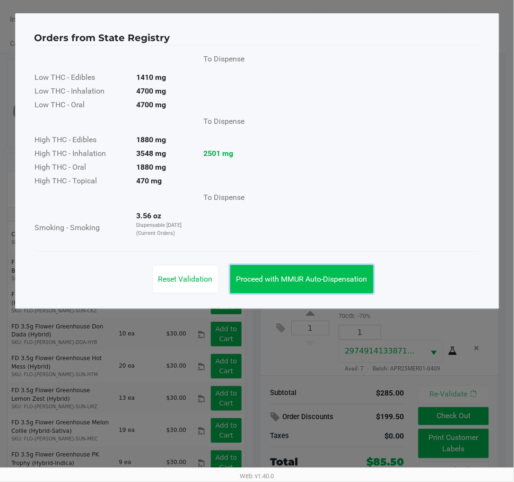
click at [345, 282] on span "Proceed with MMUR Auto-Dispensation" at bounding box center [301, 279] width 131 height 9
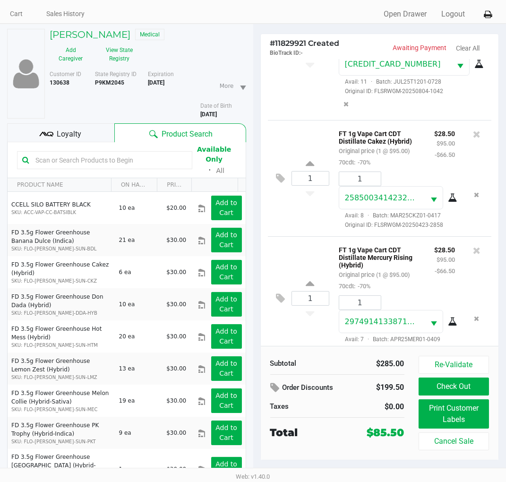
scroll to position [43, 0]
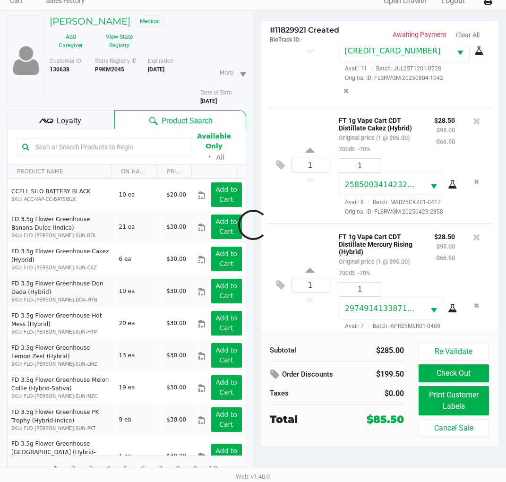
click at [91, 119] on div at bounding box center [253, 225] width 506 height 335
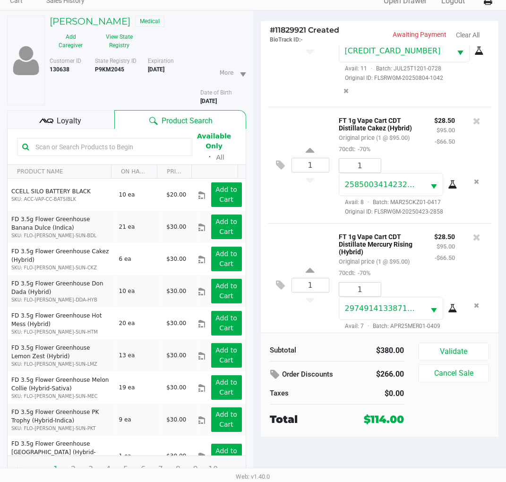
scroll to position [202, 0]
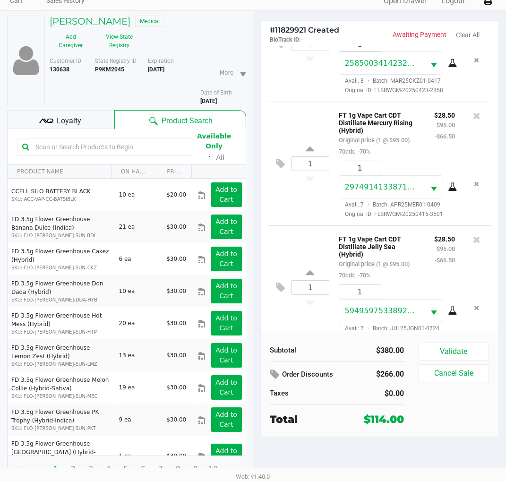
click at [94, 110] on div "Loyalty" at bounding box center [60, 119] width 107 height 19
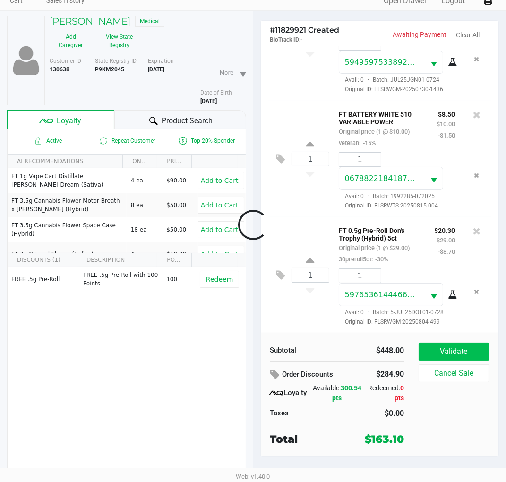
scroll to position [553, 0]
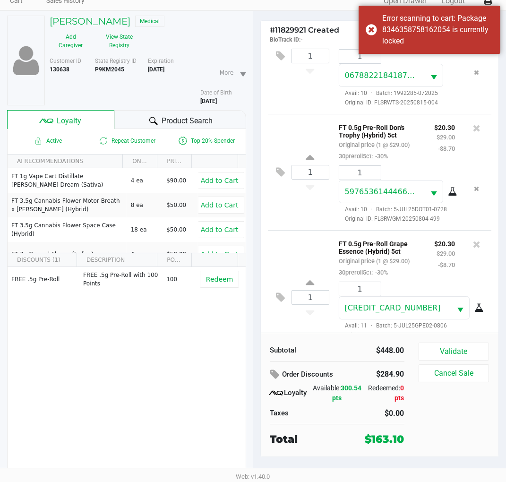
click at [171, 110] on div "Product Search" at bounding box center [179, 119] width 131 height 19
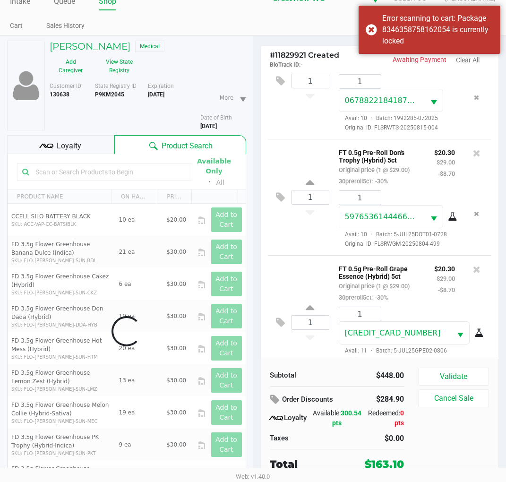
scroll to position [43, 0]
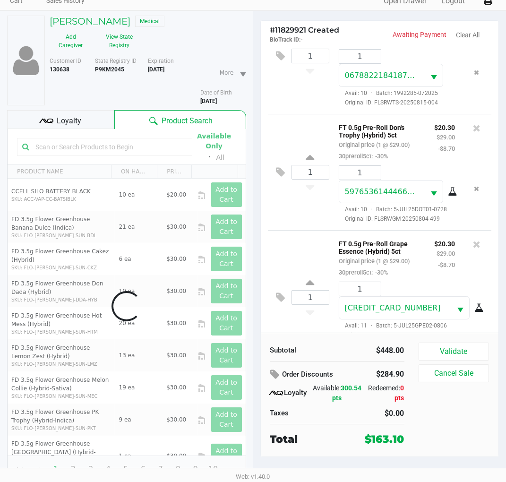
click at [112, 138] on div "Data table" at bounding box center [127, 306] width 238 height 354
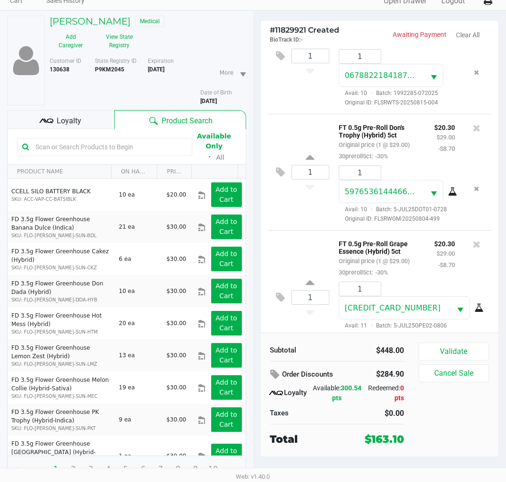
click at [86, 142] on input "text" at bounding box center [109, 147] width 155 height 14
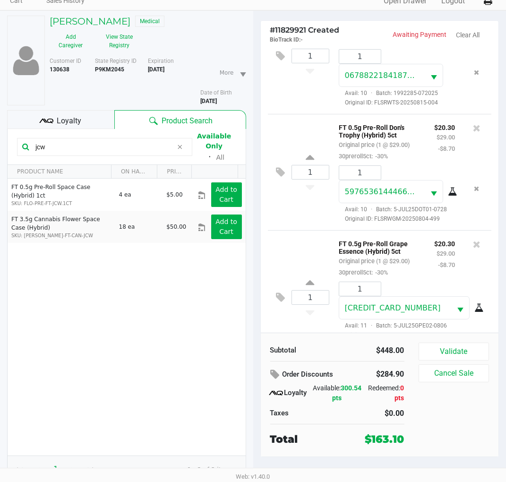
drag, startPoint x: 299, startPoint y: 244, endPoint x: 317, endPoint y: 239, distance: 18.8
click at [300, 244] on div "1 FT 0.5g Pre-Roll Grape Essence (Hybrid) 5ct Original price (1 @ $29.00) 30pre…" at bounding box center [380, 297] width 224 height 134
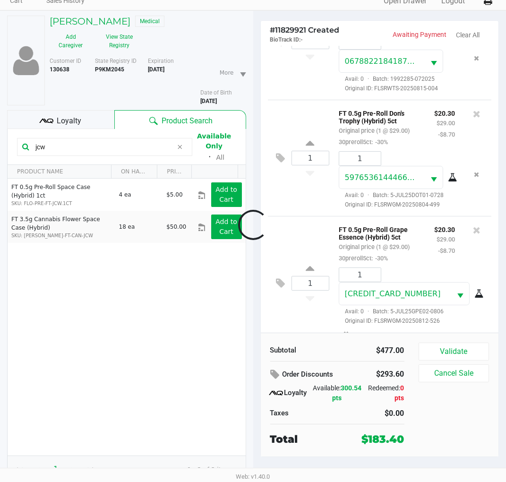
scroll to position [670, 0]
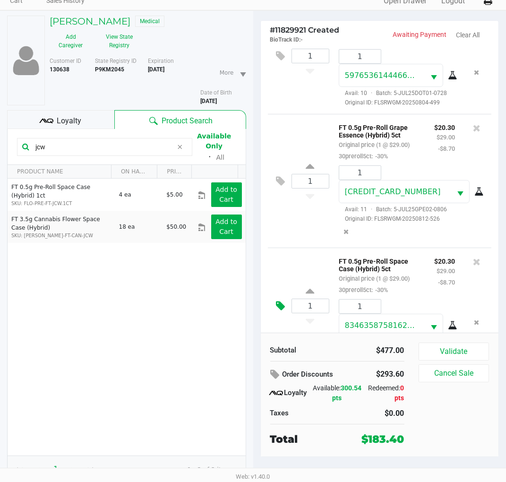
click at [283, 301] on icon at bounding box center [280, 306] width 9 height 11
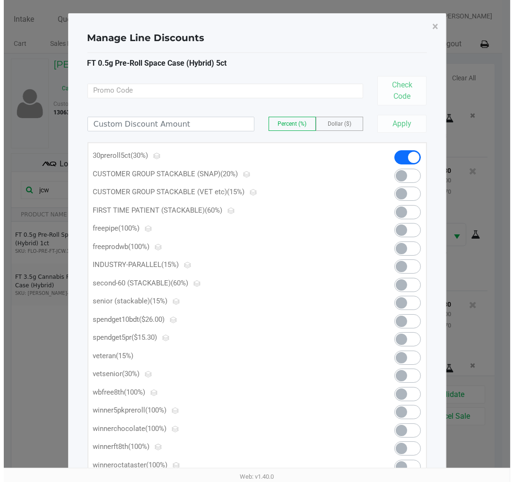
scroll to position [0, 0]
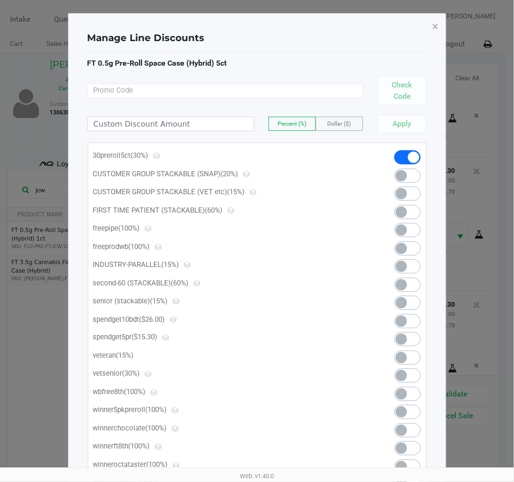
click at [407, 338] on span at bounding box center [401, 339] width 11 height 11
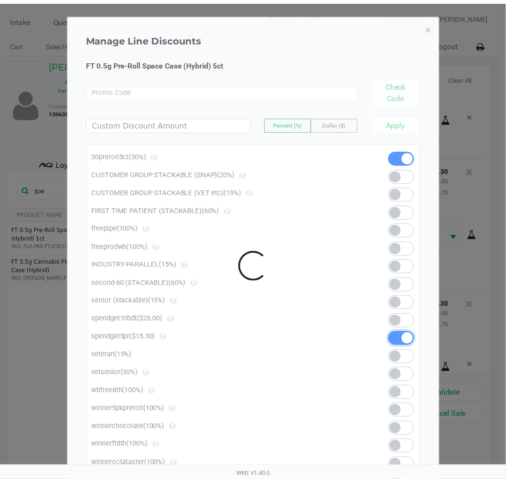
scroll to position [684, 0]
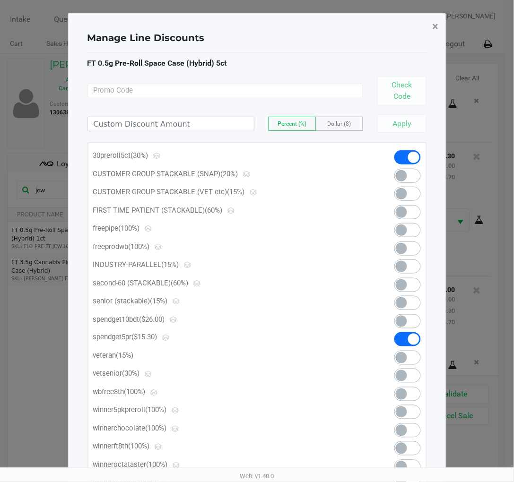
click at [435, 26] on span "×" at bounding box center [435, 26] width 6 height 13
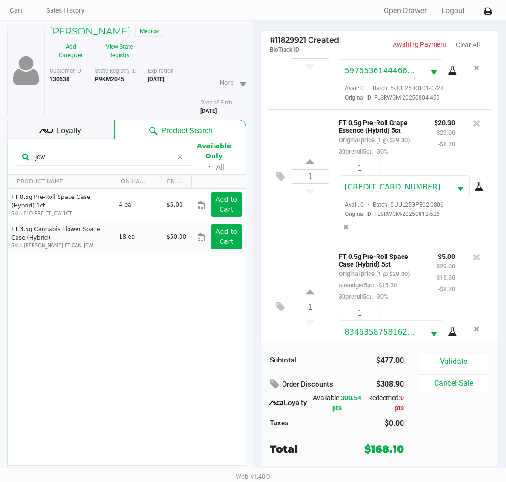
scroll to position [43, 0]
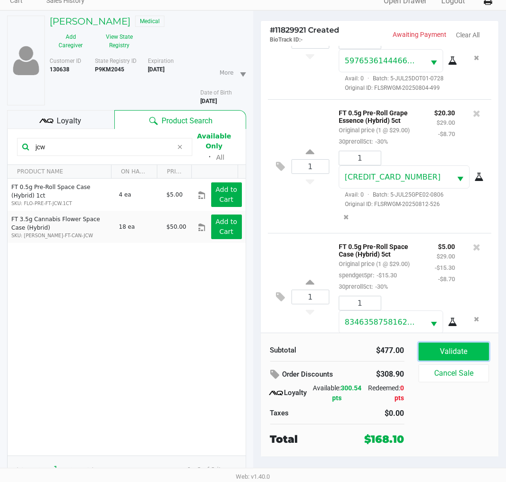
click at [455, 356] on button "Validate" at bounding box center [454, 352] width 71 height 18
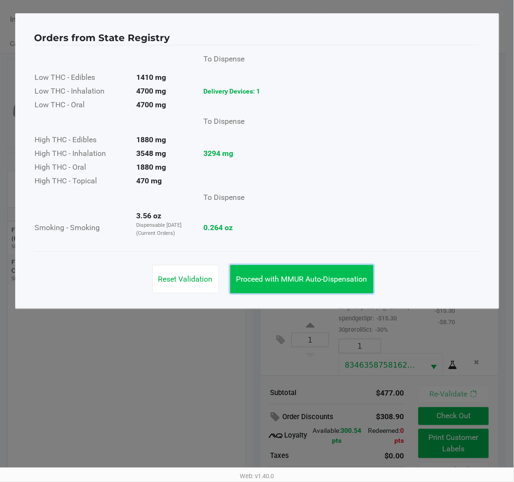
click at [372, 275] on button "Proceed with MMUR Auto-Dispensation" at bounding box center [301, 279] width 143 height 28
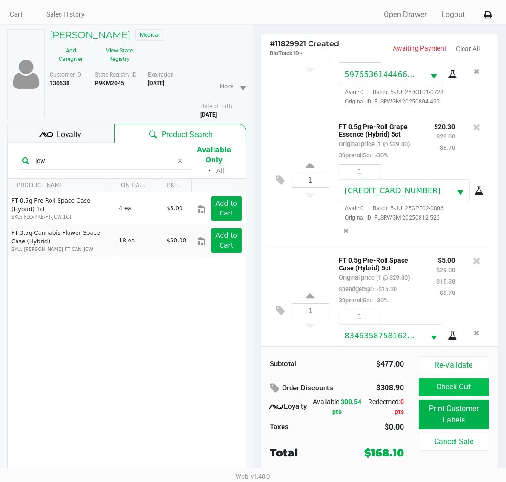
scroll to position [43, 0]
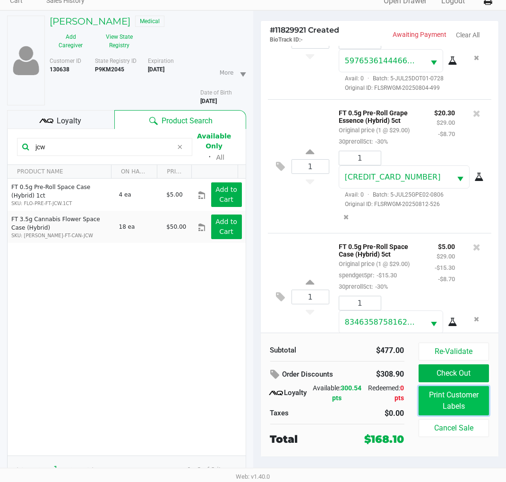
click at [471, 393] on button "Print Customer Labels" at bounding box center [454, 400] width 71 height 29
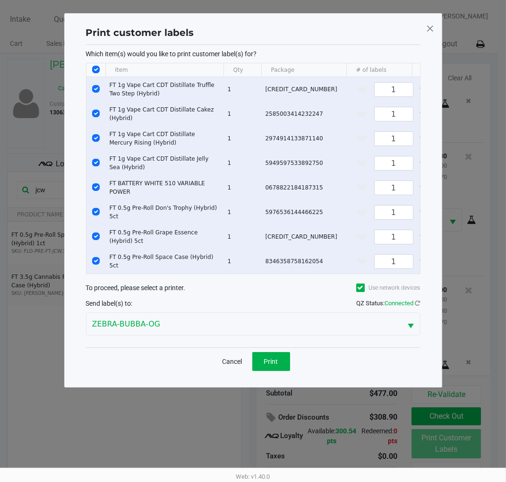
scroll to position [0, 0]
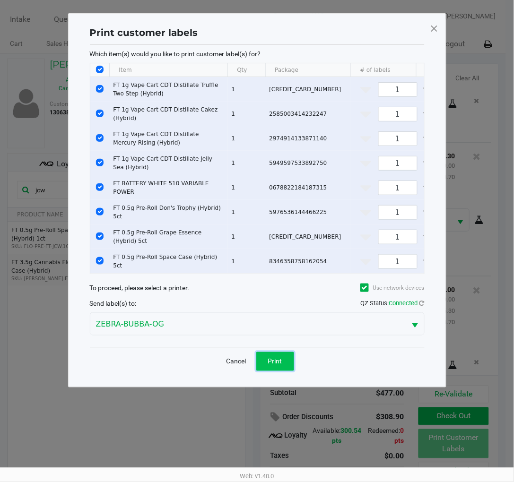
click at [286, 362] on button "Print" at bounding box center [275, 361] width 38 height 19
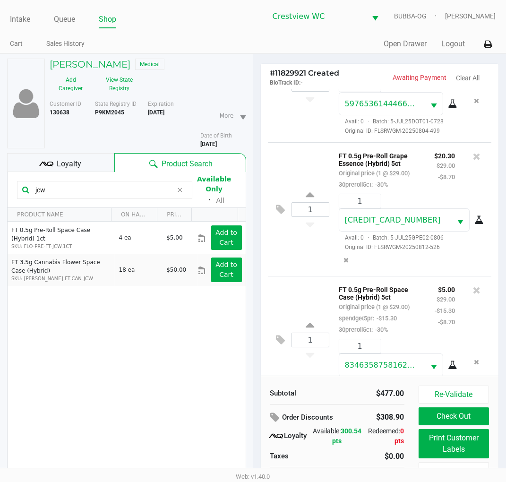
scroll to position [43, 0]
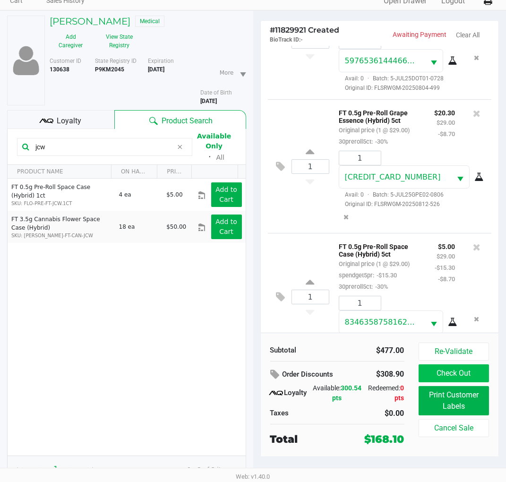
click at [471, 379] on button "Check Out" at bounding box center [454, 373] width 71 height 18
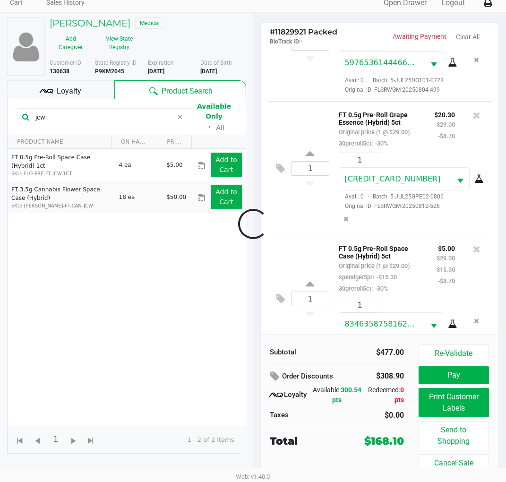
scroll to position [42, 0]
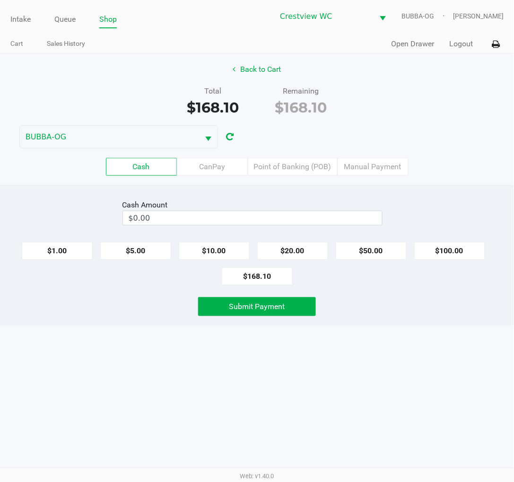
click at [188, 162] on label "CanPay" at bounding box center [212, 167] width 71 height 18
click at [0, 0] on 2 "CanPay" at bounding box center [0, 0] width 0 height 0
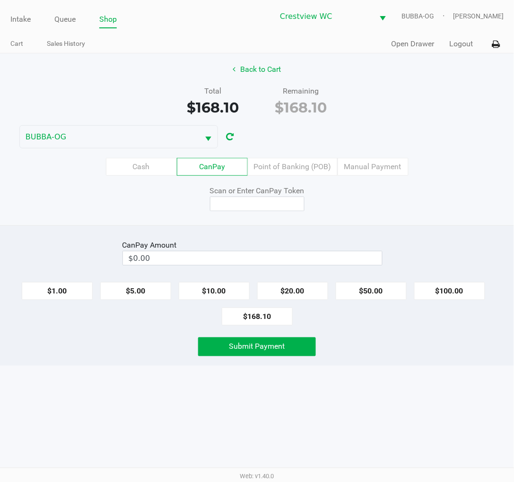
click at [154, 158] on label "Cash" at bounding box center [141, 167] width 71 height 18
click at [0, 0] on 0 "Cash" at bounding box center [0, 0] width 0 height 0
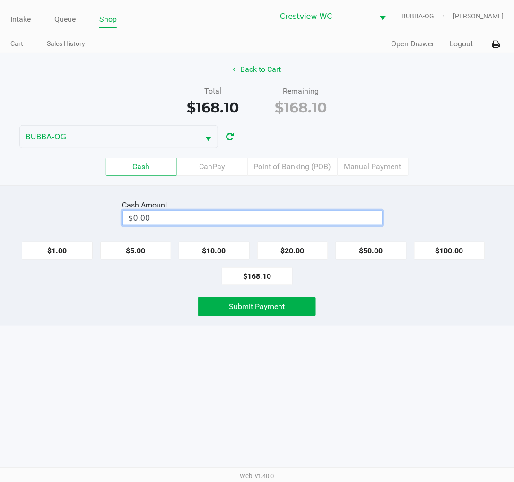
click at [211, 215] on input "$0.00" at bounding box center [252, 218] width 259 height 14
click at [289, 305] on button "Submit Payment" at bounding box center [257, 306] width 118 height 19
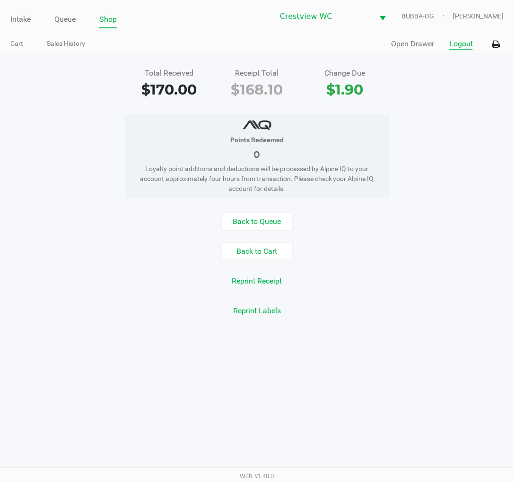
click at [459, 42] on button "Logout" at bounding box center [461, 43] width 24 height 11
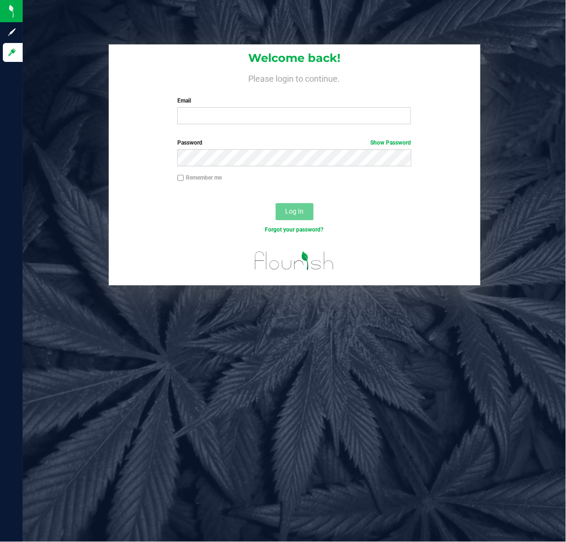
click at [95, 471] on div "Welcome back! Please login to continue. Email Required Please format your email…" at bounding box center [294, 271] width 543 height 542
click at [298, 112] on input "Email" at bounding box center [293, 115] width 233 height 17
type input "[EMAIL_ADDRESS][DOMAIN_NAME]"
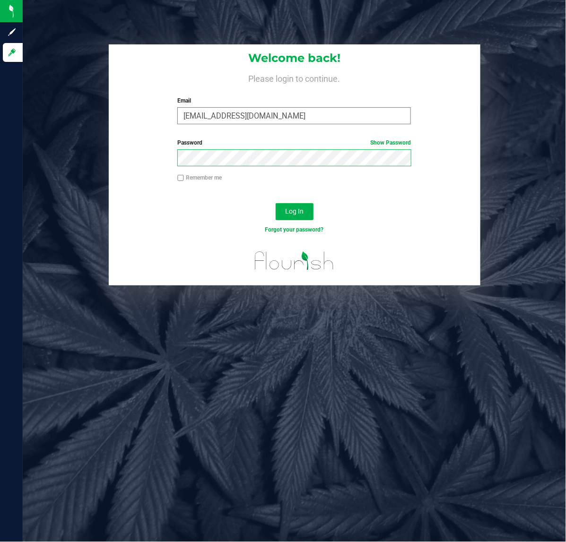
click at [275, 203] on button "Log In" at bounding box center [294, 211] width 38 height 17
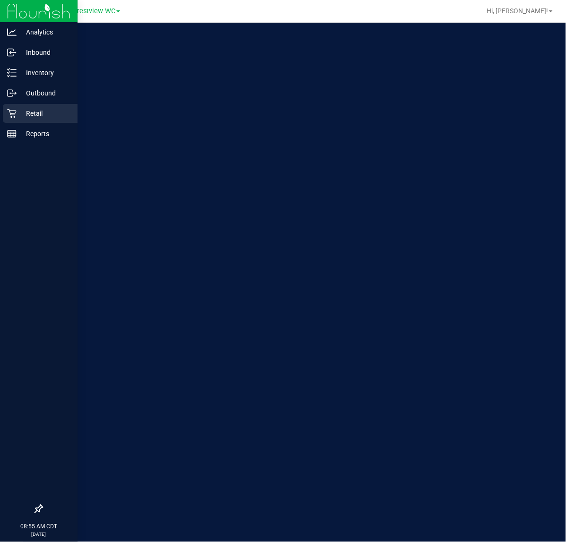
click at [22, 109] on p "Retail" at bounding box center [45, 113] width 57 height 11
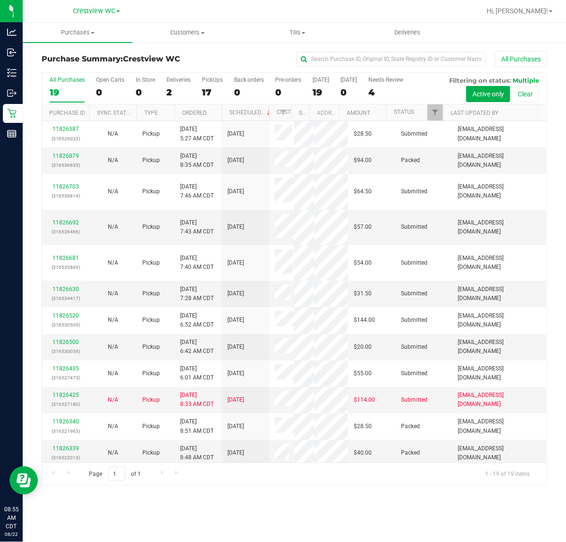
click at [223, 88] on div "All Purchases 19 Open Carts 0 In Store 0 Deliveries 2 PickUps 17 Back-orders 0 …" at bounding box center [294, 89] width 504 height 32
click at [216, 86] on label "PickUps 17" at bounding box center [212, 90] width 21 height 26
click at [0, 0] on input "PickUps 17" at bounding box center [0, 0] width 0 height 0
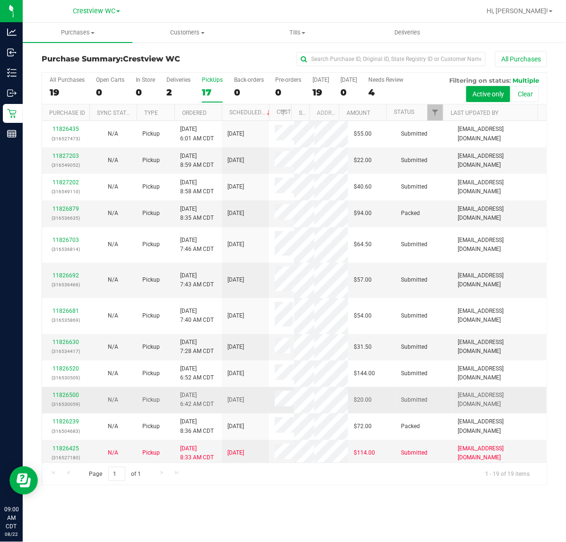
click at [67, 391] on div "11826500 (316530059)" at bounding box center [66, 400] width 36 height 18
click at [69, 392] on link "11826500" at bounding box center [65, 395] width 26 height 7
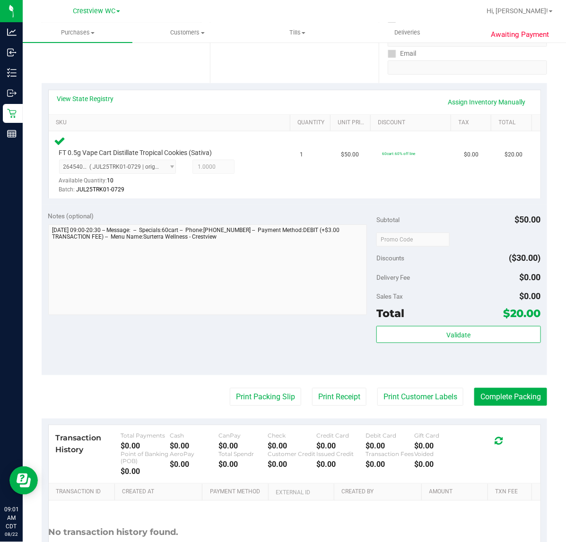
scroll to position [249, 0]
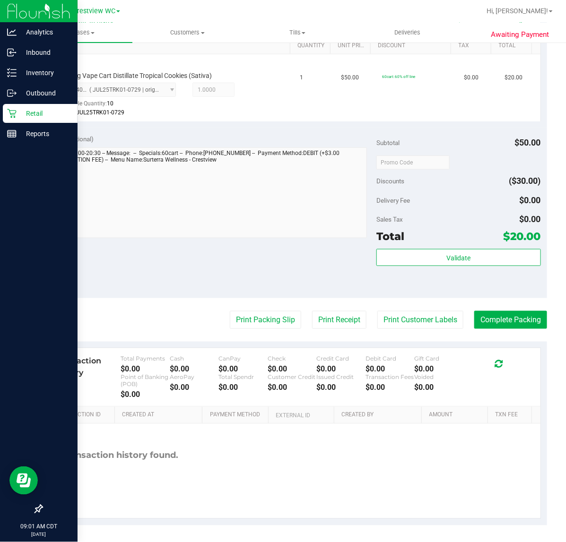
click at [24, 110] on div "Awaiting Payment Back Edit Purchase Cancel Purchase View Profile # 11826500 Bio…" at bounding box center [294, 168] width 543 height 751
click at [20, 112] on p "Retail" at bounding box center [45, 113] width 57 height 11
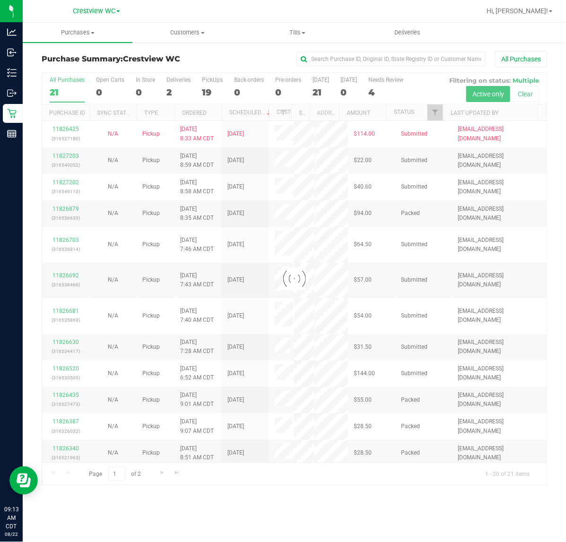
click at [395, 83] on div at bounding box center [294, 279] width 504 height 413
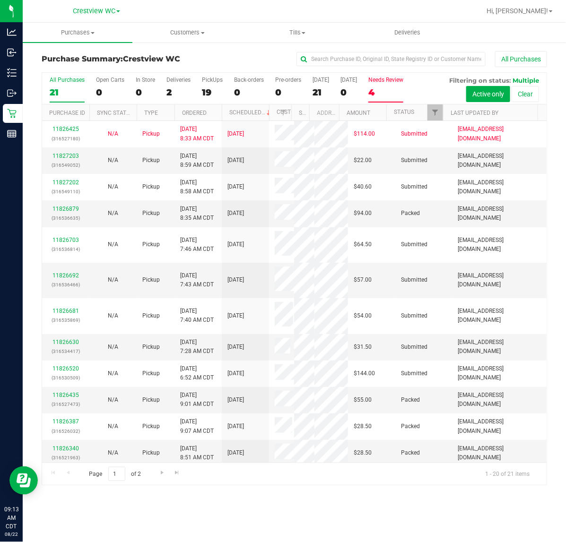
click at [392, 86] on label "Needs Review 4" at bounding box center [385, 90] width 35 height 26
click at [0, 0] on input "Needs Review 4" at bounding box center [0, 0] width 0 height 0
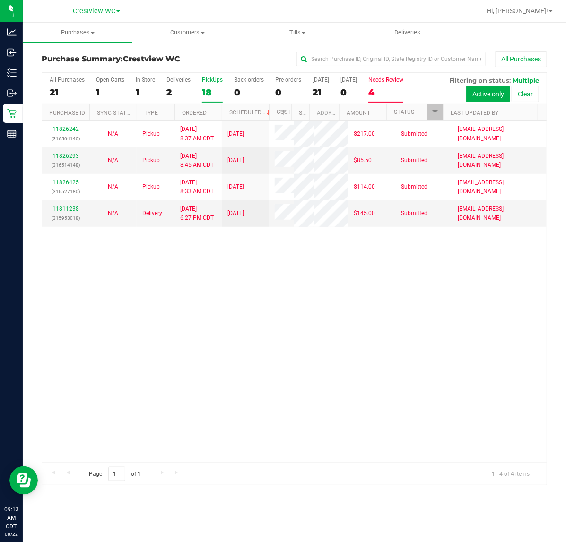
click at [209, 95] on div "18" at bounding box center [212, 92] width 21 height 11
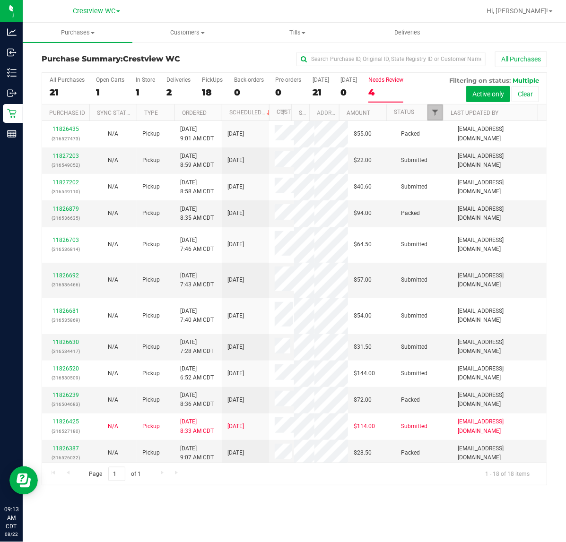
click at [433, 113] on span "Filter" at bounding box center [435, 113] width 8 height 8
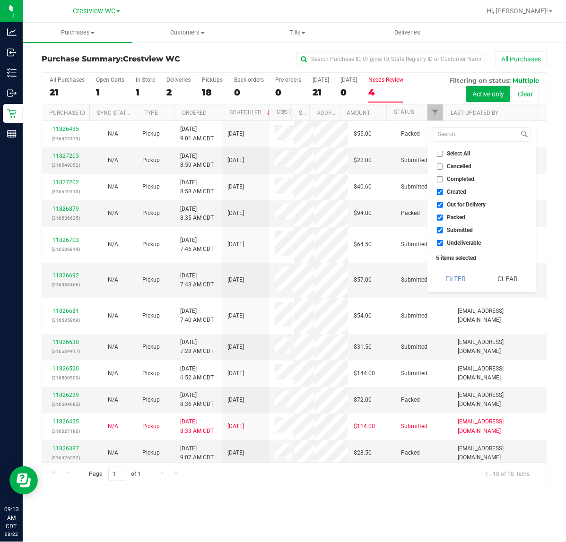
click at [453, 153] on span "Select All" at bounding box center [458, 154] width 23 height 6
click at [443, 153] on input "Select All" at bounding box center [440, 154] width 6 height 6
checkbox input "true"
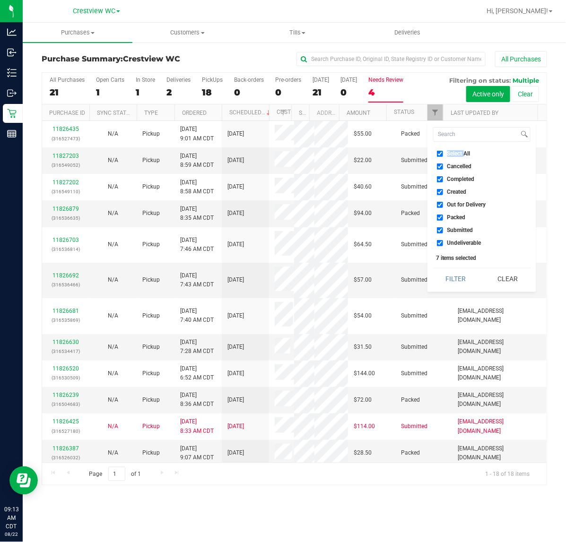
click at [453, 153] on span "Select All" at bounding box center [458, 154] width 23 height 6
click at [443, 153] on input "Select All" at bounding box center [440, 154] width 6 height 6
checkbox input "false"
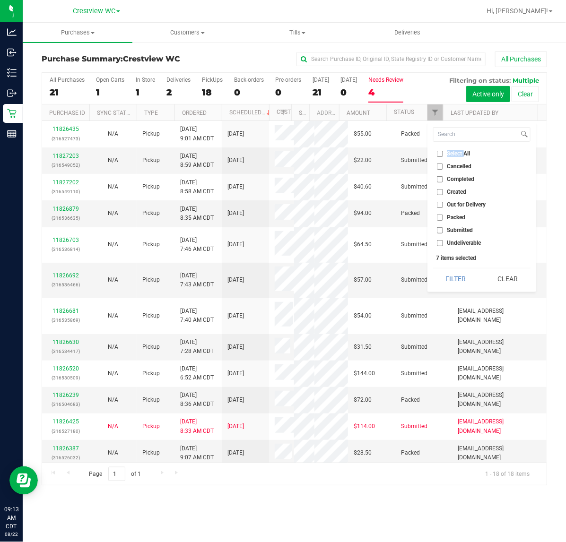
checkbox input "false"
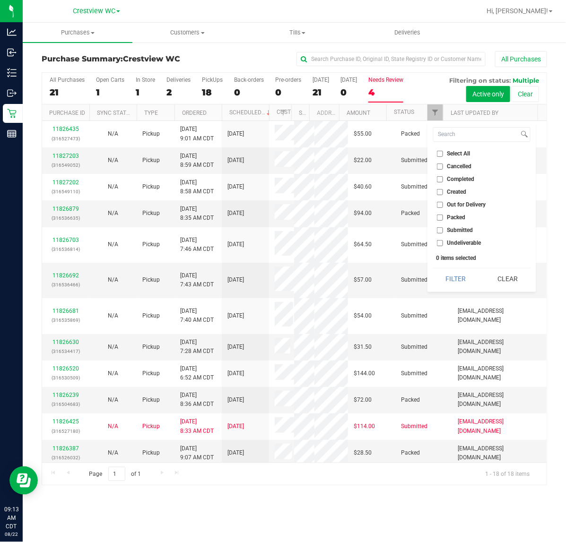
click at [468, 233] on span "Submitted" at bounding box center [460, 230] width 26 height 6
click at [443, 233] on input "Submitted" at bounding box center [440, 230] width 6 height 6
checkbox input "true"
click at [462, 271] on button "Filter" at bounding box center [455, 278] width 45 height 21
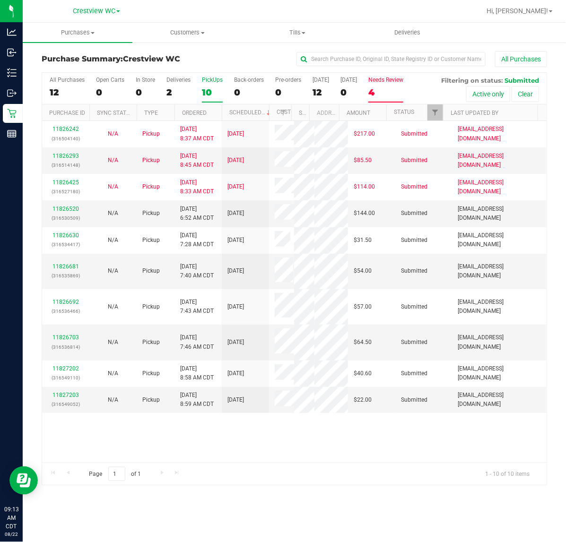
click at [208, 88] on div "10" at bounding box center [212, 92] width 21 height 11
click at [0, 0] on input "PickUps 10" at bounding box center [0, 0] width 0 height 0
click at [72, 212] on link "11826520" at bounding box center [65, 209] width 26 height 7
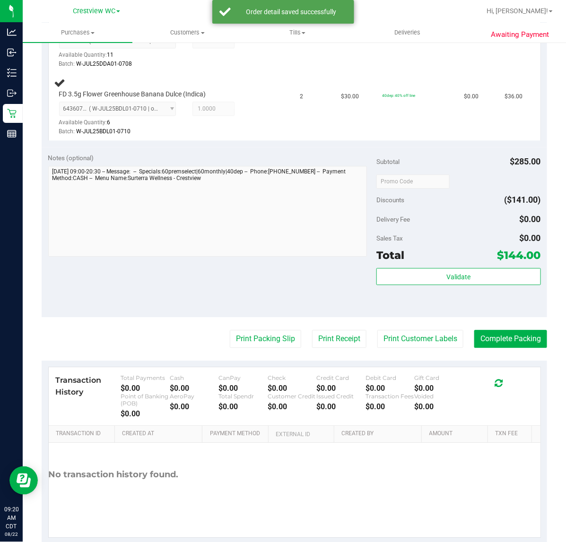
scroll to position [651, 0]
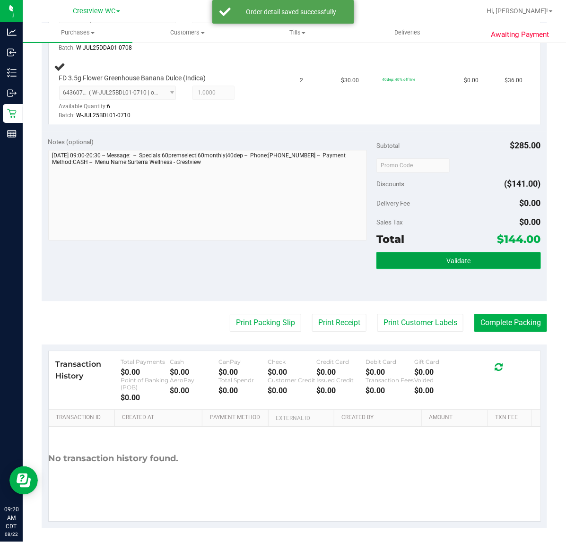
click at [473, 263] on button "Validate" at bounding box center [458, 260] width 164 height 17
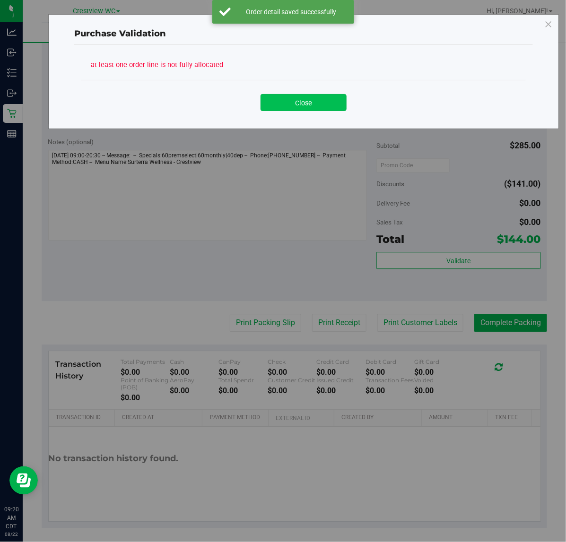
click at [319, 104] on button "Close" at bounding box center [303, 102] width 86 height 17
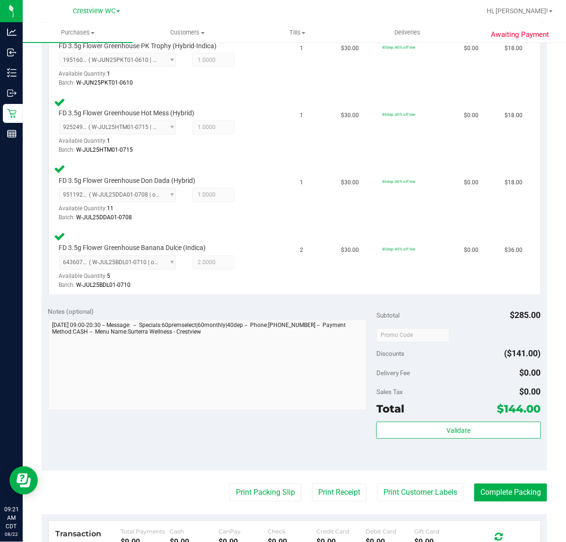
scroll to position [482, 0]
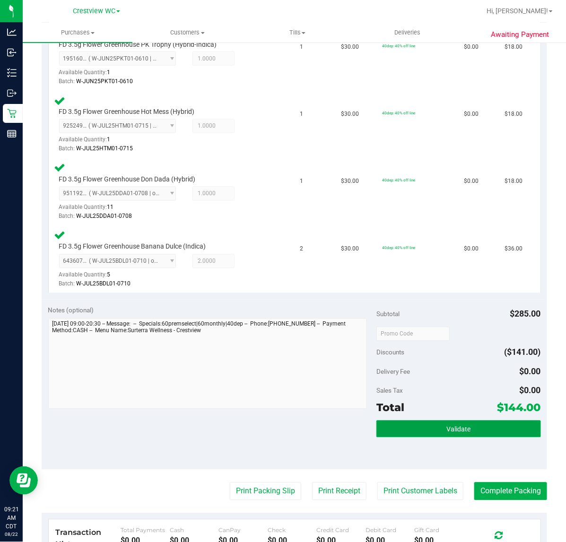
click at [448, 426] on span "Validate" at bounding box center [458, 430] width 24 height 8
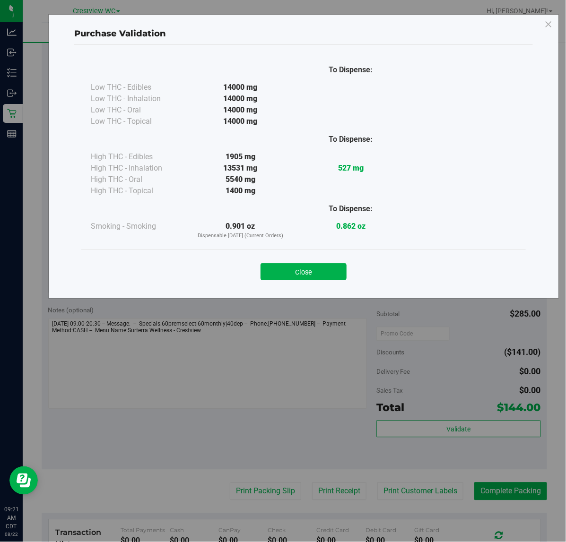
drag, startPoint x: 318, startPoint y: 274, endPoint x: 317, endPoint y: 292, distance: 17.5
click at [318, 274] on button "Close" at bounding box center [303, 271] width 86 height 17
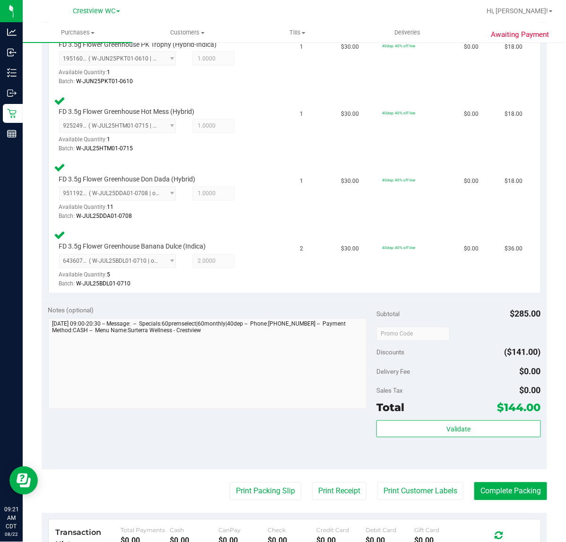
click at [267, 475] on purchase-details "Back Edit Purchase Cancel Purchase View Profile # 11826520 BioTrack ID: - Submi…" at bounding box center [294, 132] width 505 height 1127
click at [267, 488] on button "Print Packing Slip" at bounding box center [265, 491] width 71 height 18
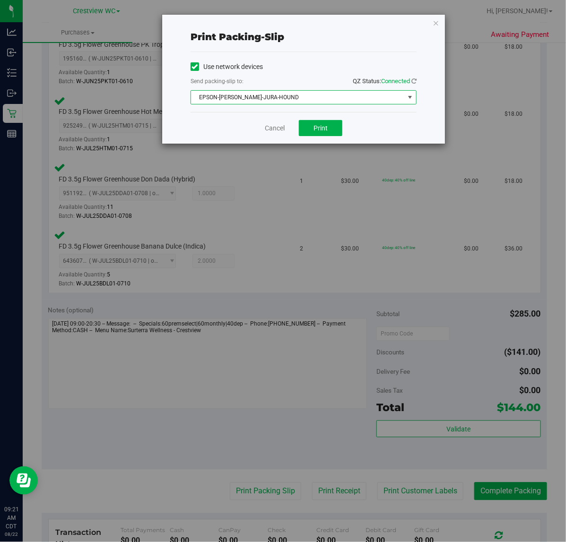
click at [281, 95] on span "EPSON-[PERSON_NAME]-JURA-HOUND" at bounding box center [297, 97] width 213 height 13
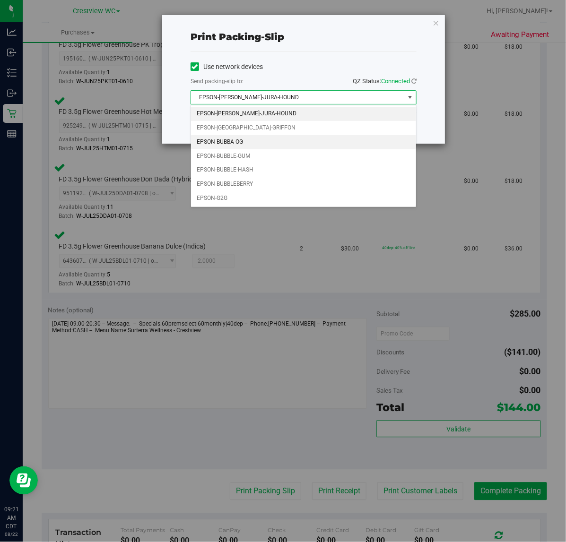
click at [253, 147] on li "EPSON-BUBBA-OG" at bounding box center [303, 142] width 225 height 14
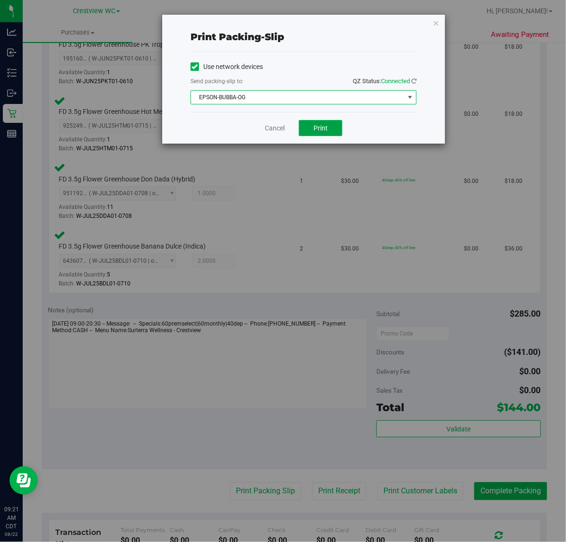
click at [317, 130] on span "Print" at bounding box center [320, 128] width 14 height 8
click at [272, 132] on link "Cancel" at bounding box center [275, 128] width 20 height 10
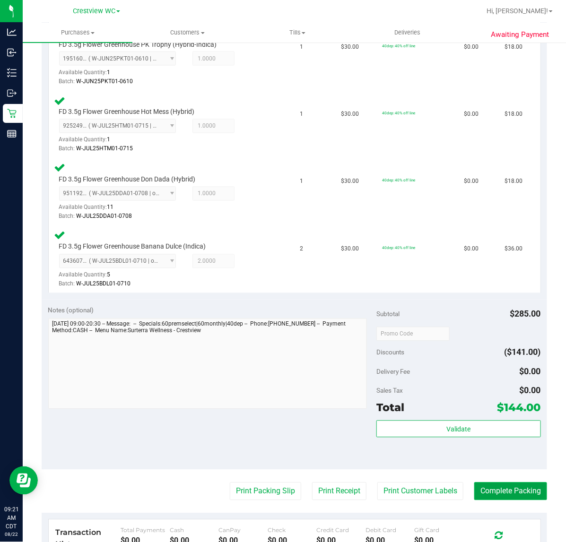
click at [527, 490] on button "Complete Packing" at bounding box center [510, 491] width 73 height 18
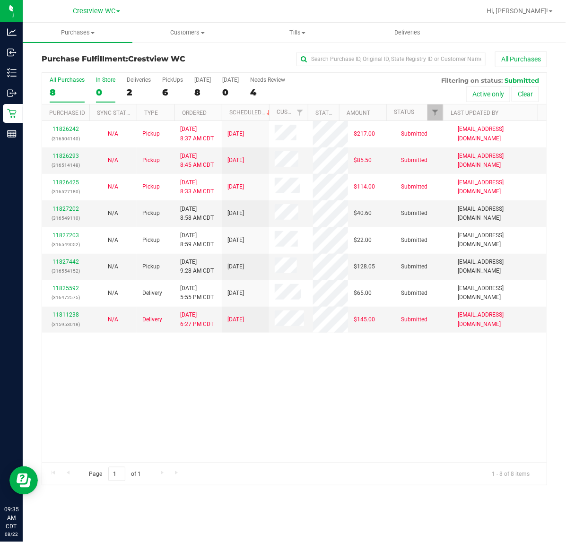
click at [110, 92] on div "0" at bounding box center [105, 92] width 19 height 11
click at [0, 0] on input "In Store 0" at bounding box center [0, 0] width 0 height 0
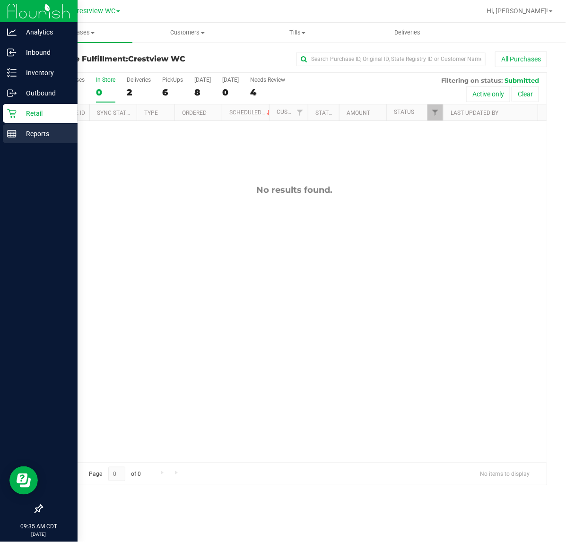
click at [12, 136] on line at bounding box center [12, 136] width 9 height 0
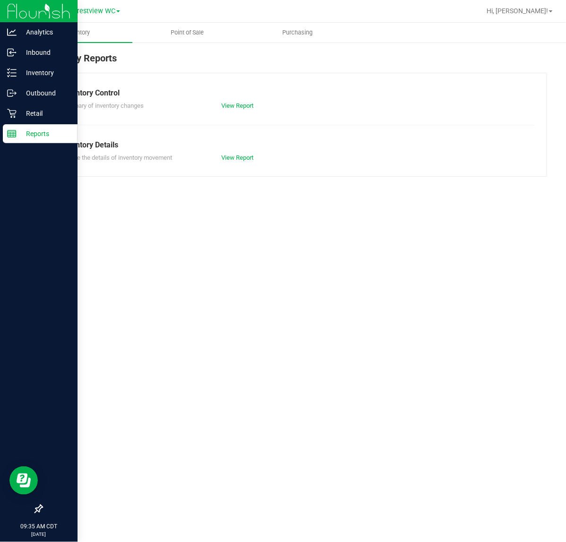
click at [50, 120] on div "Retail" at bounding box center [40, 113] width 75 height 19
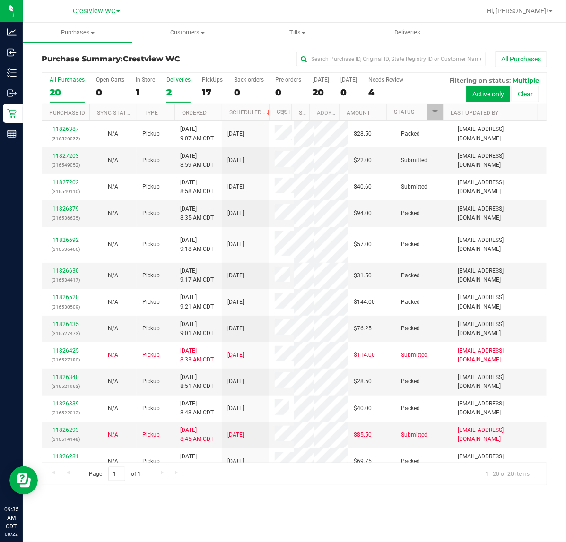
click at [168, 91] on div "2" at bounding box center [178, 92] width 24 height 11
click at [0, 0] on input "Deliveries 2" at bounding box center [0, 0] width 0 height 0
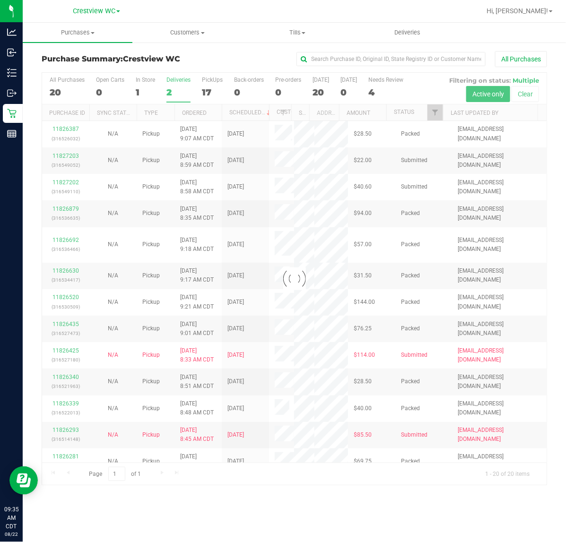
click at [136, 95] on div at bounding box center [294, 279] width 504 height 413
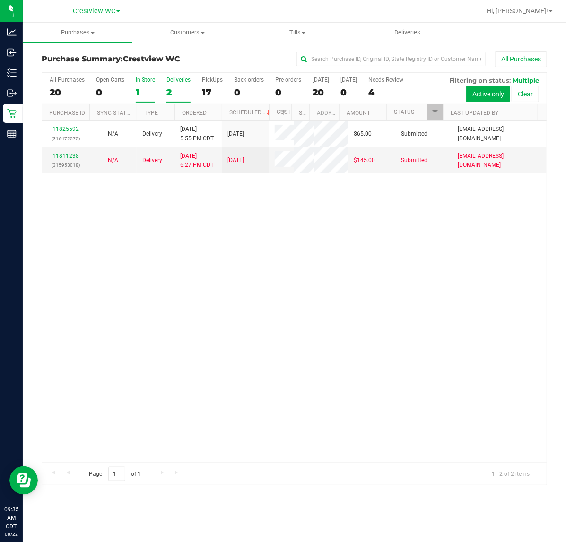
click at [147, 90] on div "1" at bounding box center [145, 92] width 19 height 11
click at [0, 0] on input "In Store 1" at bounding box center [0, 0] width 0 height 0
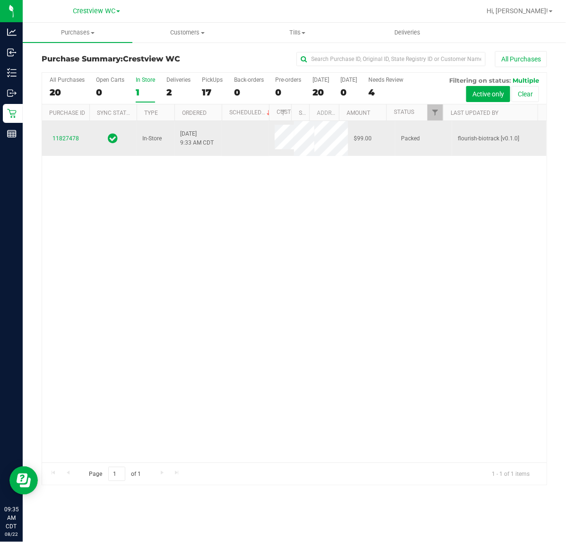
click at [68, 142] on div "11827478" at bounding box center [66, 138] width 36 height 9
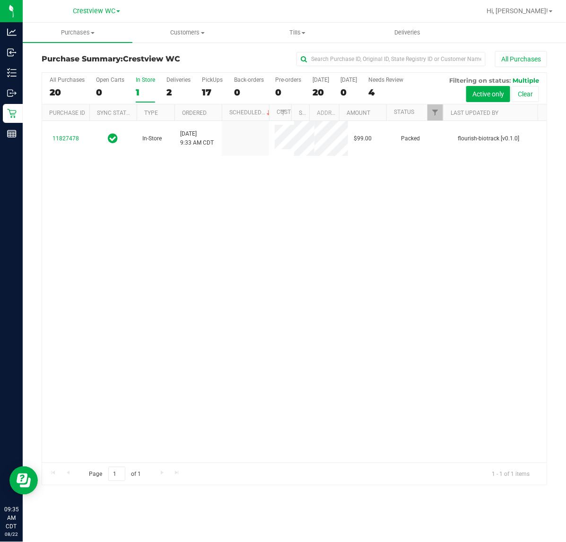
click at [250, 289] on div "11827478 In-Store 8/22/2025 9:33 AM CDT $99.00 Packed flourish-biotrack [v0.1.0]" at bounding box center [294, 292] width 504 height 342
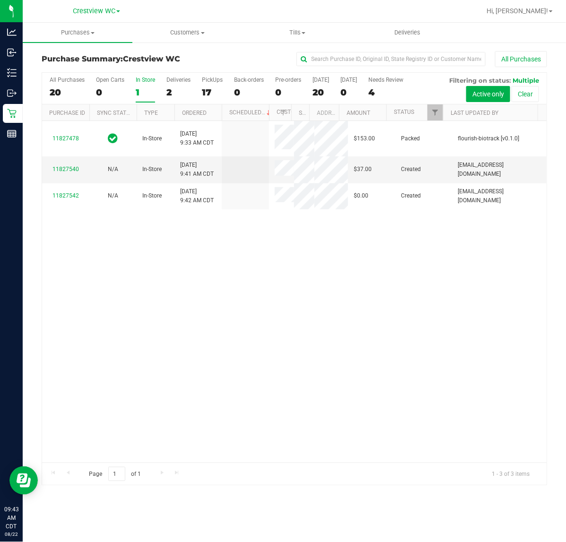
drag, startPoint x: 129, startPoint y: 209, endPoint x: 129, endPoint y: 219, distance: 9.9
click at [129, 209] on td "N/A" at bounding box center [112, 196] width 47 height 26
click at [208, 89] on div "17" at bounding box center [212, 92] width 21 height 11
click at [0, 0] on input "PickUps 17" at bounding box center [0, 0] width 0 height 0
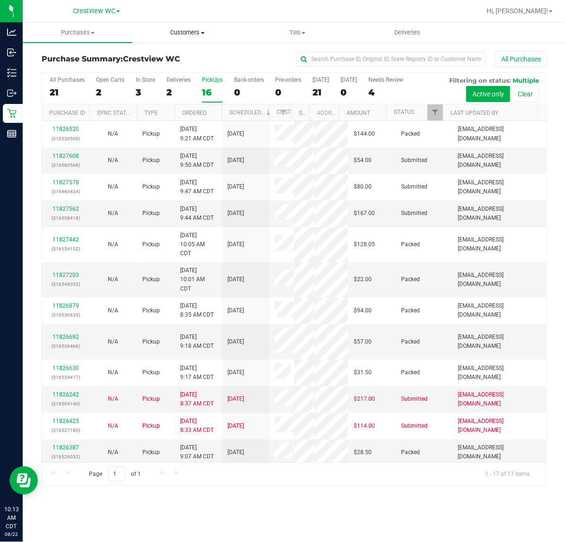
click at [202, 29] on span "Customers" at bounding box center [187, 32] width 109 height 9
click at [197, 57] on span "All customers" at bounding box center [166, 57] width 68 height 8
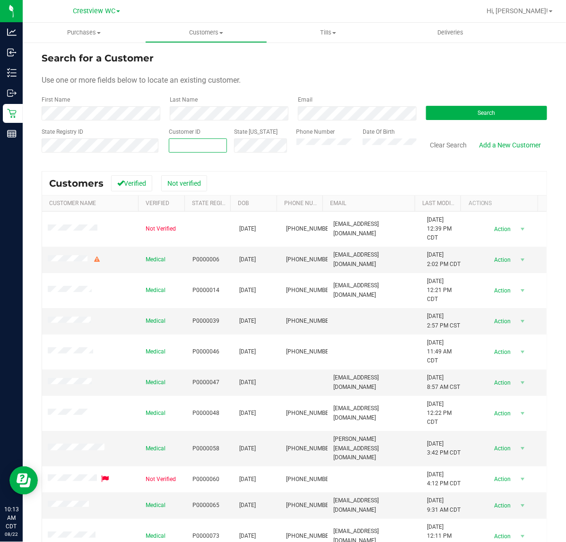
click at [213, 148] on span at bounding box center [198, 145] width 58 height 14
type input "639206"
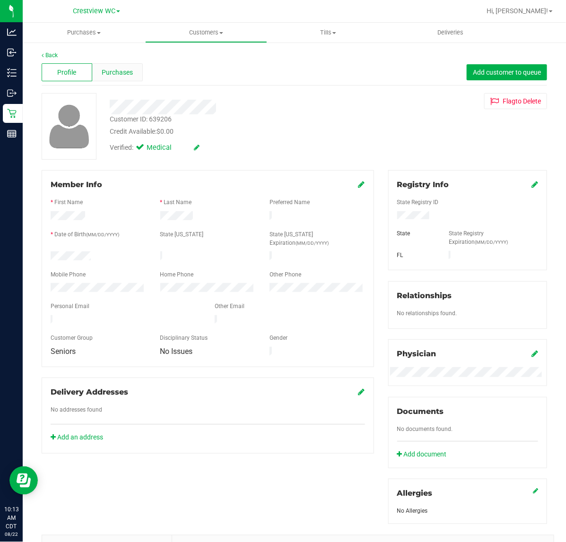
click at [125, 79] on div "Purchases" at bounding box center [117, 72] width 51 height 18
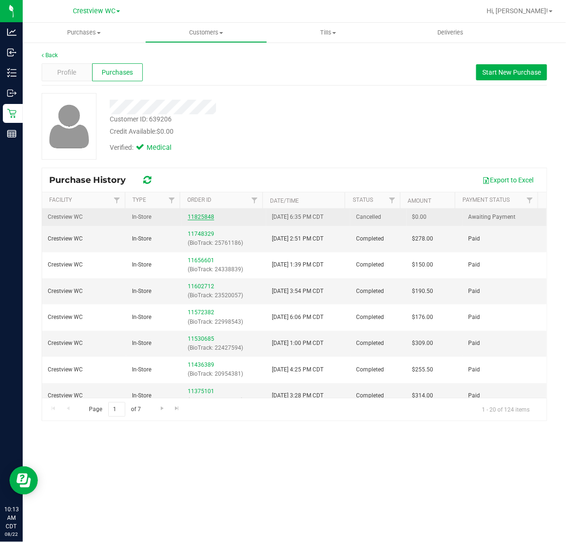
click at [196, 219] on link "11825848" at bounding box center [201, 217] width 26 height 7
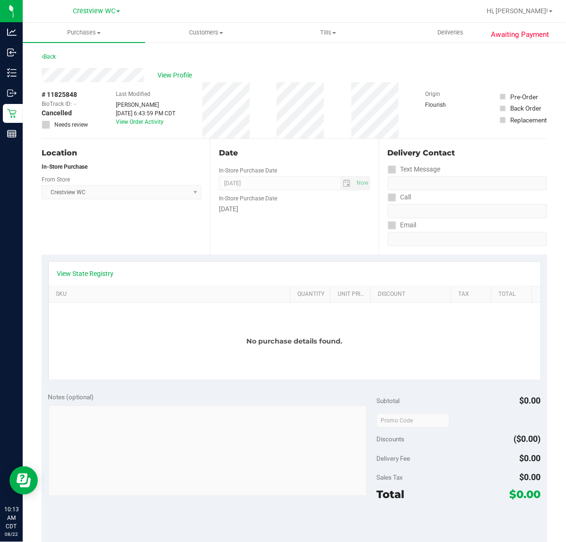
click at [53, 52] on div "Back" at bounding box center [49, 56] width 14 height 11
click at [55, 53] on link "Back" at bounding box center [49, 56] width 14 height 7
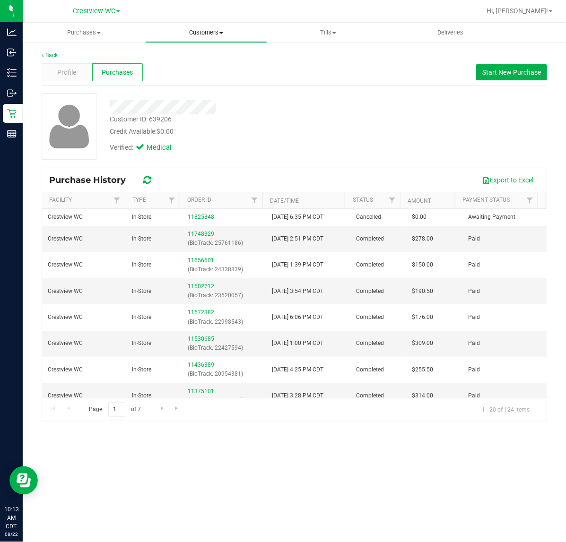
click at [209, 28] on span "Customers" at bounding box center [206, 32] width 121 height 9
click at [204, 58] on span "All customers" at bounding box center [179, 57] width 68 height 8
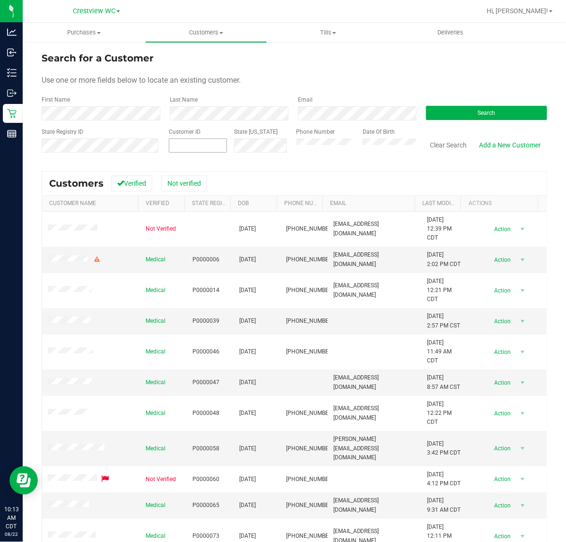
click at [204, 150] on span at bounding box center [198, 145] width 58 height 14
type input "1561152"
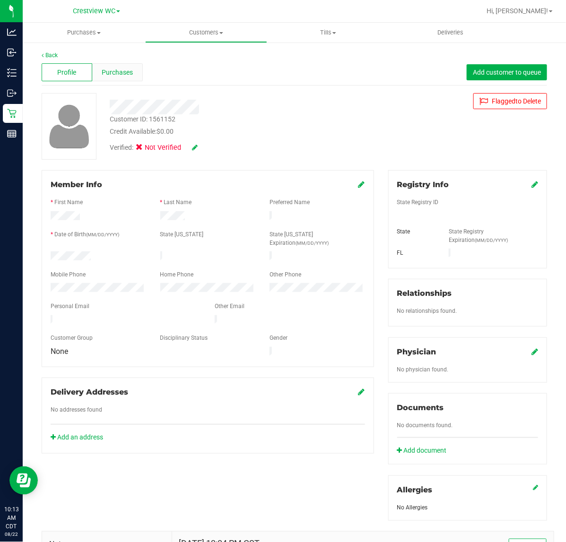
click at [128, 72] on span "Purchases" at bounding box center [117, 73] width 31 height 10
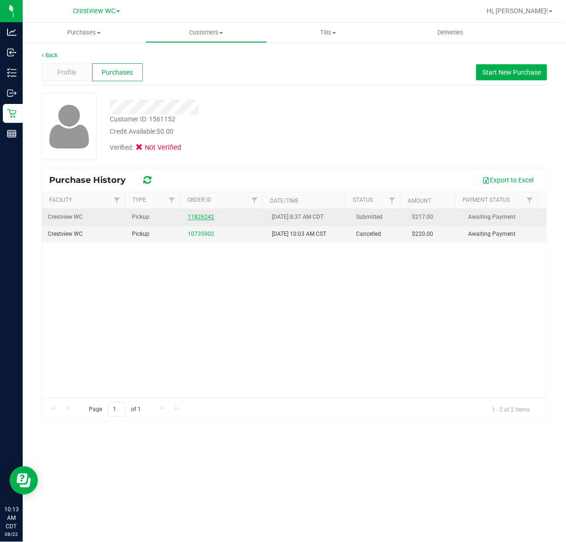
click at [202, 219] on link "11826242" at bounding box center [201, 217] width 26 height 7
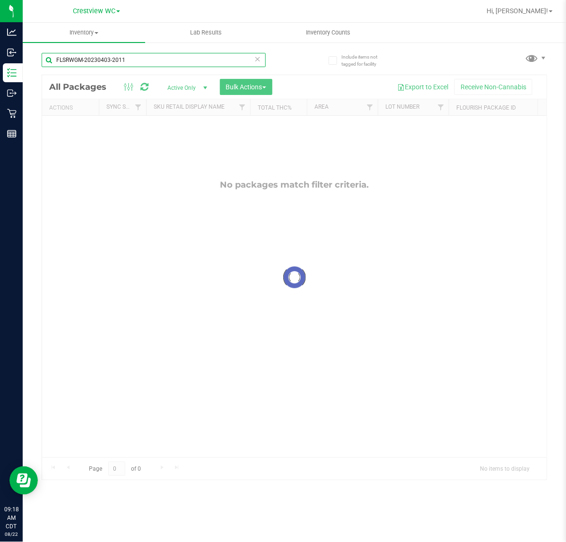
drag, startPoint x: 122, startPoint y: 55, endPoint x: 140, endPoint y: 65, distance: 20.3
click at [124, 55] on input "FLSRWGM-20230403-2011" at bounding box center [154, 60] width 224 height 14
click at [140, 65] on input "FLSRWGM-20230403-2011" at bounding box center [154, 60] width 224 height 14
click at [140, 64] on input "FLSRWGM-20230403-2011" at bounding box center [154, 60] width 224 height 14
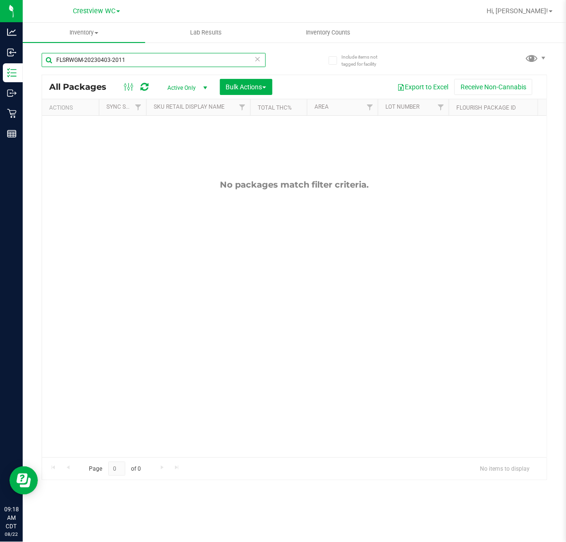
click at [140, 64] on input "FLSRWGM-20230403-2011" at bounding box center [154, 60] width 224 height 14
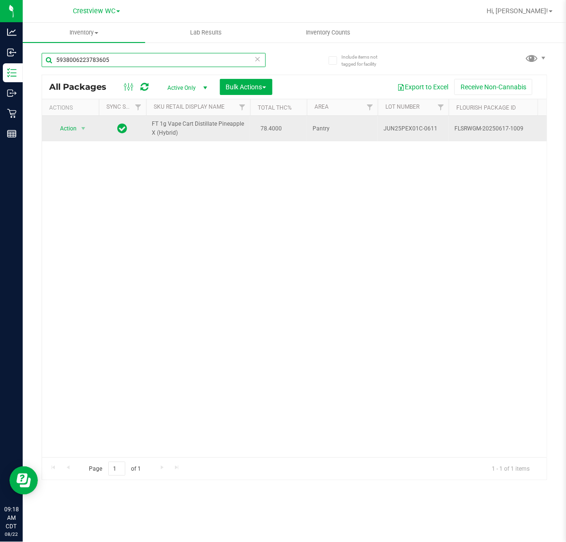
type input "5938006223783605"
click at [75, 132] on span "Action" at bounding box center [65, 128] width 26 height 13
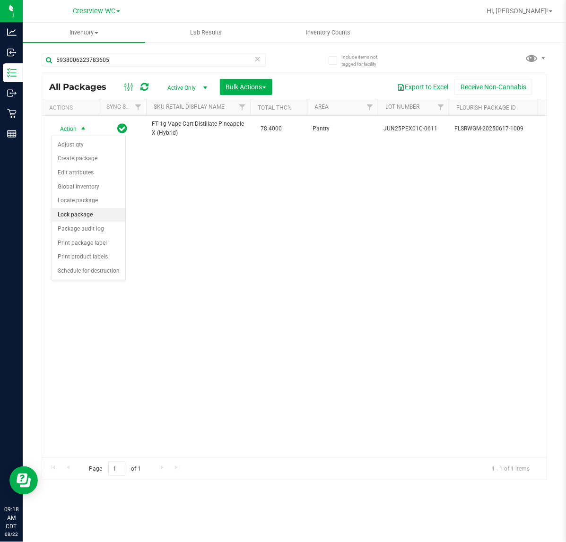
click at [86, 218] on li "Lock package" at bounding box center [88, 215] width 73 height 14
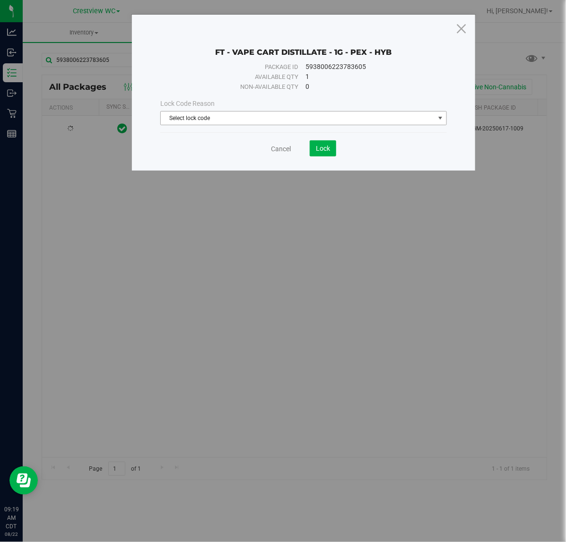
click at [225, 118] on span "Select lock code" at bounding box center [297, 118] width 273 height 13
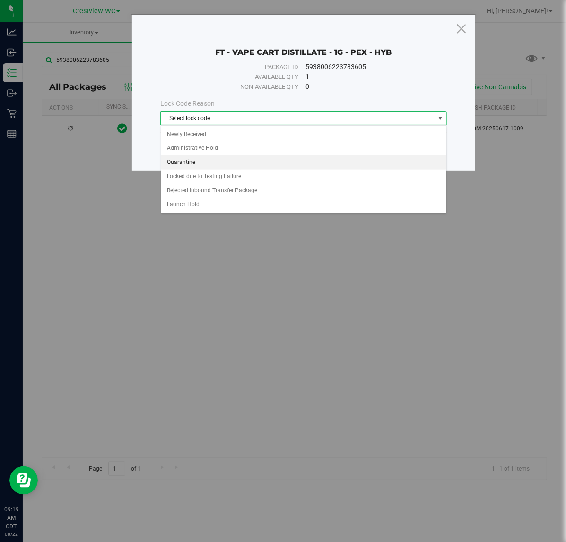
click at [194, 164] on li "Quarantine" at bounding box center [303, 162] width 285 height 14
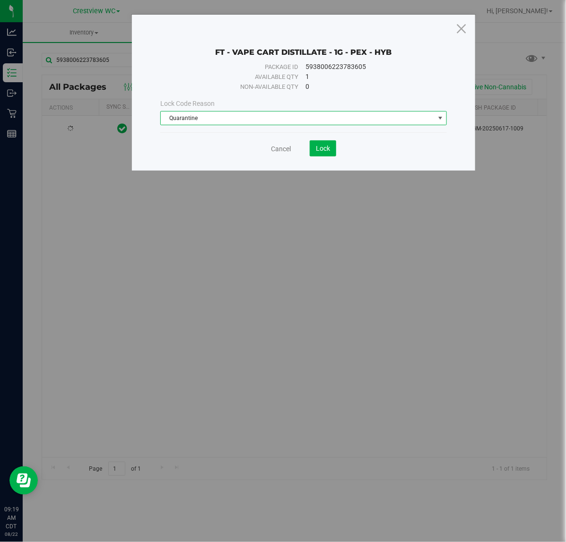
click at [337, 144] on div "Cancel Lock" at bounding box center [303, 148] width 286 height 16
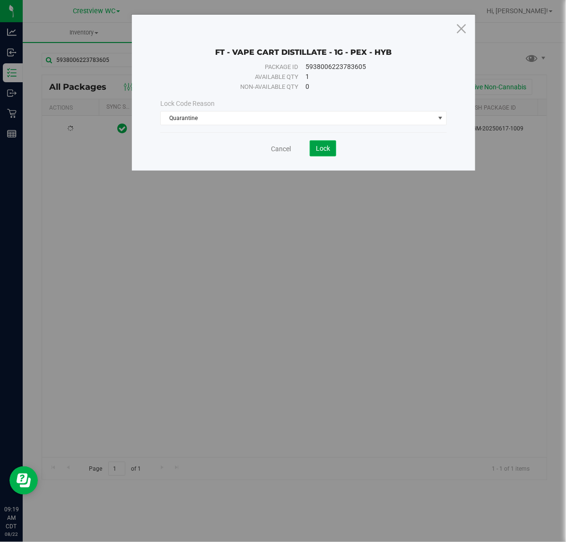
click at [331, 146] on button "Lock" at bounding box center [323, 148] width 26 height 16
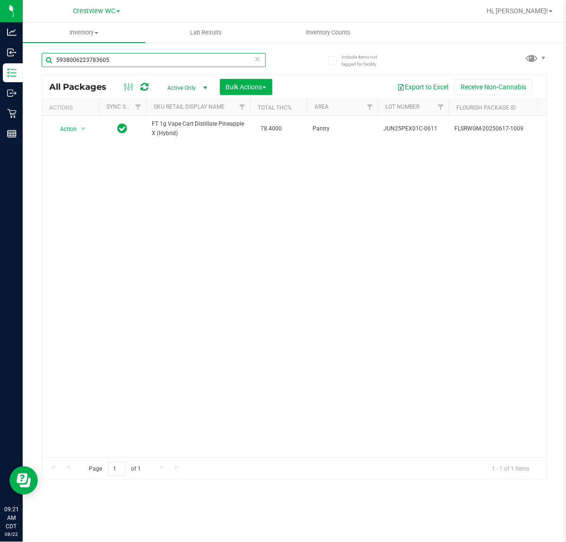
click at [145, 57] on input "5938006223783605" at bounding box center [154, 60] width 224 height 14
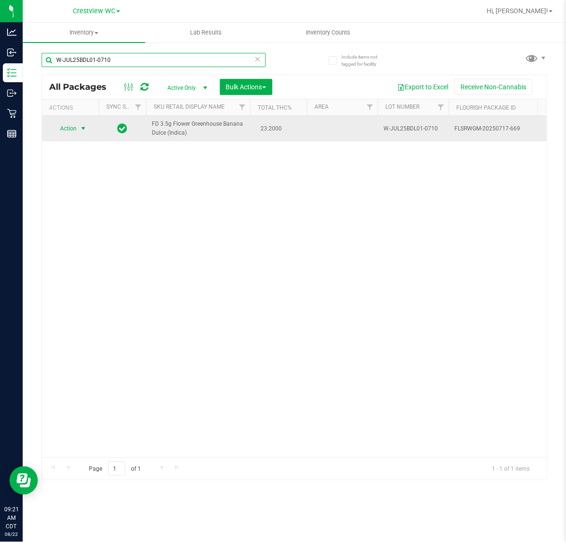
type input "W-JUL25BDL01-0710"
click at [73, 129] on span "Action" at bounding box center [65, 128] width 26 height 13
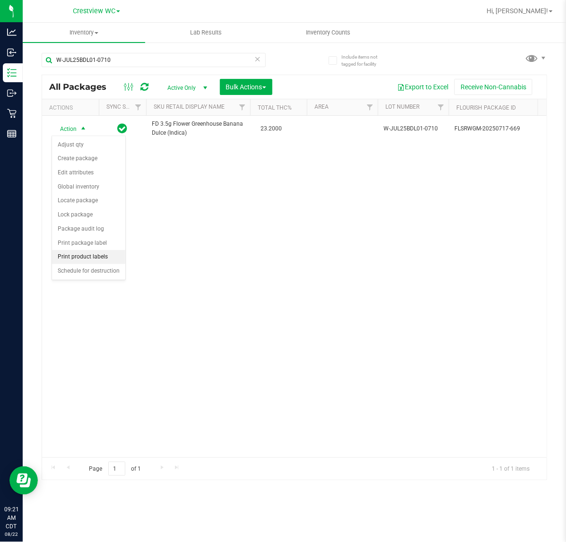
click at [107, 258] on li "Print product labels" at bounding box center [88, 257] width 73 height 14
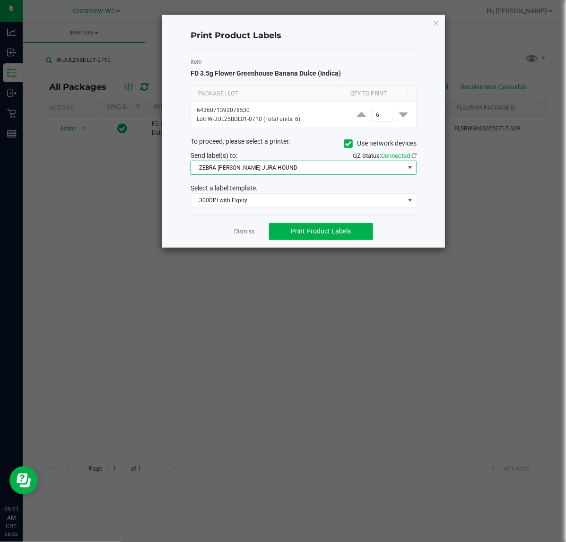
click at [268, 168] on span "ZEBRA-BRUNO-JURA-HOUND" at bounding box center [297, 167] width 213 height 13
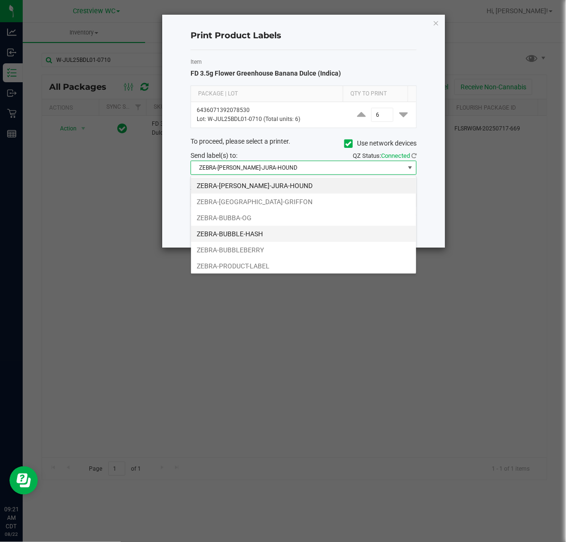
scroll to position [15, 225]
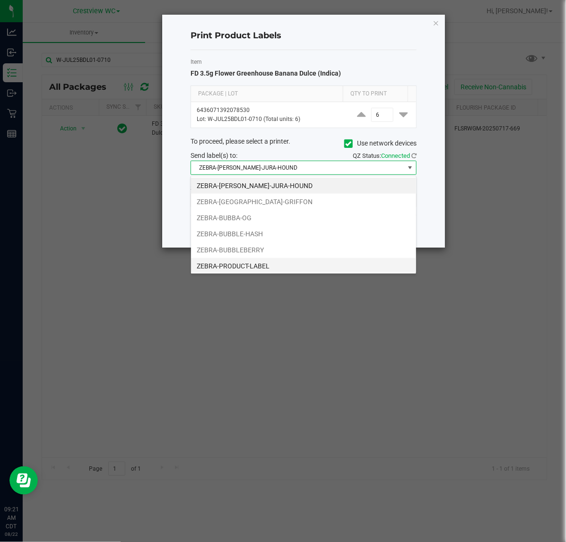
click at [267, 264] on li "ZEBRA-PRODUCT-LABEL" at bounding box center [303, 266] width 225 height 16
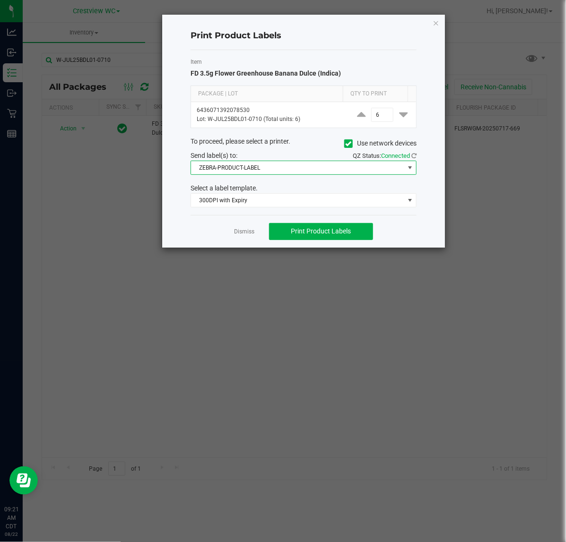
click at [227, 211] on div "Item FD 3.5g Flower Greenhouse Banana Dulce (Indica) Package | Lot Qty to Print…" at bounding box center [303, 132] width 226 height 165
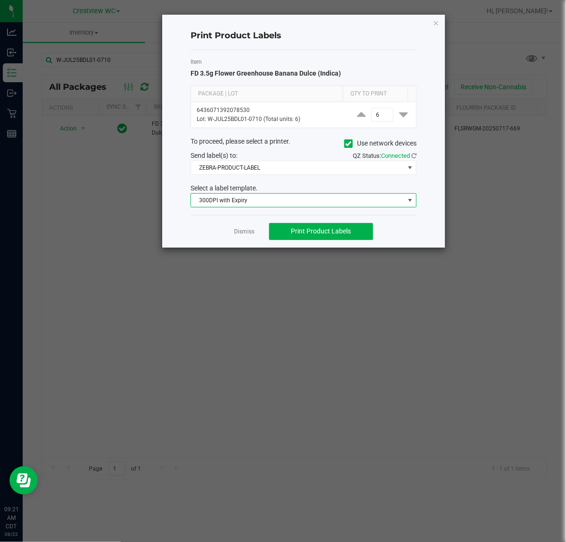
click at [277, 194] on span "300DPI with Expiry" at bounding box center [303, 200] width 226 height 14
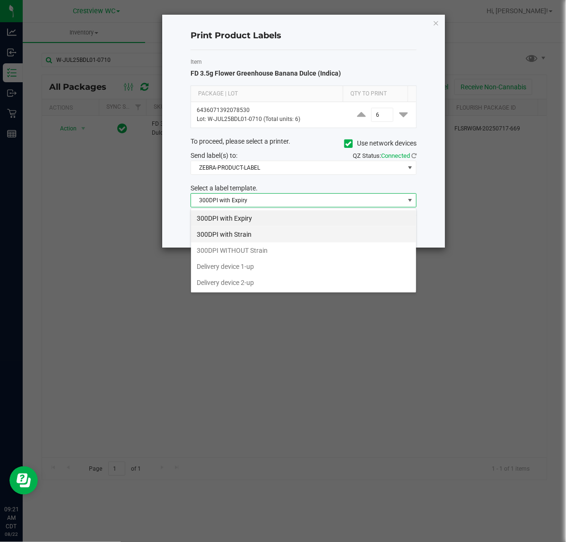
click at [244, 237] on li "300DPI with Strain" at bounding box center [303, 234] width 225 height 16
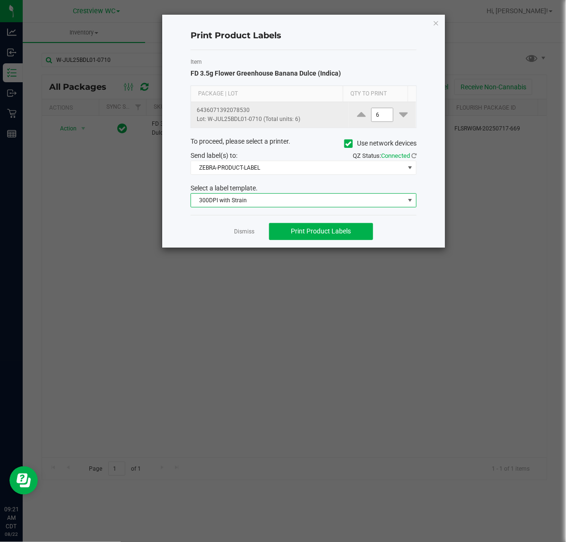
click at [372, 111] on input "6" at bounding box center [382, 114] width 22 height 13
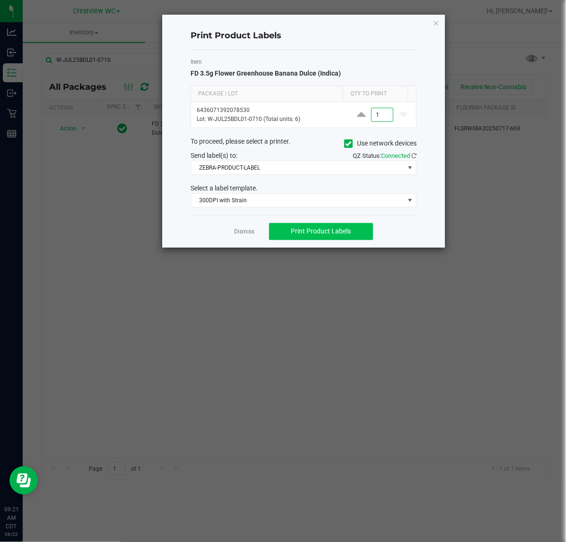
type input "1"
click at [346, 239] on button "Print Product Labels" at bounding box center [321, 231] width 104 height 17
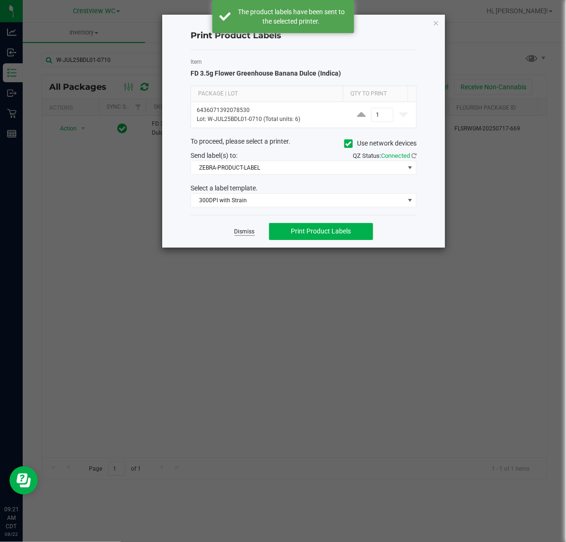
click at [242, 236] on link "Dismiss" at bounding box center [244, 232] width 20 height 8
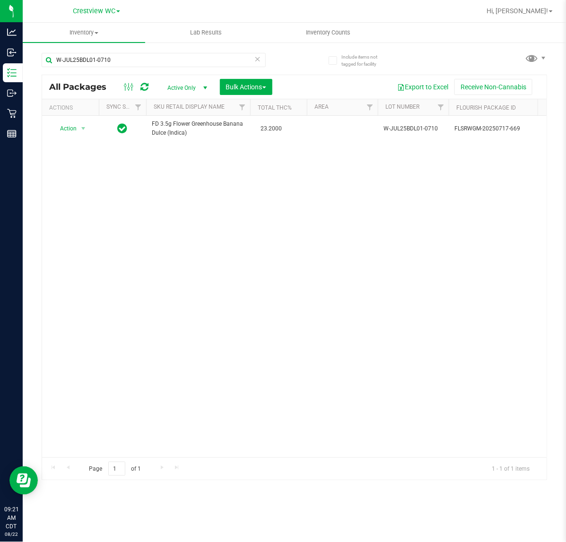
click at [161, 67] on div "W-JUL25BDL01-0710" at bounding box center [154, 64] width 224 height 22
drag, startPoint x: 161, startPoint y: 63, endPoint x: -290, endPoint y: 58, distance: 450.8
click at [0, 58] on html "Analytics Inbound Inventory Outbound Retail Reports 09:21 AM CDT 08/22/2025 08/…" at bounding box center [283, 271] width 566 height 542
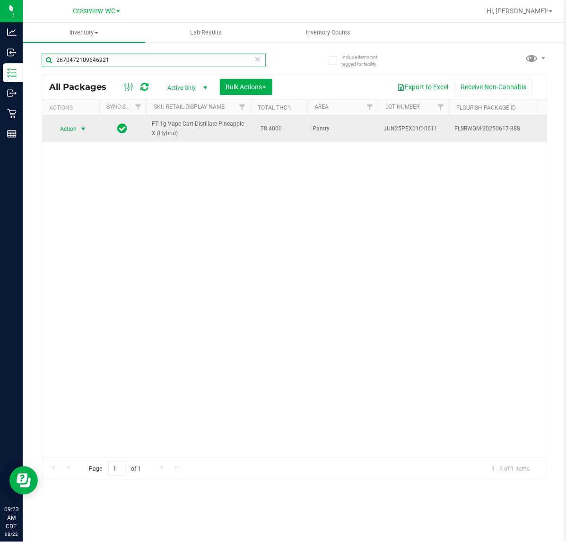
type input "2670472109646921"
click at [83, 131] on span "select" at bounding box center [83, 129] width 8 height 8
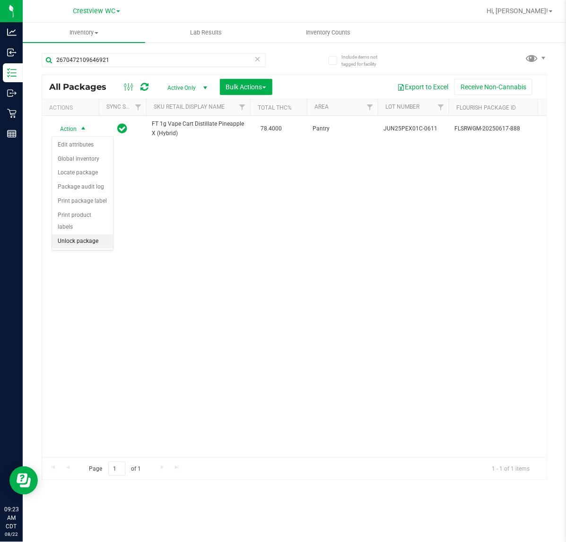
click at [69, 234] on li "Unlock package" at bounding box center [82, 241] width 61 height 14
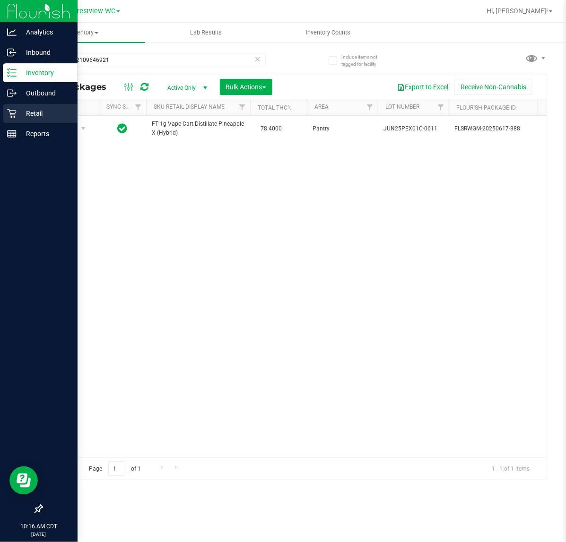
click at [31, 114] on p "Retail" at bounding box center [45, 113] width 57 height 11
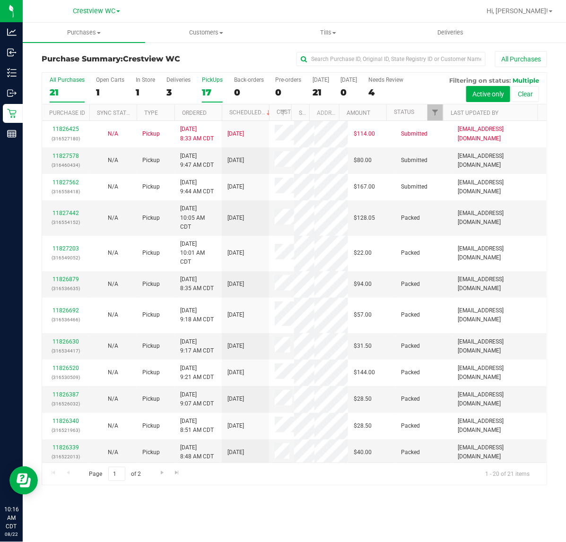
click at [214, 91] on div "17" at bounding box center [212, 92] width 21 height 11
click at [0, 0] on input "PickUps 17" at bounding box center [0, 0] width 0 height 0
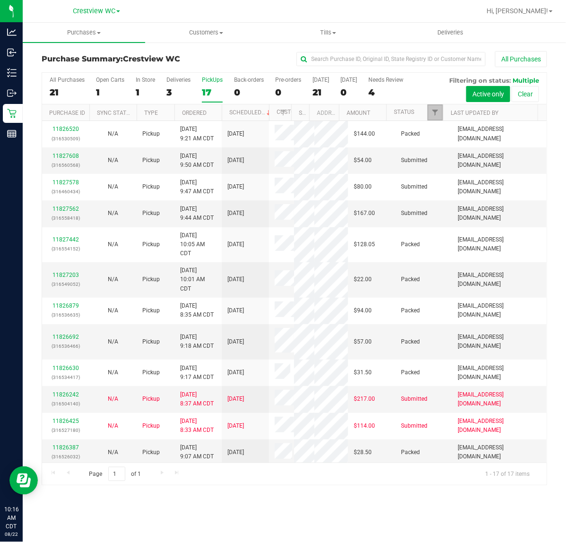
click at [433, 106] on link "Filter" at bounding box center [435, 112] width 16 height 16
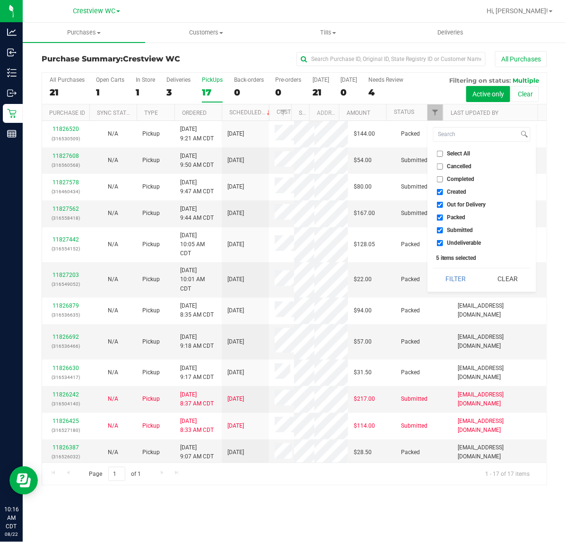
click at [450, 154] on span "Select All" at bounding box center [458, 154] width 23 height 6
click at [443, 154] on input "Select All" at bounding box center [440, 154] width 6 height 6
checkbox input "true"
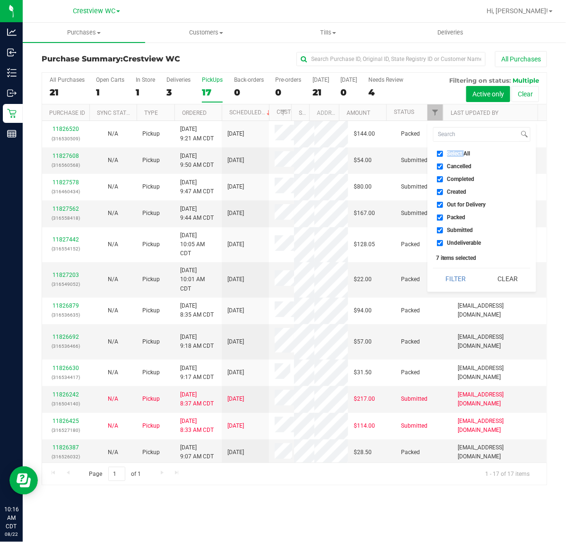
click at [450, 154] on span "Select All" at bounding box center [458, 154] width 23 height 6
click at [443, 154] on input "Select All" at bounding box center [440, 154] width 6 height 6
checkbox input "false"
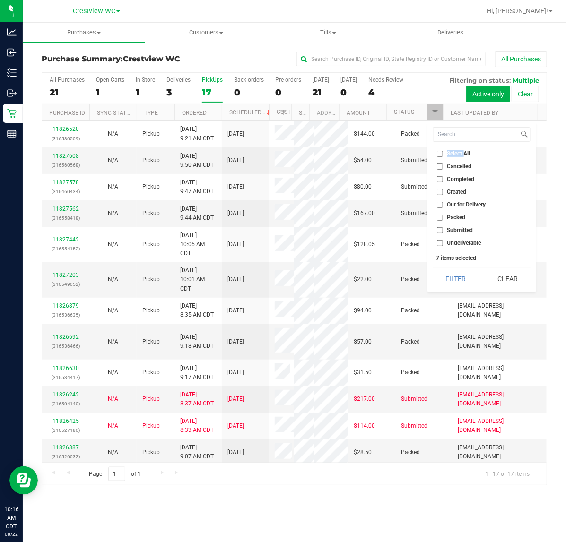
checkbox input "false"
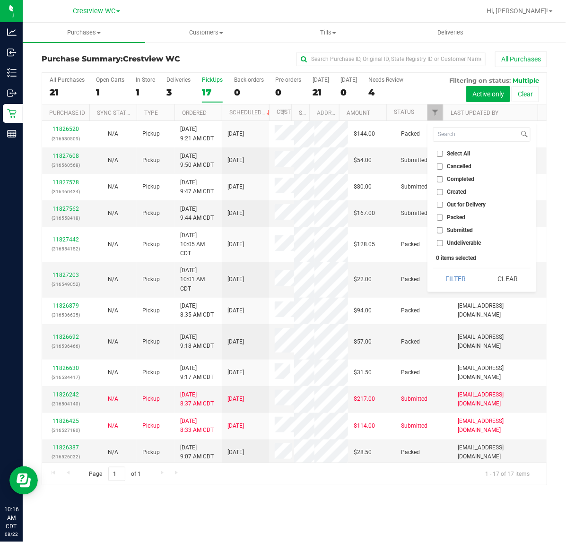
click at [461, 228] on span "Submitted" at bounding box center [460, 230] width 26 height 6
click at [443, 228] on input "Submitted" at bounding box center [440, 230] width 6 height 6
checkbox input "true"
click at [452, 282] on button "Filter" at bounding box center [455, 278] width 45 height 21
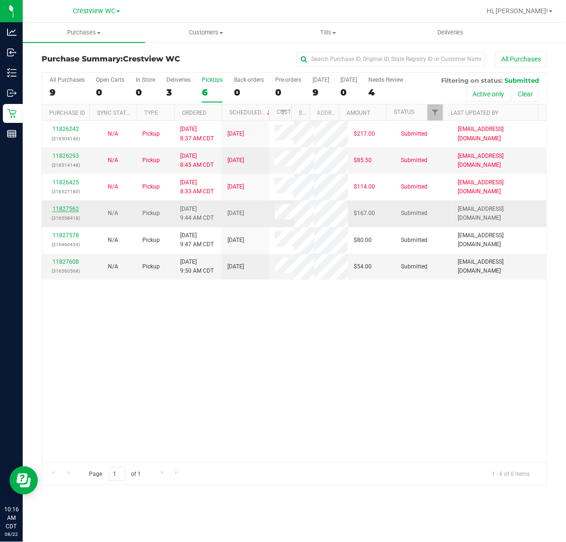
click at [74, 212] on link "11827562" at bounding box center [65, 209] width 26 height 7
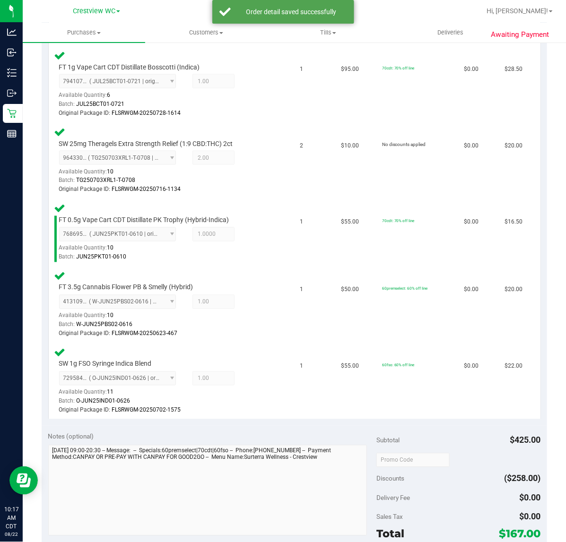
scroll to position [533, 0]
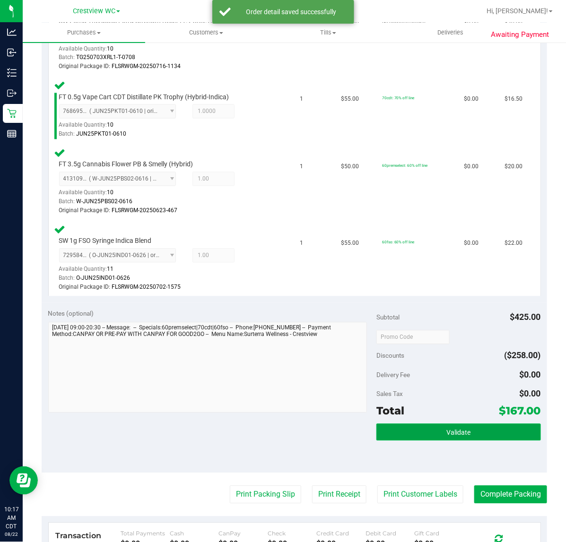
click at [437, 424] on button "Validate" at bounding box center [458, 432] width 164 height 17
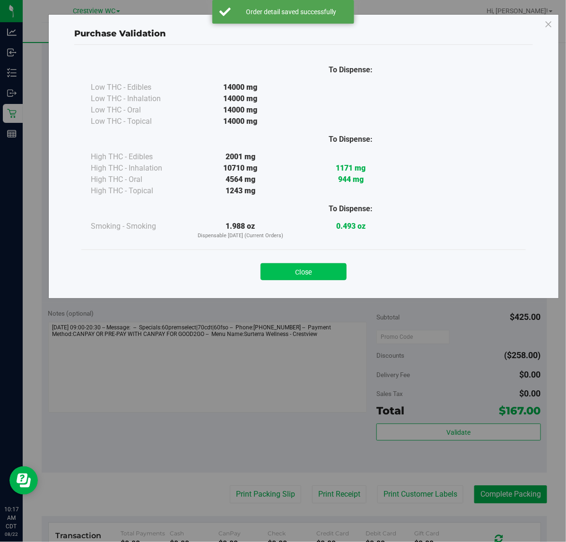
click at [308, 271] on button "Close" at bounding box center [303, 271] width 86 height 17
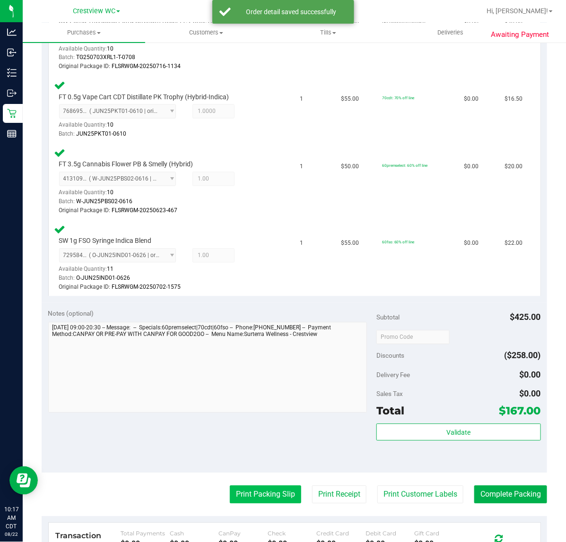
click at [273, 464] on div "Notes (optional) Subtotal $425.00 Discounts ($258.00) Delivery Fee $0.00 Sales …" at bounding box center [294, 388] width 505 height 170
click at [275, 496] on button "Print Packing Slip" at bounding box center [265, 495] width 71 height 18
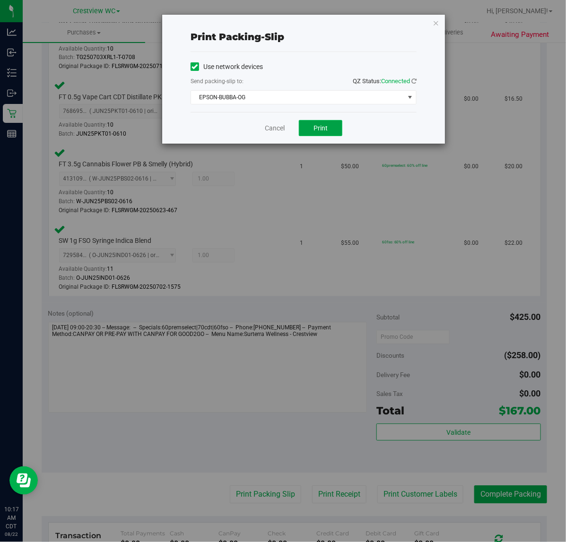
click at [336, 126] on button "Print" at bounding box center [320, 128] width 43 height 16
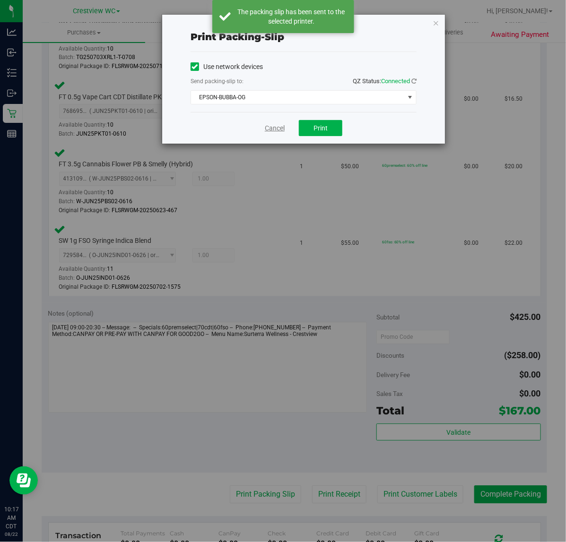
click at [275, 133] on link "Cancel" at bounding box center [275, 128] width 20 height 10
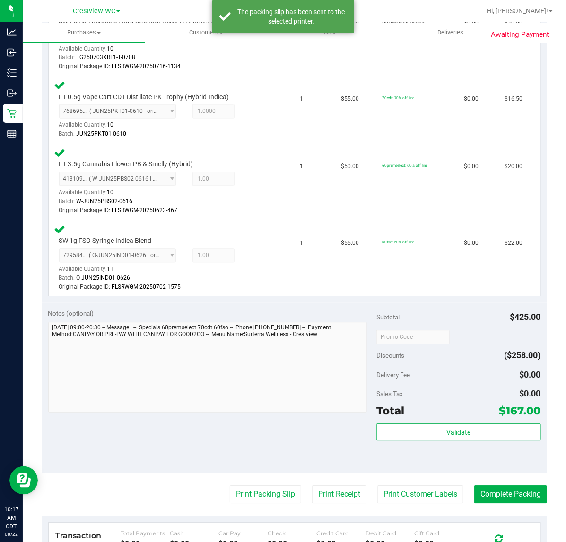
click at [508, 479] on purchase-details "Back Edit Purchase Cancel Purchase View Profile # 11827562 BioTrack ID: - Submi…" at bounding box center [294, 109] width 505 height 1182
click at [511, 486] on button "Complete Packing" at bounding box center [510, 495] width 73 height 18
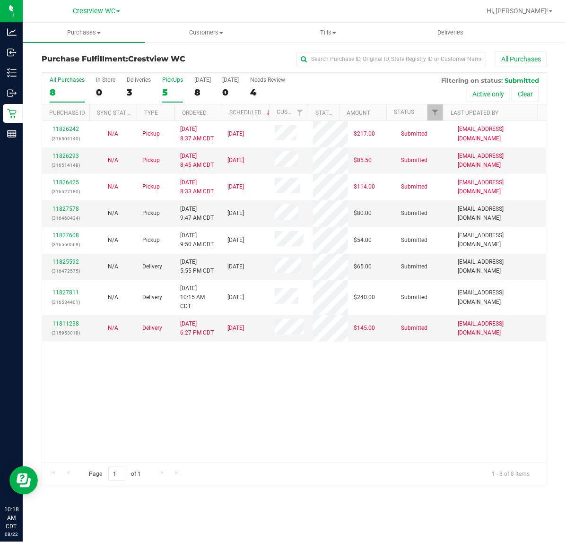
click at [170, 86] on label "PickUps 5" at bounding box center [172, 90] width 21 height 26
click at [0, 0] on input "PickUps 5" at bounding box center [0, 0] width 0 height 0
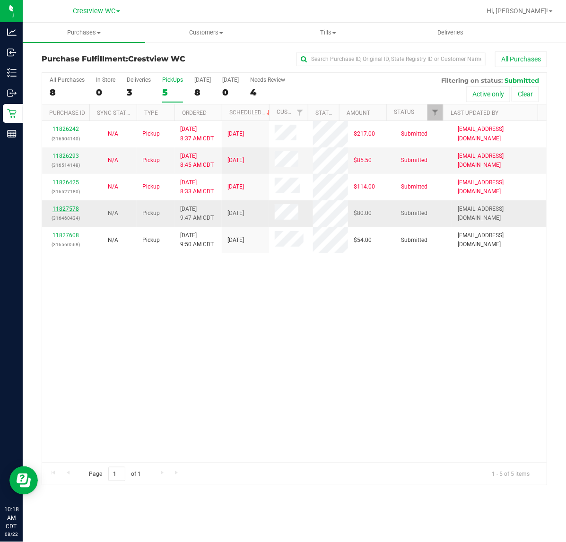
click at [58, 207] on link "11827578" at bounding box center [65, 209] width 26 height 7
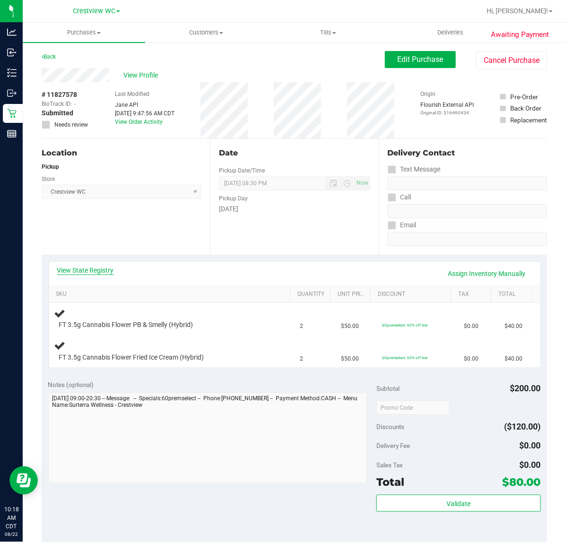
click at [92, 269] on link "View State Registry" at bounding box center [85, 270] width 57 height 9
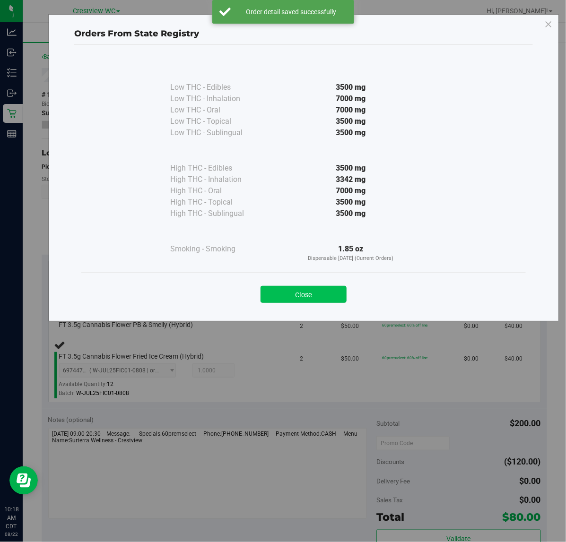
click at [313, 289] on button "Close" at bounding box center [303, 294] width 86 height 17
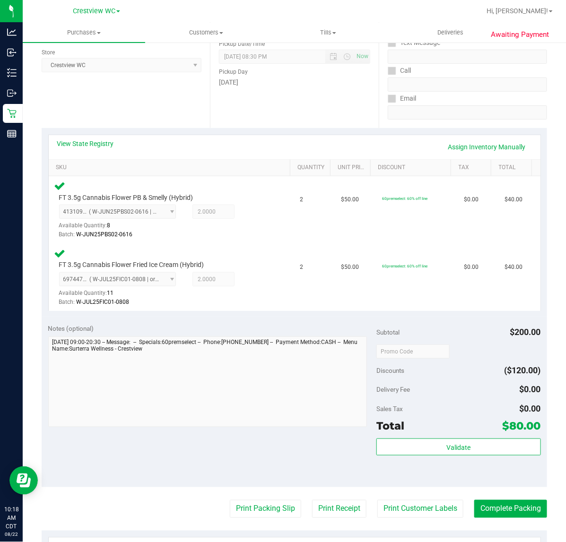
scroll to position [236, 0]
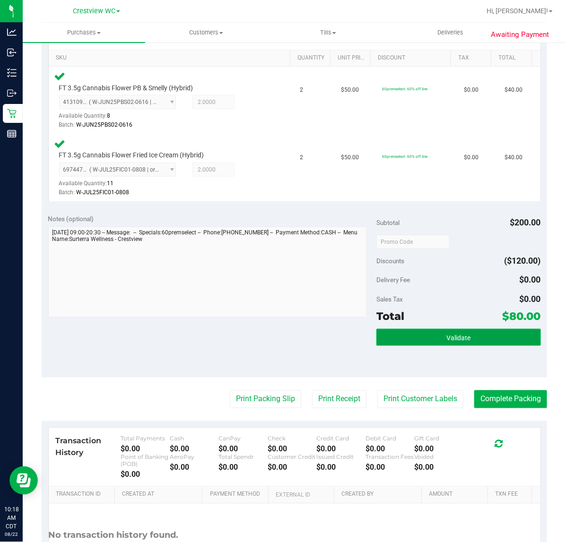
click at [389, 332] on button "Validate" at bounding box center [458, 337] width 164 height 17
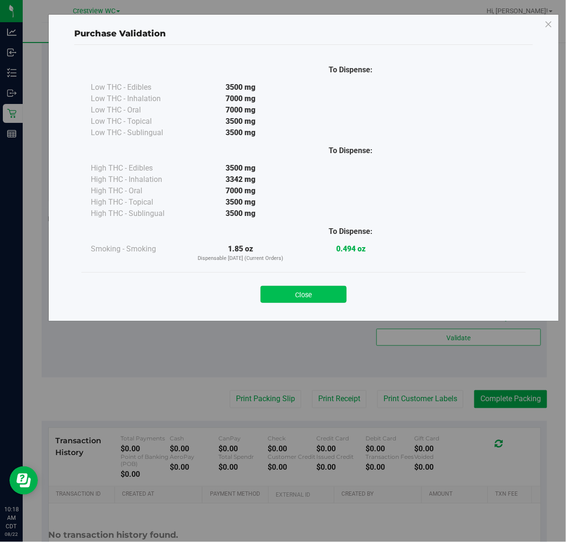
click at [331, 293] on button "Close" at bounding box center [303, 294] width 86 height 17
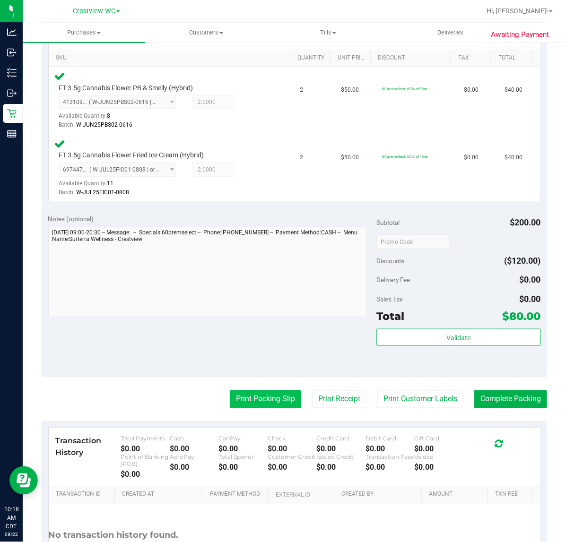
click at [267, 404] on button "Print Packing Slip" at bounding box center [265, 399] width 71 height 18
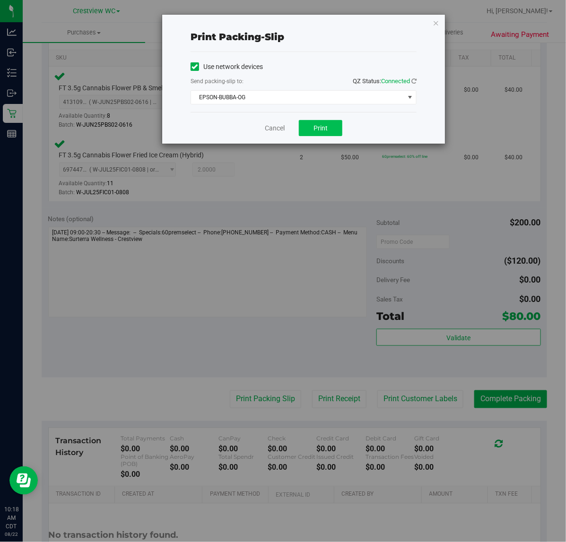
drag, startPoint x: 305, startPoint y: 119, endPoint x: 315, endPoint y: 127, distance: 12.8
click at [306, 119] on div "Cancel Print" at bounding box center [303, 128] width 226 height 32
click at [315, 127] on span "Print" at bounding box center [320, 128] width 14 height 8
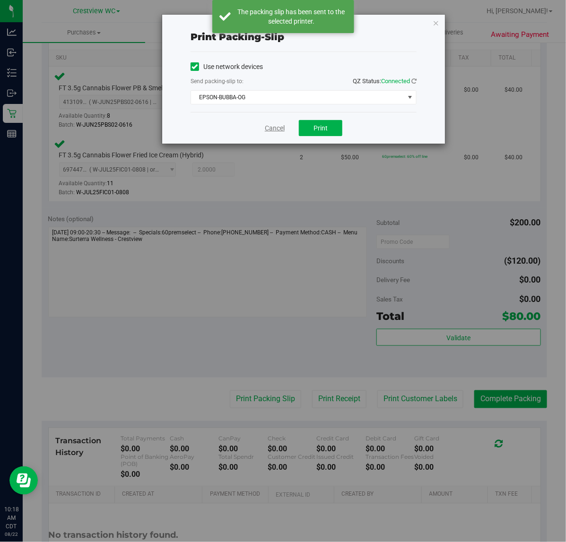
click at [265, 130] on div "Cancel Print" at bounding box center [303, 128] width 226 height 32
click at [275, 130] on link "Cancel" at bounding box center [275, 128] width 20 height 10
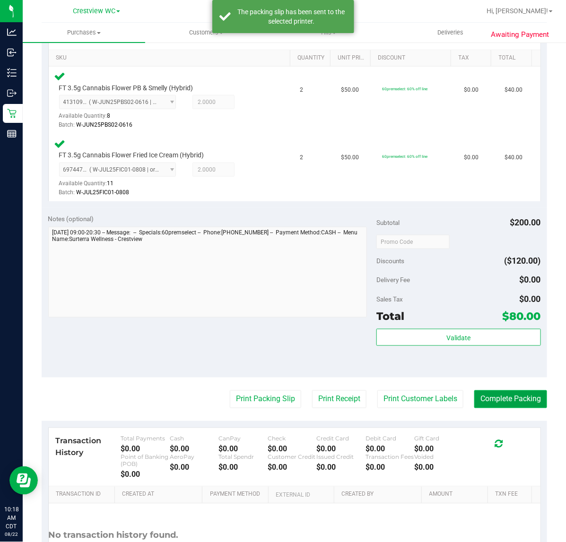
click at [496, 396] on button "Complete Packing" at bounding box center [510, 399] width 73 height 18
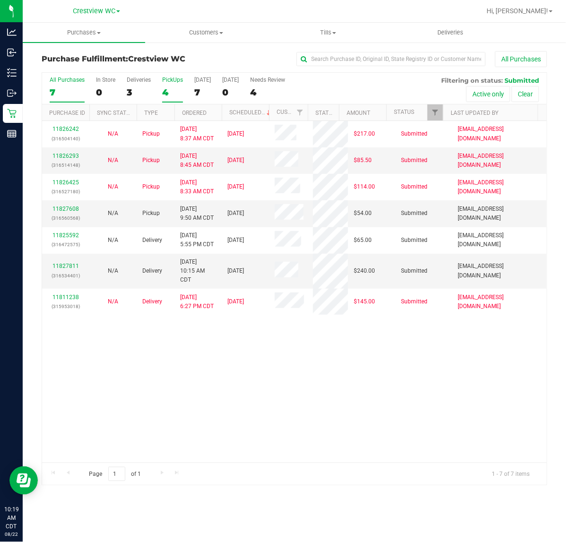
click at [182, 81] on div "PickUps" at bounding box center [172, 80] width 21 height 7
click at [0, 0] on input "PickUps 4" at bounding box center [0, 0] width 0 height 0
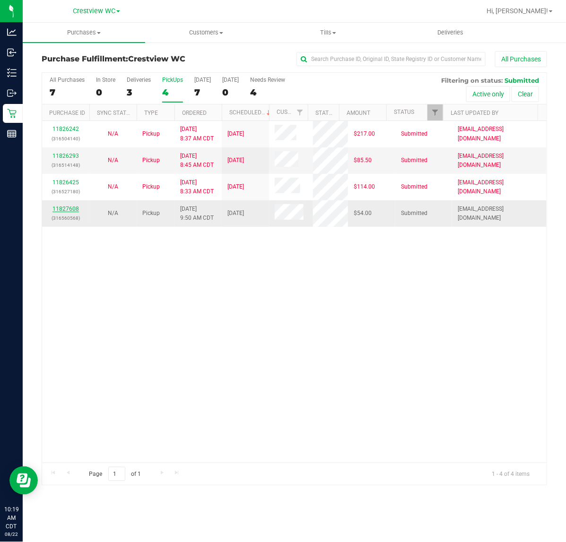
click at [73, 209] on link "11827608" at bounding box center [65, 209] width 26 height 7
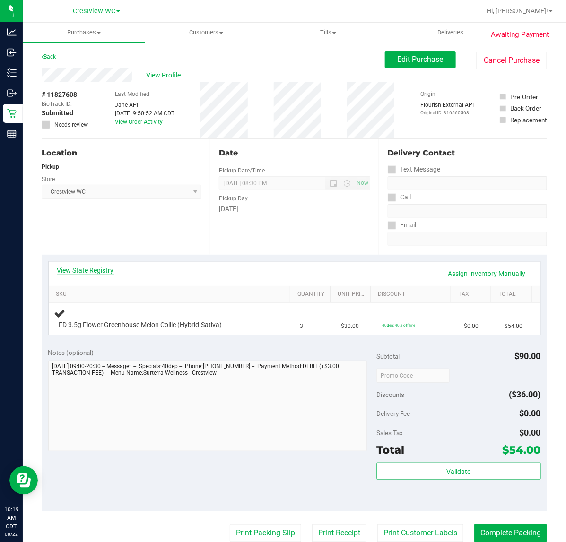
click at [90, 269] on link "View State Registry" at bounding box center [85, 270] width 57 height 9
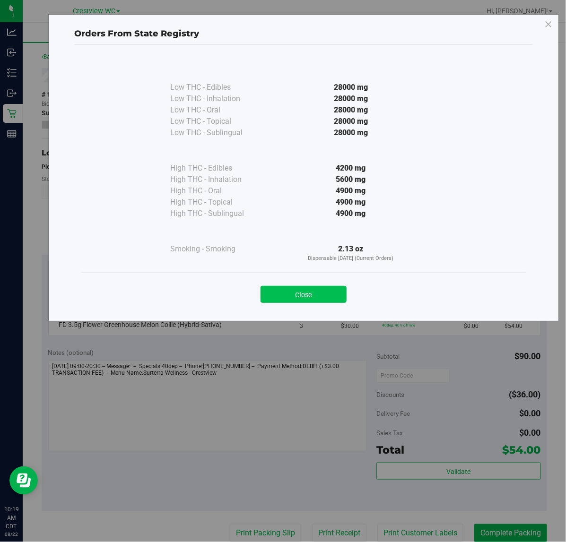
click at [292, 299] on button "Close" at bounding box center [303, 294] width 86 height 17
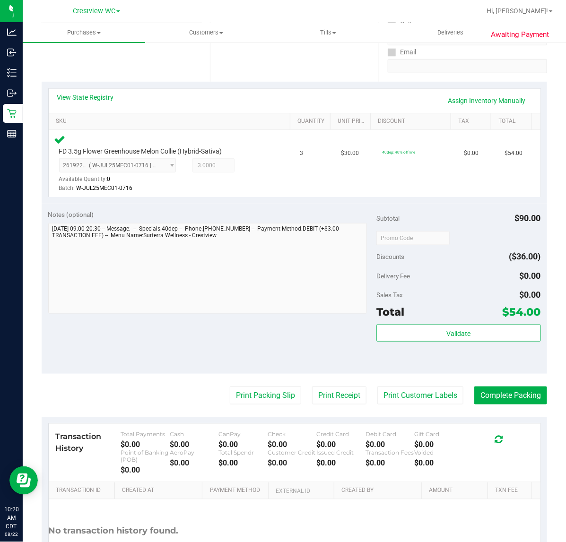
click at [463, 350] on div "Validate" at bounding box center [458, 346] width 164 height 43
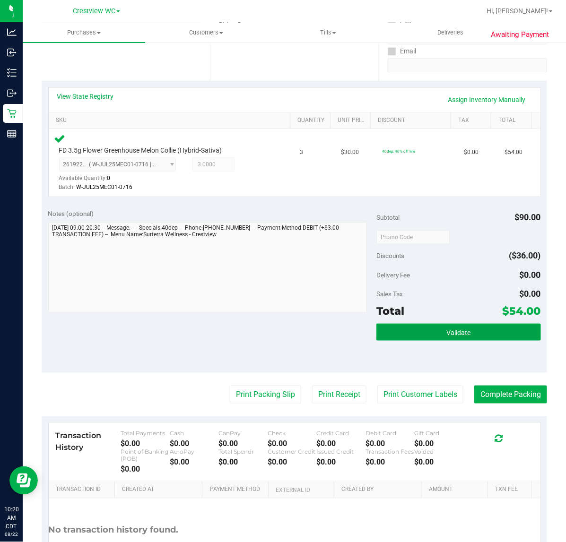
click at [454, 336] on span "Validate" at bounding box center [458, 333] width 24 height 8
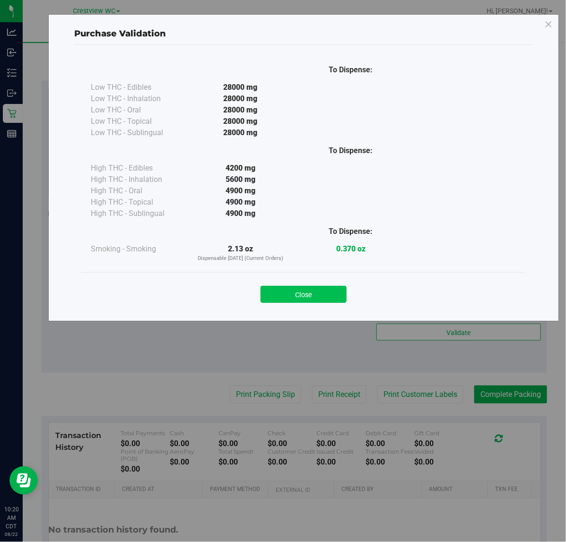
click at [319, 296] on button "Close" at bounding box center [303, 294] width 86 height 17
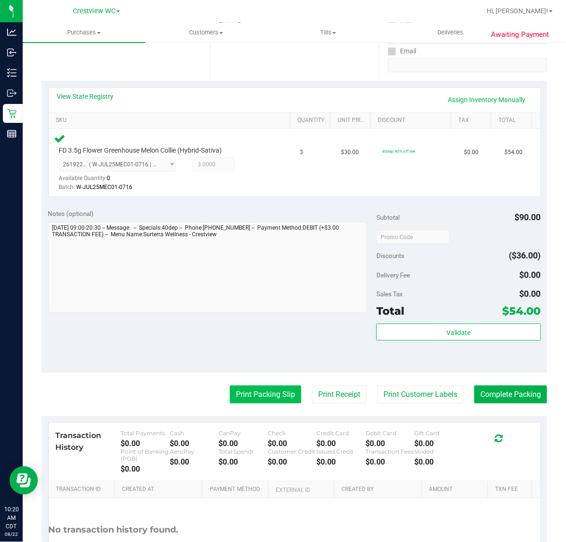
click at [249, 402] on button "Print Packing Slip" at bounding box center [265, 395] width 71 height 18
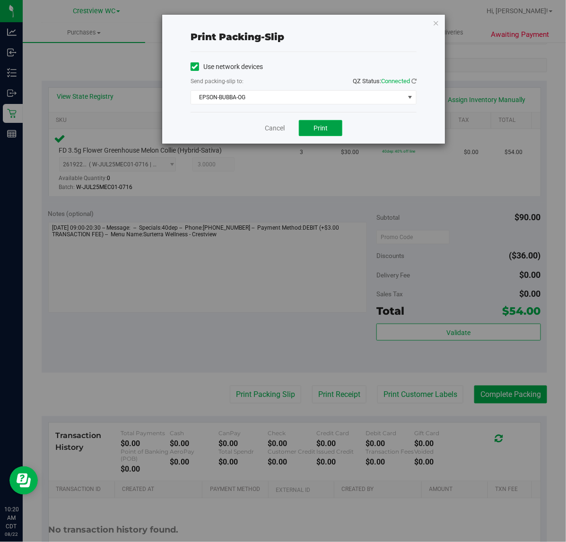
click at [327, 133] on button "Print" at bounding box center [320, 128] width 43 height 16
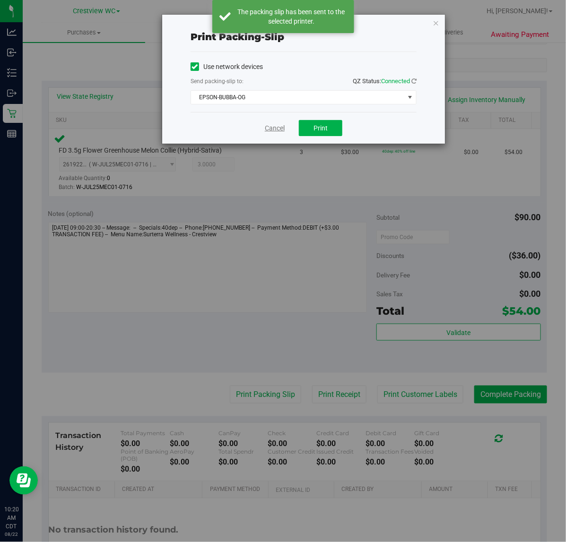
click at [274, 128] on link "Cancel" at bounding box center [275, 128] width 20 height 10
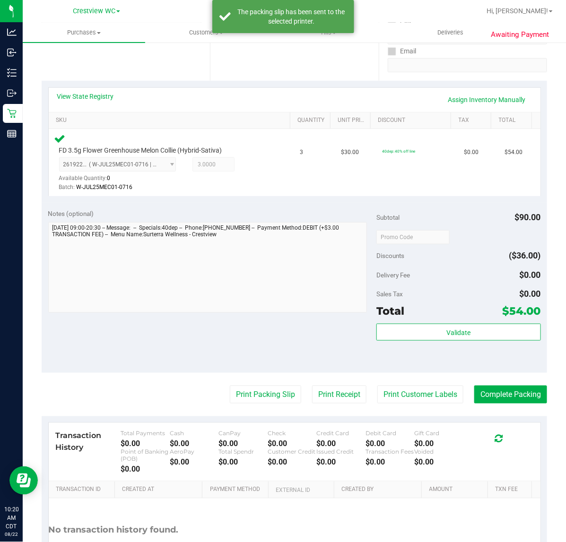
scroll to position [182, 0]
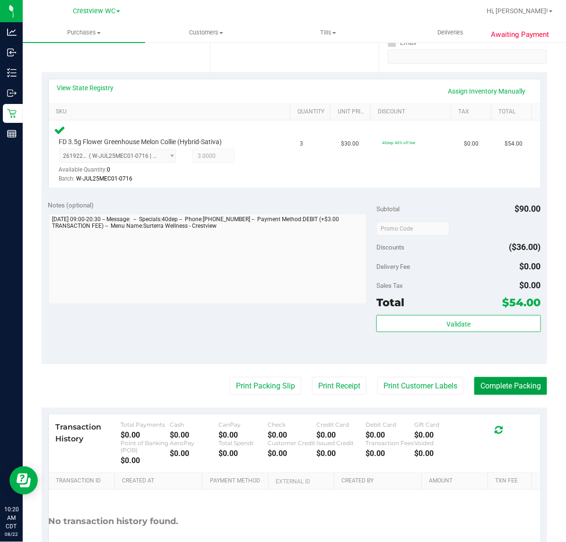
drag, startPoint x: 501, startPoint y: 379, endPoint x: 481, endPoint y: 376, distance: 20.2
click at [501, 379] on button "Complete Packing" at bounding box center [510, 386] width 73 height 18
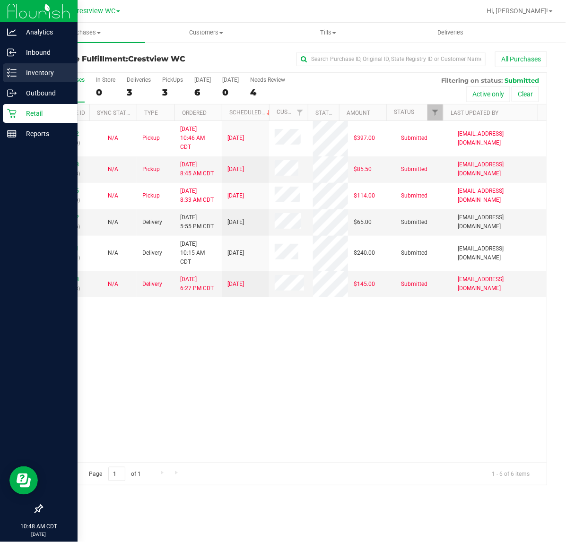
click at [13, 74] on icon at bounding box center [11, 72] width 9 height 9
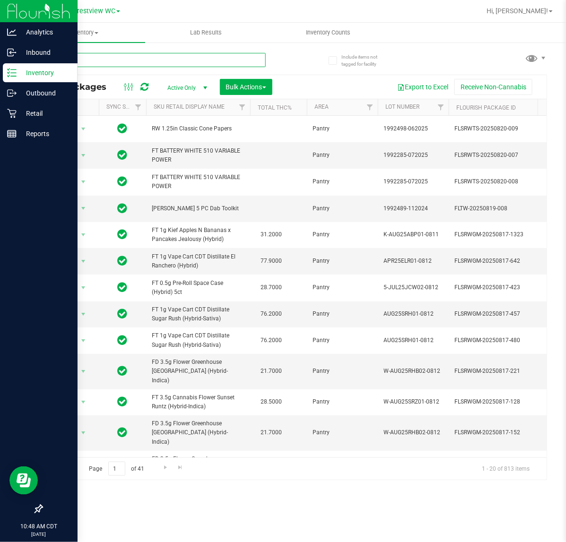
click at [159, 64] on input "text" at bounding box center [154, 60] width 224 height 14
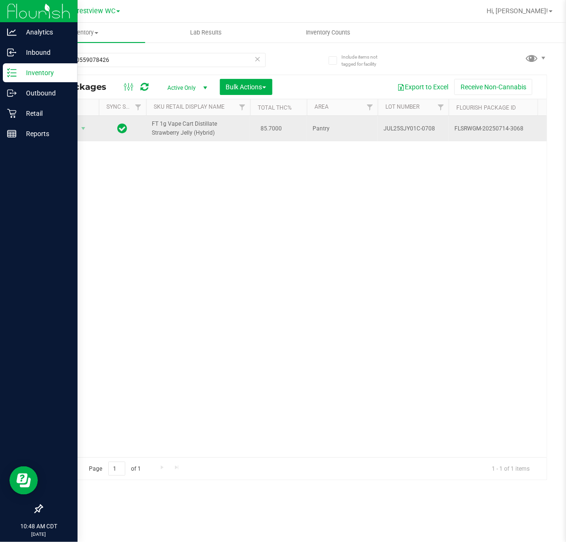
drag, startPoint x: 195, startPoint y: 130, endPoint x: 145, endPoint y: 117, distance: 52.3
click at [145, 117] on td at bounding box center [122, 129] width 47 height 26
drag, startPoint x: 197, startPoint y: 138, endPoint x: 189, endPoint y: 134, distance: 9.1
click at [189, 134] on td "FT 1g Vape Cart Distillate Strawberry Jelly (Hybrid)" at bounding box center [198, 129] width 104 height 26
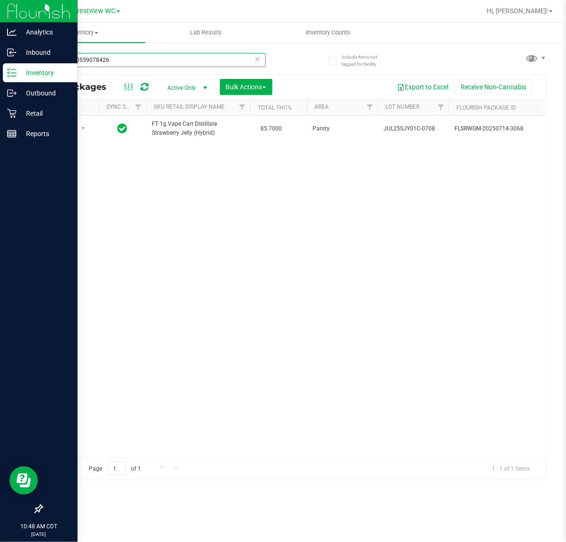
drag, startPoint x: 134, startPoint y: 64, endPoint x: -71, endPoint y: 73, distance: 204.8
click at [0, 73] on html "Analytics Inbound Inventory Outbound Retail Reports 10:48 AM CDT 08/22/2025 08/…" at bounding box center [283, 271] width 566 height 542
paste input "FT 1g Vape Cart Distillate Strawberry Jelly (Hybrid)"
type input "FT 1g Vape Cart Distillate Strawberry Jelly (Hybrid)"
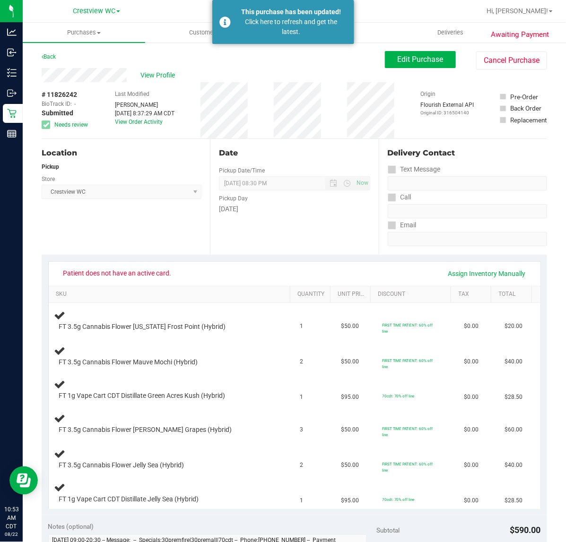
click at [234, 16] on div "This purchase has been updated! Click here to refresh and get the latest." at bounding box center [283, 22] width 142 height 44
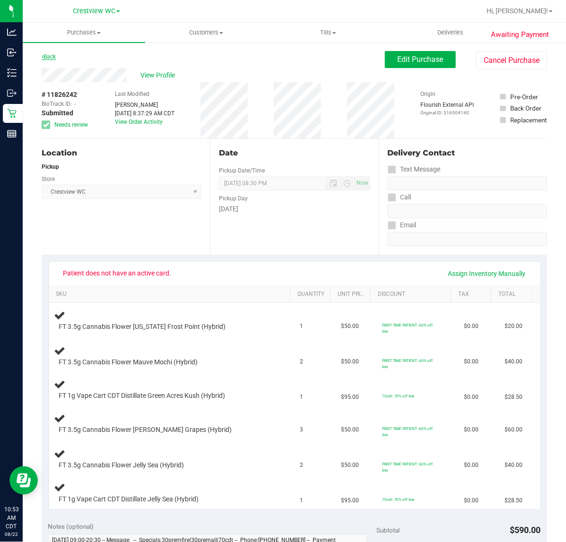
click at [48, 53] on link "Back" at bounding box center [49, 56] width 14 height 7
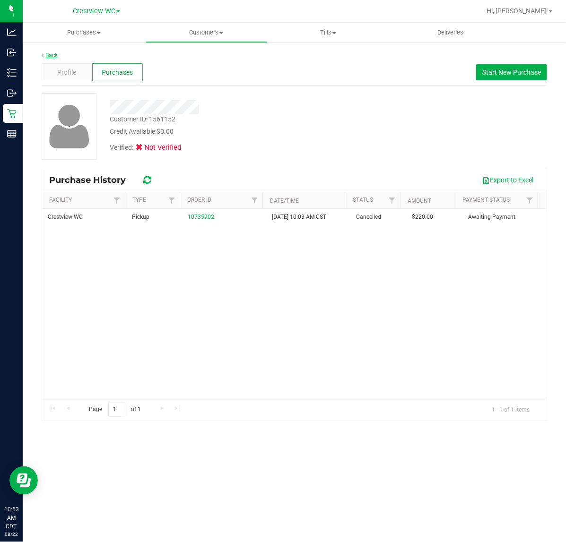
click at [50, 53] on link "Back" at bounding box center [50, 55] width 16 height 7
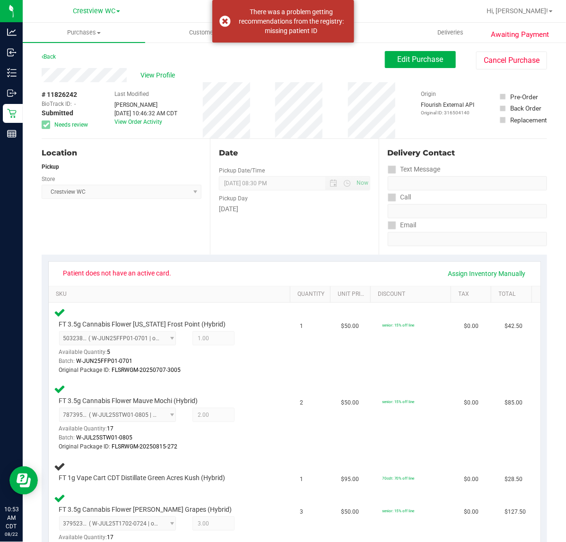
click at [48, 60] on div "Back" at bounding box center [49, 56] width 14 height 11
click at [155, 70] on span "View Profile" at bounding box center [160, 75] width 38 height 10
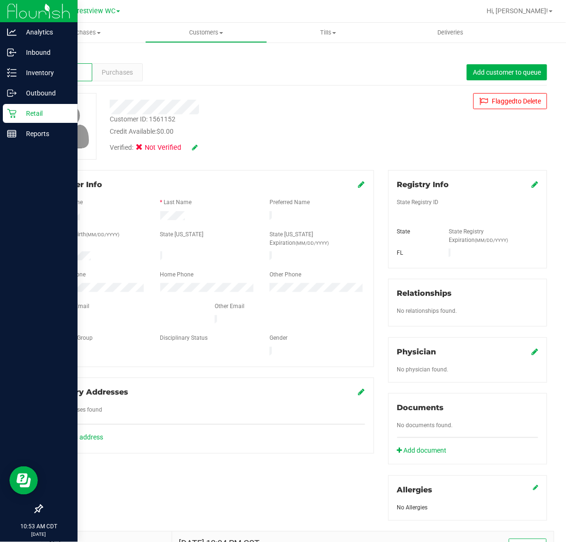
click at [19, 118] on p "Retail" at bounding box center [45, 113] width 57 height 11
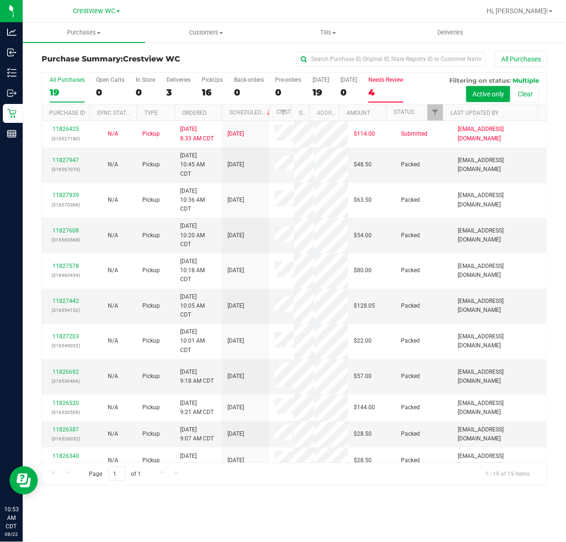
click at [393, 90] on div "4" at bounding box center [385, 92] width 35 height 11
click at [0, 0] on input "Needs Review 4" at bounding box center [0, 0] width 0 height 0
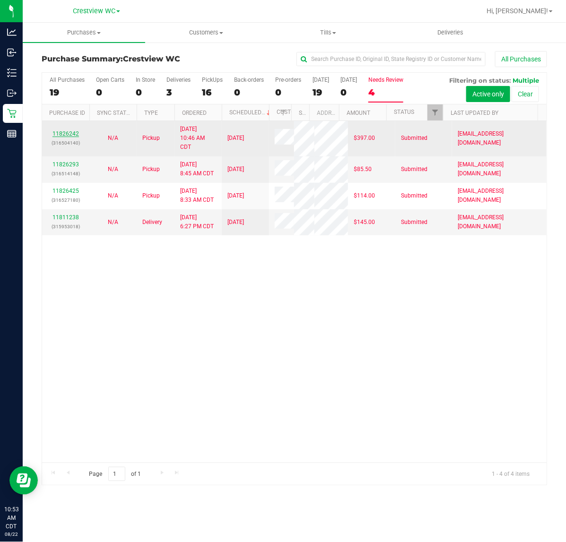
click at [72, 137] on link "11826242" at bounding box center [65, 133] width 26 height 7
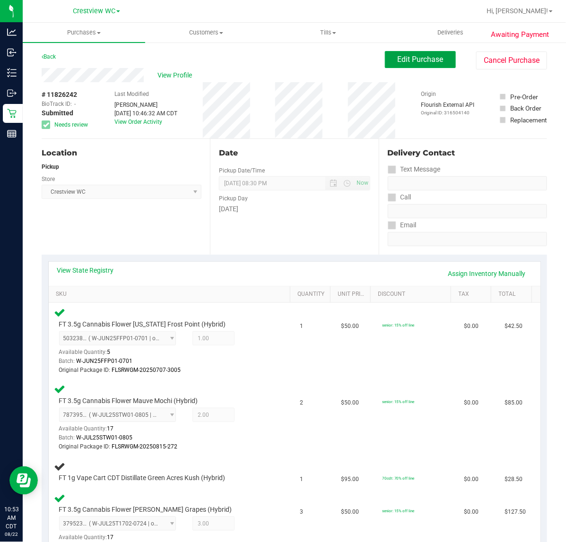
drag, startPoint x: 393, startPoint y: 57, endPoint x: 373, endPoint y: 62, distance: 20.5
click at [397, 57] on span "Edit Purchase" at bounding box center [420, 59] width 46 height 9
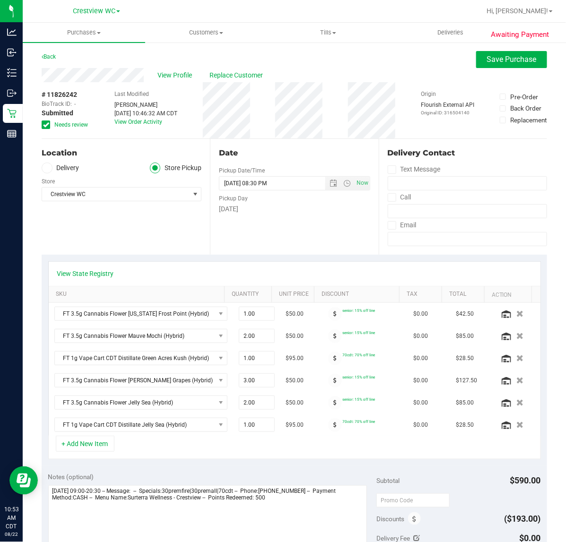
click at [69, 124] on span "Needs review" at bounding box center [71, 124] width 34 height 9
click at [0, 0] on input "Needs review" at bounding box center [0, 0] width 0 height 0
click at [493, 65] on button "Save Purchase" at bounding box center [511, 59] width 71 height 17
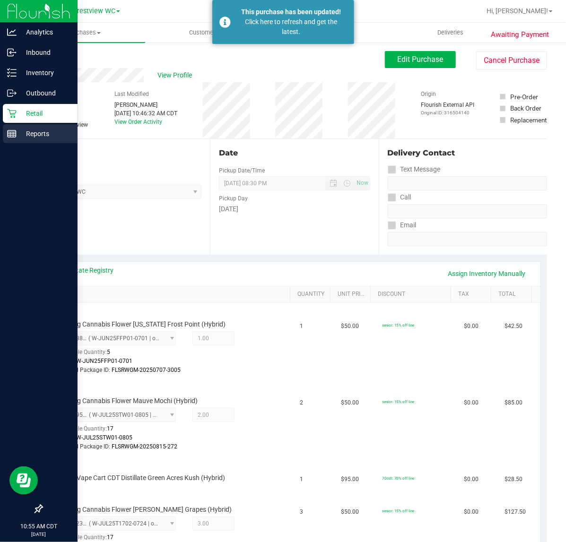
click at [10, 132] on line at bounding box center [12, 132] width 9 height 0
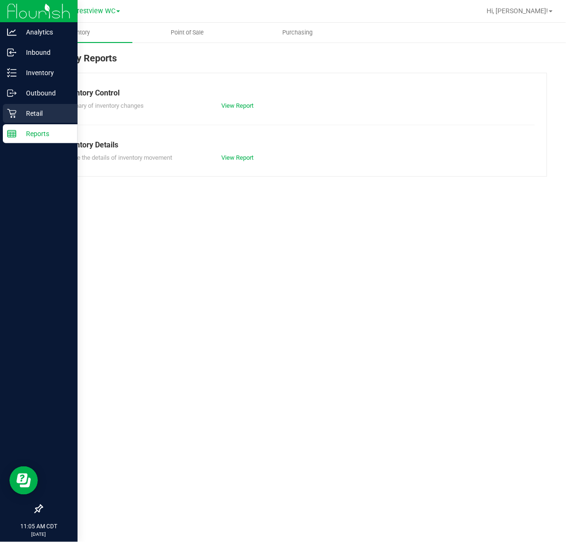
click at [52, 117] on p "Retail" at bounding box center [45, 113] width 57 height 11
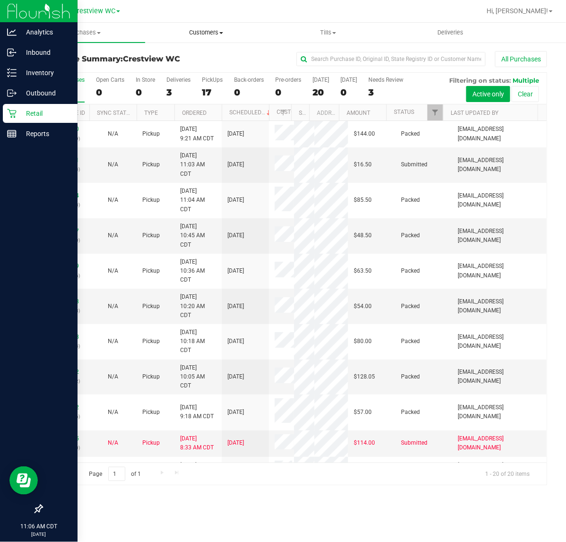
click at [208, 37] on uib-tab-heading "Customers All customers Add a new customer All physicians" at bounding box center [206, 32] width 121 height 19
click at [215, 52] on li "All customers" at bounding box center [206, 57] width 122 height 11
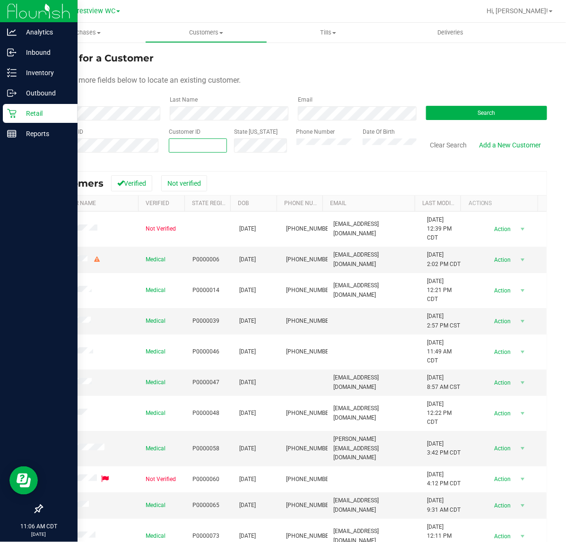
click at [171, 141] on span at bounding box center [198, 145] width 58 height 14
type input "423077"
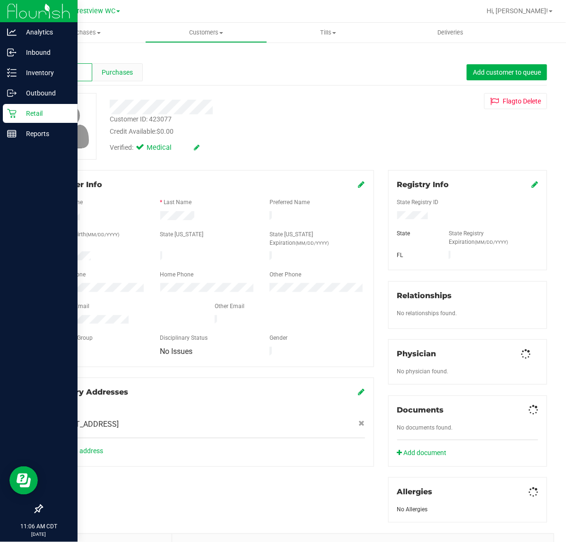
click at [126, 69] on span "Purchases" at bounding box center [117, 73] width 31 height 10
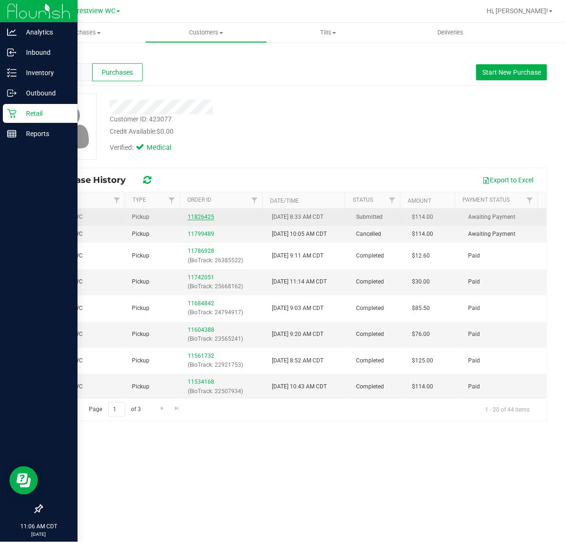
click at [195, 215] on link "11826425" at bounding box center [201, 217] width 26 height 7
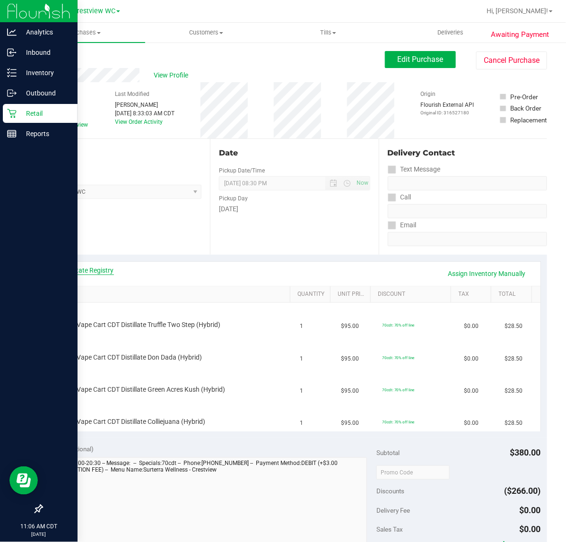
click at [93, 268] on link "View State Registry" at bounding box center [85, 270] width 57 height 9
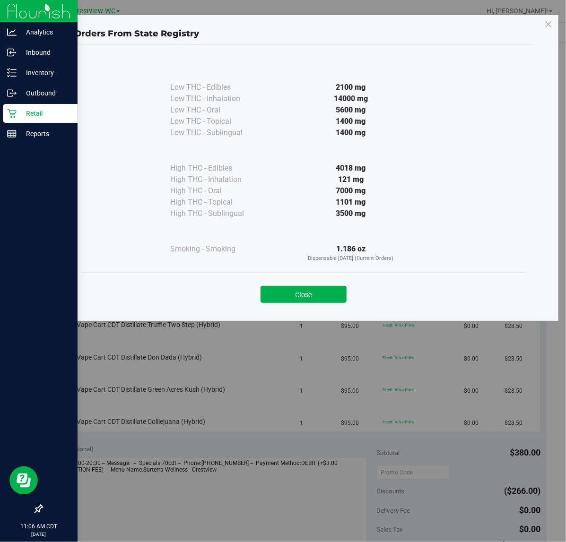
click at [309, 294] on button "Close" at bounding box center [303, 294] width 86 height 17
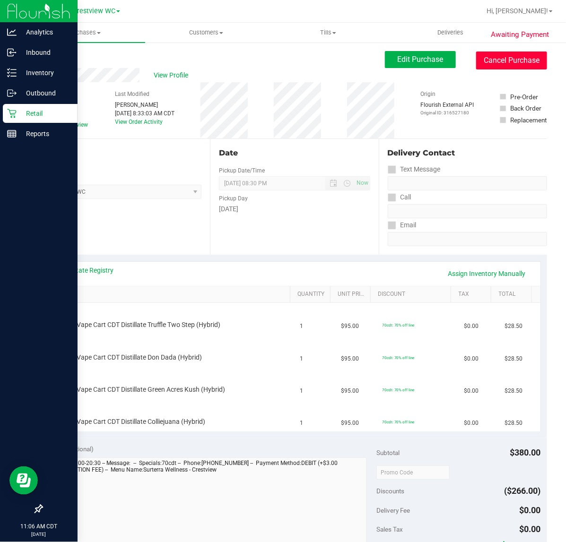
click at [509, 60] on button "Cancel Purchase" at bounding box center [511, 61] width 71 height 18
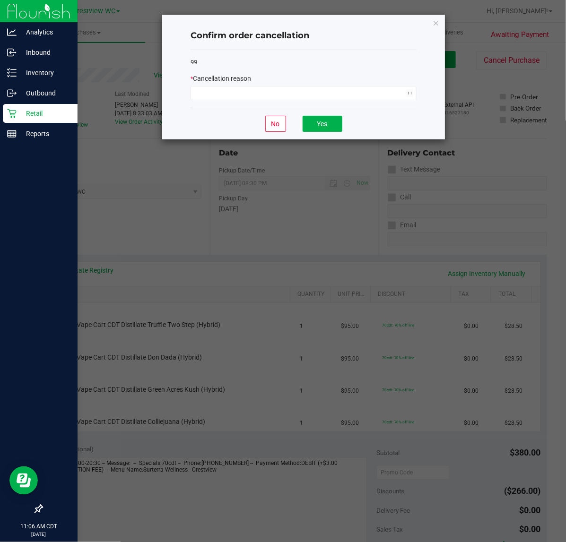
drag, startPoint x: 350, startPoint y: 76, endPoint x: 347, endPoint y: 116, distance: 40.2
click at [346, 95] on div "* Cancellation reason" at bounding box center [303, 87] width 226 height 26
click at [351, 94] on span at bounding box center [297, 92] width 213 height 13
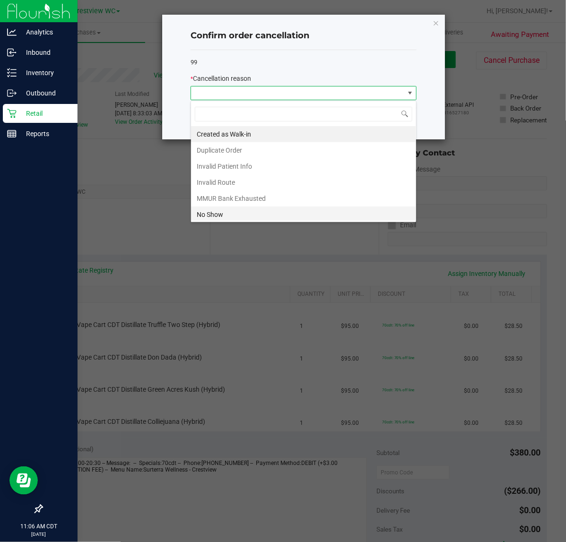
scroll to position [15, 225]
click at [246, 205] on li "MMUR Bank Exhausted" at bounding box center [303, 198] width 225 height 16
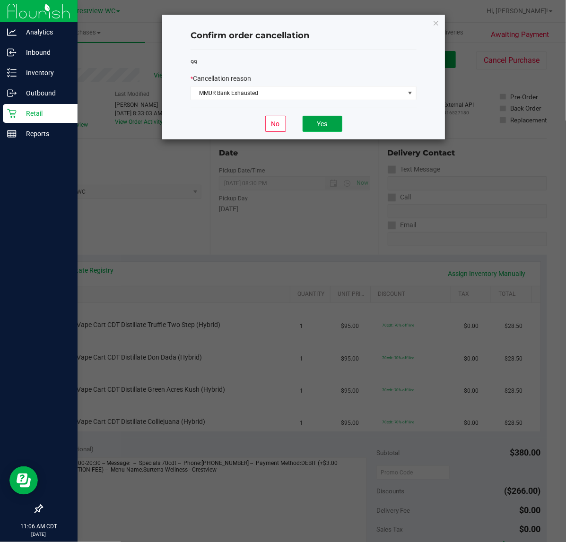
click at [336, 127] on button "Yes" at bounding box center [322, 124] width 40 height 16
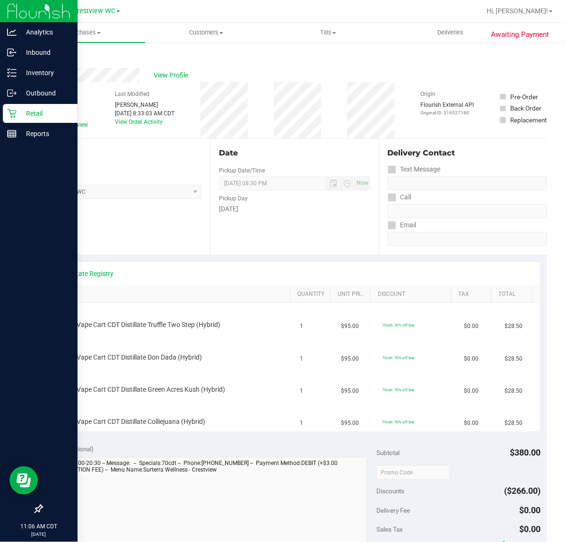
click at [56, 57] on link "Back" at bounding box center [49, 56] width 14 height 7
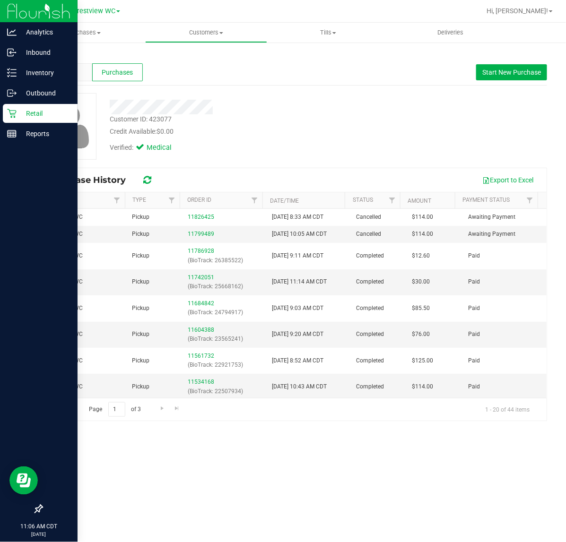
click at [19, 114] on p "Retail" at bounding box center [45, 113] width 57 height 11
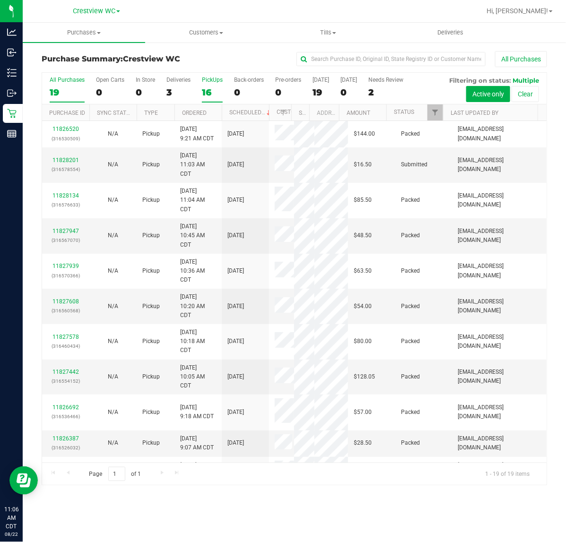
click at [214, 91] on div "16" at bounding box center [212, 92] width 21 height 11
click at [0, 0] on input "PickUps 16" at bounding box center [0, 0] width 0 height 0
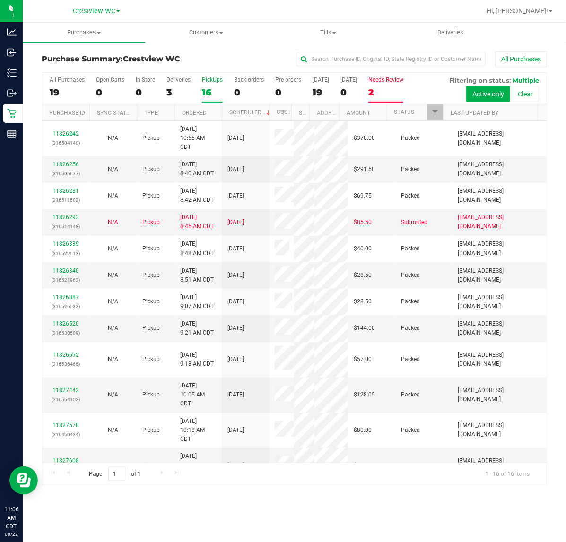
click at [393, 93] on div "2" at bounding box center [385, 92] width 35 height 11
click at [0, 0] on input "Needs Review 2" at bounding box center [0, 0] width 0 height 0
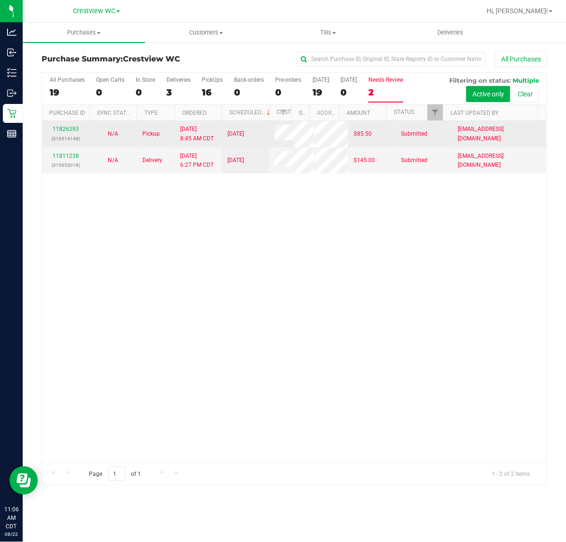
click at [79, 138] on div "11826293 (316514148)" at bounding box center [66, 134] width 36 height 18
click at [71, 132] on link "11826293" at bounding box center [65, 129] width 26 height 7
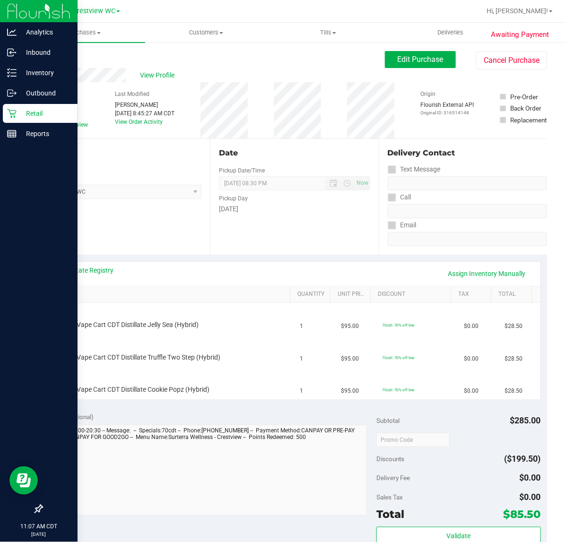
click at [14, 112] on icon at bounding box center [11, 113] width 9 height 9
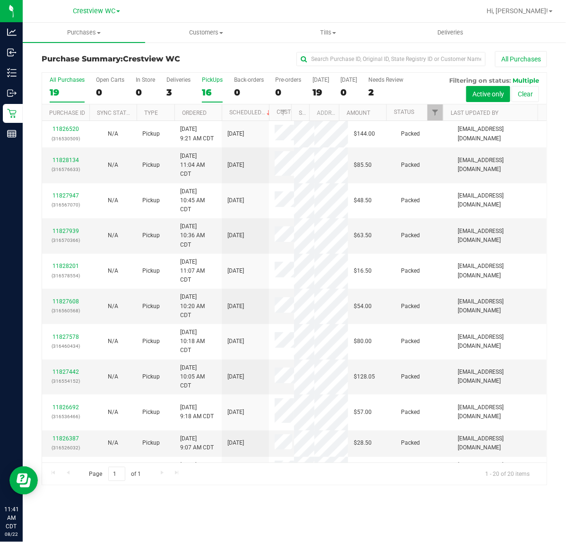
click at [220, 92] on div "16" at bounding box center [212, 92] width 21 height 11
click at [0, 0] on input "PickUps 16" at bounding box center [0, 0] width 0 height 0
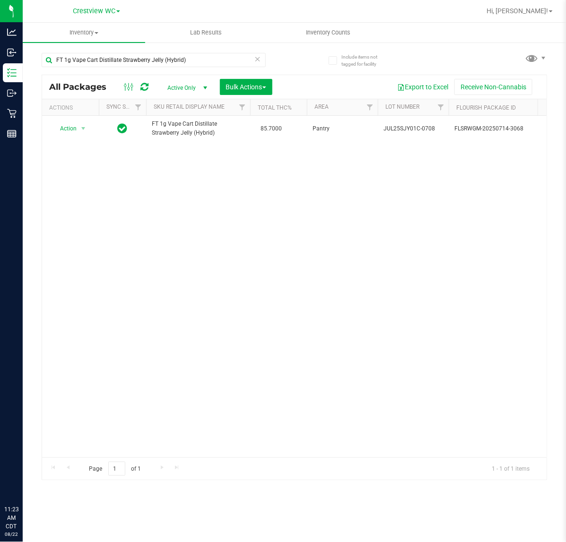
click at [192, 57] on input "FT 1g Vape Cart Distillate Strawberry Jelly (Hybrid)" at bounding box center [154, 60] width 224 height 14
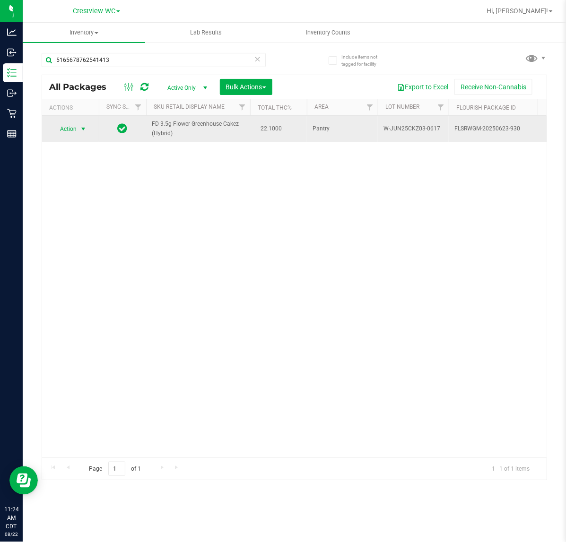
type input "5165678762541413"
click at [71, 127] on span "Action" at bounding box center [65, 128] width 26 height 13
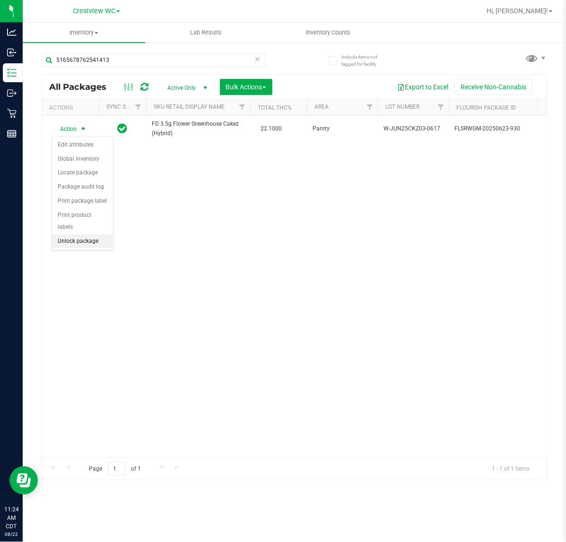
click at [86, 234] on li "Unlock package" at bounding box center [82, 241] width 61 height 14
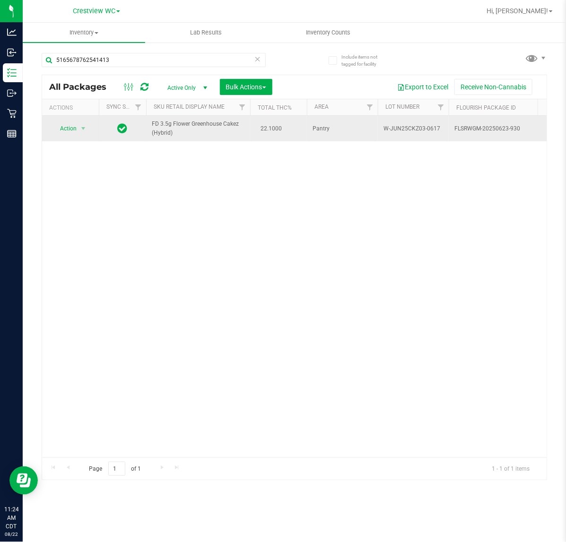
click at [68, 129] on span "Action" at bounding box center [65, 128] width 26 height 13
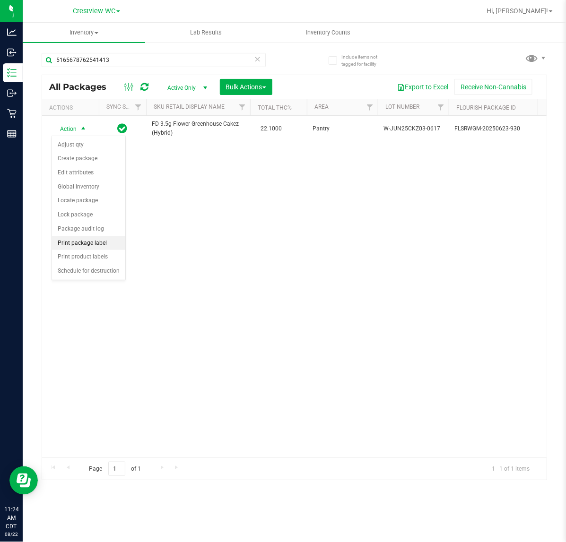
click at [94, 241] on li "Print package label" at bounding box center [88, 243] width 73 height 14
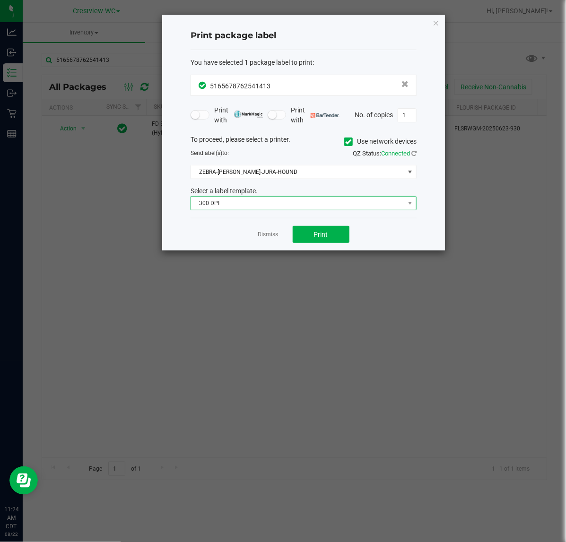
click at [228, 207] on span "300 DPI" at bounding box center [297, 203] width 213 height 13
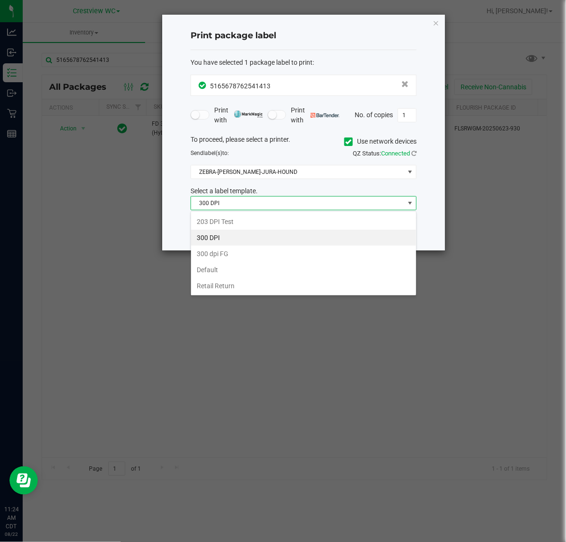
scroll to position [15, 225]
click at [232, 220] on li "203 DPI Test" at bounding box center [303, 222] width 225 height 16
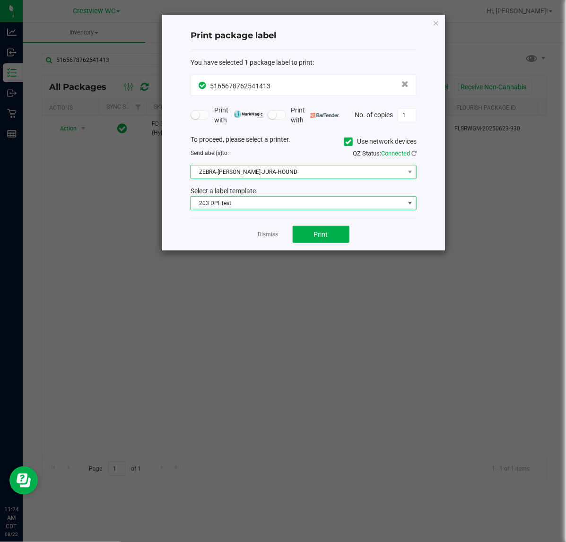
click at [264, 170] on span "ZEBRA-BRUNO-JURA-HOUND" at bounding box center [297, 171] width 213 height 13
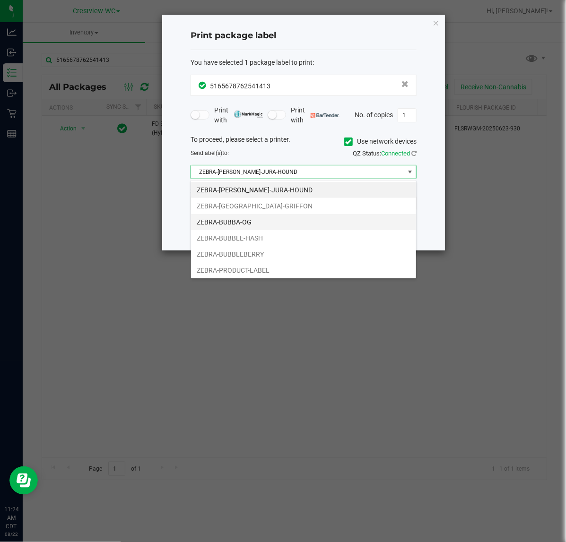
click at [241, 223] on li "ZEBRA-BUBBA-OG" at bounding box center [303, 222] width 225 height 16
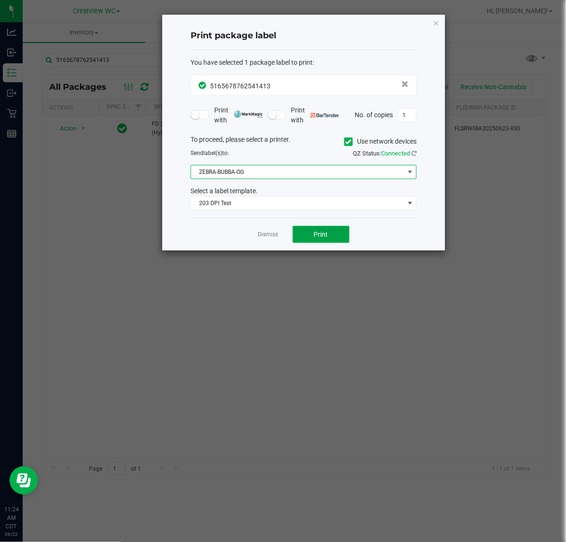
click at [304, 235] on button "Print" at bounding box center [321, 234] width 57 height 17
click at [270, 231] on app-cancel-button "Dismiss" at bounding box center [268, 235] width 20 height 10
click at [271, 246] on div "Dismiss Print" at bounding box center [303, 234] width 226 height 33
click at [267, 237] on link "Dismiss" at bounding box center [268, 235] width 20 height 8
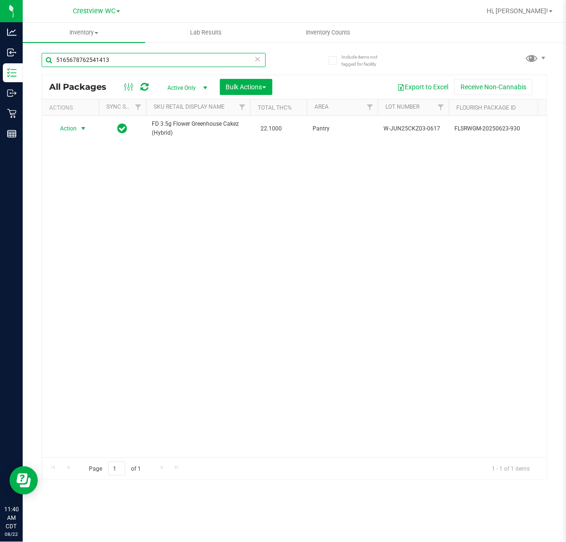
drag, startPoint x: 141, startPoint y: 54, endPoint x: -140, endPoint y: 57, distance: 281.2
click at [0, 57] on html "Analytics Inbound Inventory Outbound Retail Reports 11:40 AM CDT 08/22/2025 08/…" at bounding box center [283, 271] width 566 height 542
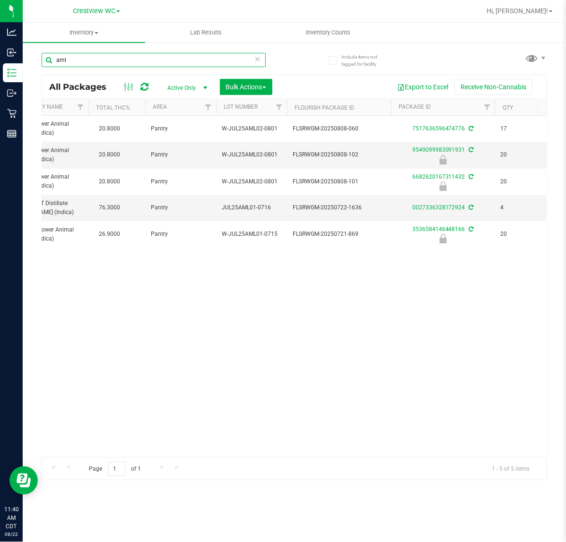
scroll to position [0, 100]
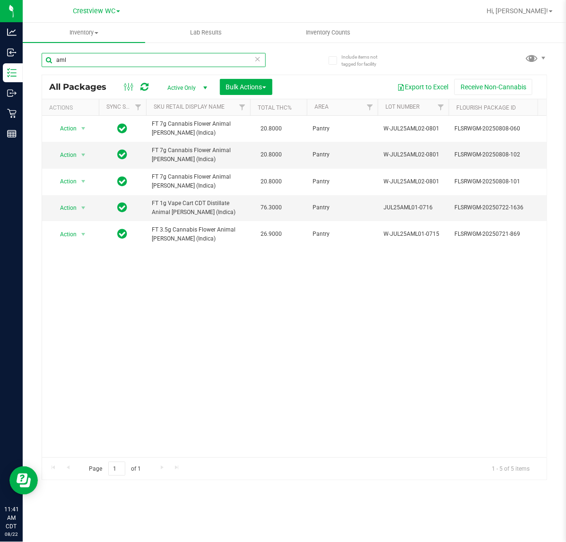
type input "aml"
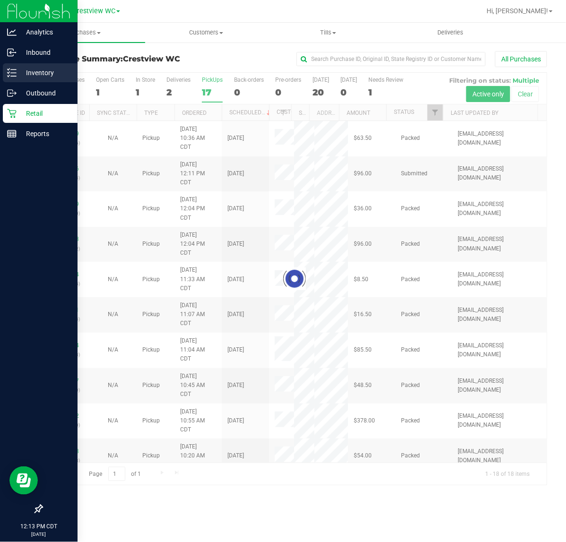
click at [3, 71] on div "Inventory" at bounding box center [40, 72] width 75 height 19
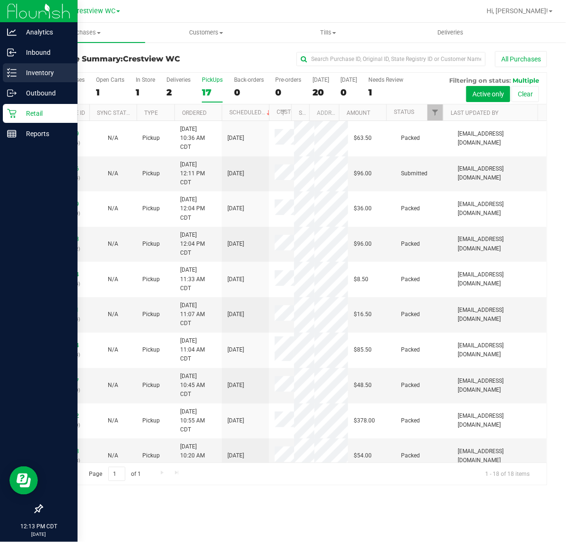
click at [19, 70] on p "Inventory" at bounding box center [45, 72] width 57 height 11
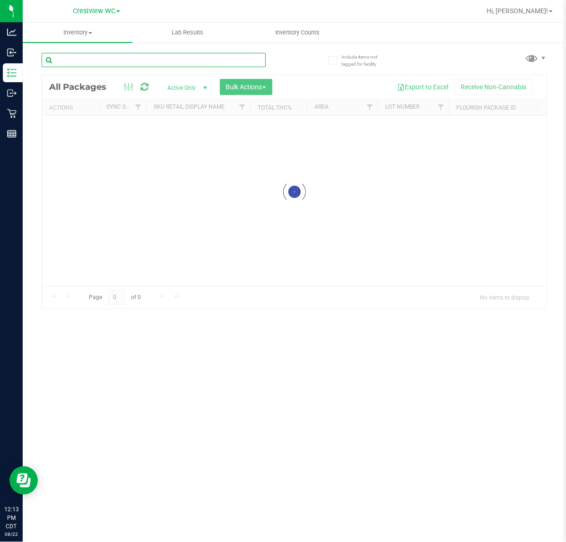
click at [107, 60] on input "text" at bounding box center [154, 60] width 224 height 14
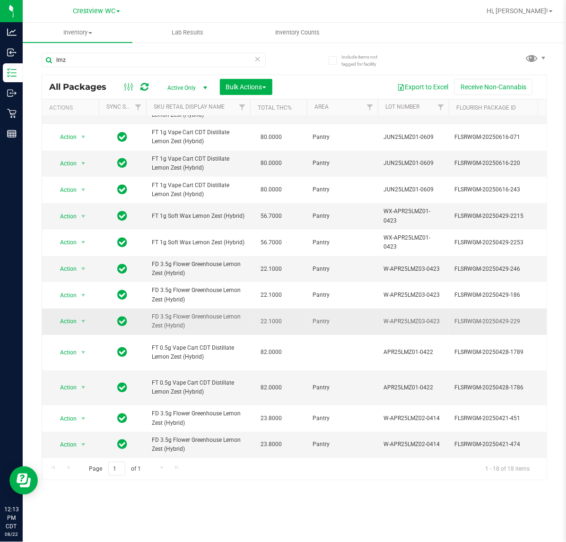
drag, startPoint x: 190, startPoint y: 320, endPoint x: 150, endPoint y: 310, distance: 41.7
click at [150, 310] on td "FD 3.5g Flower Greenhouse Lemon Zest (Hybrid)" at bounding box center [198, 322] width 104 height 26
copy span "FD 3.5g Flower Greenhouse Lemon Zest (Hybrid)"
drag, startPoint x: 97, startPoint y: 64, endPoint x: -94, endPoint y: 66, distance: 191.4
click at [0, 66] on html "Analytics Inbound Inventory Outbound Retail Reports 12:13 PM CDT 08/22/2025 08/…" at bounding box center [283, 271] width 566 height 542
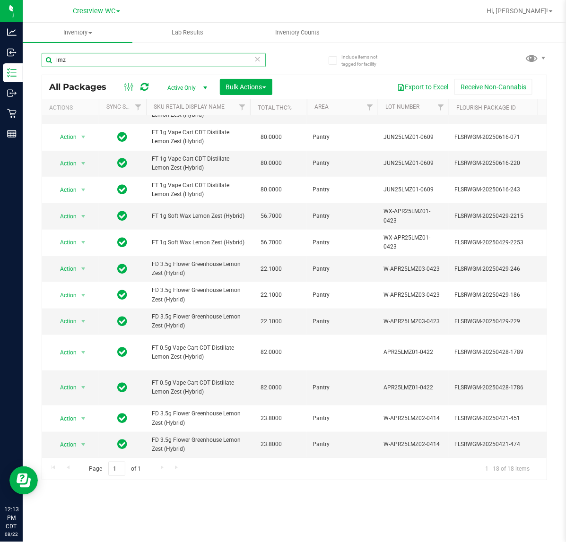
paste input "FD 3.5g Flower Greenhouse Lemon Zest (Hybrid)"
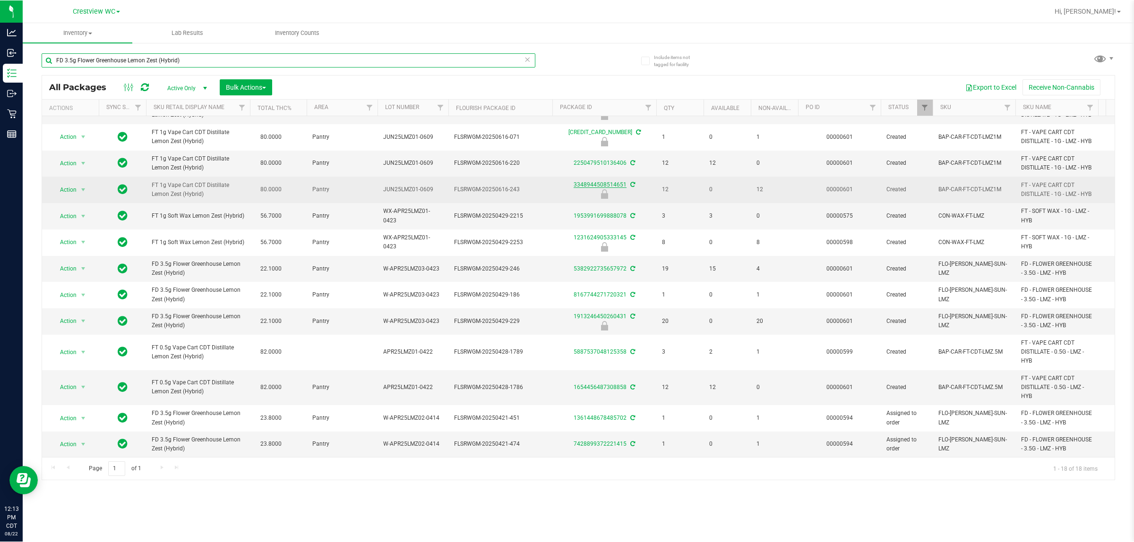
scroll to position [195, 0]
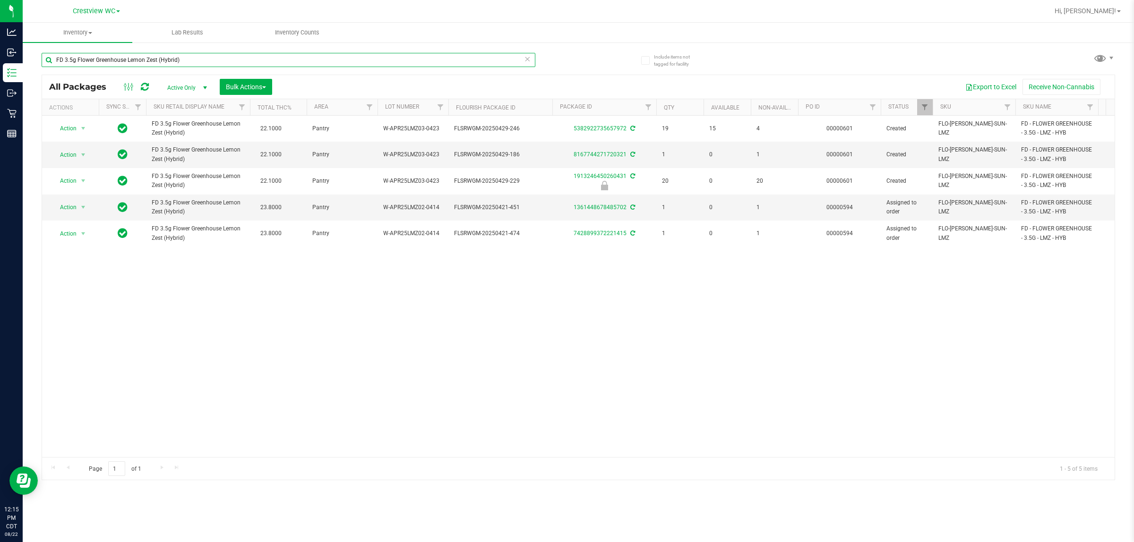
type input "FD 3.5g Flower Greenhouse Lemon Zest (Hybrid)"
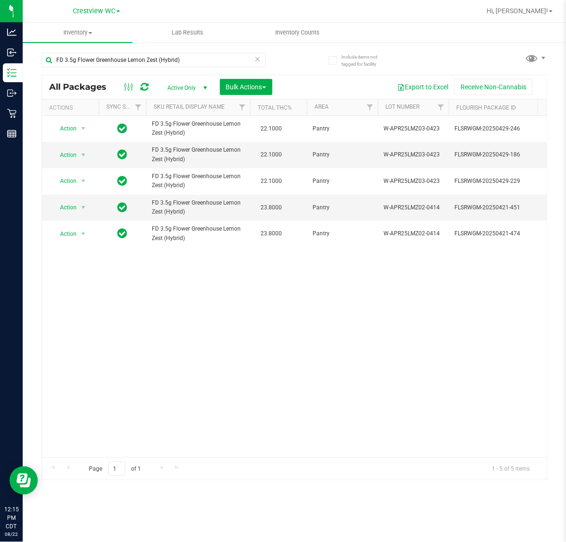
click at [279, 376] on div "Action Action Adjust qty Create package Edit attributes Global inventory Locate…" at bounding box center [294, 287] width 504 height 342
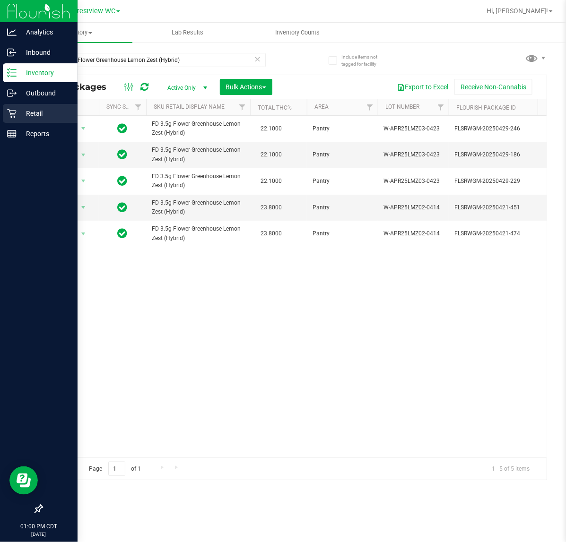
click at [26, 112] on p "Retail" at bounding box center [45, 113] width 57 height 11
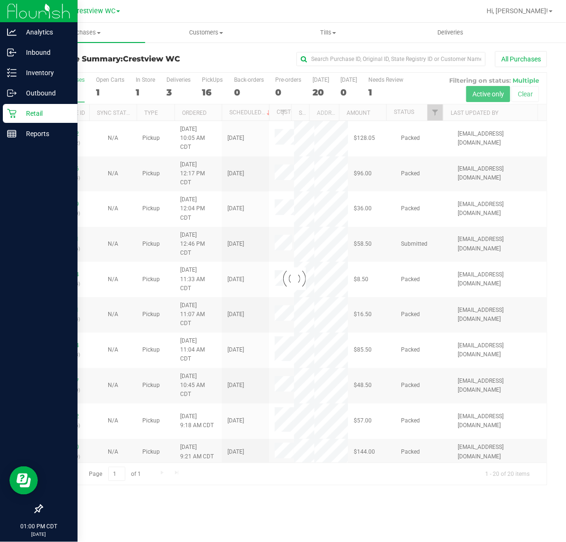
click at [210, 95] on div at bounding box center [294, 279] width 504 height 413
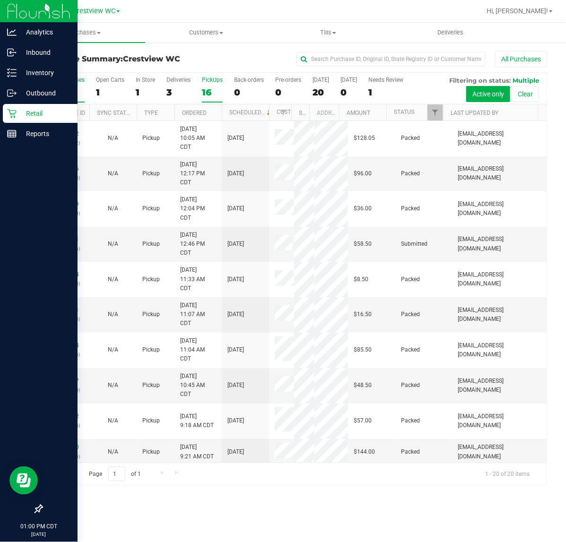
click at [217, 86] on label "PickUps 16" at bounding box center [212, 90] width 21 height 26
click at [0, 0] on input "PickUps 16" at bounding box center [0, 0] width 0 height 0
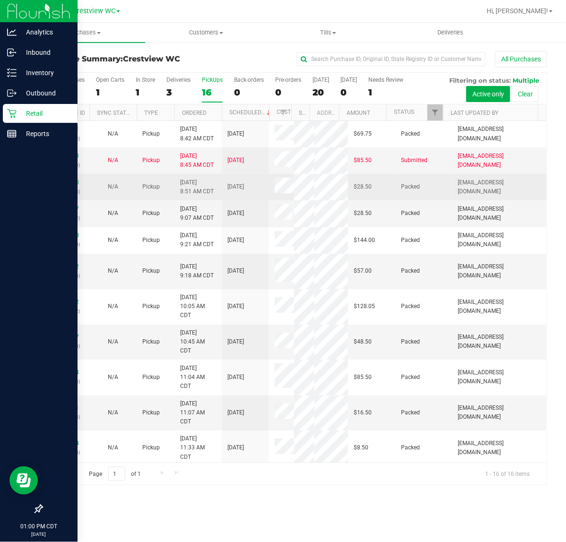
scroll to position [232, 0]
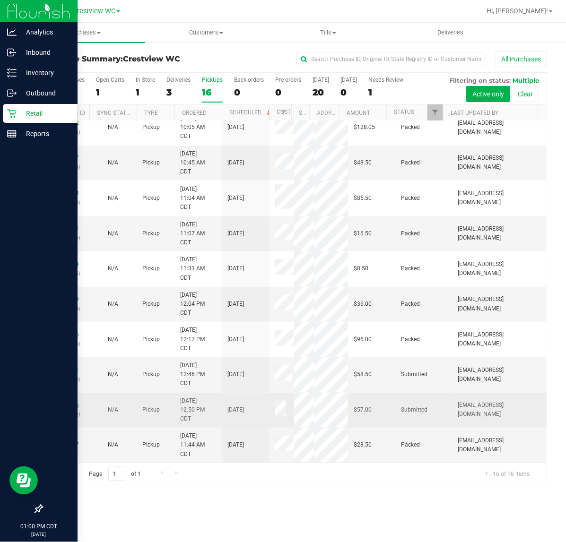
click at [74, 402] on link "11829146" at bounding box center [65, 405] width 26 height 7
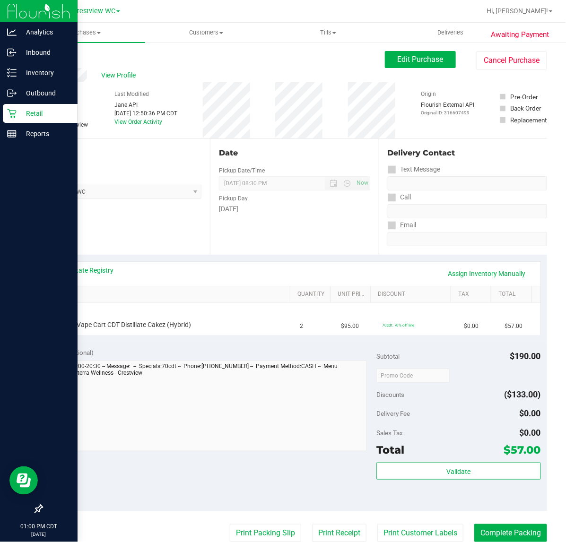
click at [277, 103] on div "# 11829146 BioTrack ID: - Submitted Needs review Last Modified [PERSON_NAME] AP…" at bounding box center [294, 110] width 505 height 56
drag, startPoint x: 62, startPoint y: 116, endPoint x: 12, endPoint y: 129, distance: 51.8
click at [61, 115] on p "Retail" at bounding box center [45, 113] width 57 height 11
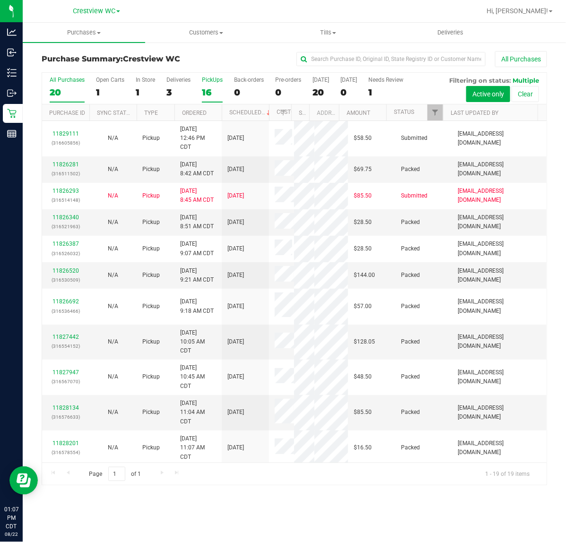
click at [205, 86] on label "PickUps 16" at bounding box center [212, 90] width 21 height 26
click at [0, 0] on input "PickUps 16" at bounding box center [0, 0] width 0 height 0
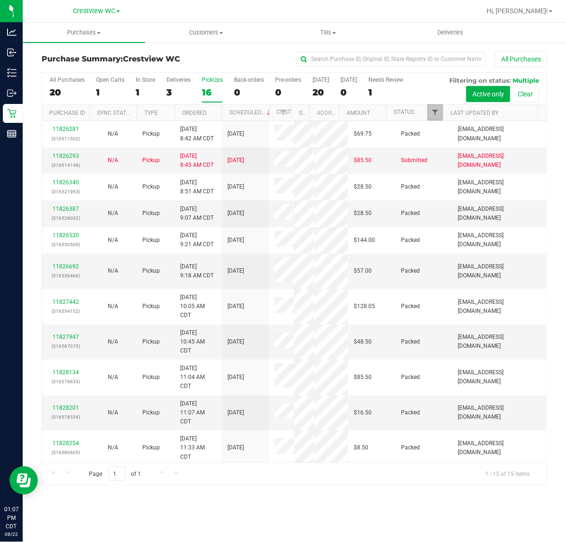
click at [431, 110] on span "Filter" at bounding box center [435, 113] width 8 height 8
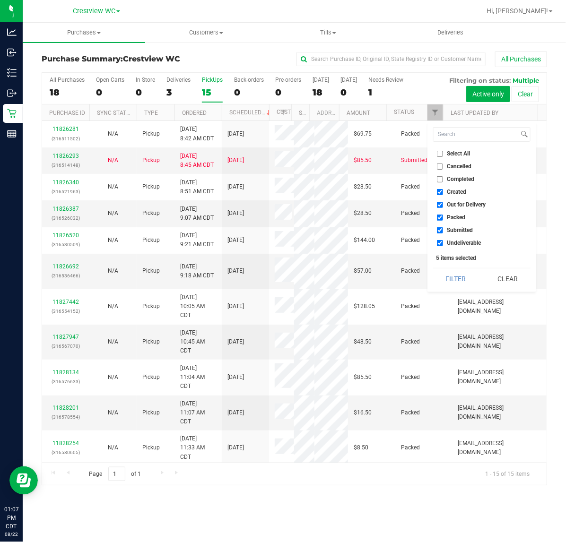
click at [450, 151] on span "Select All" at bounding box center [458, 154] width 23 height 6
click at [443, 151] on input "Select All" at bounding box center [440, 154] width 6 height 6
checkbox input "true"
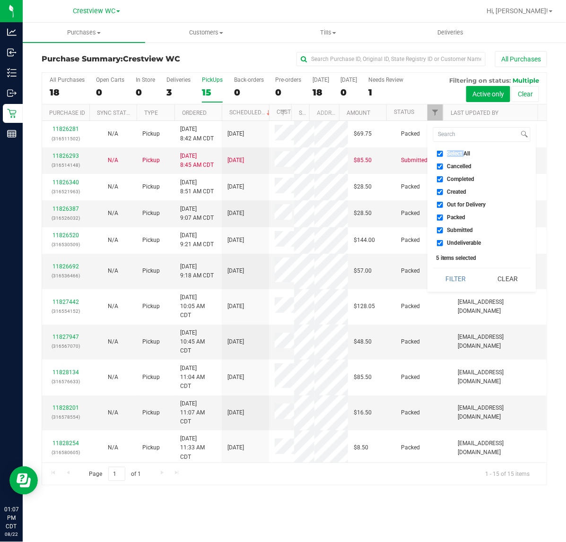
drag, startPoint x: 450, startPoint y: 151, endPoint x: 452, endPoint y: 188, distance: 36.5
click at [450, 151] on span "Select All" at bounding box center [458, 154] width 23 height 6
click at [443, 151] on input "Select All" at bounding box center [440, 154] width 6 height 6
checkbox input "false"
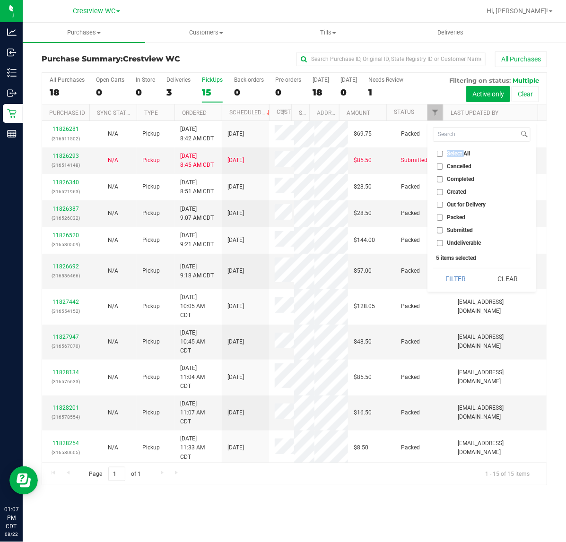
checkbox input "false"
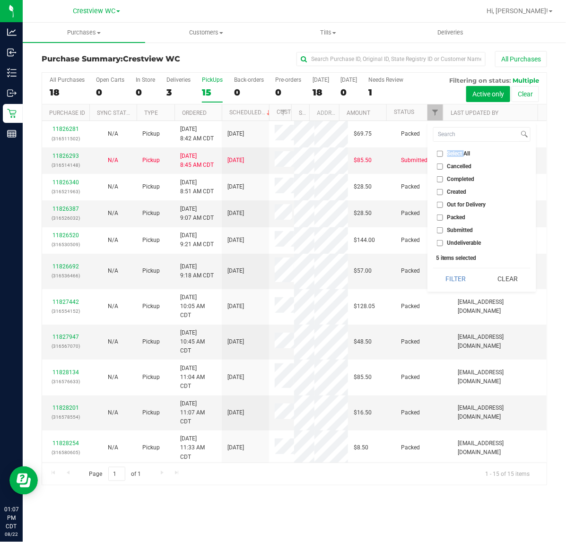
checkbox input "false"
click at [458, 224] on ul "Select All Cancelled Completed Created Out for Delivery Packed Submitted Undeli…" at bounding box center [481, 198] width 97 height 99
click at [459, 230] on span "Submitted" at bounding box center [460, 230] width 26 height 6
click at [443, 230] on input "Submitted" at bounding box center [440, 230] width 6 height 6
checkbox input "true"
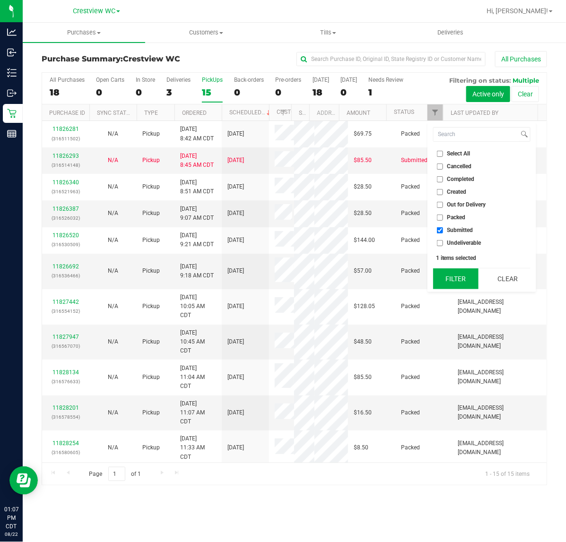
click at [452, 275] on button "Filter" at bounding box center [455, 278] width 45 height 21
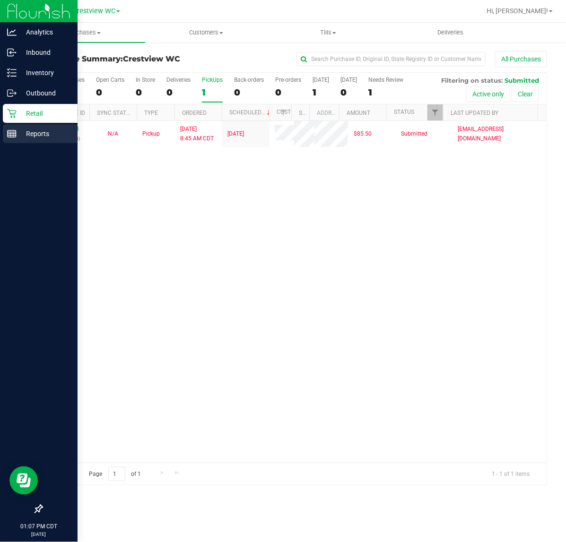
click at [13, 137] on rect at bounding box center [12, 133] width 9 height 7
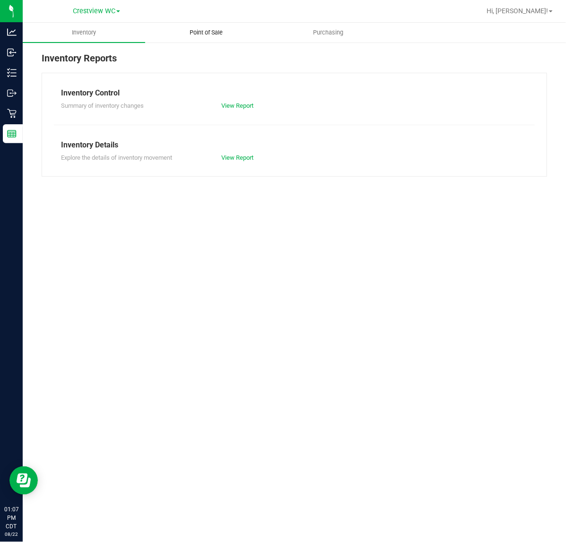
click at [224, 31] on span "Point of Sale" at bounding box center [206, 32] width 59 height 9
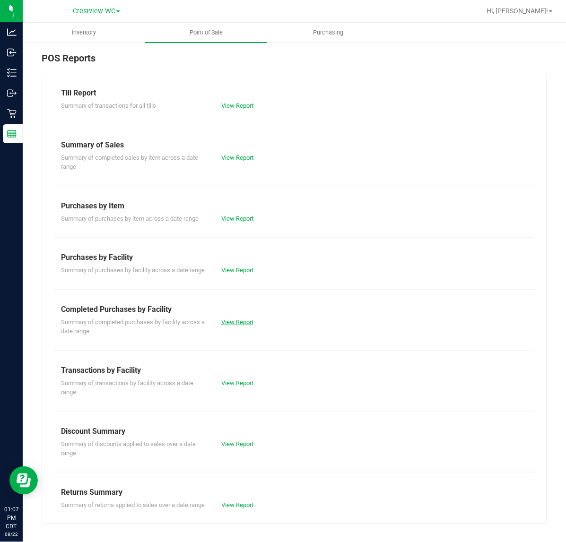
click at [234, 326] on link "View Report" at bounding box center [237, 321] width 32 height 7
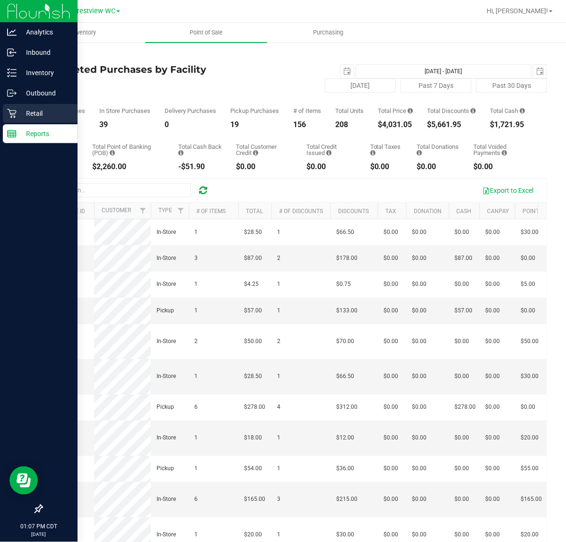
drag, startPoint x: 38, startPoint y: 110, endPoint x: 2, endPoint y: 118, distance: 36.3
click at [8, 117] on div "Analytics Inbound Inventory Outbound Retail Reports 01:07 PM CDT [DATE] 08/22 C…" at bounding box center [283, 271] width 566 height 542
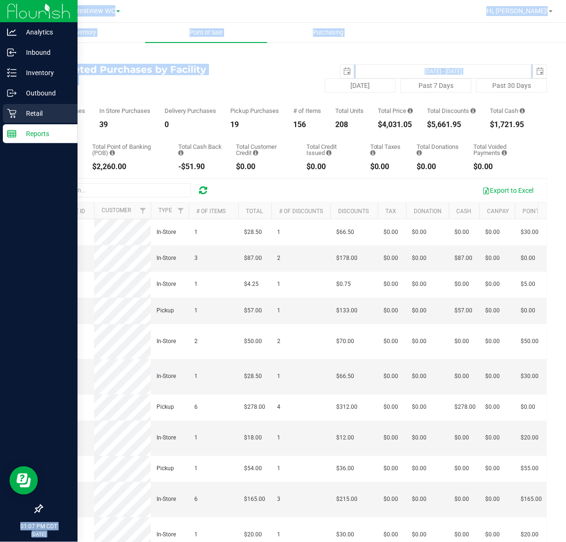
click at [17, 120] on div "Retail" at bounding box center [40, 113] width 75 height 19
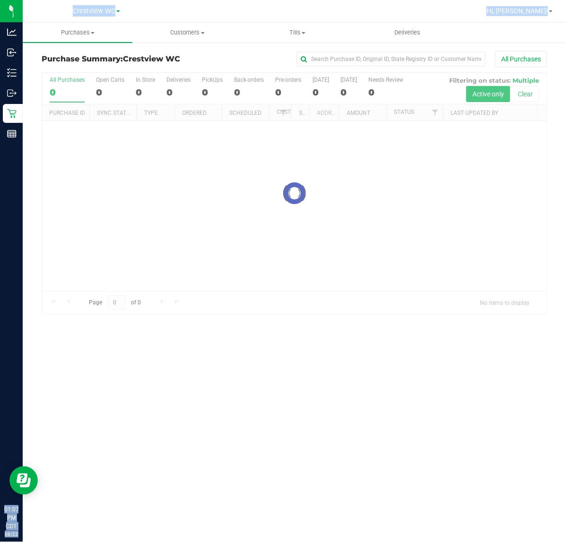
click at [244, 64] on div "All Purchases" at bounding box center [378, 59] width 337 height 16
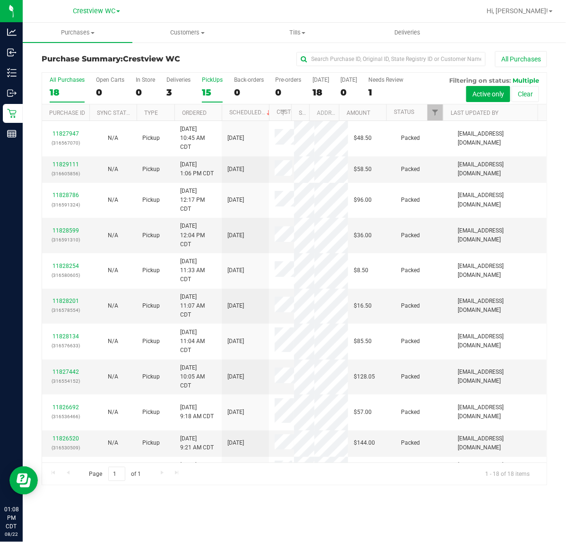
click at [220, 78] on div "PickUps" at bounding box center [212, 80] width 21 height 7
click at [0, 0] on input "PickUps 15" at bounding box center [0, 0] width 0 height 0
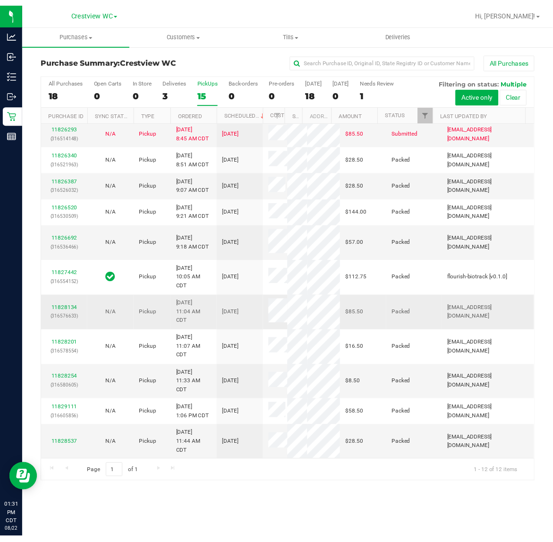
scroll to position [145, 0]
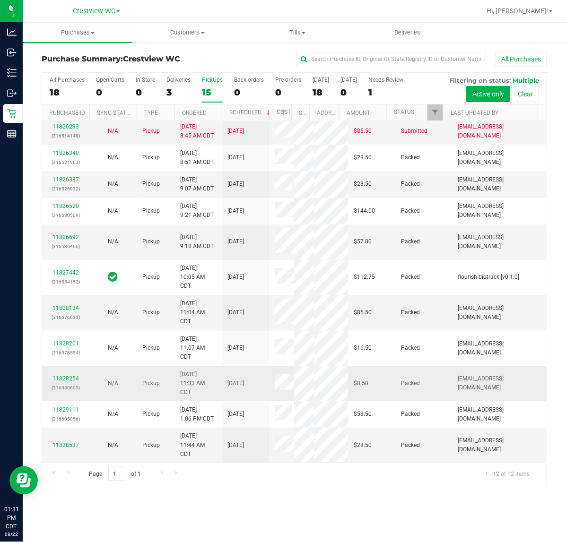
click at [277, 374] on span at bounding box center [292, 383] width 34 height 18
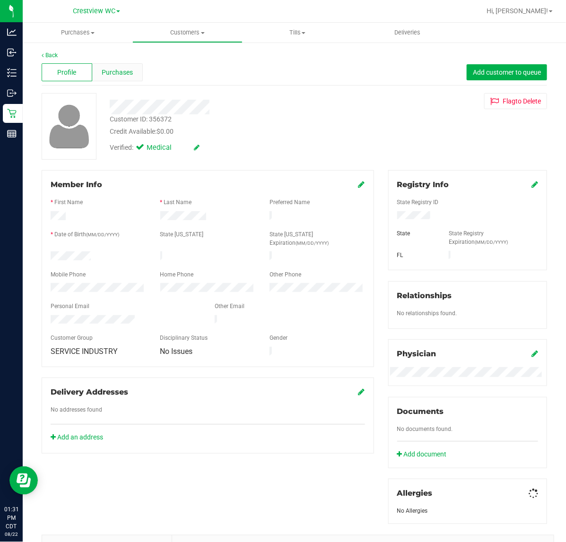
click at [139, 78] on div "Purchases" at bounding box center [117, 72] width 51 height 18
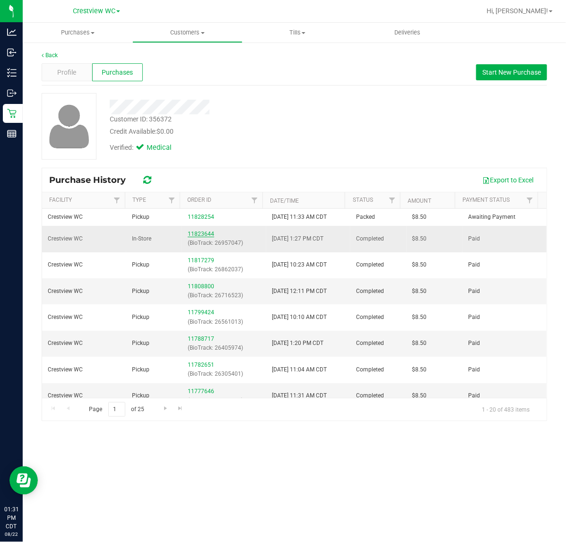
click at [199, 235] on link "11823644" at bounding box center [201, 234] width 26 height 7
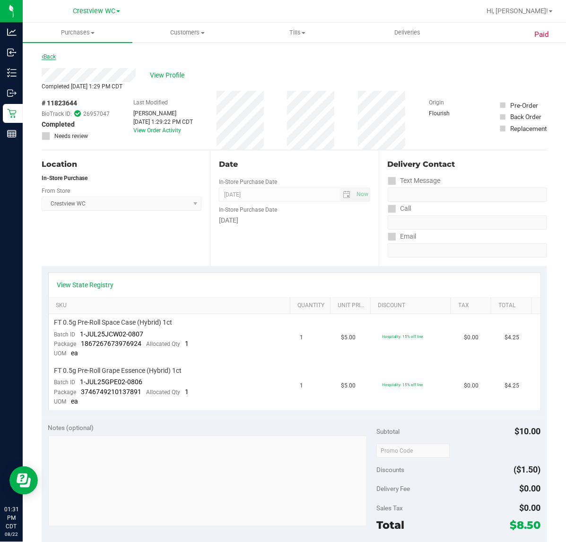
click at [52, 56] on link "Back" at bounding box center [49, 56] width 14 height 7
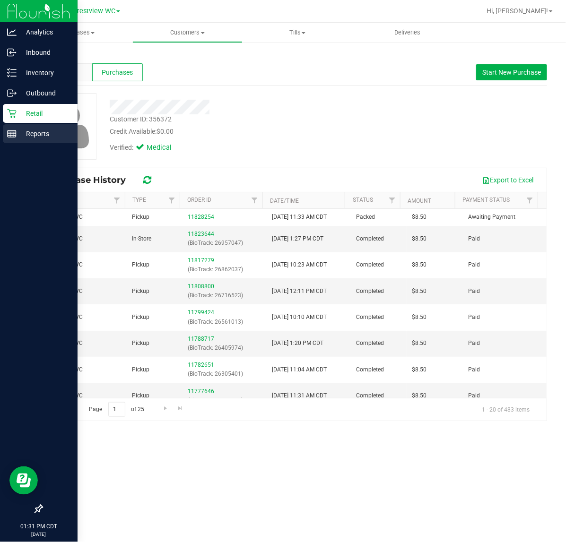
click at [12, 132] on line at bounding box center [12, 132] width 9 height 0
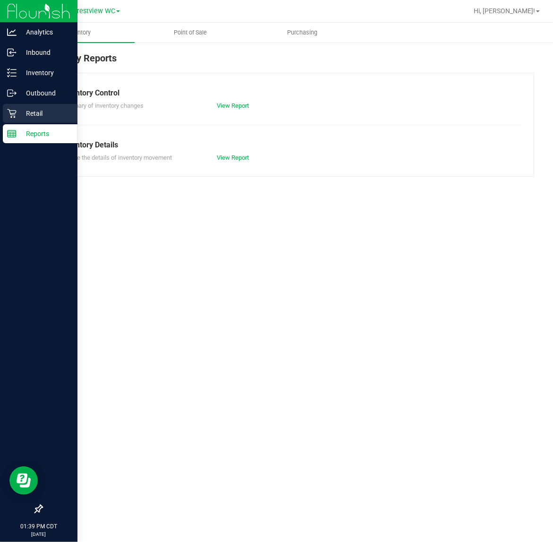
click at [9, 112] on icon at bounding box center [11, 113] width 9 height 9
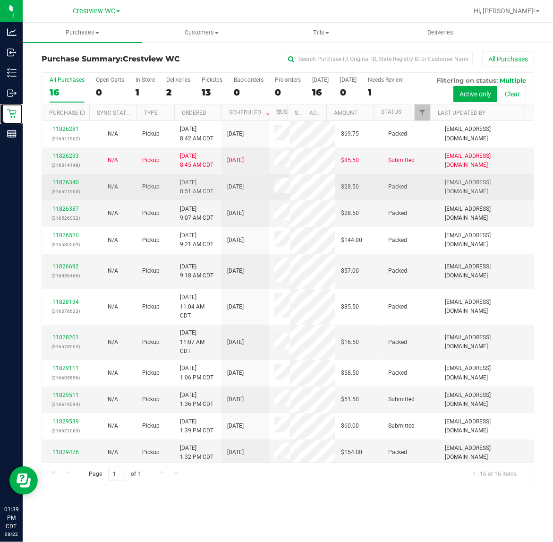
scroll to position [59, 0]
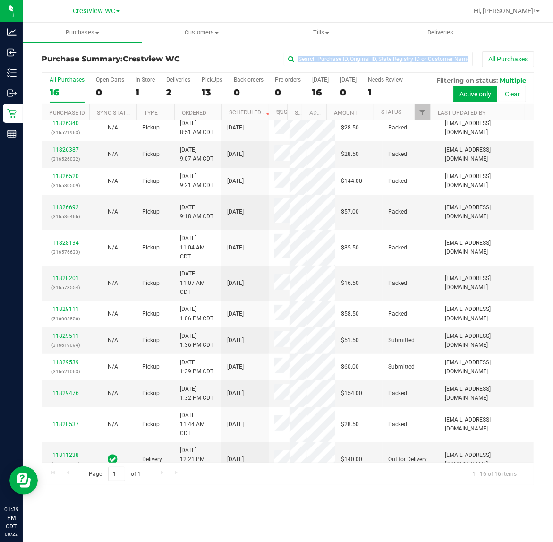
drag, startPoint x: 188, startPoint y: 74, endPoint x: 211, endPoint y: 90, distance: 27.8
click at [192, 76] on div "Purchase Summary: Crestview WC All Purchases All Purchases 16 Open Carts 0 In S…" at bounding box center [288, 268] width 493 height 434
click at [212, 89] on div "13" at bounding box center [212, 92] width 21 height 11
click at [0, 0] on input "PickUps 13" at bounding box center [0, 0] width 0 height 0
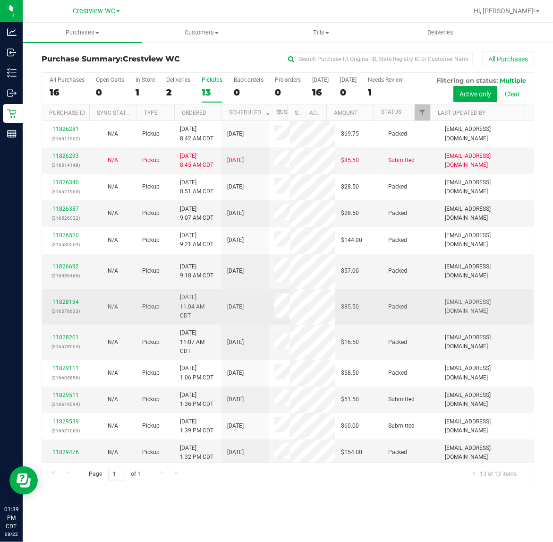
scroll to position [154, 0]
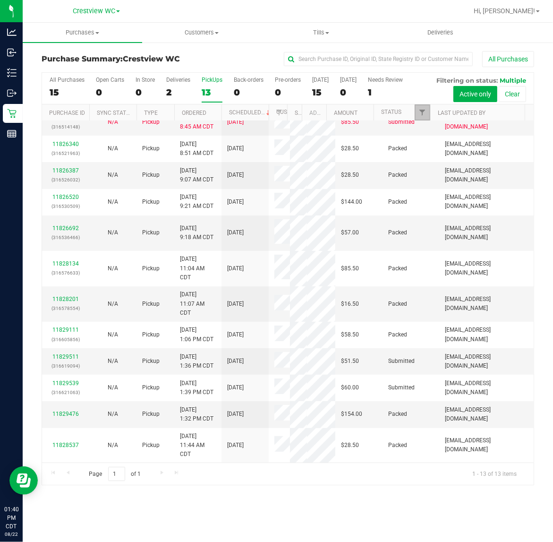
click at [426, 117] on link "Filter" at bounding box center [423, 112] width 16 height 16
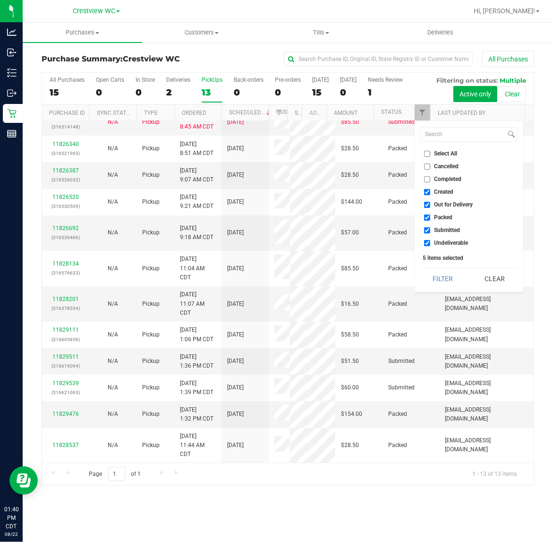
click at [442, 159] on ul "Select All Cancelled Completed Created Out for Delivery Packed Submitted Undeli…" at bounding box center [469, 198] width 97 height 99
click at [442, 155] on span "Select All" at bounding box center [446, 154] width 23 height 6
click at [430, 155] on input "Select All" at bounding box center [427, 154] width 6 height 6
checkbox input "true"
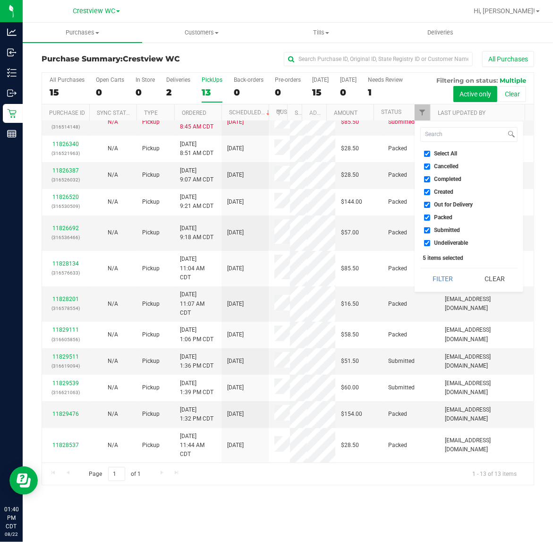
checkbox input "true"
drag, startPoint x: 442, startPoint y: 155, endPoint x: 442, endPoint y: 216, distance: 61.4
click at [442, 156] on span "Select All" at bounding box center [446, 154] width 23 height 6
click at [430, 156] on input "Select All" at bounding box center [427, 154] width 6 height 6
checkbox input "false"
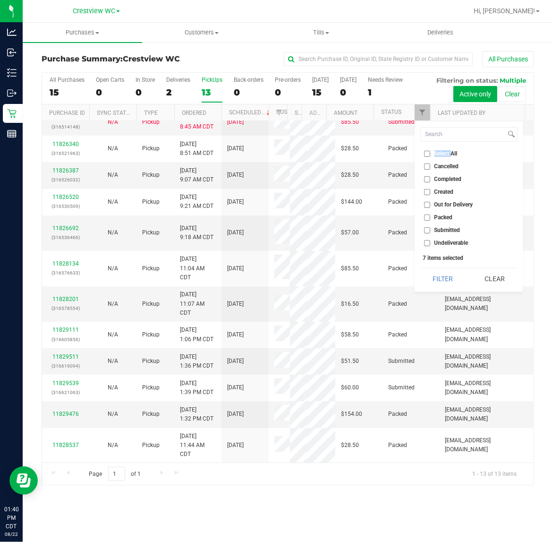
checkbox input "false"
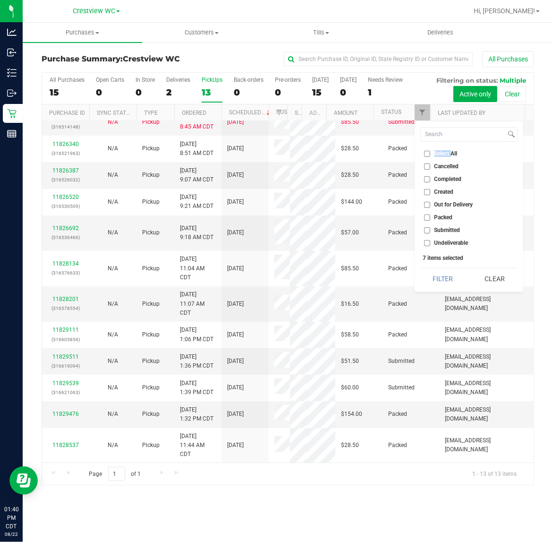
checkbox input "false"
click at [445, 231] on span "Submitted" at bounding box center [448, 230] width 26 height 6
click at [430, 231] on input "Submitted" at bounding box center [427, 230] width 6 height 6
checkbox input "true"
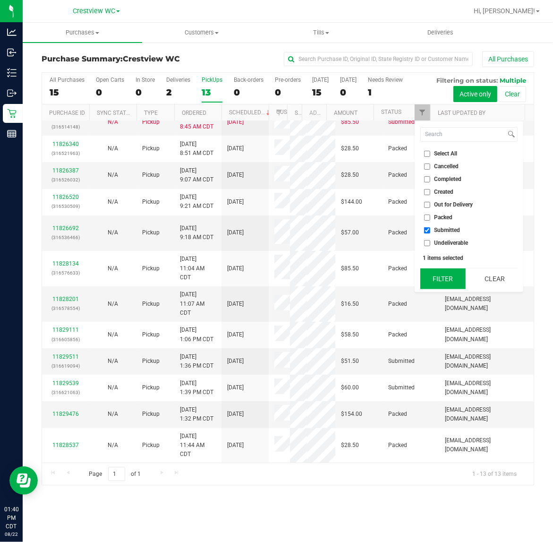
click at [449, 279] on button "Filter" at bounding box center [443, 278] width 45 height 21
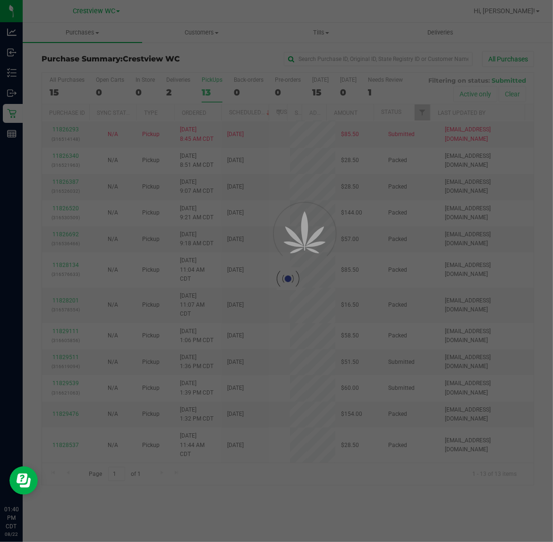
scroll to position [0, 0]
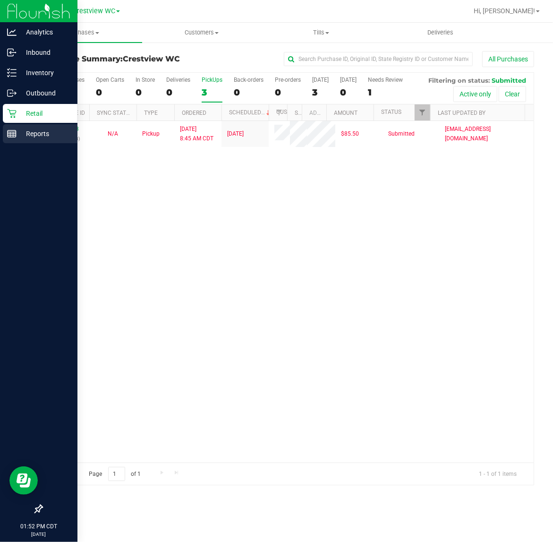
drag, startPoint x: 9, startPoint y: 131, endPoint x: 19, endPoint y: 129, distance: 9.7
click at [9, 130] on icon at bounding box center [11, 133] width 9 height 9
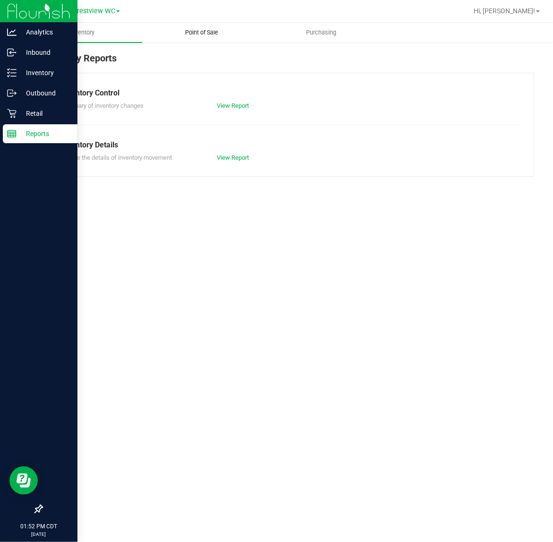
click at [174, 37] on uib-tab-heading "Point of Sale" at bounding box center [202, 32] width 119 height 19
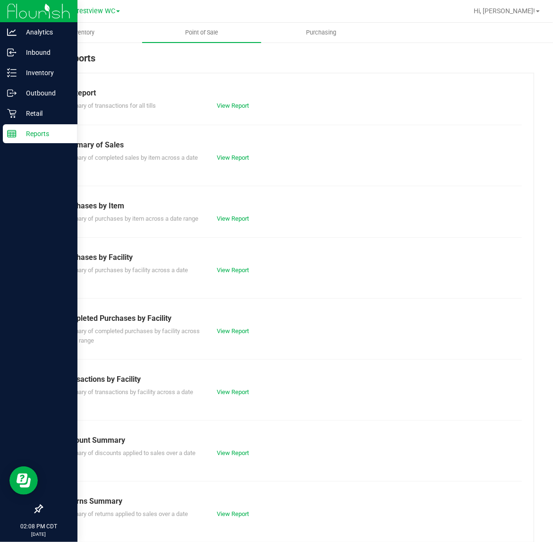
click at [23, 121] on div "POS Reports Till Report Summary of transactions for all tills View Report Summa…" at bounding box center [288, 297] width 531 height 510
click at [21, 120] on div "Retail" at bounding box center [40, 113] width 75 height 19
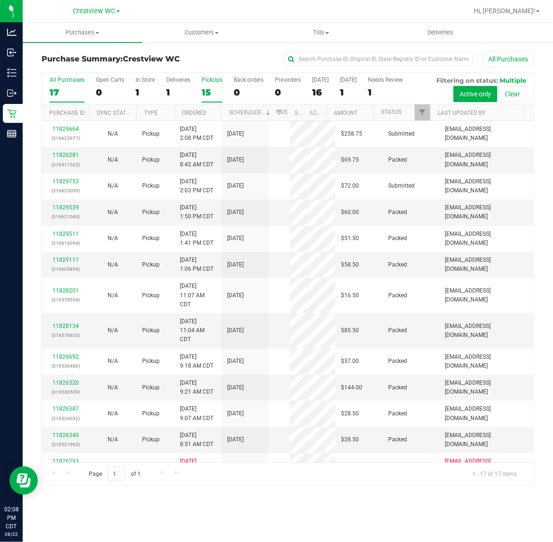
click at [214, 84] on label "PickUps 15" at bounding box center [212, 90] width 21 height 26
click at [0, 0] on input "PickUps 15" at bounding box center [0, 0] width 0 height 0
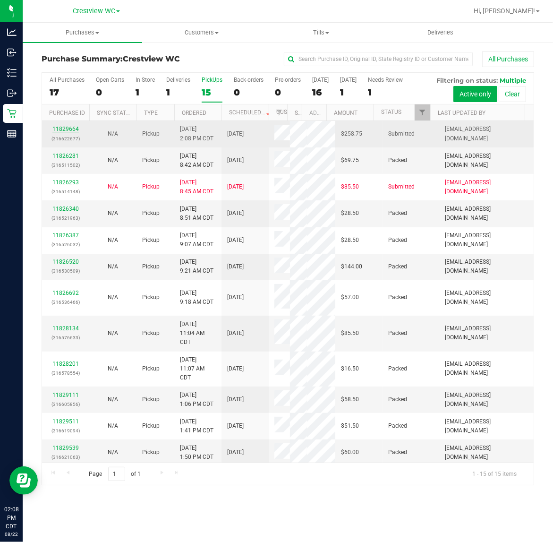
click at [69, 132] on link "11829664" at bounding box center [65, 129] width 26 height 7
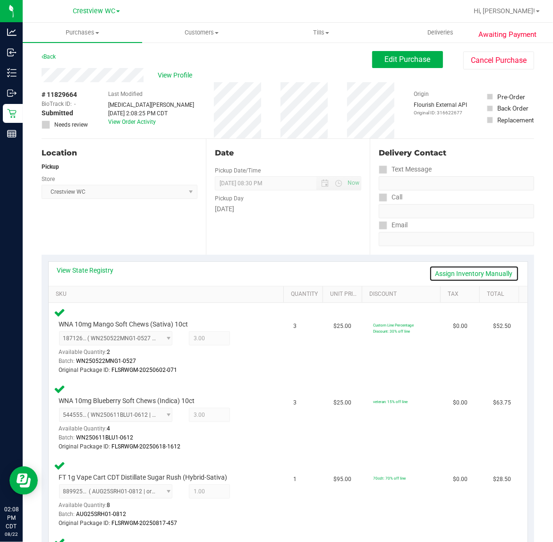
click at [443, 273] on link "Assign Inventory Manually" at bounding box center [475, 274] width 90 height 16
click at [244, 339] on icon at bounding box center [249, 339] width 10 height 11
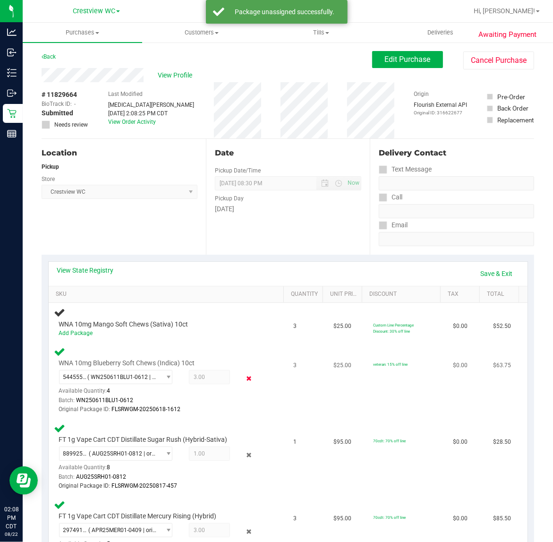
click at [246, 377] on icon at bounding box center [249, 378] width 10 height 11
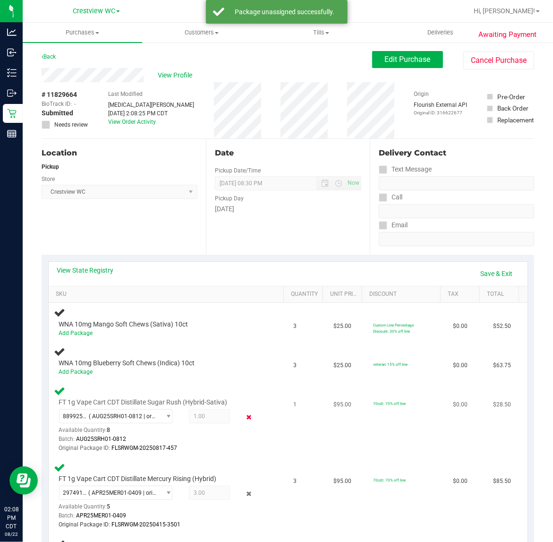
click at [244, 412] on icon at bounding box center [249, 417] width 10 height 11
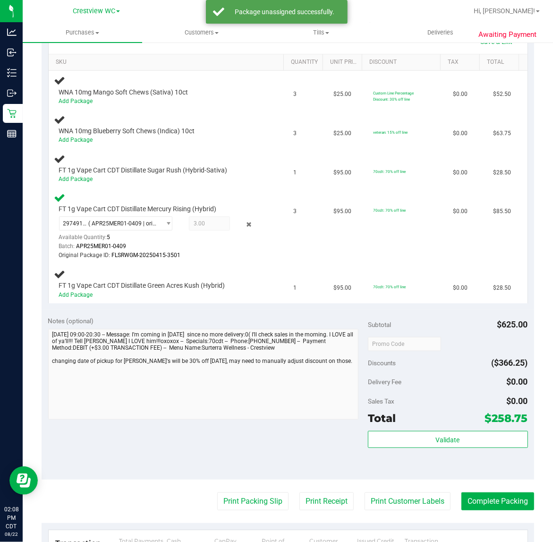
scroll to position [236, 0]
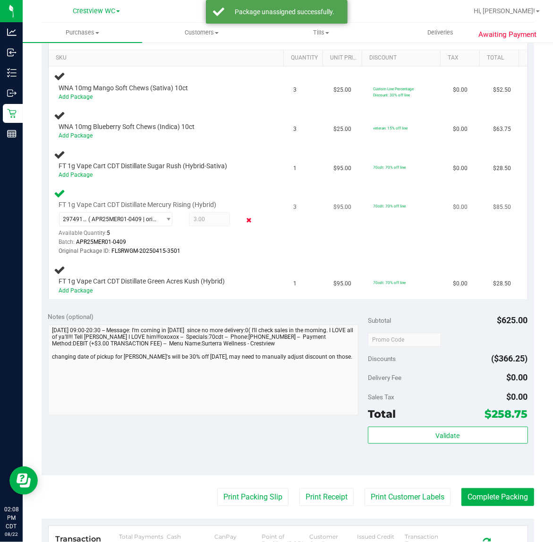
click at [244, 221] on icon at bounding box center [249, 220] width 10 height 11
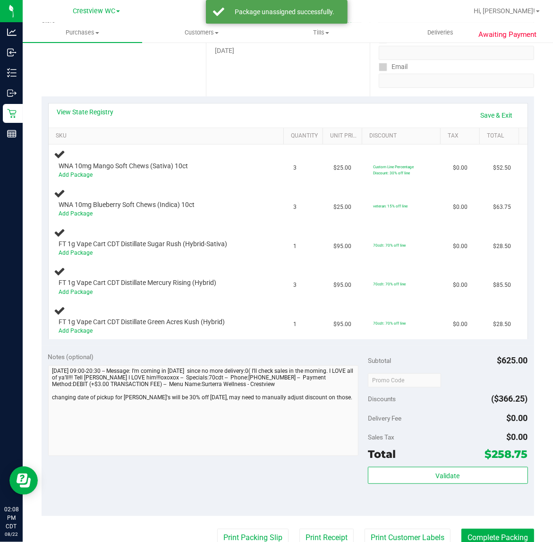
scroll to position [0, 0]
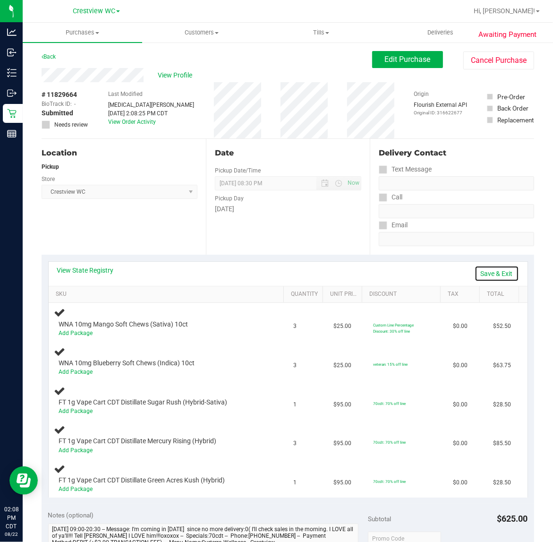
click at [478, 275] on link "Save & Exit" at bounding box center [497, 274] width 44 height 16
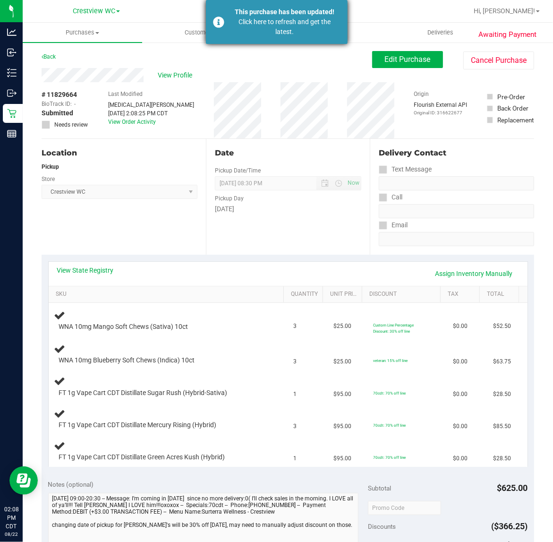
click at [287, 21] on div "Click here to refresh and get the latest." at bounding box center [285, 27] width 111 height 20
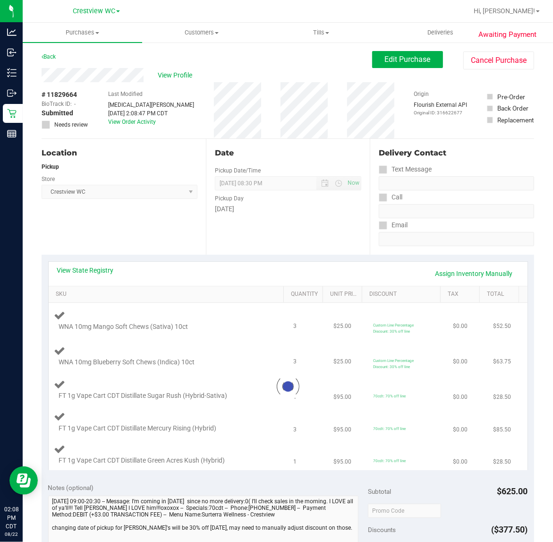
type textarea "Friday 08/22/2025 09:00-20:30 -- Message: I’m coming in tomorrow since no more …"
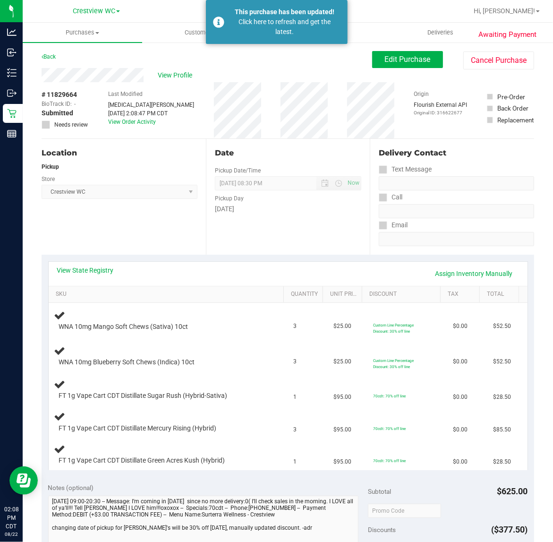
click at [271, 62] on div "Back Edit Purchase Cancel Purchase" at bounding box center [288, 59] width 493 height 17
click at [271, 39] on div "This purchase has been updated! Click here to refresh and get the latest." at bounding box center [277, 22] width 142 height 44
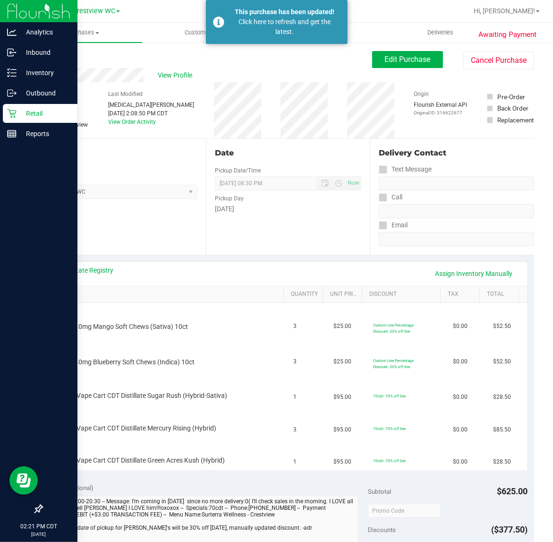
click at [24, 117] on p "Retail" at bounding box center [45, 113] width 57 height 11
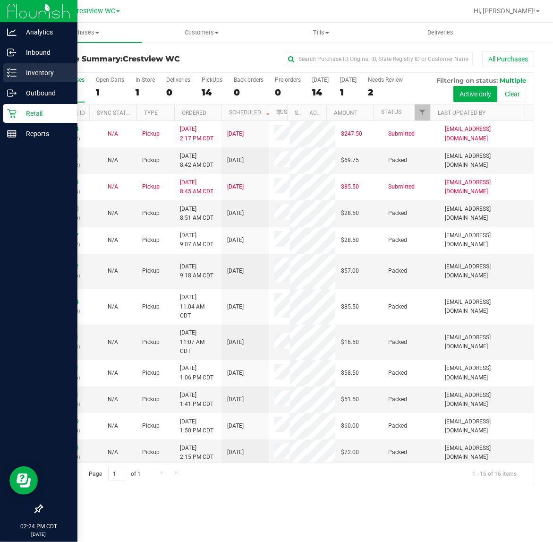
click at [27, 76] on p "Inventory" at bounding box center [45, 72] width 57 height 11
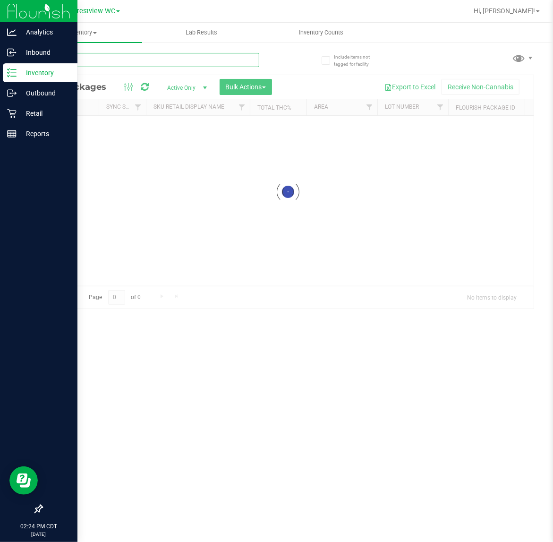
click at [111, 60] on input "text" at bounding box center [151, 60] width 218 height 14
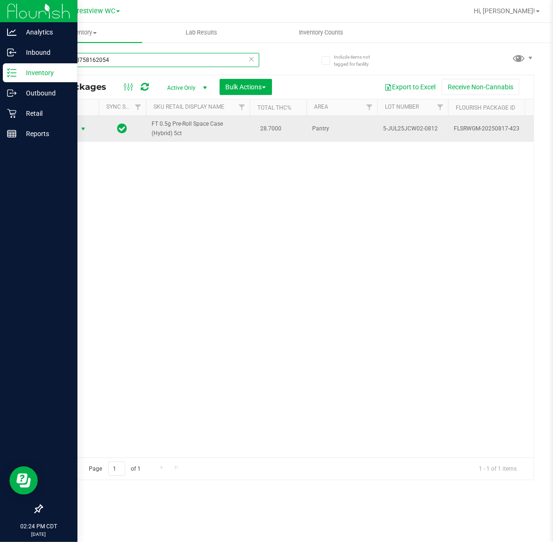
type input "8346358758162054"
click at [79, 130] on span "select" at bounding box center [83, 129] width 8 height 8
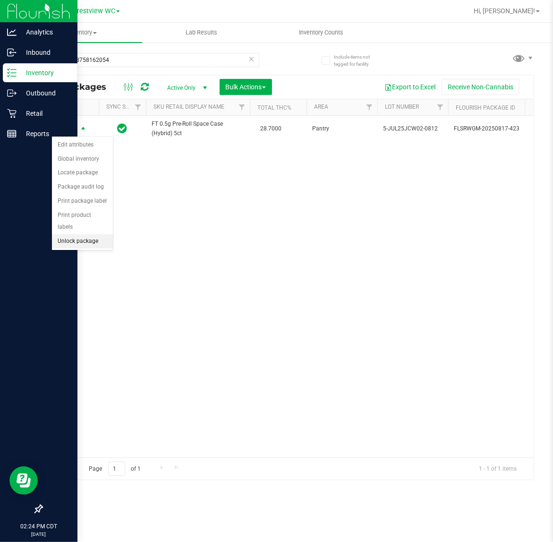
click at [78, 234] on li "Unlock package" at bounding box center [82, 241] width 61 height 14
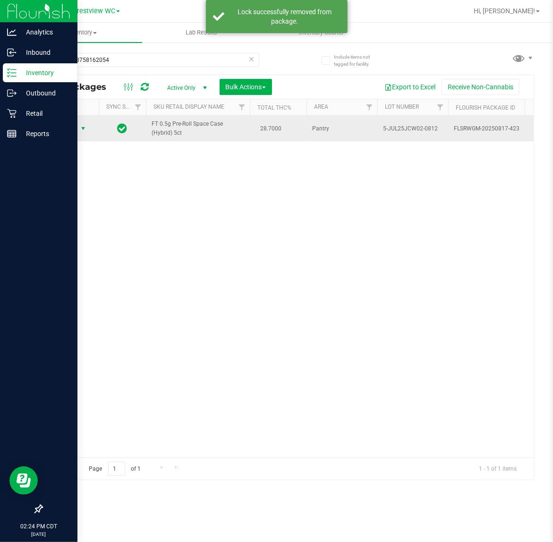
click at [69, 131] on span "Action" at bounding box center [65, 128] width 26 height 13
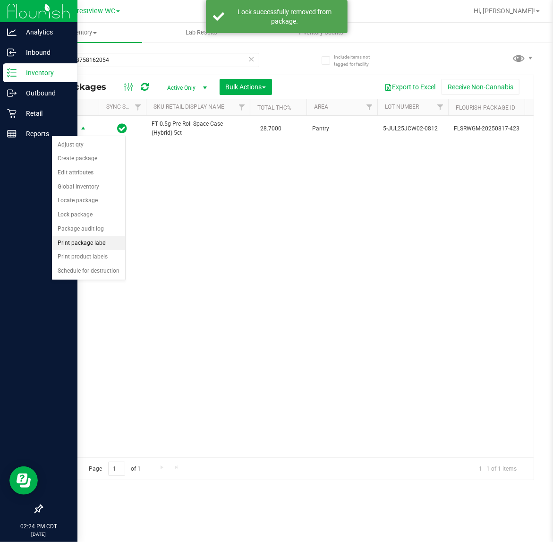
click at [103, 243] on li "Print package label" at bounding box center [88, 243] width 73 height 14
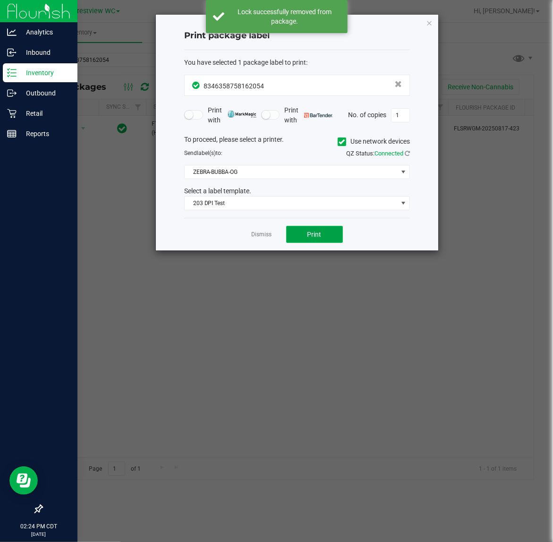
click at [310, 230] on button "Print" at bounding box center [314, 234] width 57 height 17
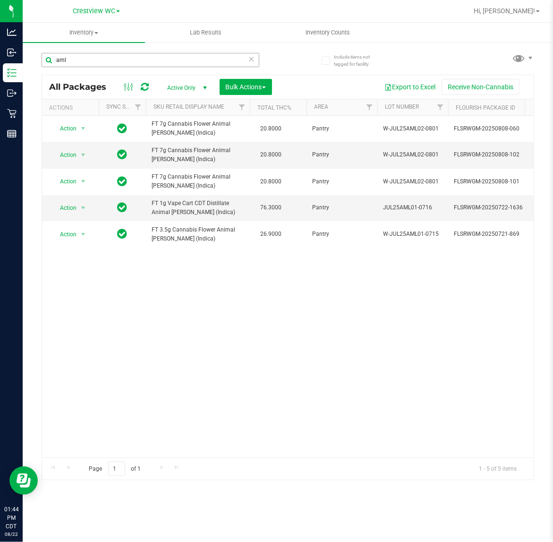
click at [132, 54] on input "aml" at bounding box center [151, 60] width 218 height 14
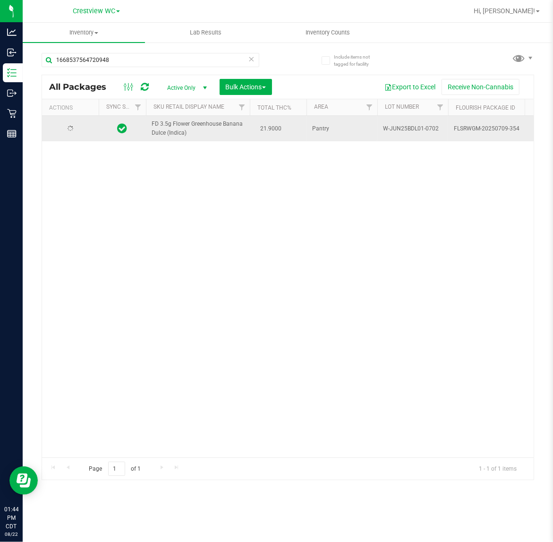
type input "1668537564720948"
click at [81, 125] on span "select" at bounding box center [83, 129] width 8 height 8
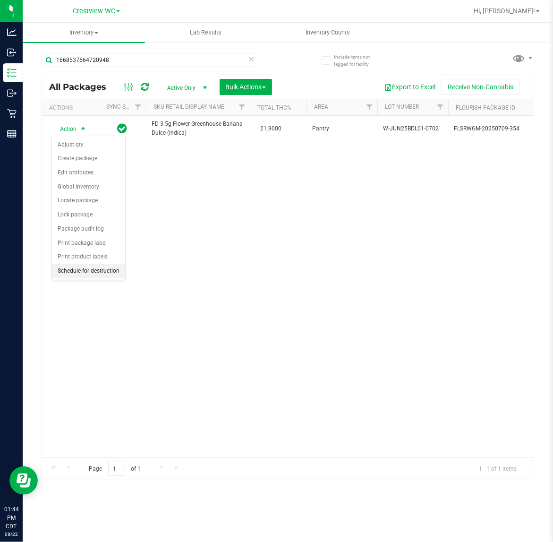
drag, startPoint x: 62, startPoint y: 275, endPoint x: 57, endPoint y: 269, distance: 8.0
click at [62, 275] on li "Schedule for destruction" at bounding box center [88, 271] width 73 height 14
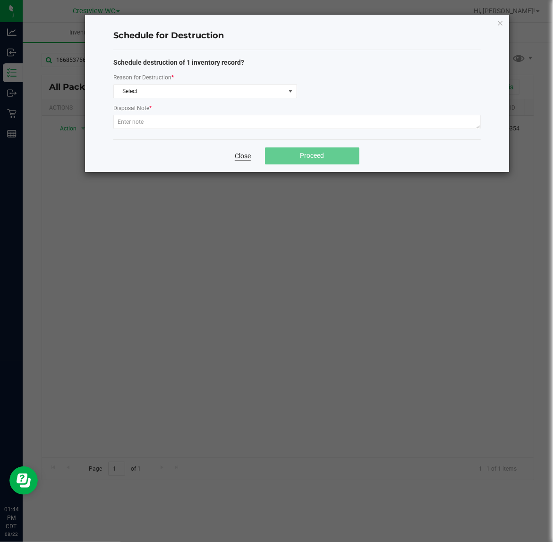
click at [248, 152] on link "Close" at bounding box center [243, 155] width 16 height 9
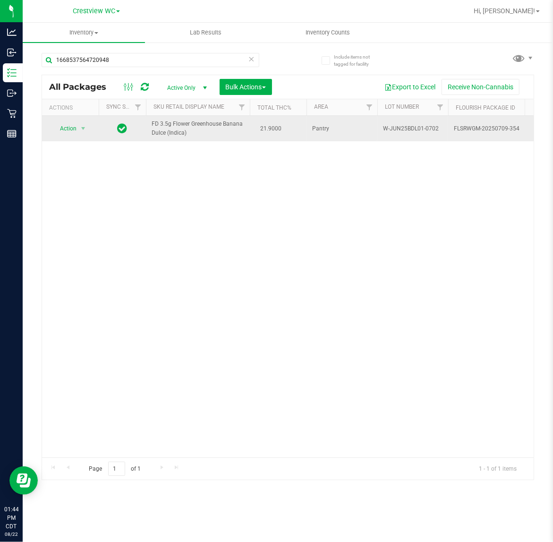
click at [98, 127] on td "Action Action Adjust qty Create package Edit attributes Global inventory Locate…" at bounding box center [70, 129] width 57 height 26
